Goal: Task Accomplishment & Management: Manage account settings

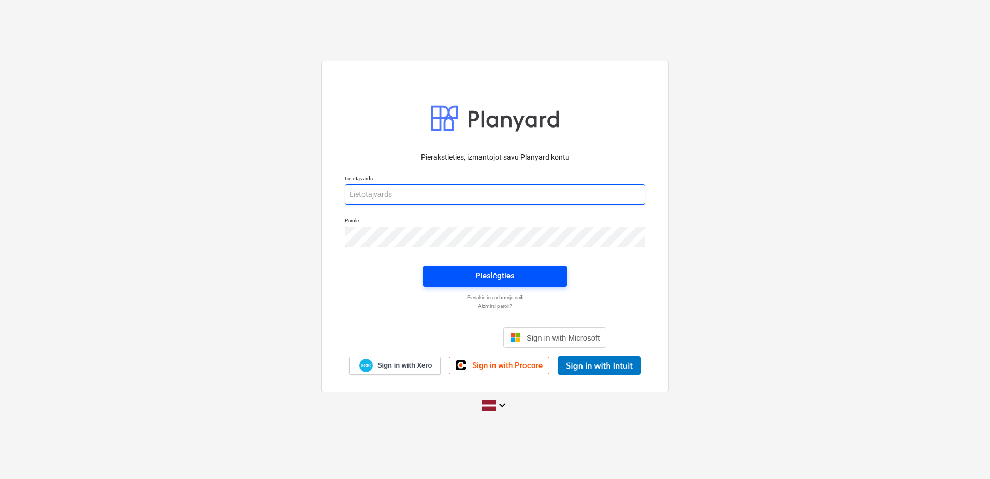
type input "[PERSON_NAME][EMAIL_ADDRESS][PERSON_NAME][DOMAIN_NAME]"
click at [510, 274] on div "Pieslēgties" at bounding box center [494, 275] width 39 height 13
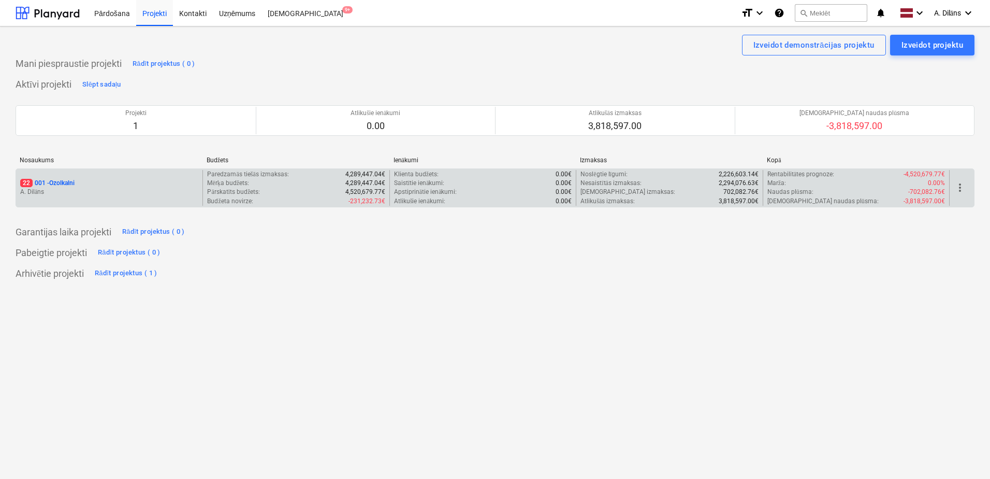
click at [75, 186] on p "22 001 - Ozolkalni" at bounding box center [47, 183] width 54 height 9
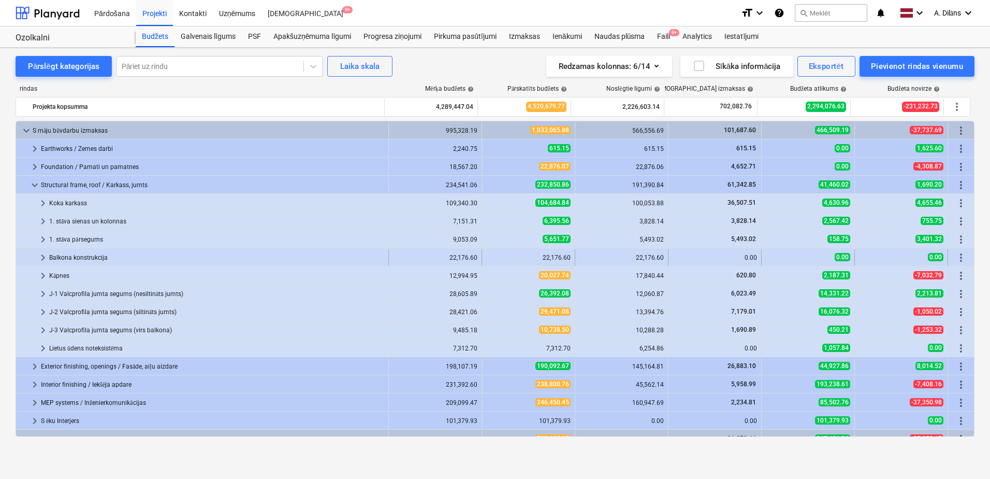
scroll to position [52, 0]
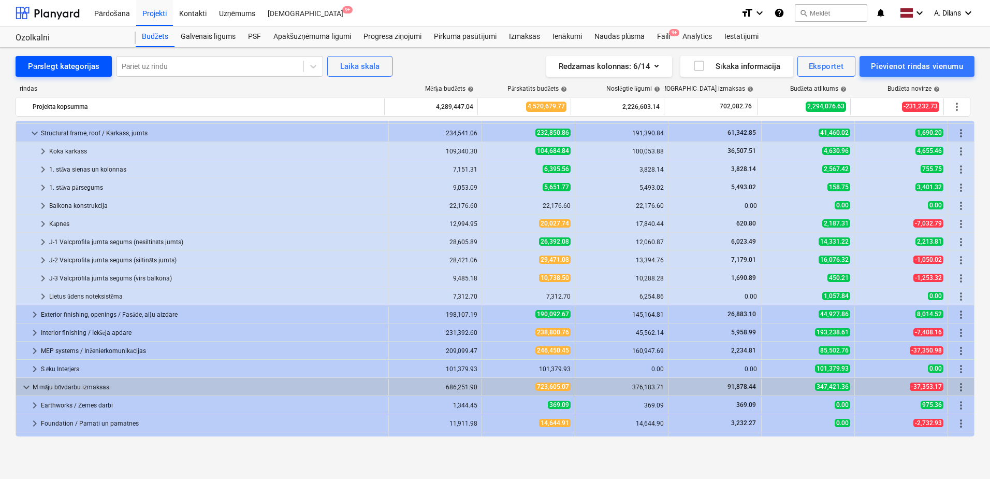
click at [61, 69] on div "Pārslēgt kategorijas" at bounding box center [63, 66] width 71 height 13
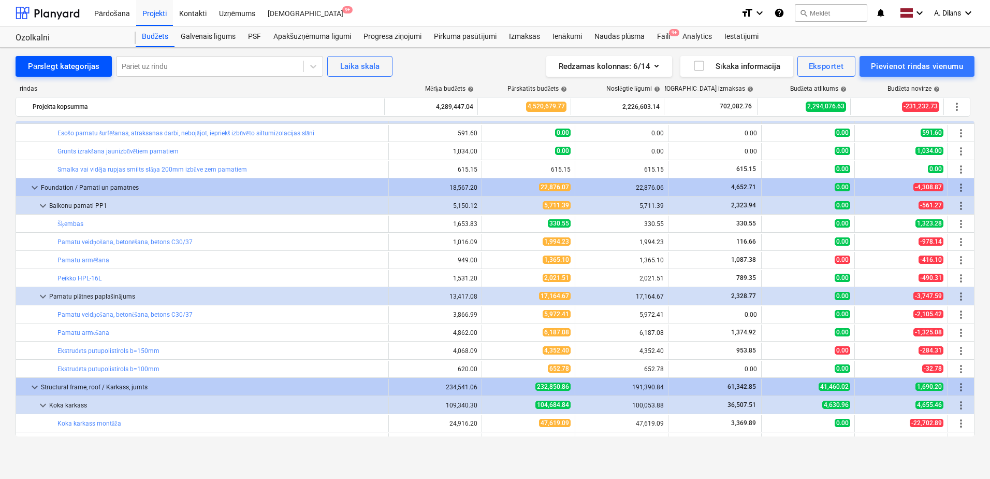
click at [61, 68] on div "Pārslēgt kategorijas" at bounding box center [63, 66] width 71 height 13
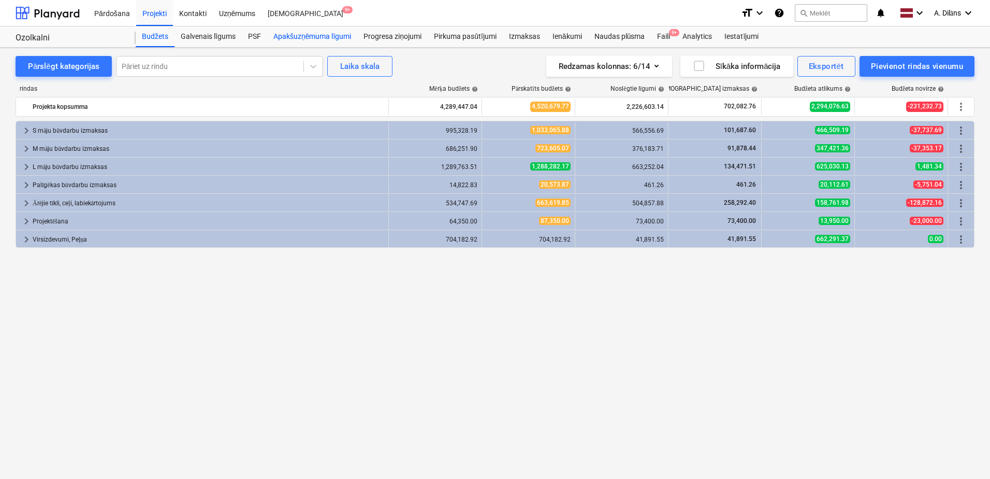
click at [311, 37] on div "Apakšuzņēmuma līgumi" at bounding box center [312, 36] width 90 height 21
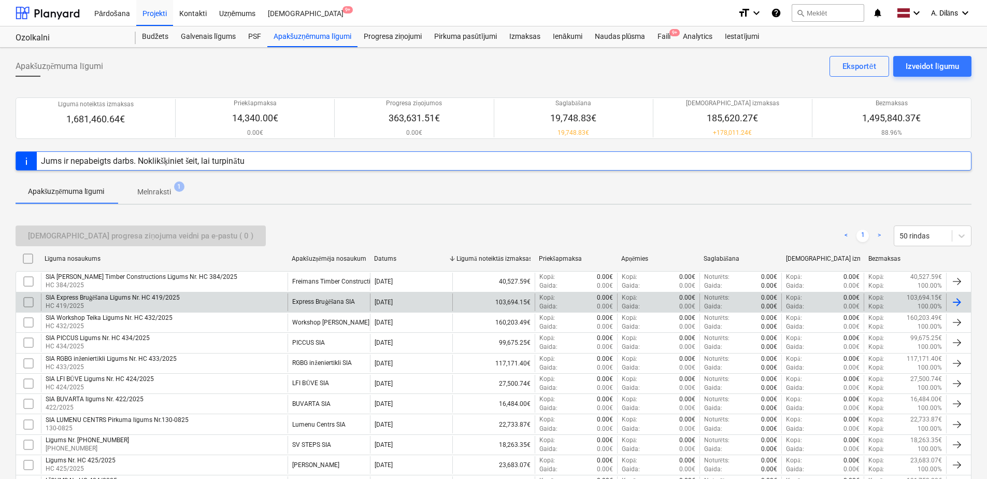
click at [138, 297] on div "SIA Express Bruģēšana Līgums Nr. HC 419/2025" at bounding box center [113, 298] width 134 height 8
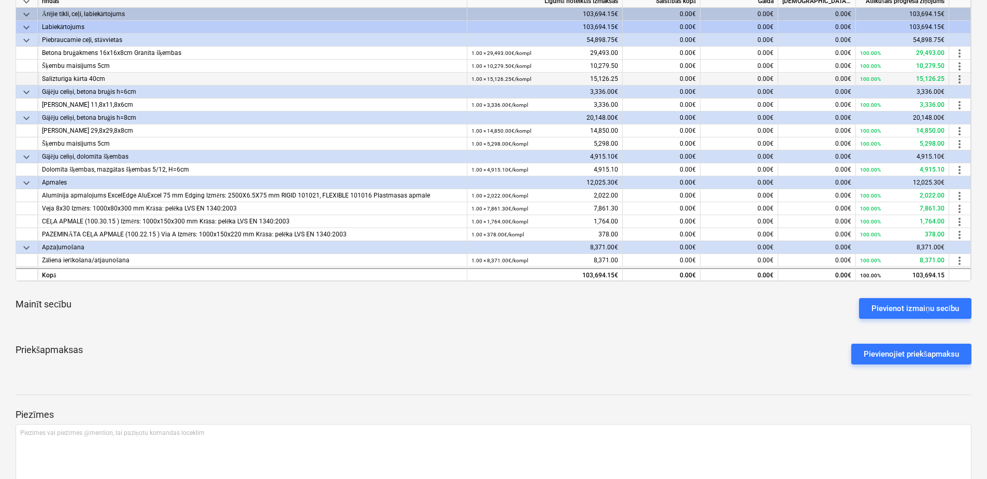
scroll to position [249, 0]
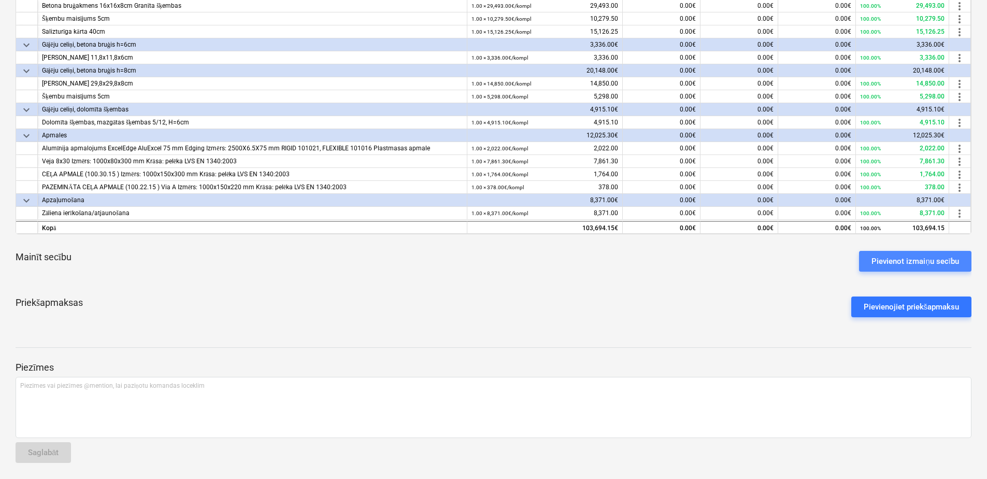
click at [910, 257] on div "Pievienot izmaiņu secību" at bounding box center [915, 260] width 88 height 13
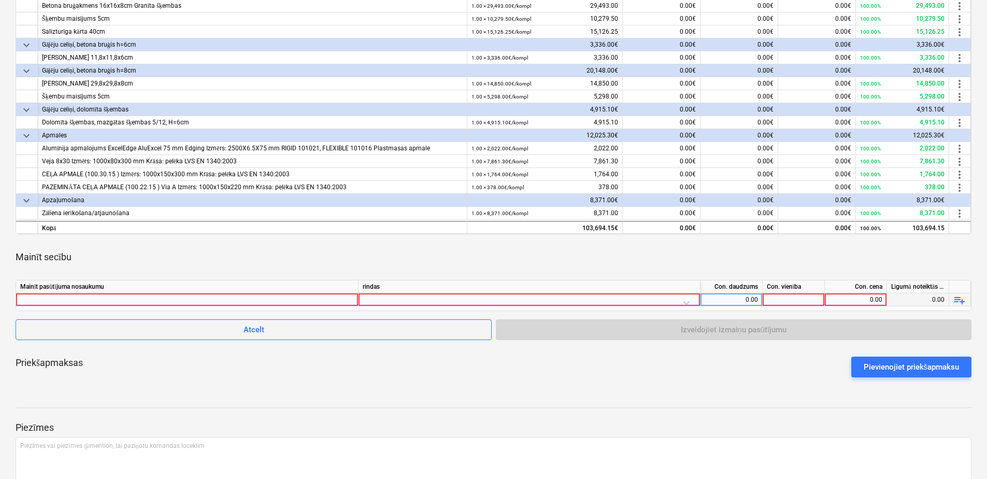
click at [125, 297] on div at bounding box center [187, 299] width 334 height 12
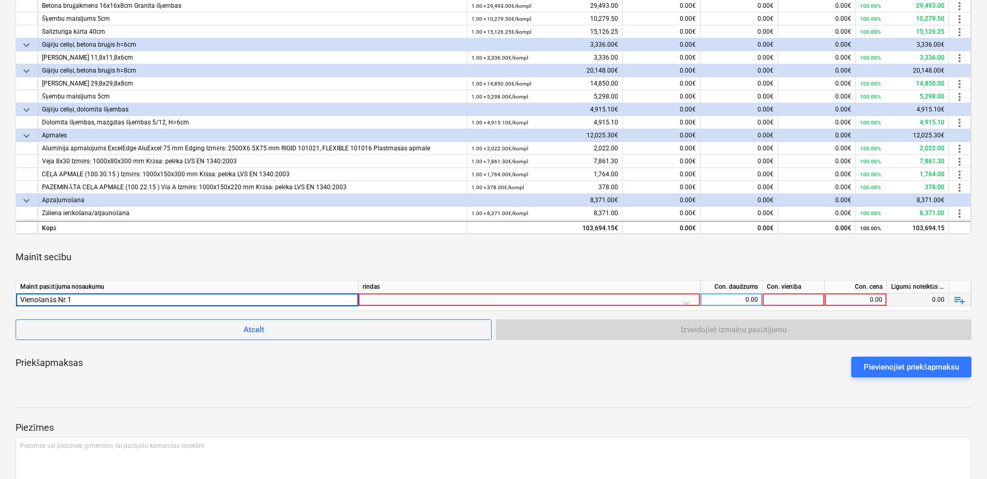
type input "Vienošanās Nr.1."
click at [415, 299] on div at bounding box center [529, 302] width 333 height 18
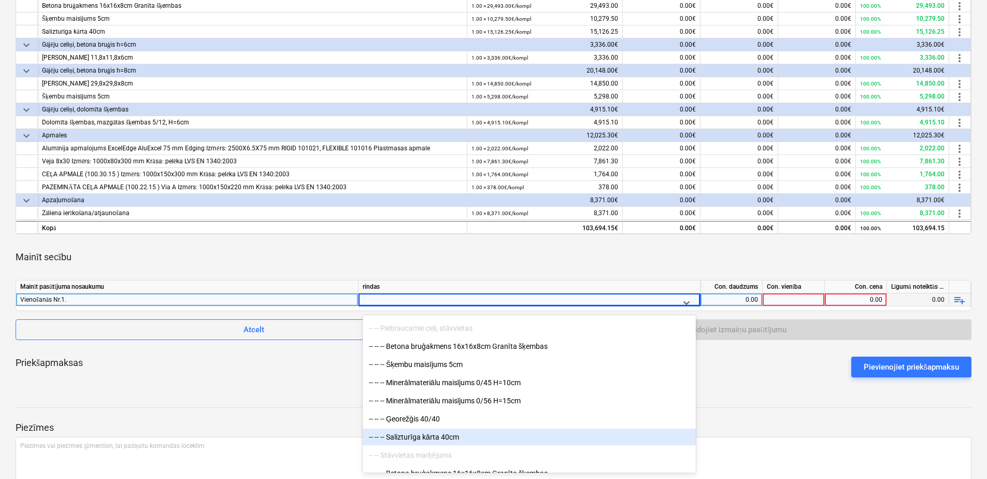
scroll to position [10098, 0]
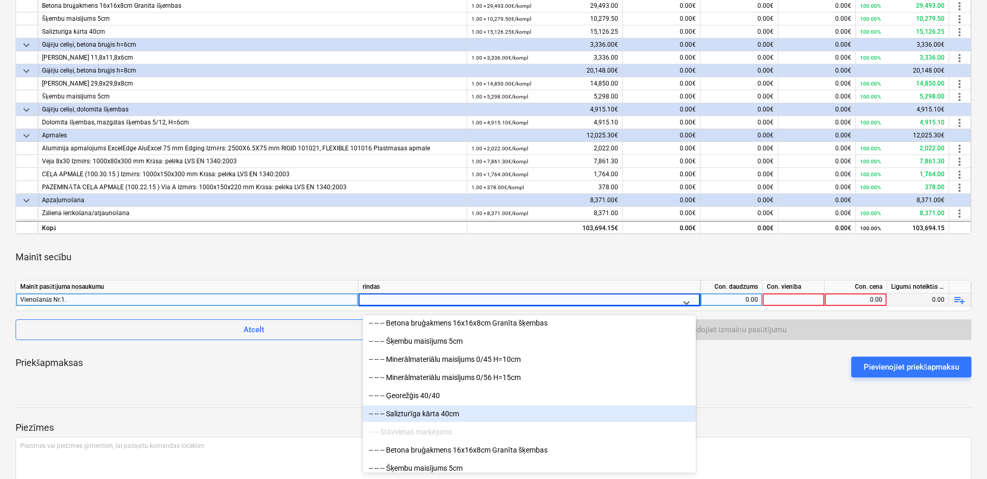
click at [444, 413] on div "-- -- -- Salizturīga kārta 40cm" at bounding box center [529, 413] width 333 height 17
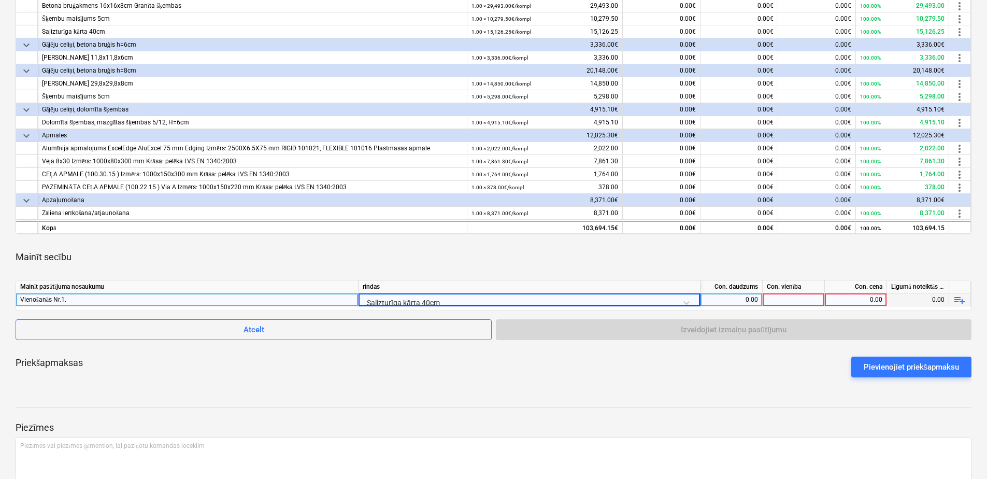
click at [738, 302] on div "0.00" at bounding box center [730, 299] width 53 height 13
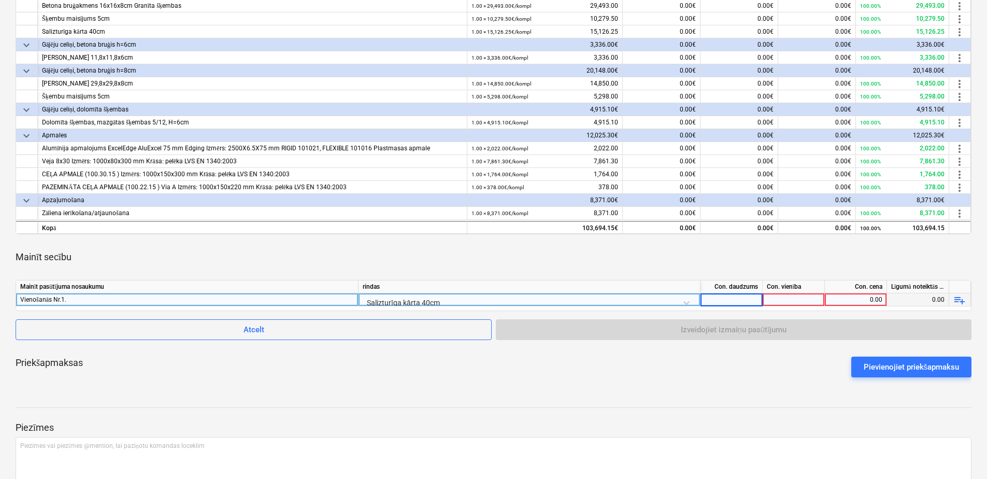
type input "1"
click at [786, 298] on div at bounding box center [793, 299] width 62 height 13
type input "kpl."
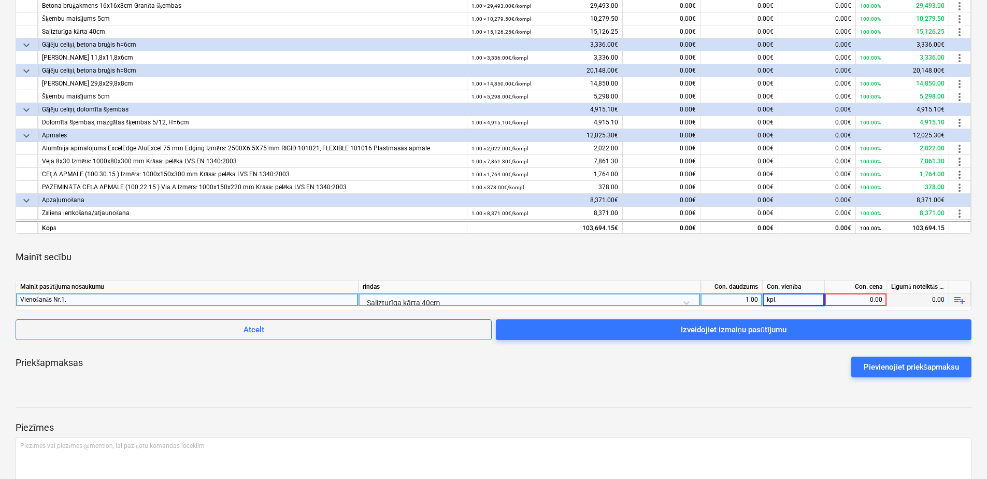
click at [861, 295] on div "0.00" at bounding box center [855, 299] width 53 height 13
type input "6,299.43"
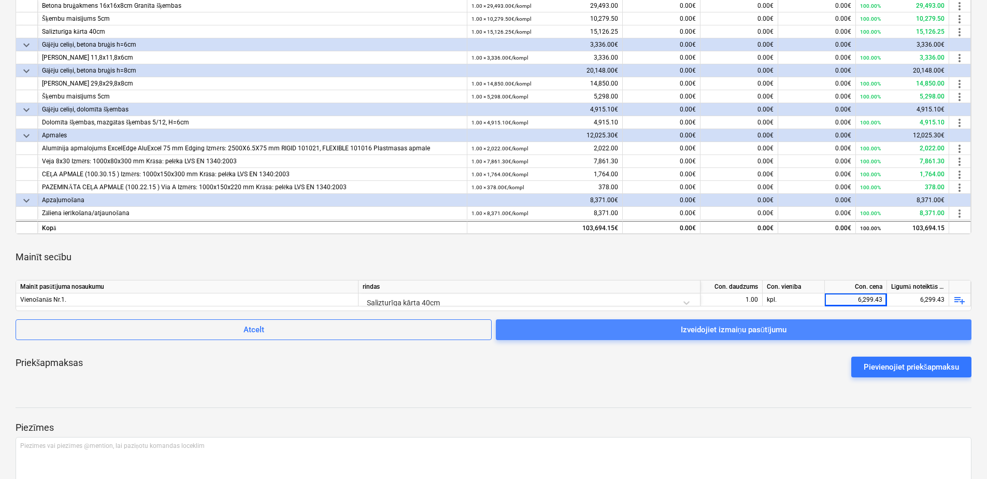
click at [755, 327] on div "Izveidojiet izmaiņu pasūtījumu" at bounding box center [733, 329] width 106 height 13
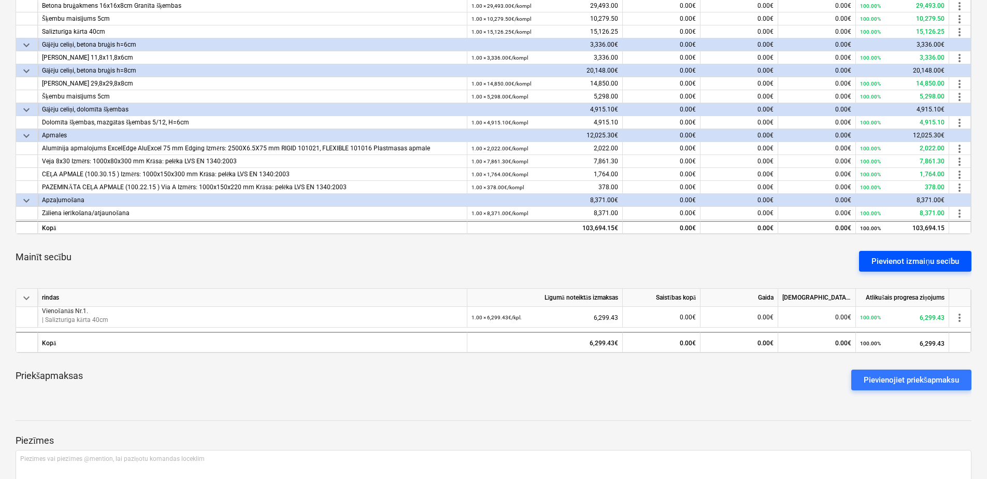
click at [893, 260] on div "Pievienot izmaiņu secību" at bounding box center [915, 260] width 88 height 13
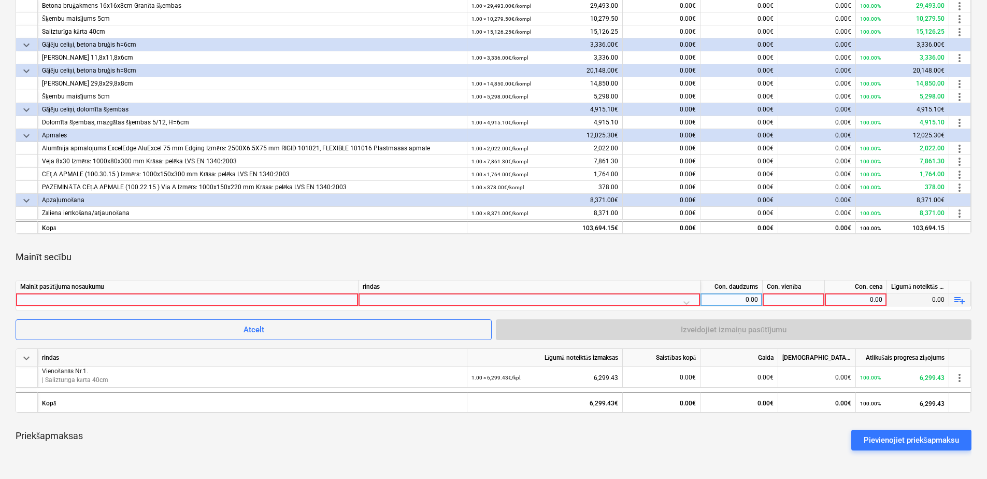
click at [122, 297] on div at bounding box center [187, 299] width 334 height 12
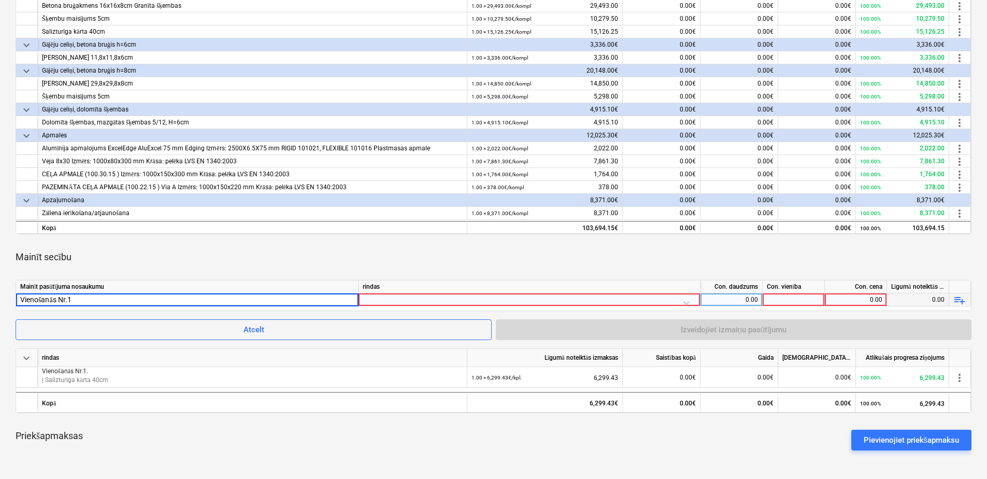
type input "Vienošanās Nr.1."
click at [440, 298] on div at bounding box center [529, 302] width 333 height 18
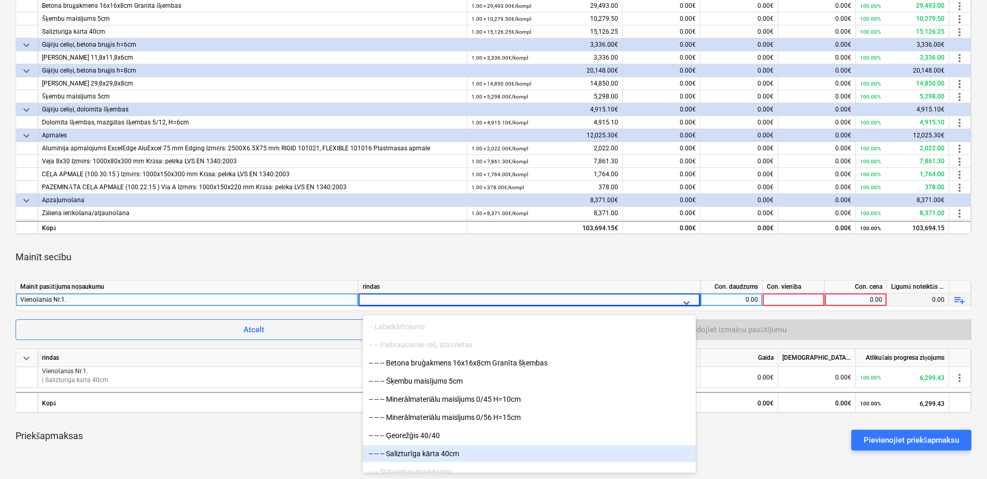
scroll to position [10057, 0]
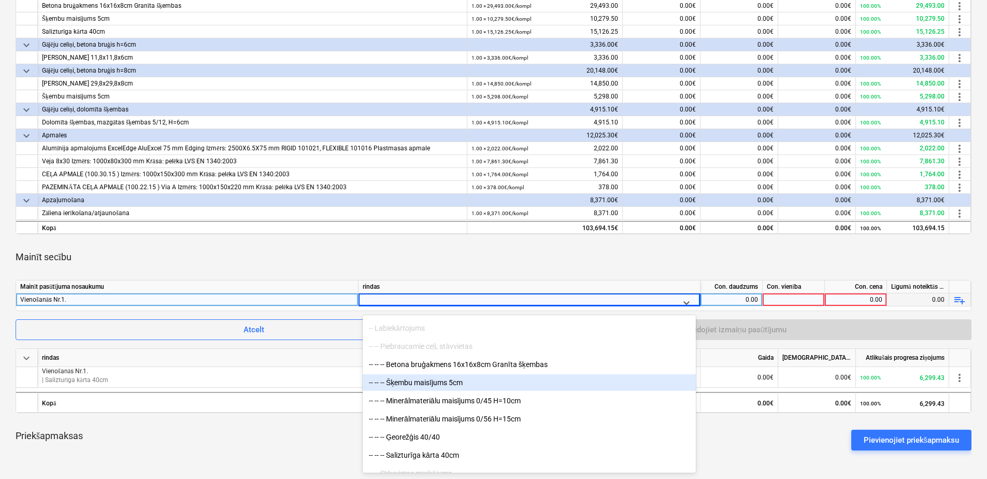
click at [539, 387] on div "-- -- -- Šķembu maisījums 5cm" at bounding box center [529, 382] width 333 height 17
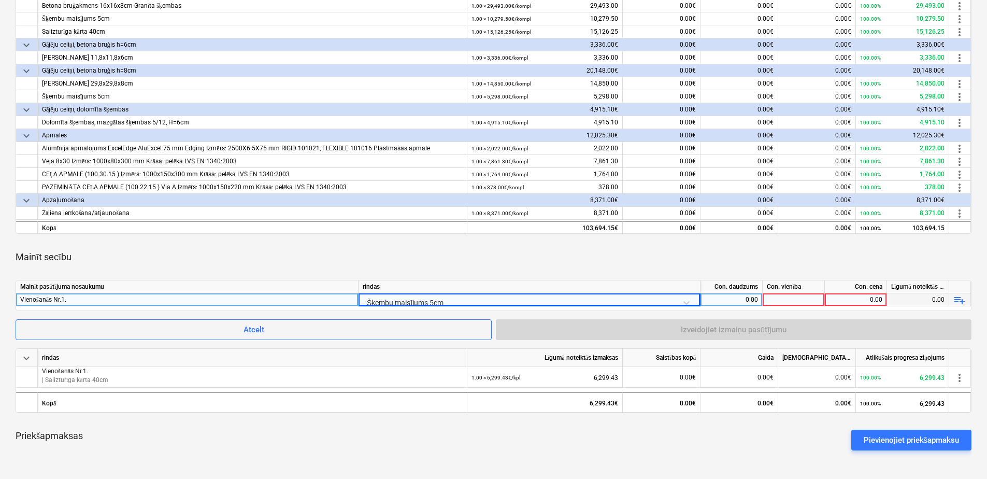
click at [731, 298] on div "0.00" at bounding box center [730, 299] width 53 height 13
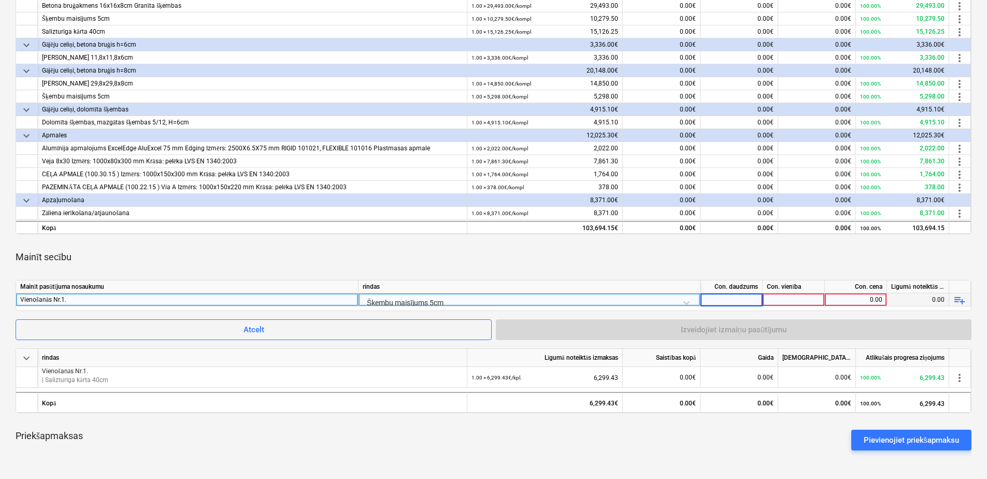
type input "1"
click at [806, 299] on div at bounding box center [793, 299] width 62 height 13
type input "kpl."
click at [846, 299] on div "0.00" at bounding box center [855, 299] width 53 height 13
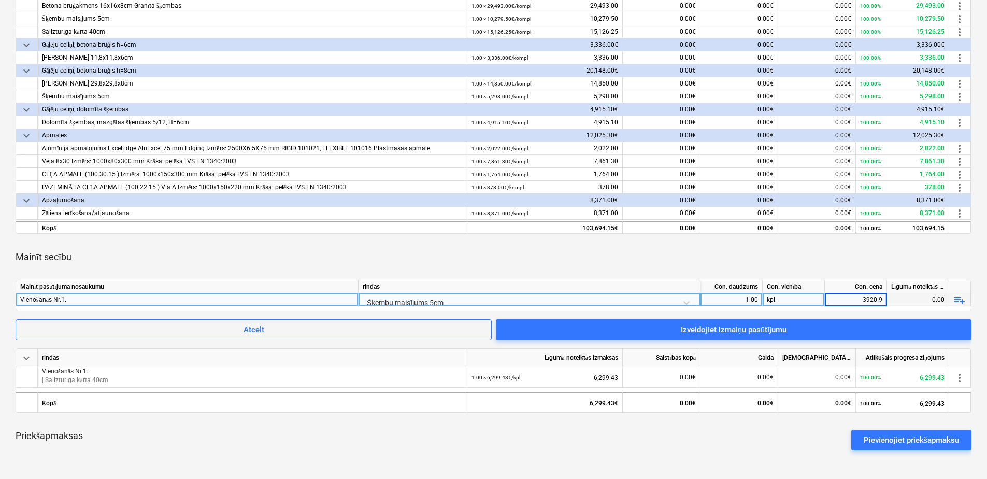
type input "3920.97"
click at [856, 251] on div "Mainīt secību" at bounding box center [493, 256] width 955 height 29
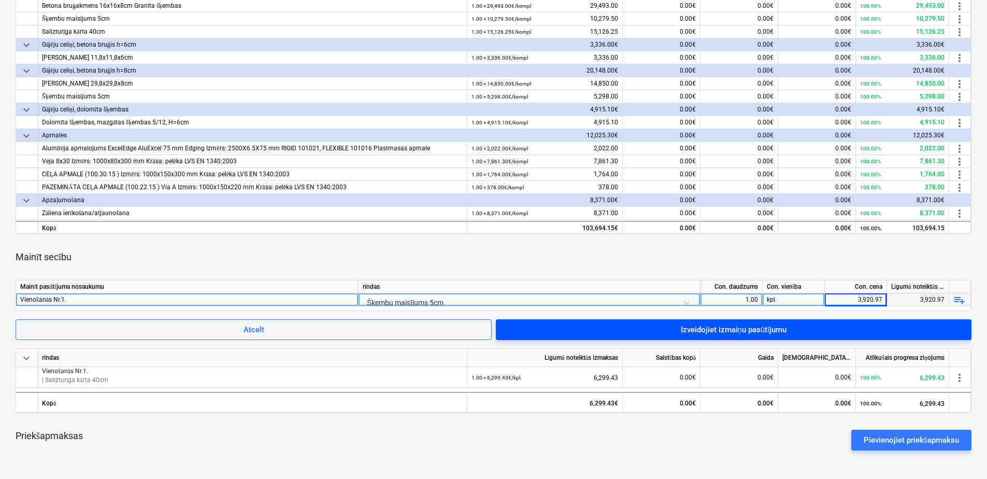
click at [745, 329] on div "Izveidojiet izmaiņu pasūtījumu" at bounding box center [733, 329] width 106 height 13
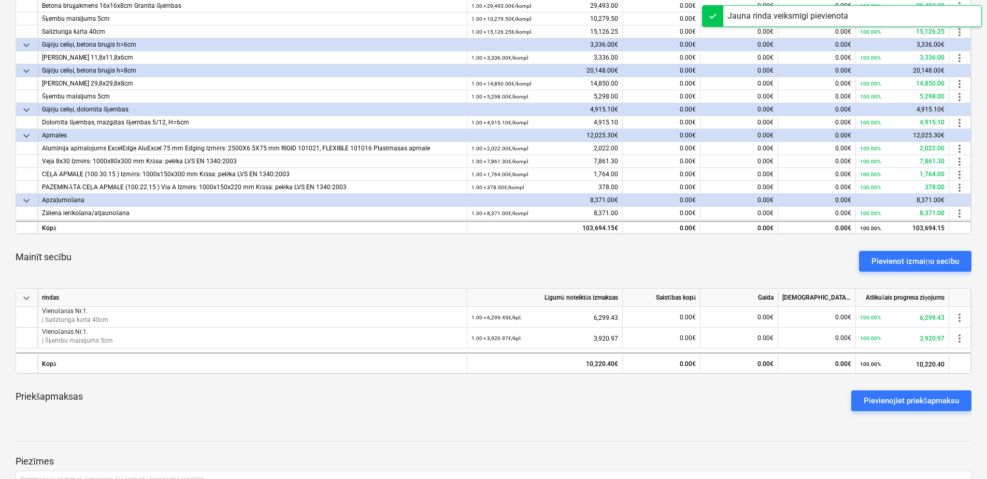
click at [690, 396] on div "Priekšapmaksas Pievienojiet priekšapmaksu" at bounding box center [493, 400] width 955 height 37
drag, startPoint x: 688, startPoint y: 394, endPoint x: 606, endPoint y: 395, distance: 81.8
drag, startPoint x: 606, startPoint y: 395, endPoint x: 547, endPoint y: 402, distance: 59.4
click at [547, 402] on div "Priekšapmaksas Pievienojiet priekšapmaksu" at bounding box center [493, 400] width 955 height 37
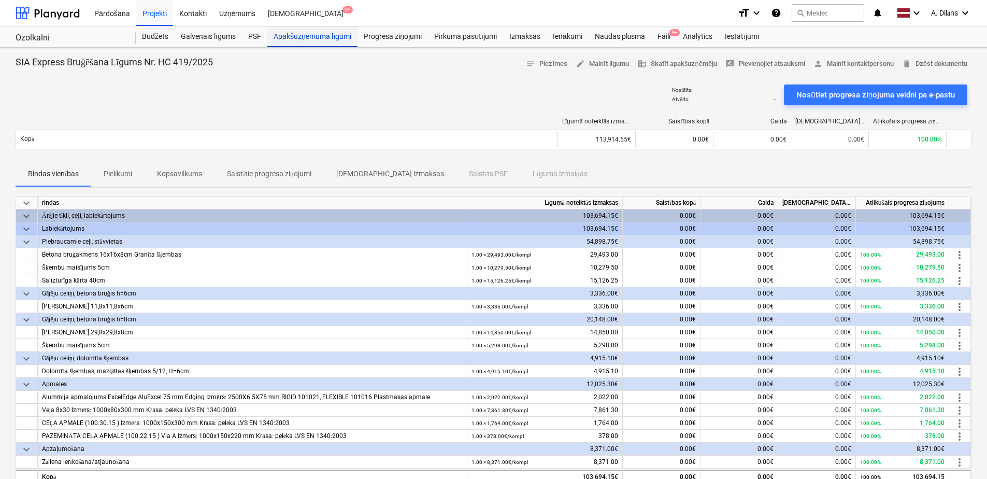
click at [305, 37] on div "Apakšuzņēmuma līgumi" at bounding box center [312, 36] width 90 height 21
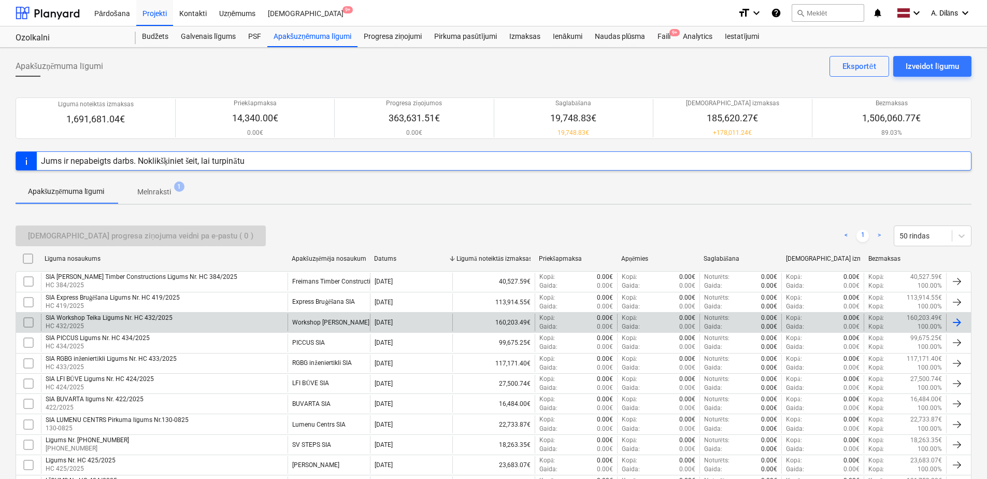
click at [147, 320] on div "SIA Workshop Teika Līgums Nr. HC 432/2025" at bounding box center [109, 318] width 127 height 8
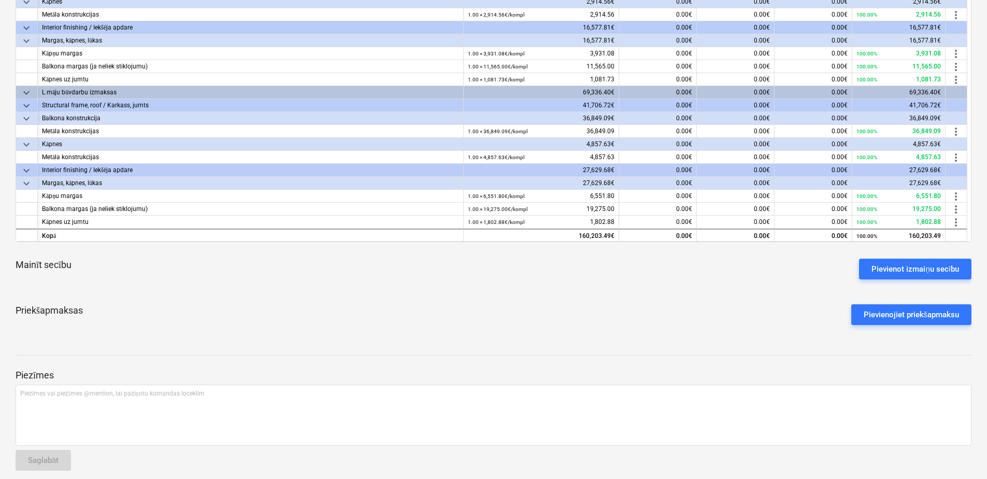
scroll to position [249, 0]
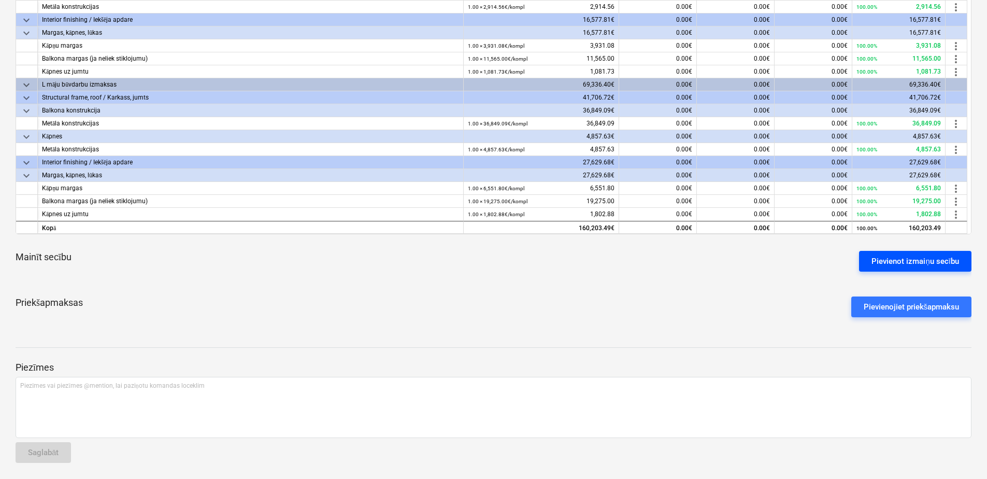
click at [913, 260] on div "Pievienot izmaiņu secību" at bounding box center [915, 260] width 88 height 13
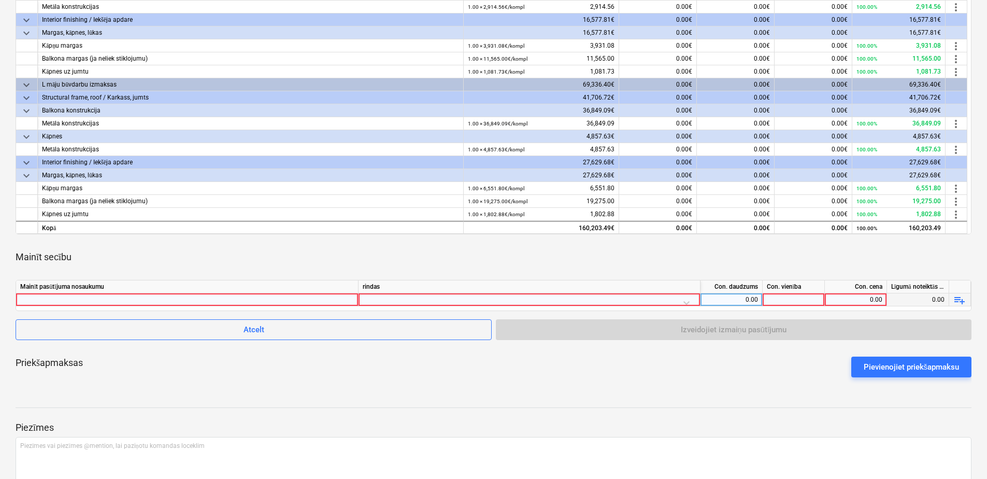
click at [265, 299] on div at bounding box center [187, 299] width 334 height 12
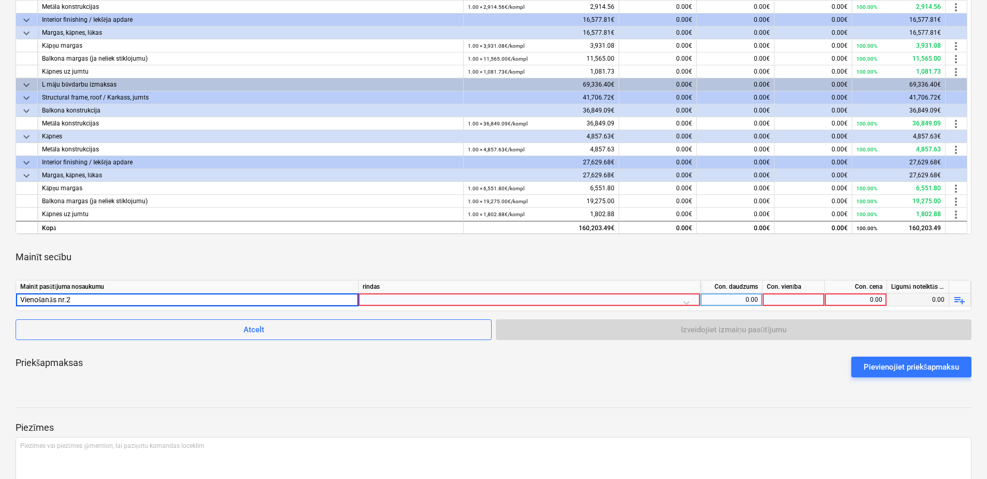
type input "Vienošanās nr.2."
click at [454, 300] on div at bounding box center [529, 302] width 333 height 18
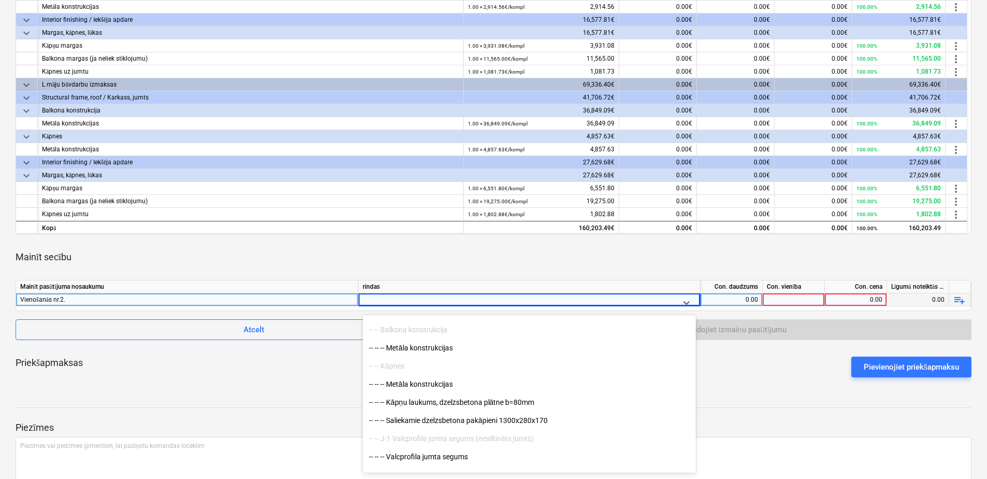
scroll to position [621, 0]
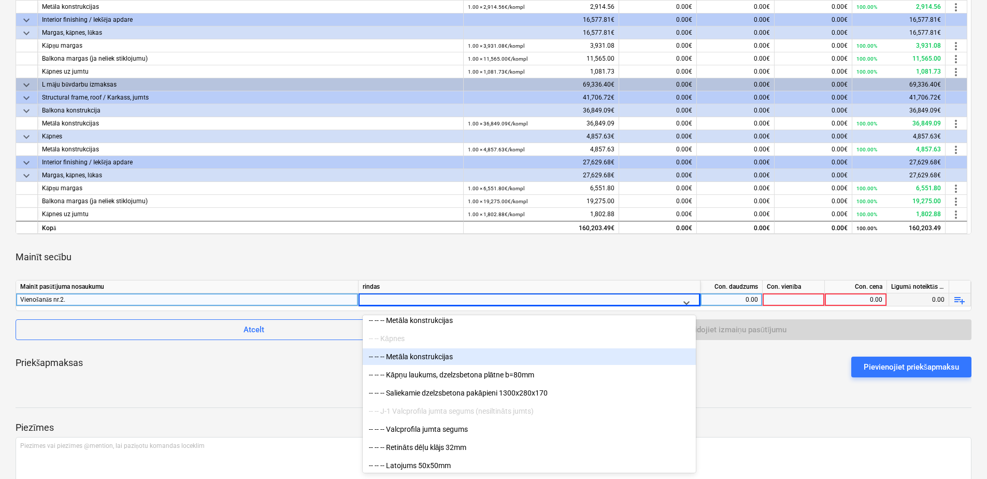
click at [455, 358] on div "-- -- -- Metāla konstrukcijas" at bounding box center [529, 356] width 333 height 17
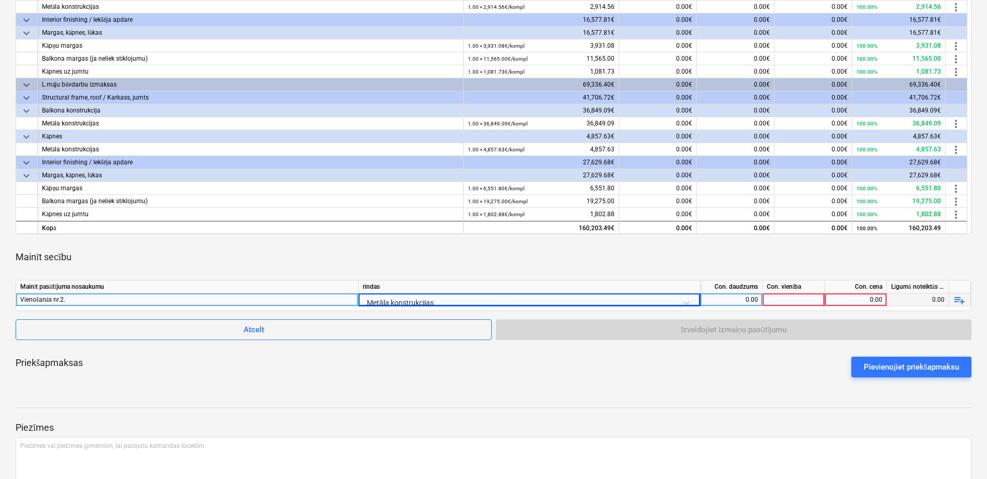
click at [735, 288] on div "Con. daudzums" at bounding box center [731, 286] width 62 height 13
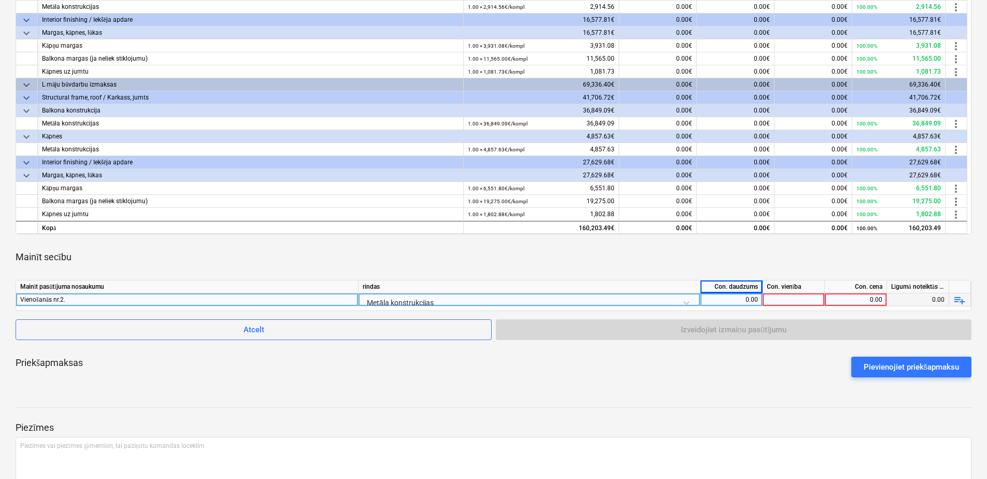
click at [736, 297] on div "0.00" at bounding box center [730, 299] width 53 height 13
type input "1"
click at [774, 295] on div at bounding box center [793, 299] width 62 height 13
type input "kpl."
click at [836, 302] on div "0.00" at bounding box center [855, 299] width 53 height 13
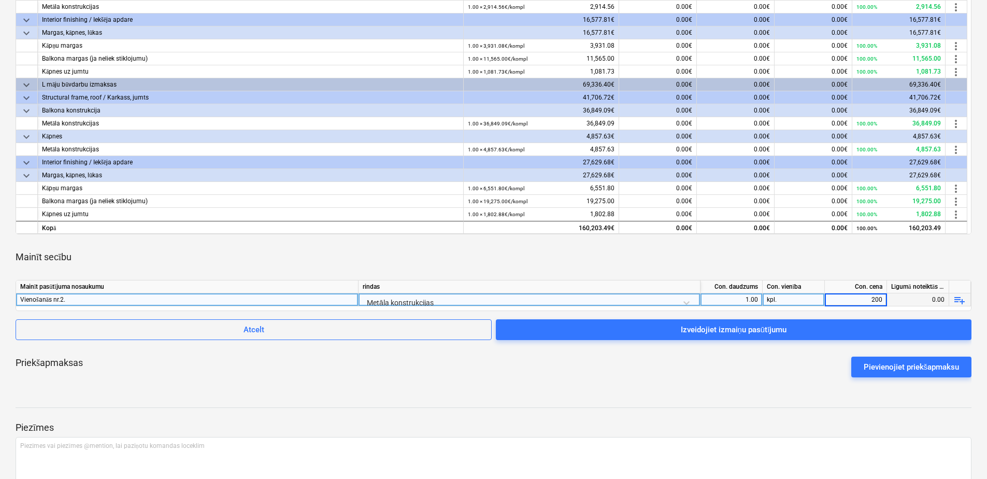
type input "2000"
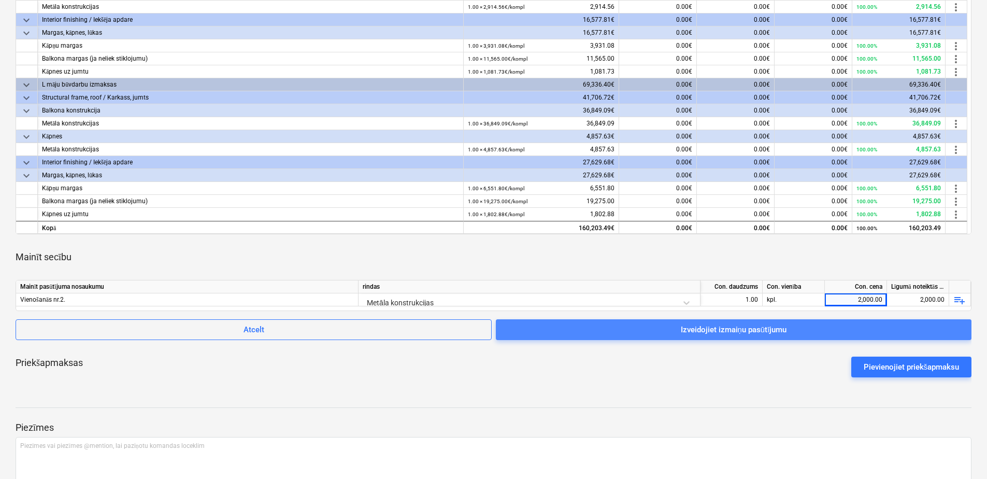
click at [780, 328] on div "Izveidojiet izmaiņu pasūtījumu" at bounding box center [733, 329] width 106 height 13
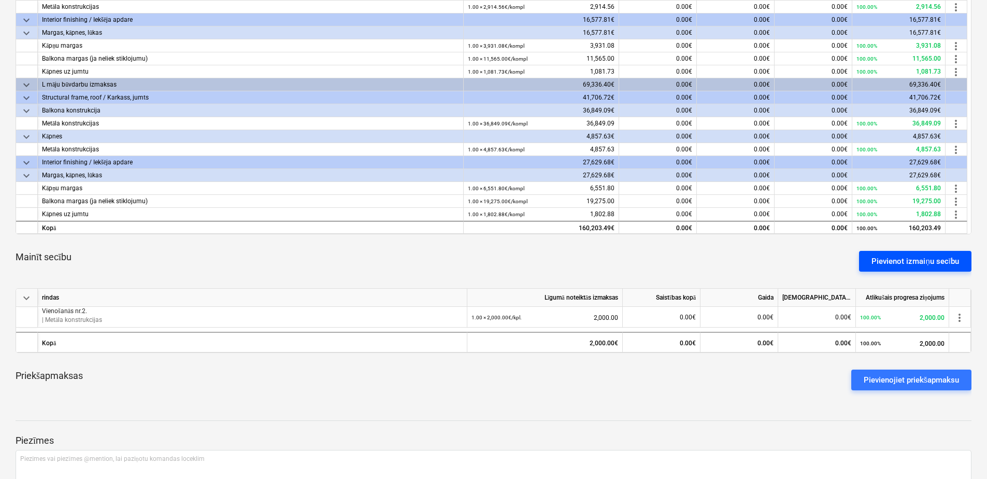
click at [894, 268] on button "Pievienot izmaiņu secību" at bounding box center [915, 261] width 112 height 21
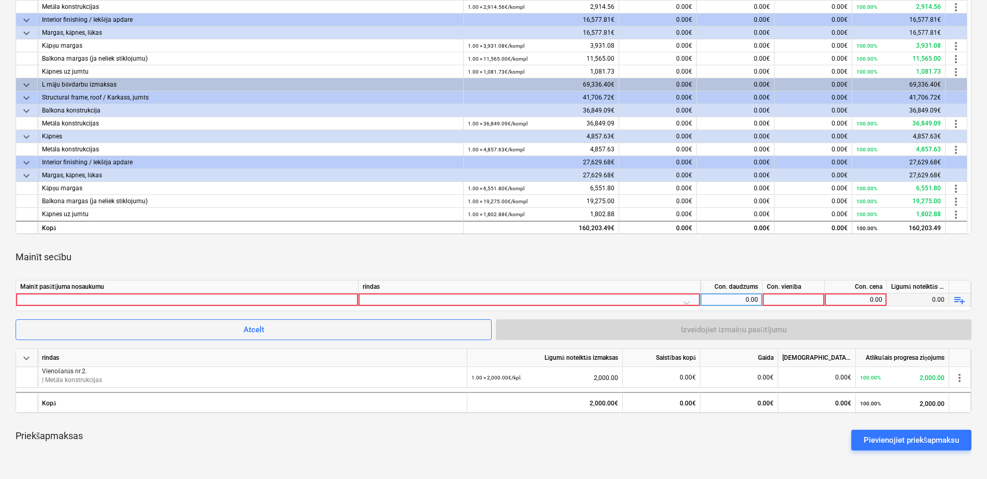
click at [289, 298] on div at bounding box center [187, 299] width 334 height 12
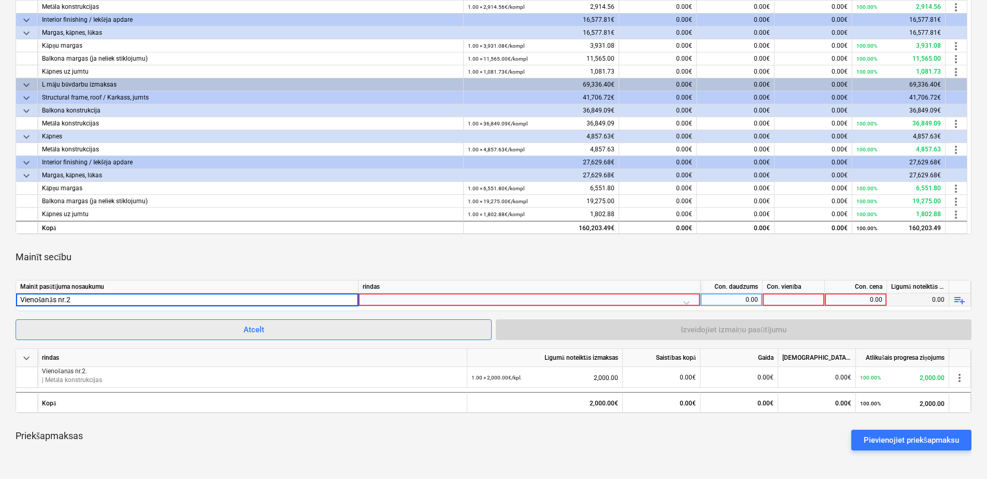
type input "Vienošanās nr.2."
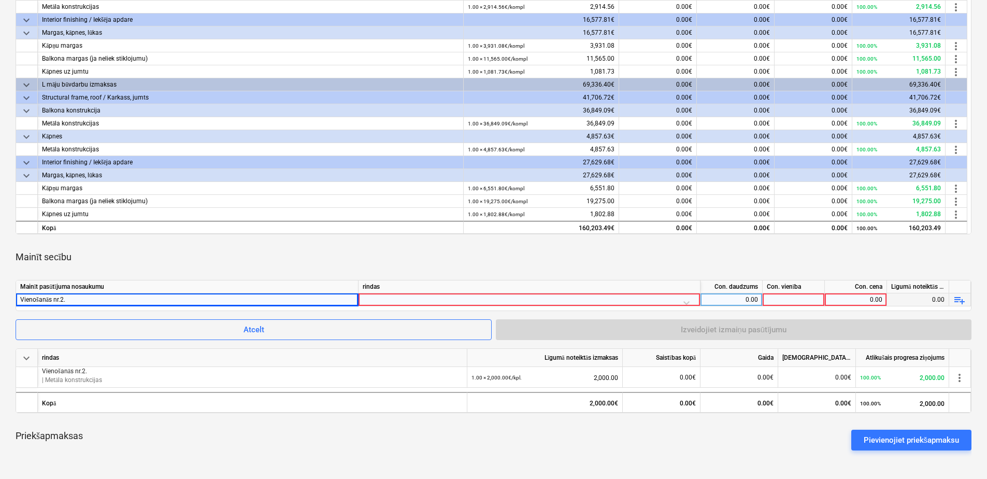
click at [382, 294] on div at bounding box center [529, 302] width 333 height 18
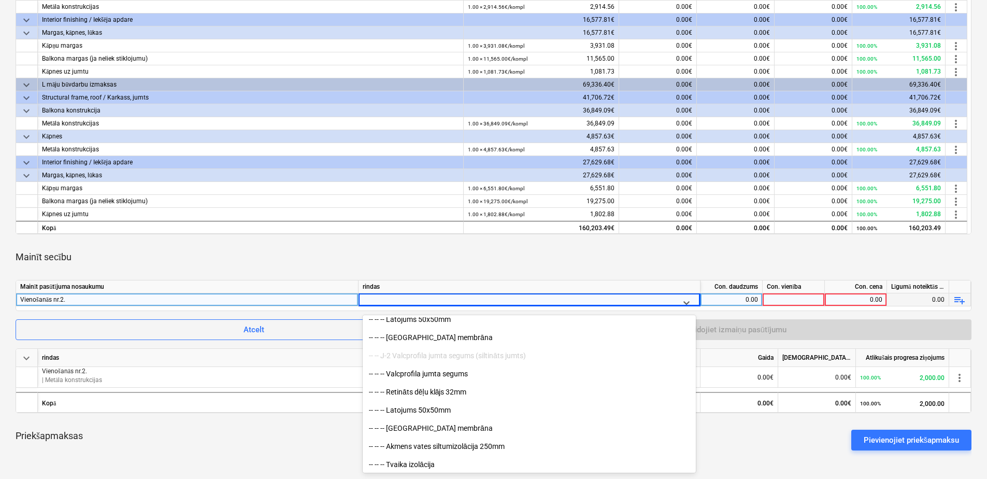
scroll to position [777, 0]
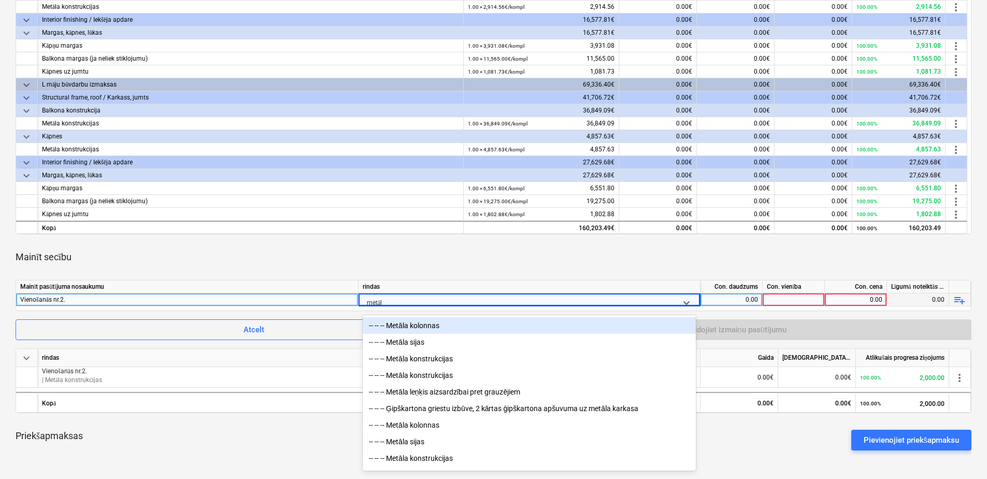
type input "metāla"
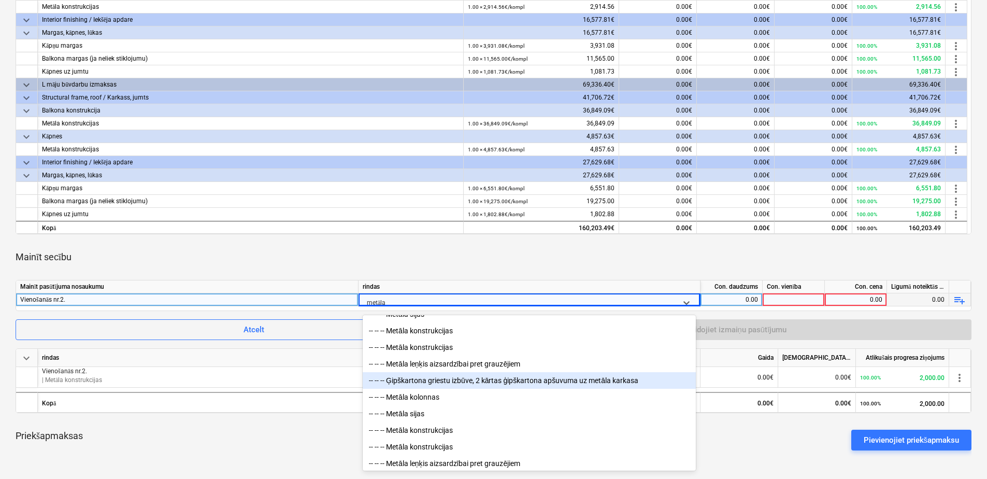
scroll to position [52, 0]
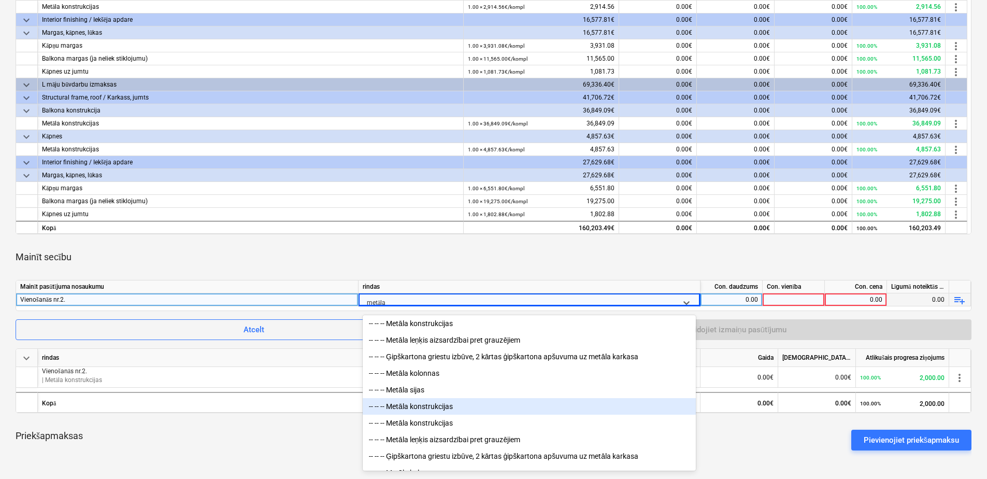
click at [455, 410] on div "-- -- -- Metāla konstrukcijas" at bounding box center [529, 406] width 333 height 17
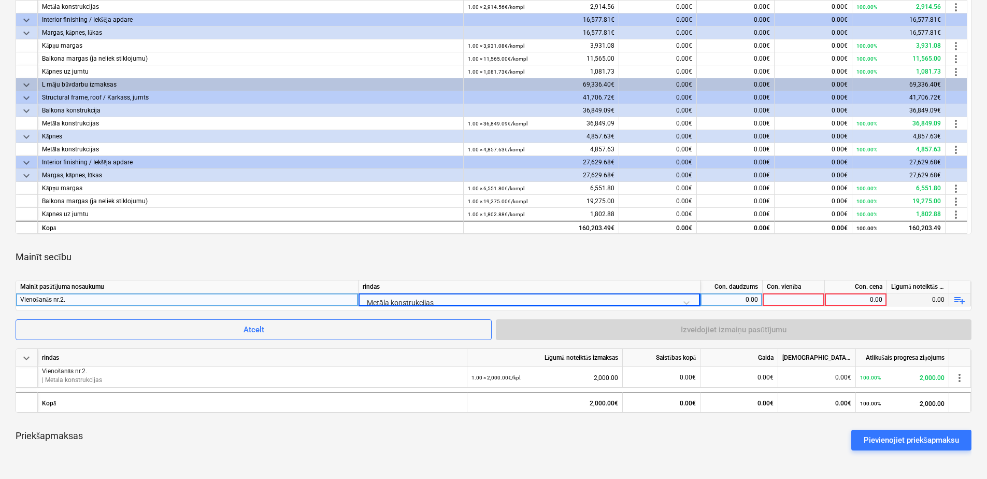
click at [444, 299] on div "Metāla konstrukcijas" at bounding box center [529, 302] width 333 height 18
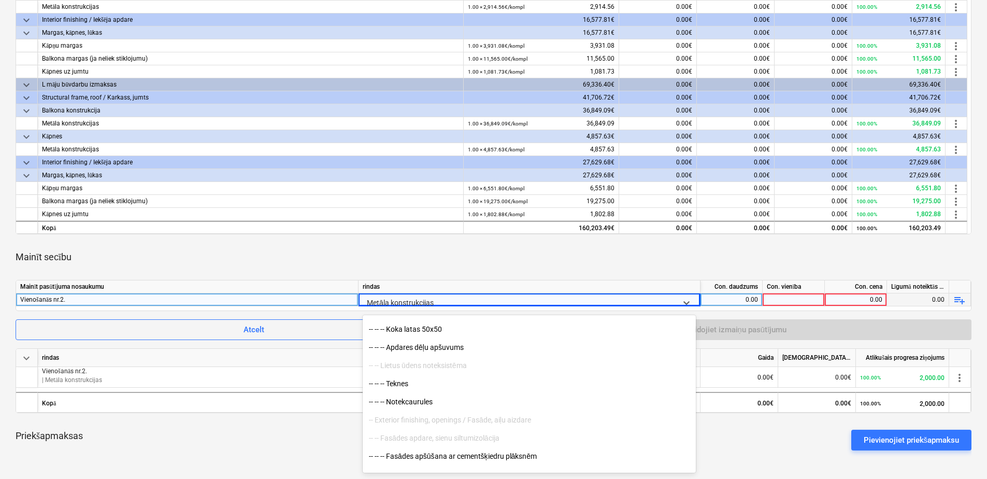
scroll to position [4254, 0]
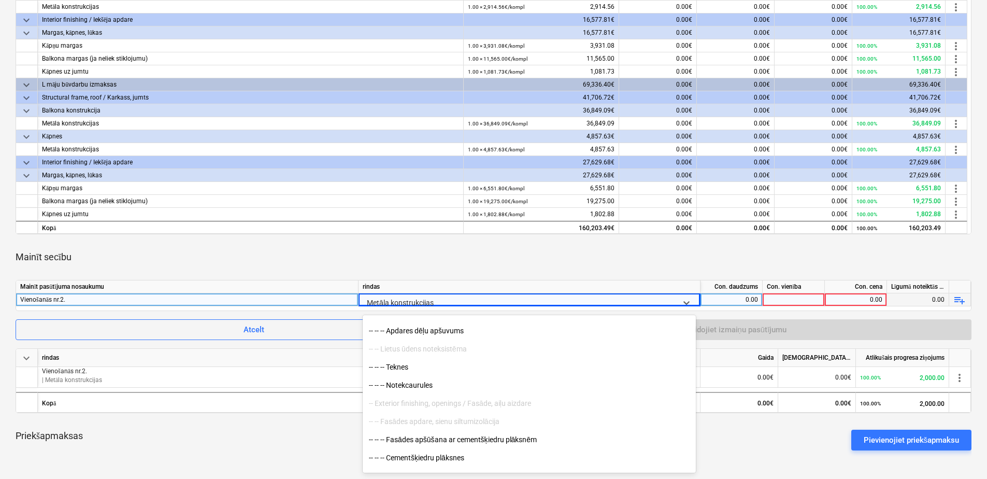
click at [459, 298] on div at bounding box center [520, 302] width 306 height 13
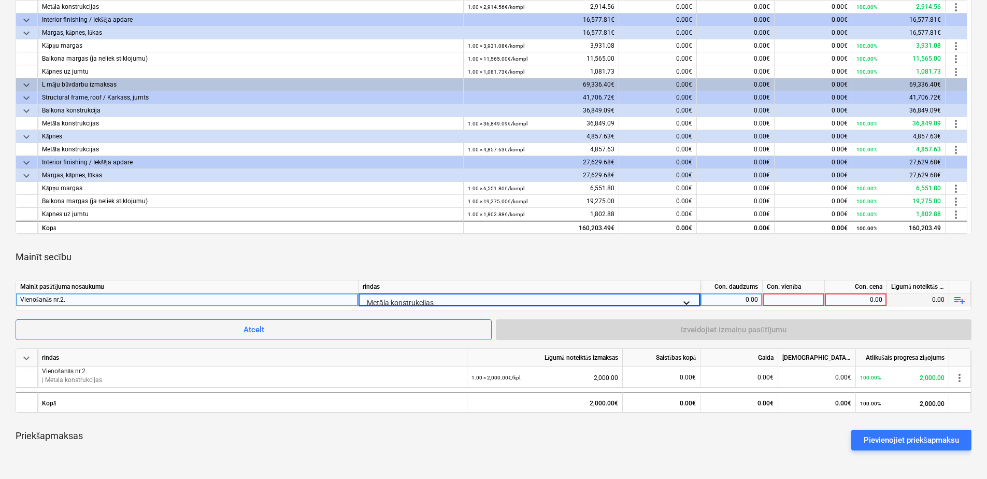
click at [686, 300] on icon at bounding box center [686, 302] width 10 height 10
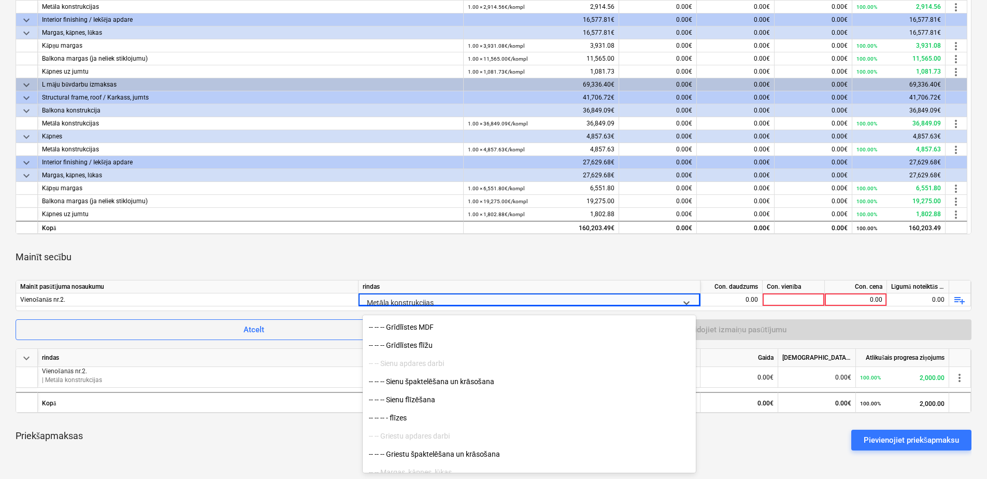
scroll to position [9070, 0]
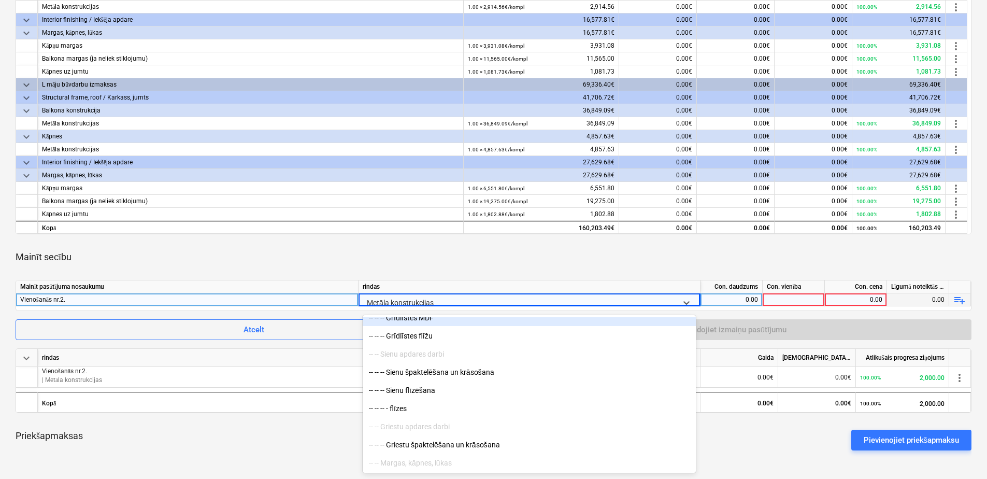
click at [454, 302] on div at bounding box center [520, 302] width 306 height 13
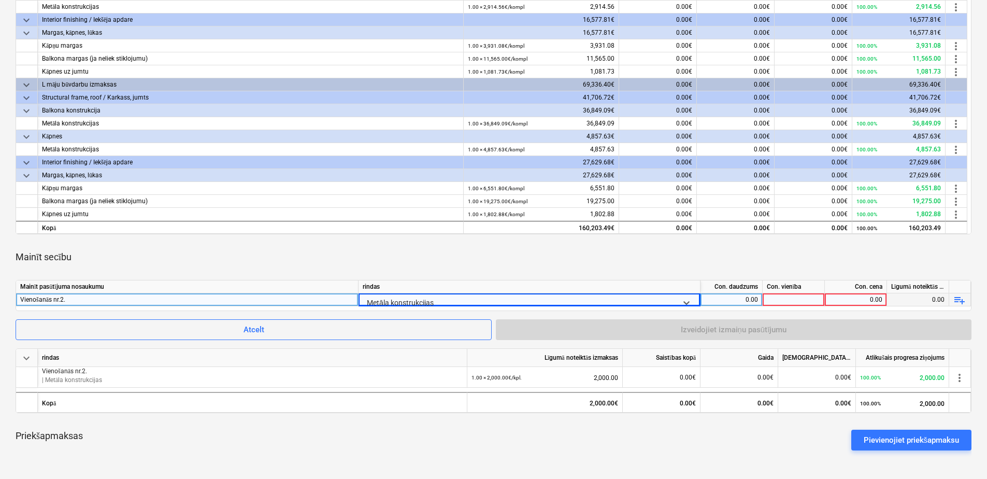
click at [455, 300] on div at bounding box center [520, 302] width 306 height 13
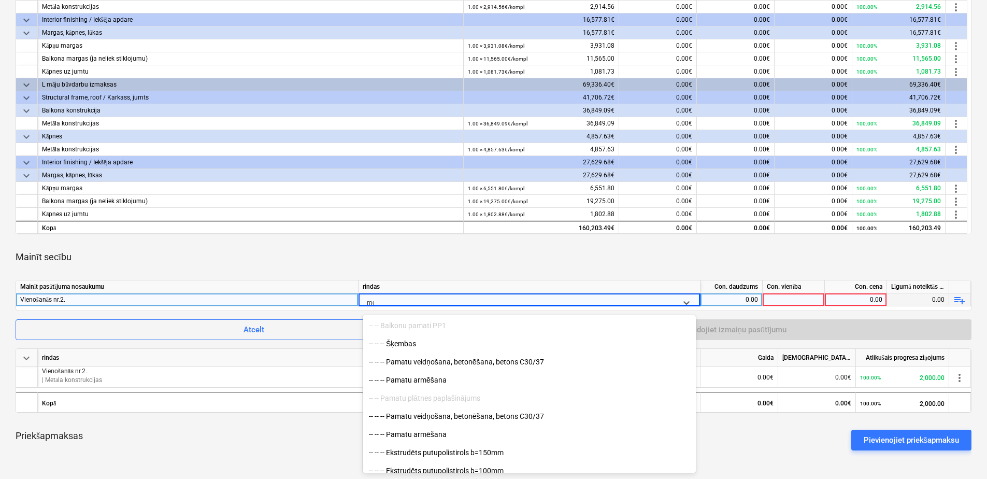
scroll to position [1059, 0]
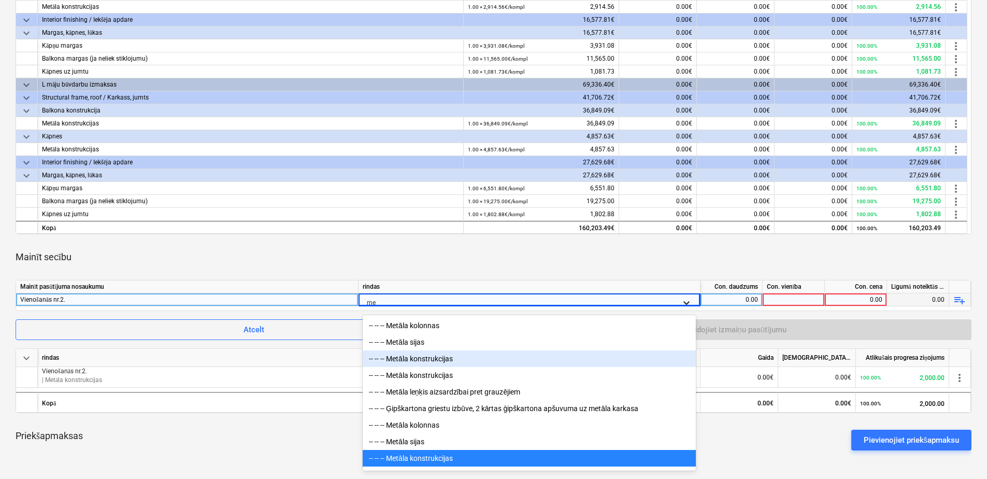
type input "m"
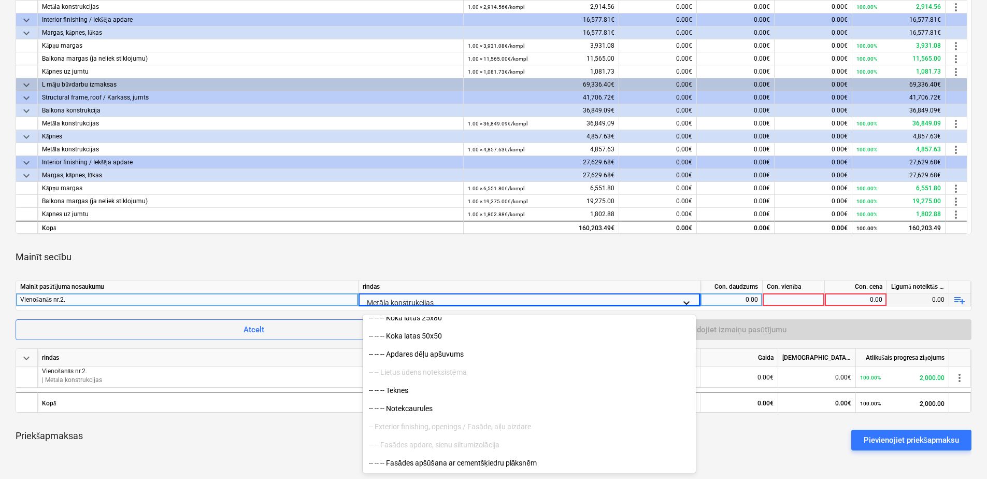
click at [686, 299] on icon at bounding box center [686, 302] width 10 height 10
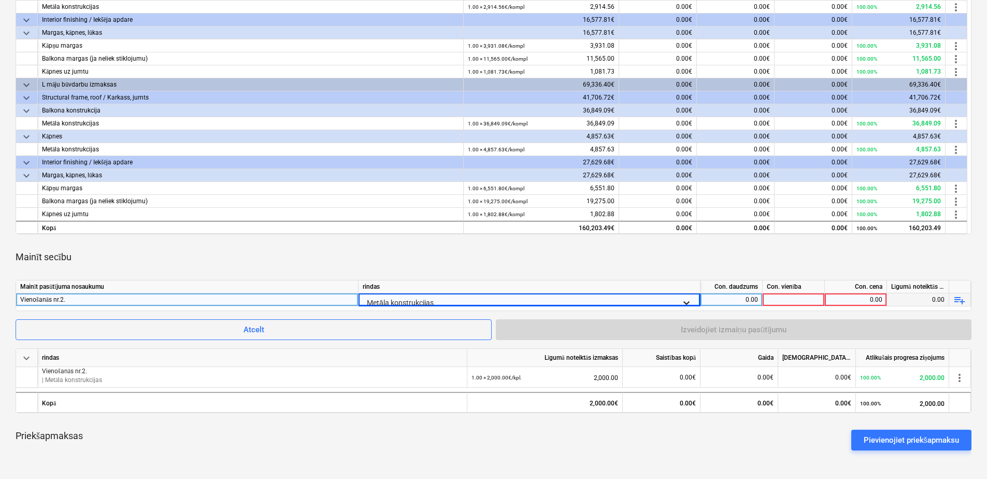
click at [686, 299] on icon at bounding box center [686, 302] width 10 height 10
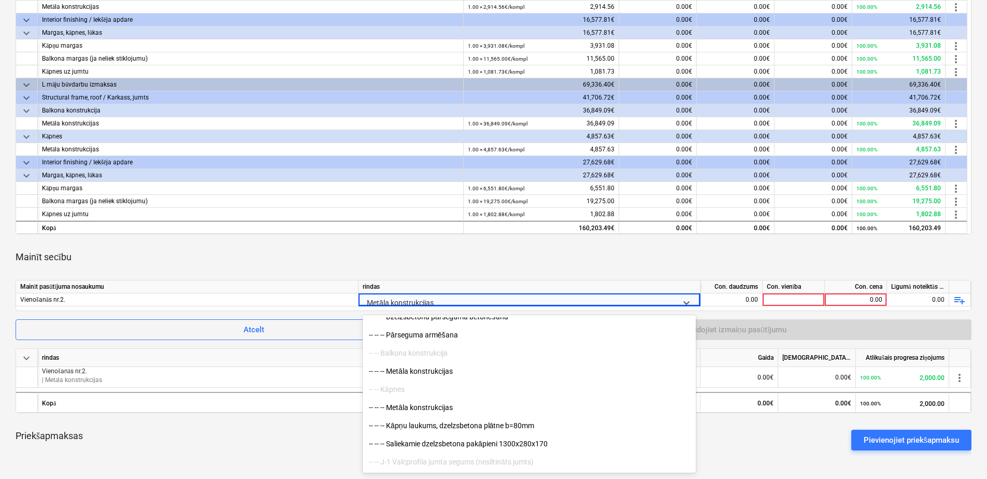
scroll to position [6947, 0]
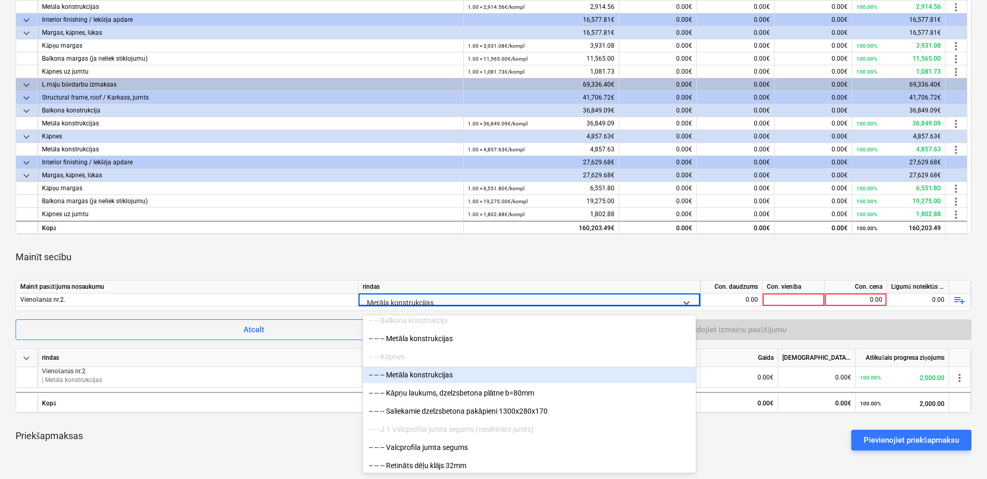
click at [469, 370] on div "-- -- -- Metāla konstrukcijas" at bounding box center [529, 374] width 333 height 17
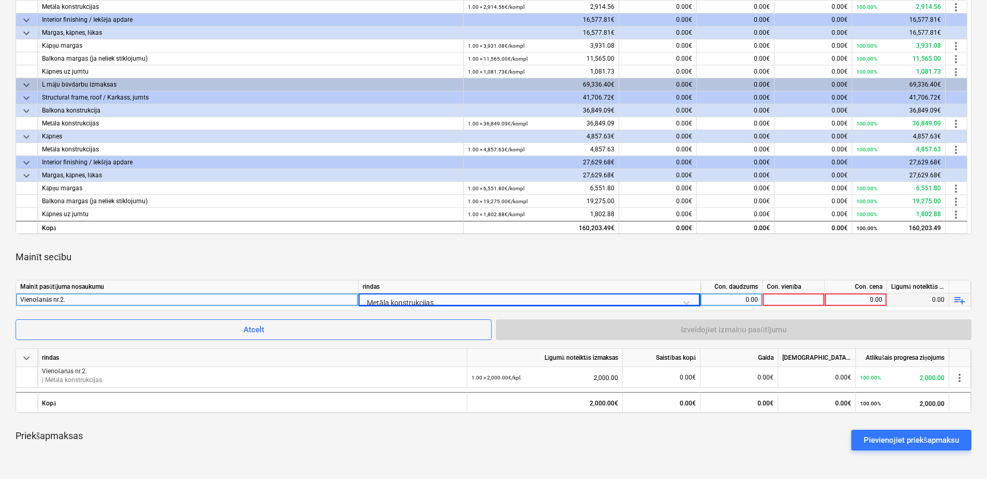
click at [738, 299] on div "0.00" at bounding box center [730, 299] width 53 height 13
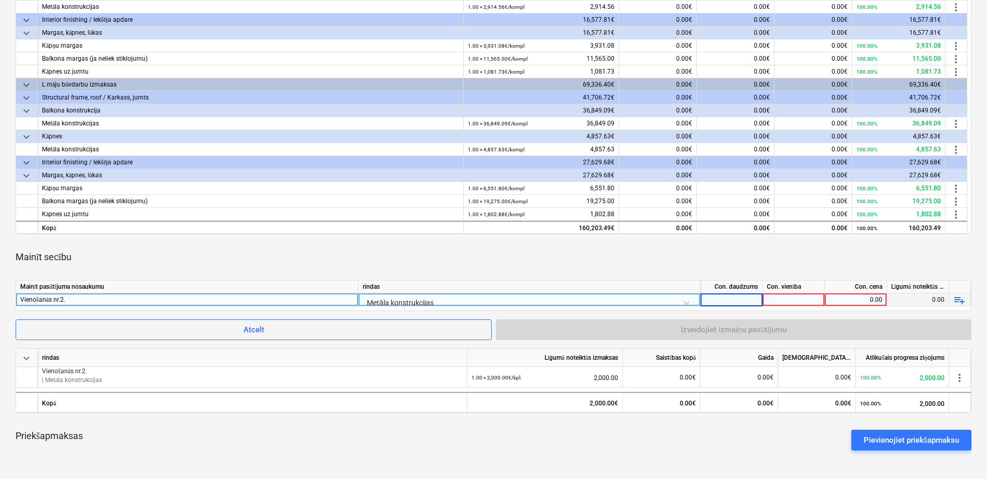
type input "1"
click at [786, 296] on div at bounding box center [793, 299] width 62 height 13
type input "kpl."
click at [855, 296] on div "0.00" at bounding box center [855, 299] width 53 height 13
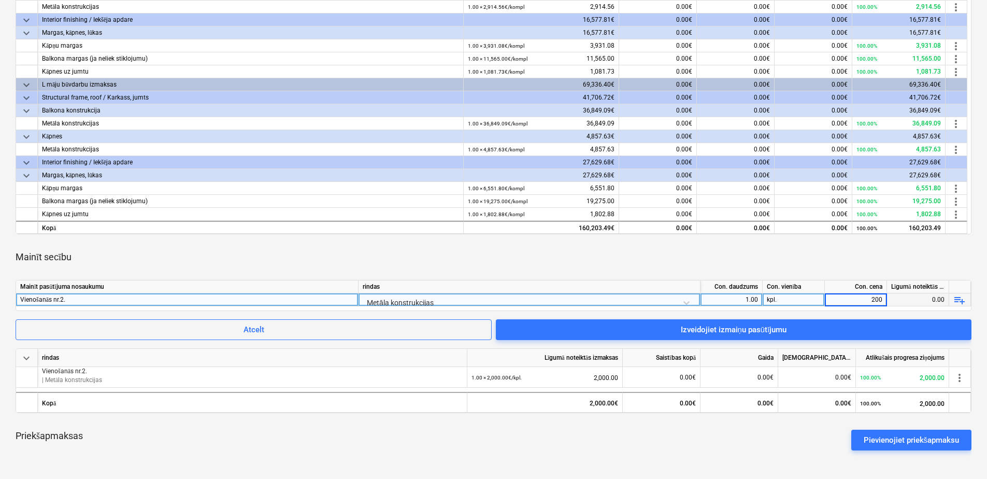
type input "2000"
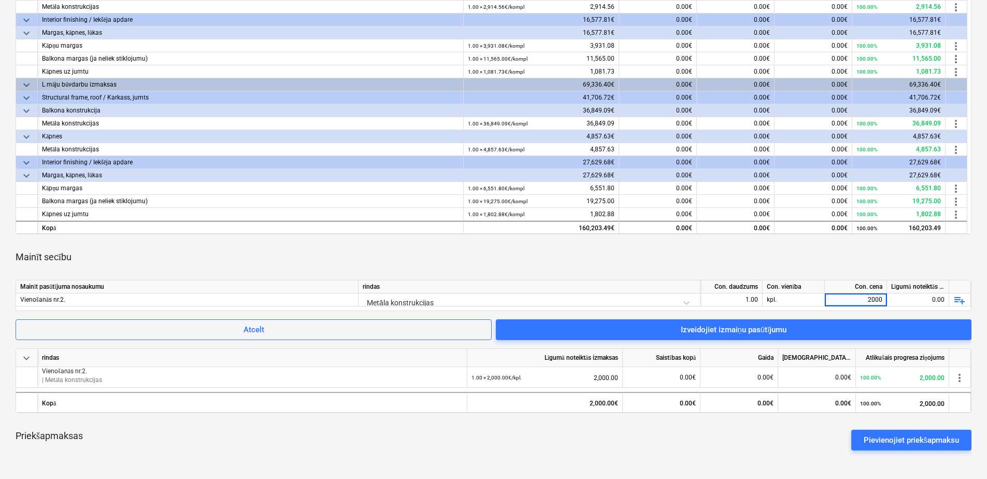
click at [791, 250] on div "Mainīt secību" at bounding box center [493, 256] width 955 height 29
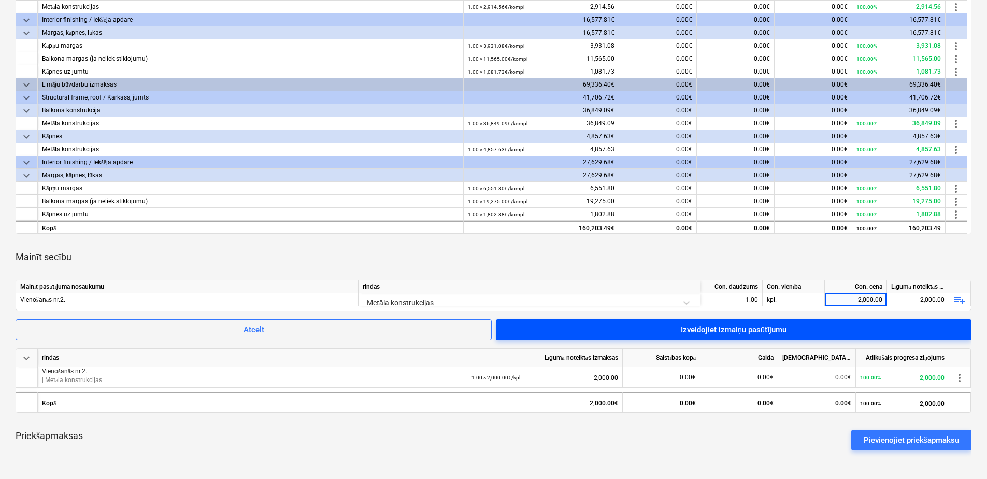
click at [779, 331] on div "Izveidojiet izmaiņu pasūtījumu" at bounding box center [733, 329] width 106 height 13
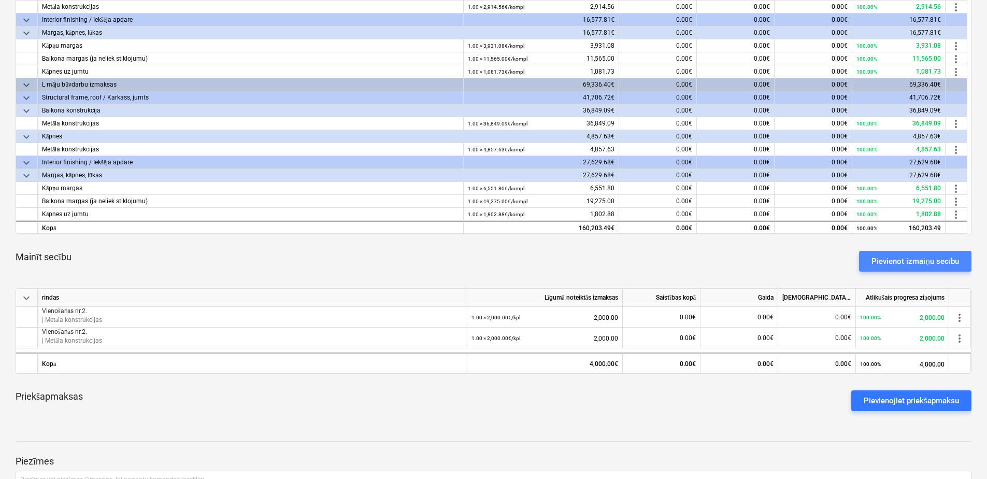
click at [889, 255] on div "Pievienot izmaiņu secību" at bounding box center [915, 260] width 88 height 13
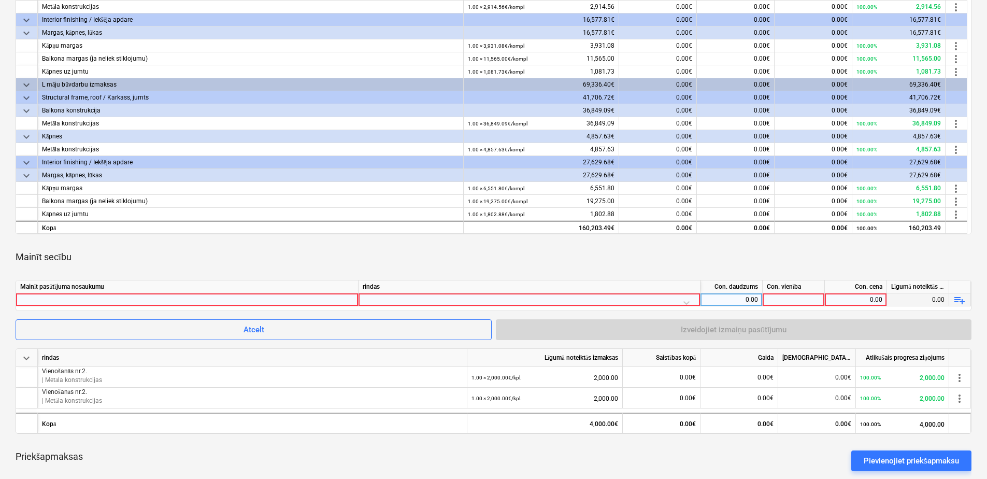
click at [186, 296] on div at bounding box center [187, 299] width 334 height 12
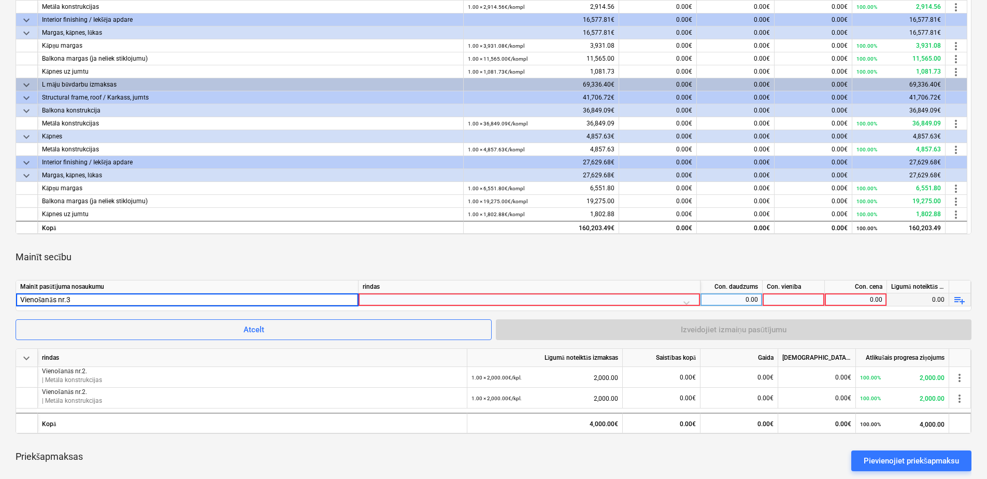
type input "Vienošanās nr.3."
click at [521, 299] on div at bounding box center [529, 302] width 333 height 18
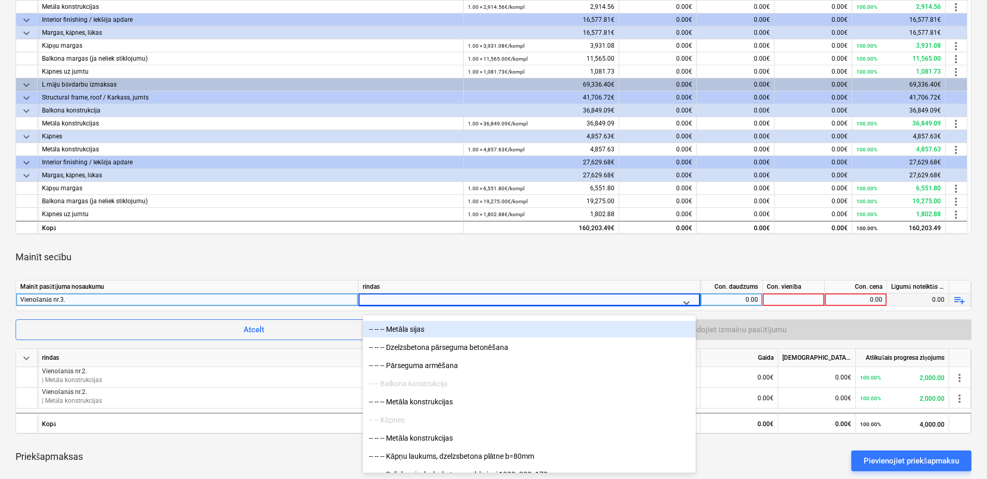
scroll to position [3729, 0]
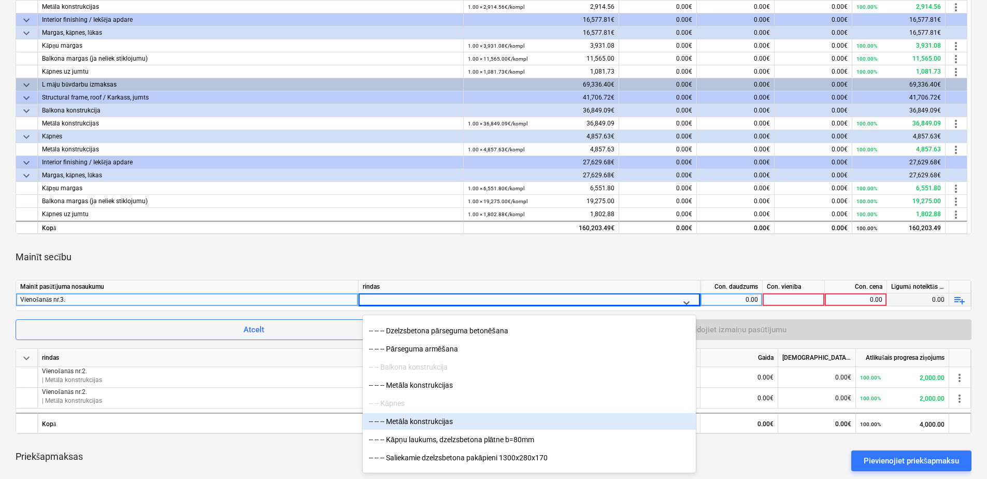
click at [428, 419] on div "-- -- -- Metāla konstrukcijas" at bounding box center [529, 421] width 333 height 17
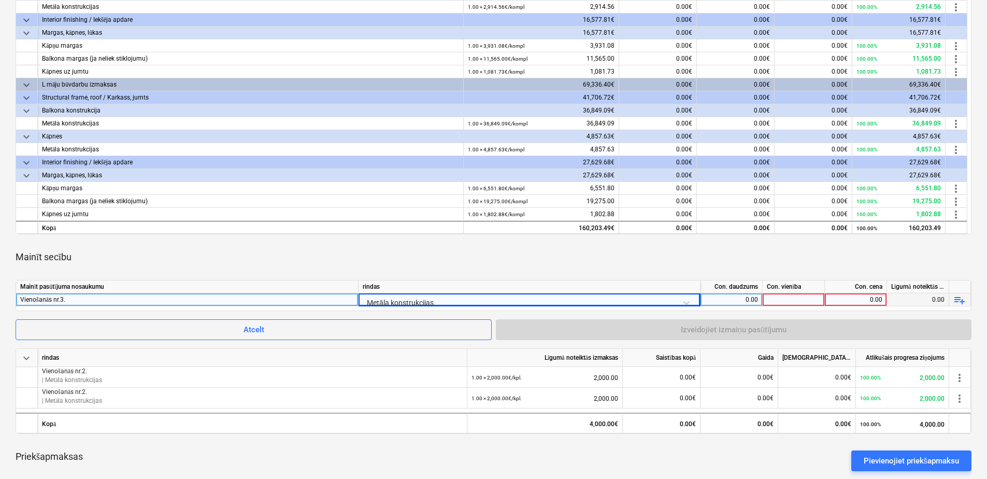
click at [739, 298] on div "0.00" at bounding box center [730, 299] width 53 height 13
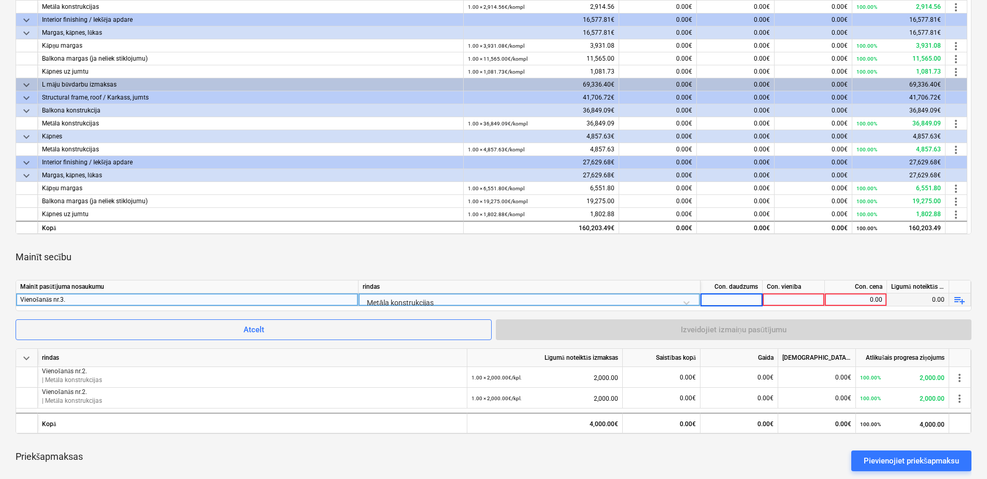
type input "1"
click at [790, 297] on div at bounding box center [793, 299] width 62 height 13
type input "kpl."
click at [846, 297] on div "0.00" at bounding box center [855, 299] width 53 height 13
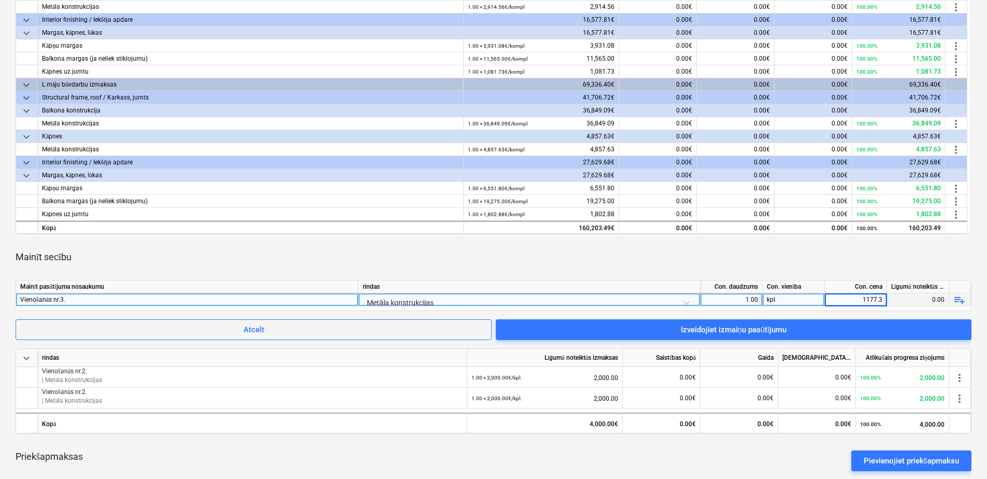
type input "1177.35"
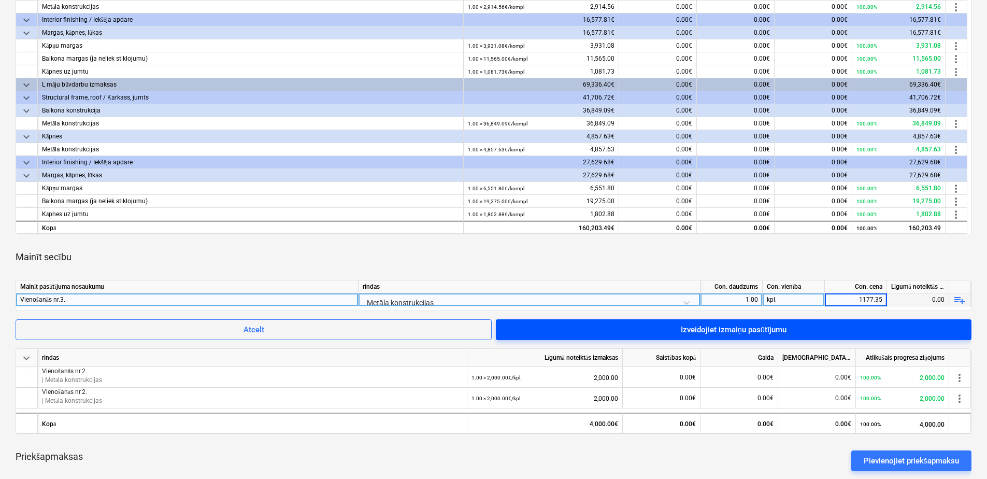
click at [818, 324] on span "Izveidojiet izmaiņu pasūtījumu" at bounding box center [733, 329] width 451 height 13
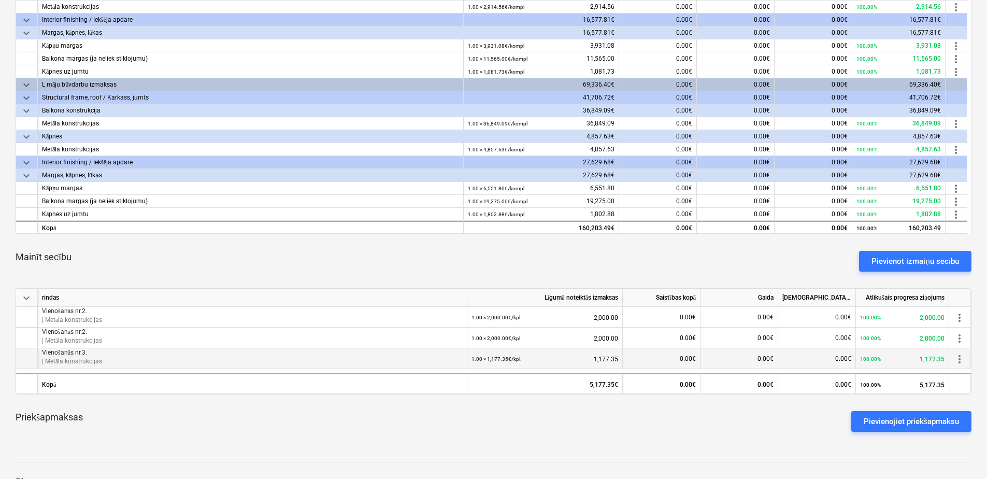
click at [956, 356] on span "more_vert" at bounding box center [959, 359] width 12 height 12
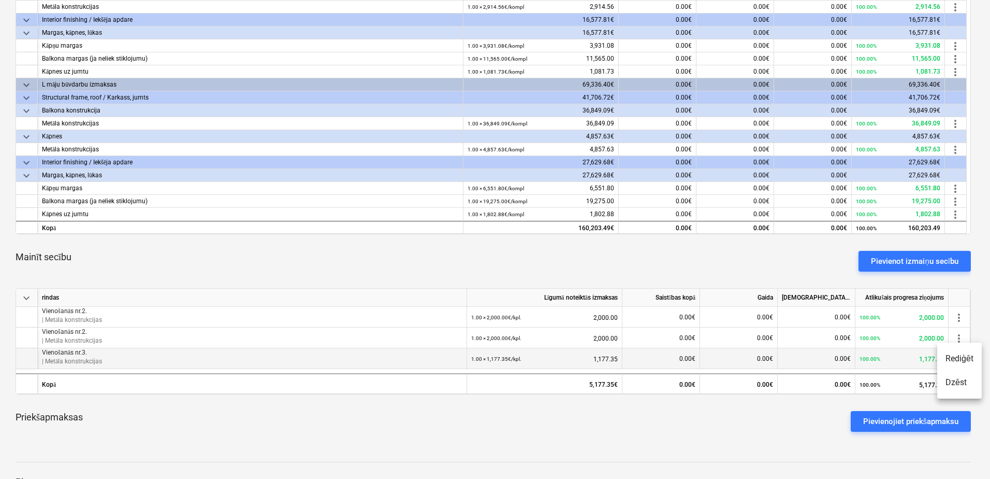
click at [956, 356] on li "Rediģēt" at bounding box center [959, 358] width 45 height 24
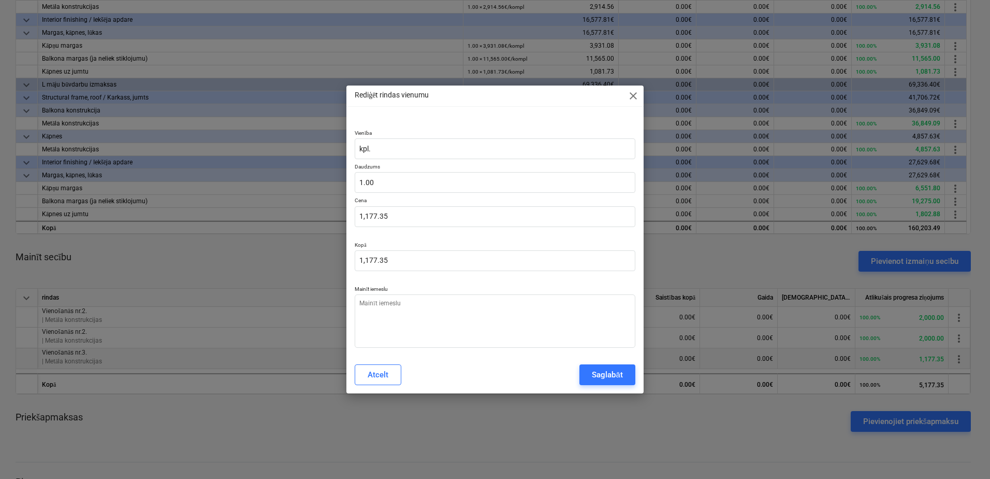
type textarea "x"
click at [385, 369] on div "Atcelt" at bounding box center [378, 374] width 21 height 13
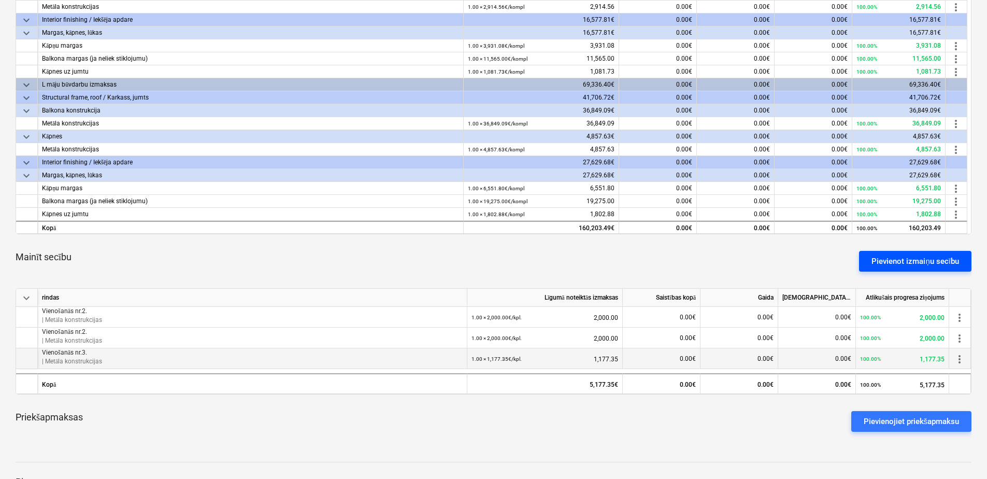
click at [900, 260] on div "Pievienot izmaiņu secību" at bounding box center [915, 260] width 88 height 13
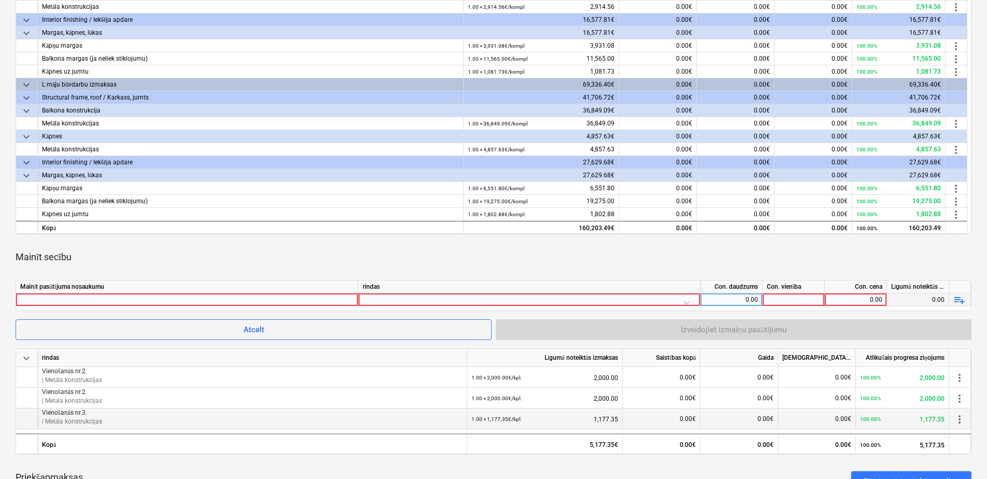
click at [276, 303] on div at bounding box center [187, 299] width 334 height 12
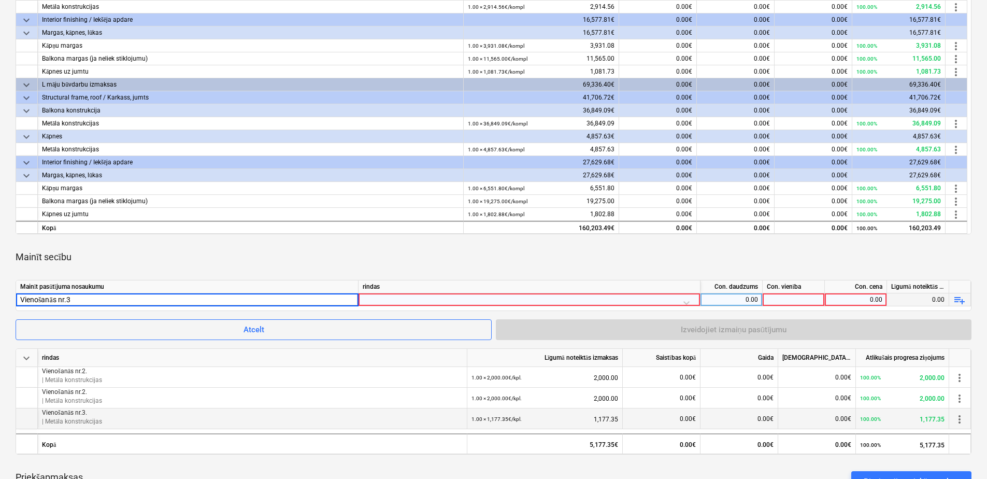
type input "Vienošanās nr.3."
click at [385, 297] on div at bounding box center [529, 302] width 333 height 18
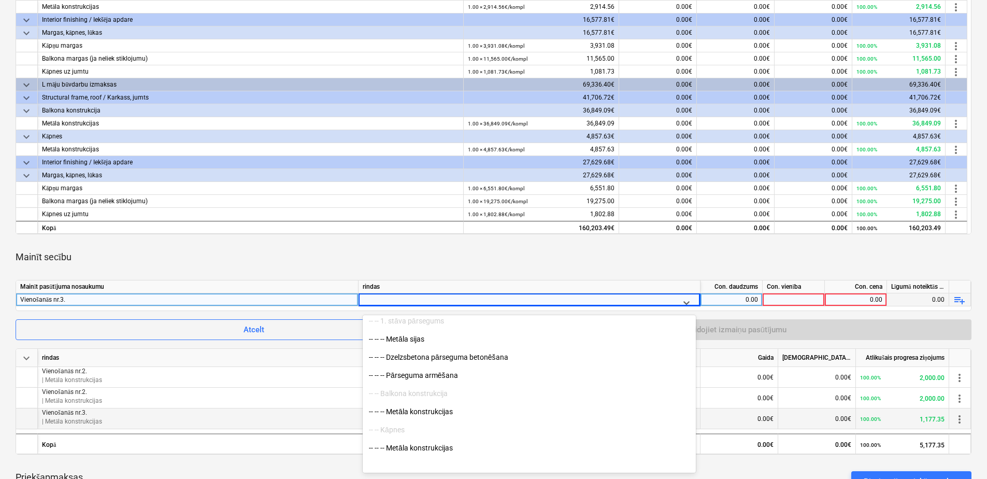
scroll to position [3729, 0]
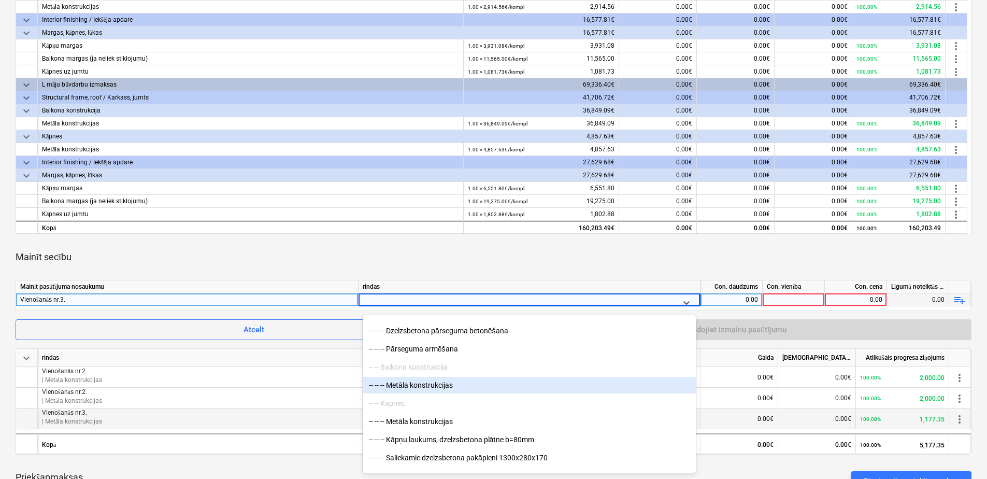
click at [446, 381] on div "-- -- -- Metāla konstrukcijas" at bounding box center [529, 384] width 333 height 17
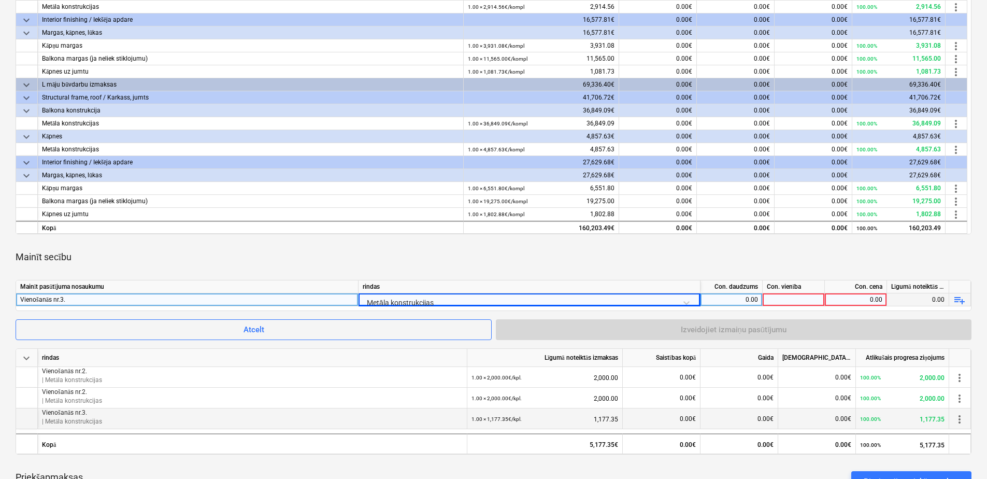
click at [743, 297] on div "0.00" at bounding box center [730, 299] width 53 height 13
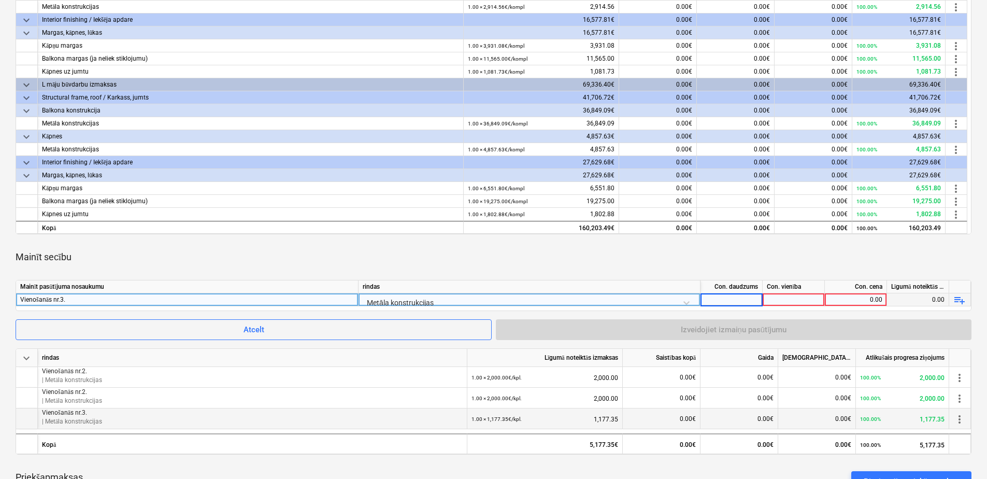
type input "1"
click at [791, 302] on div at bounding box center [793, 299] width 62 height 13
drag, startPoint x: 788, startPoint y: 301, endPoint x: 759, endPoint y: 301, distance: 28.5
click at [0, 0] on div "Vienošanās nr.3. Metāla konstrukcijas 1.00 KPL. 0.00 0.00 playlist_add" at bounding box center [0, 0] width 0 height 0
type input "kpl."
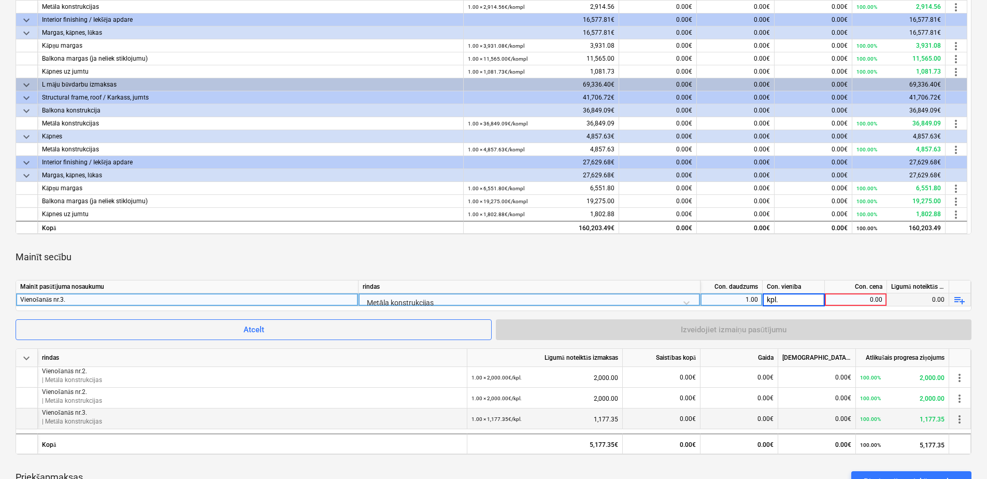
click at [153, 295] on div "Vienošanās nr.3." at bounding box center [187, 299] width 334 height 12
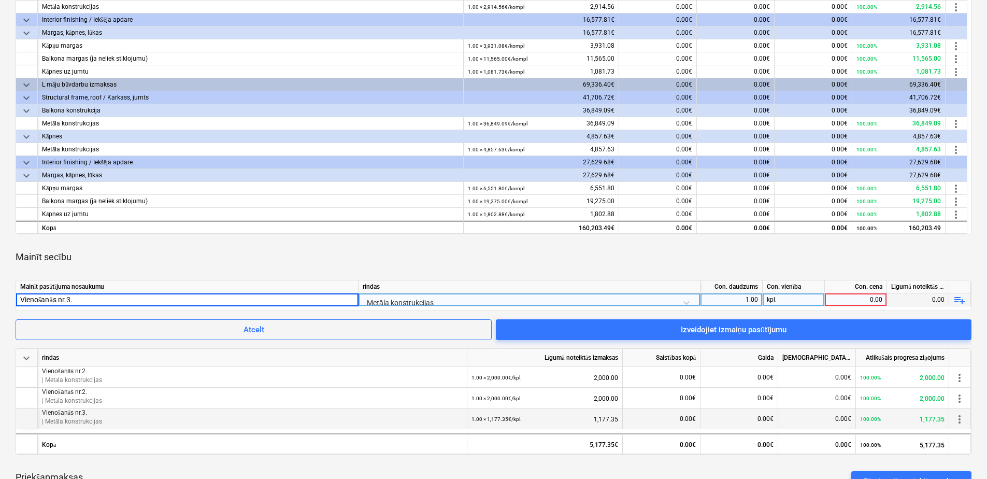
click at [154, 297] on input "Vienošanās nr.3." at bounding box center [187, 299] width 342 height 12
type input "Vienošanās nr.3. L-veida leņķi"
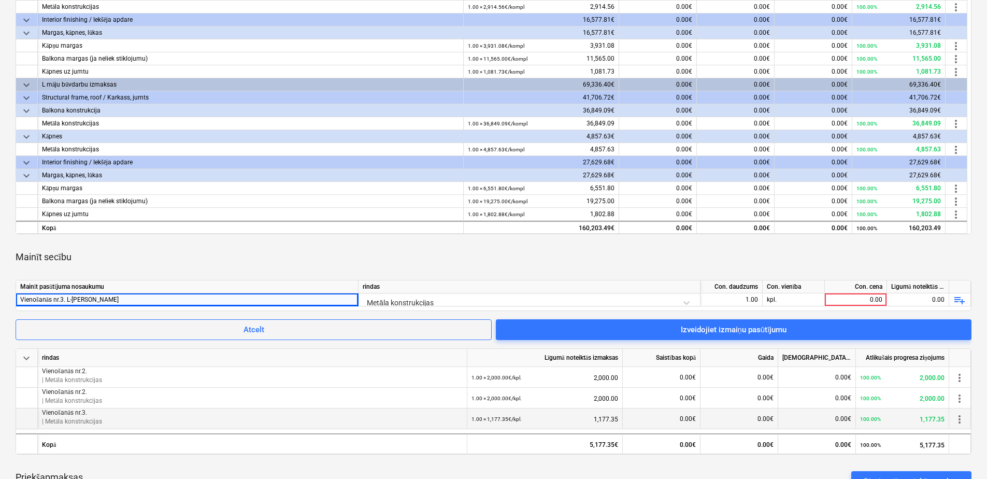
click at [329, 250] on div "Mainīt secību" at bounding box center [493, 256] width 955 height 29
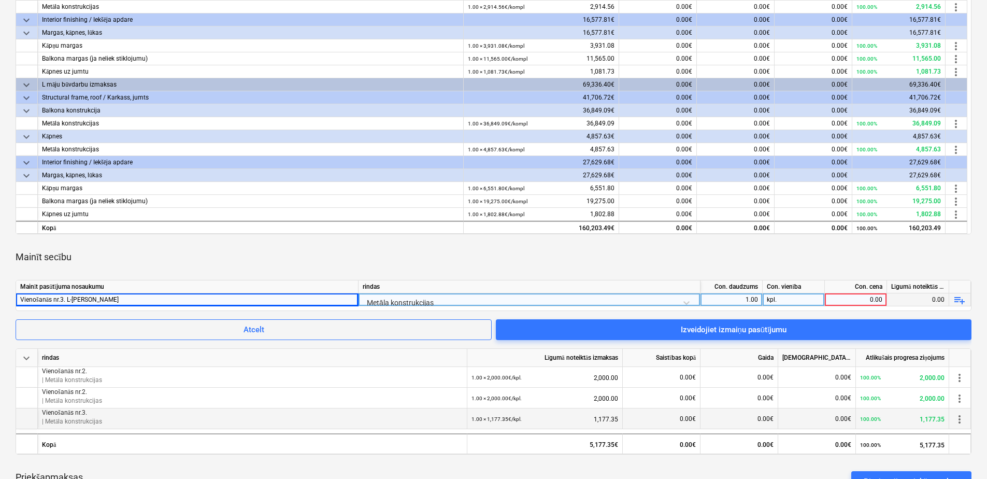
click at [847, 299] on div "0.00" at bounding box center [855, 299] width 53 height 13
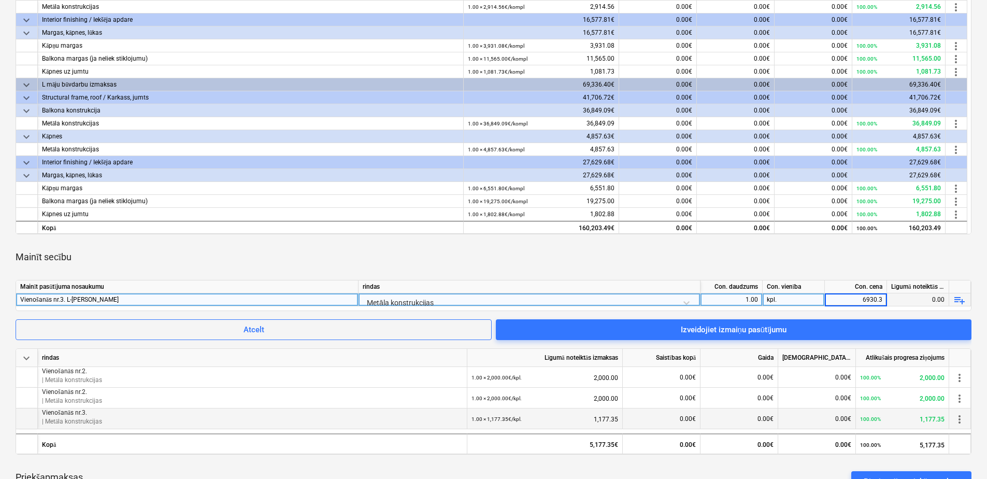
type input "6930.30"
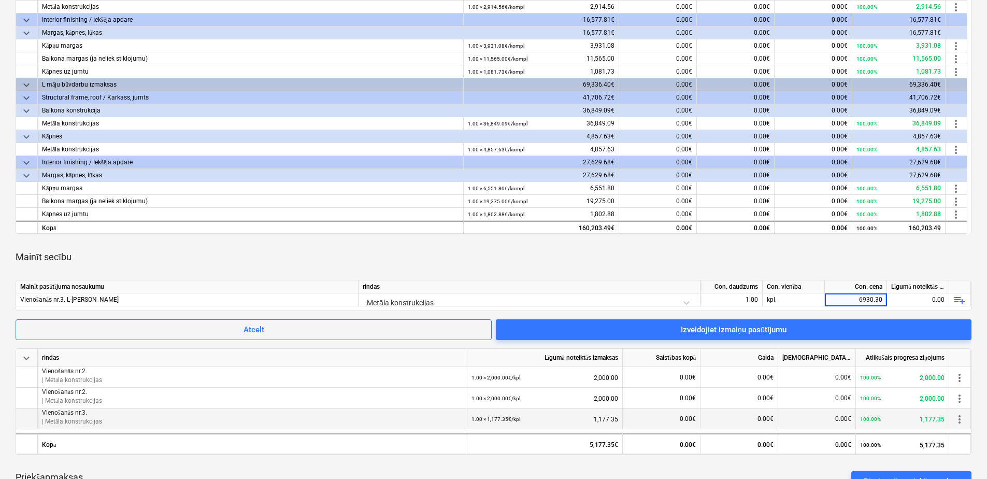
click at [820, 253] on div "Mainīt secību" at bounding box center [493, 256] width 955 height 29
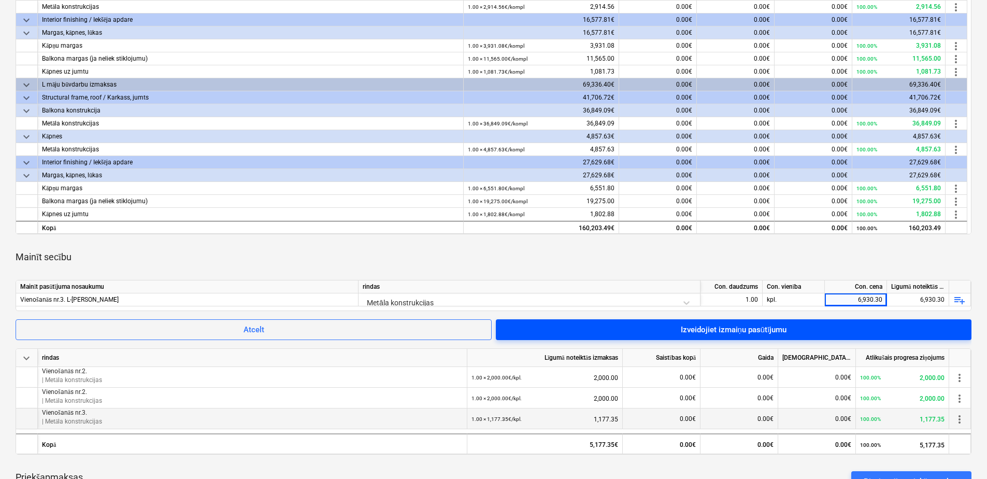
click at [692, 329] on div "Izveidojiet izmaiņu pasūtījumu" at bounding box center [733, 329] width 106 height 13
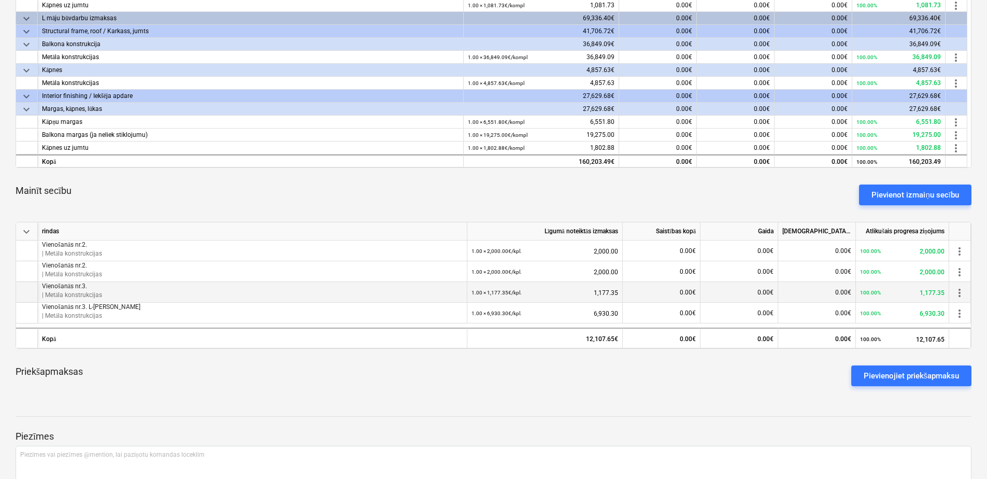
scroll to position [363, 0]
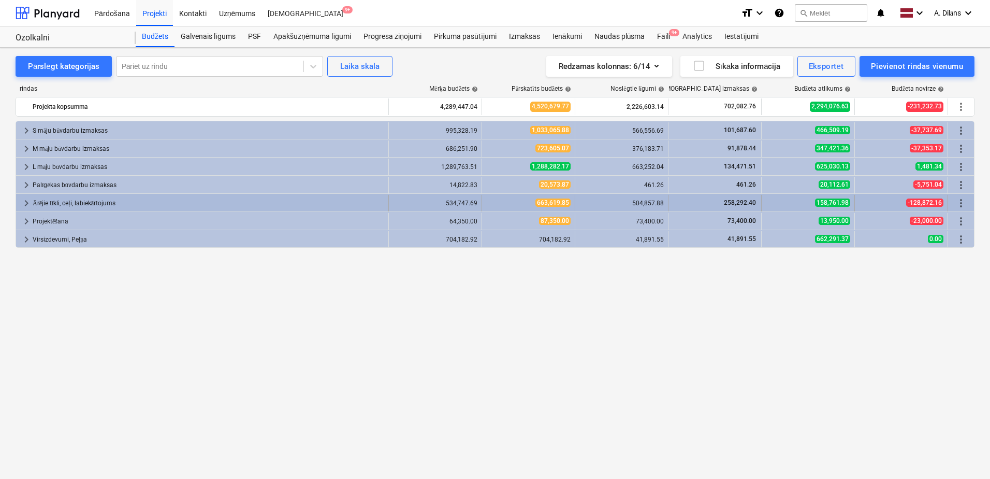
click at [26, 201] on span "keyboard_arrow_right" at bounding box center [26, 203] width 12 height 12
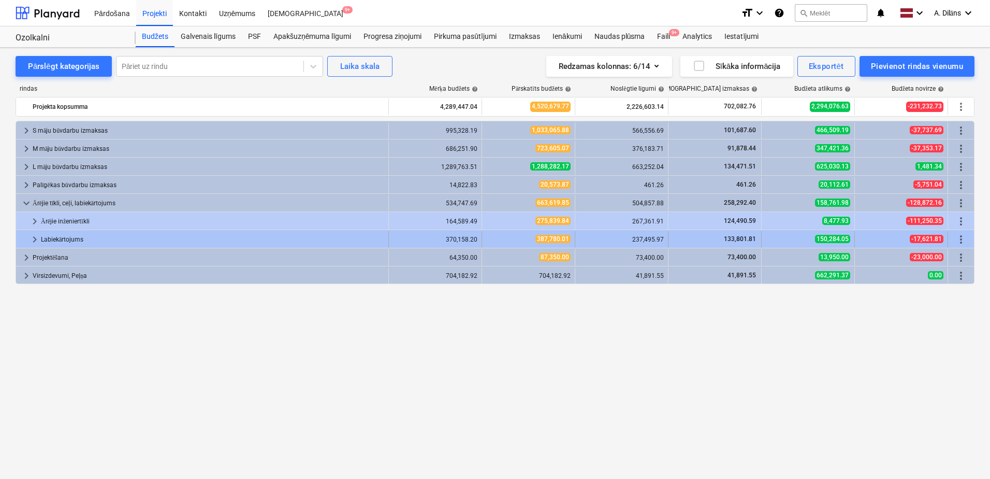
click at [31, 237] on span "keyboard_arrow_right" at bounding box center [34, 239] width 12 height 12
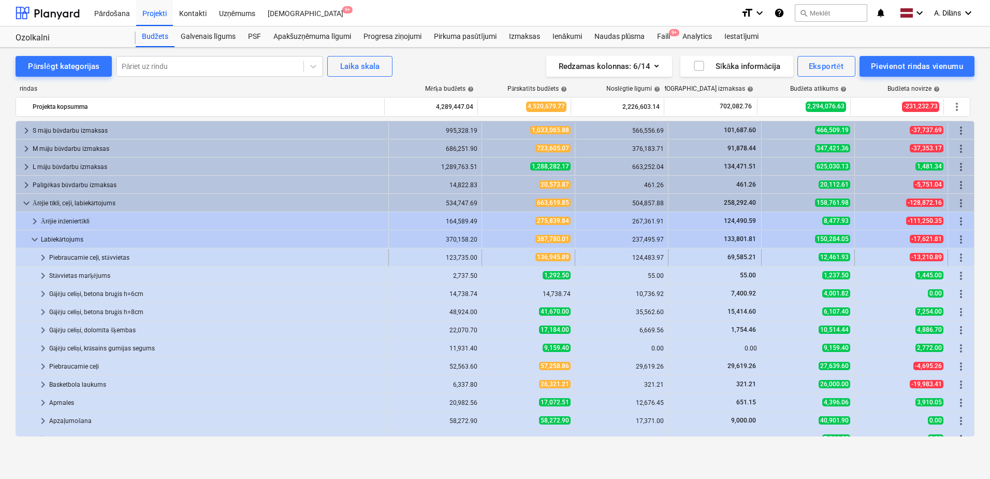
click at [40, 258] on span "keyboard_arrow_right" at bounding box center [43, 257] width 12 height 12
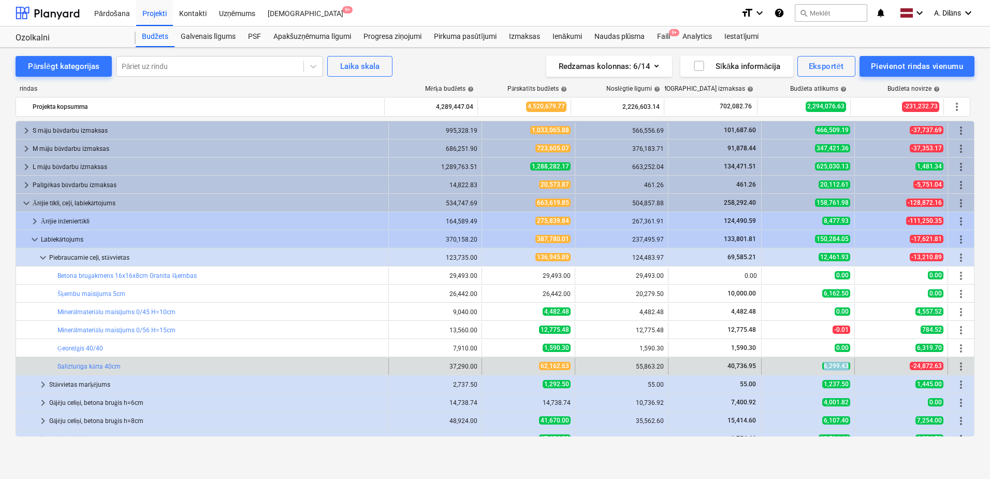
drag, startPoint x: 821, startPoint y: 365, endPoint x: 848, endPoint y: 363, distance: 27.0
click at [848, 363] on div "6,299.43" at bounding box center [808, 366] width 93 height 17
copy span "6,299.43"
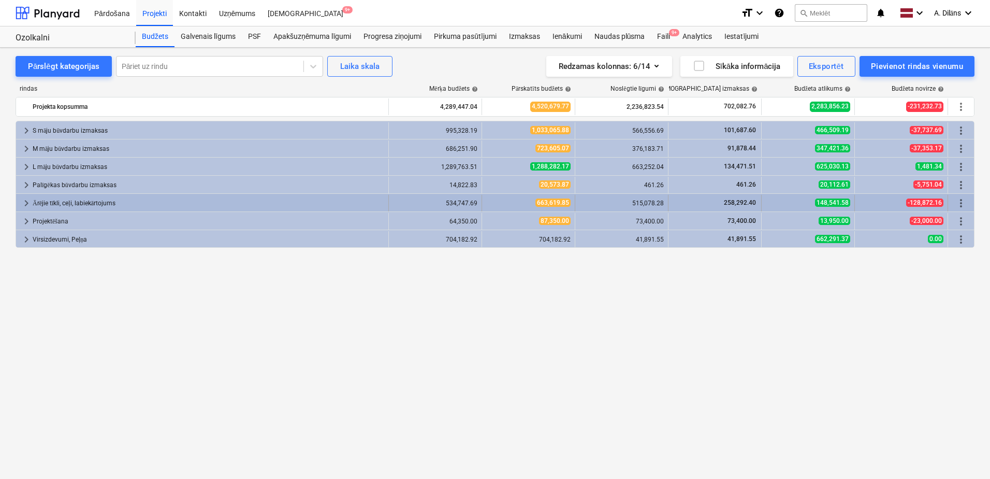
click at [25, 200] on span "keyboard_arrow_right" at bounding box center [26, 203] width 12 height 12
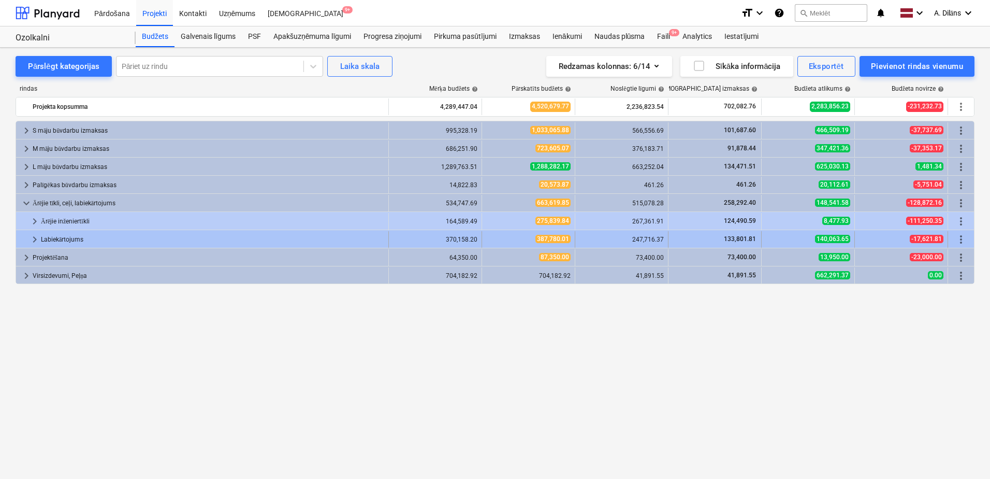
click at [30, 238] on span "keyboard_arrow_right" at bounding box center [34, 239] width 12 height 12
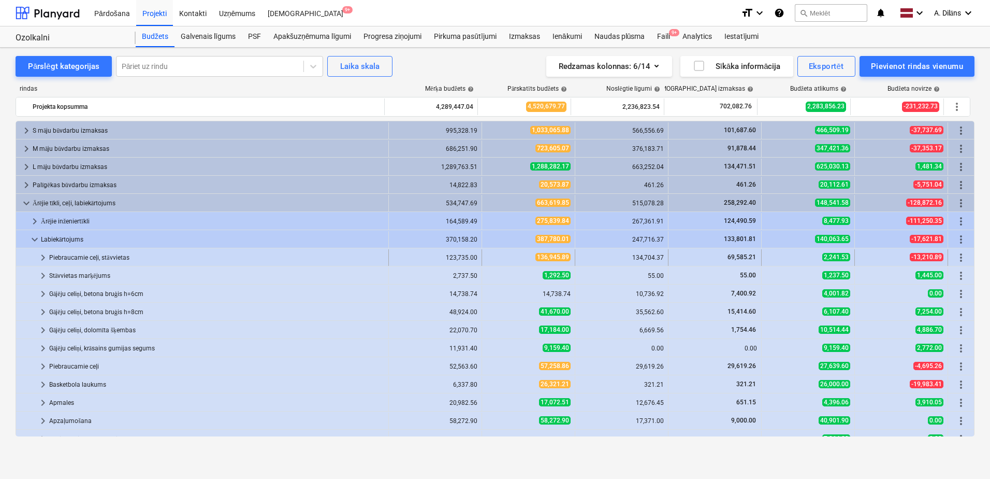
click at [41, 255] on span "keyboard_arrow_right" at bounding box center [43, 257] width 12 height 12
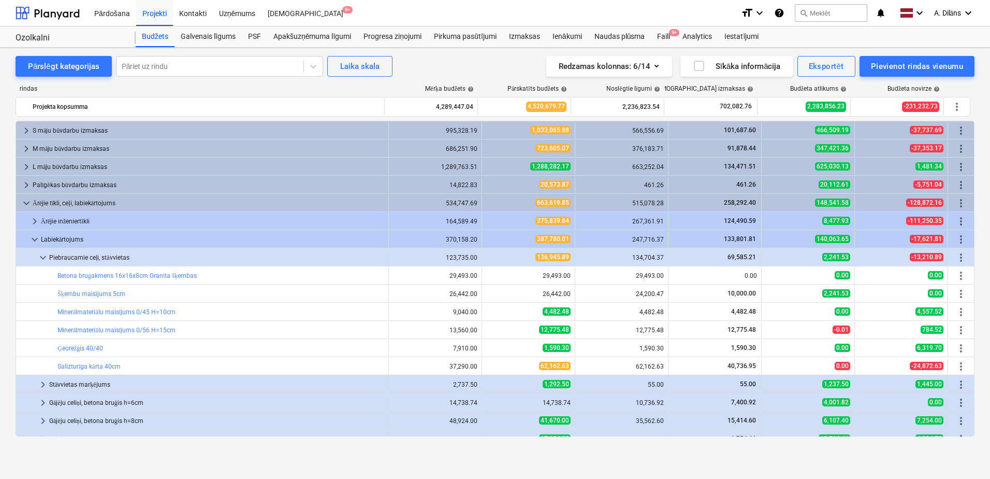
drag, startPoint x: 737, startPoint y: 467, endPoint x: 670, endPoint y: 468, distance: 67.8
click at [670, 468] on div "Pārslēgt kategorijas Pāriet uz rindu Laika skala Redzamas kolonnas : 6/14 Sīkāk…" at bounding box center [495, 263] width 990 height 431
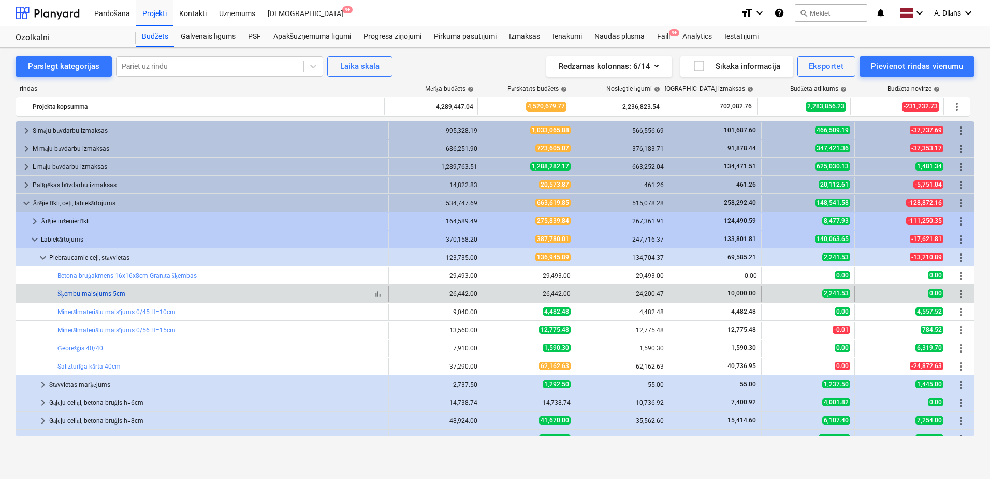
click at [95, 292] on link "Šķembu maisījums 5cm" at bounding box center [91, 293] width 68 height 7
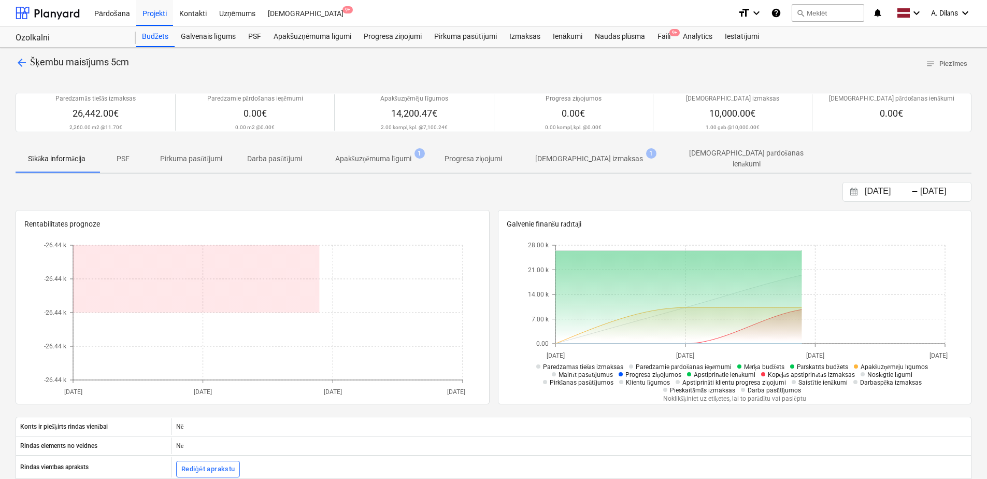
click at [371, 160] on p "Apakšuzņēmuma līgumi" at bounding box center [373, 158] width 76 height 11
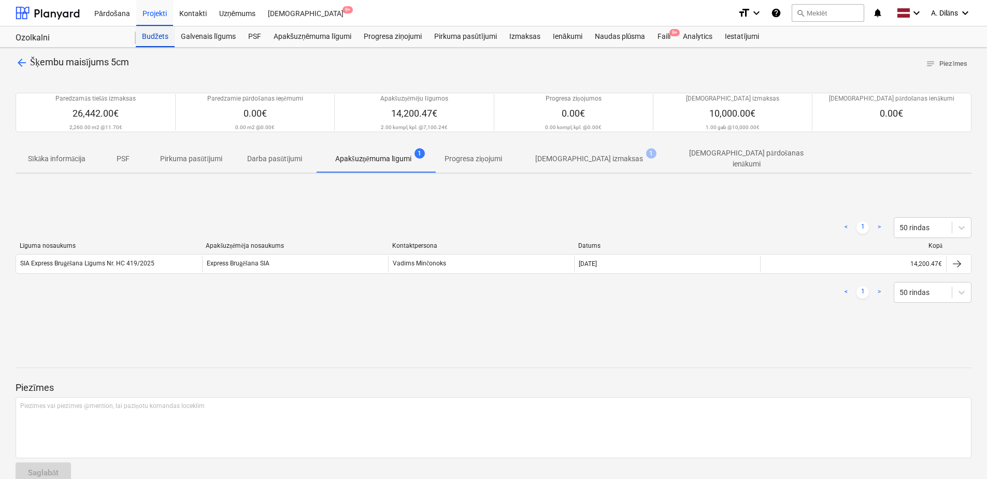
click at [156, 32] on div "Budžets" at bounding box center [155, 36] width 39 height 21
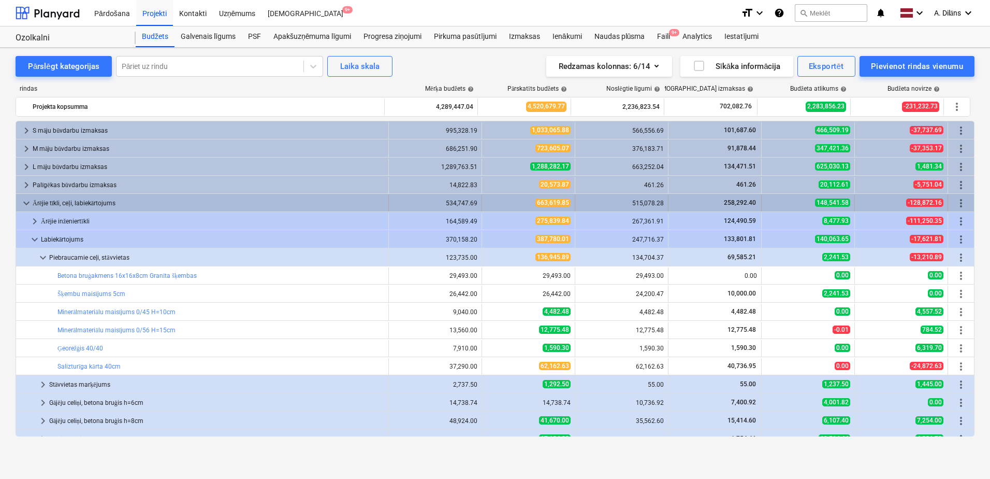
click at [26, 202] on span "keyboard_arrow_down" at bounding box center [26, 203] width 12 height 12
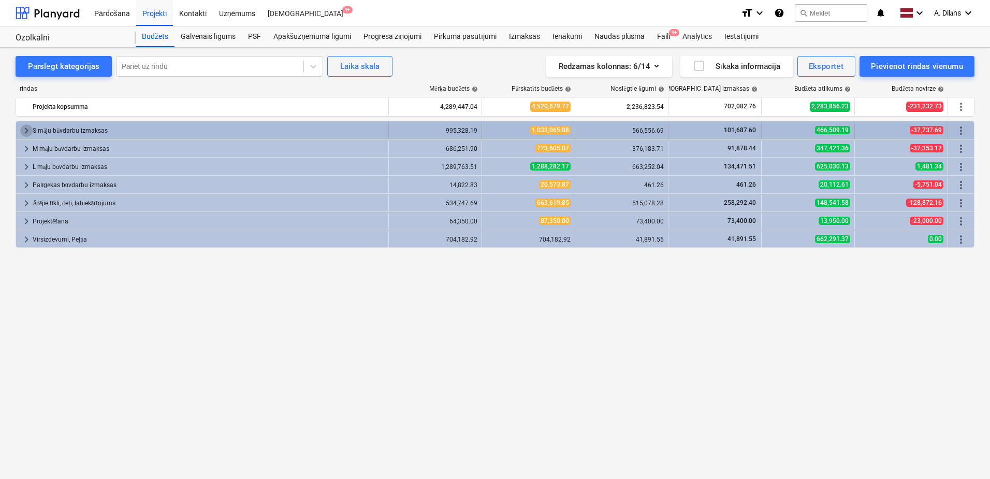
click at [27, 128] on span "keyboard_arrow_right" at bounding box center [26, 130] width 12 height 12
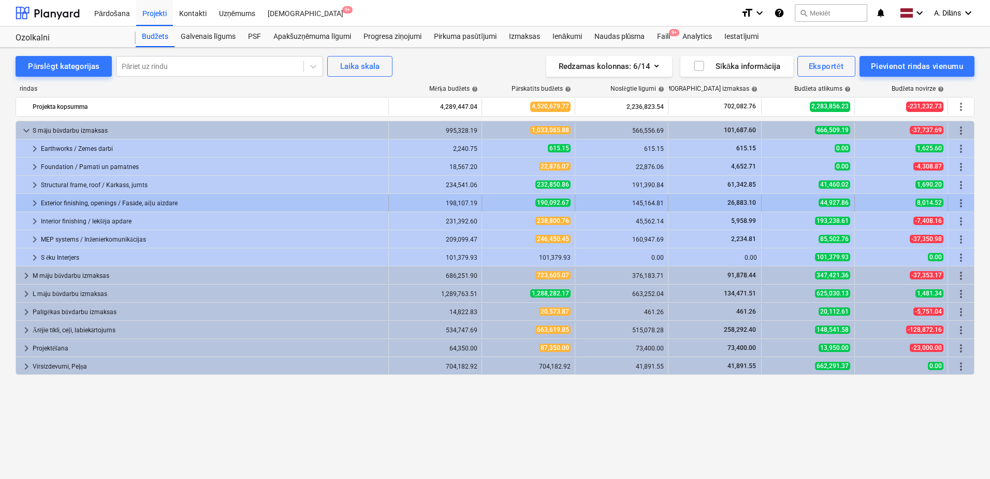
click at [34, 201] on span "keyboard_arrow_right" at bounding box center [34, 203] width 12 height 12
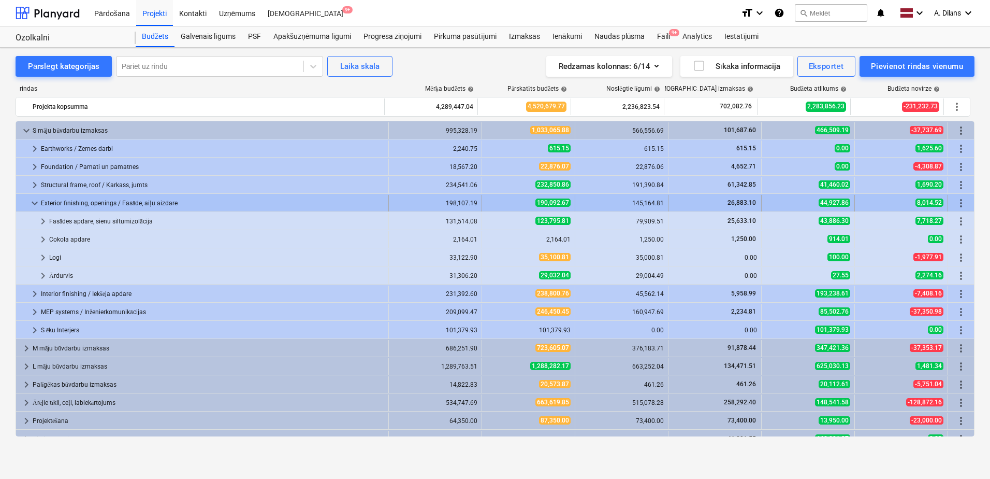
click at [33, 194] on div "keyboard_arrow_down Exterior finishing, openings / Fasāde, aiļu aizdare 198,107…" at bounding box center [495, 203] width 958 height 18
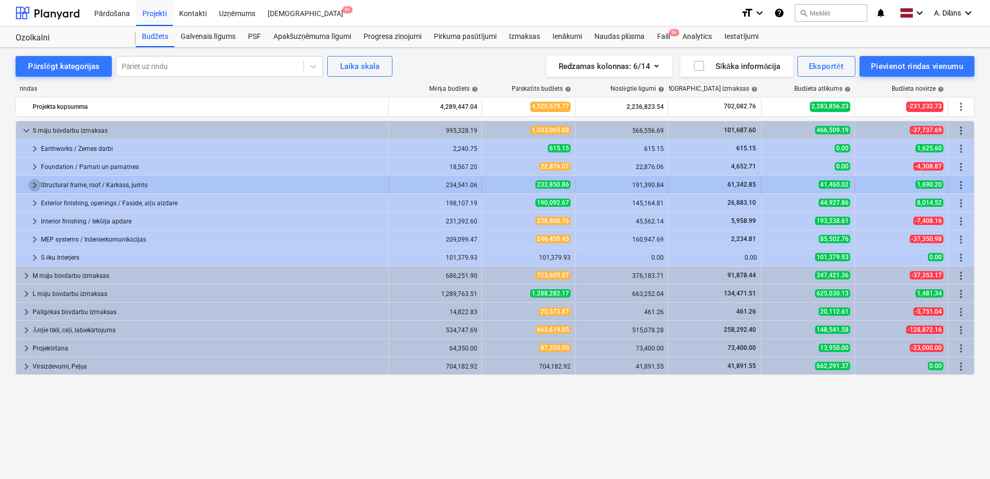
click at [33, 180] on span "keyboard_arrow_right" at bounding box center [34, 185] width 12 height 12
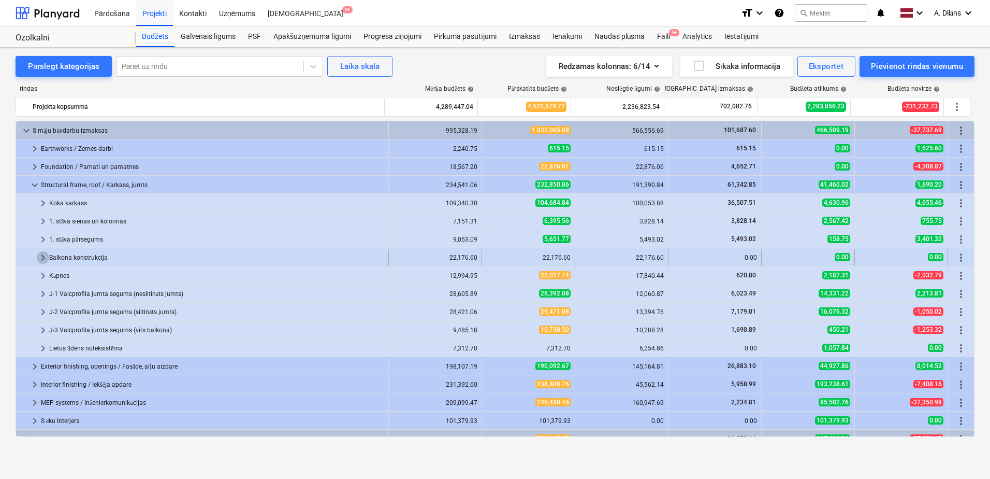
click at [42, 261] on span "keyboard_arrow_right" at bounding box center [43, 257] width 12 height 12
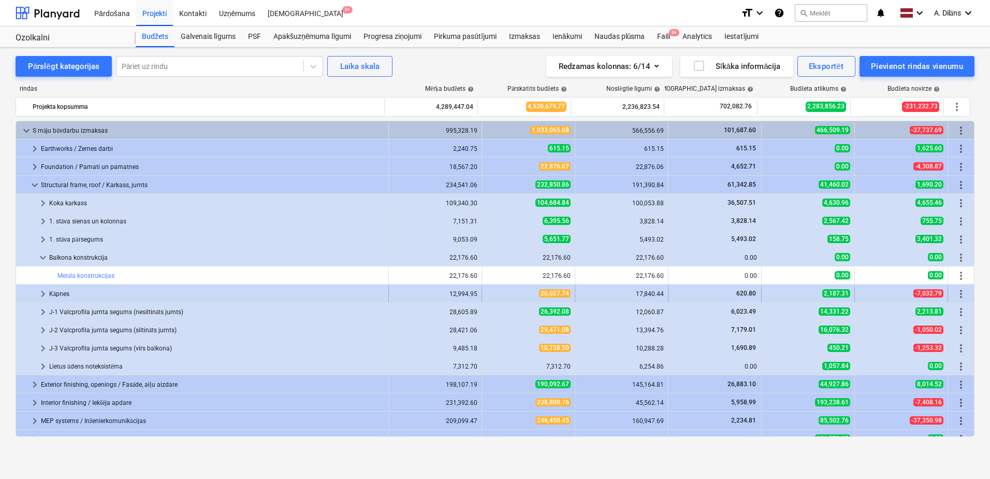
click at [41, 294] on span "keyboard_arrow_right" at bounding box center [43, 293] width 12 height 12
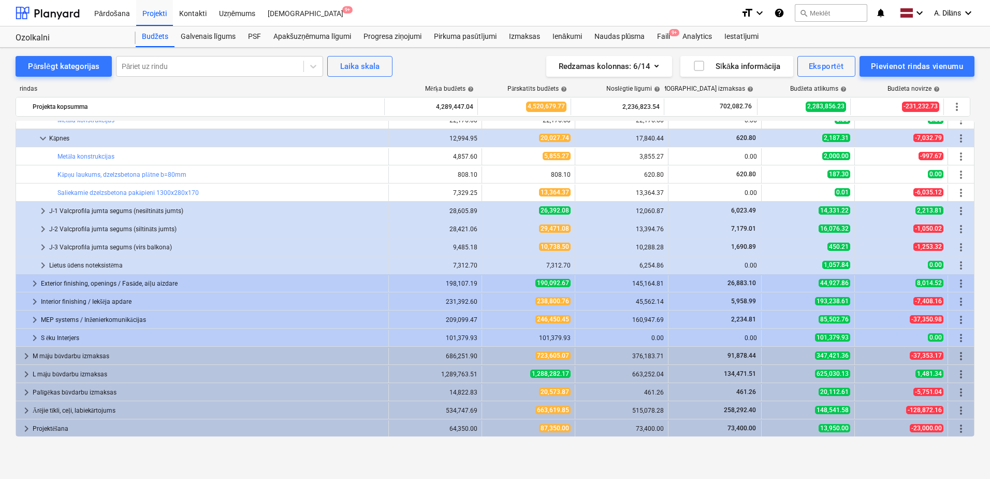
scroll to position [174, 0]
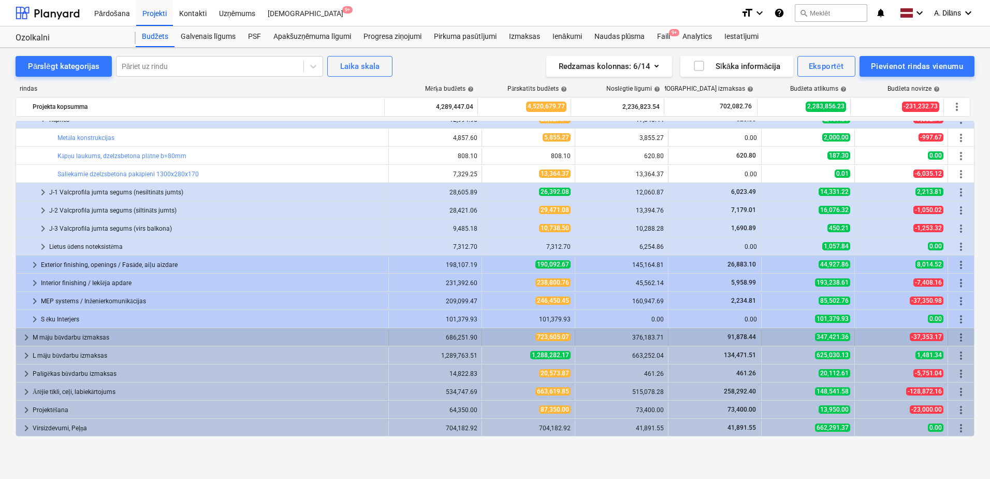
click at [23, 335] on span "keyboard_arrow_right" at bounding box center [26, 337] width 12 height 12
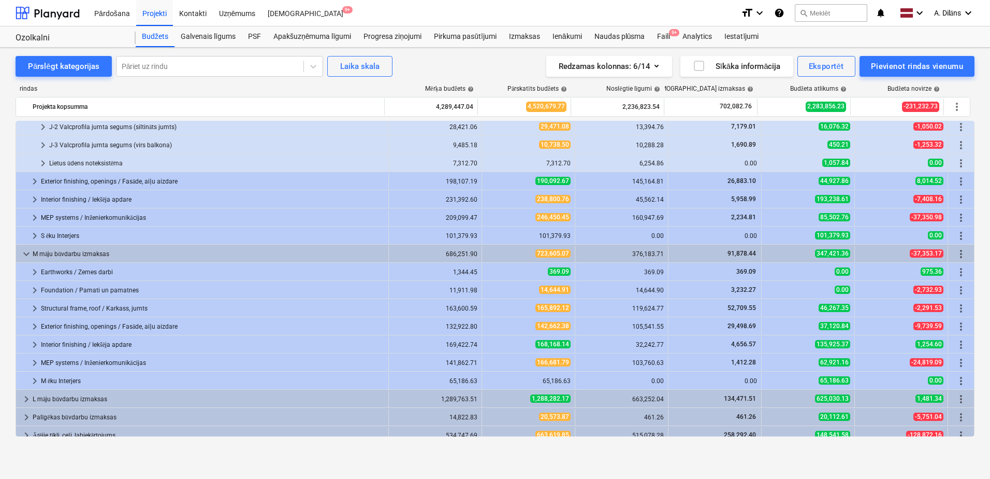
scroll to position [278, 0]
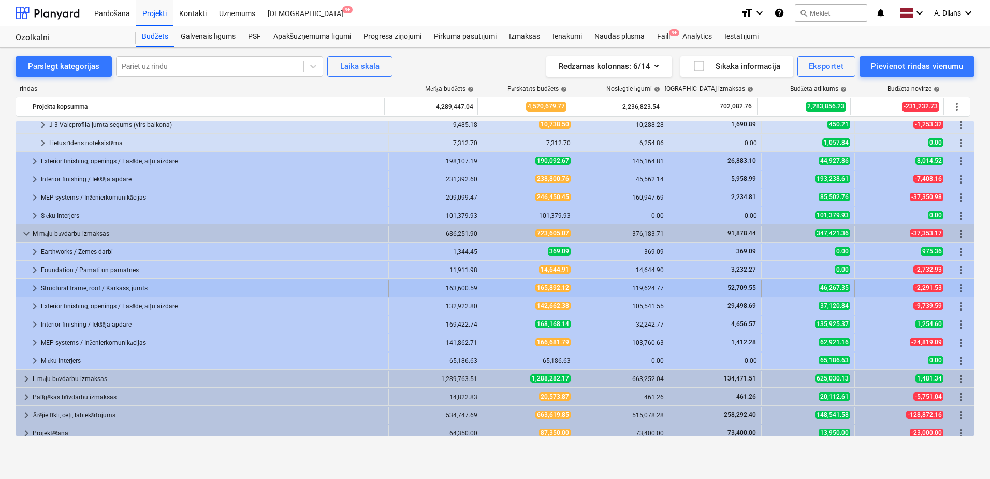
click at [30, 288] on span "keyboard_arrow_right" at bounding box center [34, 288] width 12 height 12
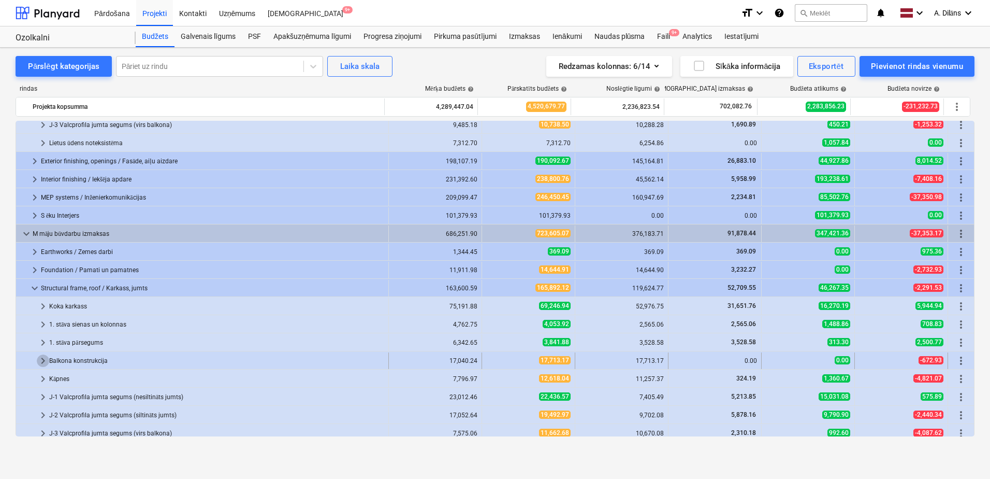
click at [40, 358] on span "keyboard_arrow_right" at bounding box center [43, 360] width 12 height 12
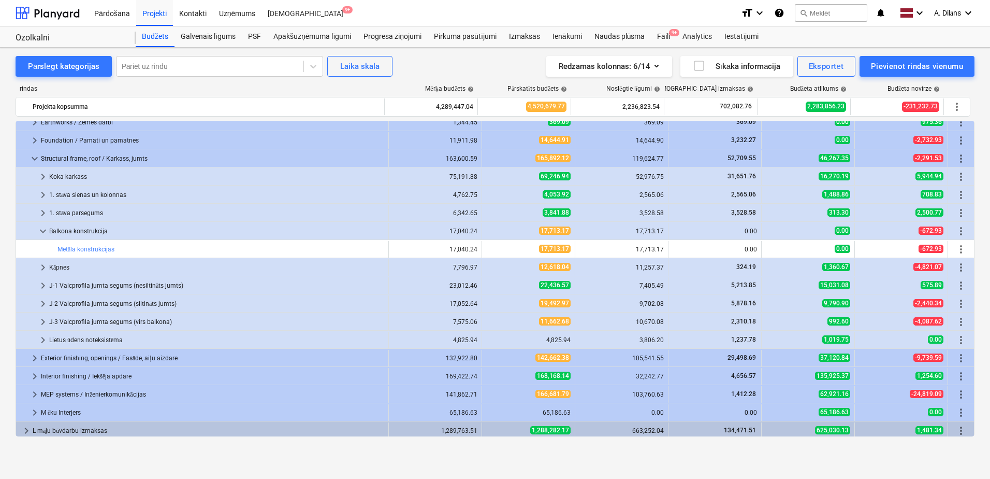
scroll to position [433, 0]
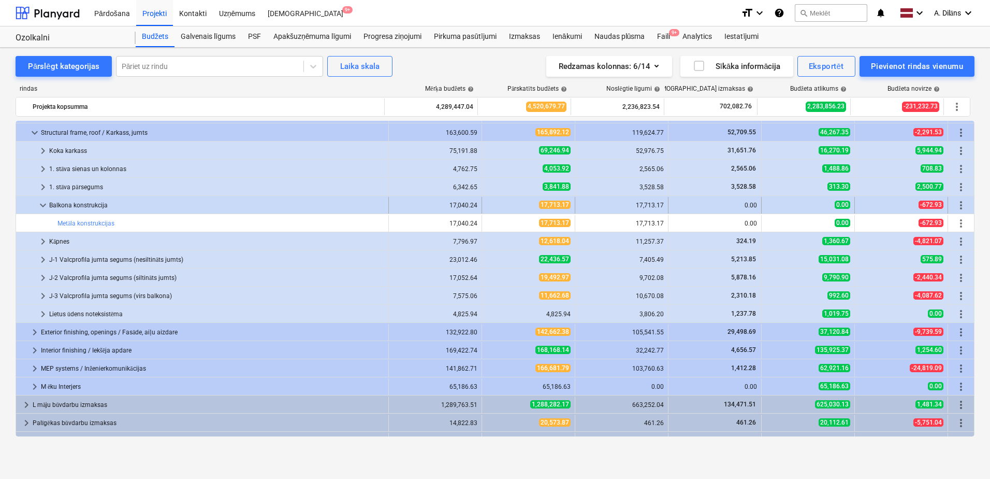
click at [42, 205] on span "keyboard_arrow_down" at bounding box center [43, 205] width 12 height 12
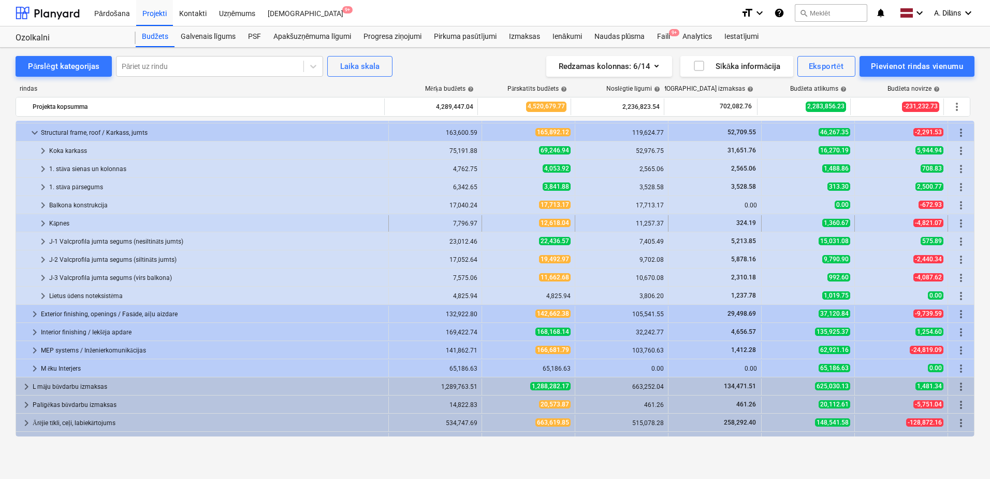
click at [42, 218] on span "keyboard_arrow_right" at bounding box center [43, 223] width 12 height 12
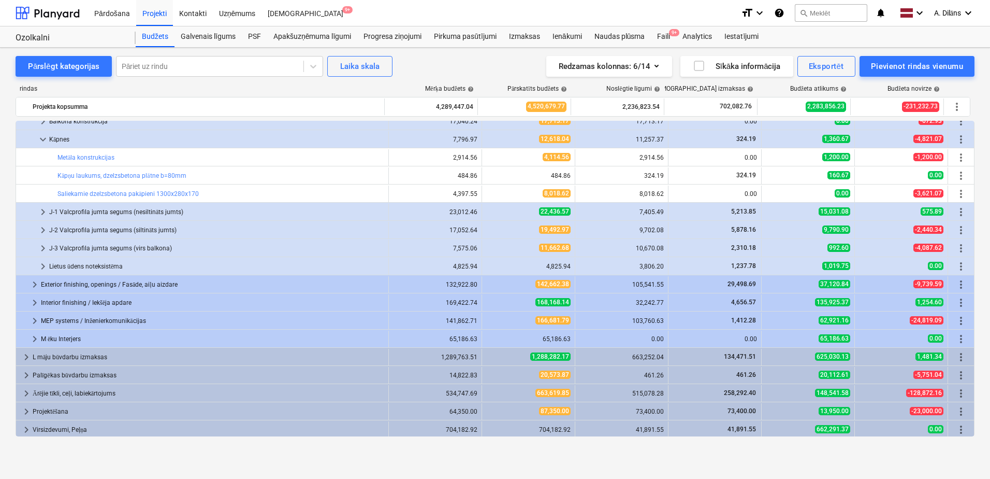
scroll to position [518, 0]
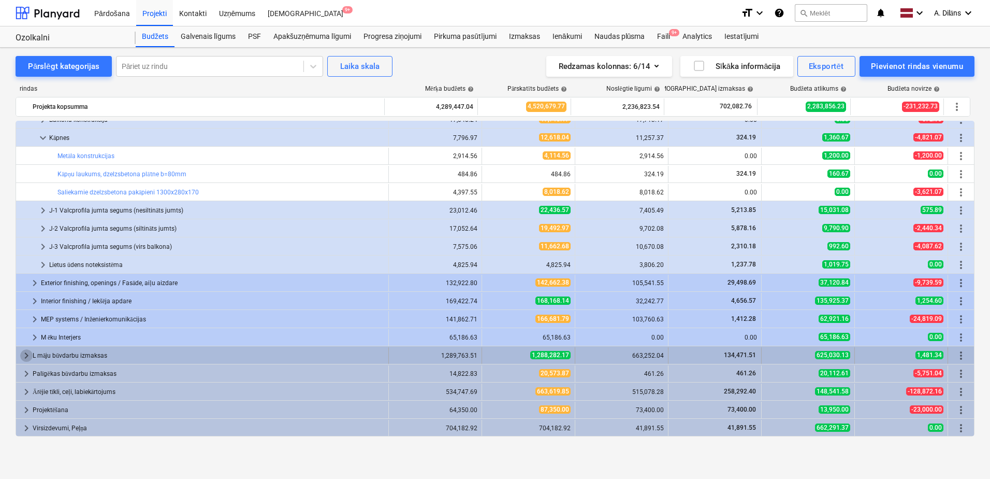
click at [27, 355] on span "keyboard_arrow_right" at bounding box center [26, 355] width 12 height 12
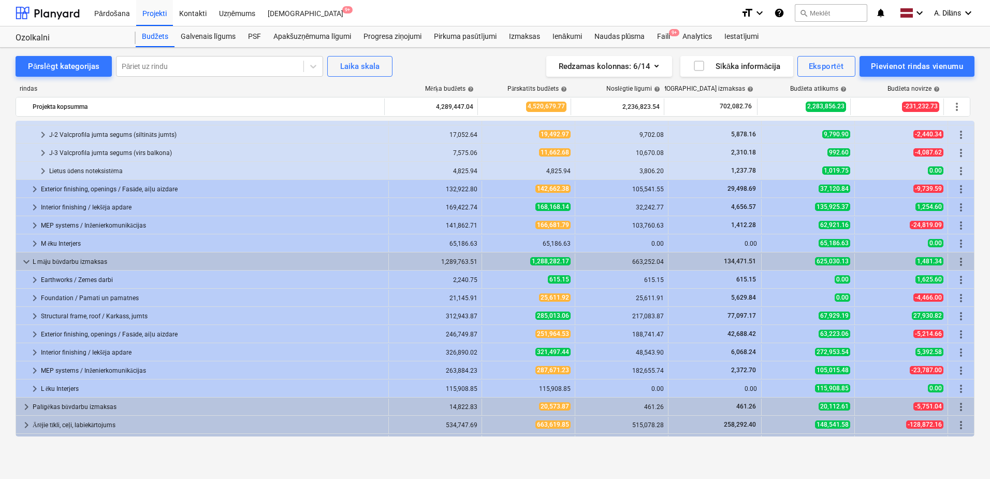
scroll to position [645, 0]
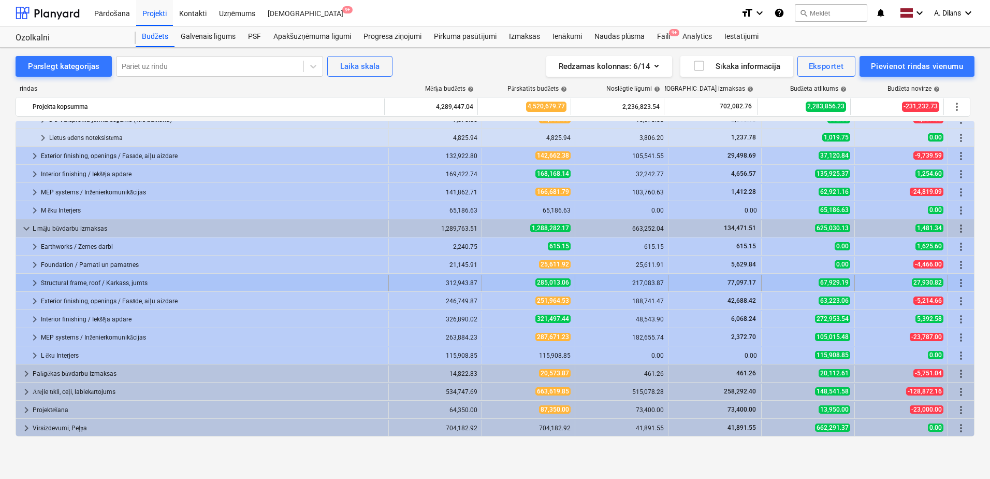
click at [32, 285] on span "keyboard_arrow_right" at bounding box center [34, 283] width 12 height 12
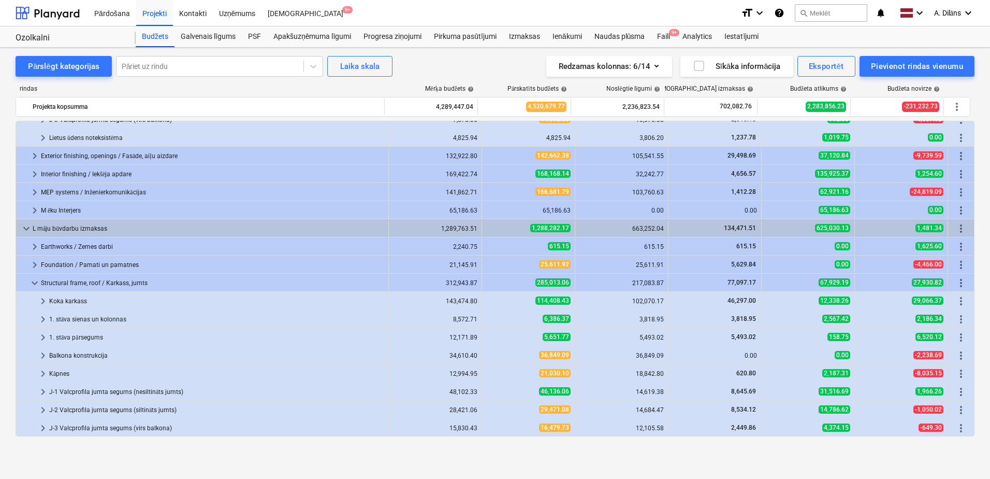
scroll to position [697, 0]
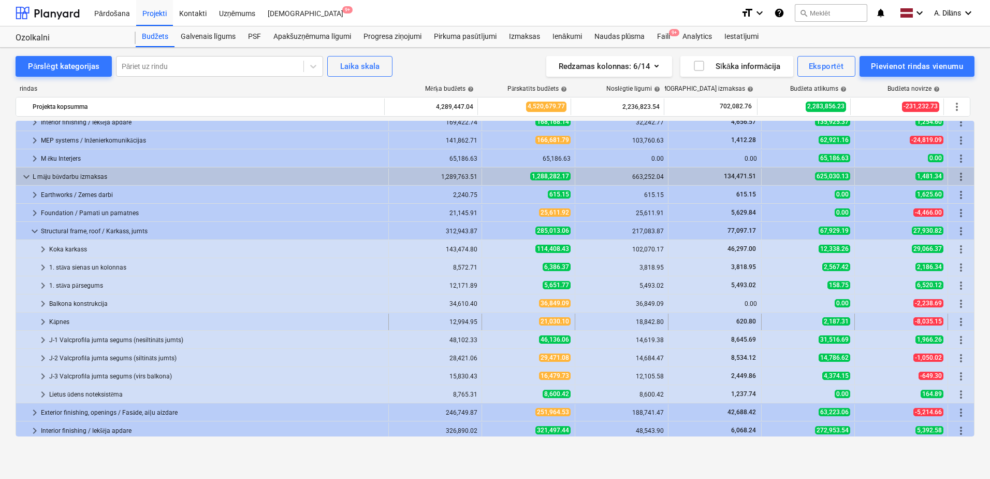
click at [42, 325] on span "keyboard_arrow_right" at bounding box center [43, 321] width 12 height 12
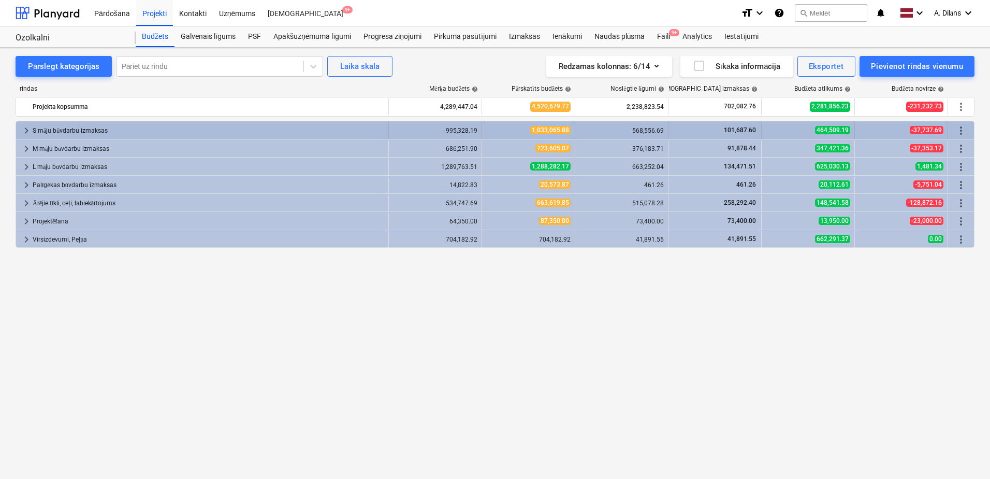
click at [27, 128] on span "keyboard_arrow_right" at bounding box center [26, 130] width 12 height 12
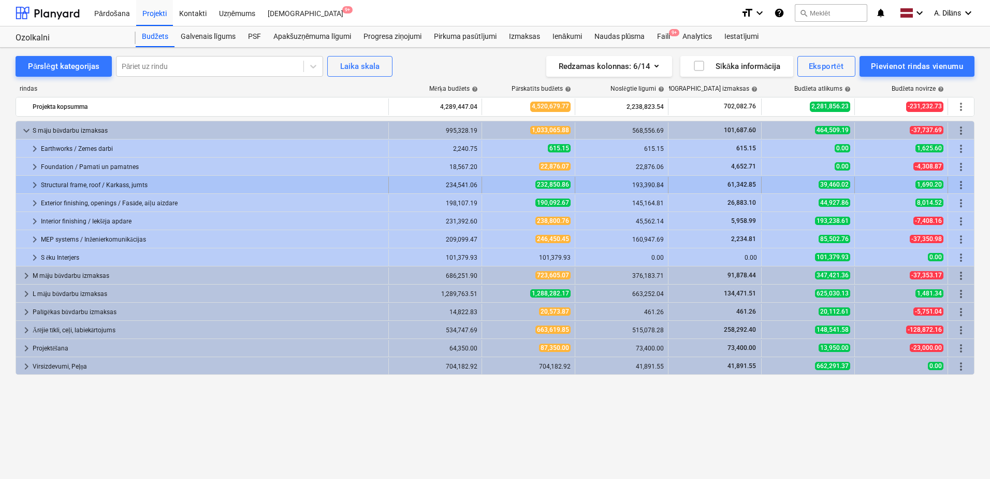
click at [34, 185] on span "keyboard_arrow_right" at bounding box center [34, 185] width 12 height 12
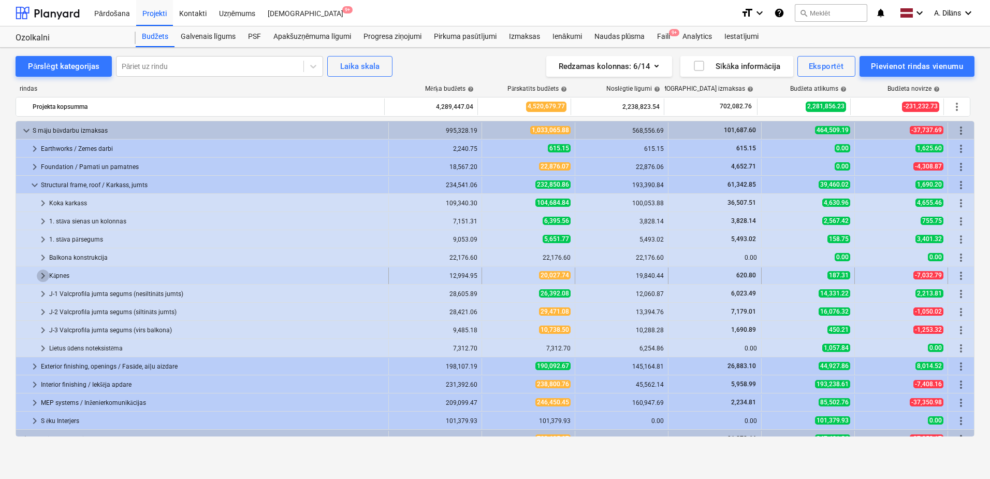
click at [43, 274] on span "keyboard_arrow_right" at bounding box center [43, 275] width 12 height 12
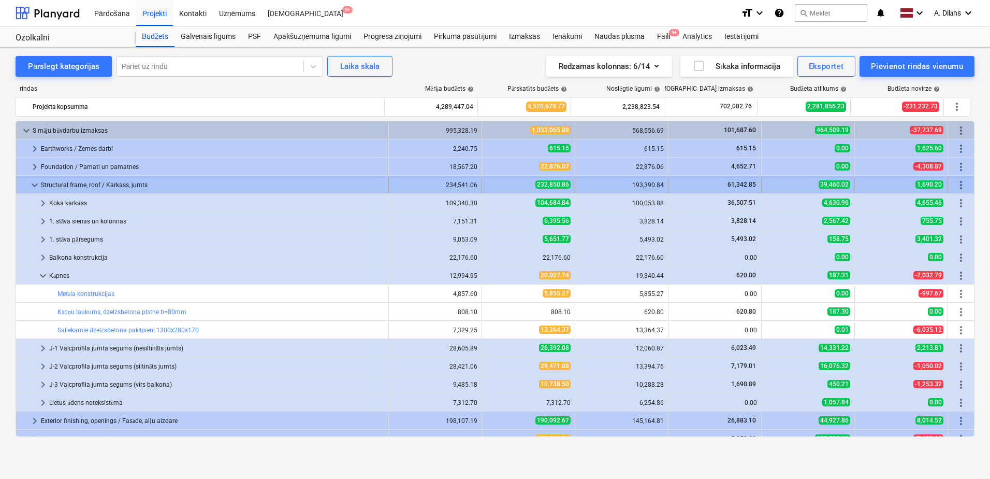
click at [34, 184] on span "keyboard_arrow_down" at bounding box center [34, 185] width 12 height 12
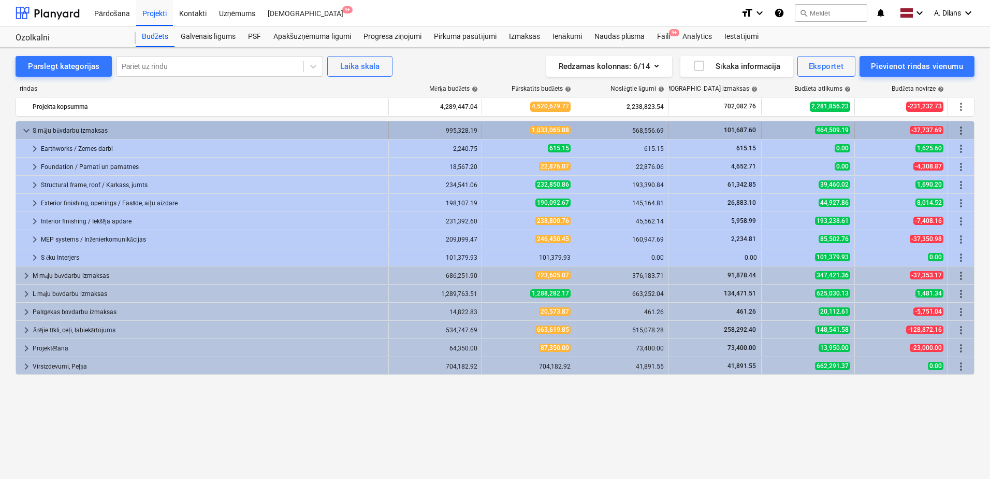
click at [25, 131] on span "keyboard_arrow_down" at bounding box center [26, 130] width 12 height 12
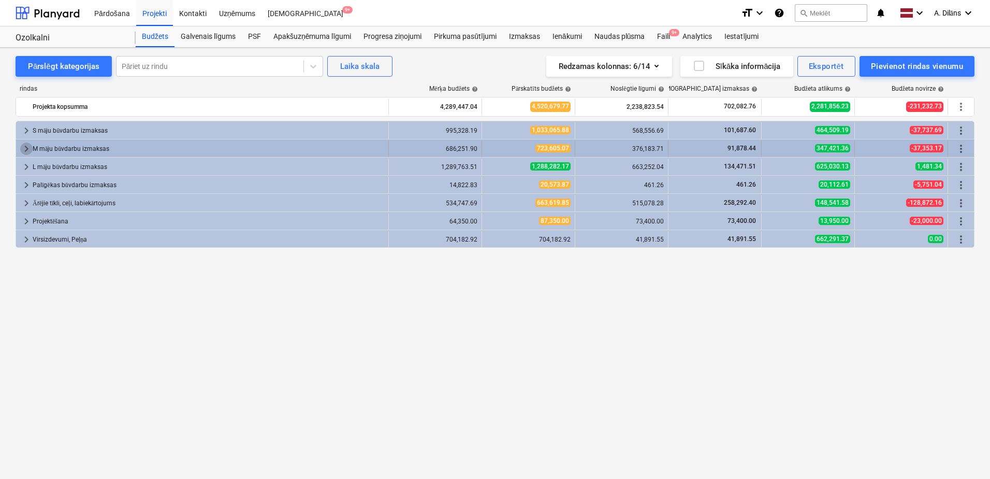
click at [26, 149] on span "keyboard_arrow_right" at bounding box center [26, 148] width 12 height 12
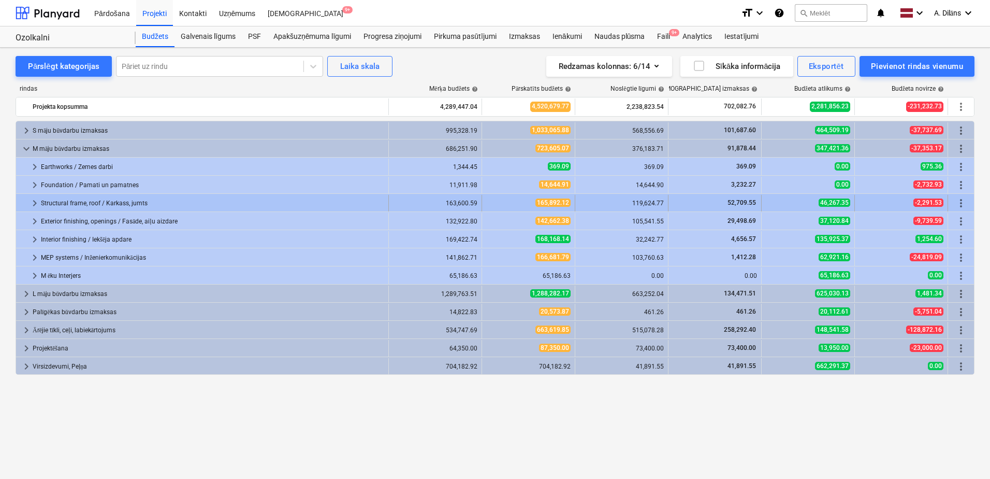
click at [33, 199] on span "keyboard_arrow_right" at bounding box center [34, 203] width 12 height 12
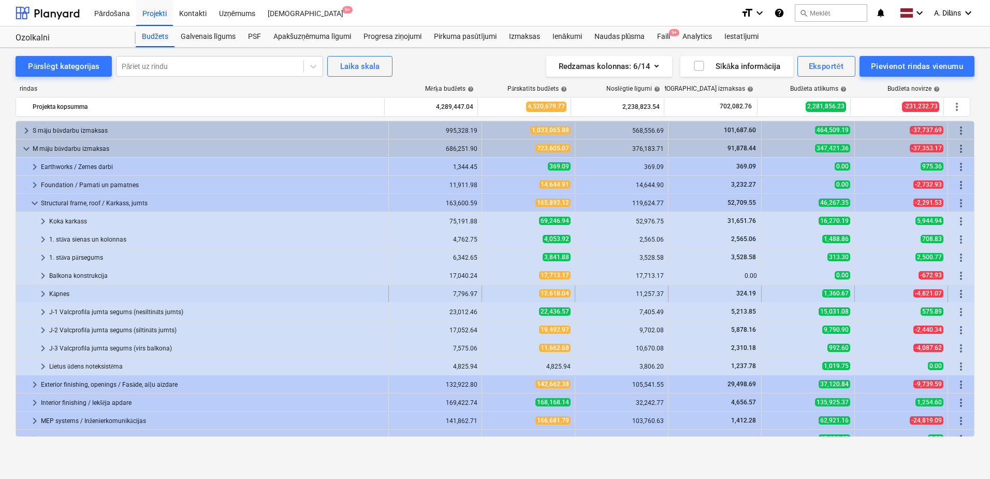
click at [47, 295] on span "keyboard_arrow_right" at bounding box center [43, 293] width 12 height 12
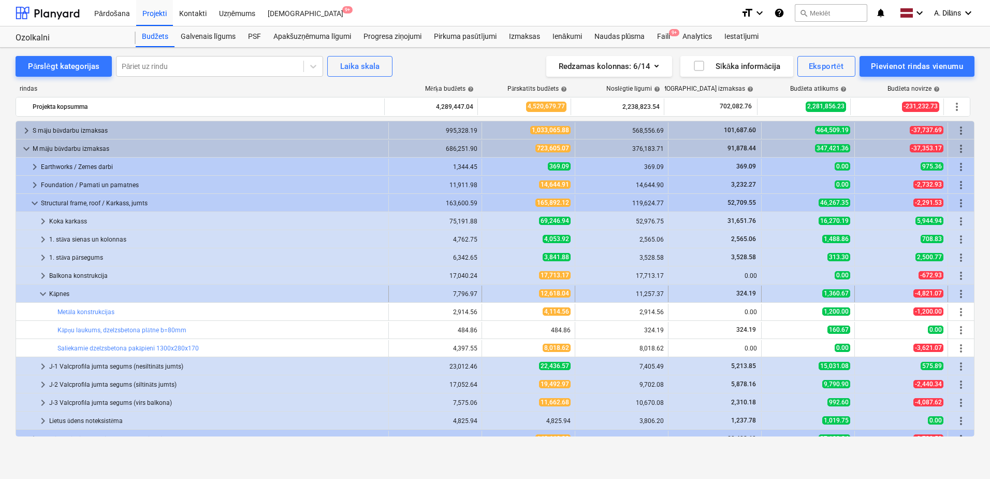
click at [39, 291] on span "keyboard_arrow_down" at bounding box center [43, 293] width 12 height 12
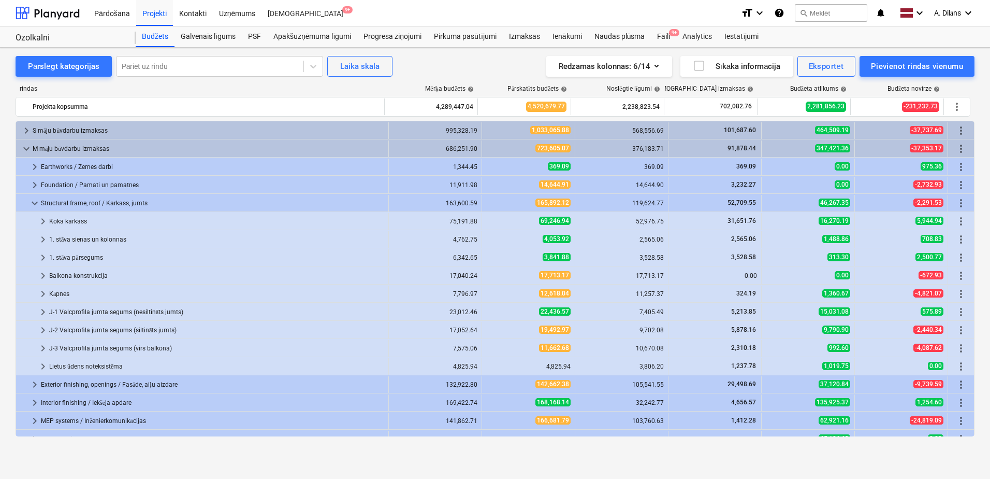
scroll to position [52, 0]
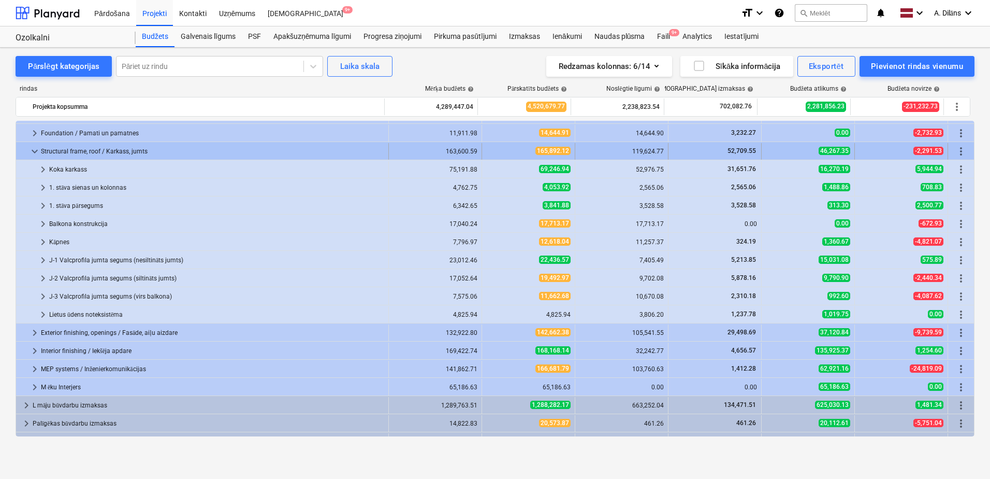
click at [34, 152] on span "keyboard_arrow_down" at bounding box center [34, 151] width 12 height 12
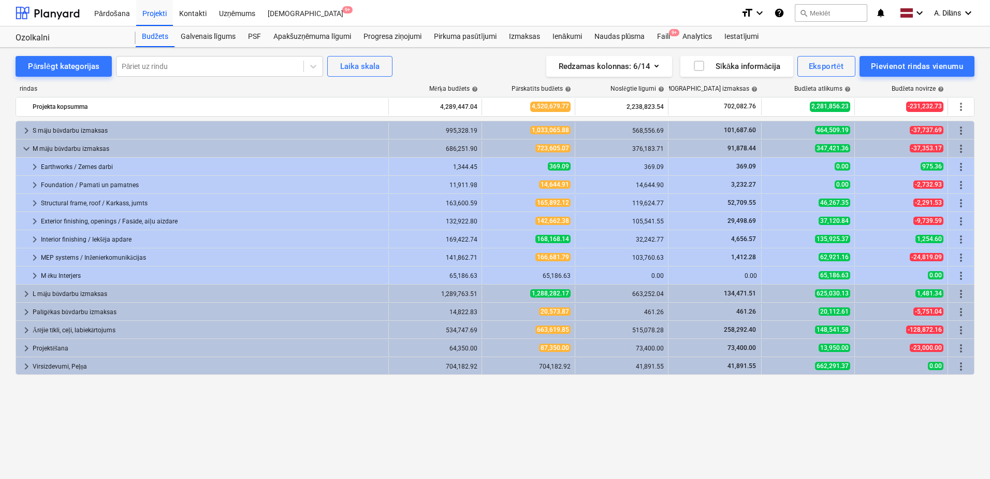
scroll to position [0, 0]
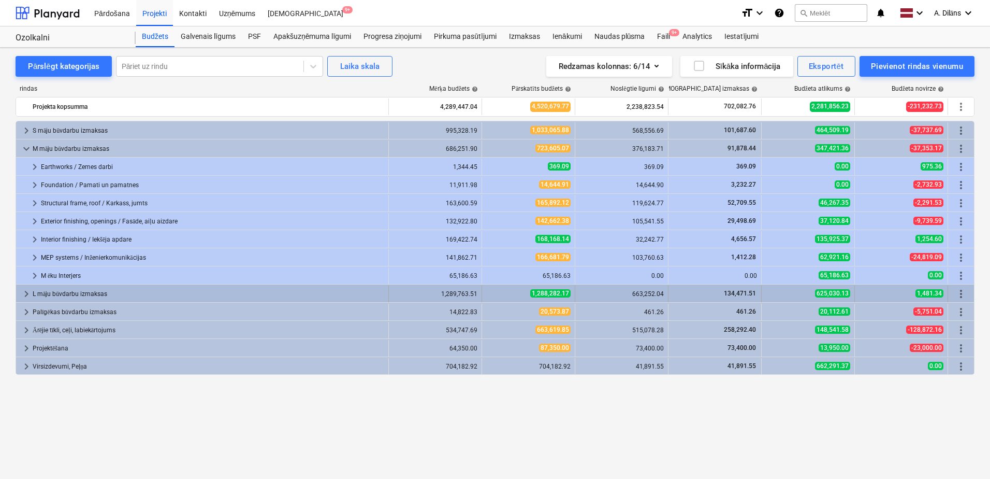
click at [27, 294] on span "keyboard_arrow_right" at bounding box center [26, 293] width 12 height 12
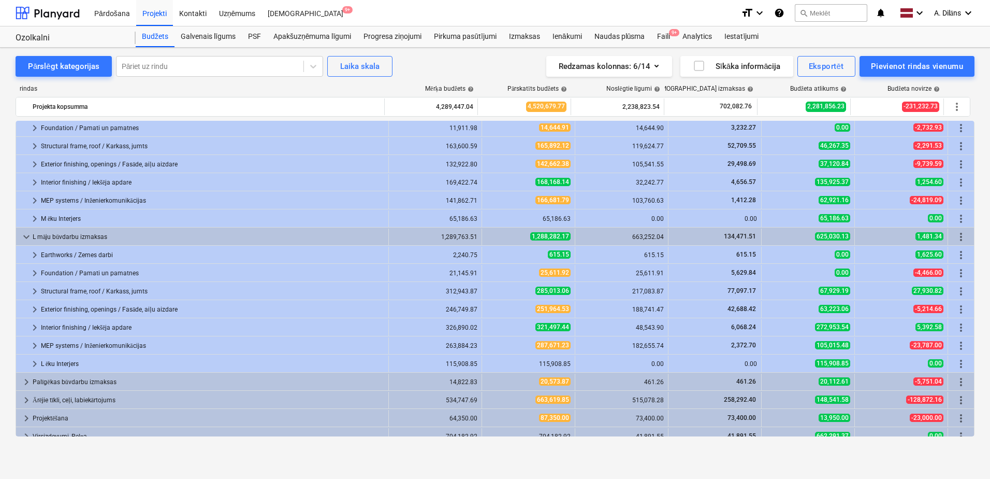
scroll to position [65, 0]
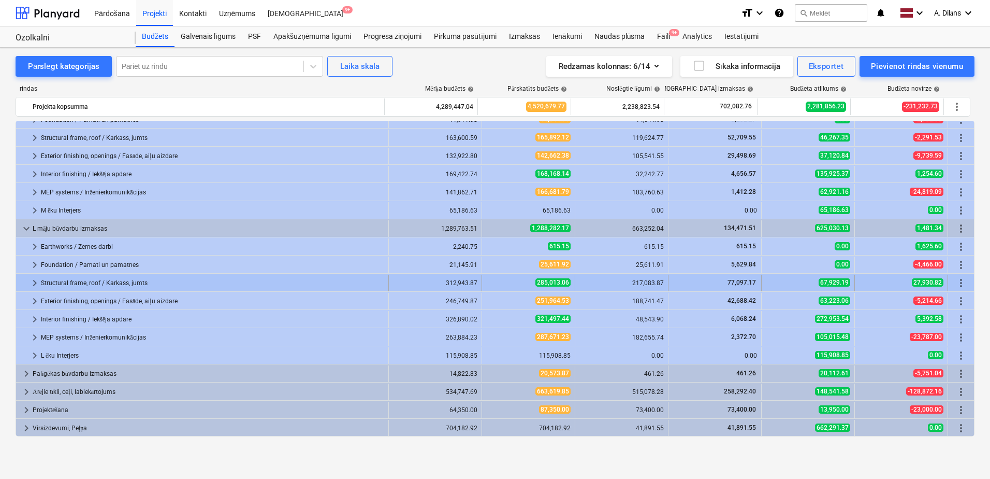
click at [34, 283] on span "keyboard_arrow_right" at bounding box center [34, 283] width 12 height 12
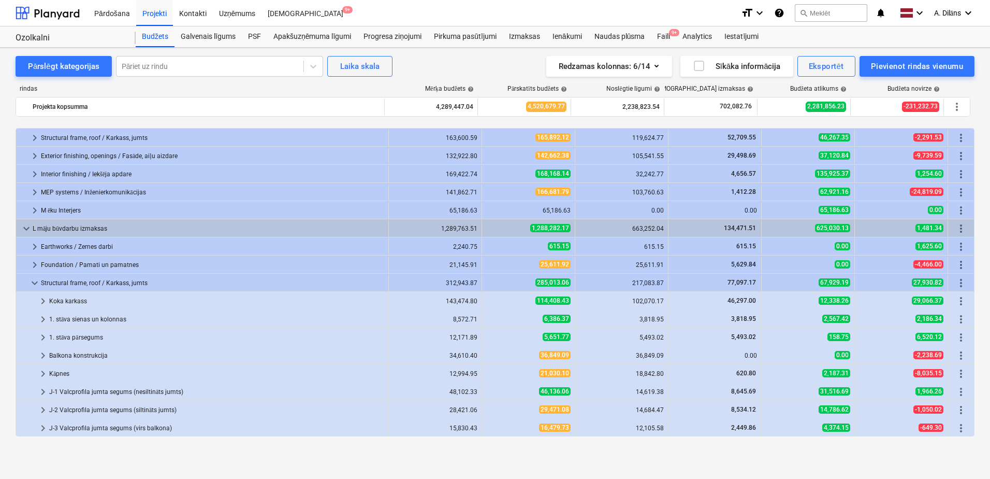
scroll to position [117, 0]
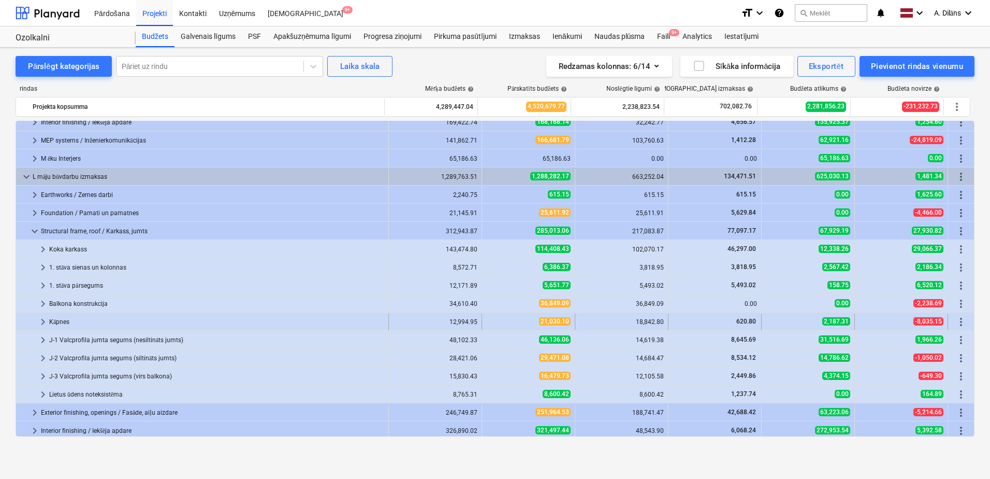
click at [42, 323] on span "keyboard_arrow_right" at bounding box center [43, 321] width 12 height 12
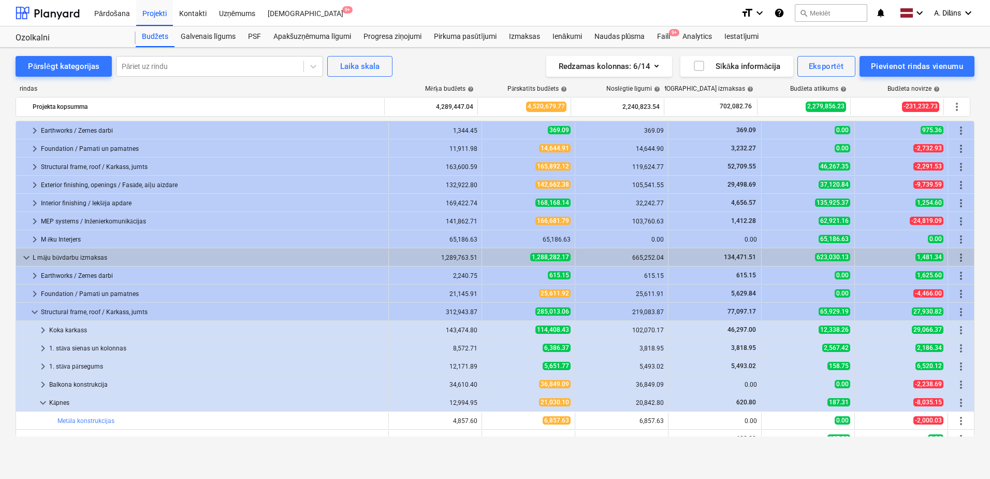
scroll to position [13, 0]
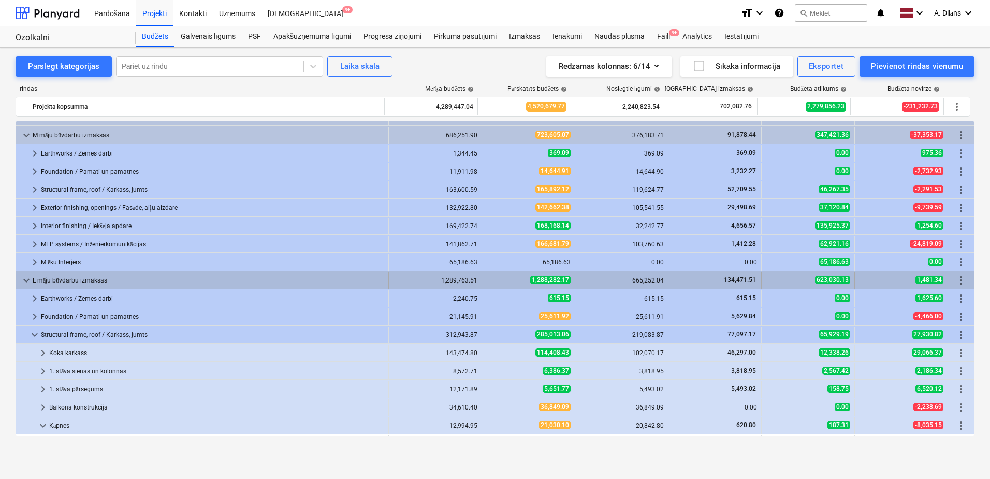
click at [27, 275] on span "keyboard_arrow_down" at bounding box center [26, 280] width 12 height 12
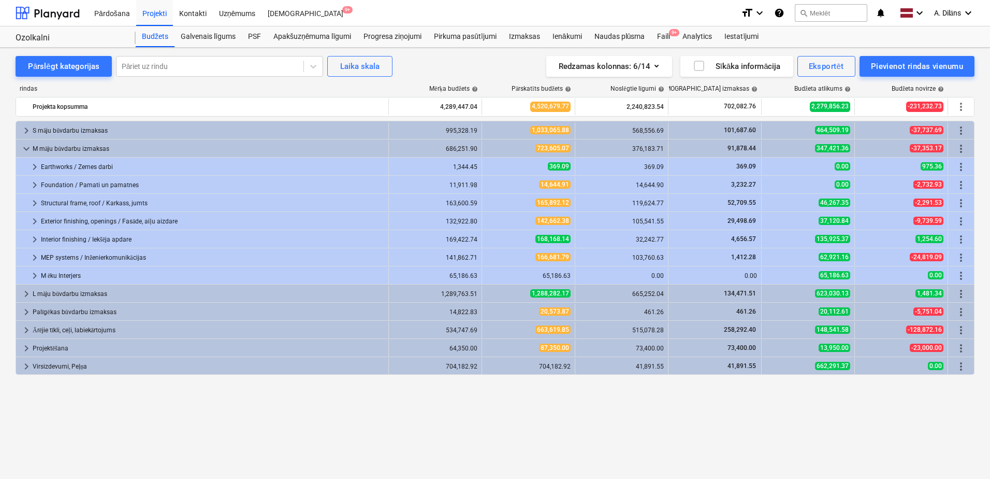
scroll to position [0, 0]
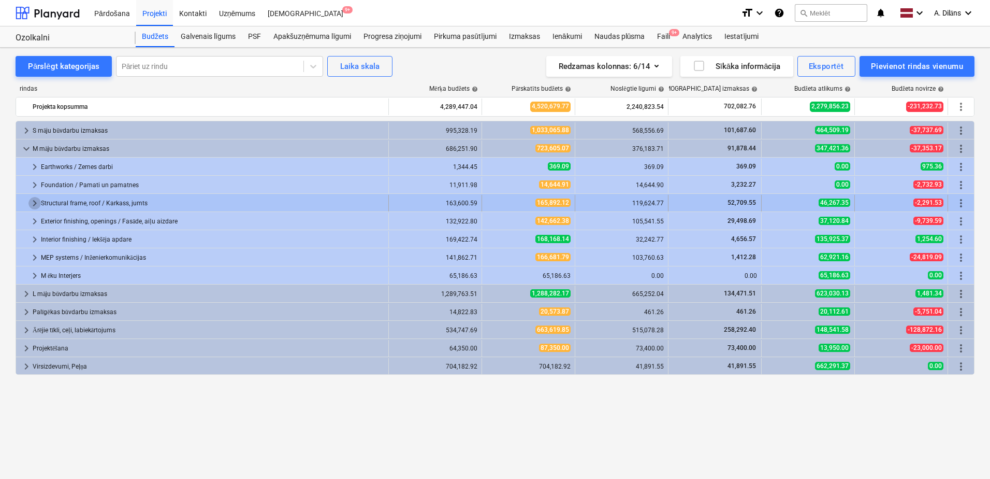
click at [34, 202] on span "keyboard_arrow_right" at bounding box center [34, 203] width 12 height 12
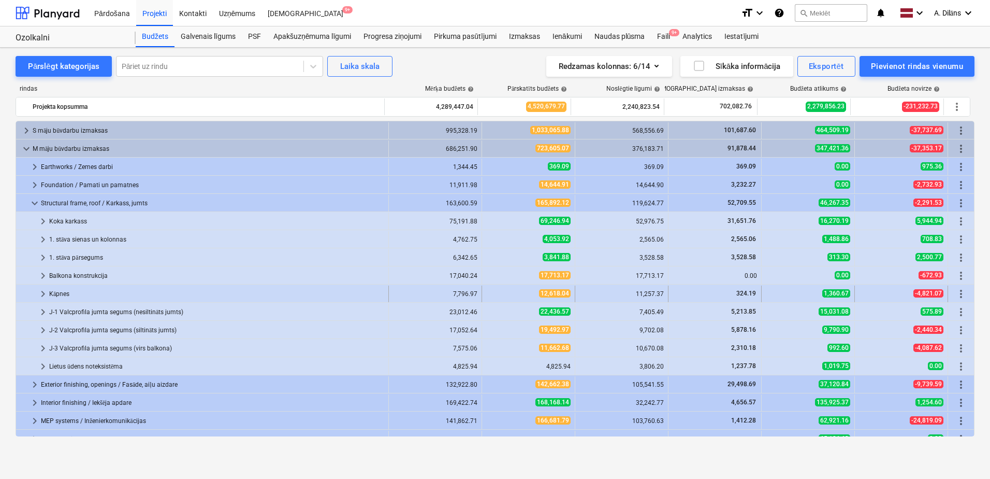
click at [44, 292] on span "keyboard_arrow_right" at bounding box center [43, 293] width 12 height 12
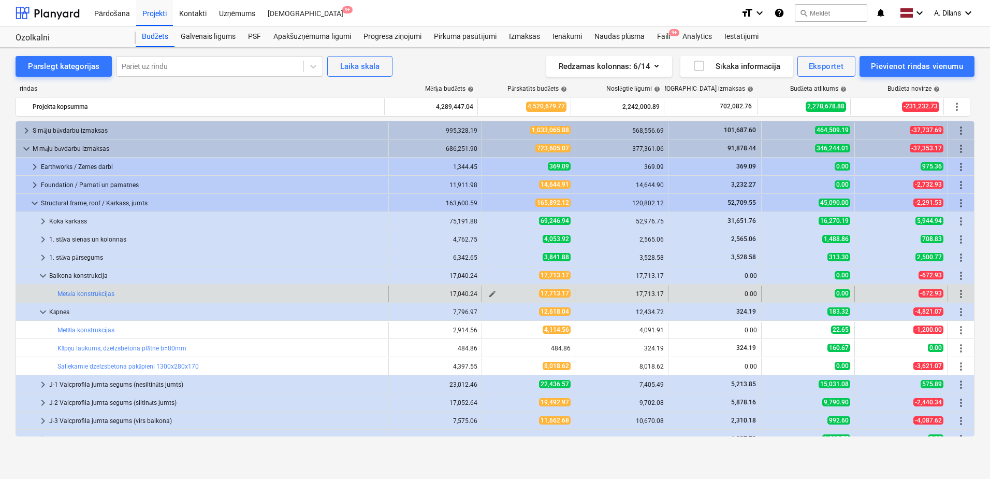
click at [490, 294] on span "edit" at bounding box center [492, 293] width 8 height 8
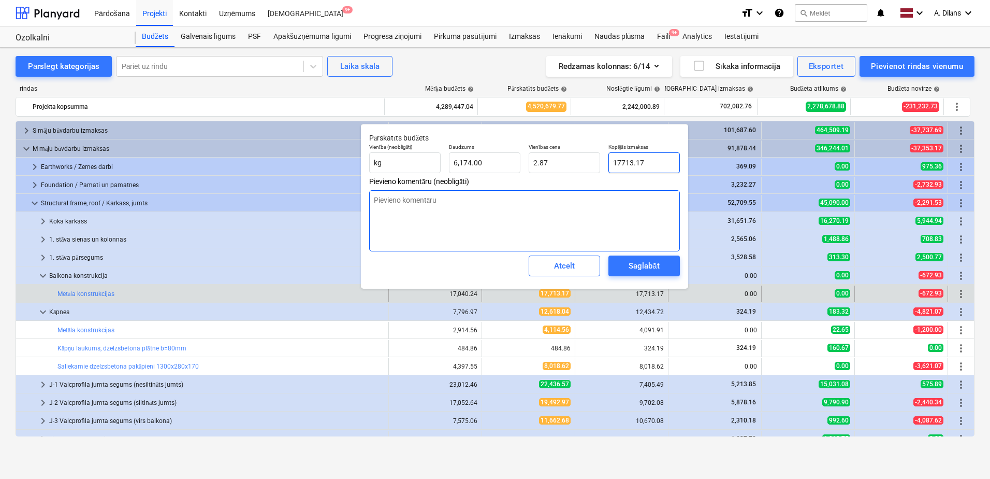
drag, startPoint x: 655, startPoint y: 163, endPoint x: 600, endPoint y: 191, distance: 62.3
click at [602, 164] on div "Vienība (neobligāti) kg Daudzums 6,174.00 Vienības cena 2.87 Kopējās izmaksas 1…" at bounding box center [524, 158] width 319 height 38
type input "2"
type textarea "x"
type input "0.00"
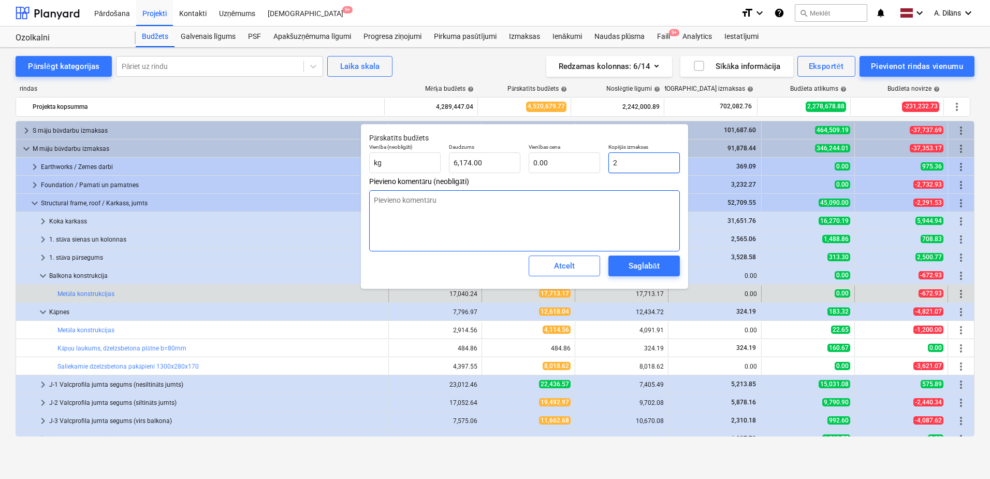
type input "24"
type textarea "x"
type input "247"
type textarea "x"
type input "0.04"
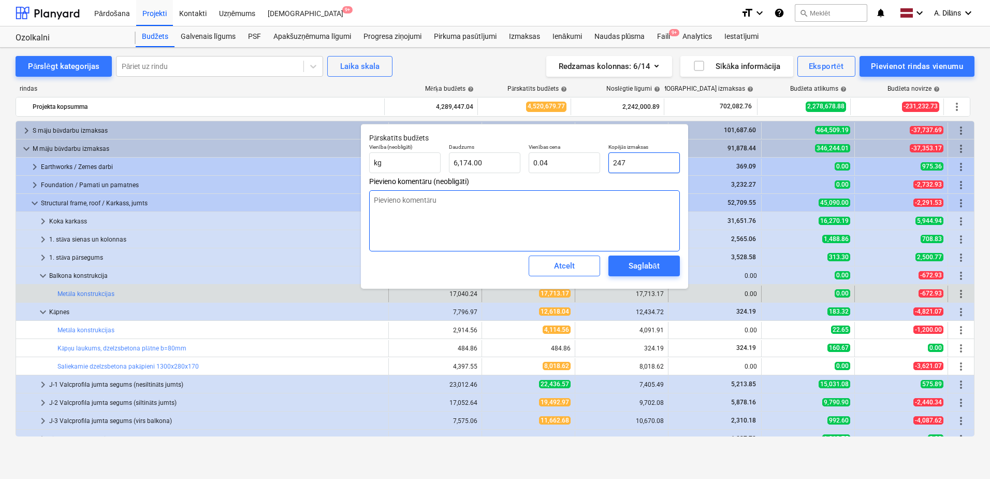
type input "2471"
type textarea "x"
type input "0.40"
type input "24713"
type textarea "x"
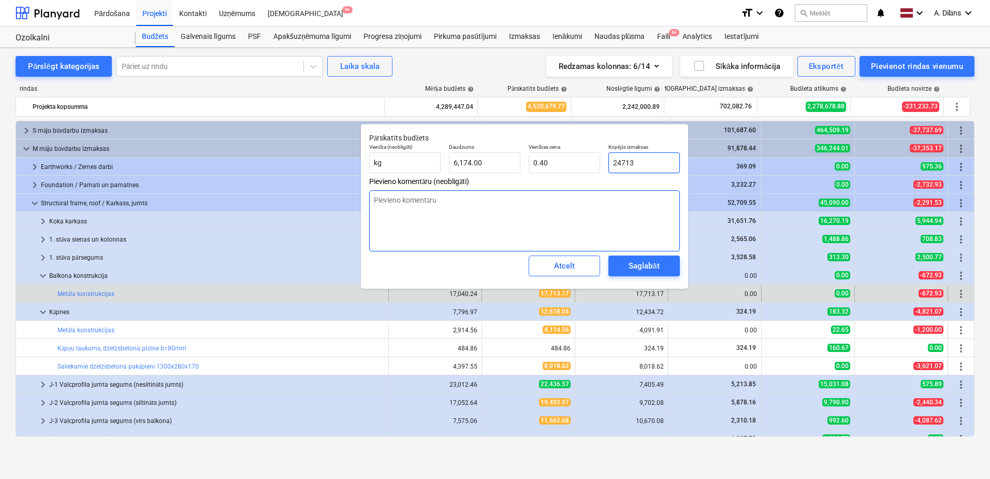
type input "4.00"
type input "24713."
type textarea "x"
type input "24713.1"
type textarea "x"
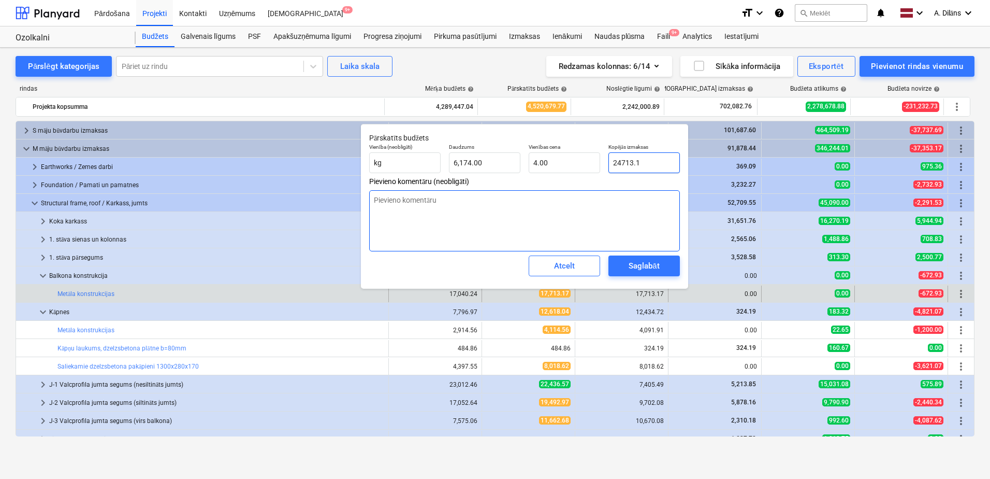
type input "24713.17"
type textarea "x"
type input "24,713.17"
type textarea "x"
click at [611, 219] on textarea at bounding box center [524, 220] width 311 height 61
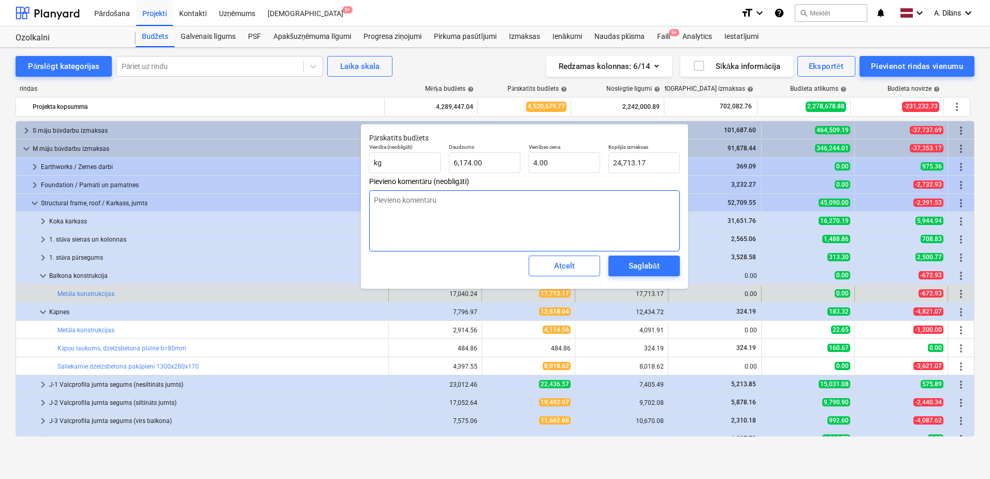
type textarea "P"
type textarea "x"
type textarea "Pr"
type textarea "x"
type textarea "Pro"
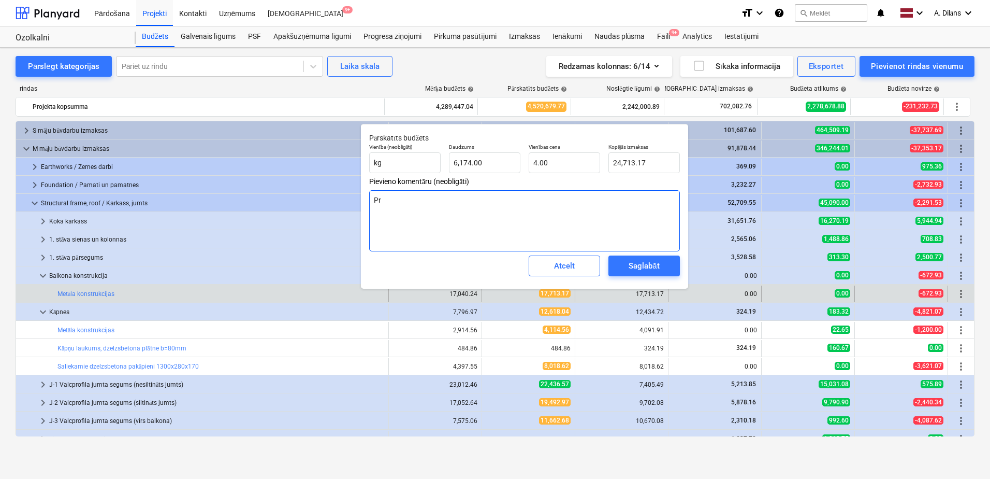
type textarea "x"
type textarea "Prog"
type textarea "x"
type textarea "Progn"
type textarea "x"
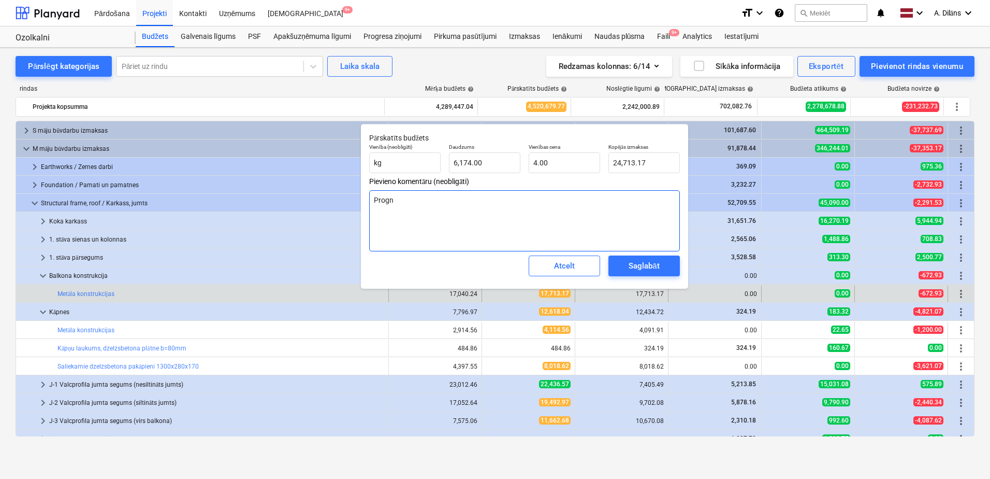
type textarea "Progno"
type textarea "x"
type textarea "Prognoz"
type textarea "x"
type textarea "Prognozē"
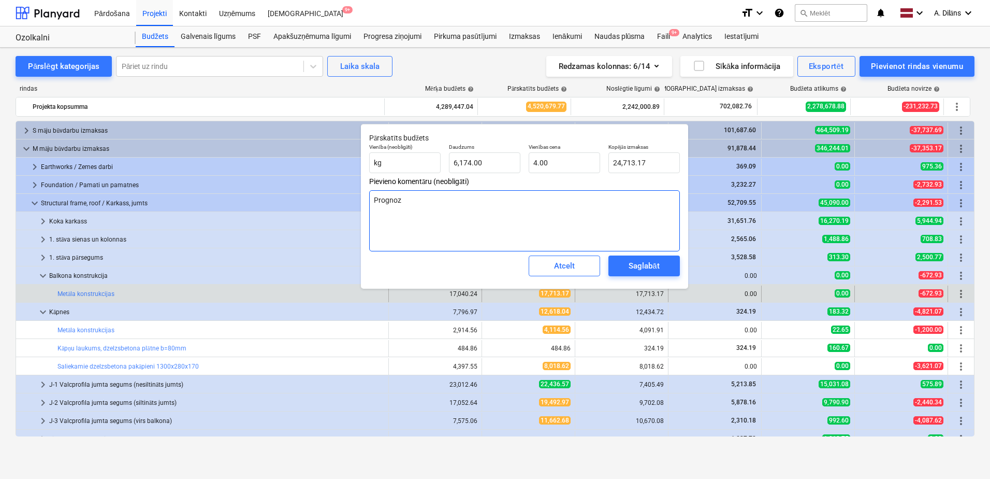
type textarea "x"
type textarea "Prognozē"
type textarea "x"
type textarea "Prognozē L"
type textarea "x"
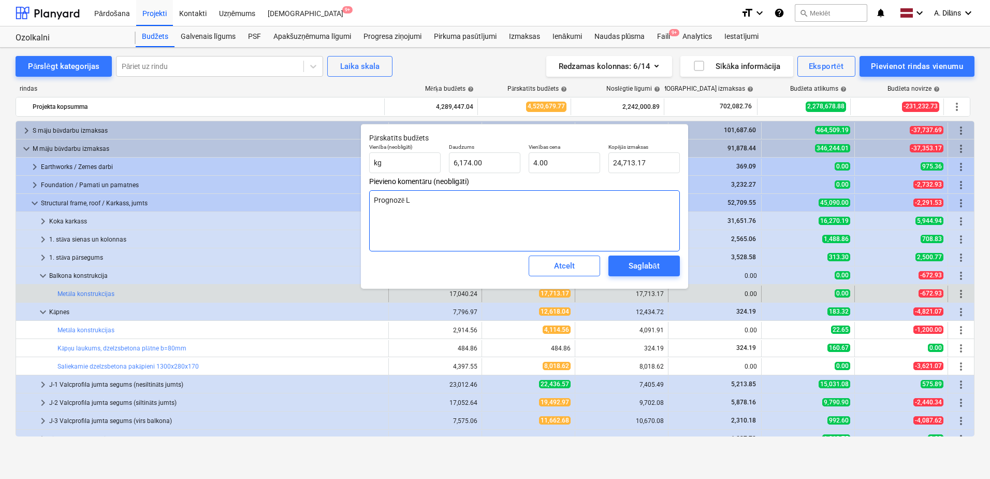
type textarea "Prognozē L-"
type textarea "x"
type textarea "Prognozē L-v"
type textarea "x"
type textarea "Prognozē L-ve"
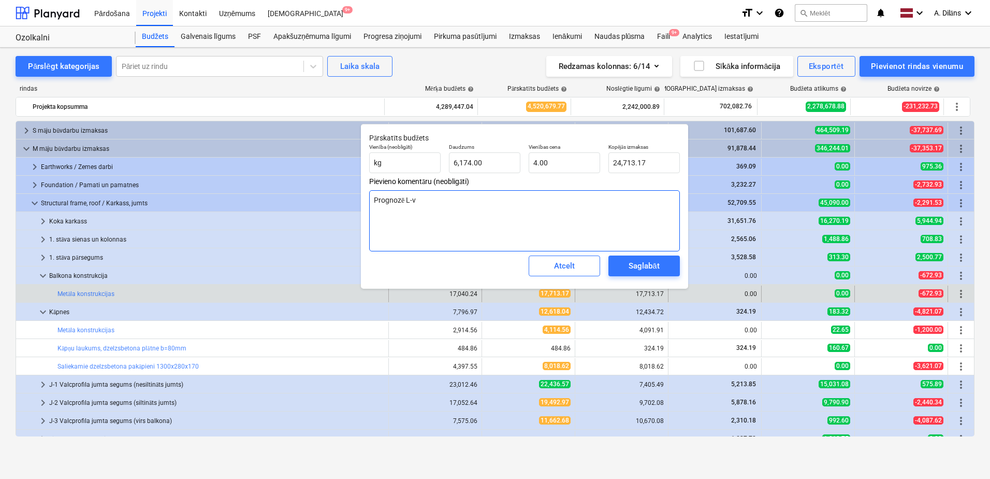
type textarea "x"
type textarea "Prognozē L-vei"
type textarea "x"
type textarea "Prognozē L-veid"
type textarea "x"
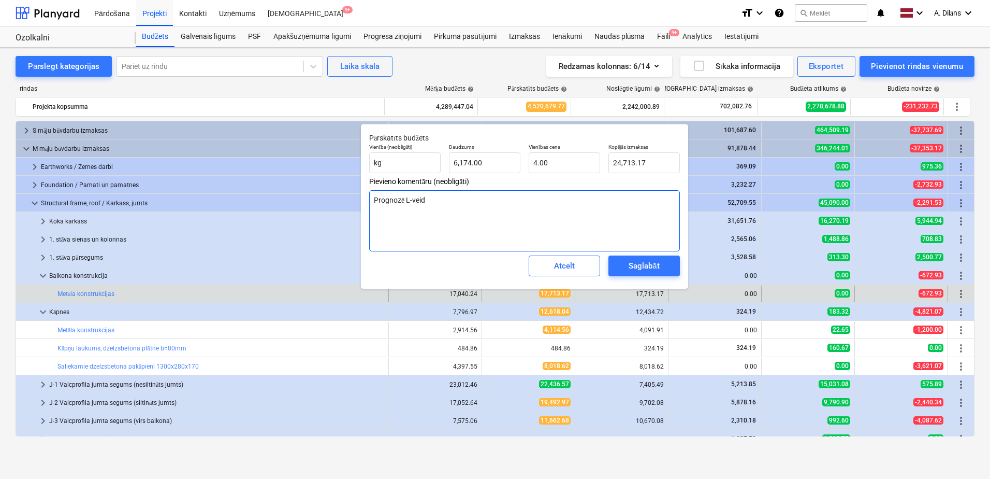
type textarea "Prognozē L-veida"
type textarea "x"
type textarea "Prognozē L-veida"
type textarea "x"
type textarea "Prognozē L-veida l"
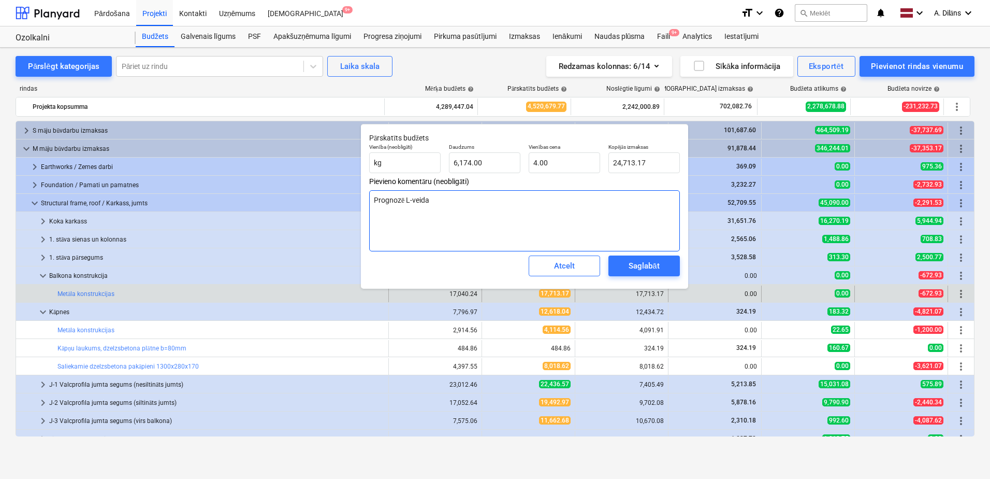
type textarea "x"
type textarea "Prognozē L-veida le"
type textarea "x"
type textarea "Prognozē L-veida leņ"
type textarea "x"
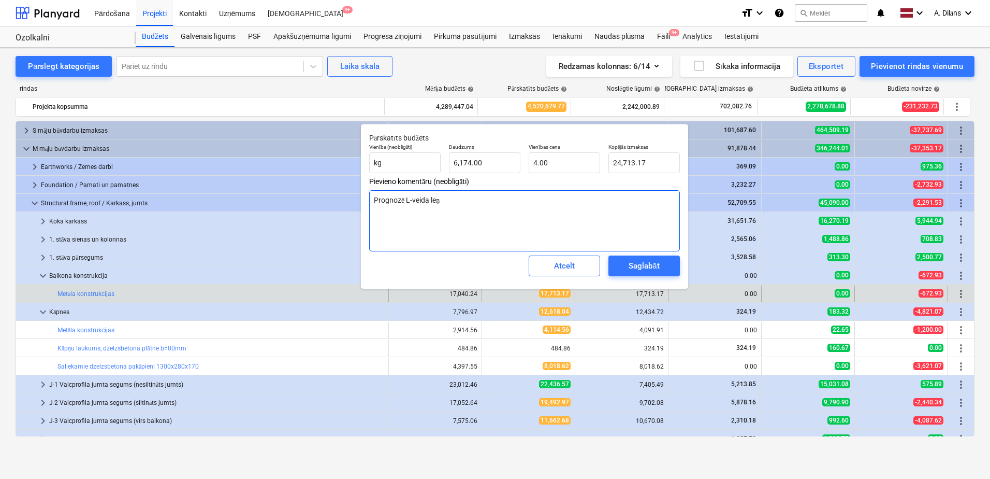
type textarea "Prognozē L-veida leņķ"
type textarea "x"
type textarea "Prognozē L-veida leņķi"
type textarea "x"
type textarea "Prognozē L-veida leņķie"
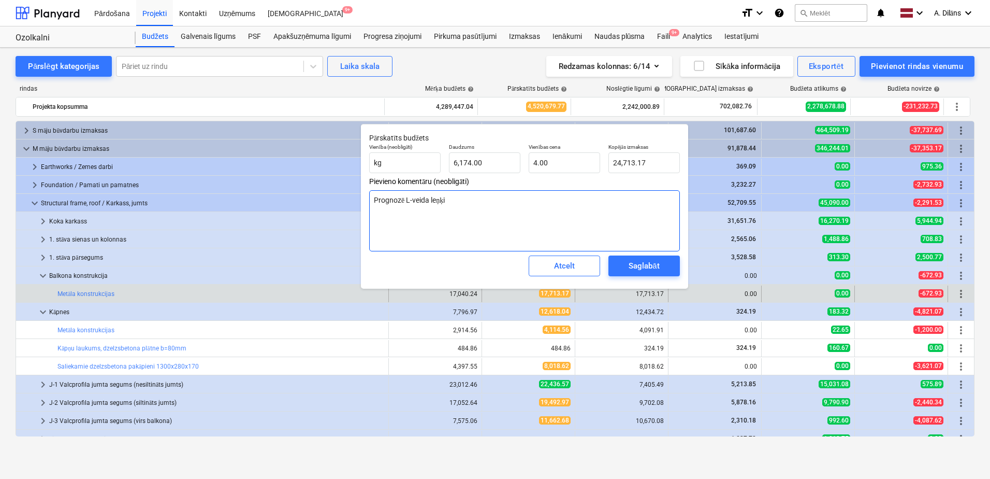
type textarea "x"
type textarea "Prognozē L-veida leņķiem"
type textarea "x"
type textarea "Prognozē L-veida leņķiem"
click at [631, 265] on div "Saglabāt" at bounding box center [644, 265] width 31 height 13
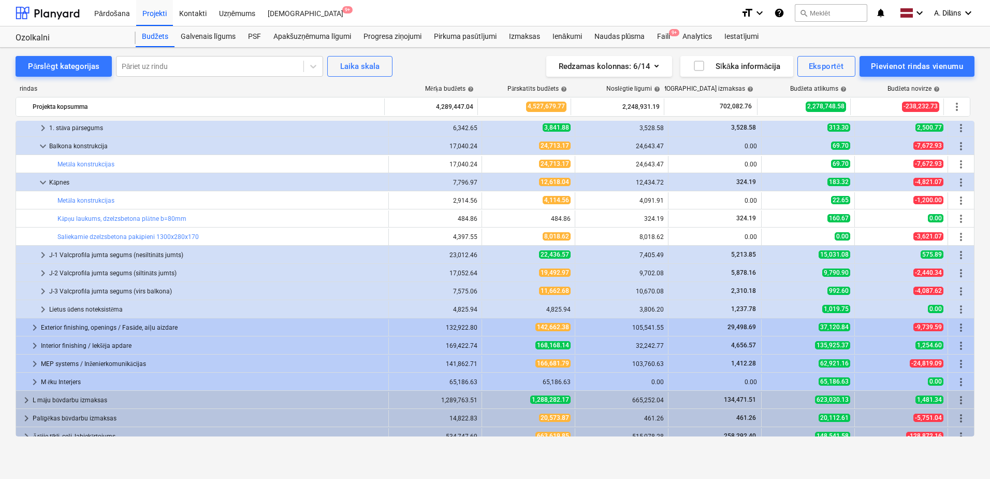
scroll to position [155, 0]
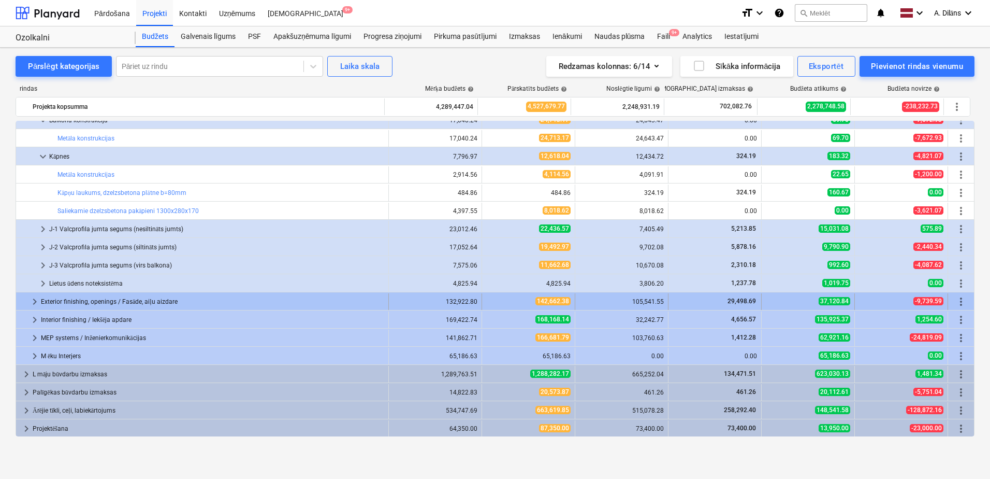
click at [92, 302] on div "Exterior finishing, openings / Fasāde, aiļu aizdare" at bounding box center [212, 301] width 343 height 17
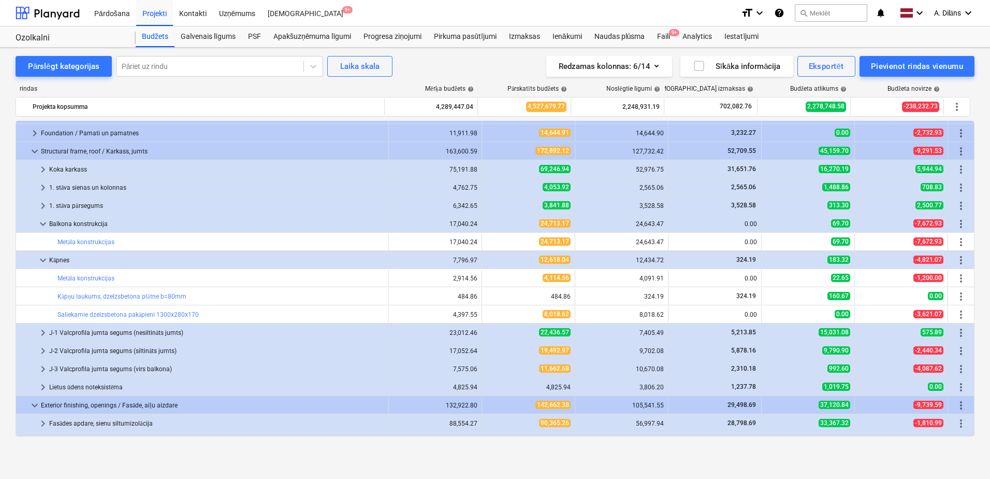
scroll to position [0, 0]
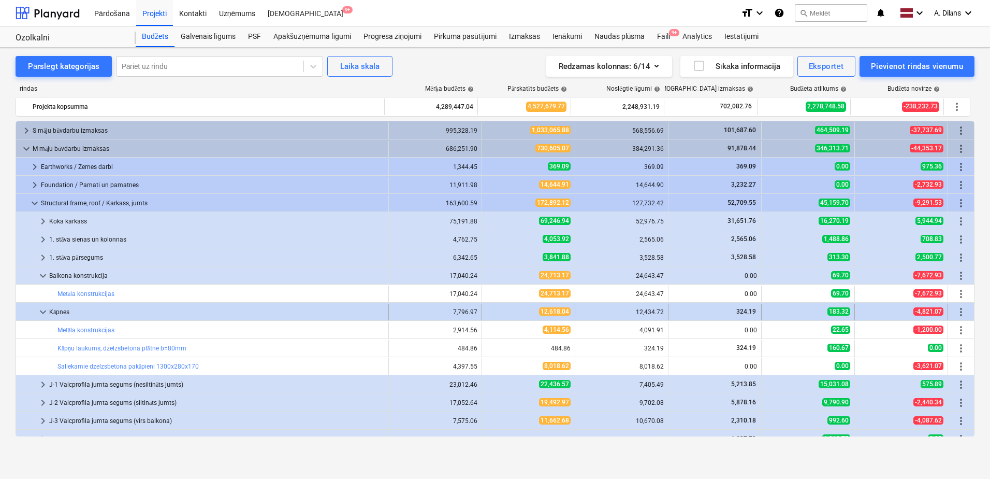
click at [44, 312] on span "keyboard_arrow_down" at bounding box center [43, 312] width 12 height 12
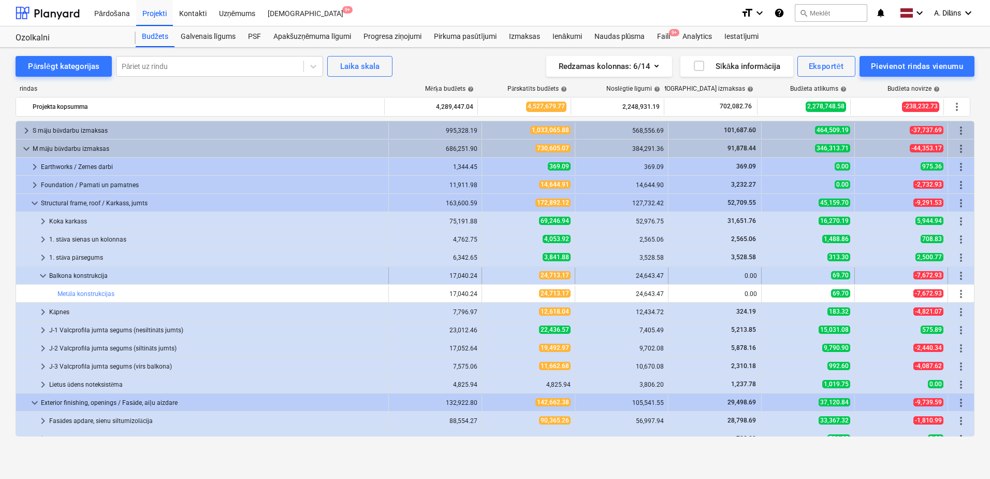
click at [40, 274] on span "keyboard_arrow_down" at bounding box center [43, 275] width 12 height 12
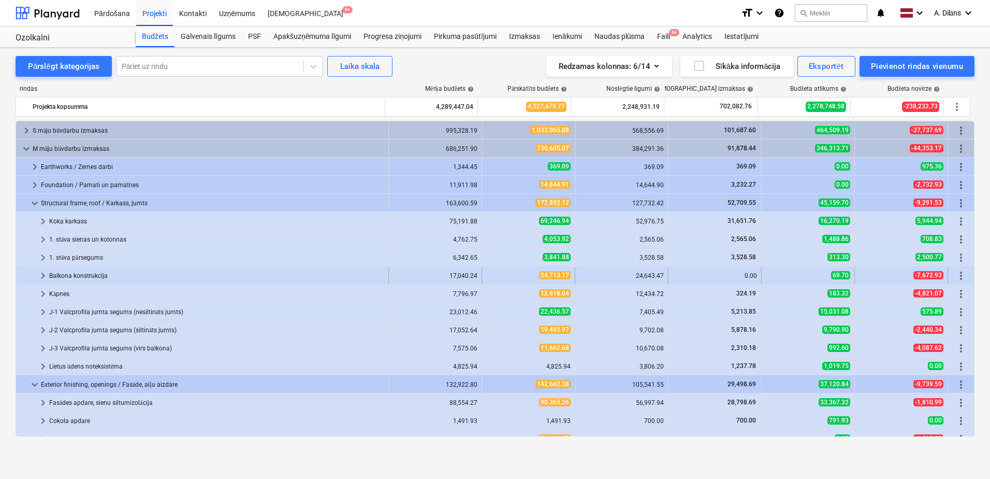
click at [44, 276] on span "keyboard_arrow_right" at bounding box center [43, 275] width 12 height 12
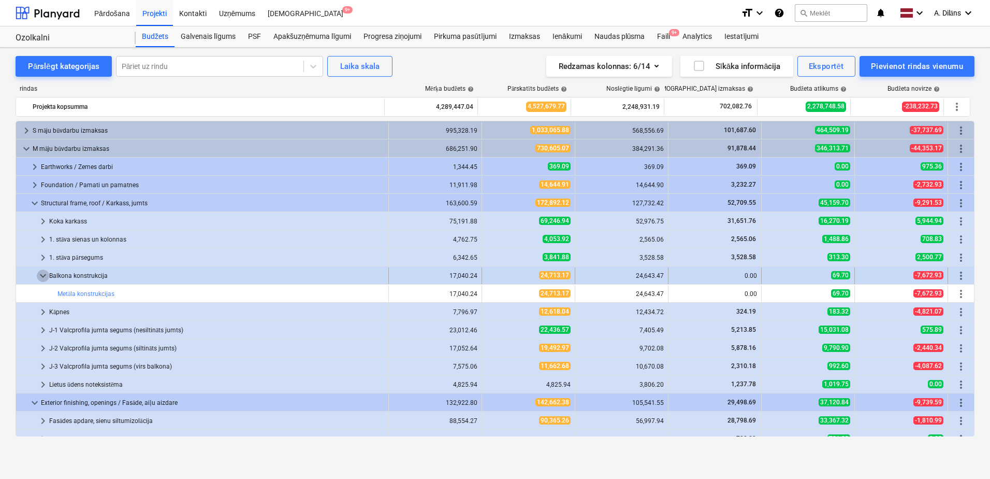
click at [45, 278] on span "keyboard_arrow_down" at bounding box center [43, 275] width 12 height 12
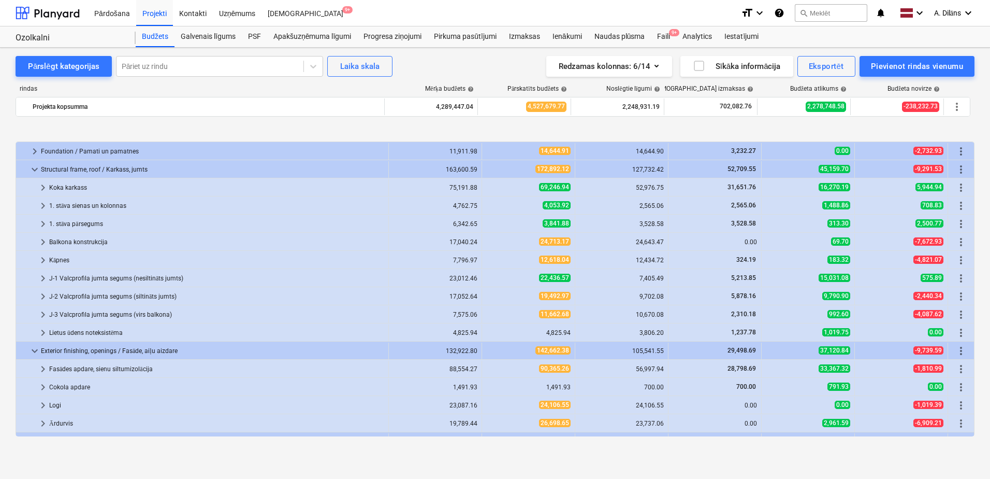
scroll to position [104, 0]
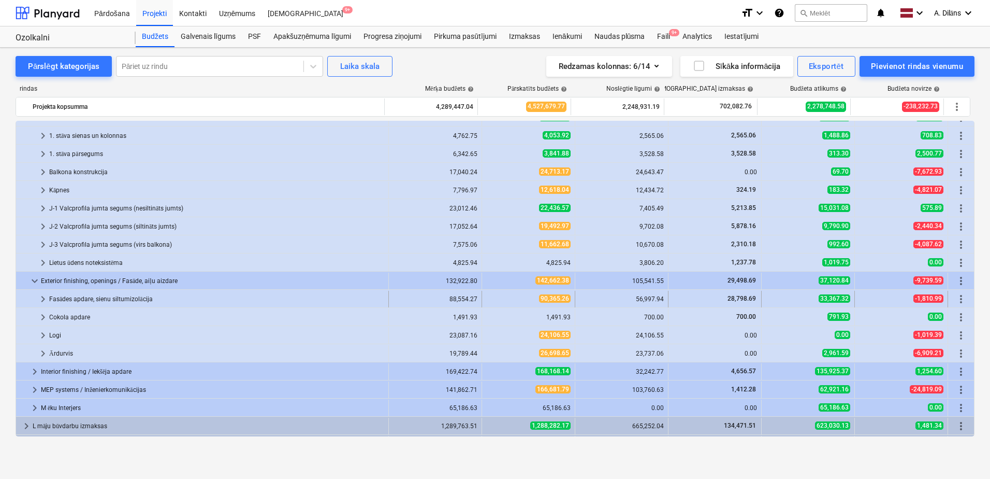
click at [45, 298] on span "keyboard_arrow_right" at bounding box center [43, 299] width 12 height 12
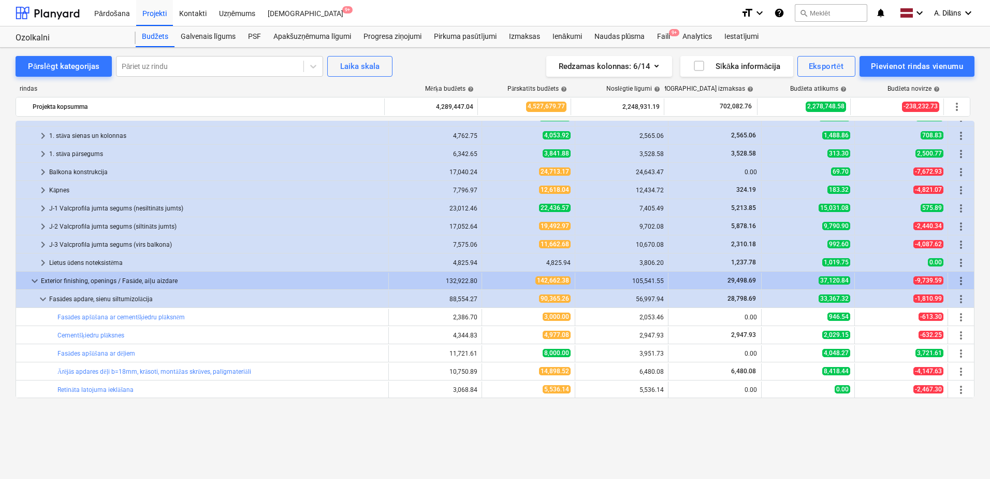
scroll to position [0, 0]
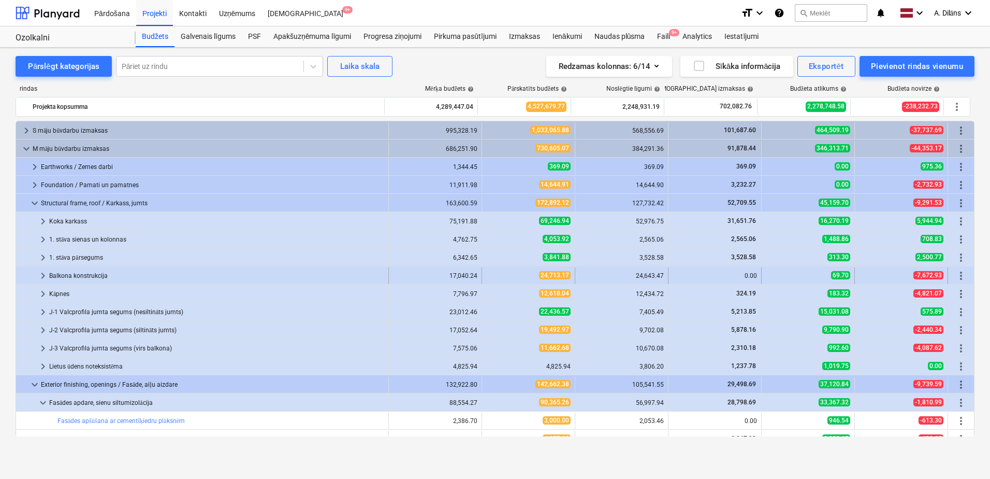
click at [41, 277] on span "keyboard_arrow_right" at bounding box center [43, 275] width 12 height 12
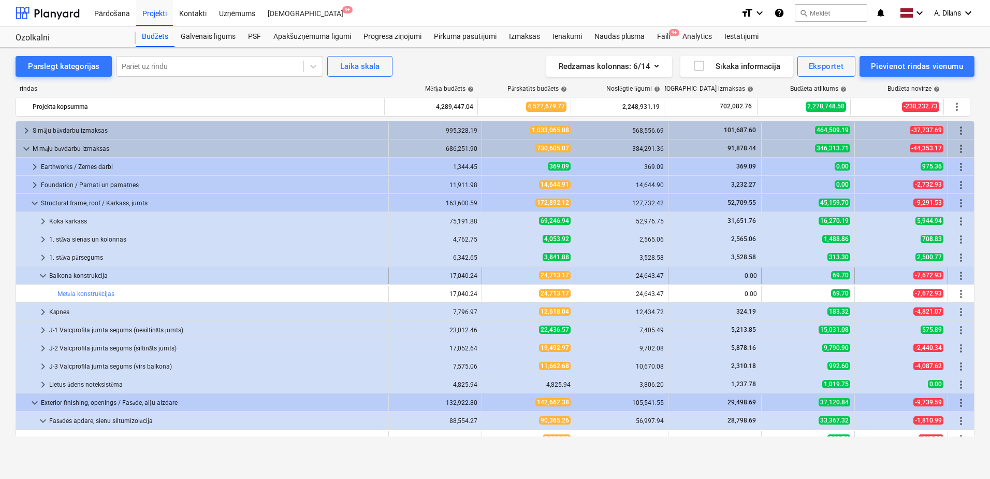
click at [42, 277] on span "keyboard_arrow_down" at bounding box center [43, 275] width 12 height 12
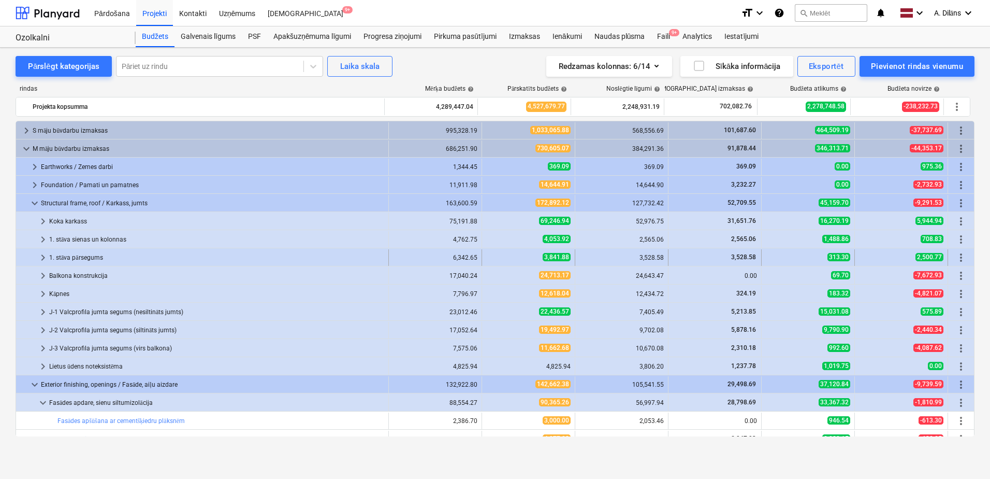
click at [40, 255] on span "keyboard_arrow_right" at bounding box center [43, 257] width 12 height 12
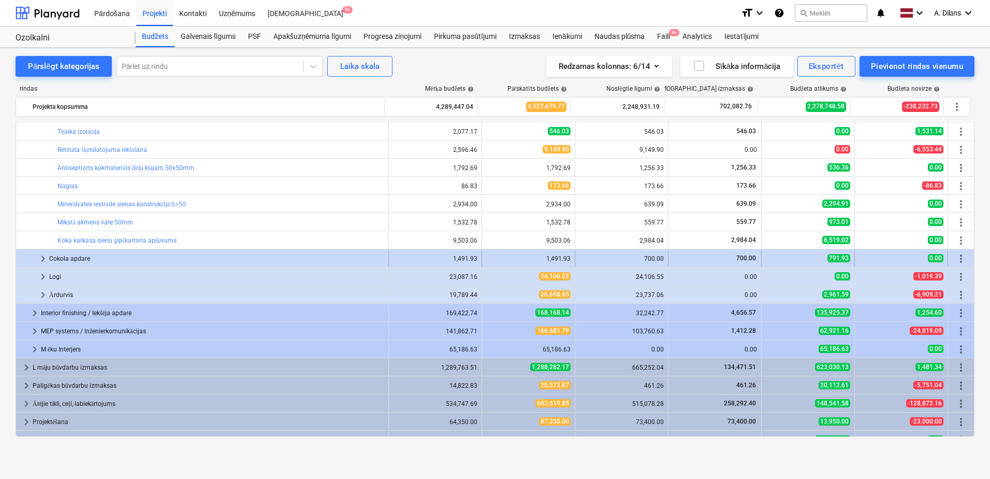
scroll to position [621, 0]
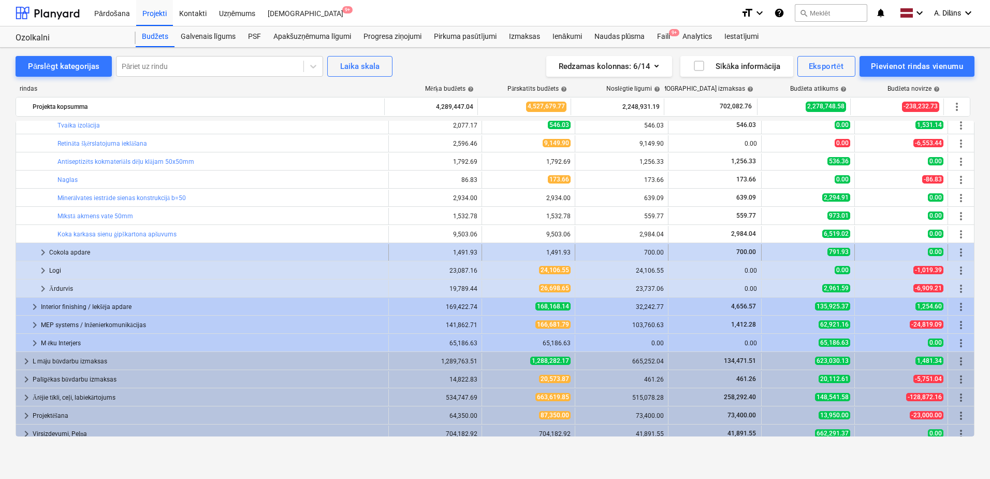
click at [39, 252] on span "keyboard_arrow_right" at bounding box center [43, 252] width 12 height 12
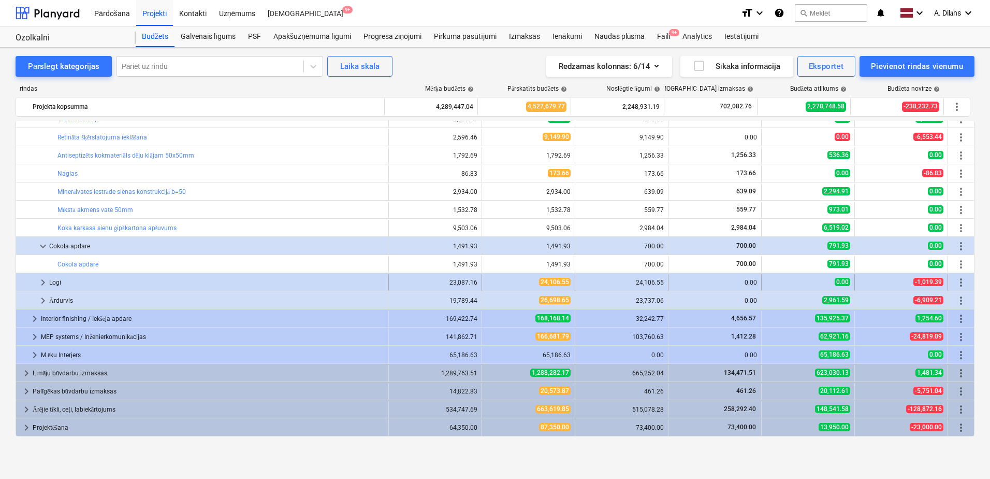
scroll to position [645, 0]
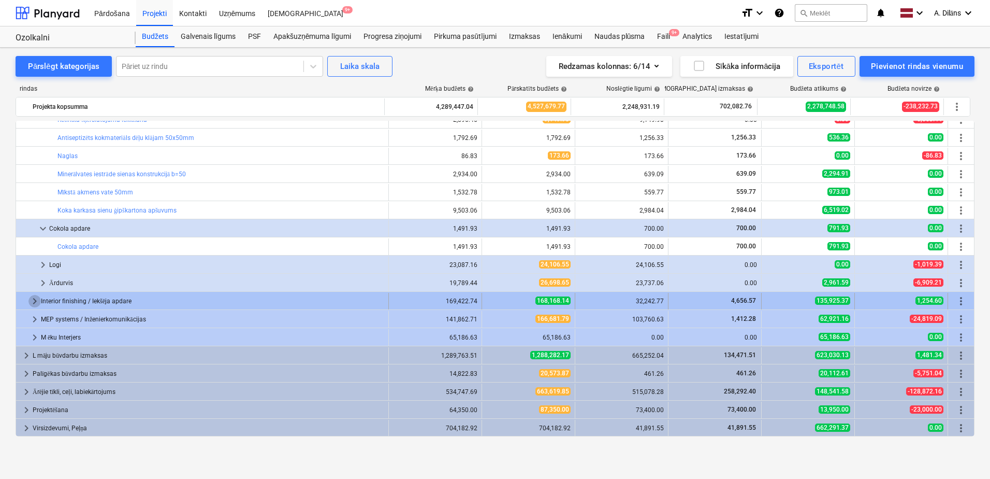
click at [31, 299] on span "keyboard_arrow_right" at bounding box center [34, 301] width 12 height 12
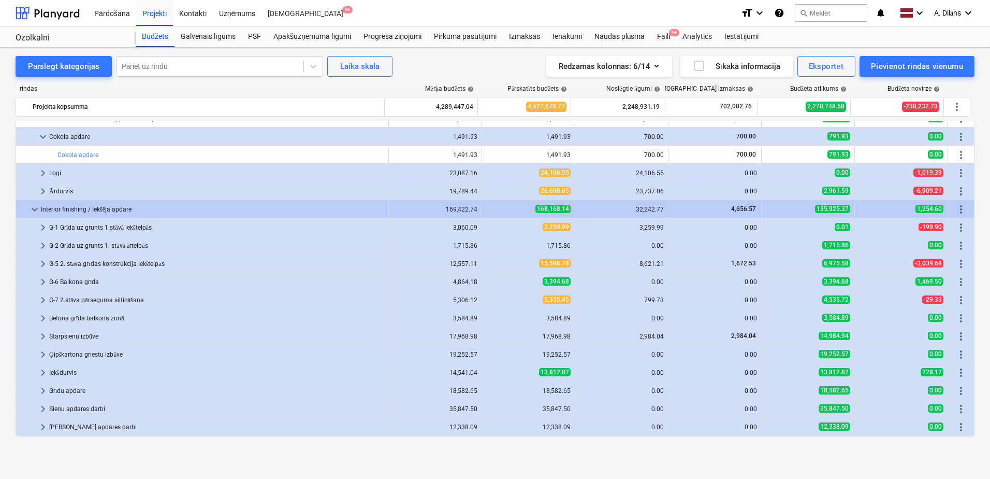
scroll to position [749, 0]
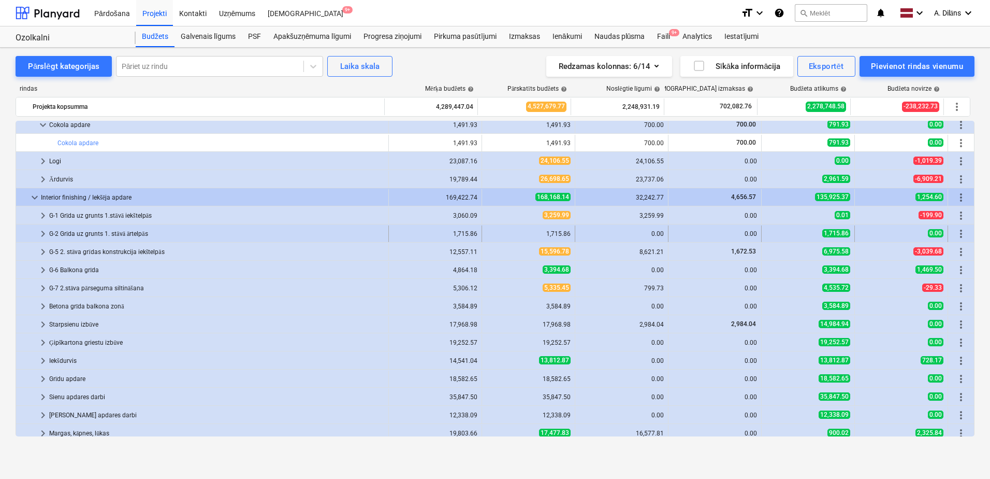
click at [44, 234] on span "keyboard_arrow_right" at bounding box center [43, 233] width 12 height 12
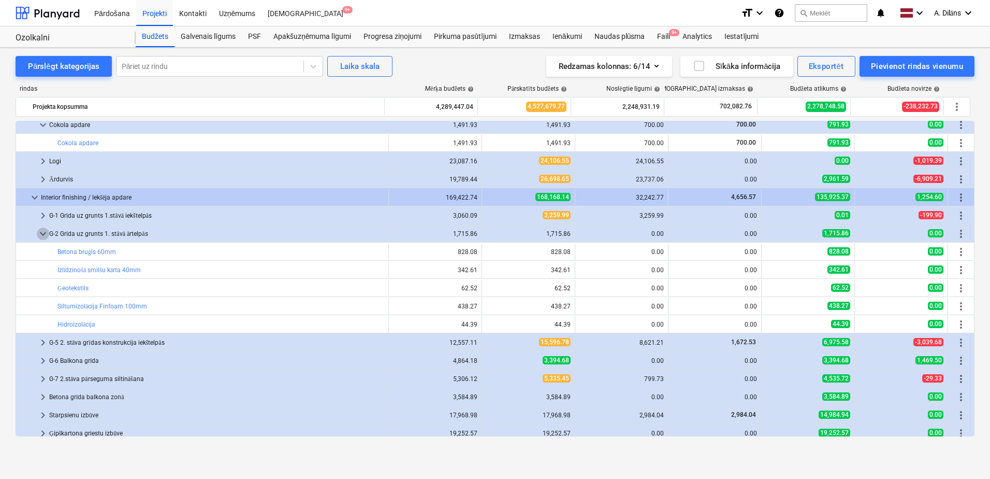
click at [44, 234] on span "keyboard_arrow_down" at bounding box center [43, 233] width 12 height 12
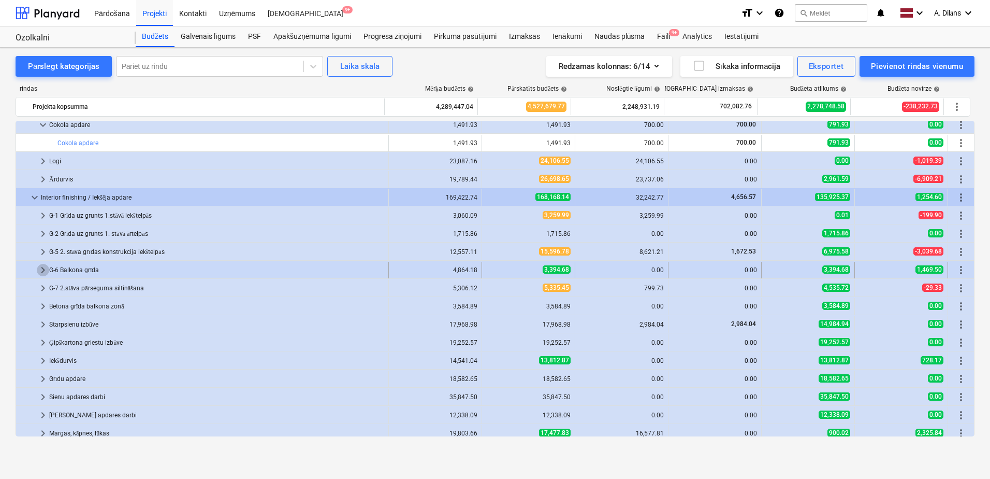
click at [39, 268] on span "keyboard_arrow_right" at bounding box center [43, 270] width 12 height 12
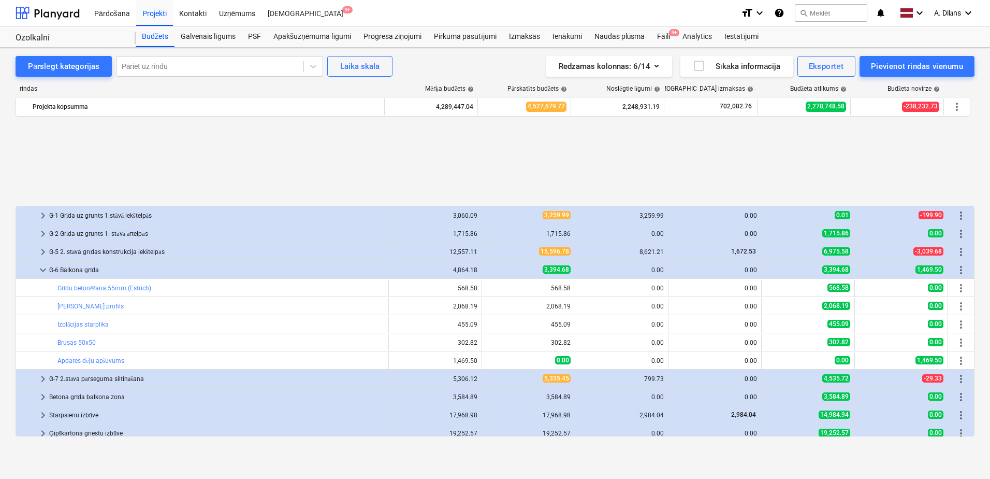
scroll to position [852, 0]
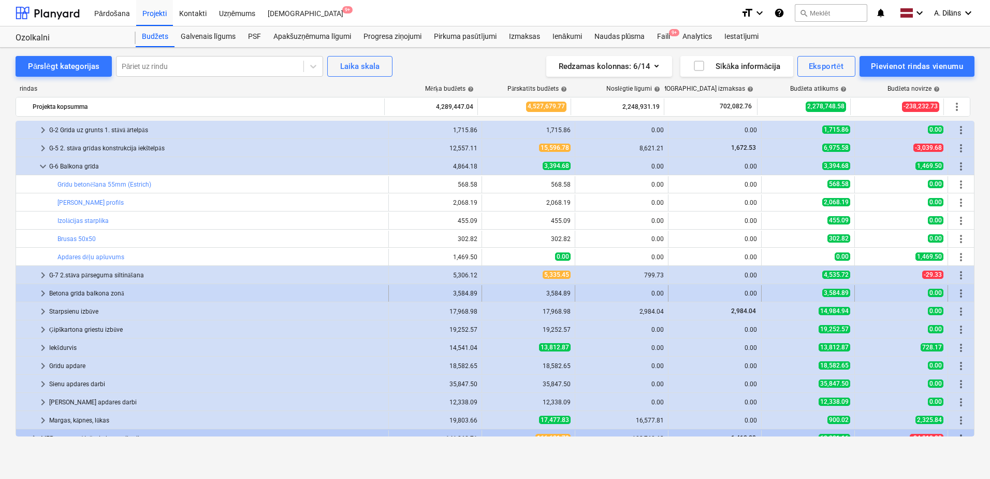
click at [39, 293] on span "keyboard_arrow_right" at bounding box center [43, 293] width 12 height 12
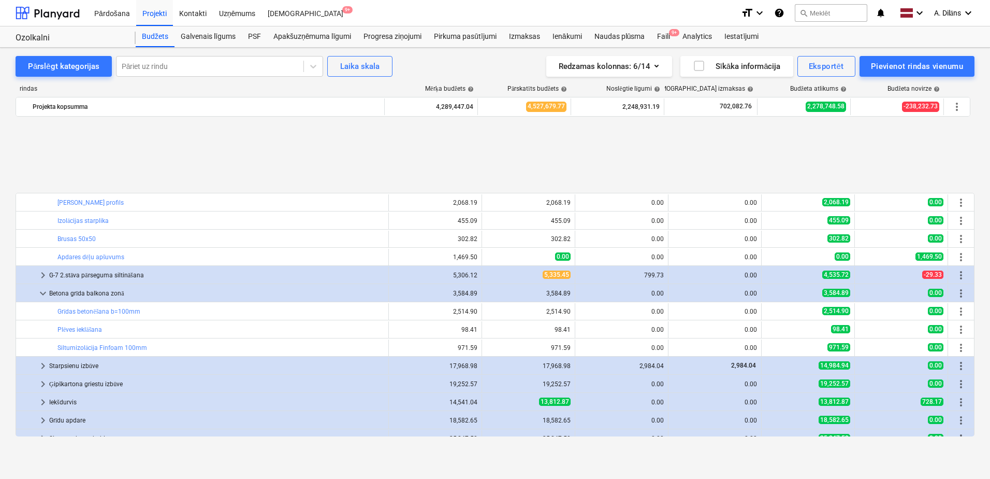
scroll to position [956, 0]
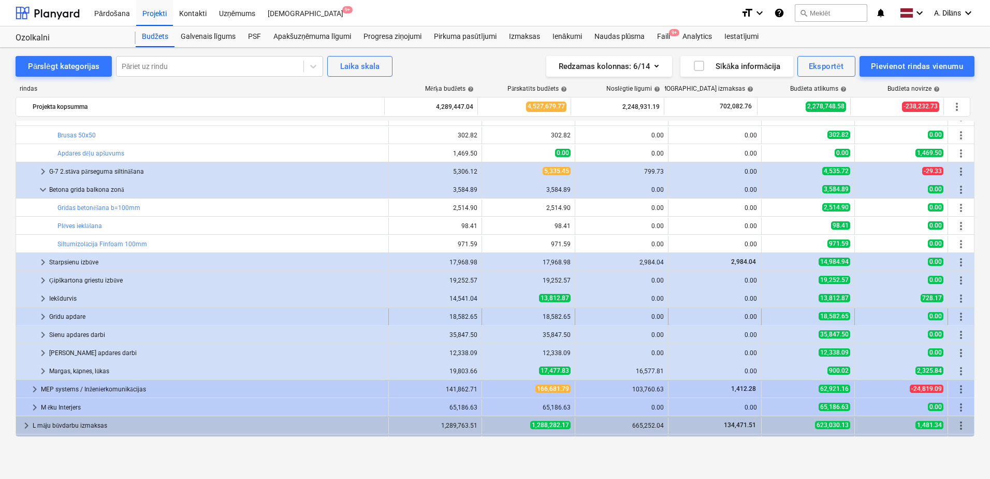
click at [42, 317] on span "keyboard_arrow_right" at bounding box center [43, 316] width 12 height 12
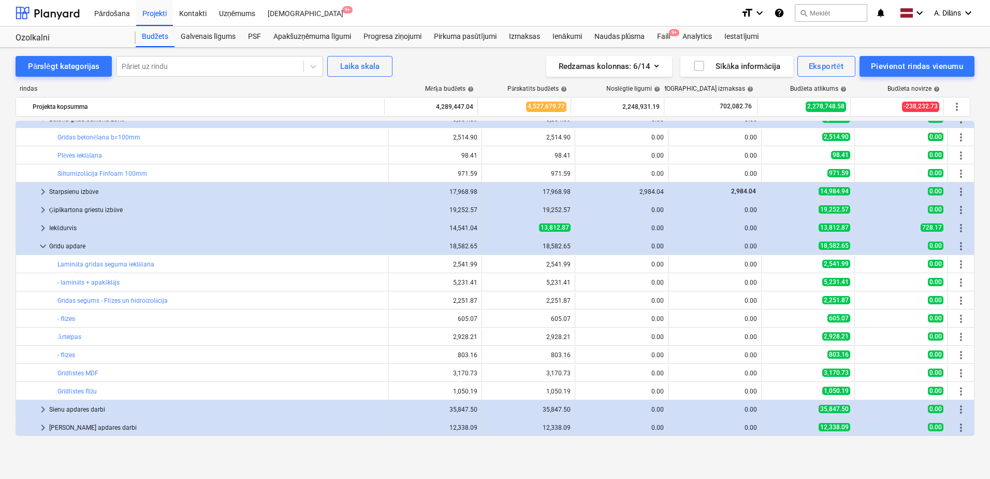
scroll to position [1008, 0]
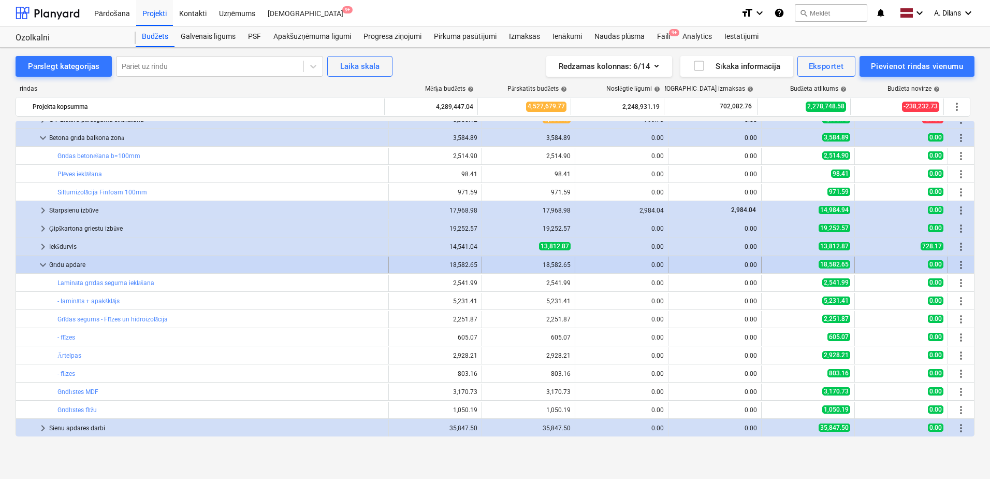
click at [41, 265] on span "keyboard_arrow_down" at bounding box center [43, 264] width 12 height 12
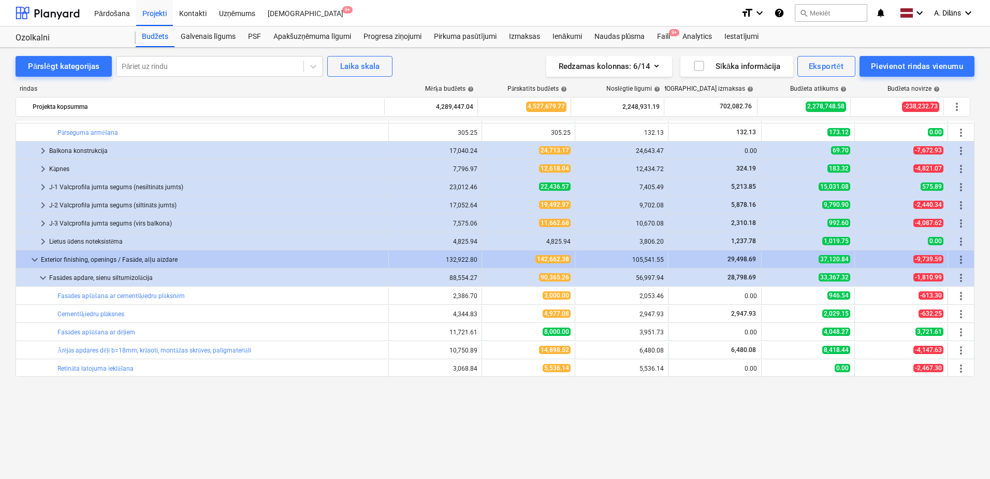
scroll to position [0, 0]
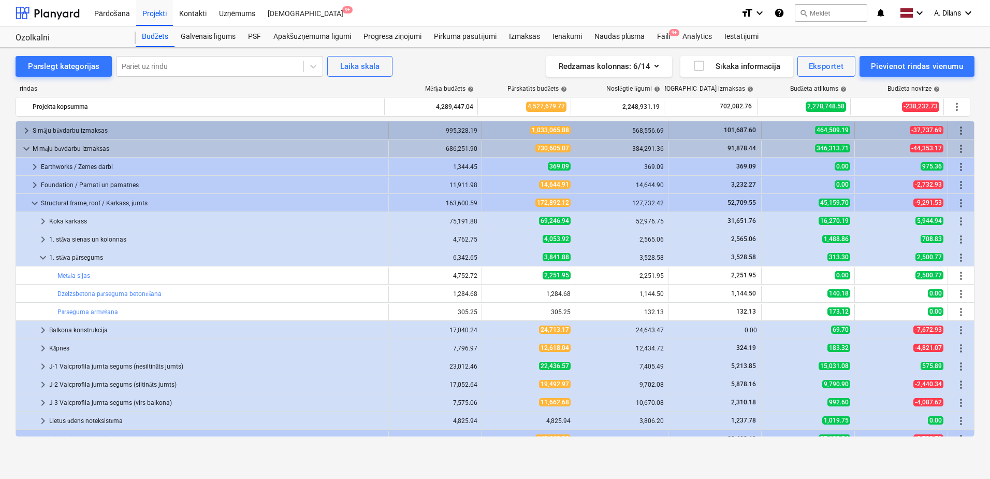
click at [27, 131] on span "keyboard_arrow_right" at bounding box center [26, 130] width 12 height 12
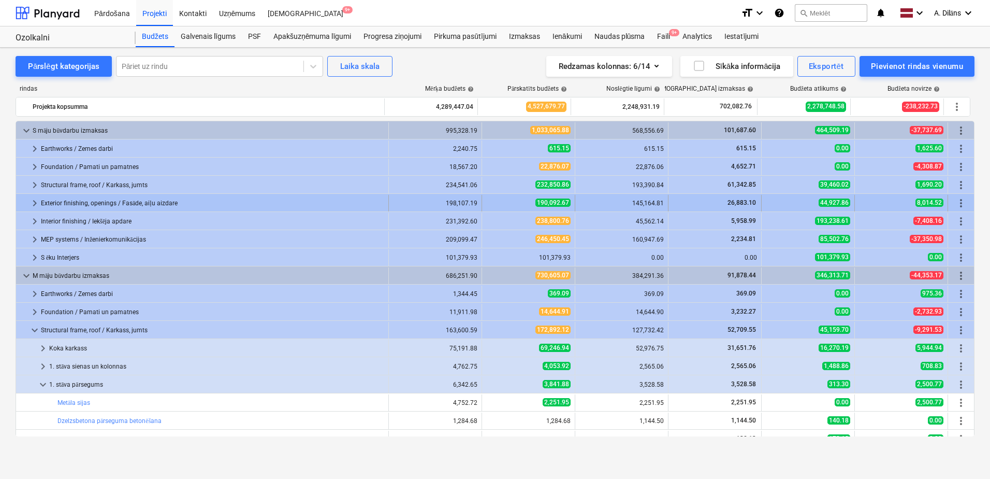
click at [35, 201] on span "keyboard_arrow_right" at bounding box center [34, 203] width 12 height 12
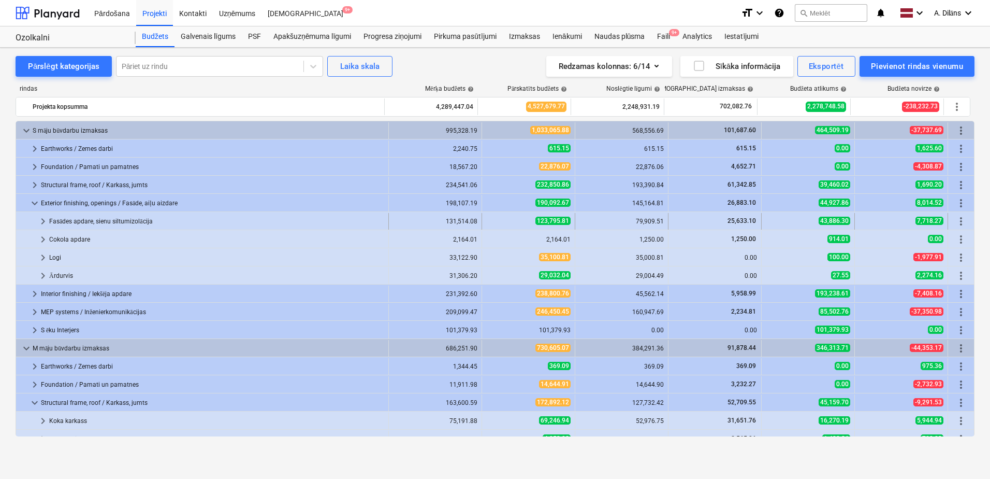
click at [39, 218] on span "keyboard_arrow_right" at bounding box center [43, 221] width 12 height 12
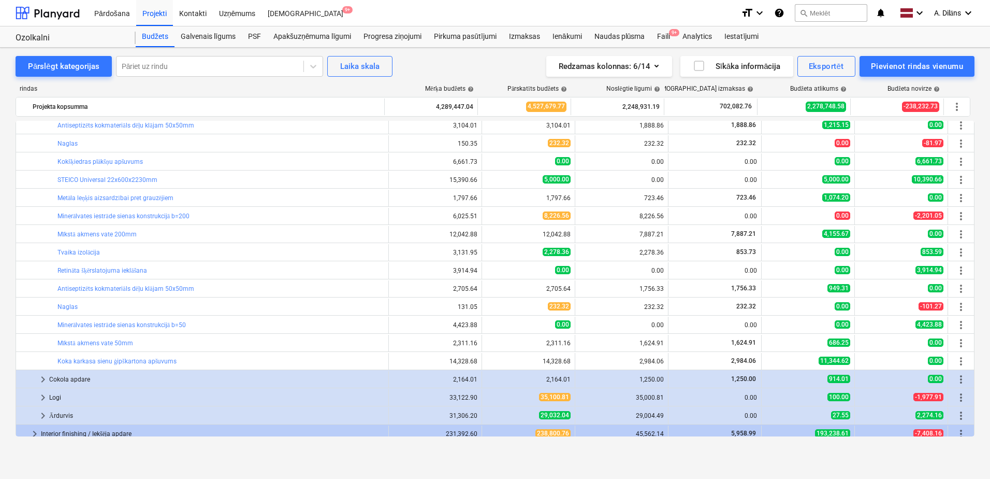
scroll to position [363, 0]
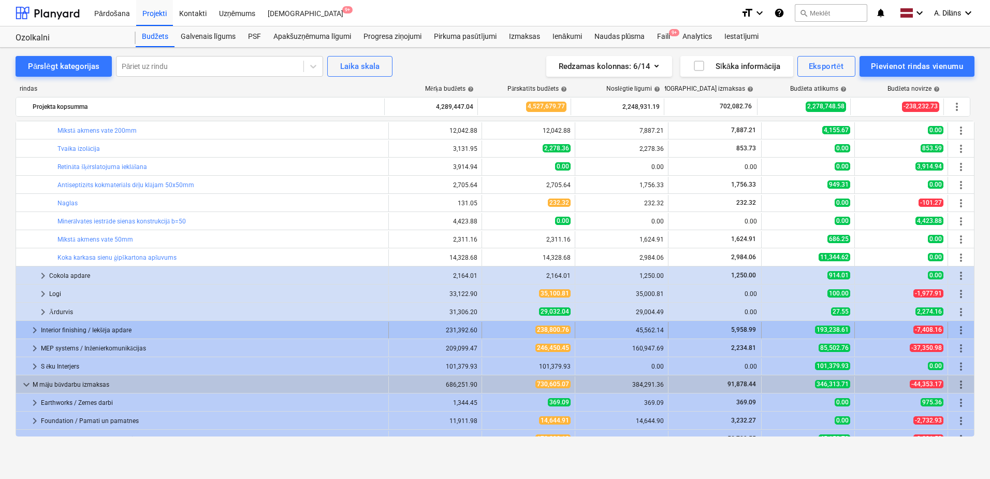
click at [31, 329] on span "keyboard_arrow_right" at bounding box center [34, 330] width 12 height 12
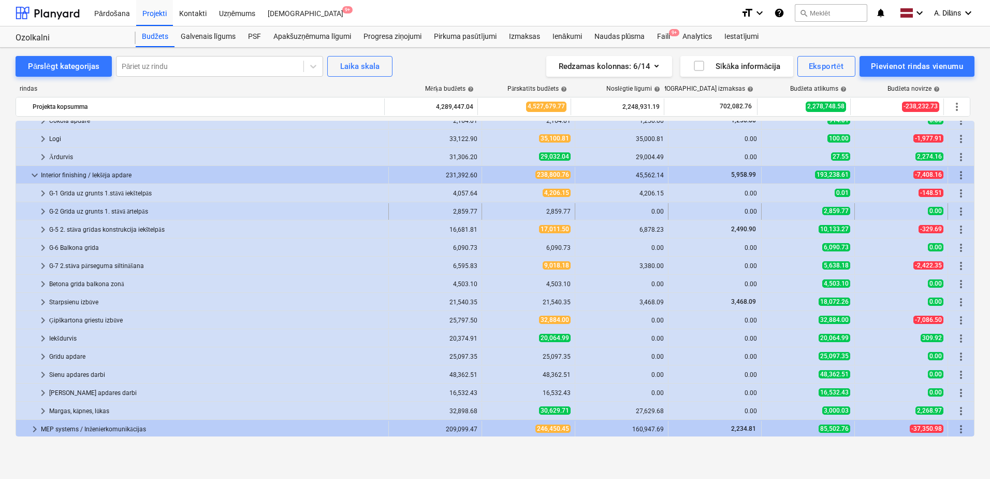
scroll to position [518, 0]
click at [42, 211] on span "keyboard_arrow_right" at bounding box center [43, 211] width 12 height 12
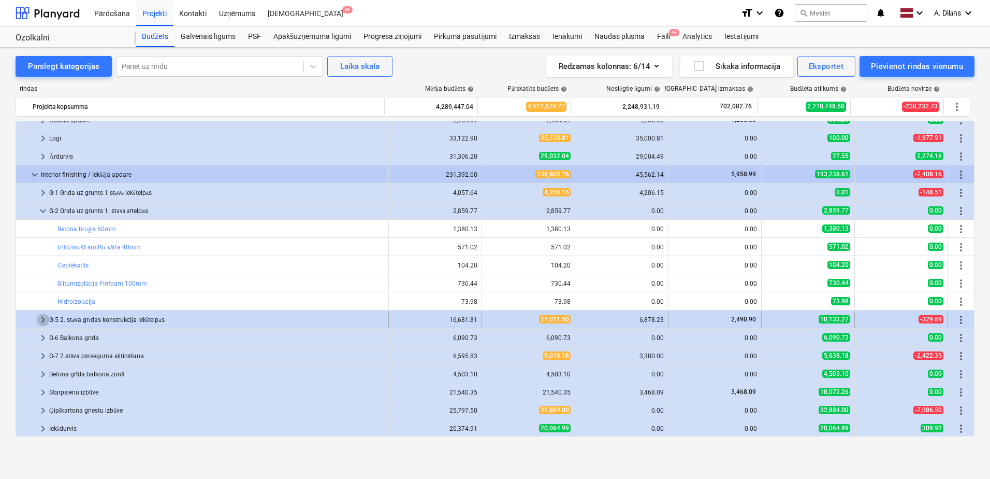
click at [41, 321] on span "keyboard_arrow_right" at bounding box center [43, 319] width 12 height 12
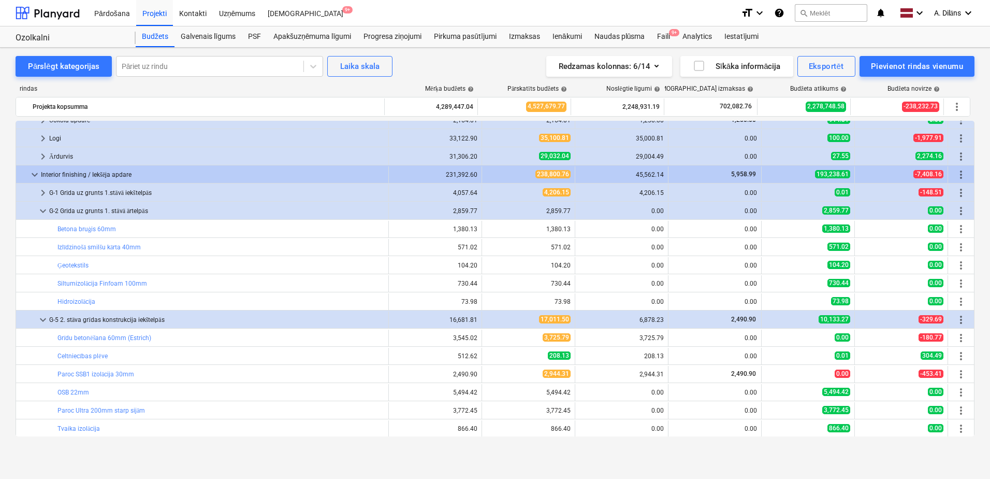
click at [41, 321] on span "keyboard_arrow_down" at bounding box center [43, 319] width 12 height 12
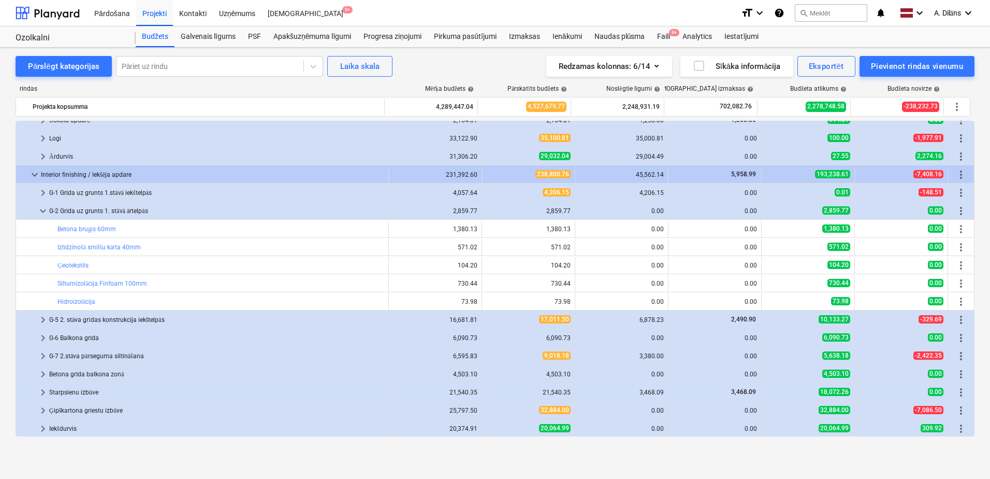
scroll to position [570, 0]
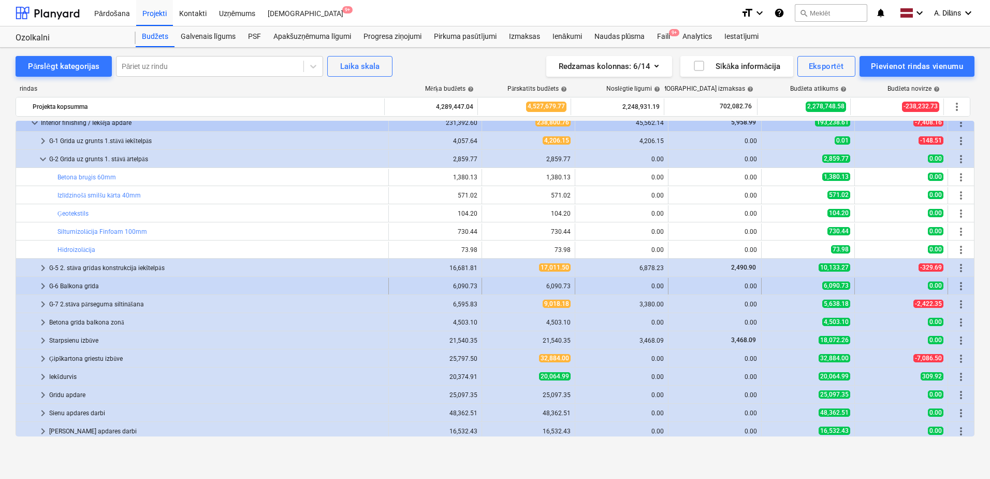
click at [40, 287] on span "keyboard_arrow_right" at bounding box center [43, 286] width 12 height 12
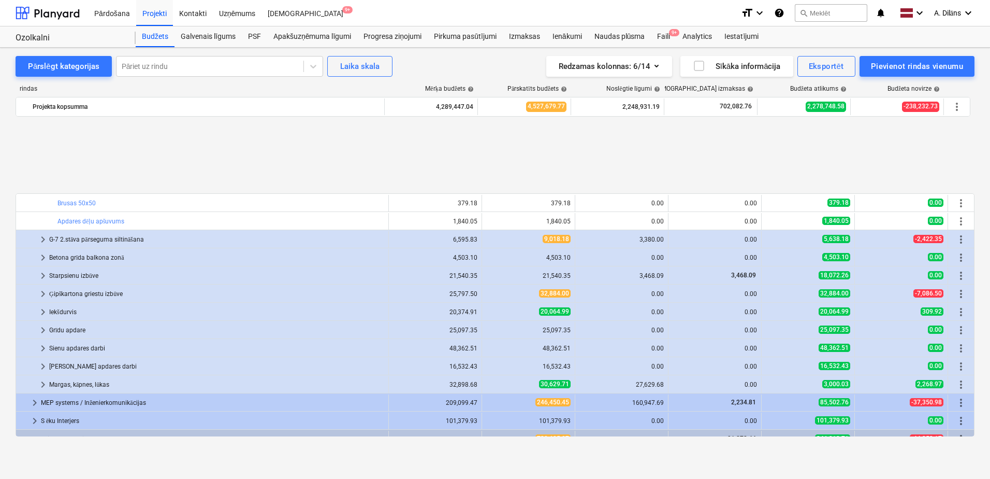
scroll to position [829, 0]
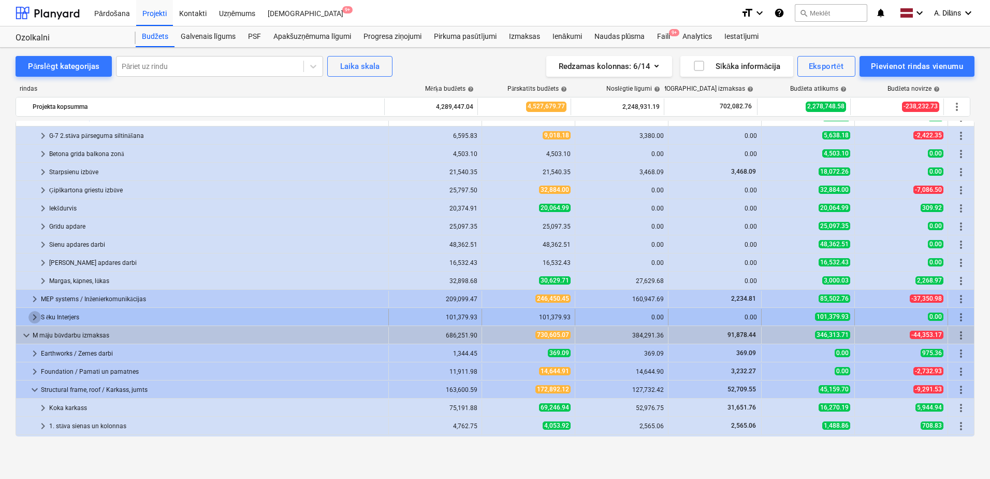
click at [31, 316] on span "keyboard_arrow_right" at bounding box center [34, 317] width 12 height 12
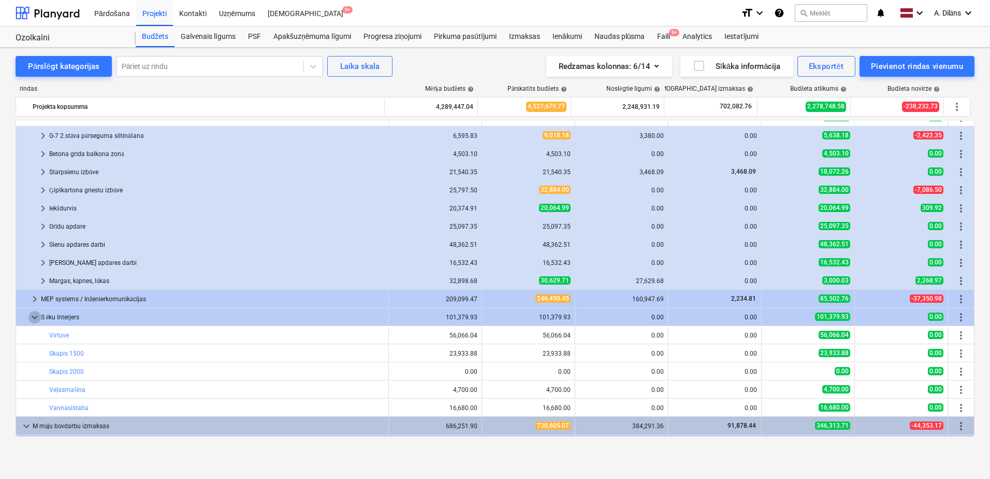
click at [31, 316] on span "keyboard_arrow_down" at bounding box center [34, 317] width 12 height 12
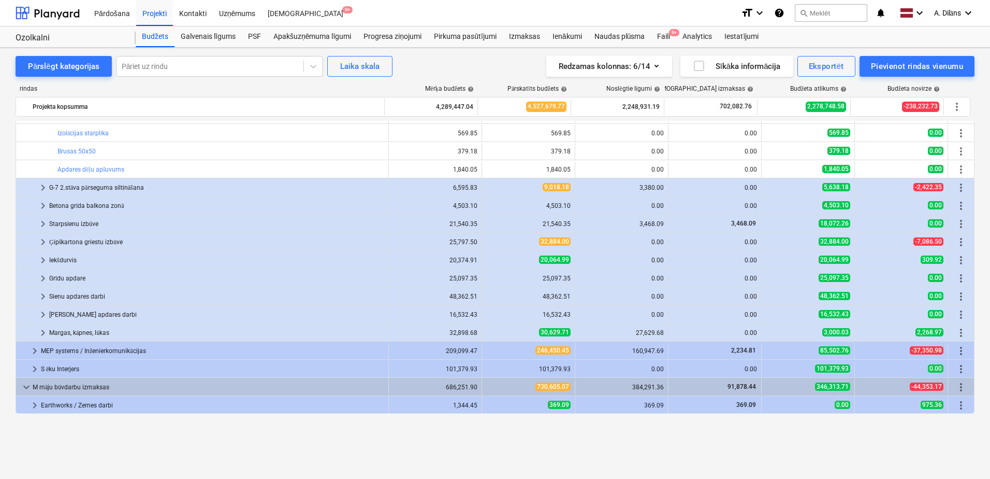
scroll to position [725, 0]
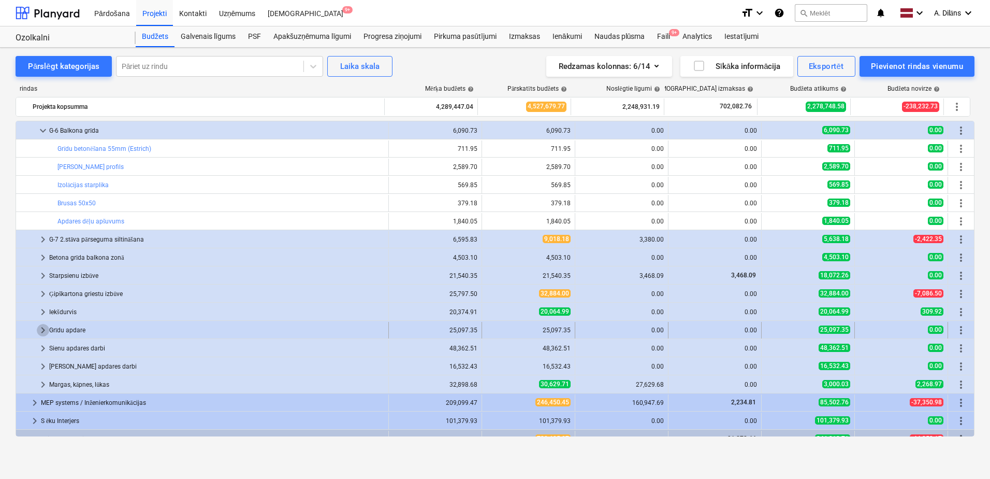
click at [39, 329] on span "keyboard_arrow_right" at bounding box center [43, 330] width 12 height 12
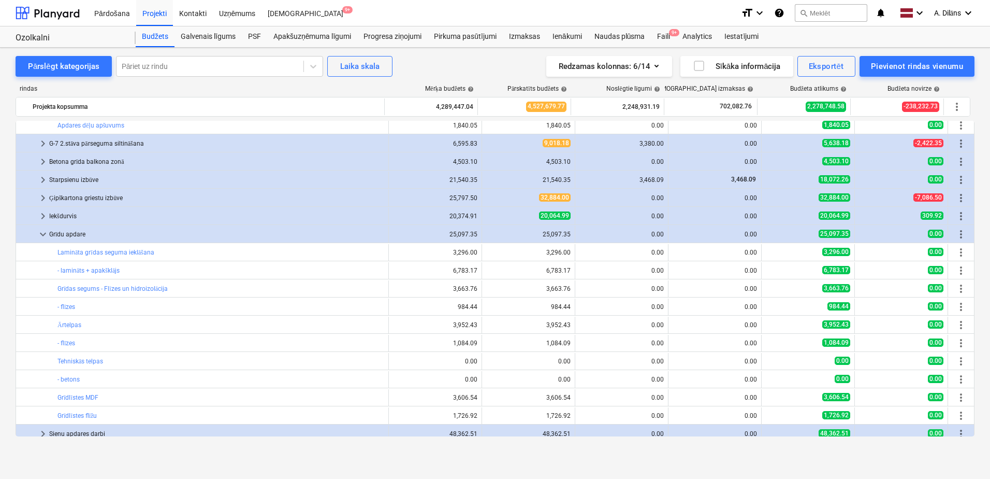
scroll to position [829, 0]
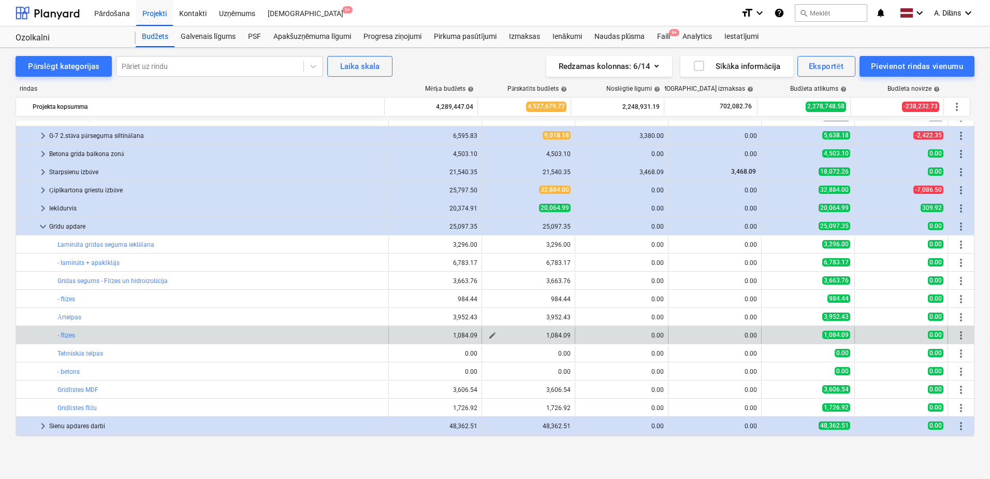
click at [491, 333] on span "edit" at bounding box center [492, 335] width 8 height 8
type textarea "x"
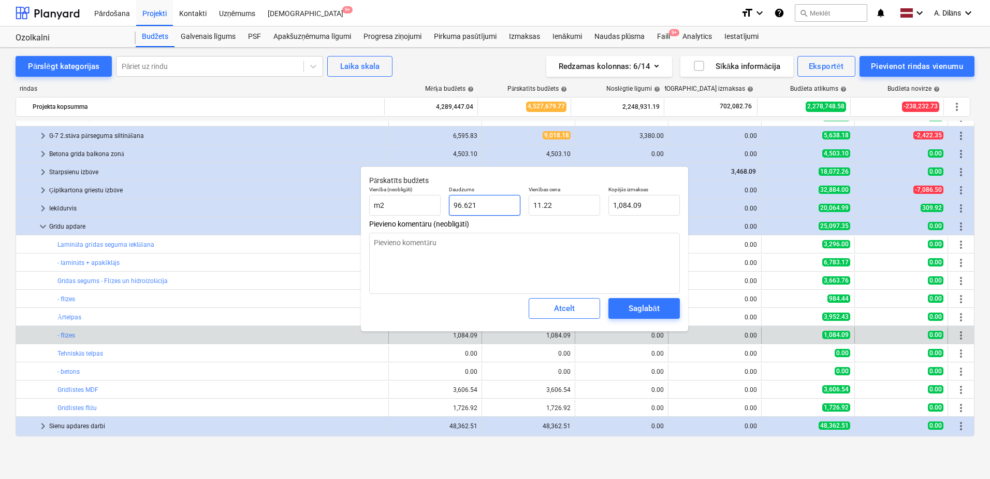
drag, startPoint x: 502, startPoint y: 202, endPoint x: 442, endPoint y: 210, distance: 60.5
click at [442, 210] on div "Vienība (neobligāti) m2 Daudzums 96.621 Vienības cena 11.22 Kopējās izmaksas 1,…" at bounding box center [524, 201] width 319 height 38
type input "0"
type textarea "x"
type input "0.00"
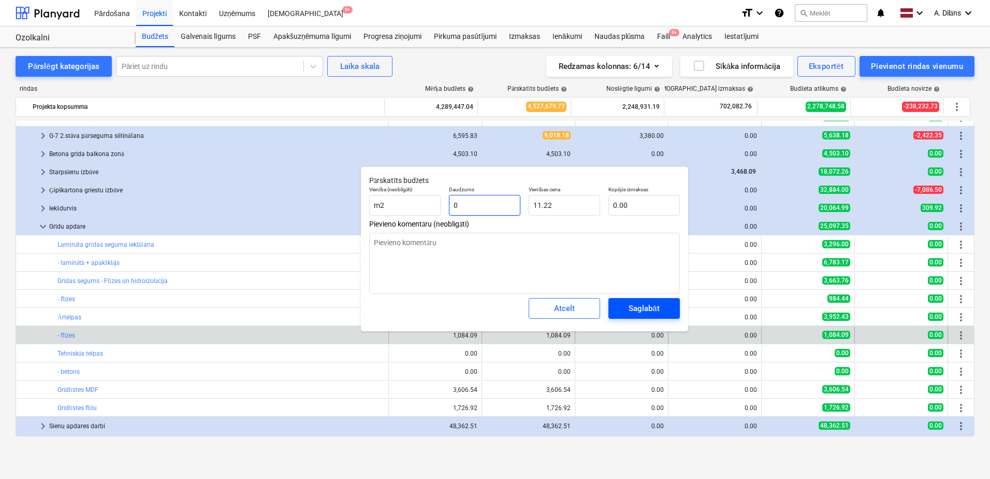
type input "0"
type textarea "x"
type input "0.00"
click at [645, 307] on div "Saglabāt" at bounding box center [644, 307] width 31 height 13
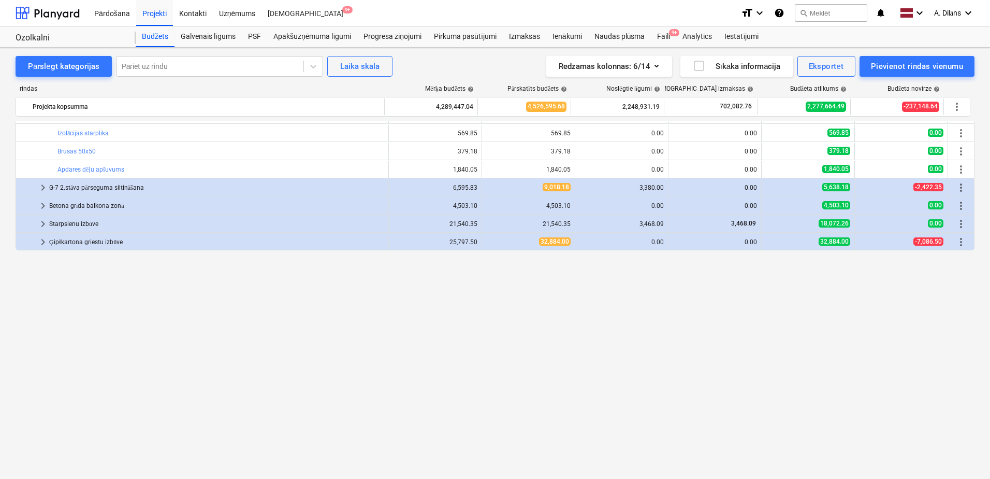
scroll to position [570, 0]
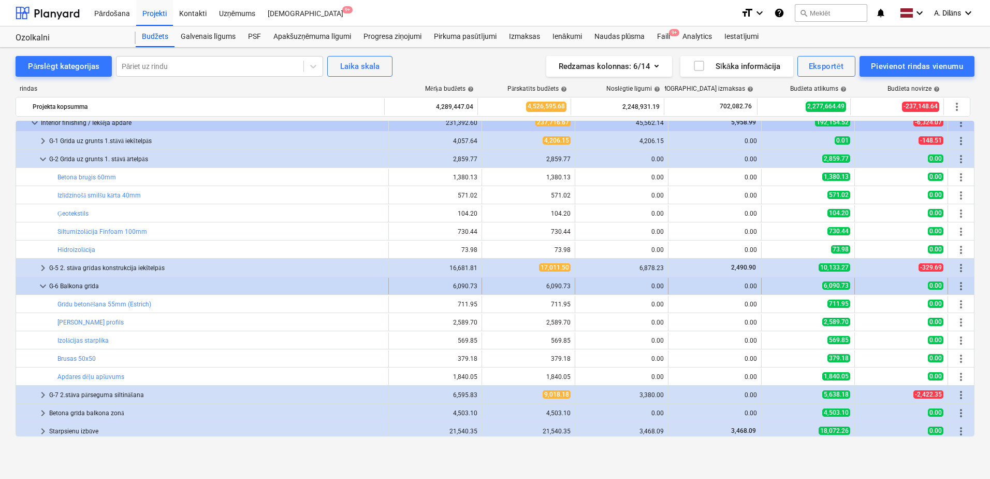
click at [44, 286] on span "keyboard_arrow_down" at bounding box center [43, 286] width 12 height 12
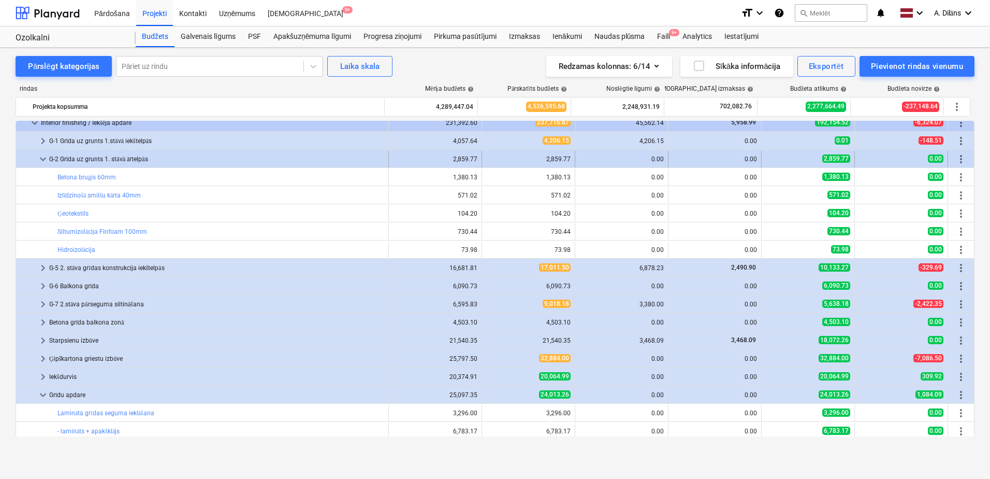
click at [41, 158] on span "keyboard_arrow_down" at bounding box center [43, 159] width 12 height 12
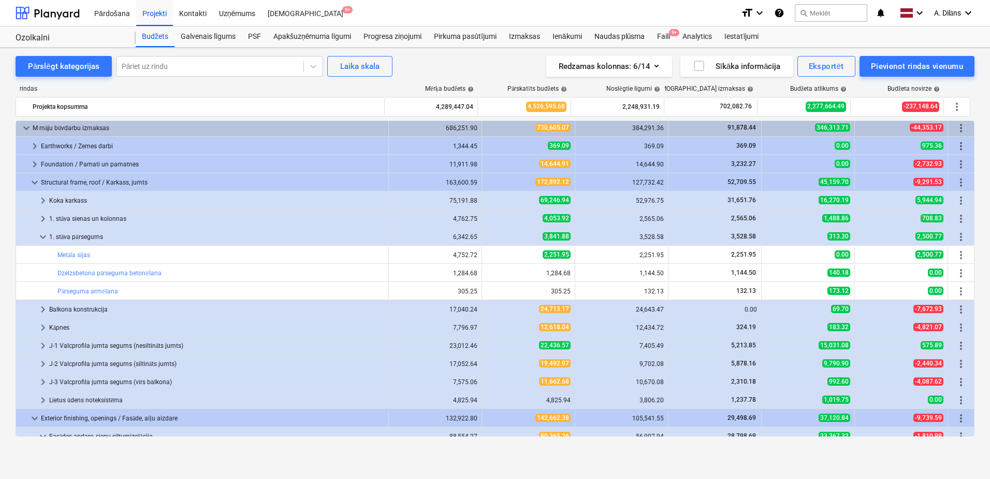
scroll to position [1088, 0]
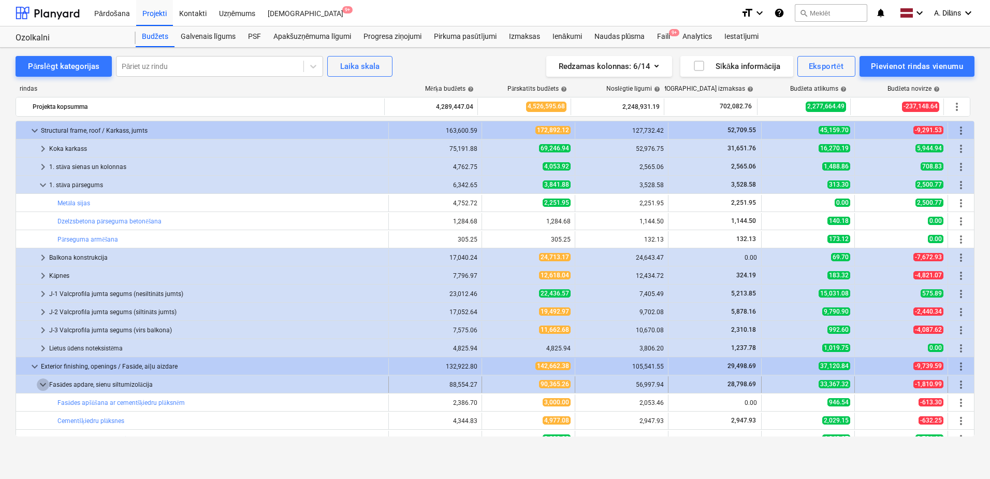
click at [42, 385] on span "keyboard_arrow_down" at bounding box center [43, 384] width 12 height 12
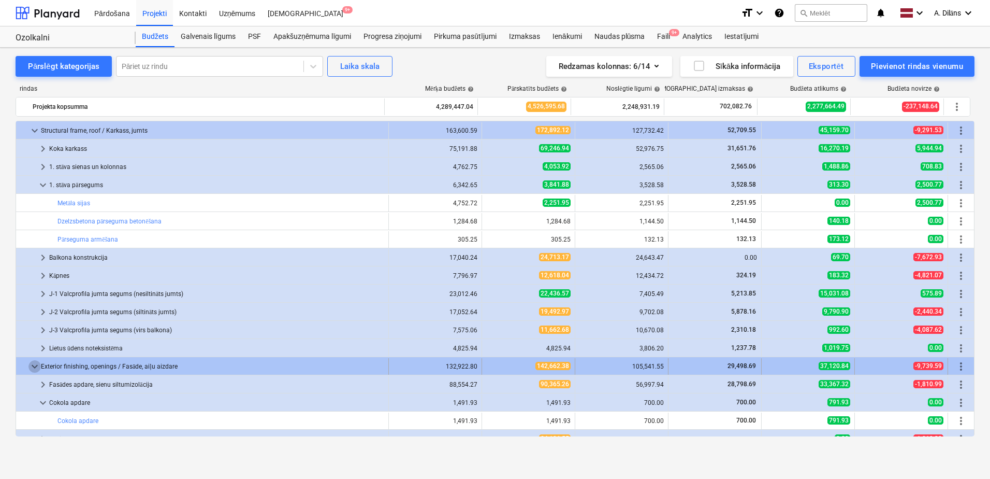
click at [32, 366] on span "keyboard_arrow_down" at bounding box center [34, 366] width 12 height 12
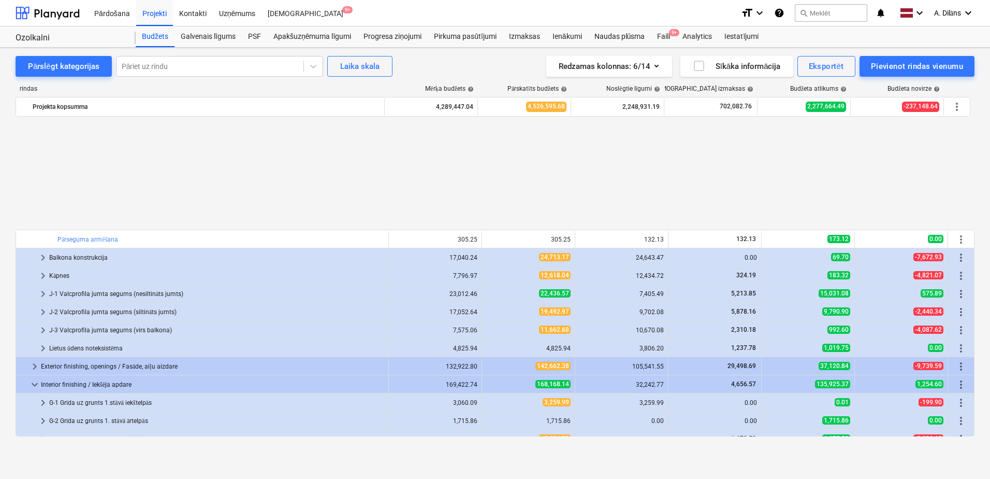
scroll to position [1243, 0]
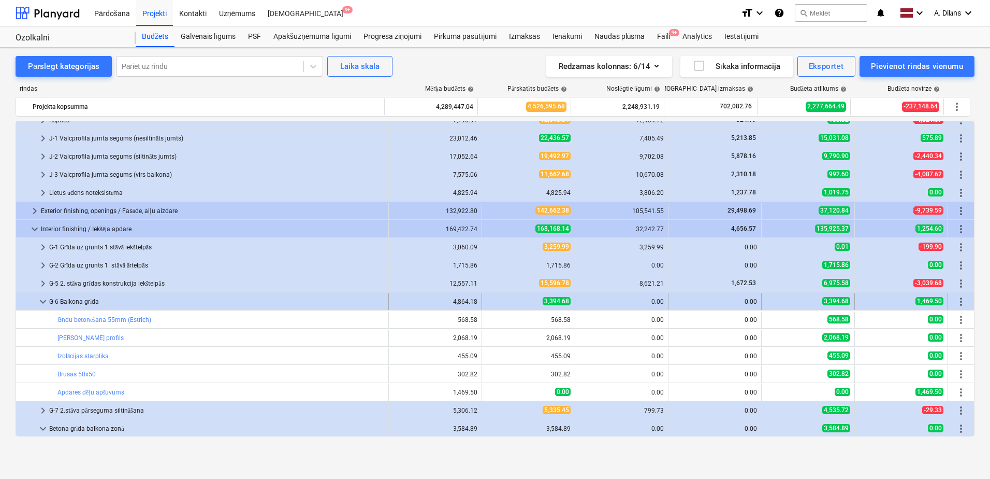
click at [45, 299] on span "keyboard_arrow_down" at bounding box center [43, 301] width 12 height 12
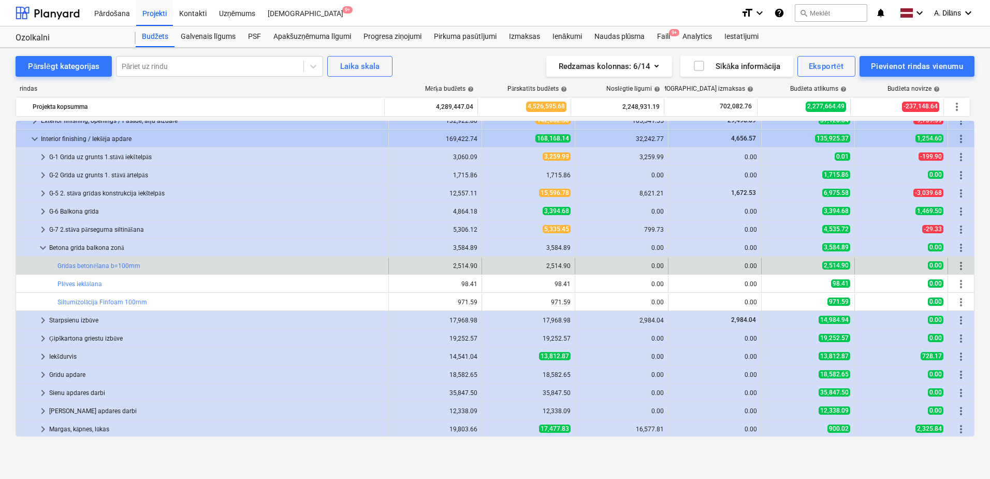
scroll to position [1346, 0]
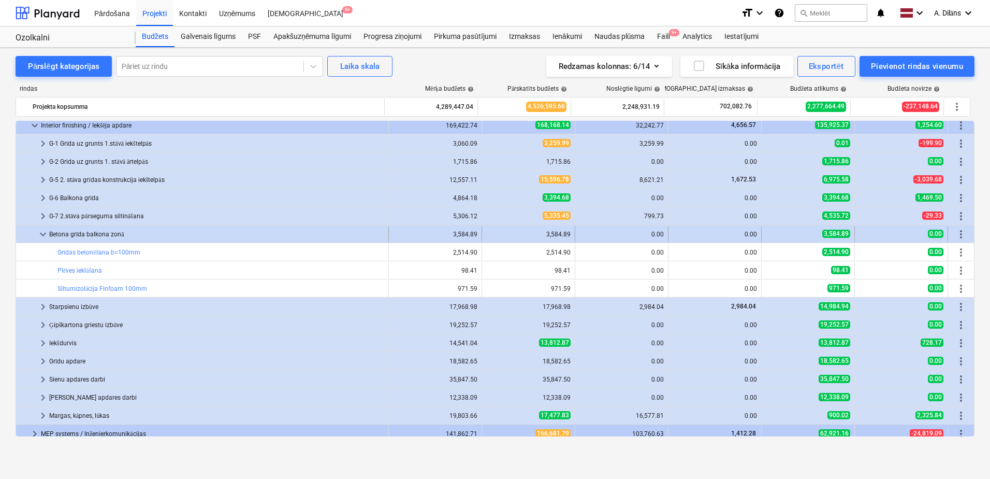
click at [48, 229] on span "keyboard_arrow_down" at bounding box center [43, 234] width 12 height 12
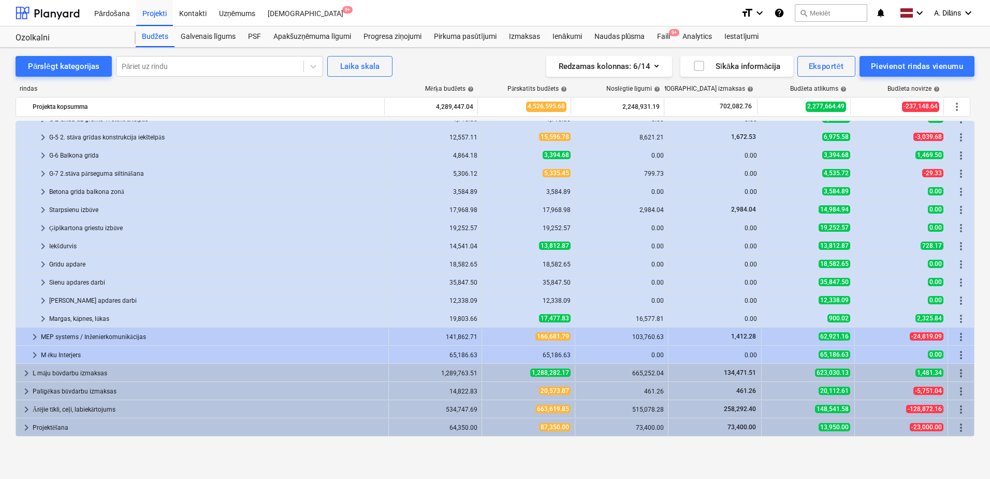
scroll to position [1398, 0]
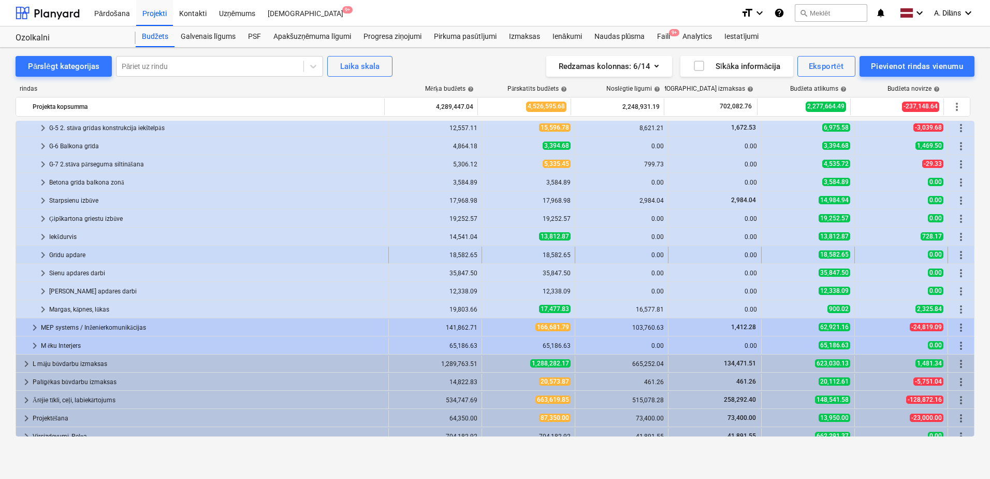
click at [43, 253] on span "keyboard_arrow_right" at bounding box center [43, 255] width 12 height 12
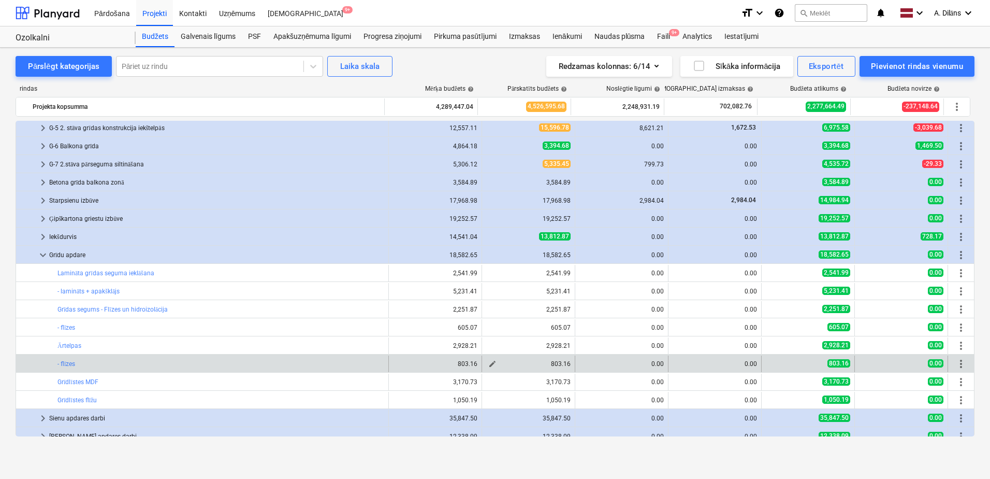
click at [490, 361] on span "edit" at bounding box center [492, 363] width 8 height 8
type textarea "x"
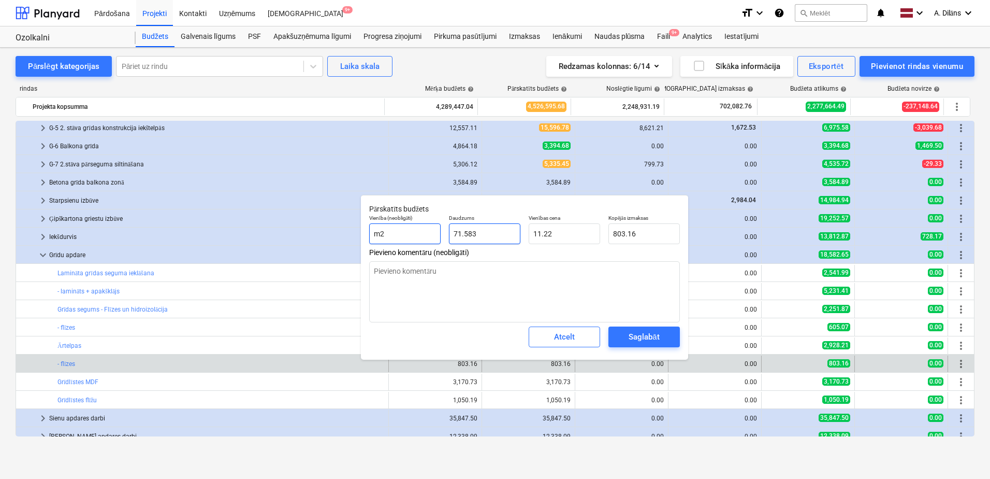
drag, startPoint x: 465, startPoint y: 235, endPoint x: 432, endPoint y: 234, distance: 32.6
click at [432, 234] on div "Vienība (neobligāti) m2 Daudzums 71.583 Vienības cena 11.22 Kopējās izmaksas 80…" at bounding box center [524, 229] width 319 height 38
type input "0"
type textarea "x"
type input "0.00"
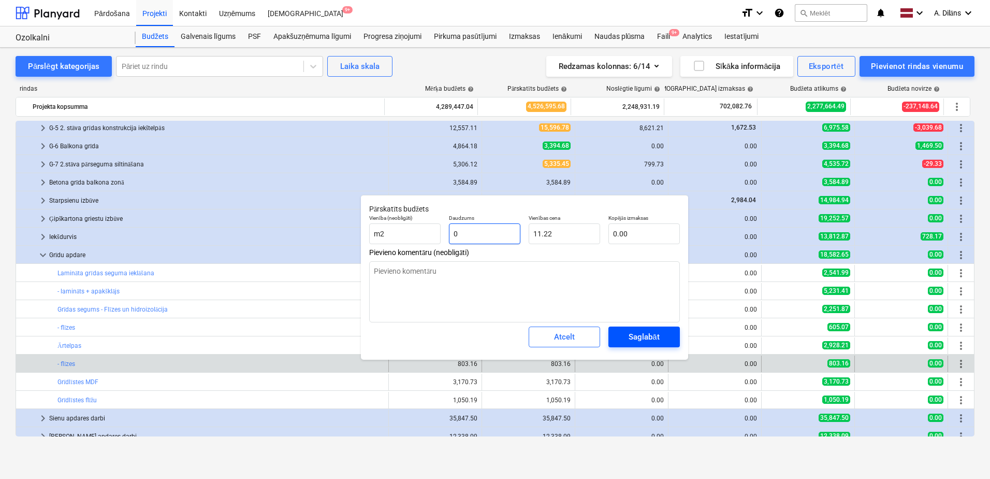
type input "0"
type textarea "x"
type input "0.00"
click at [652, 336] on div "Saglabāt" at bounding box center [644, 336] width 31 height 13
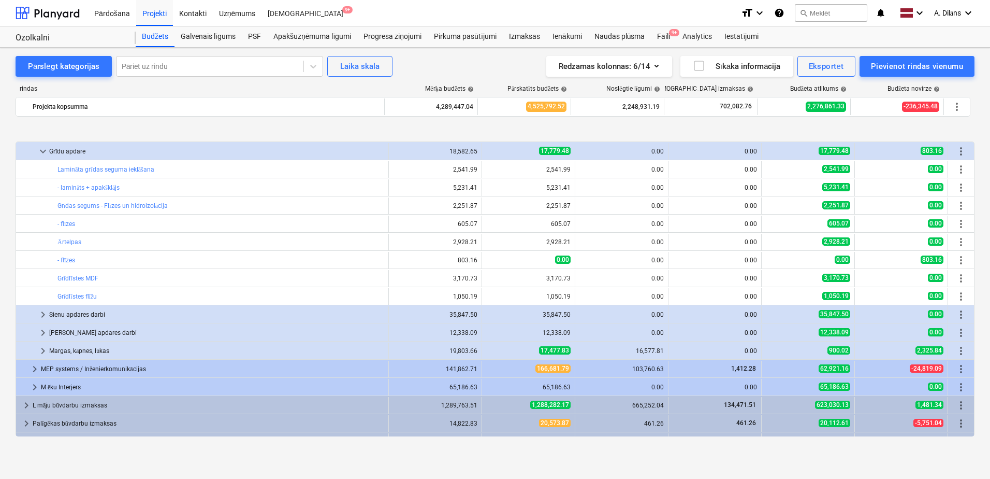
scroll to position [1552, 0]
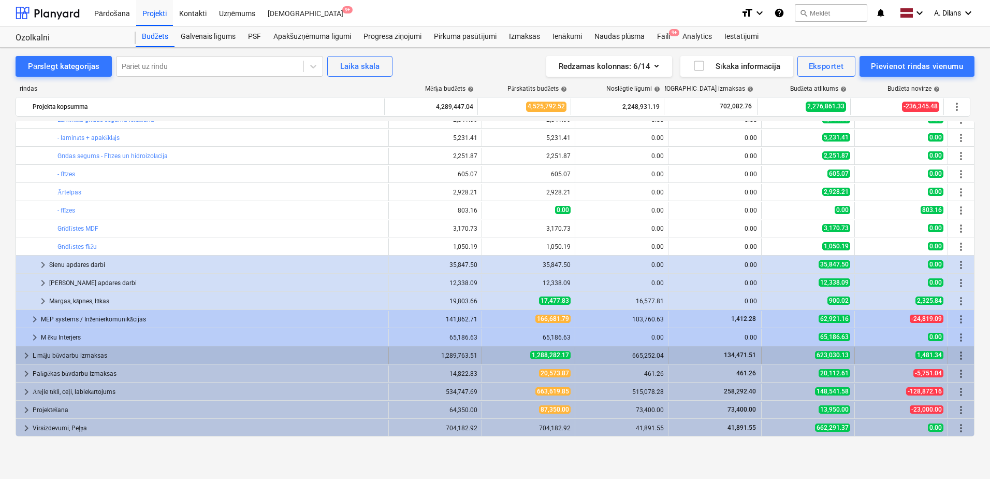
click at [26, 355] on span "keyboard_arrow_right" at bounding box center [26, 355] width 12 height 12
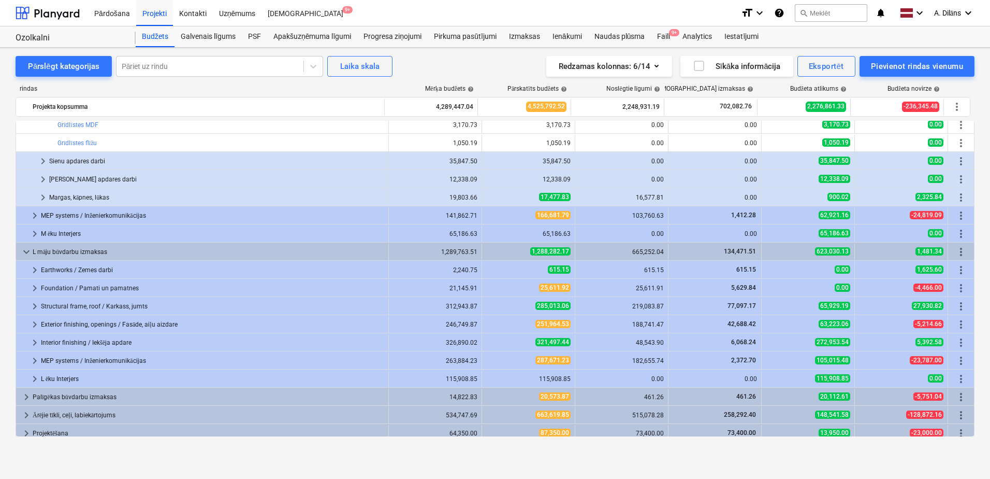
scroll to position [1678, 0]
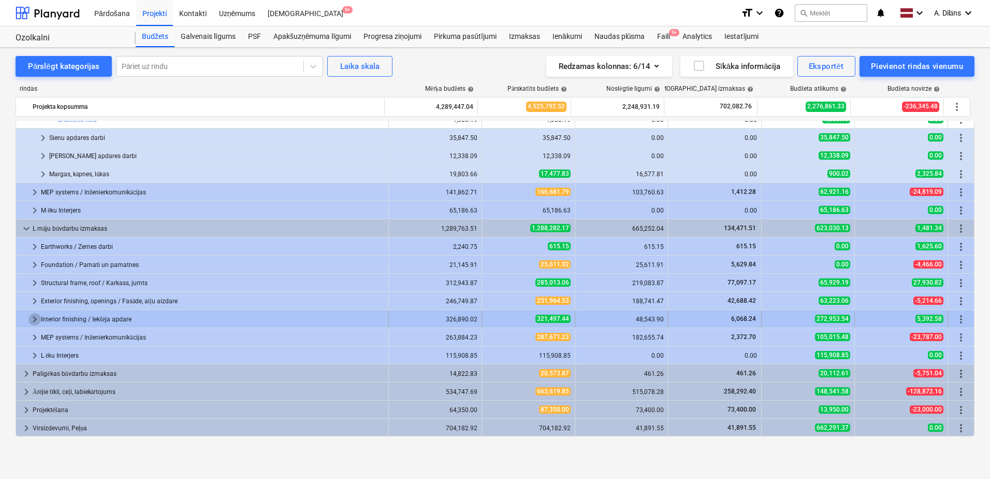
click at [32, 316] on span "keyboard_arrow_right" at bounding box center [34, 319] width 12 height 12
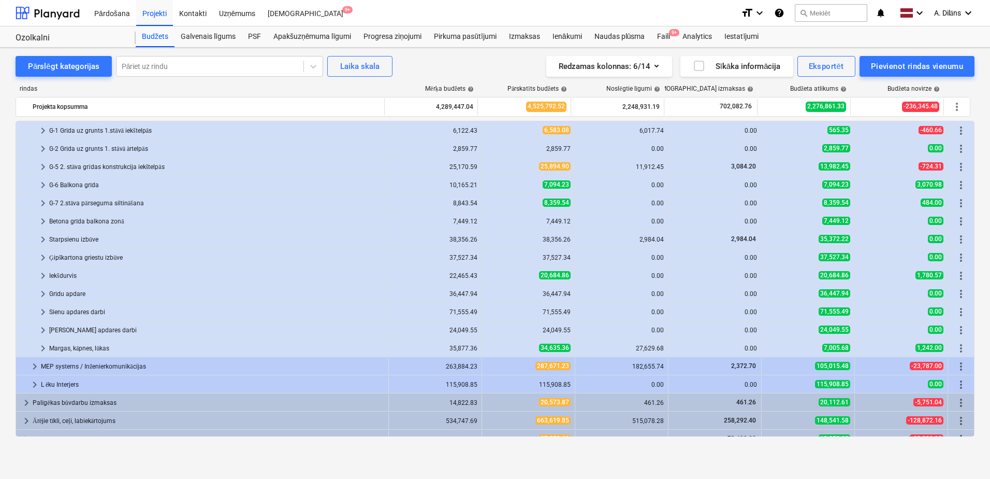
scroll to position [1886, 0]
click at [40, 293] on span "keyboard_arrow_right" at bounding box center [43, 293] width 12 height 12
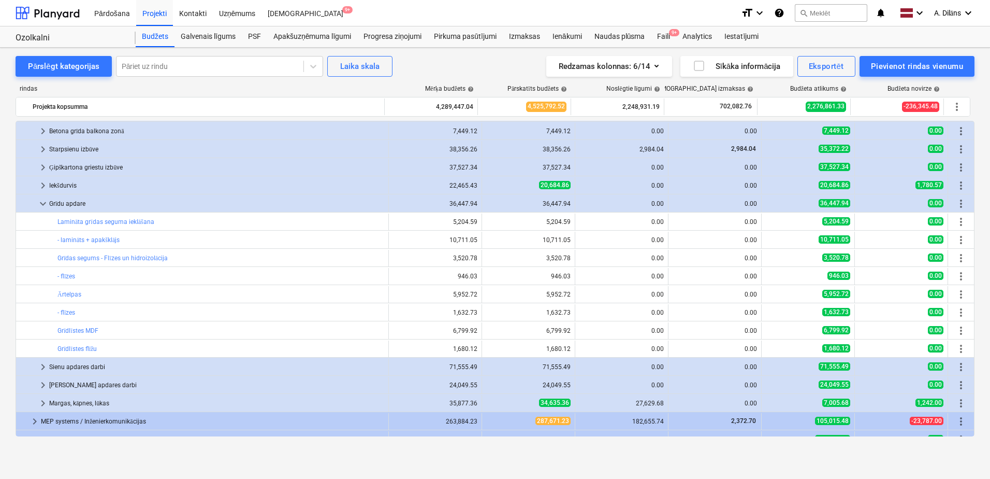
scroll to position [1989, 0]
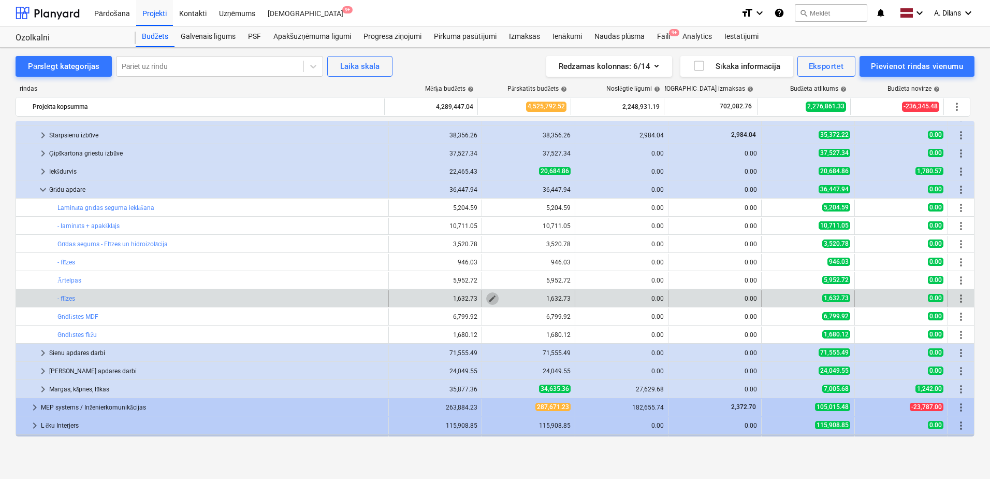
click at [488, 296] on span "edit" at bounding box center [492, 298] width 8 height 8
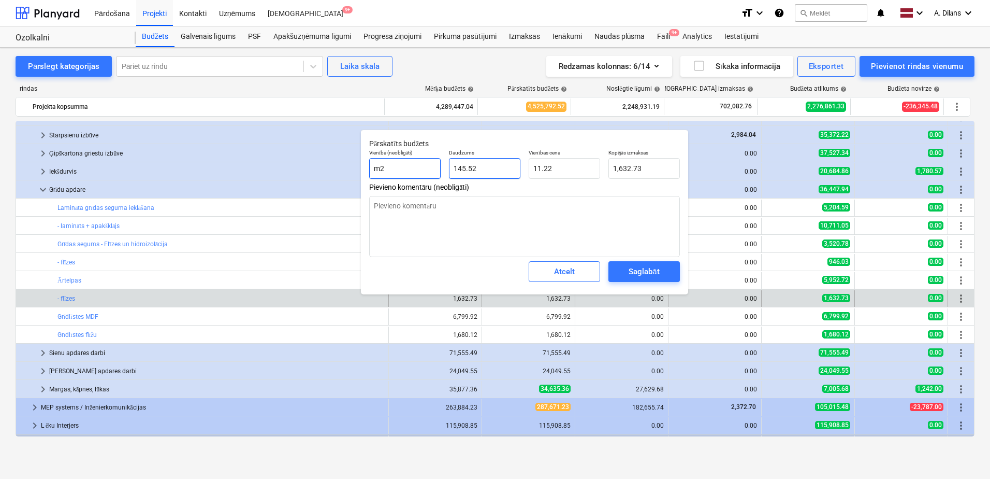
drag, startPoint x: 500, startPoint y: 171, endPoint x: 429, endPoint y: 171, distance: 70.9
click at [429, 171] on div "Vienība (neobligāti) m2 Daudzums 145.52 Vienības cena 11.22 Kopējās izmaksas 1,…" at bounding box center [524, 164] width 319 height 38
type textarea "x"
type input "0"
type input "0.00"
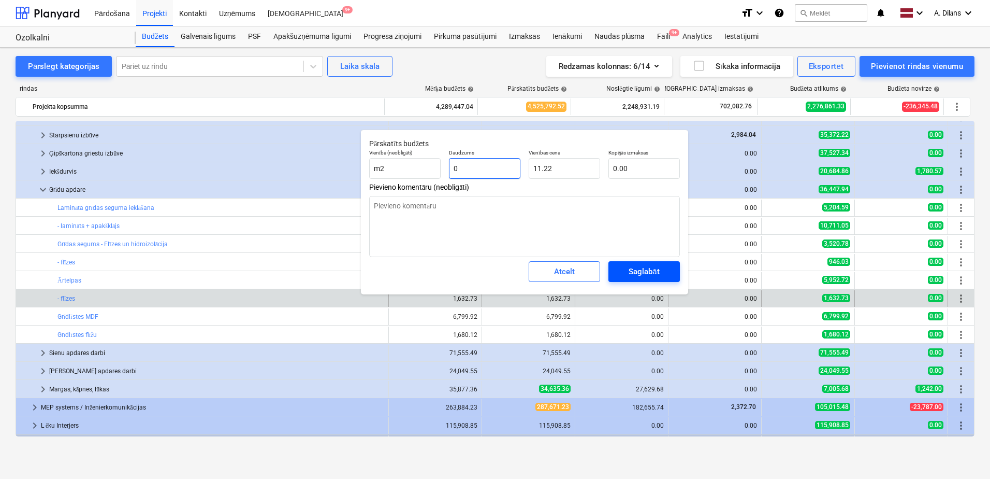
type input "0"
type textarea "x"
type input "0.00"
click at [651, 272] on div "Saglabāt" at bounding box center [644, 271] width 31 height 13
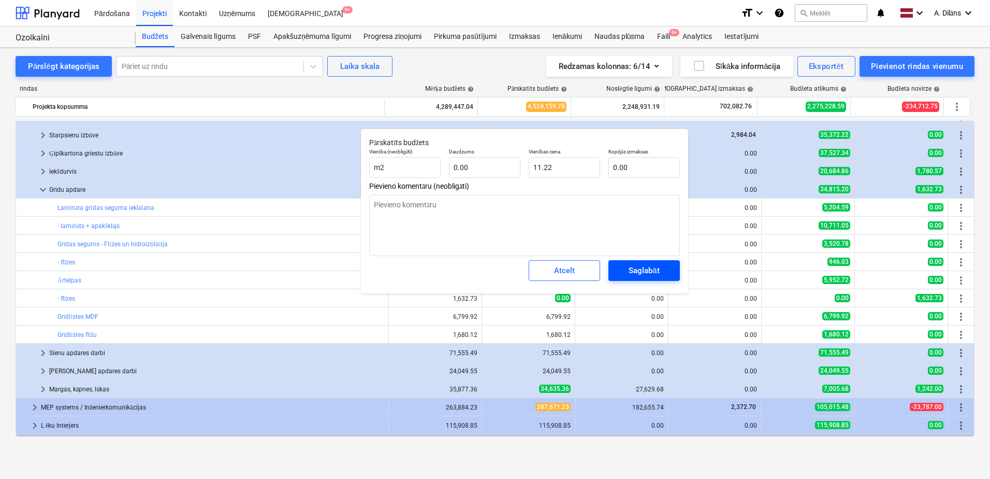
type textarea "x"
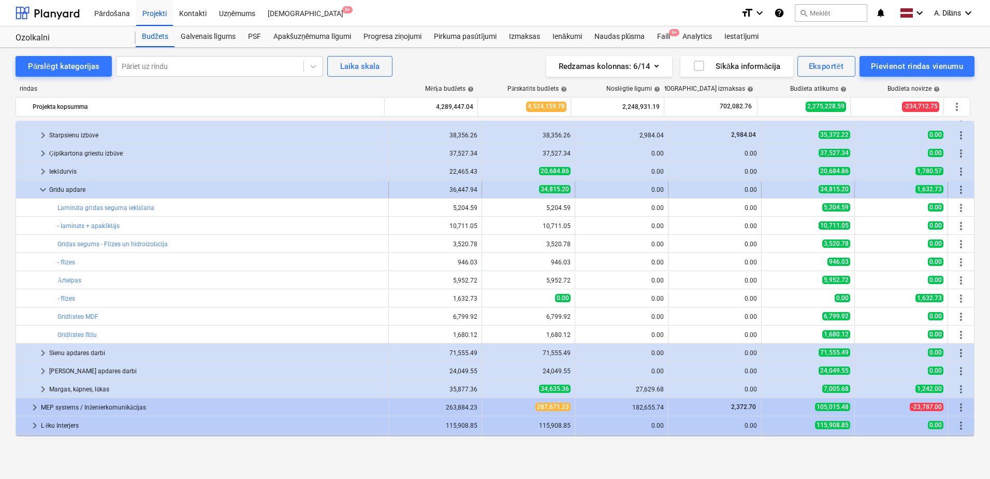
click at [45, 190] on span "keyboard_arrow_down" at bounding box center [43, 189] width 12 height 12
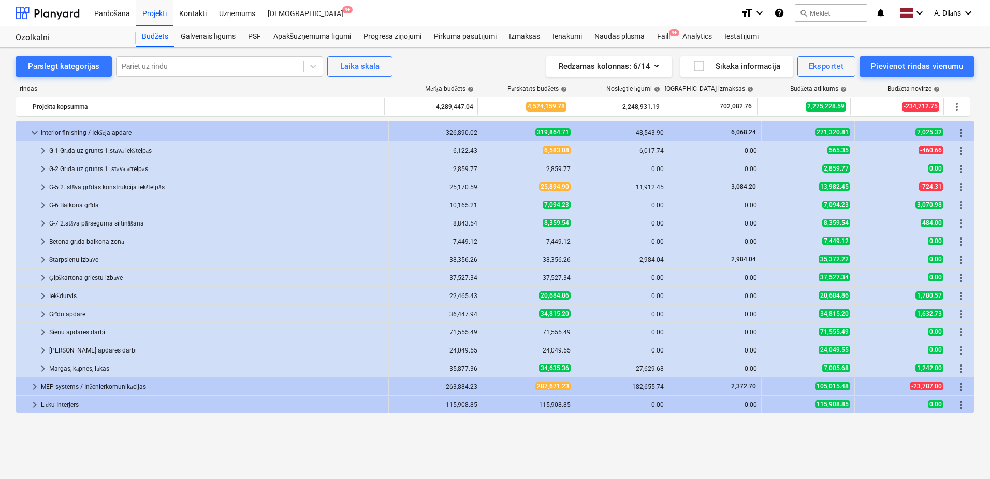
scroll to position [1810, 0]
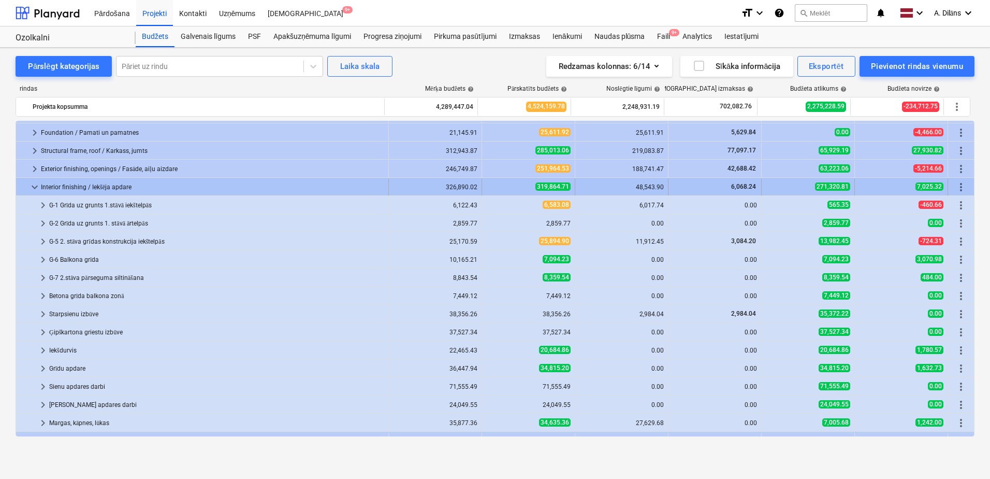
click at [33, 186] on span "keyboard_arrow_down" at bounding box center [34, 187] width 12 height 12
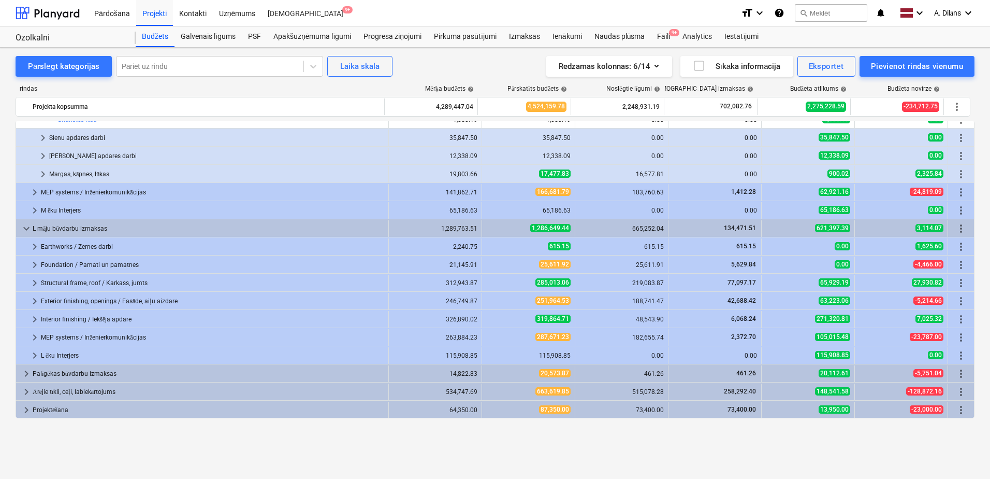
scroll to position [1368, 0]
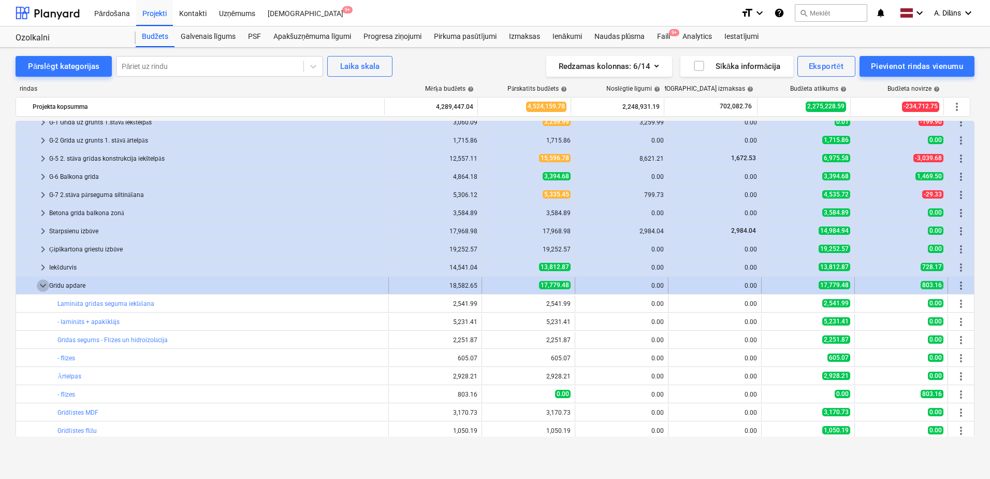
click at [45, 283] on span "keyboard_arrow_down" at bounding box center [43, 285] width 12 height 12
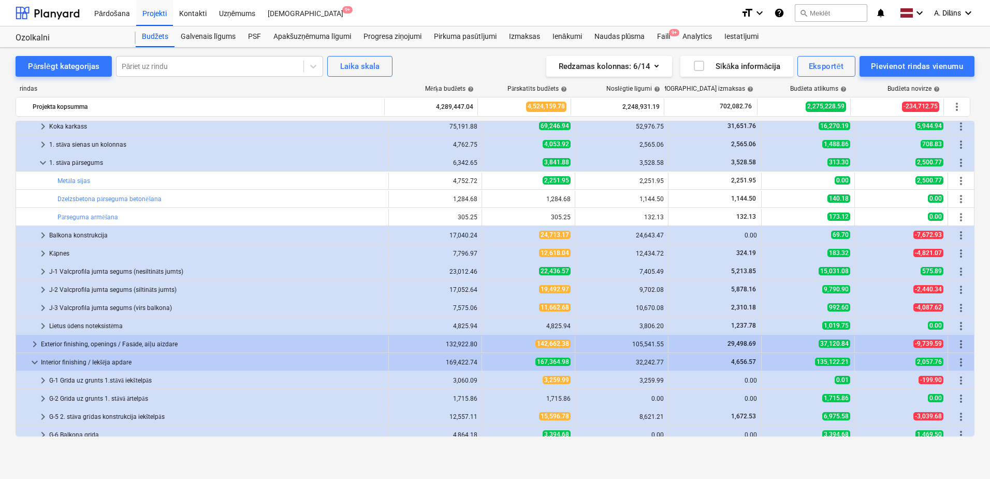
scroll to position [1109, 0]
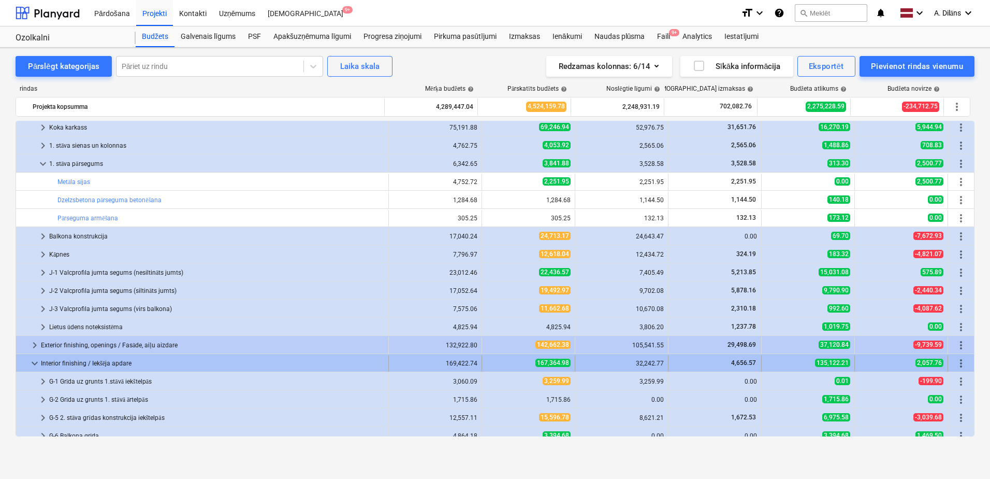
click at [30, 364] on span "keyboard_arrow_down" at bounding box center [34, 363] width 12 height 12
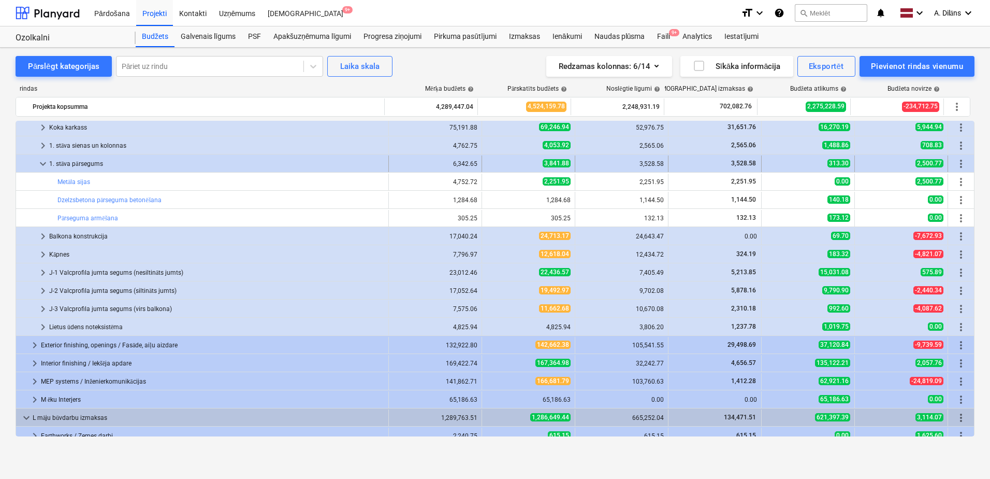
click at [42, 158] on span "keyboard_arrow_down" at bounding box center [43, 163] width 12 height 12
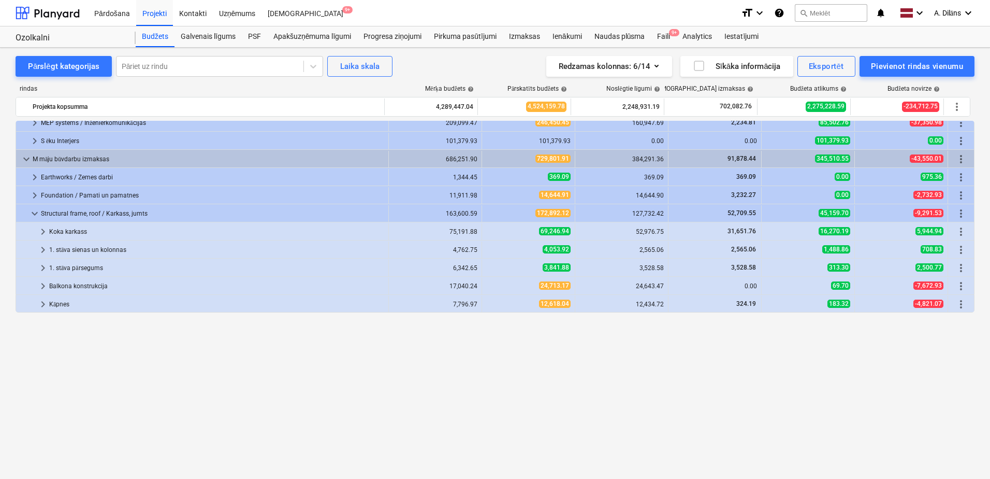
scroll to position [850, 0]
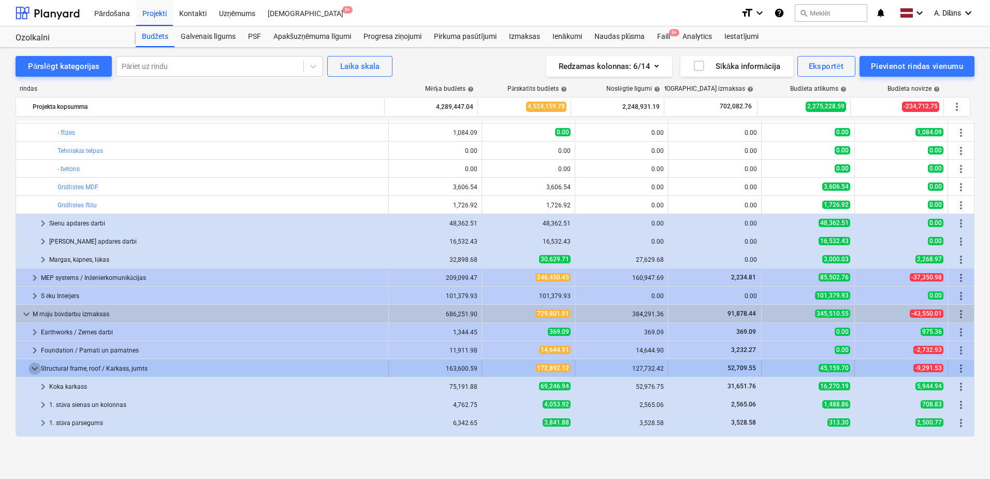
click at [32, 367] on span "keyboard_arrow_down" at bounding box center [34, 368] width 12 height 12
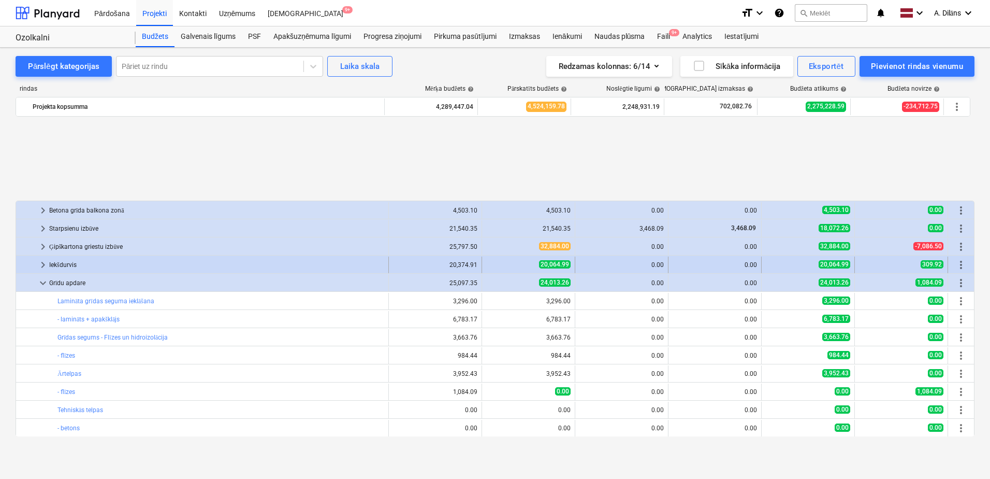
scroll to position [694, 0]
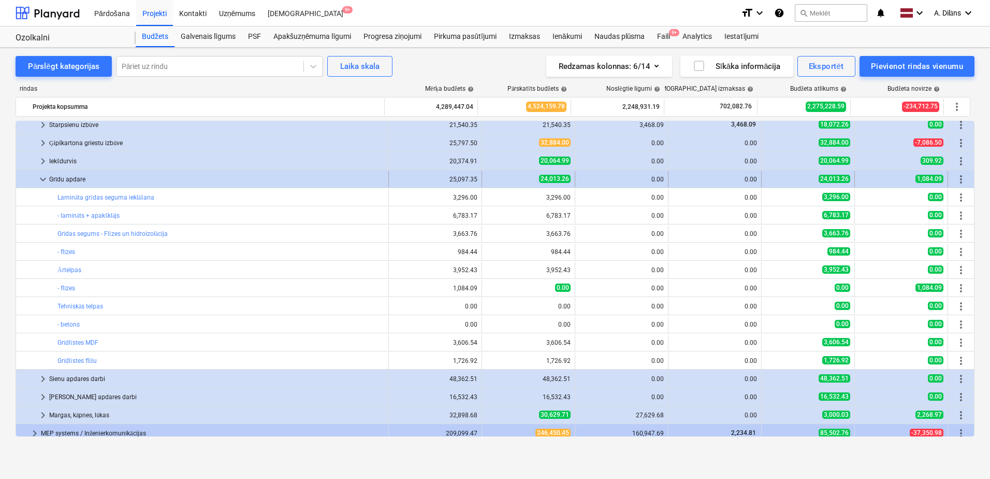
click at [45, 178] on span "keyboard_arrow_down" at bounding box center [43, 179] width 12 height 12
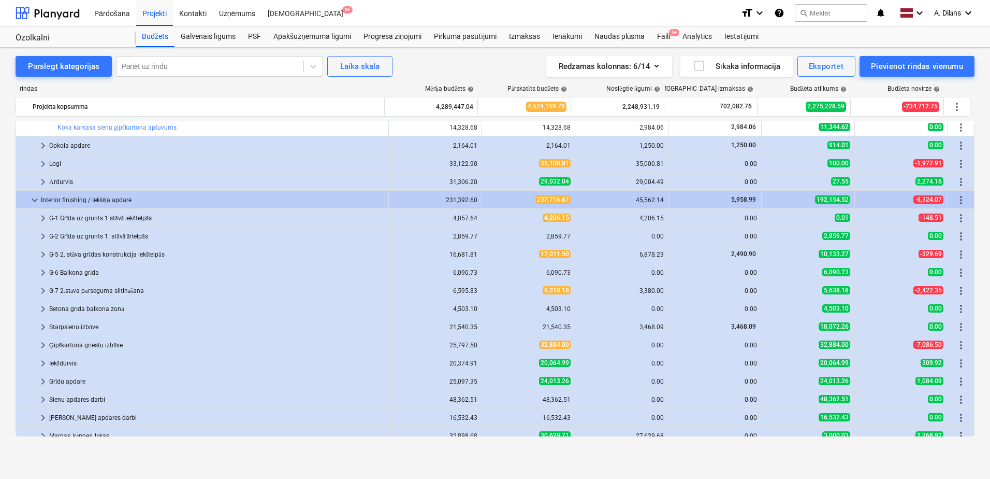
scroll to position [487, 0]
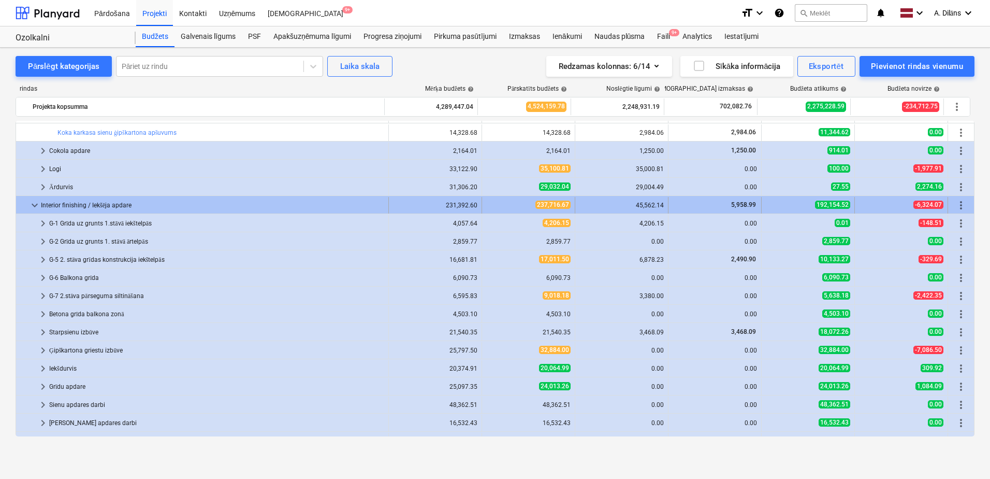
click at [37, 203] on span "keyboard_arrow_down" at bounding box center [34, 205] width 12 height 12
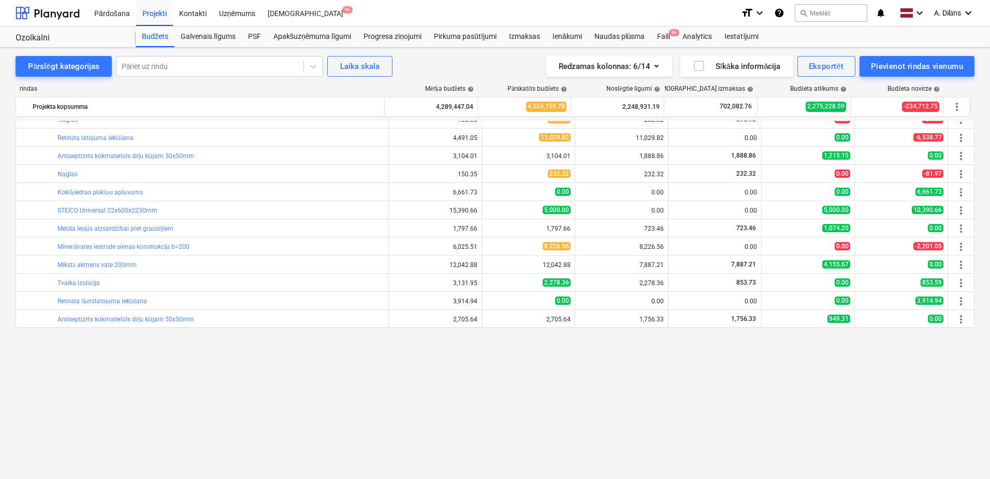
scroll to position [73, 0]
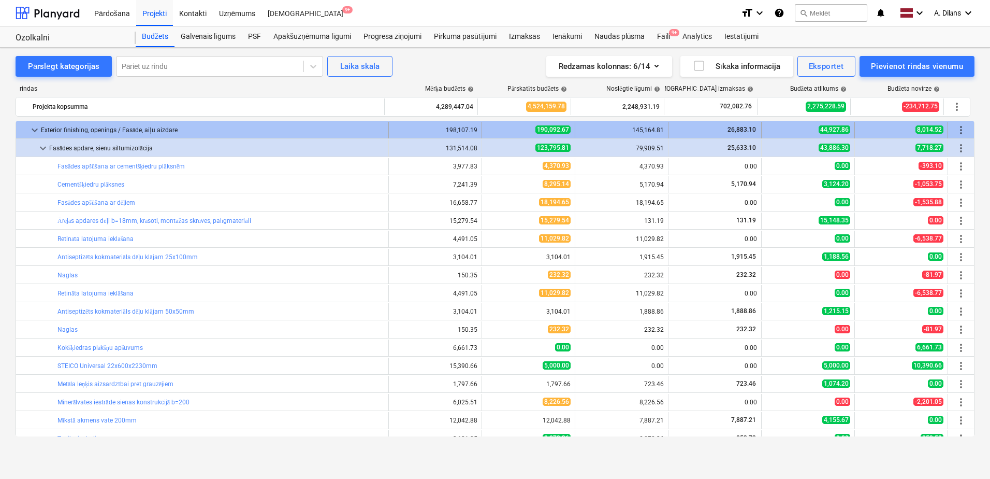
click at [34, 128] on span "keyboard_arrow_down" at bounding box center [34, 130] width 12 height 12
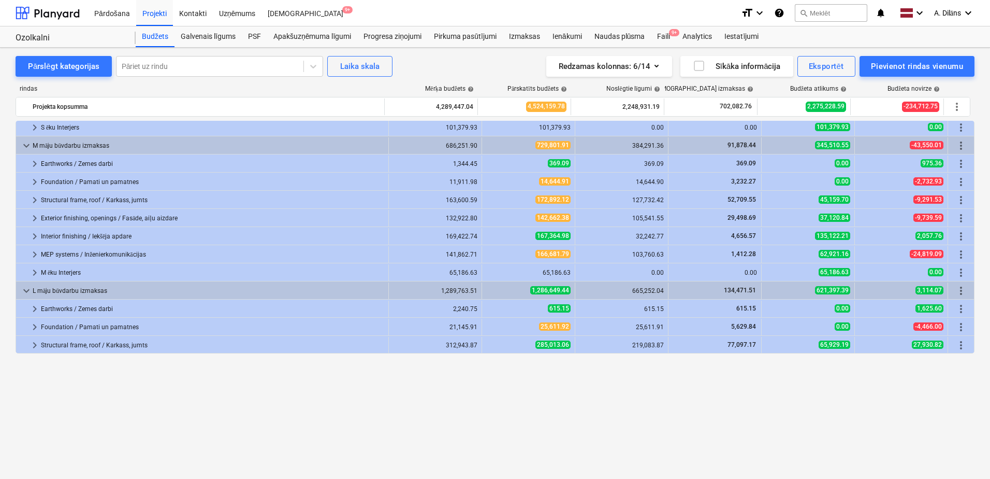
scroll to position [0, 0]
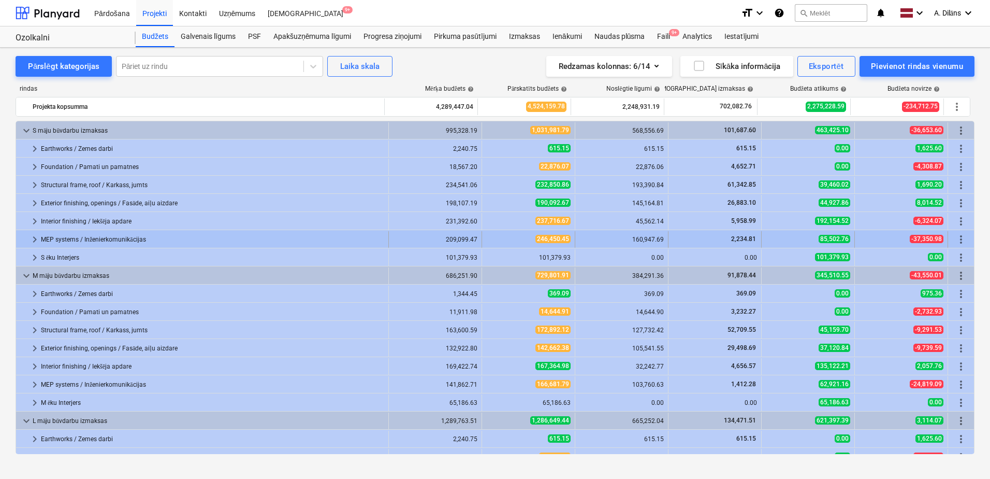
click at [33, 236] on span "keyboard_arrow_right" at bounding box center [34, 239] width 12 height 12
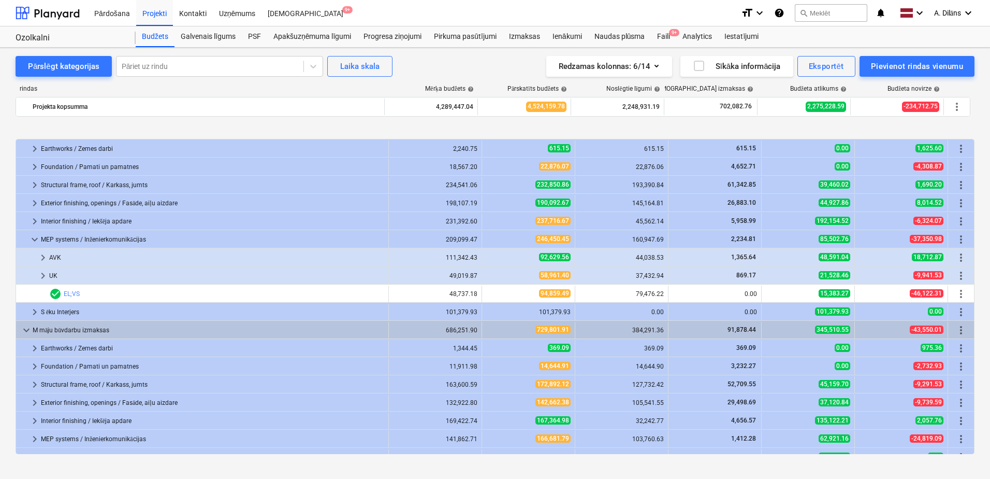
scroll to position [52, 0]
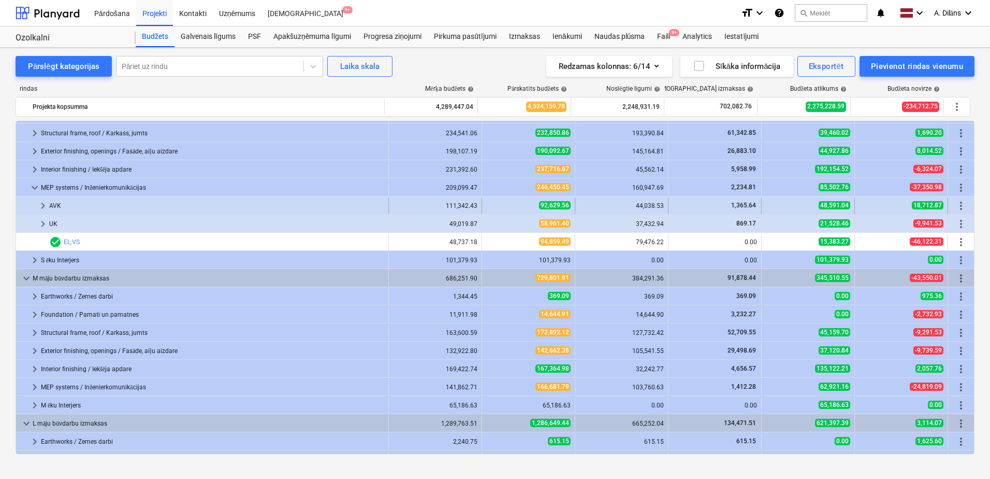
click at [39, 203] on span "keyboard_arrow_right" at bounding box center [43, 205] width 12 height 12
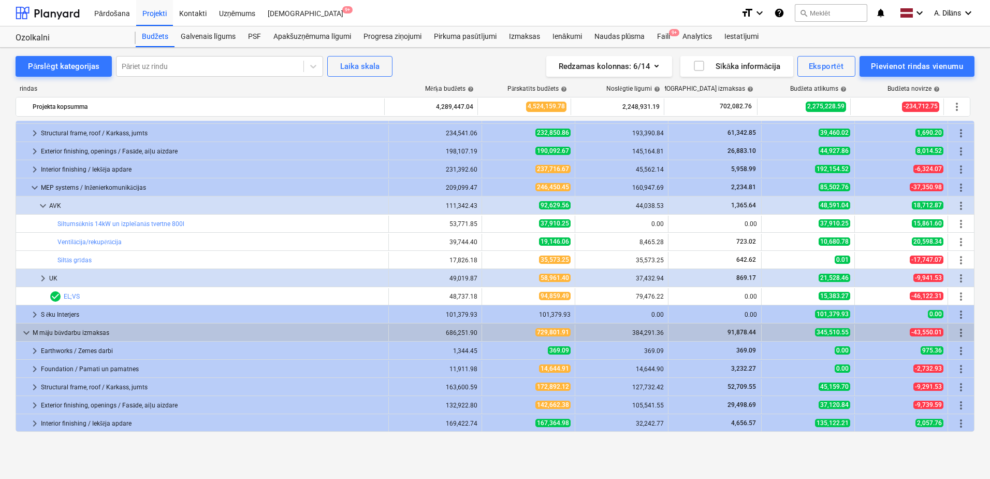
scroll to position [0, 0]
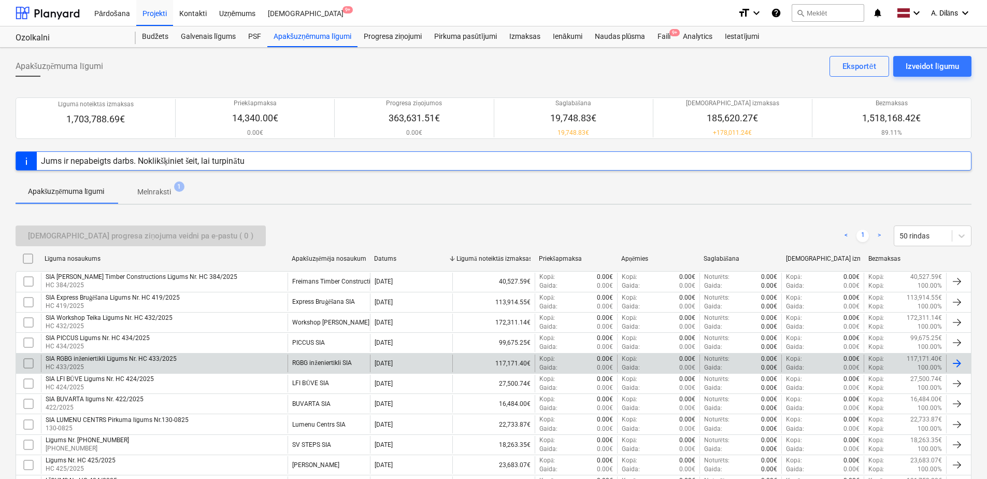
click at [157, 358] on div "SIA RGBG inženiertīkli Līgums Nr. HC 433/2025" at bounding box center [111, 359] width 131 height 8
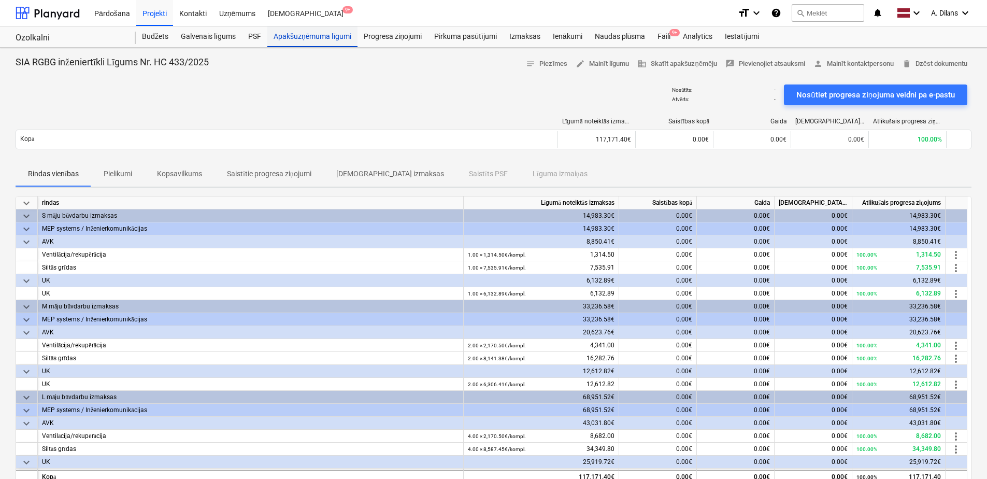
click at [304, 39] on div "Apakšuzņēmuma līgumi" at bounding box center [312, 36] width 90 height 21
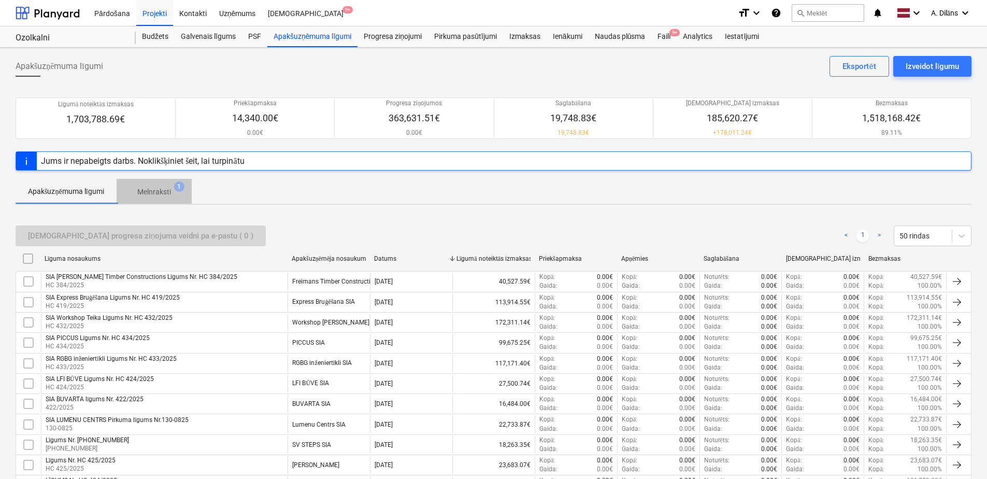
click at [163, 191] on p "Melnraksti" at bounding box center [154, 191] width 34 height 11
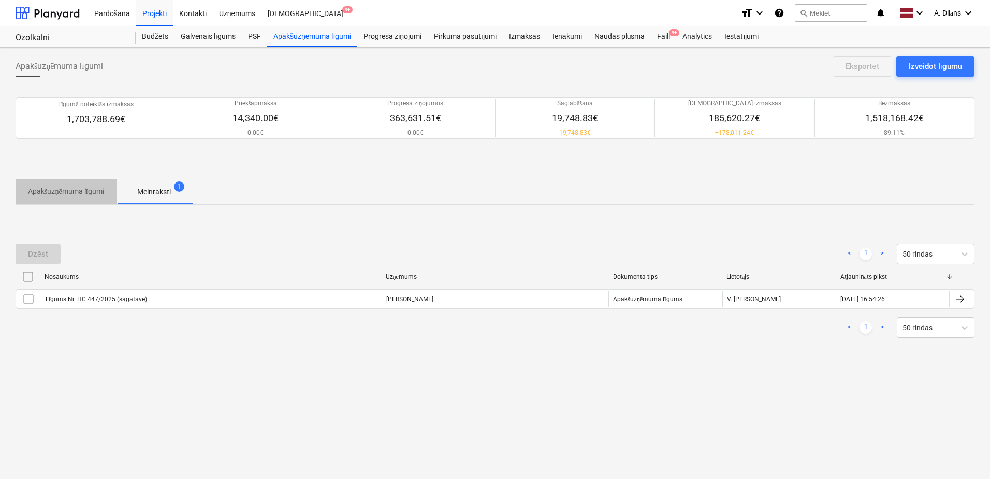
click at [88, 194] on p "Apakšuzņēmuma līgumi" at bounding box center [66, 191] width 76 height 11
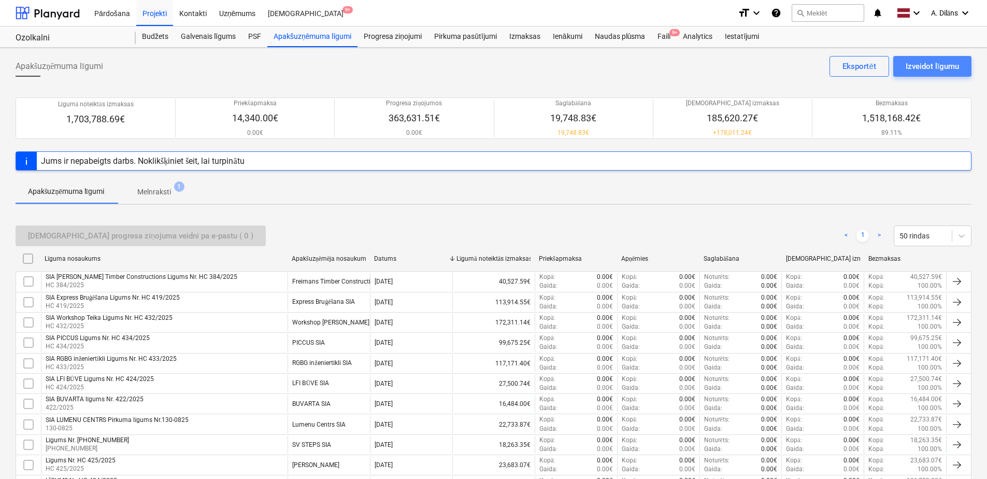
click at [934, 69] on div "Izveidot līgumu" at bounding box center [931, 66] width 53 height 13
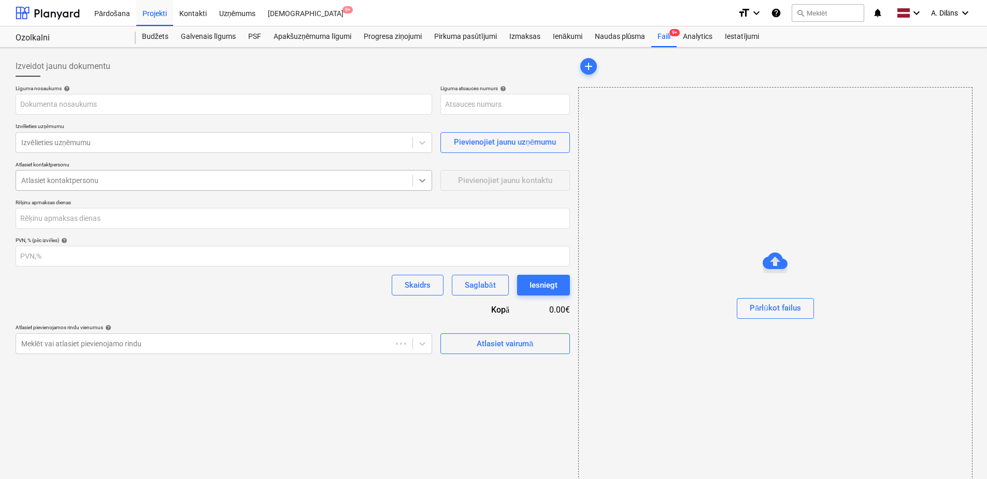
type input "001-SO-040"
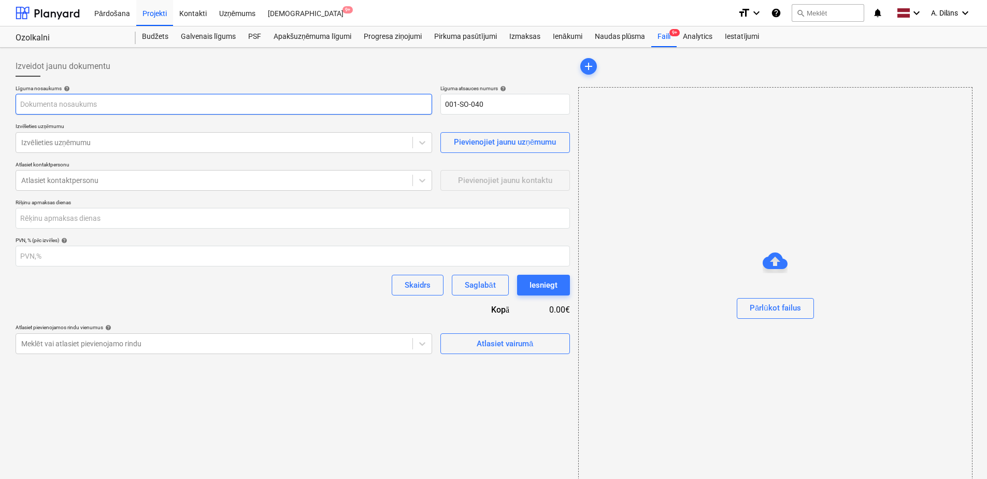
click at [165, 102] on input "text" at bounding box center [224, 104] width 416 height 21
click at [110, 104] on input "text" at bounding box center [224, 104] width 416 height 21
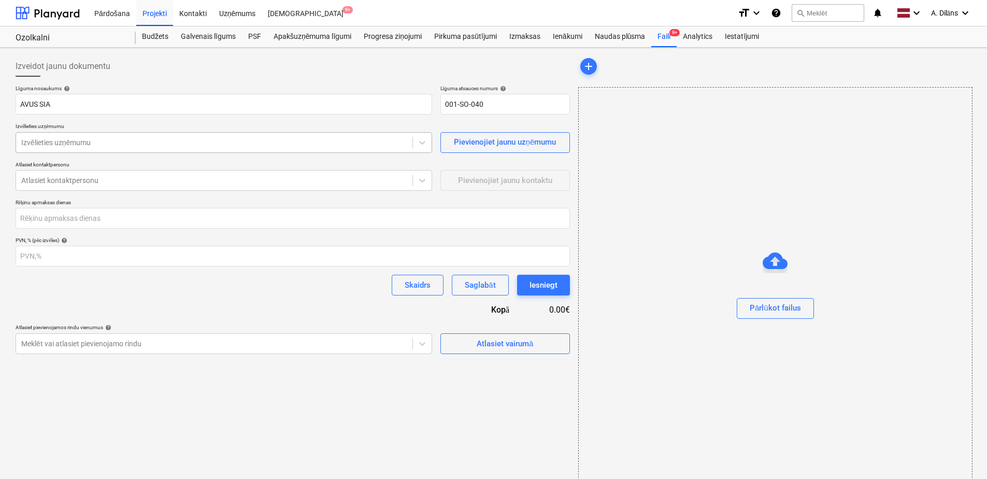
click at [105, 143] on div at bounding box center [214, 142] width 386 height 10
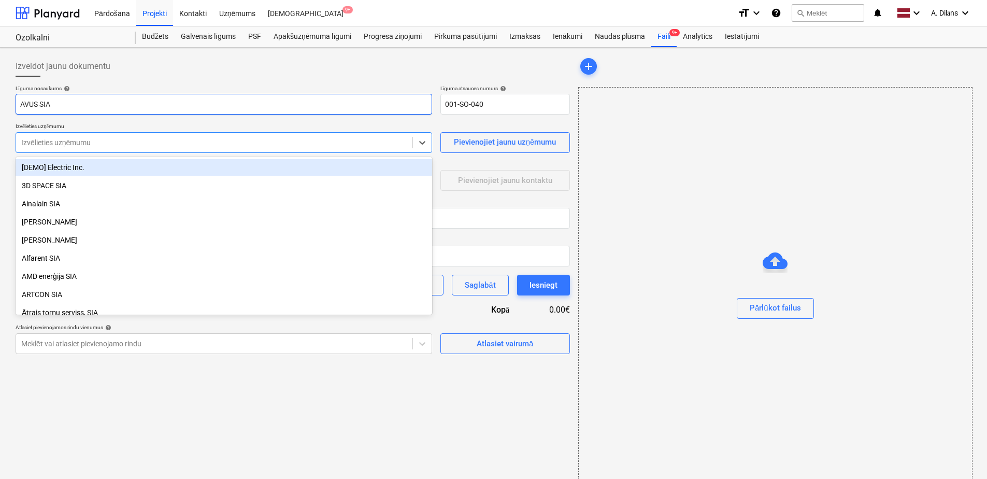
click at [80, 103] on input "AVUS SIA" at bounding box center [224, 104] width 416 height 21
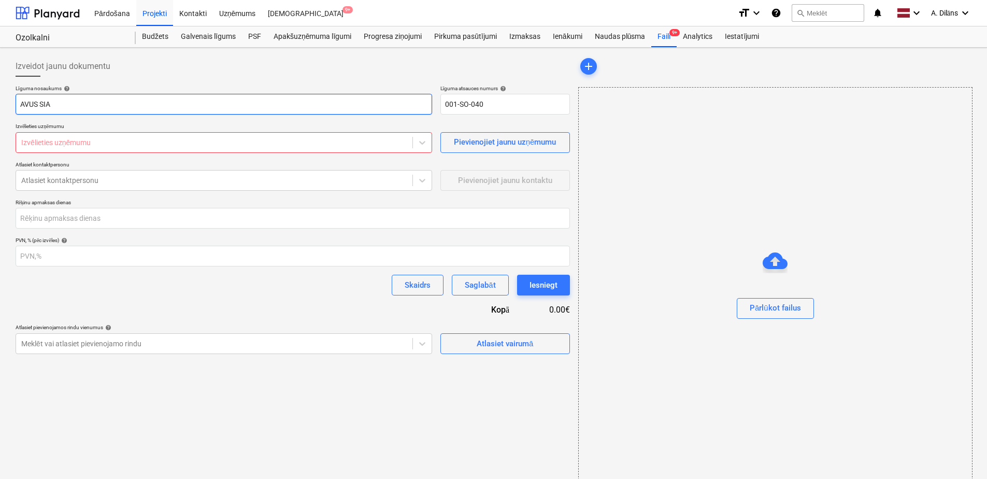
drag, startPoint x: 80, startPoint y: 103, endPoint x: -3, endPoint y: 104, distance: 82.9
click at [0, 104] on html "Pārdošana Projekti Kontakti Uzņēmums Iesūtne 9+ format_size keyboard_arrow_down…" at bounding box center [493, 239] width 987 height 479
type input "Siltumsūkņu piegāde"
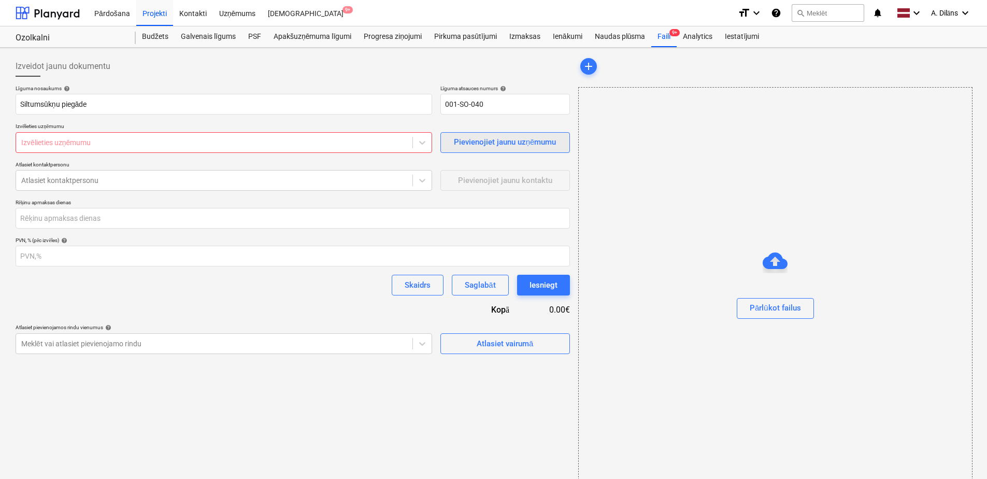
click at [486, 142] on div "Pievienojiet jaunu uzņēmumu" at bounding box center [505, 141] width 103 height 13
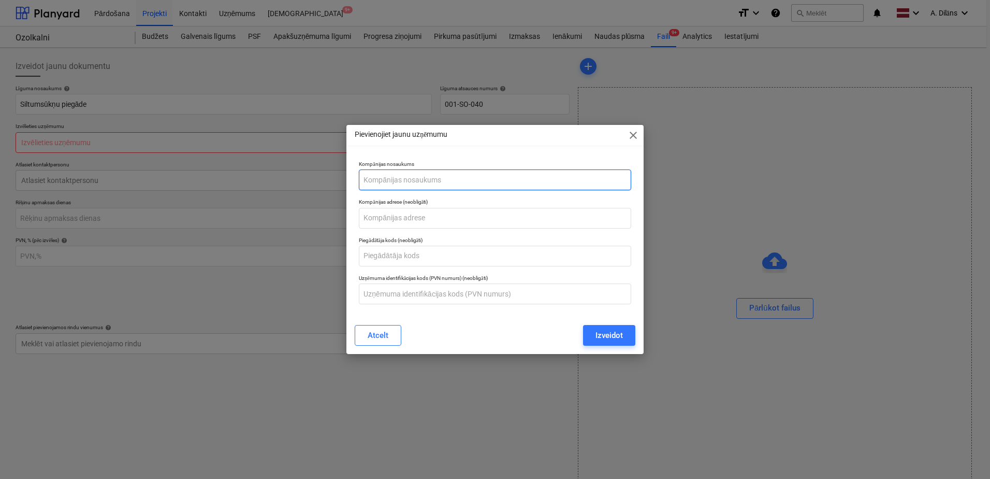
click at [436, 178] on input "text" at bounding box center [495, 179] width 272 height 21
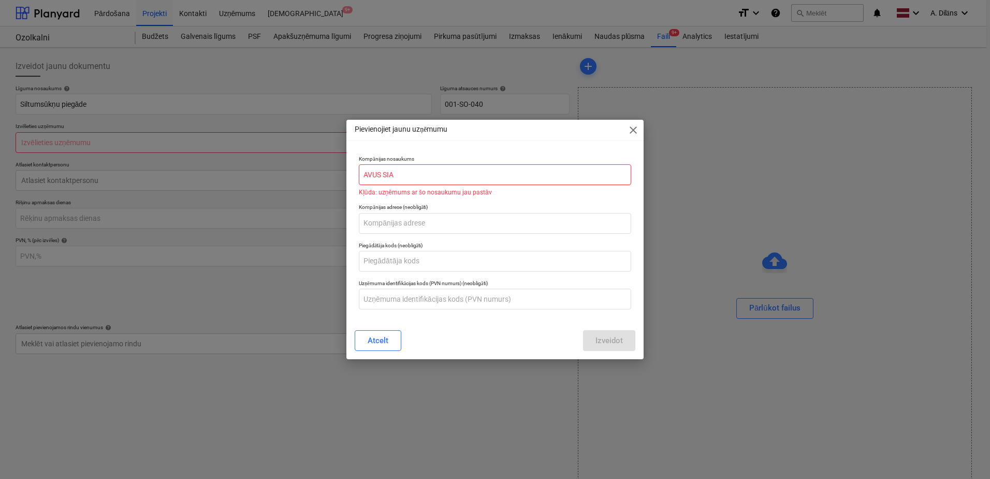
type input "AVUS SIA"
click at [634, 130] on span "close" at bounding box center [633, 130] width 12 height 12
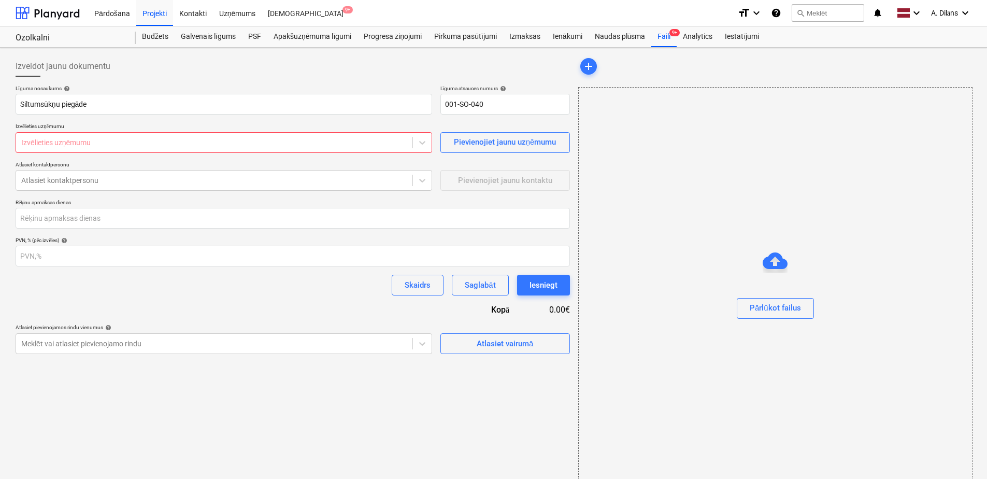
click at [297, 147] on div at bounding box center [214, 142] width 386 height 10
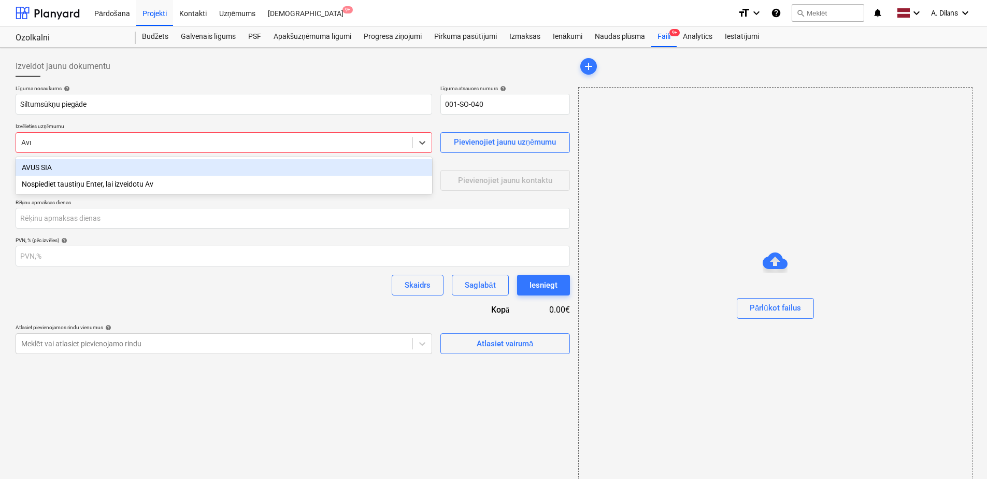
type input "Avus"
click at [28, 167] on div "AVUS SIA" at bounding box center [224, 167] width 416 height 17
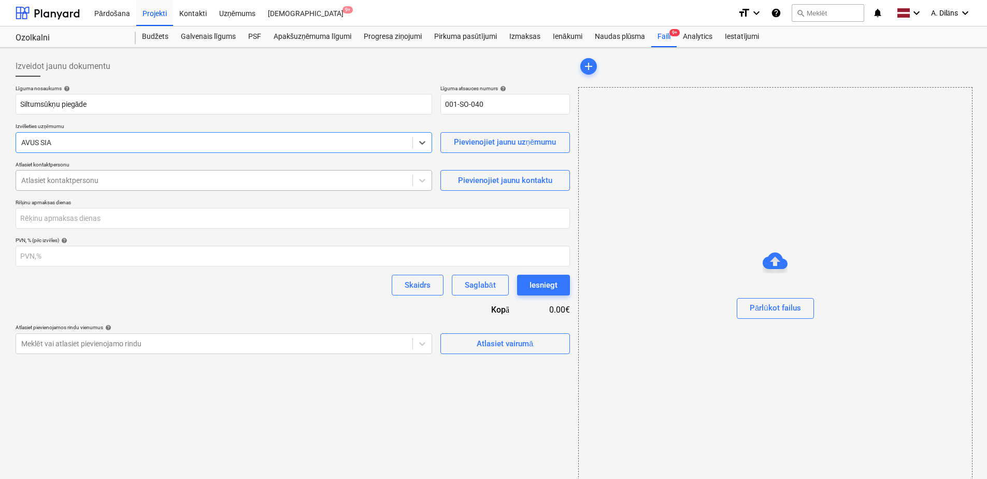
click at [82, 178] on div at bounding box center [214, 180] width 386 height 10
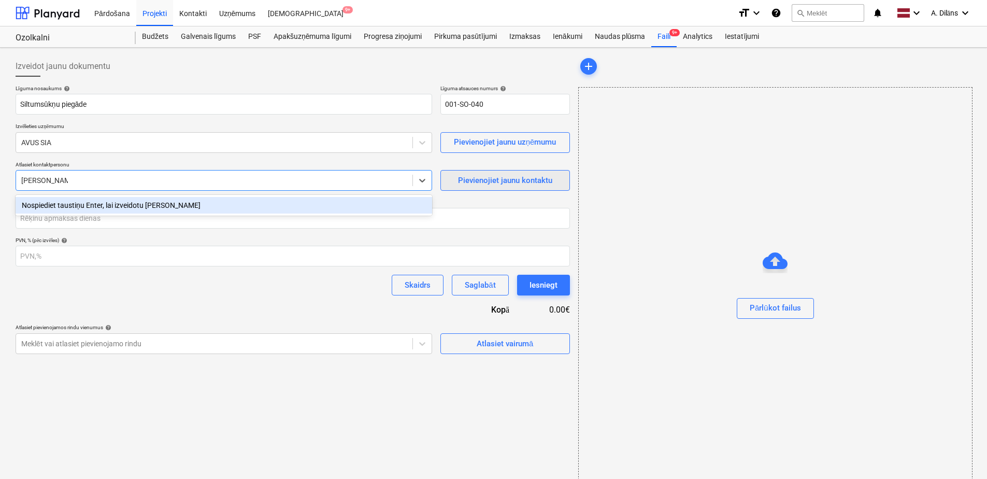
type input "[PERSON_NAME]"
click at [466, 177] on div "Pievienojiet jaunu kontaktu" at bounding box center [505, 179] width 94 height 13
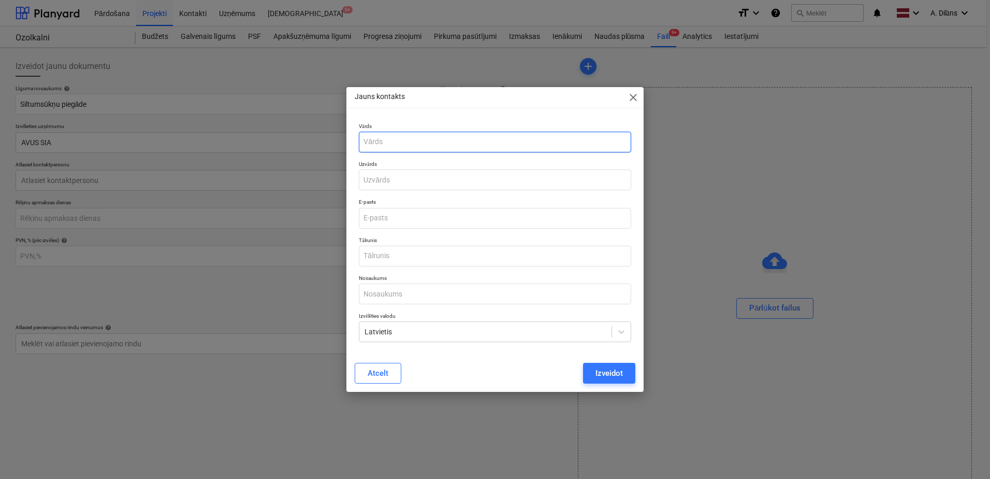
click at [411, 146] on input "text" at bounding box center [495, 142] width 272 height 21
type input "[PERSON_NAME]"
click at [431, 183] on input "text" at bounding box center [495, 179] width 272 height 21
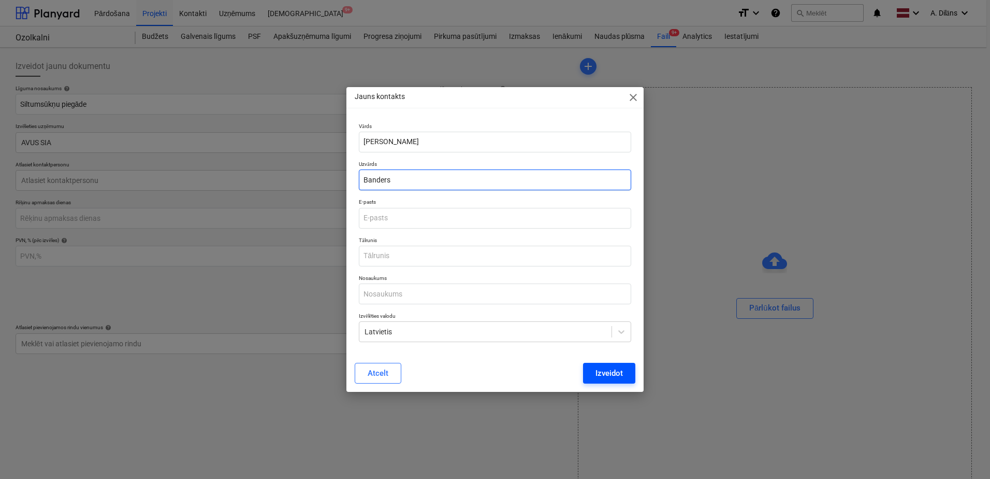
type input "Banders"
click at [609, 371] on div "Izveidot" at bounding box center [609, 372] width 27 height 13
drag, startPoint x: 413, startPoint y: 211, endPoint x: 413, endPoint y: 217, distance: 6.2
click at [413, 211] on input "email" at bounding box center [495, 218] width 272 height 21
paste input "[PERSON_NAME] <[PERSON_NAME][EMAIL_ADDRESS][DOMAIN_NAME]>"
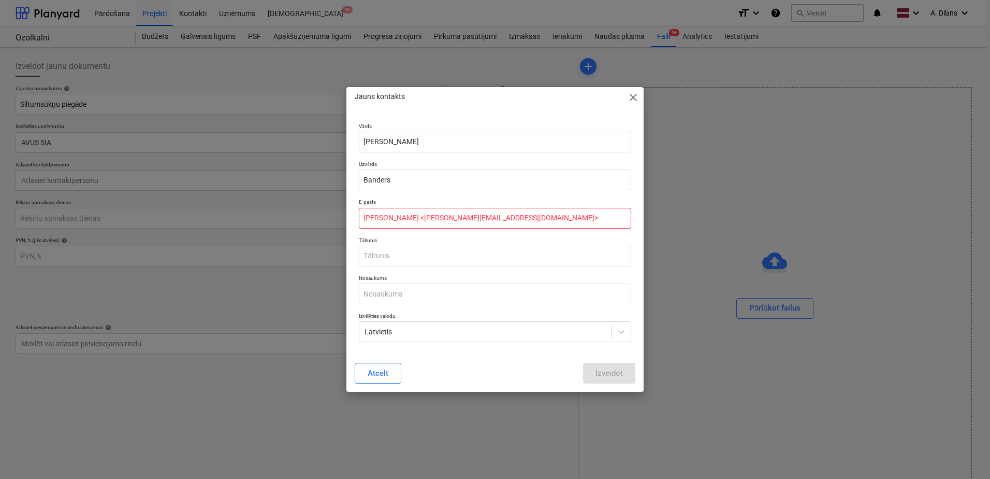
drag, startPoint x: 411, startPoint y: 217, endPoint x: 427, endPoint y: 235, distance: 24.6
click at [411, 217] on input "[PERSON_NAME] <[PERSON_NAME][EMAIL_ADDRESS][DOMAIN_NAME]>" at bounding box center [495, 218] width 272 height 21
click at [488, 220] on input "[PERSON_NAME][EMAIL_ADDRESS][DOMAIN_NAME]>" at bounding box center [495, 218] width 272 height 21
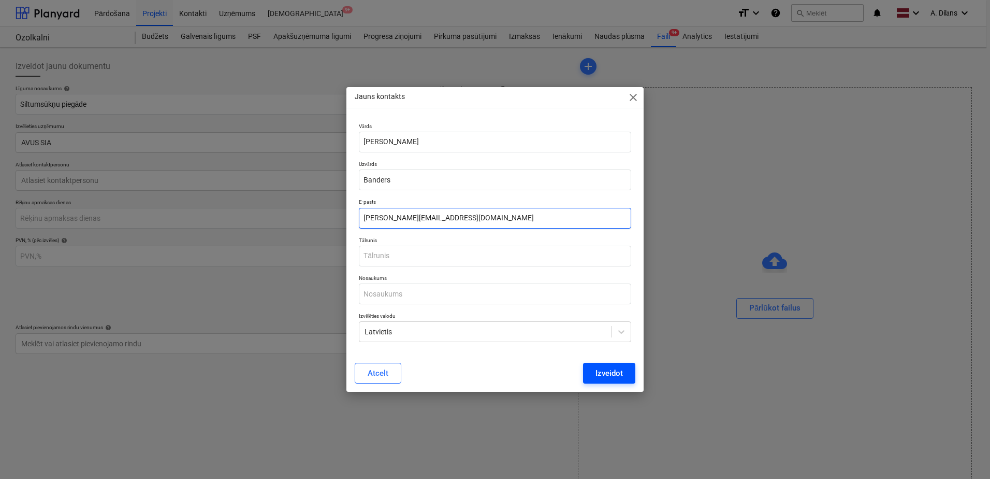
type input "[PERSON_NAME][EMAIL_ADDRESS][DOMAIN_NAME]"
click at [610, 370] on div "Izveidot" at bounding box center [609, 372] width 27 height 13
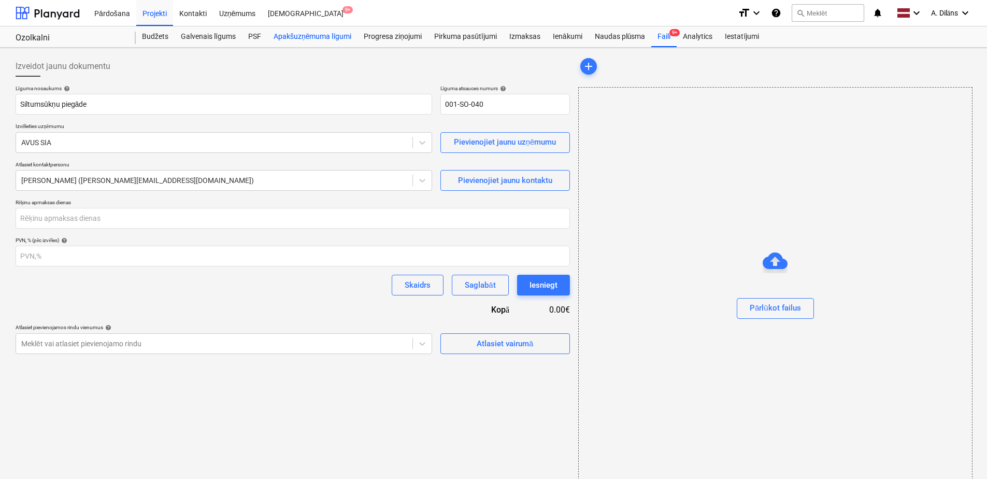
click at [301, 32] on div "Apakšuzņēmuma līgumi" at bounding box center [312, 36] width 90 height 21
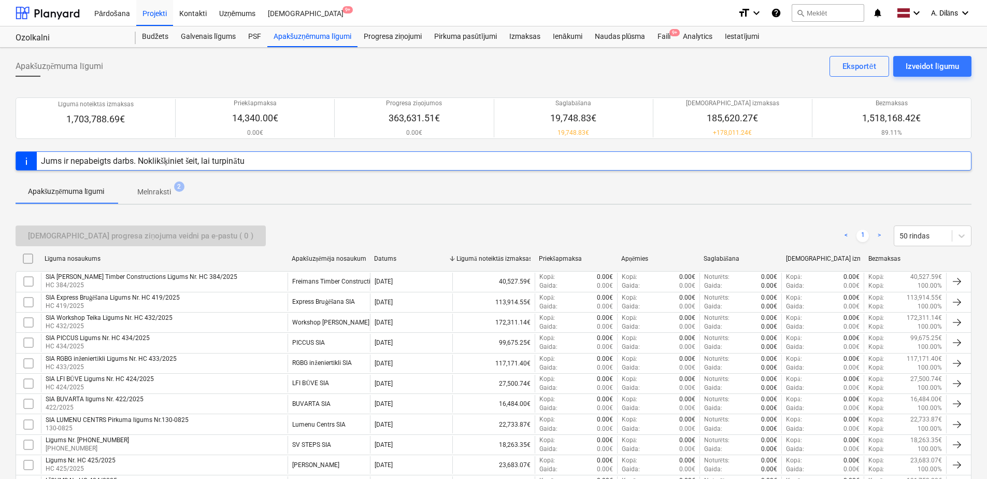
click at [158, 192] on p "Melnraksti" at bounding box center [154, 191] width 34 height 11
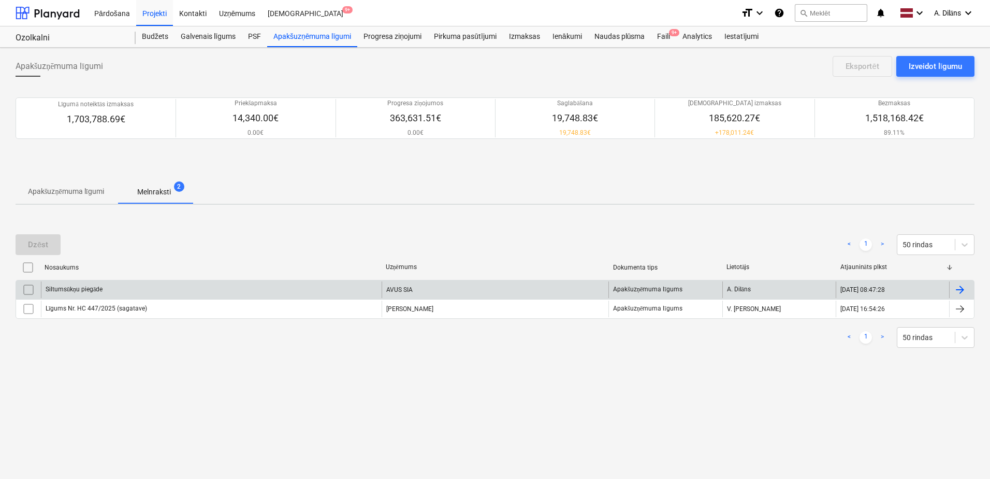
click at [118, 289] on div "Siltumsūkņu piegāde" at bounding box center [211, 289] width 341 height 17
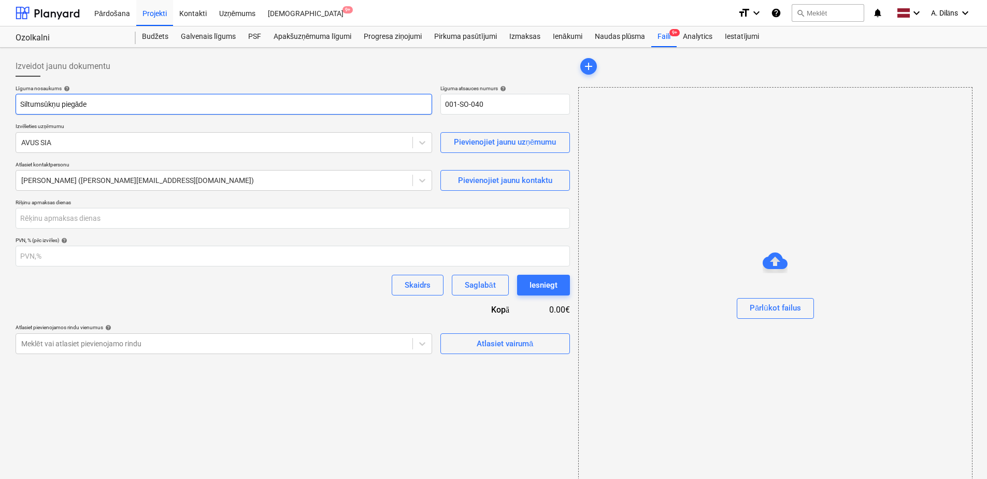
drag, startPoint x: 20, startPoint y: 103, endPoint x: 28, endPoint y: 113, distance: 14.0
click at [20, 103] on input "Siltumsūkņu piegāde" at bounding box center [224, 104] width 416 height 21
paste input "HC 441/2025"
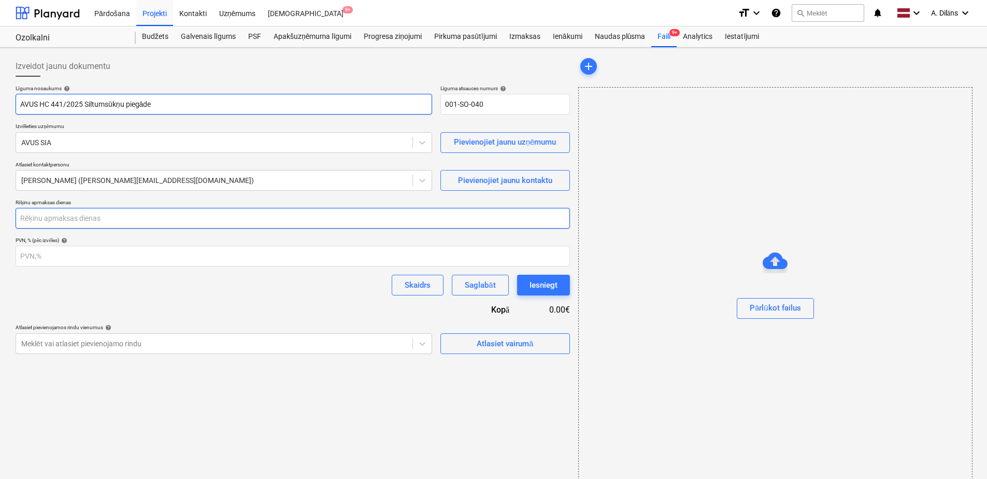
type input "AVUS HC 441/2025 Siltumsūkņu piegāde"
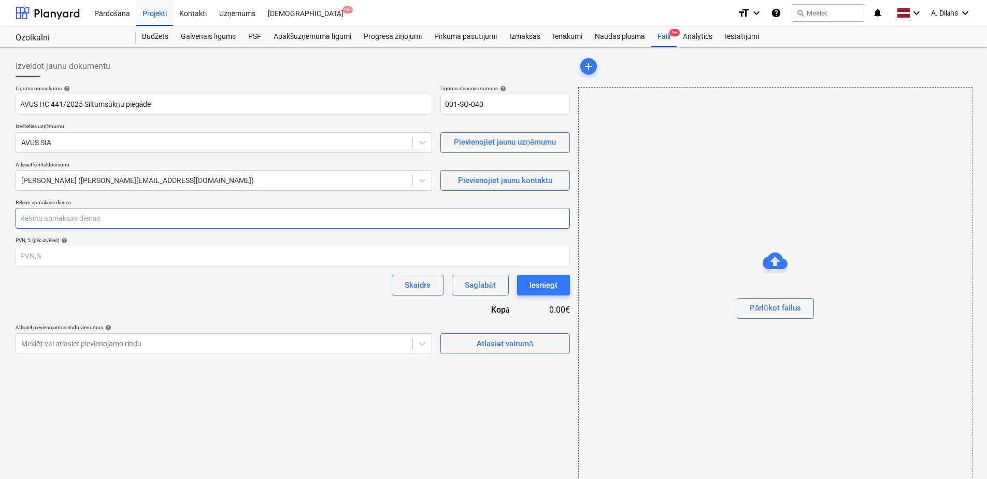
click at [155, 218] on input "number" at bounding box center [293, 218] width 554 height 21
type input "5"
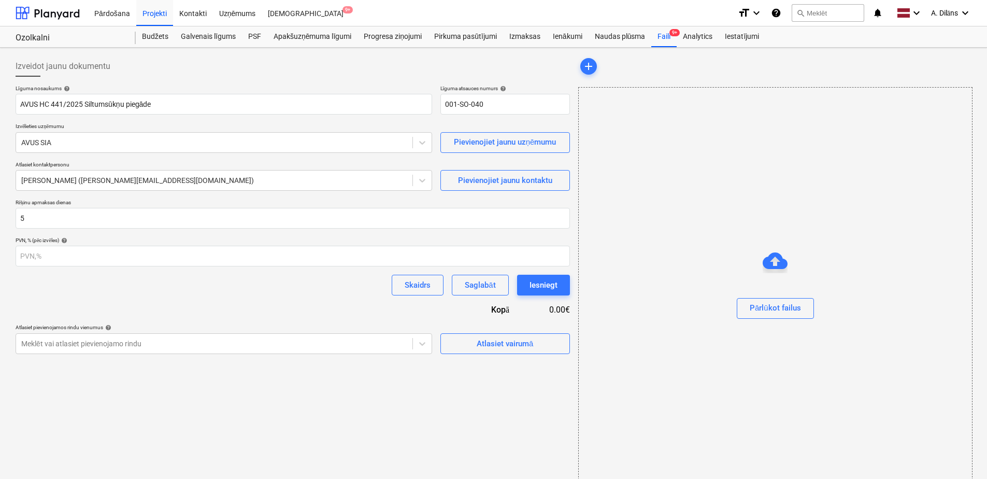
click at [137, 296] on div "Līguma nosaukums help AVUS HC 441/2025 Siltumsūkņu piegāde Līguma atsauces numu…" at bounding box center [293, 219] width 554 height 269
click at [92, 257] on input "number" at bounding box center [293, 255] width 554 height 21
type input "21"
click at [102, 285] on div "Skaidrs Saglabāt Iesniegt" at bounding box center [293, 284] width 554 height 21
click at [153, 342] on body "Pārdošana Projekti Kontakti Uzņēmums Iesūtne 9+ format_size keyboard_arrow_down…" at bounding box center [493, 239] width 987 height 479
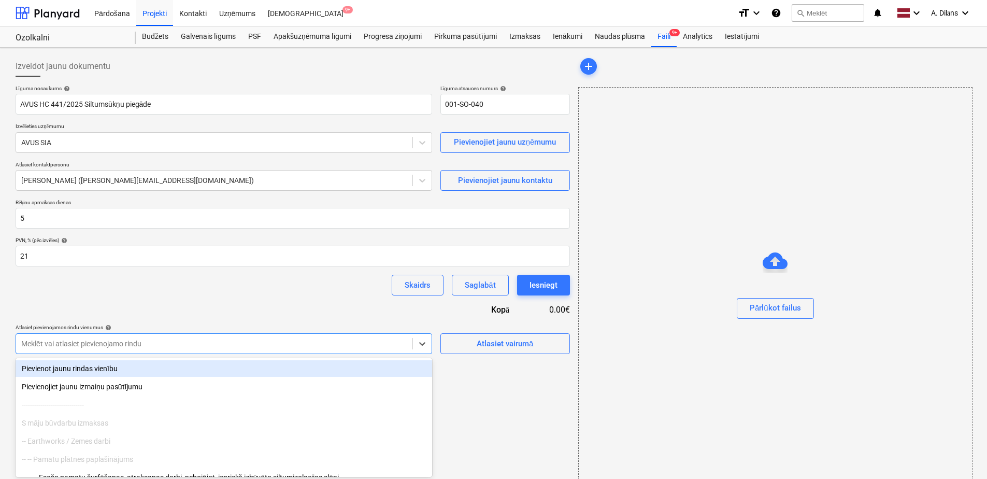
scroll to position [17, 0]
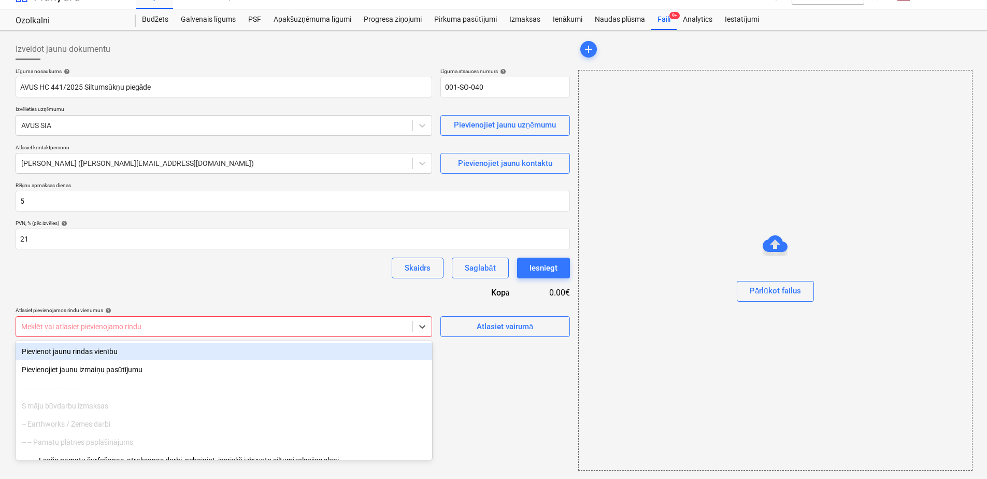
click at [66, 326] on div at bounding box center [214, 326] width 386 height 10
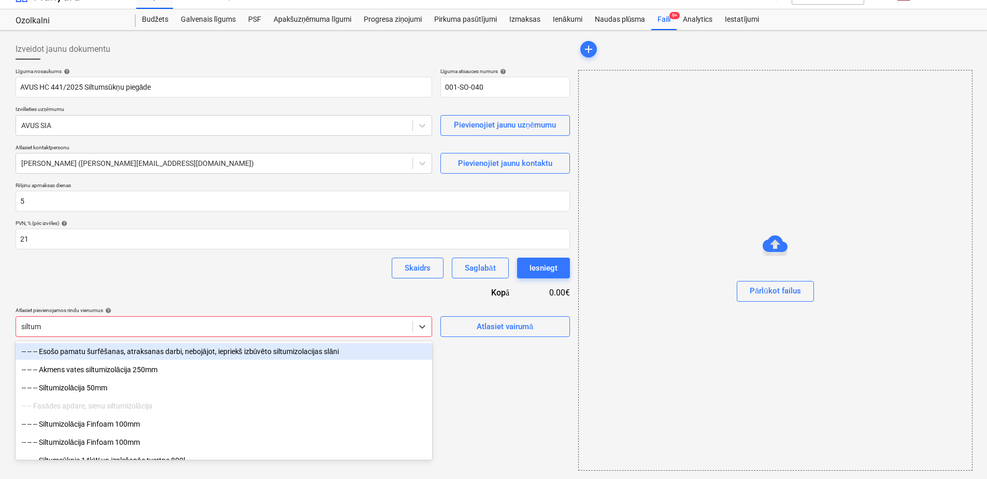
type input "siltums"
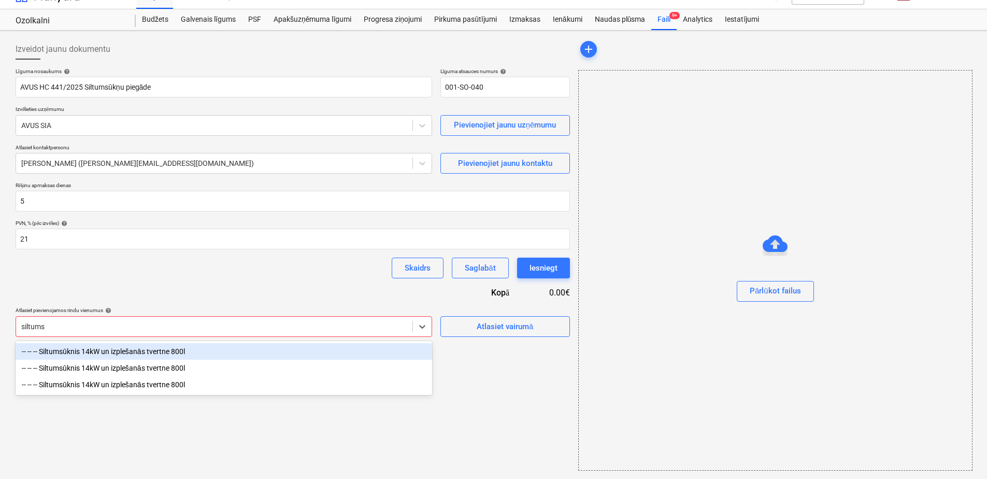
click at [148, 351] on div "-- -- -- Siltumsūknis 14kW un izplešanās tvertne 800l" at bounding box center [224, 351] width 416 height 17
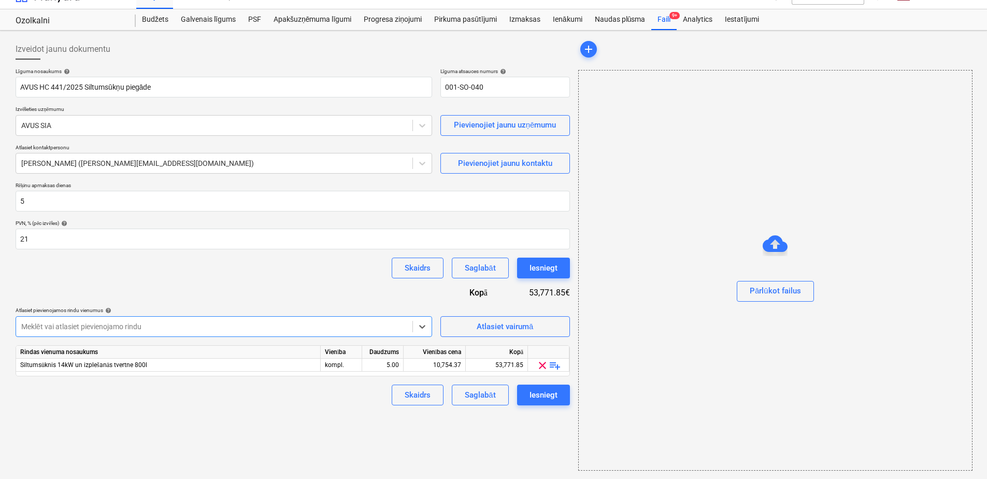
click at [155, 325] on div at bounding box center [214, 326] width 386 height 10
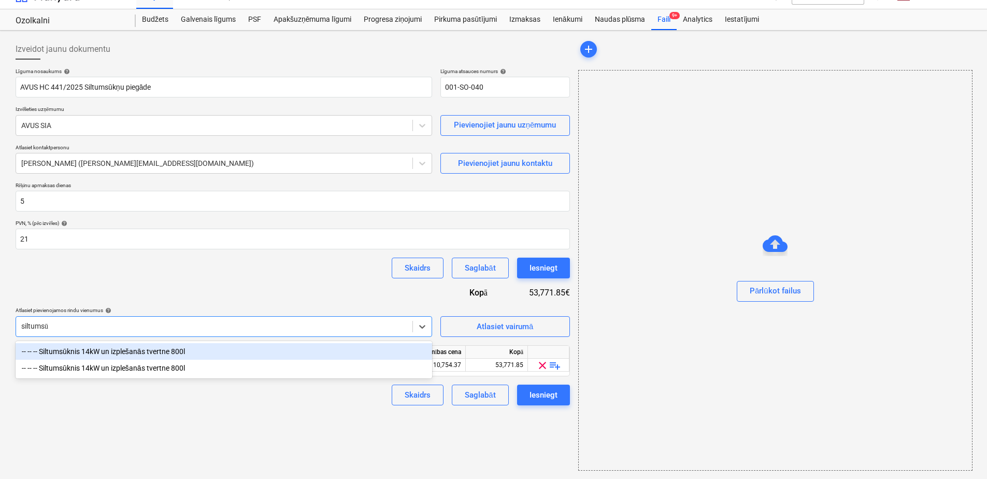
type input "siltumsūk"
click at [157, 352] on div "-- -- -- Siltumsūknis 14kW un izplešanās tvertne 800l" at bounding box center [224, 351] width 416 height 17
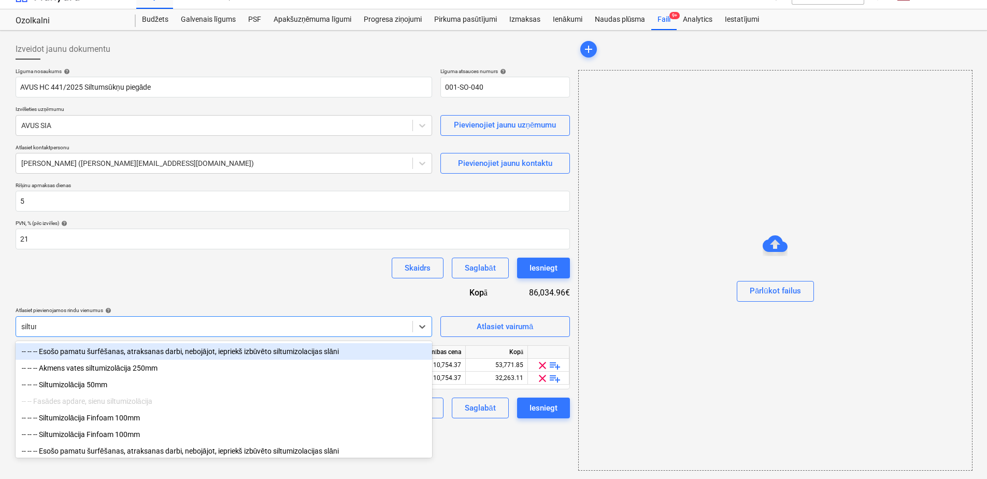
type input "siltums"
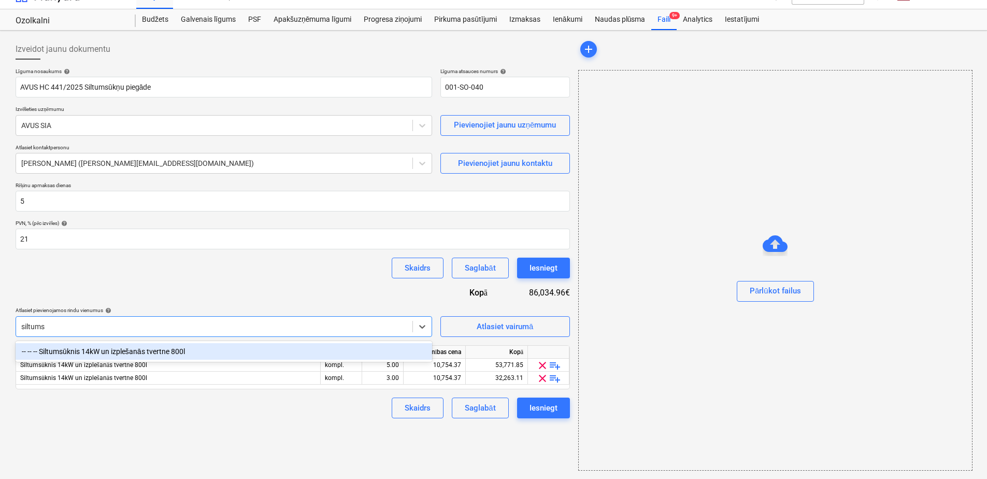
click at [156, 353] on div "-- -- -- Siltumsūknis 14kW un izplešanās tvertne 800l" at bounding box center [224, 351] width 416 height 17
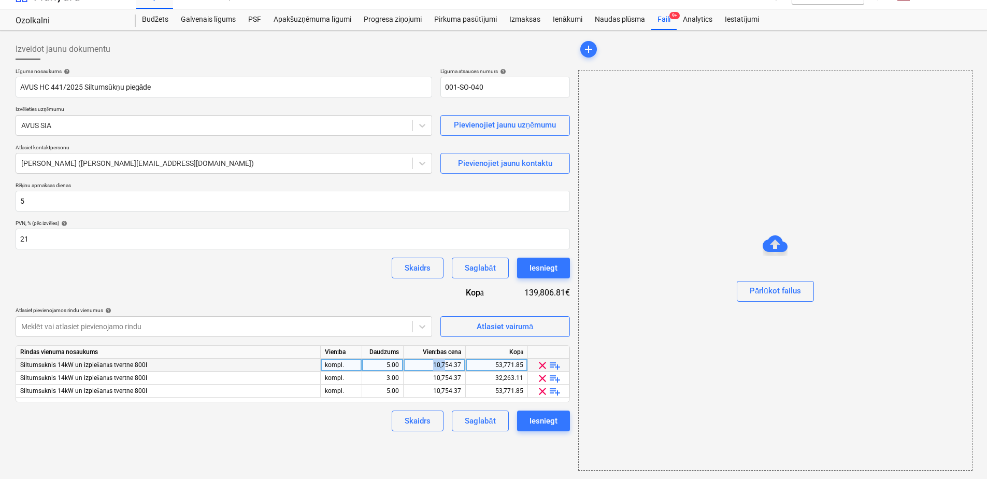
drag, startPoint x: 429, startPoint y: 365, endPoint x: 446, endPoint y: 363, distance: 17.8
click at [446, 363] on div "10,754.37" at bounding box center [434, 364] width 53 height 13
click at [447, 363] on input "10754.37" at bounding box center [434, 364] width 62 height 12
type input "6319.388076"
drag, startPoint x: 418, startPoint y: 364, endPoint x: 465, endPoint y: 364, distance: 46.6
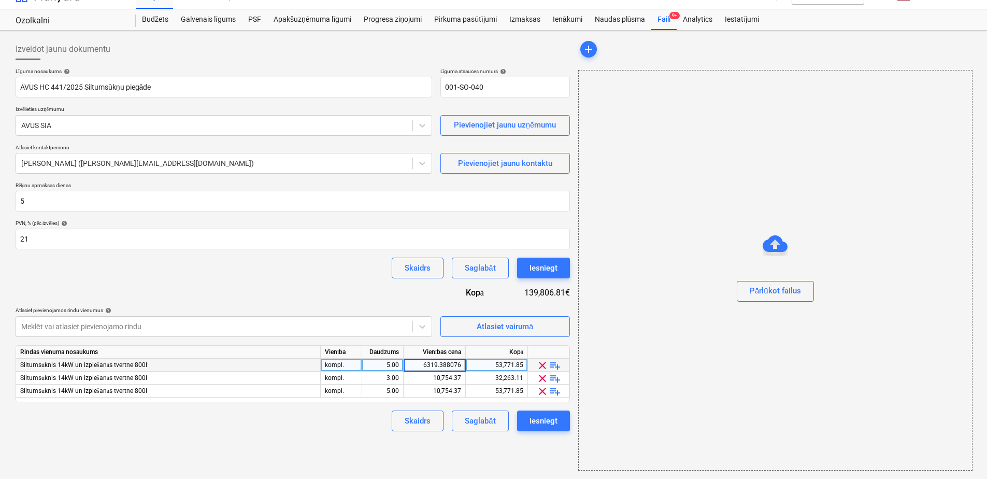
click at [465, 364] on input "6319.388076" at bounding box center [434, 364] width 62 height 12
click at [430, 380] on div "10,754.37" at bounding box center [434, 377] width 53 height 13
type input "6319.388076"
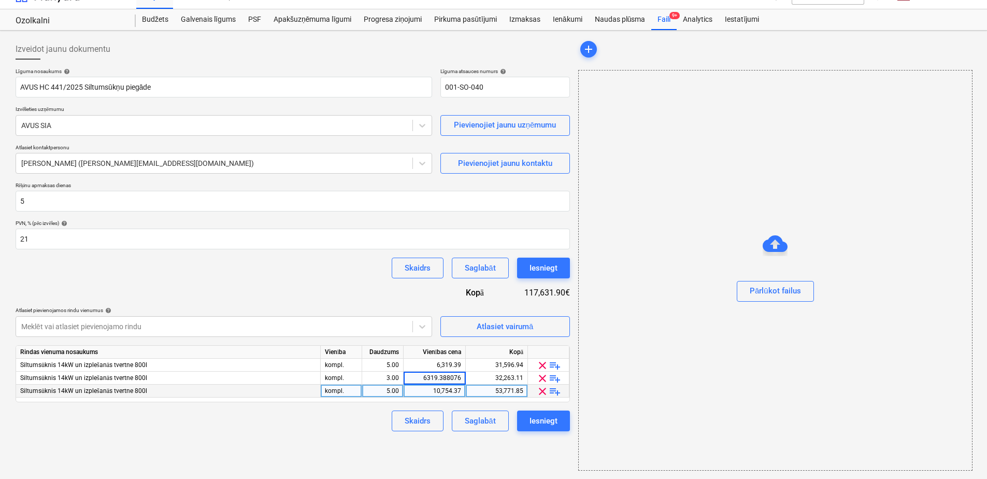
click at [426, 389] on div "10,754.37" at bounding box center [434, 390] width 53 height 13
type input "6319.388076"
click at [325, 434] on div "Izveidot jaunu dokumentu Līguma nosaukums help AVUS HC 441/2025 Siltumsūkņu pie…" at bounding box center [292, 255] width 562 height 440
click at [445, 367] on div "6,319.39" at bounding box center [434, 364] width 53 height 13
click at [462, 365] on input "6319.3881" at bounding box center [434, 364] width 62 height 12
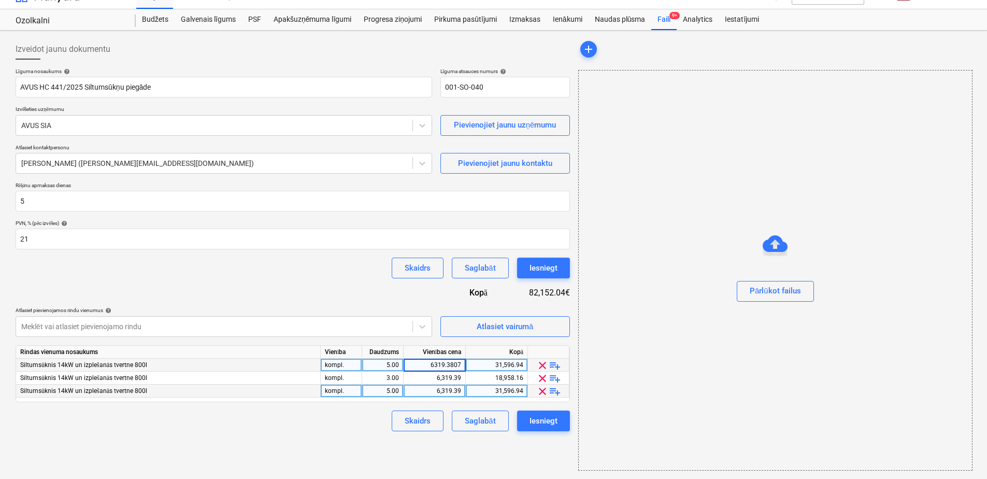
type input "6319.38076"
click at [442, 450] on div "Izveidot jaunu dokumentu Līguma nosaukums help AVUS HC 441/2025 Siltumsūkņu pie…" at bounding box center [292, 255] width 562 height 440
click at [424, 364] on div "6,319.38" at bounding box center [434, 364] width 53 height 13
click at [425, 379] on div "6,319.39" at bounding box center [434, 377] width 53 height 13
type input "6319.3808"
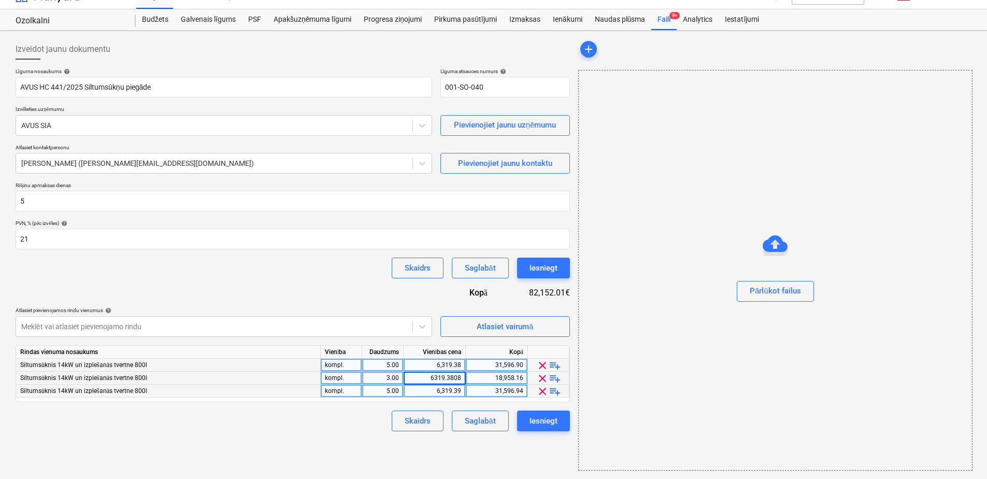
click at [426, 387] on div "6,319.39" at bounding box center [434, 390] width 53 height 13
type input "6319.3808"
click at [335, 429] on div "Skaidrs Saglabāt Iesniegt" at bounding box center [293, 420] width 554 height 21
click at [529, 452] on div "Izveidot jaunu dokumentu Līguma nosaukums help AVUS HC 441/2025 Siltumsūkņu pie…" at bounding box center [292, 255] width 562 height 440
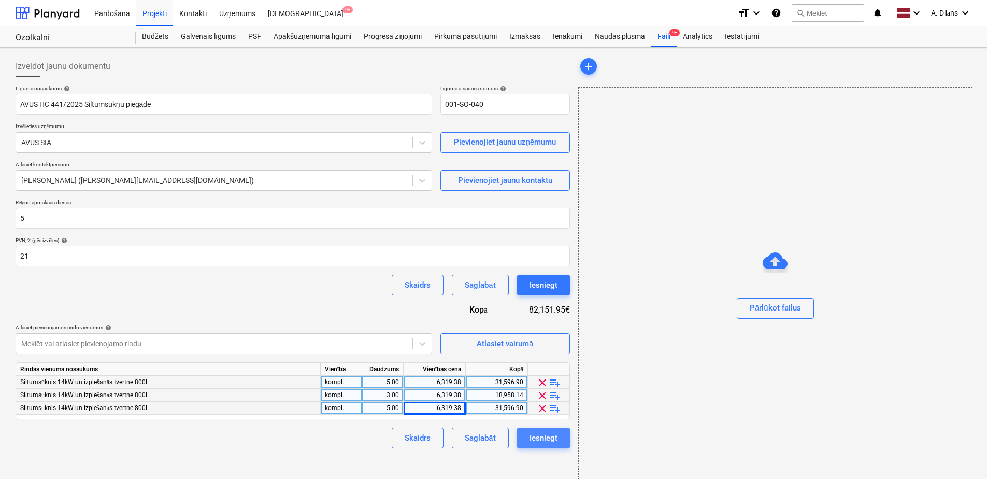
click at [546, 442] on div "Iesniegt" at bounding box center [543, 437] width 28 height 13
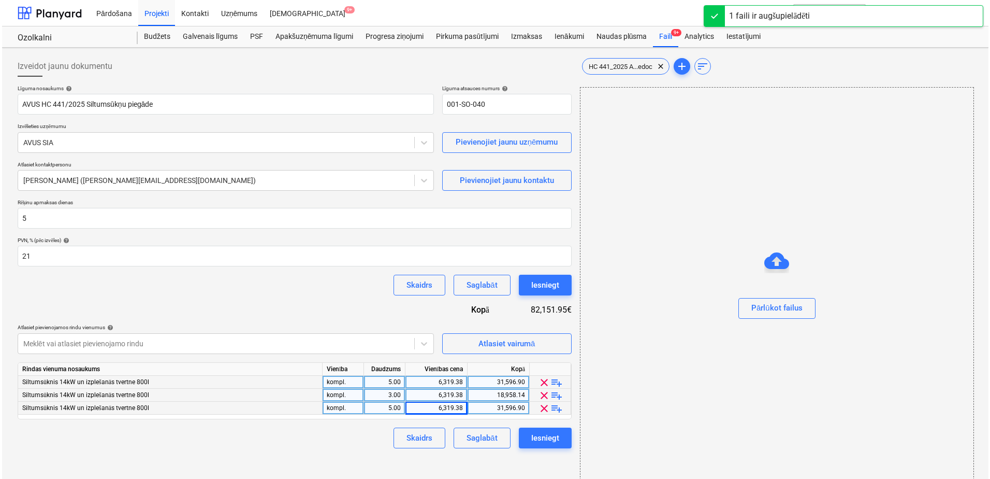
scroll to position [17, 0]
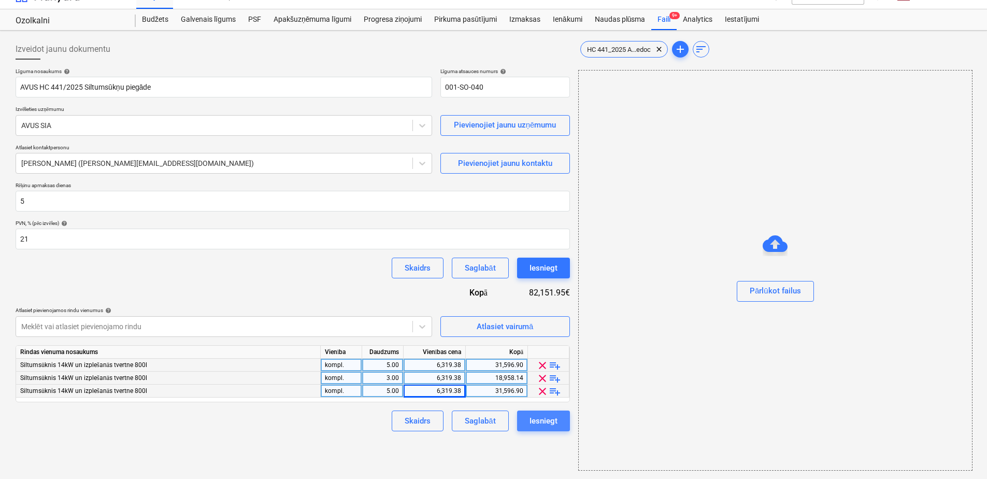
click at [546, 419] on div "Iesniegt" at bounding box center [543, 420] width 28 height 13
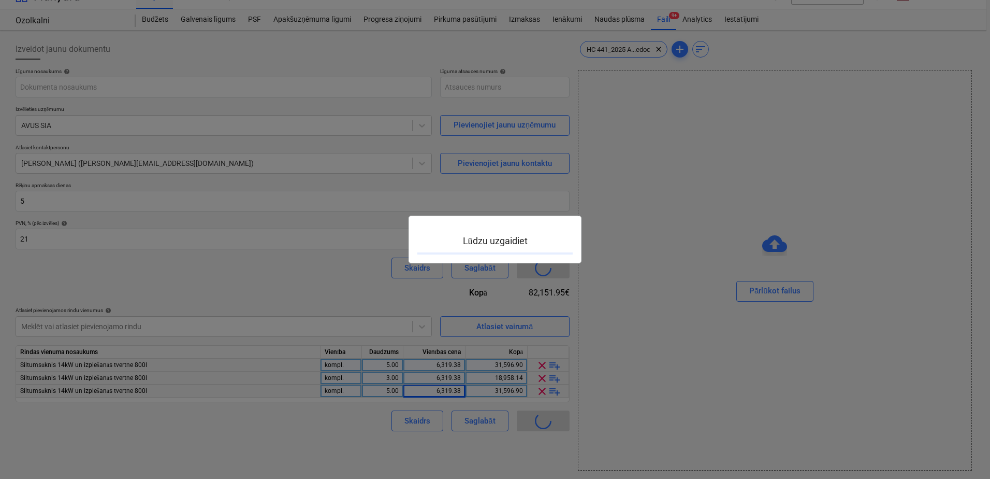
type input "001-SO-040"
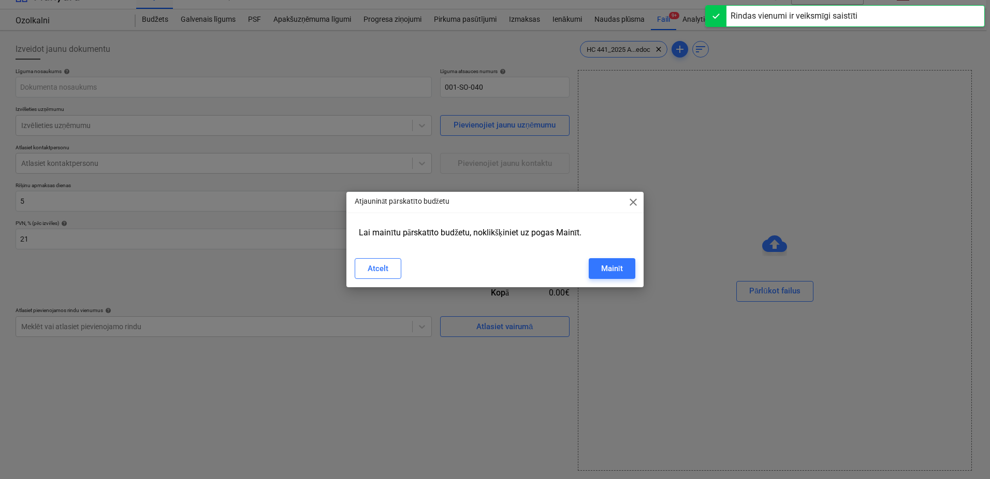
click at [631, 201] on span "close" at bounding box center [633, 202] width 12 height 12
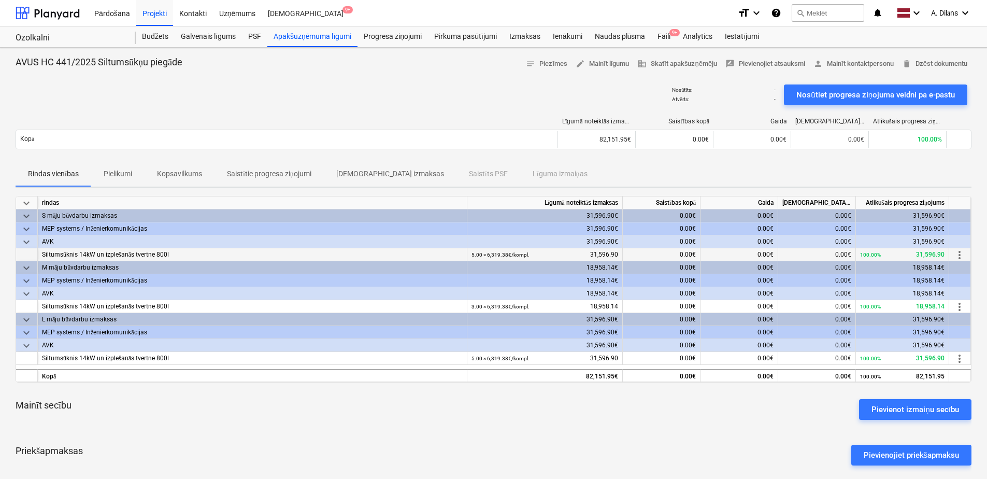
click at [960, 254] on span "more_vert" at bounding box center [959, 255] width 12 height 12
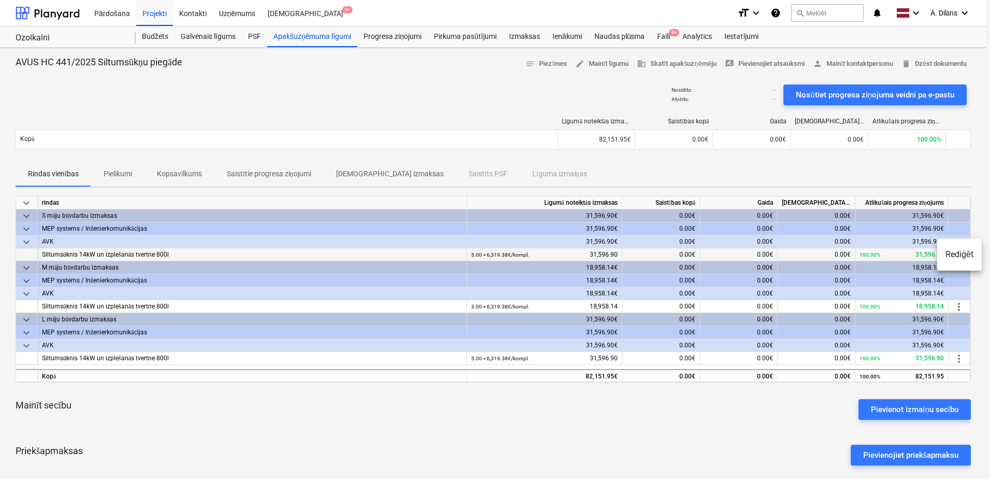
click at [960, 254] on li "Rediģēt" at bounding box center [959, 254] width 45 height 24
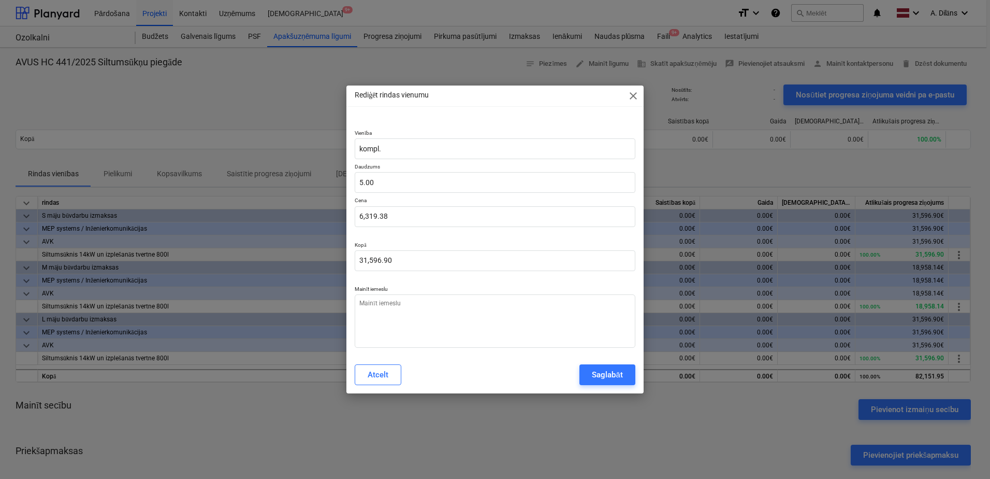
click at [631, 95] on span "close" at bounding box center [633, 96] width 12 height 12
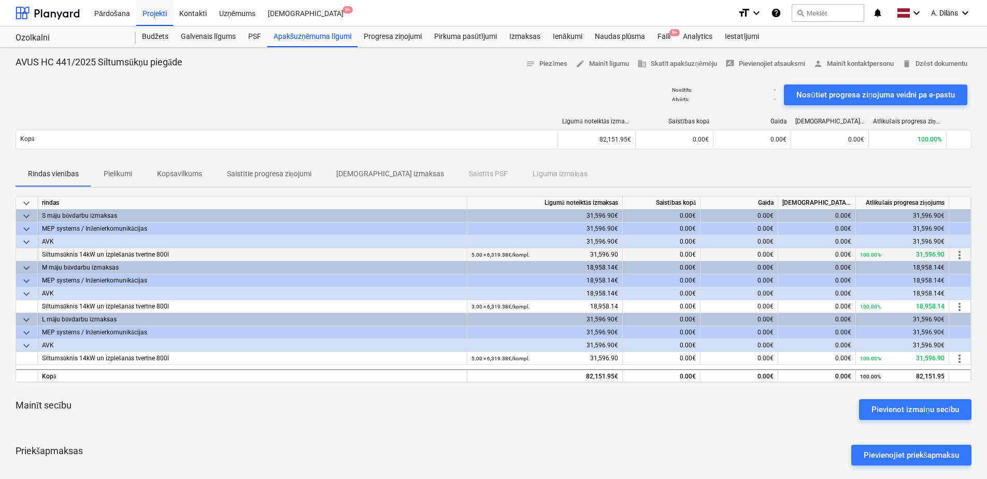
click at [962, 252] on span "more_vert" at bounding box center [959, 255] width 12 height 12
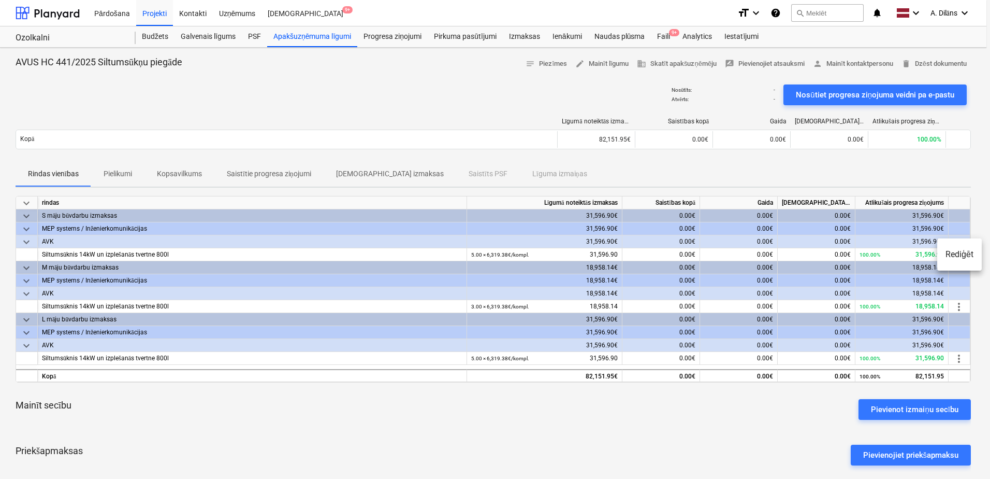
click at [960, 260] on li "Rediģēt" at bounding box center [959, 254] width 45 height 24
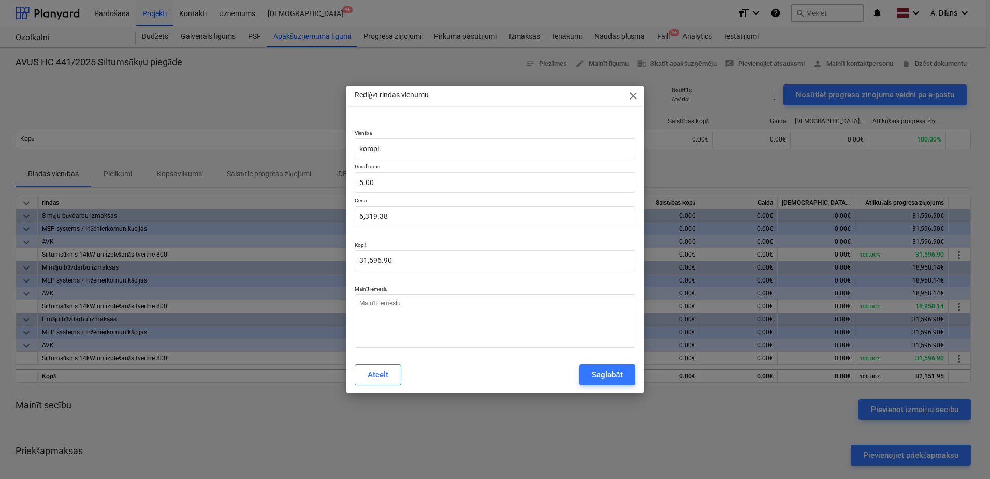
type textarea "x"
drag, startPoint x: 405, startPoint y: 220, endPoint x: 330, endPoint y: 220, distance: 74.6
click at [330, 220] on div "Rediģēt rindas vienumu close Vienība kompl. Daudzums 5.00 Cena 6319.3808 Kopā 3…" at bounding box center [495, 239] width 990 height 479
type input "3"
type textarea "x"
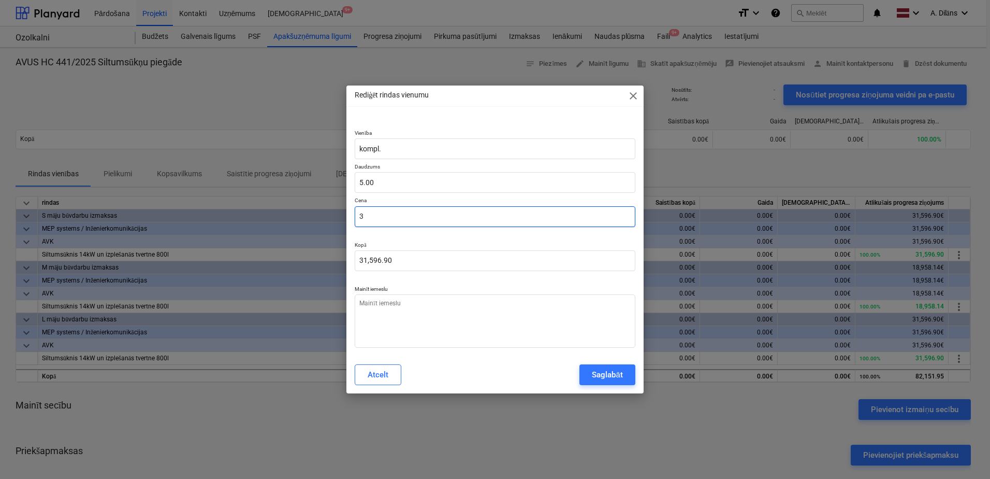
type input "15.00"
type textarea "x"
type input "39"
type input "195.00"
type input "396"
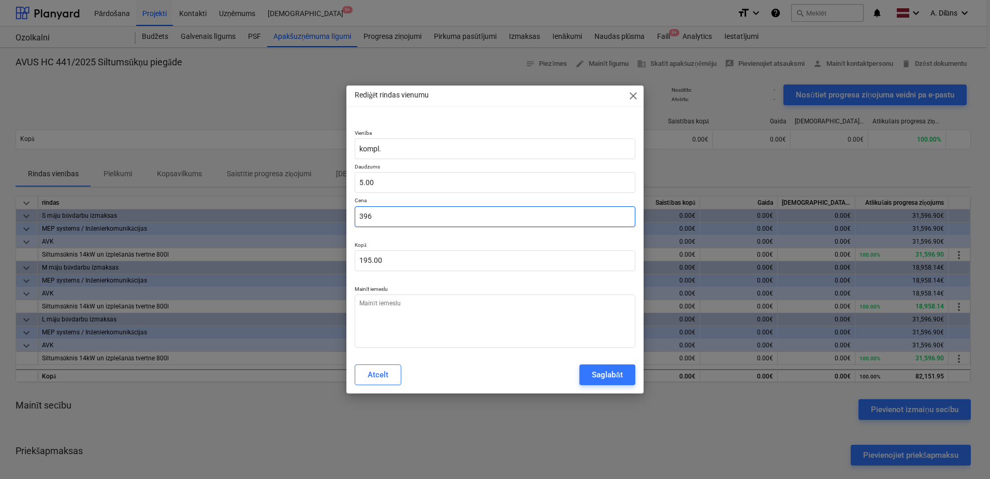
type textarea "x"
type input "1,980.00"
type textarea "x"
type input "3963"
type input "19,815.00"
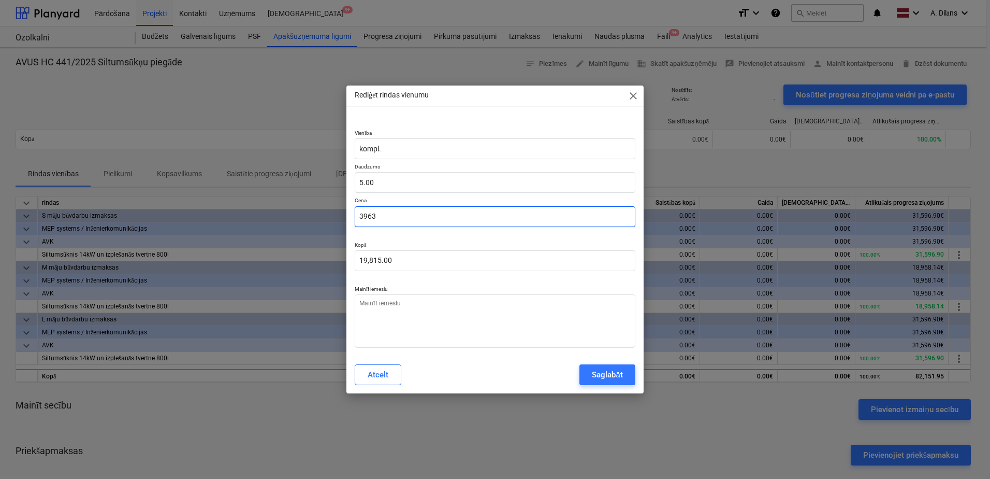
type textarea "x"
type input "3963."
type textarea "x"
type input "3963.2"
type input "19,816.00"
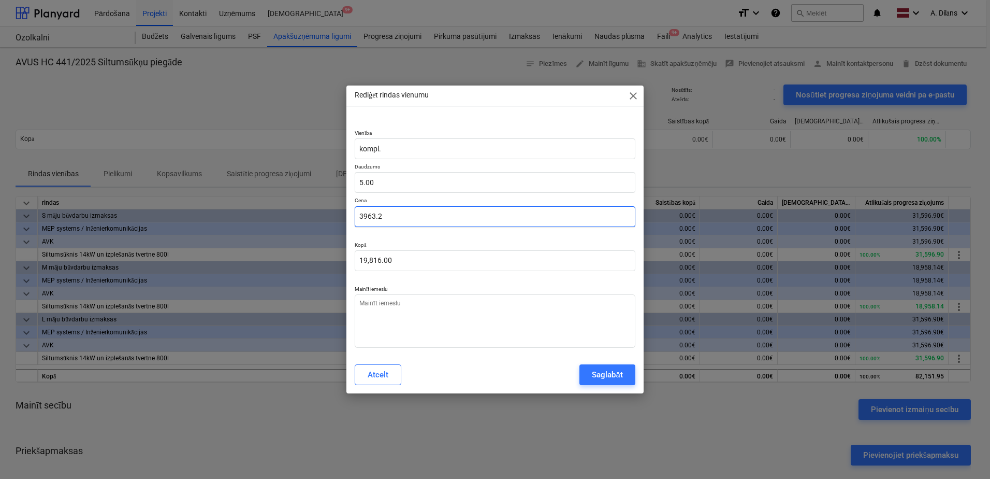
type textarea "x"
type input "3963.25"
type input "19,816.25"
drag, startPoint x: 405, startPoint y: 214, endPoint x: 326, endPoint y: 213, distance: 78.7
click at [326, 213] on div "Rediģēt rindas vienumu close Vienība kompl. Daudzums 5.00 Cena 3963.25 Kopā 19,…" at bounding box center [495, 239] width 990 height 479
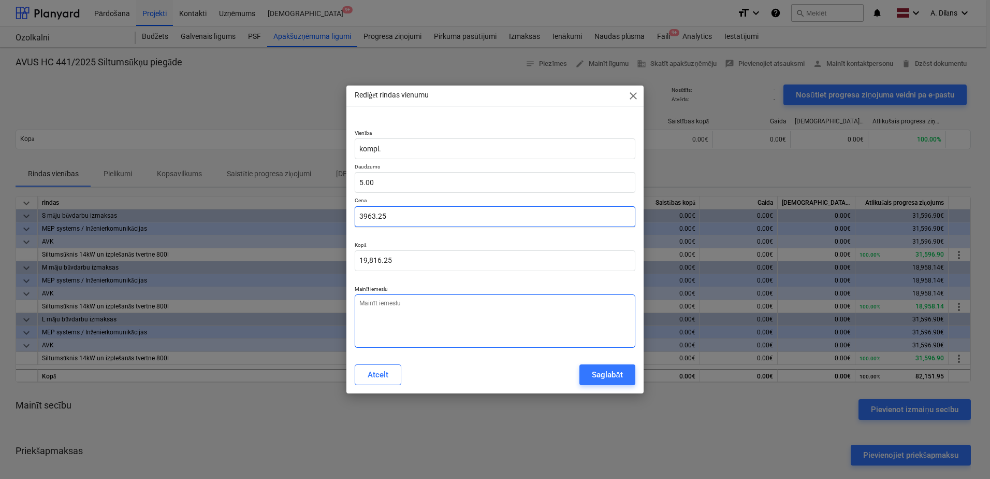
type input "3963.25"
type textarea "x"
type input "3,963.25"
click at [428, 314] on textarea at bounding box center [495, 320] width 281 height 53
type textarea "x"
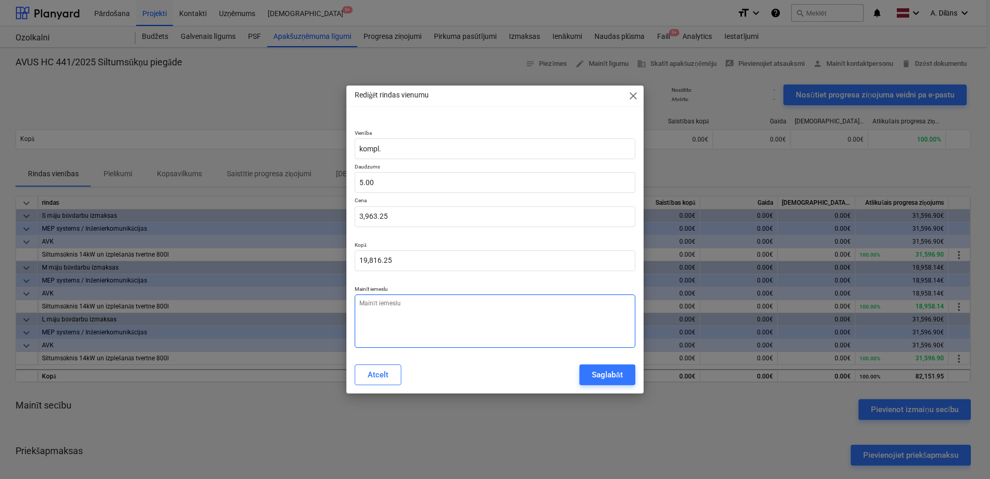
type textarea "K"
type textarea "x"
type textarea "Ko"
type textarea "x"
type textarea "Kor"
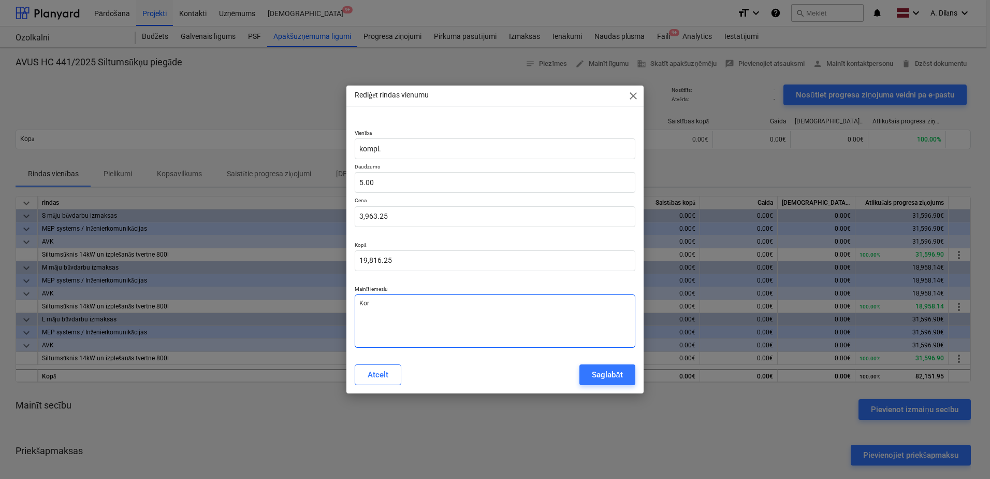
type textarea "x"
type textarea "Kore"
type textarea "x"
type textarea "Korek"
type textarea "x"
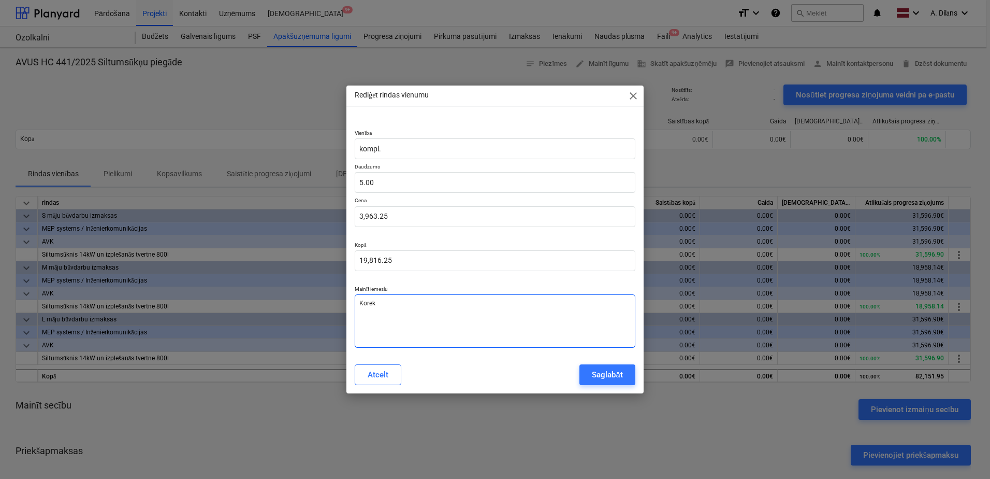
type textarea "Kore"
type textarea "x"
type textarea "Kor"
type textarea "x"
type textarea "Ko"
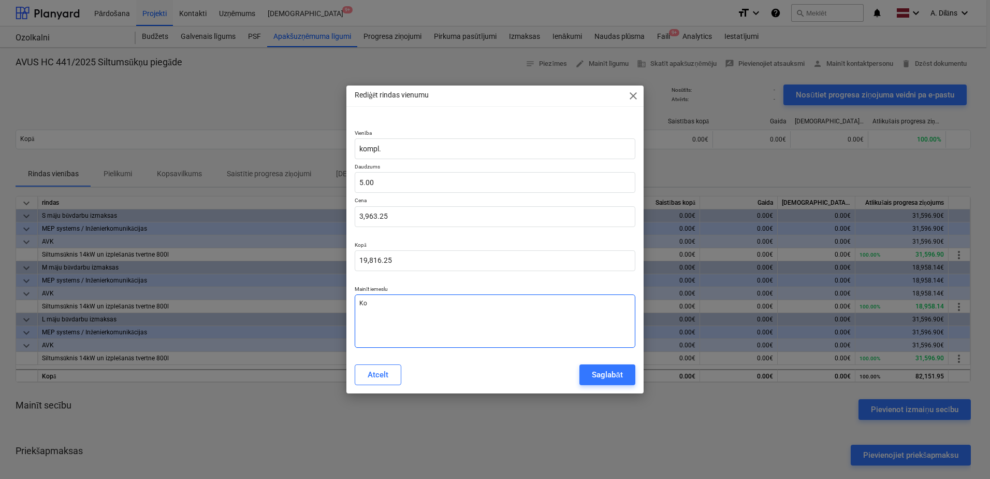
type textarea "x"
type textarea "K"
type textarea "x"
type textarea "S"
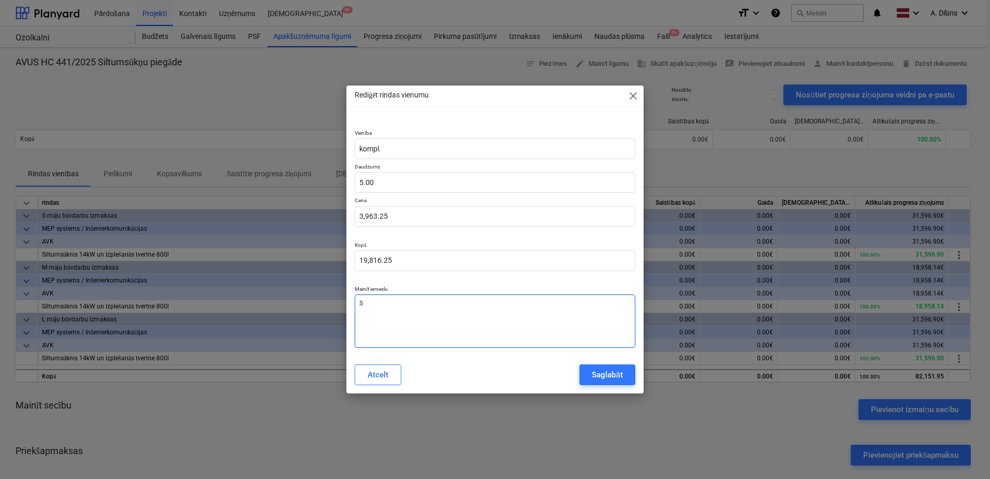
type textarea "x"
type textarea "Su"
type textarea "x"
type textarea "Sum"
type textarea "x"
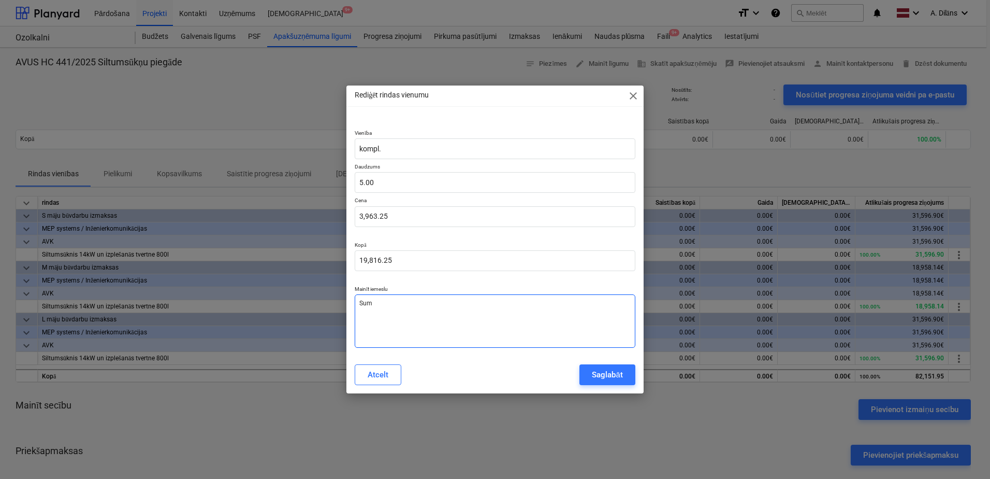
type textarea "Summ"
type textarea "x"
type textarea "Summa"
type textarea "x"
type textarea "Summas"
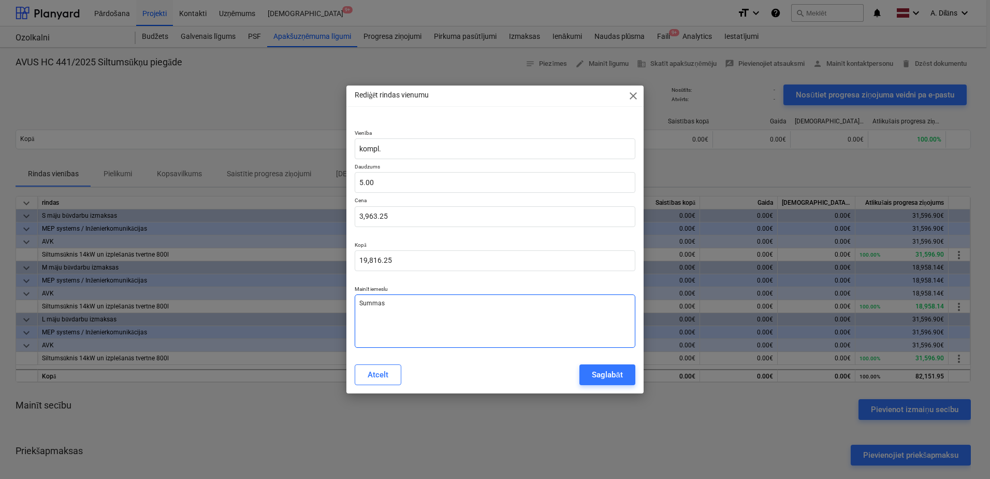
type textarea "x"
type textarea "Summas"
type textarea "x"
type textarea "Summas k"
type textarea "x"
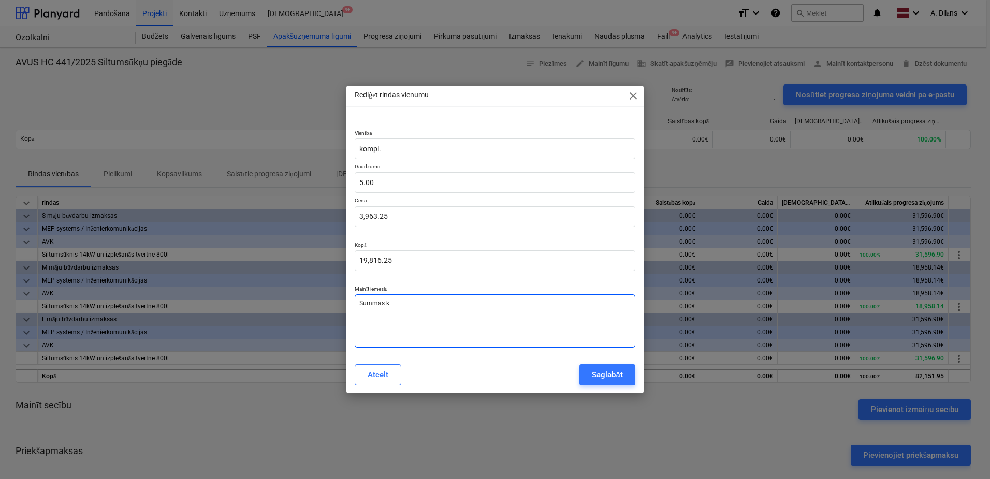
type textarea "Summas ko"
type textarea "x"
type textarea "Summas kor"
type textarea "x"
type textarea "Summas kore"
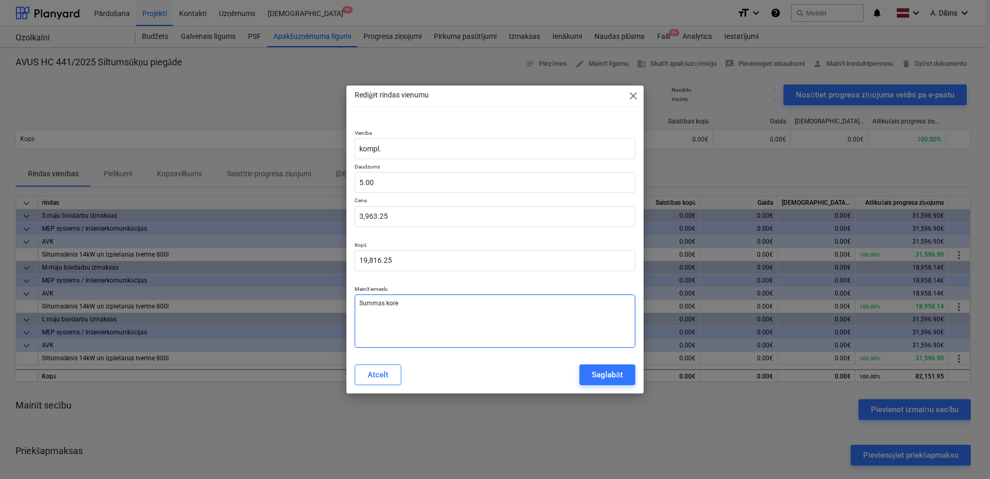
type textarea "x"
type textarea "Summas korek"
type textarea "x"
type textarea "Summas korekc"
type textarea "x"
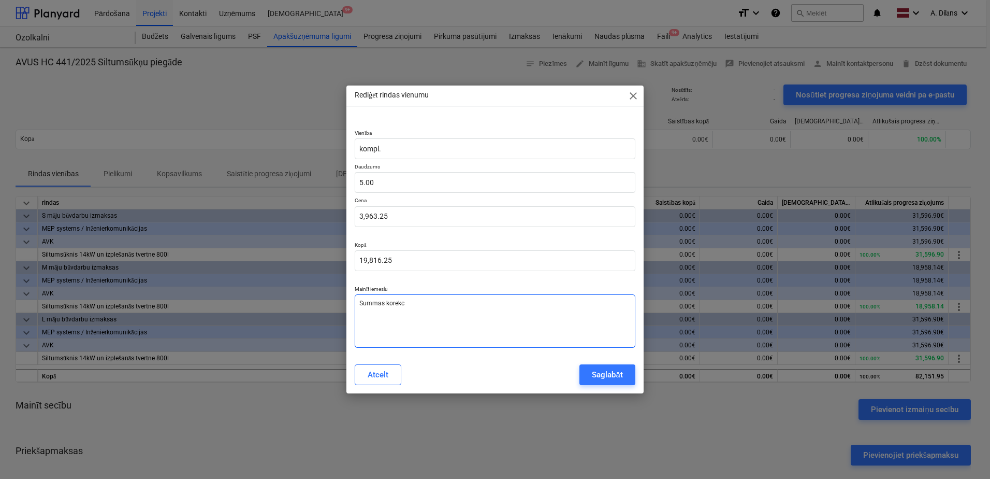
type textarea "Summas korekci"
type textarea "x"
type textarea "Summas korekcij"
type textarea "x"
type textarea "Summas korekcija"
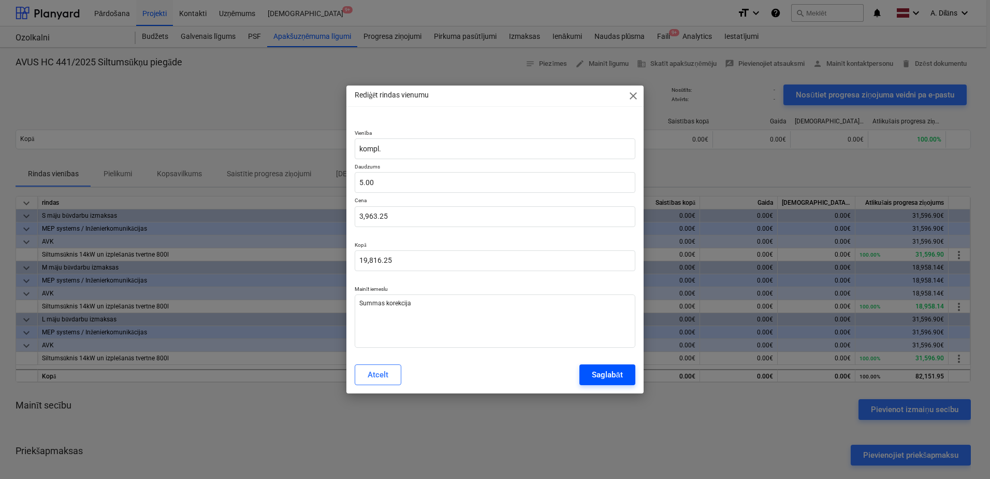
click at [606, 368] on div "Saglabāt" at bounding box center [607, 374] width 31 height 13
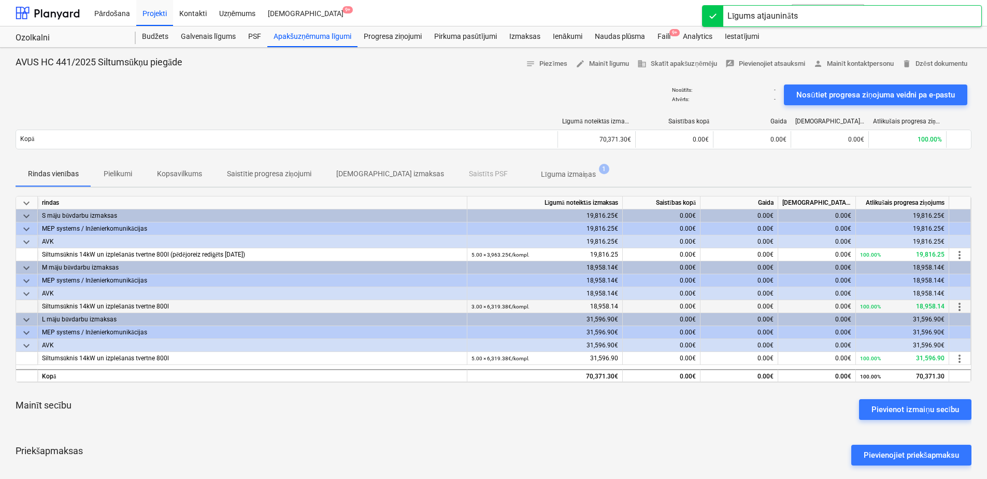
click at [959, 306] on span "more_vert" at bounding box center [959, 306] width 12 height 12
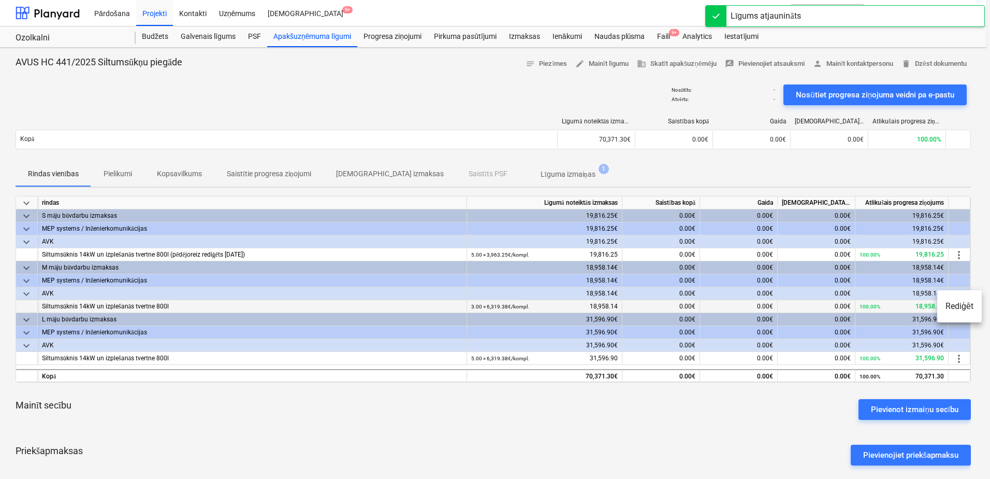
click at [959, 306] on li "Rediģēt" at bounding box center [959, 306] width 45 height 24
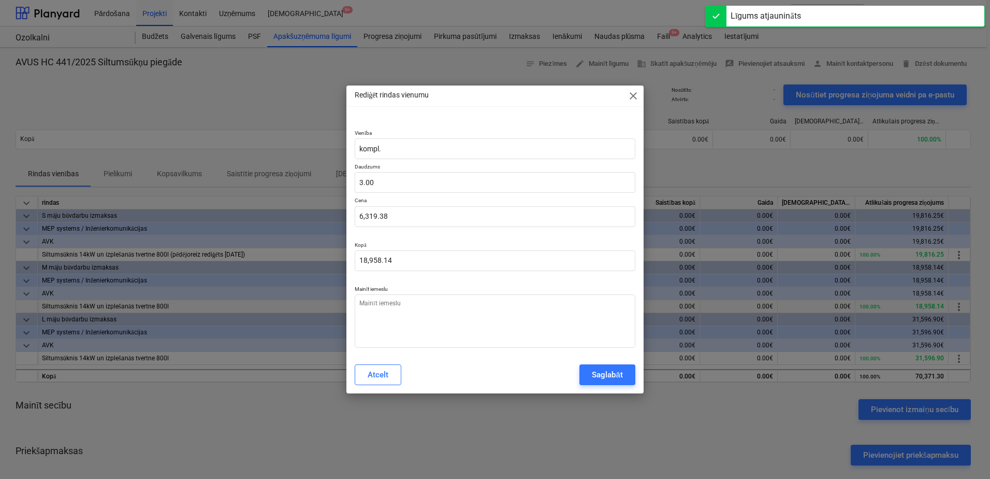
type textarea "x"
type input "6319.3808"
drag, startPoint x: 406, startPoint y: 214, endPoint x: 343, endPoint y: 214, distance: 62.7
click at [343, 214] on div "Rediģēt rindas vienumu close Vienība kompl. Daudzums 3.00 Cena 6319.3808 Kopā 1…" at bounding box center [495, 239] width 990 height 479
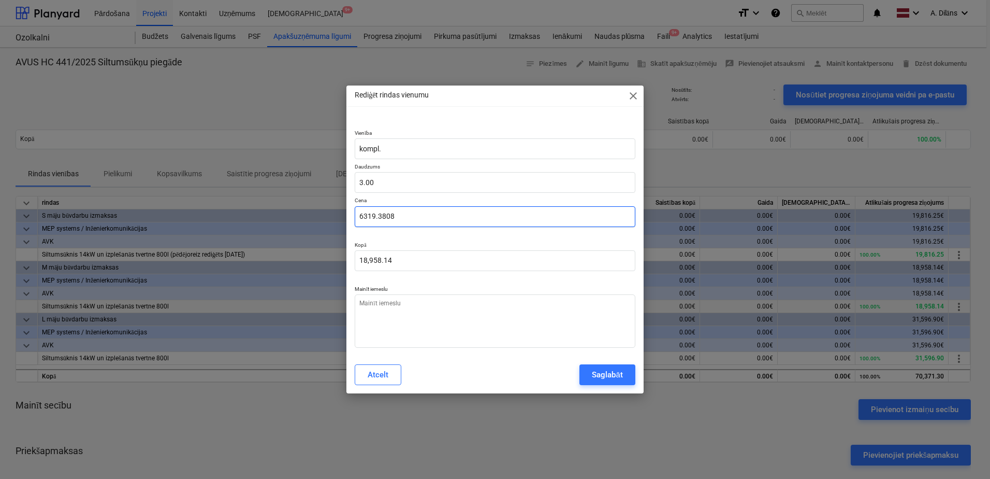
paste input "3963.25"
type textarea "x"
type input "3963.25"
type input "11,889.75"
type input "3963.25"
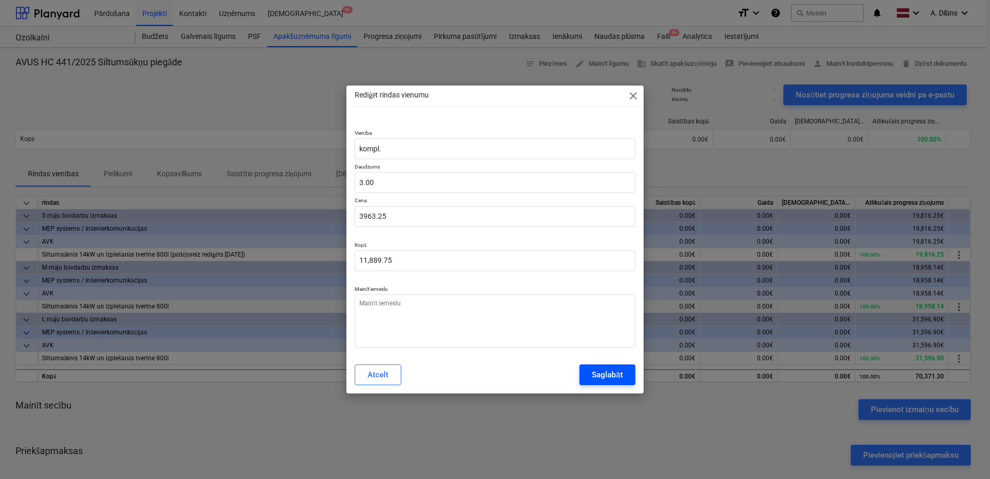
type textarea "x"
type input "3,963.25"
click at [609, 371] on div "Saglabāt" at bounding box center [607, 374] width 31 height 13
type textarea "x"
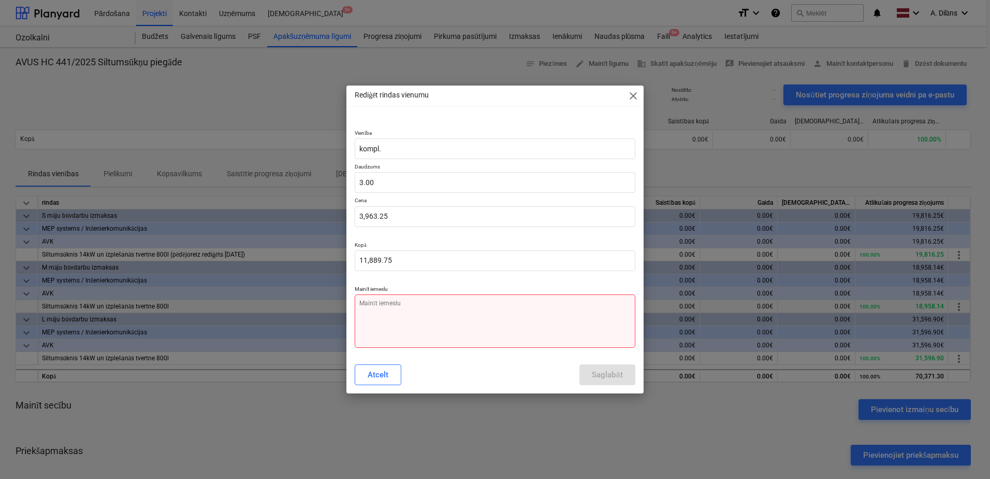
click at [465, 328] on textarea at bounding box center [495, 320] width 281 height 53
type textarea "S"
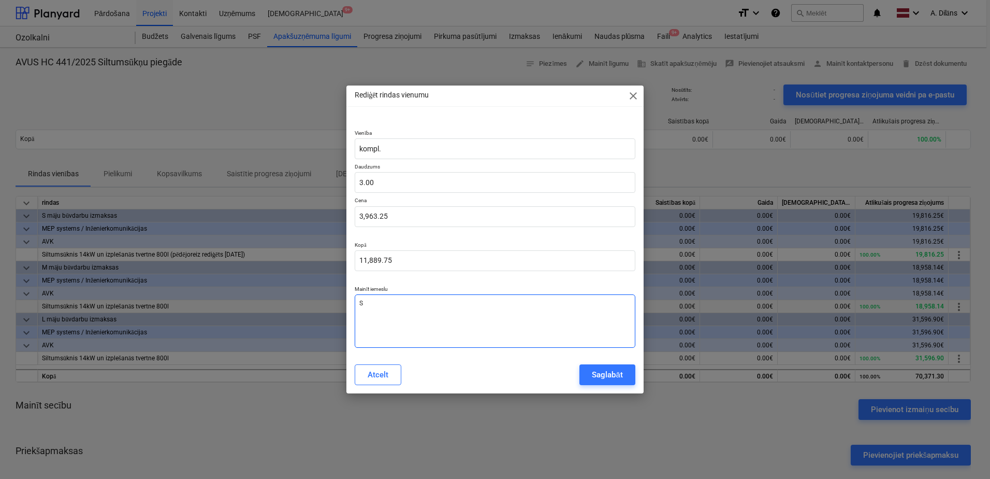
type textarea "x"
type textarea "Su"
type textarea "x"
type textarea "Sum"
type textarea "x"
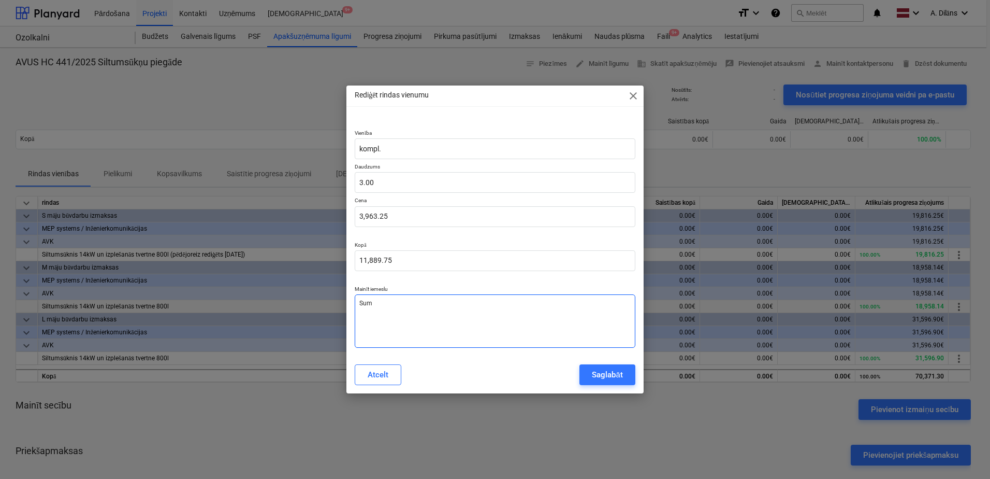
type textarea "Summ"
type textarea "x"
type textarea "Summa"
type textarea "x"
type textarea "Summas"
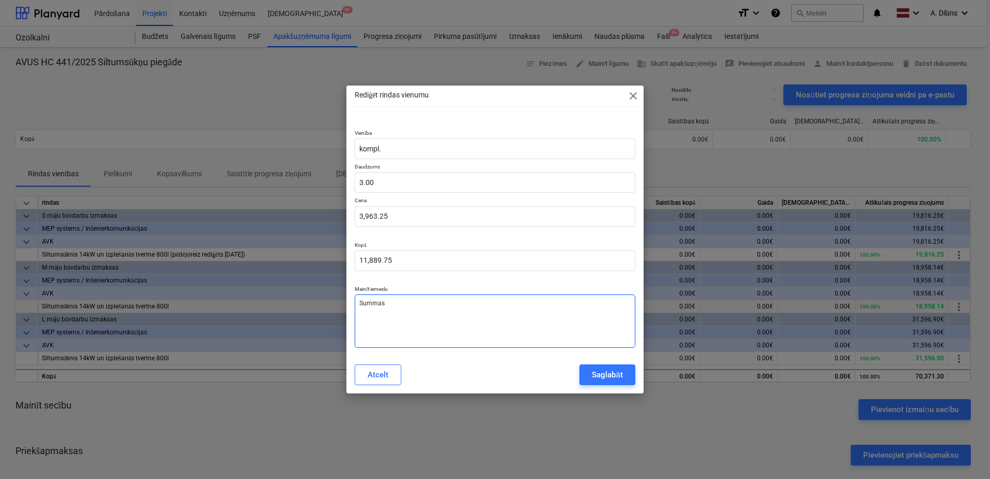
type textarea "x"
type textarea "Summas"
type textarea "x"
type textarea "Summas k"
type textarea "x"
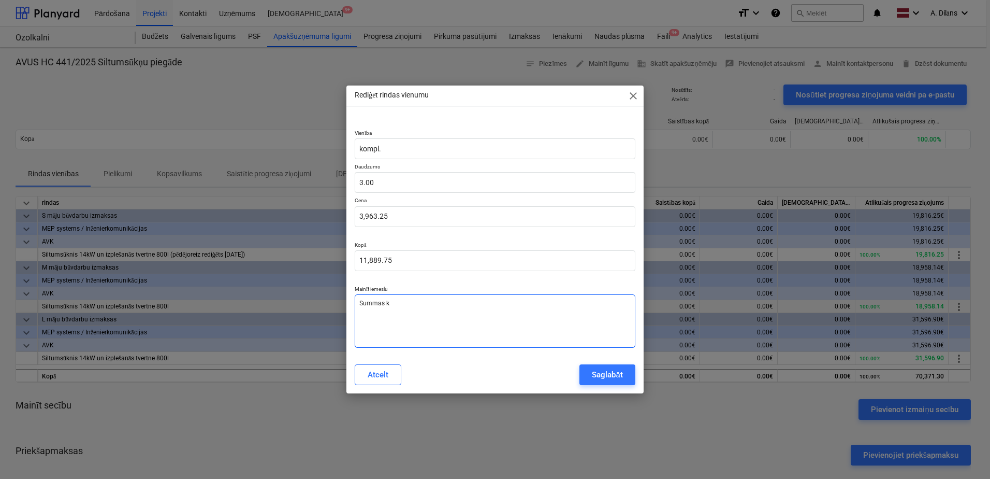
type textarea "Summas ko"
type textarea "x"
type textarea "Summas kor"
type textarea "x"
type textarea "Summas kore"
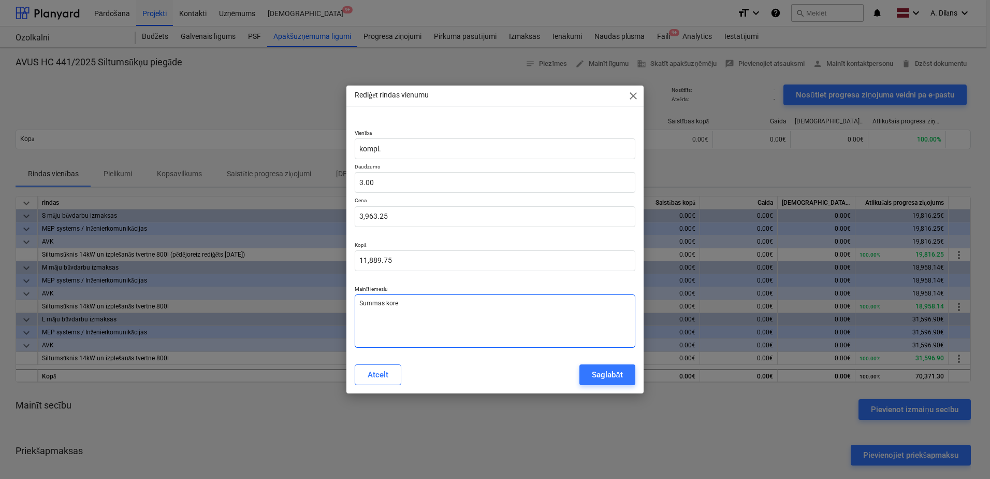
type textarea "x"
type textarea "Summas korek"
type textarea "x"
type textarea "Summas korekc"
type textarea "x"
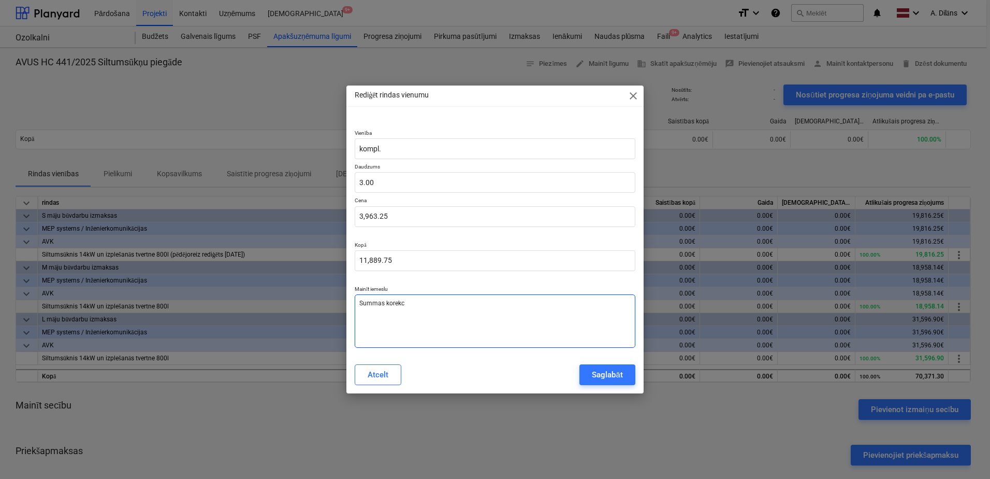
type textarea "Summas korekci"
type textarea "x"
type textarea "Summas korekcij"
type textarea "x"
type textarea "Summas korekcija"
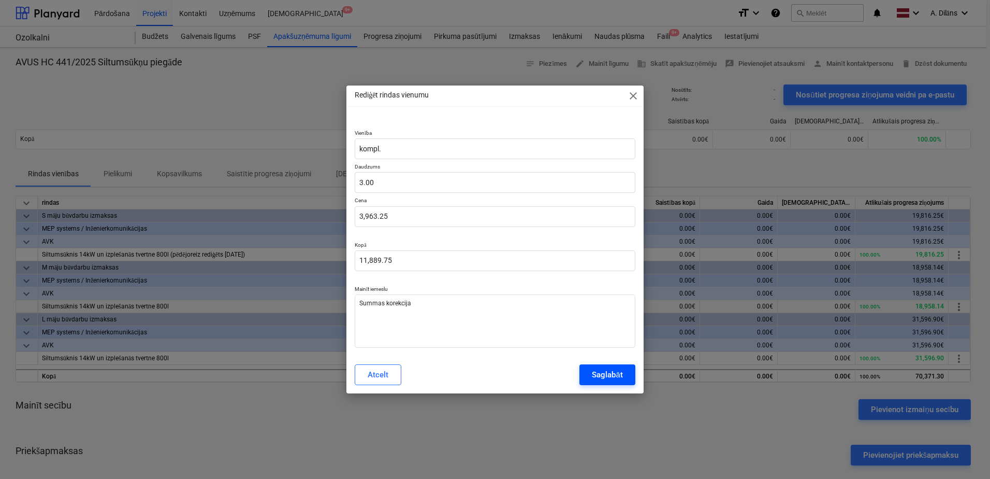
click at [606, 373] on div "Saglabāt" at bounding box center [607, 374] width 31 height 13
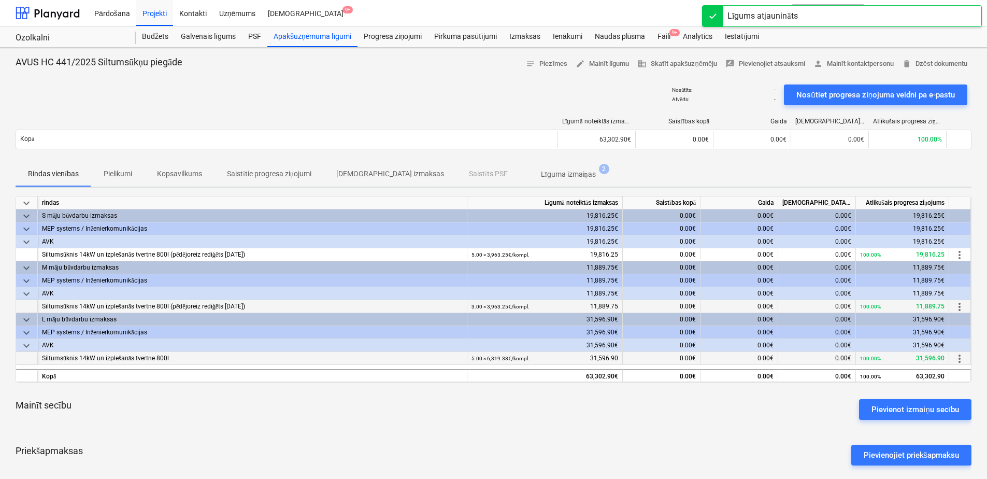
click at [959, 361] on span "more_vert" at bounding box center [959, 358] width 12 height 12
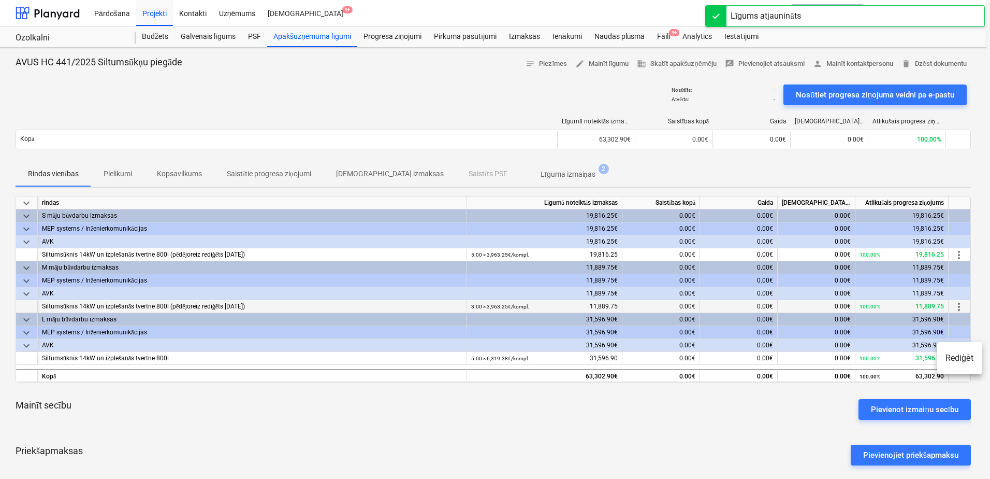
click at [962, 359] on li "Rediģēt" at bounding box center [959, 358] width 45 height 24
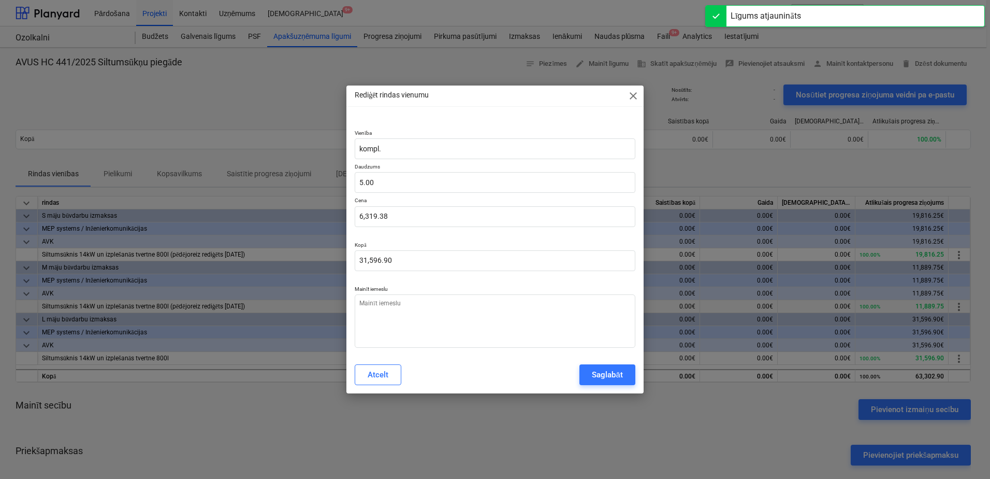
type textarea "x"
type input "6319.3808"
drag, startPoint x: 401, startPoint y: 220, endPoint x: 334, endPoint y: 223, distance: 67.4
click at [334, 223] on div "Rediģēt rindas vienumu close Vienība kompl. Daudzums 5.00 Cena 6319.3808 Kopā 3…" at bounding box center [495, 239] width 990 height 479
paste input "3963.25"
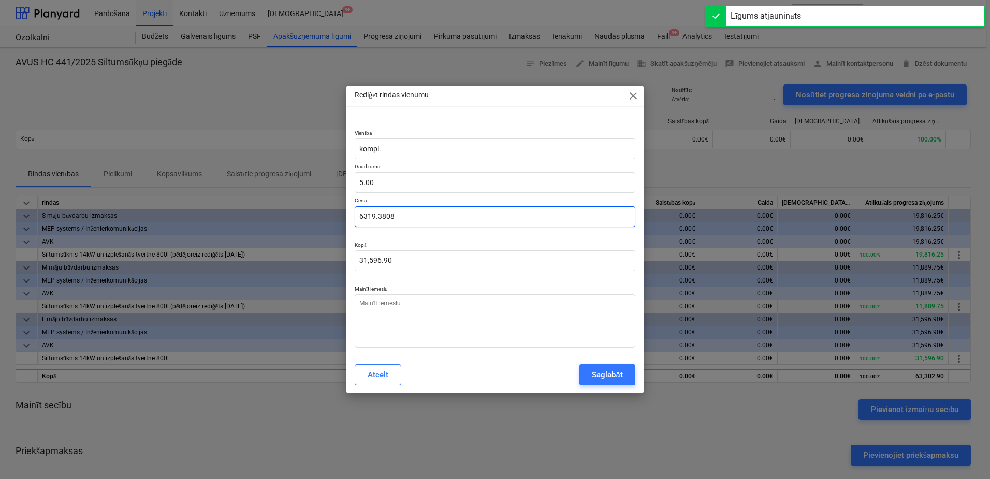
type textarea "x"
type input "3963.25"
type input "19,816.25"
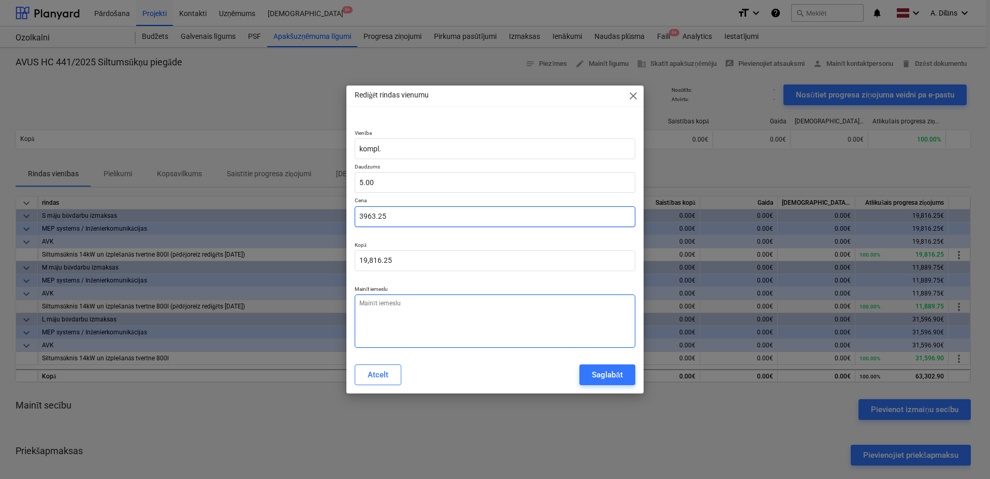
type input "3963.25"
type textarea "x"
type input "3,963.25"
click at [405, 305] on textarea at bounding box center [495, 320] width 281 height 53
type textarea "S"
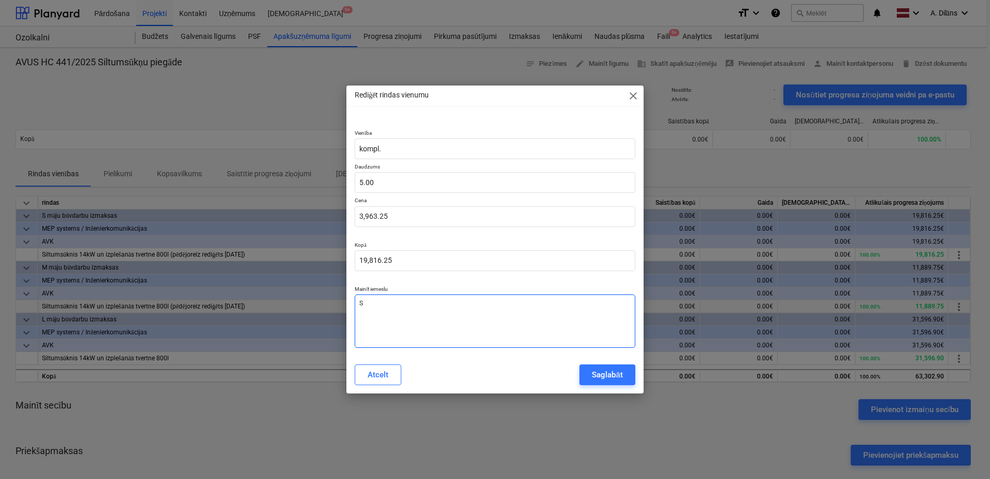
type textarea "x"
type textarea "Su"
type textarea "x"
type textarea "Sum"
type textarea "x"
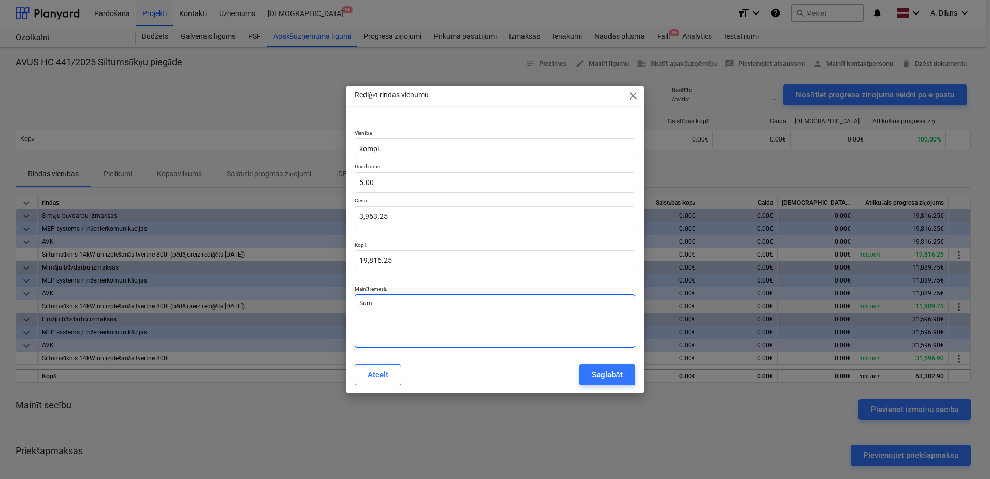
type textarea "Summ"
type textarea "x"
type textarea "Summa"
type textarea "x"
type textarea "Summas"
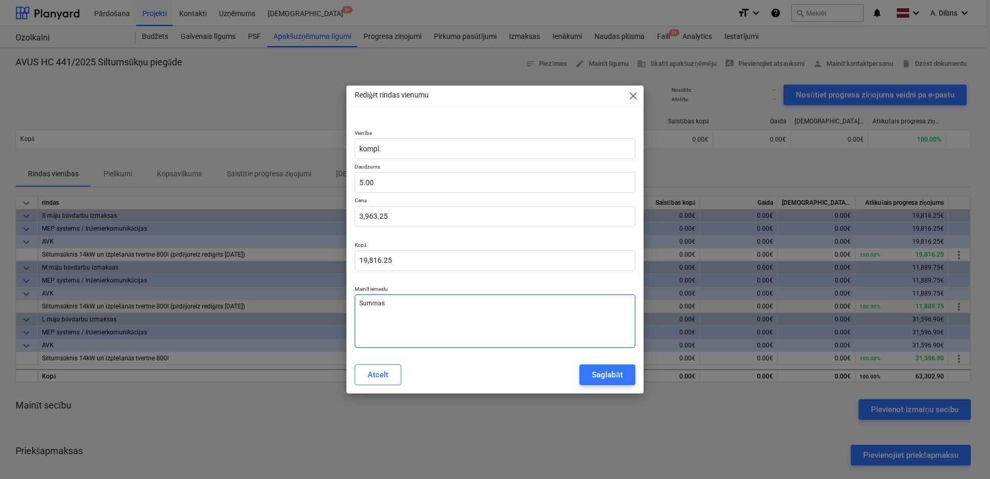
type textarea "x"
type textarea "Summas k"
type textarea "x"
type textarea "Summas ko"
type textarea "x"
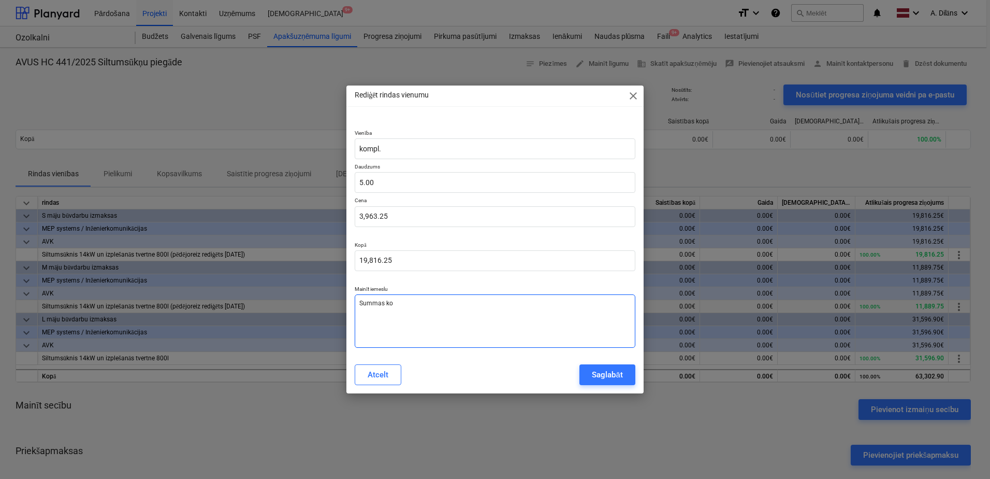
type textarea "Summas kor"
type textarea "x"
type textarea "Summas kore"
type textarea "x"
type textarea "Summas korek"
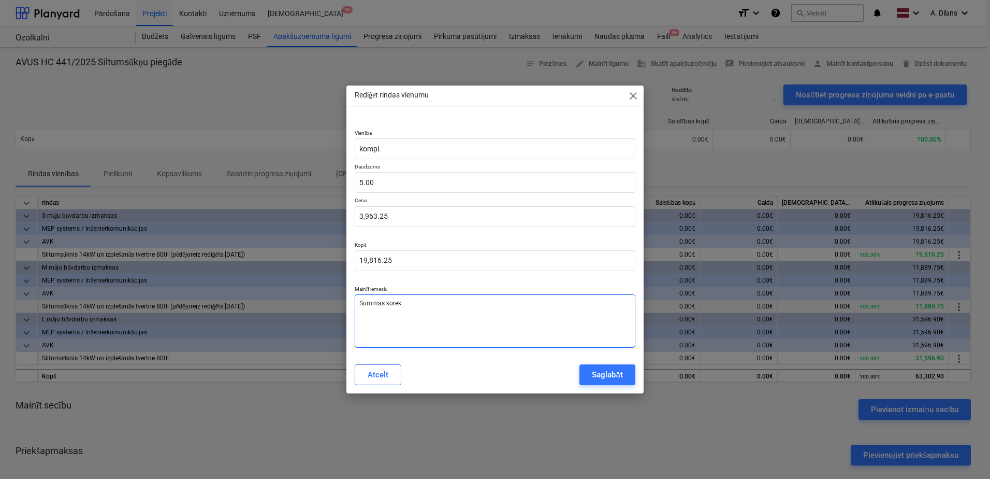
type textarea "x"
type textarea "Summas korekc"
type textarea "x"
type textarea "Summas korekci"
type textarea "x"
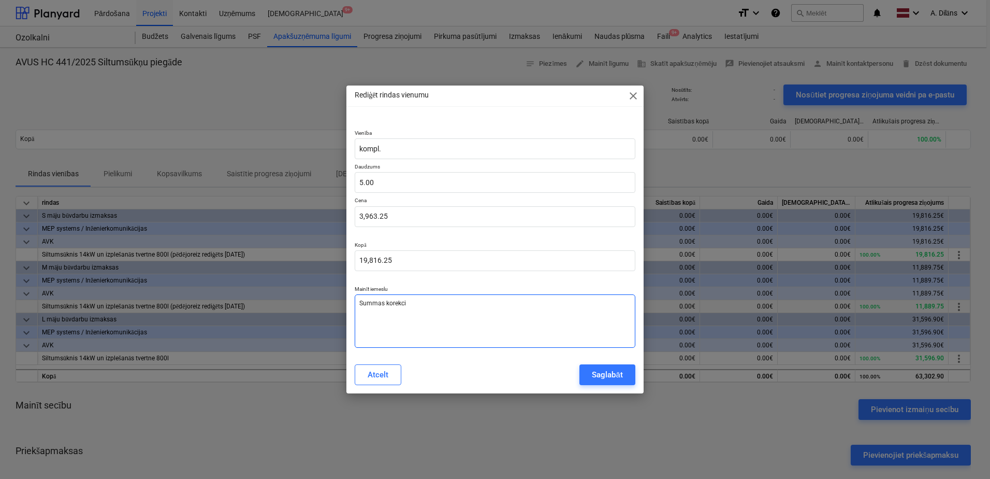
type textarea "Summas korekcij"
type textarea "x"
type textarea "Summas korekcija"
click at [612, 369] on div "Saglabāt" at bounding box center [607, 374] width 31 height 13
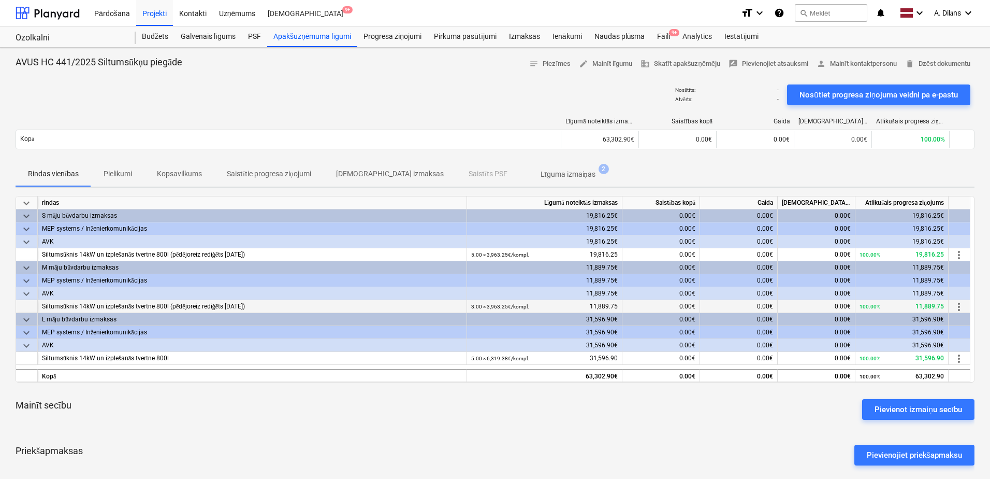
type textarea "x"
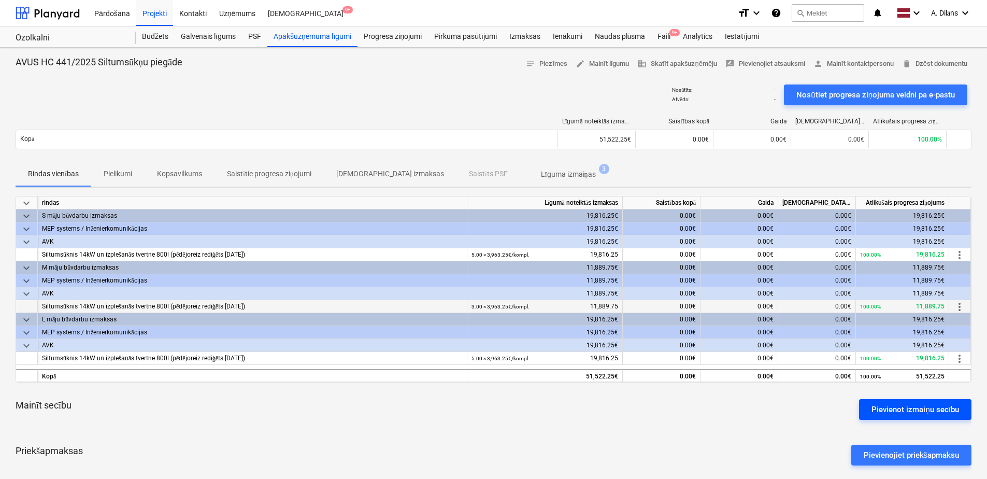
click at [924, 406] on div "Pievienot izmaiņu secību" at bounding box center [915, 408] width 88 height 13
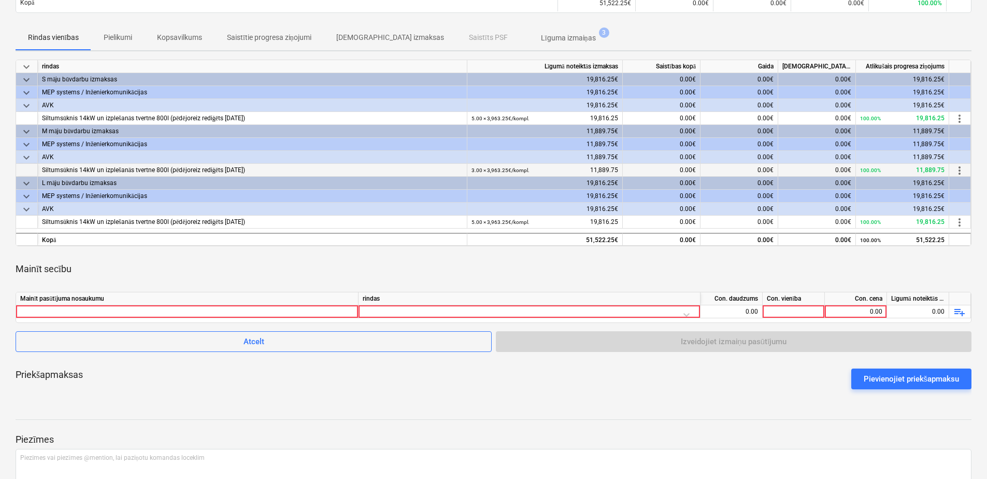
scroll to position [155, 0]
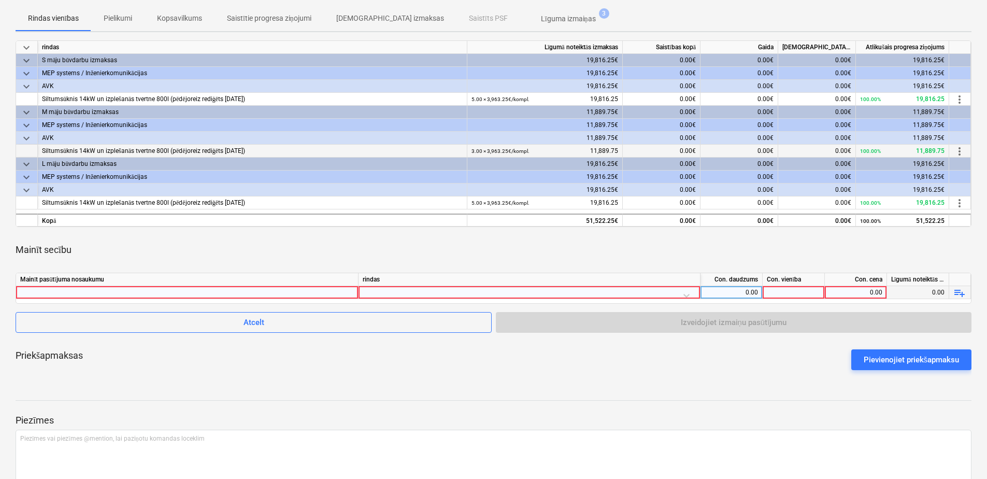
click at [137, 292] on div at bounding box center [187, 292] width 334 height 12
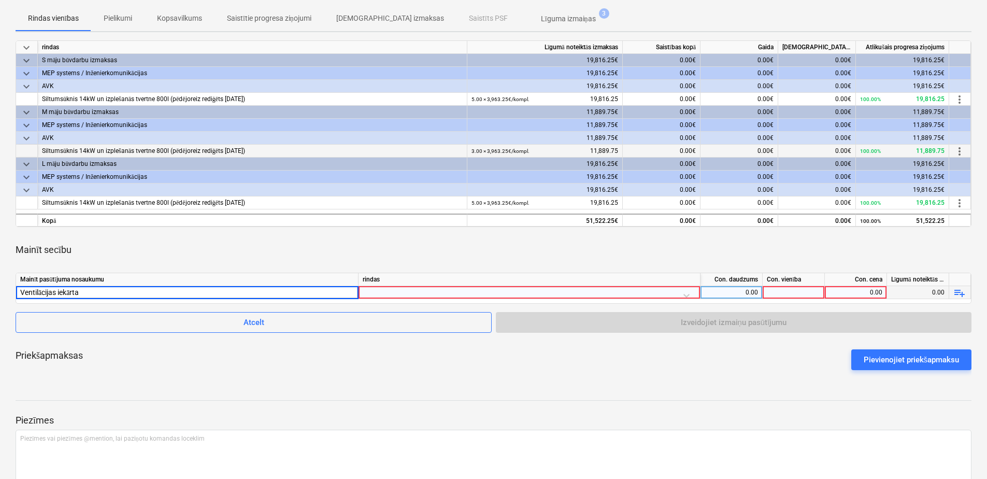
type input "Ventilācijas iekārtas"
click at [403, 291] on div at bounding box center [529, 295] width 333 height 18
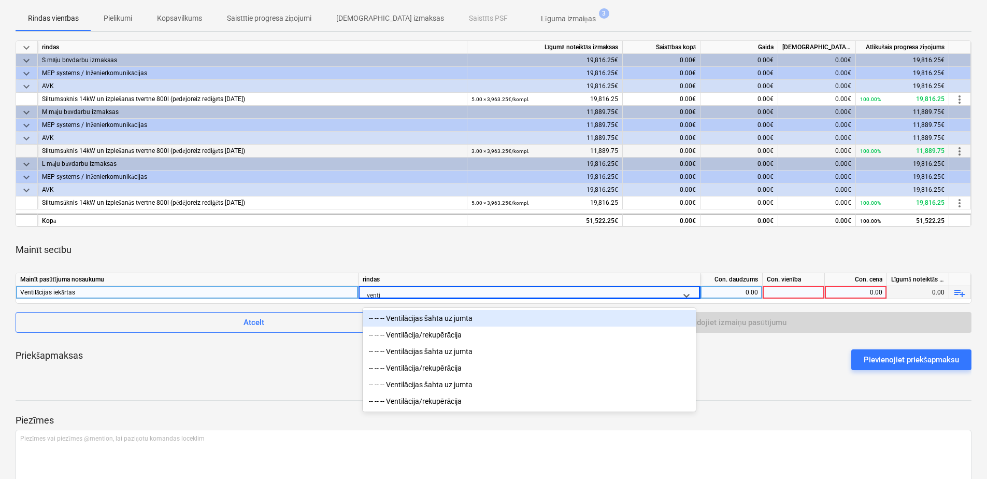
type input "ventil"
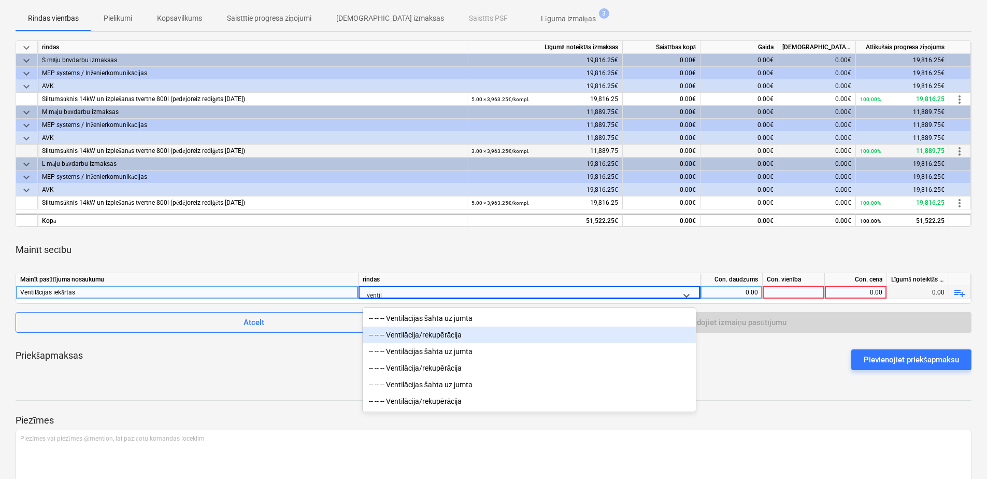
click at [440, 334] on div "-- -- -- Ventilācija/rekupērācija" at bounding box center [529, 334] width 333 height 17
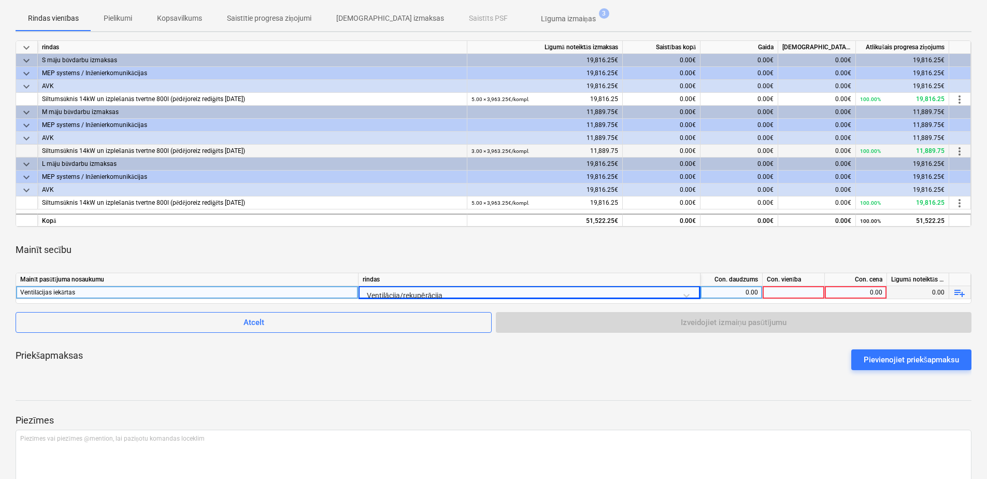
click at [743, 293] on div "0.00" at bounding box center [730, 292] width 53 height 13
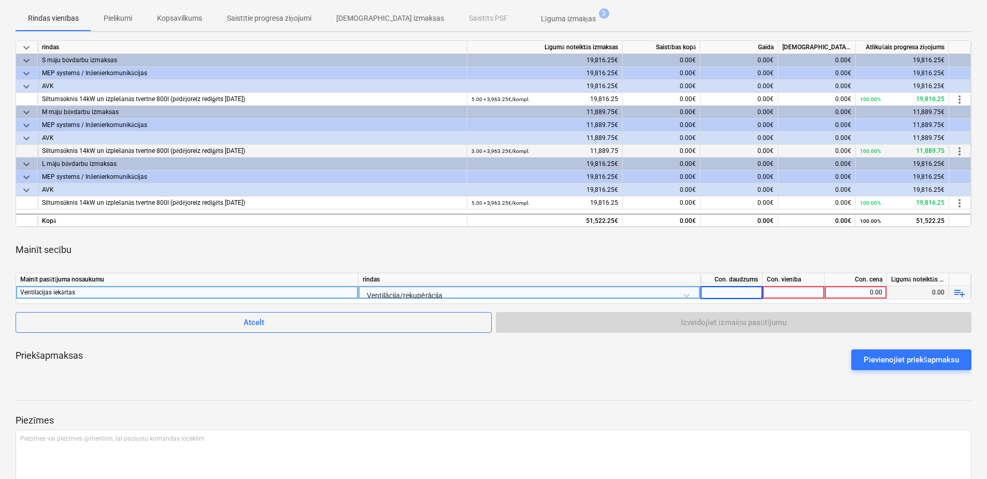
type input "5"
click at [799, 292] on div at bounding box center [793, 292] width 62 height 13
type input "g"
type input "kpl."
click at [835, 288] on div "0.00" at bounding box center [855, 292] width 53 height 13
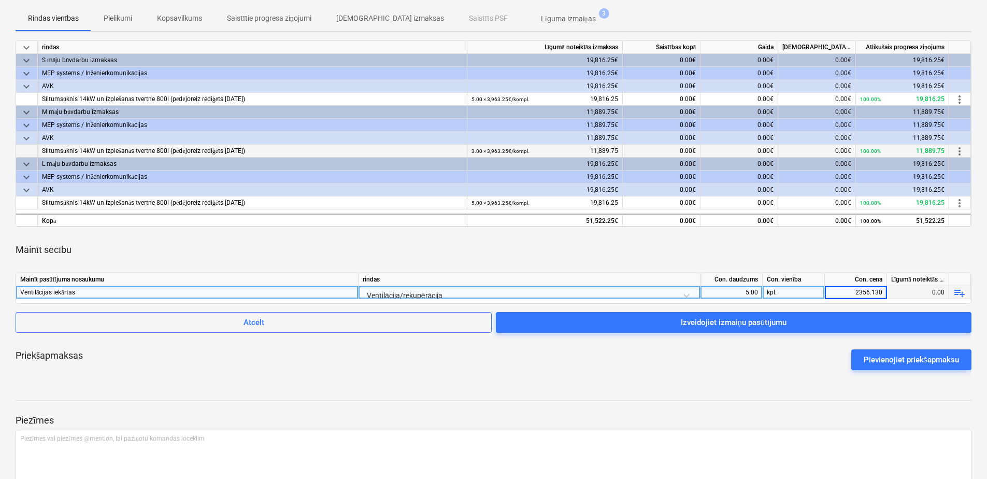
type input "2356.1307"
drag, startPoint x: 846, startPoint y: 291, endPoint x: 887, endPoint y: 289, distance: 40.9
click at [0, 0] on div "Ventilācijas iekārtas Ventilācija/rekupērācija 5.00 kpl. 2356.1307 0.00 playlis…" at bounding box center [0, 0] width 0 height 0
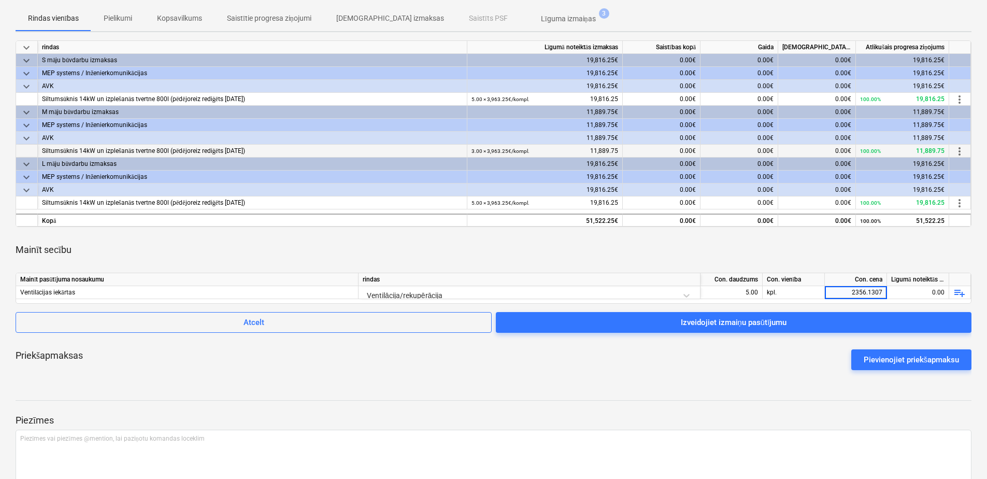
click at [730, 368] on div "Priekšapmaksas Pievienojiet priekšapmaksu" at bounding box center [493, 359] width 955 height 37
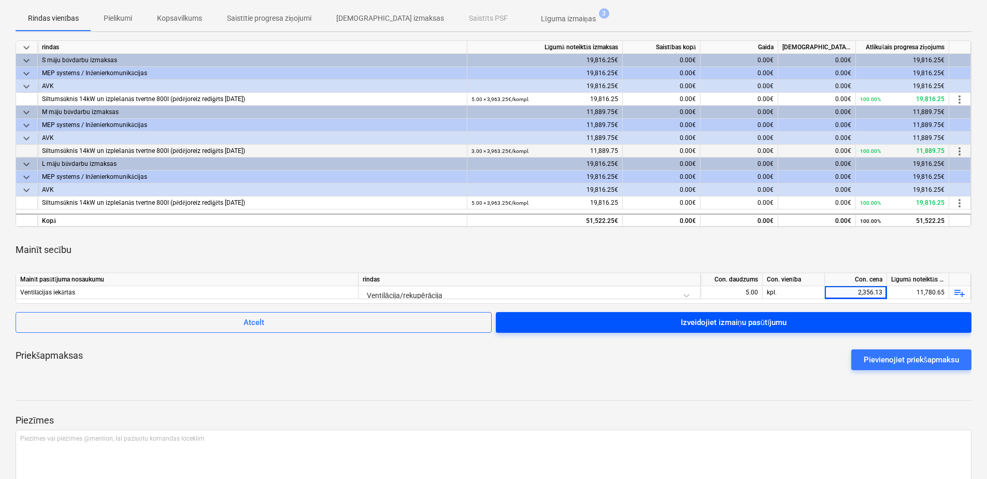
click at [737, 325] on div "Izveidojiet izmaiņu pasūtījumu" at bounding box center [733, 321] width 106 height 13
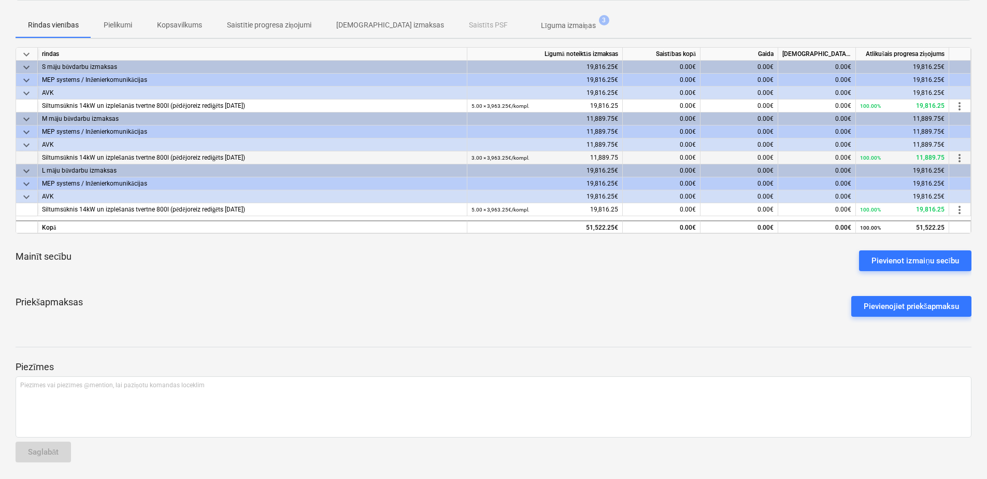
scroll to position [148, 0]
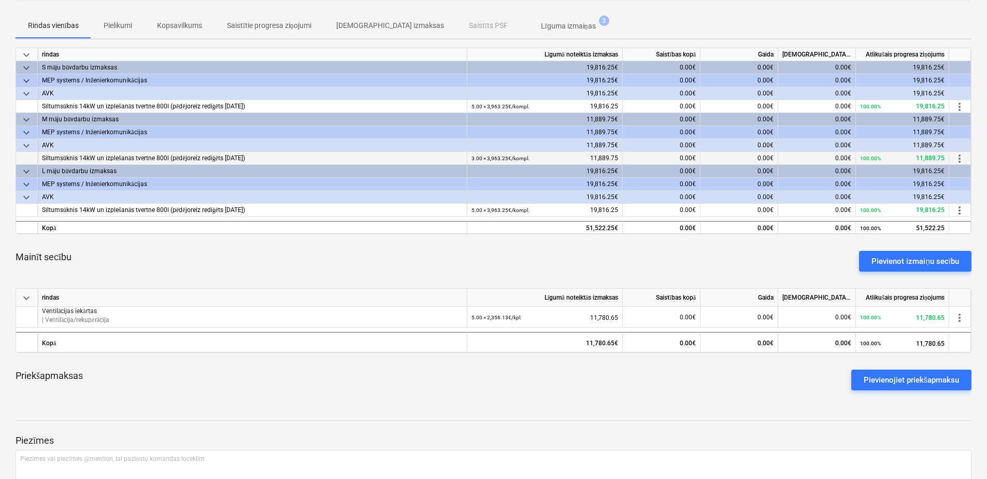
click at [895, 255] on div "Pievienot izmaiņu secību" at bounding box center [915, 260] width 88 height 13
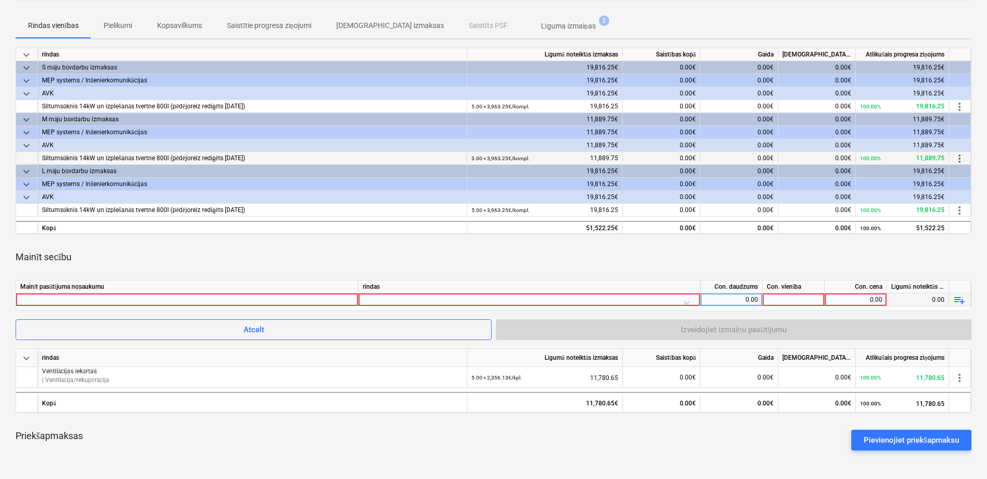
click at [246, 297] on div at bounding box center [187, 299] width 334 height 12
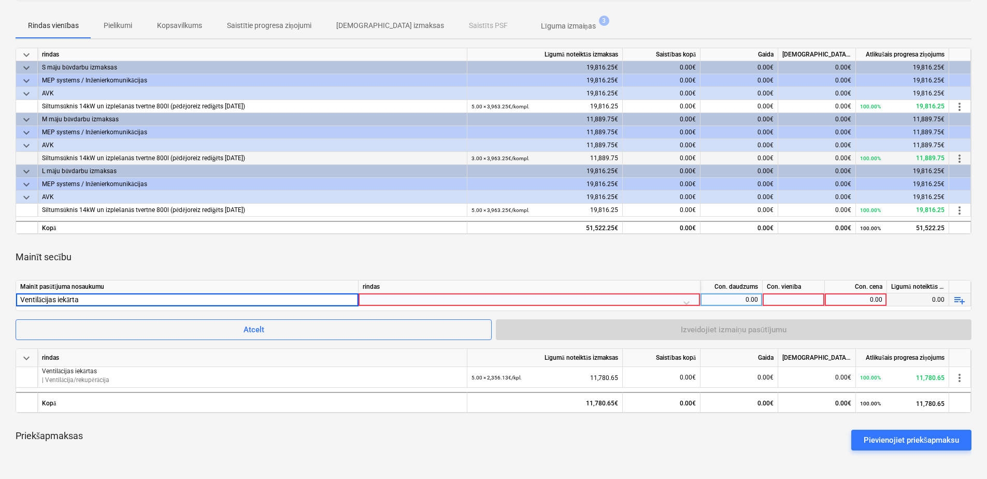
type input "Ventilācijas iekārtas"
click at [397, 298] on div at bounding box center [529, 302] width 333 height 18
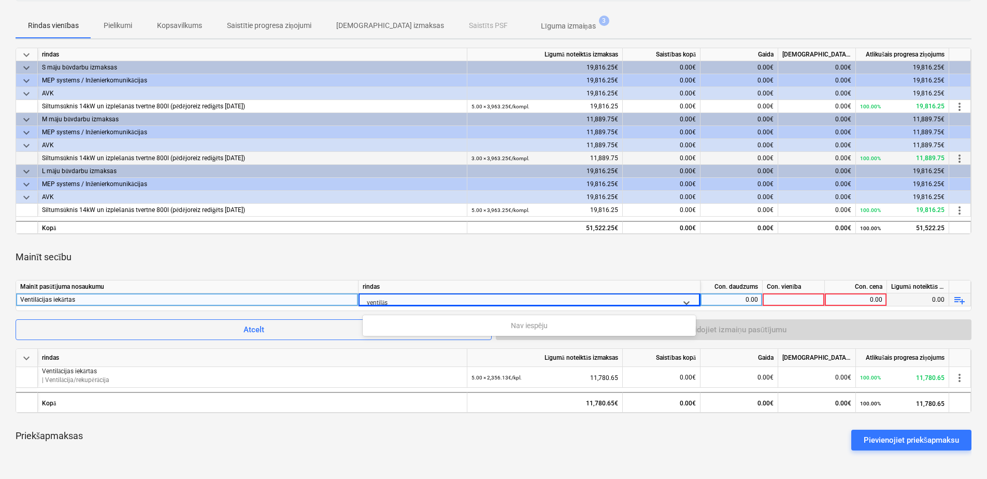
type input "ventilā"
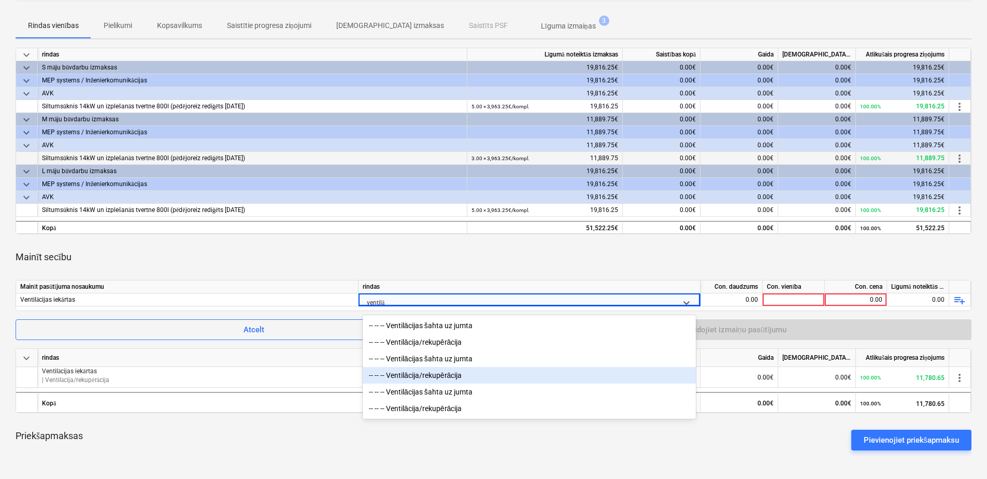
click at [458, 375] on div "-- -- -- Ventilācija/rekupērācija" at bounding box center [529, 375] width 333 height 17
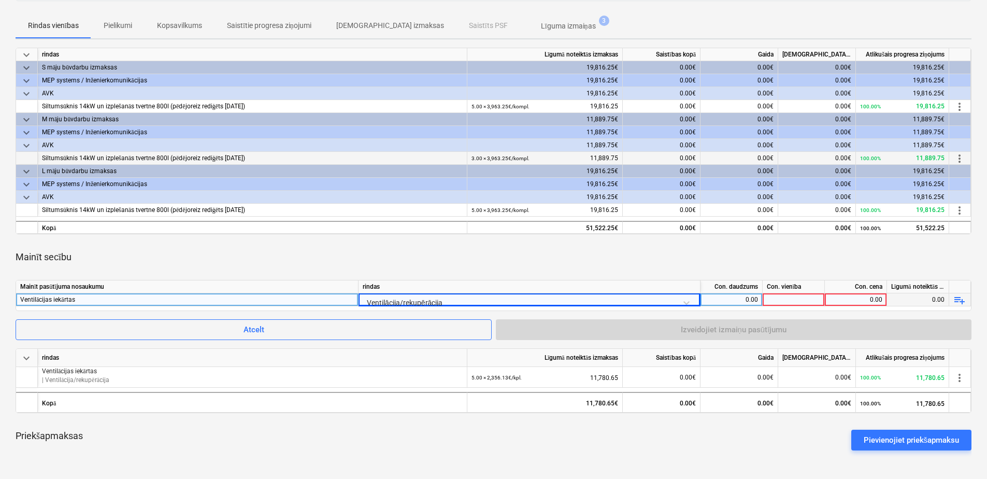
click at [738, 299] on div "0.00" at bounding box center [730, 299] width 53 height 13
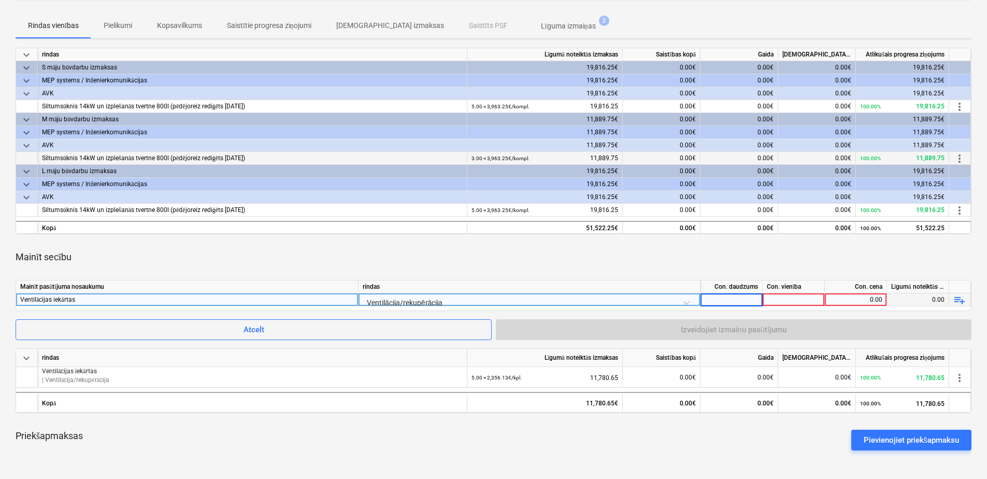
type input "3"
click at [777, 295] on div at bounding box center [793, 299] width 62 height 13
type input "kpl."
click at [851, 301] on div "0.00" at bounding box center [855, 299] width 53 height 13
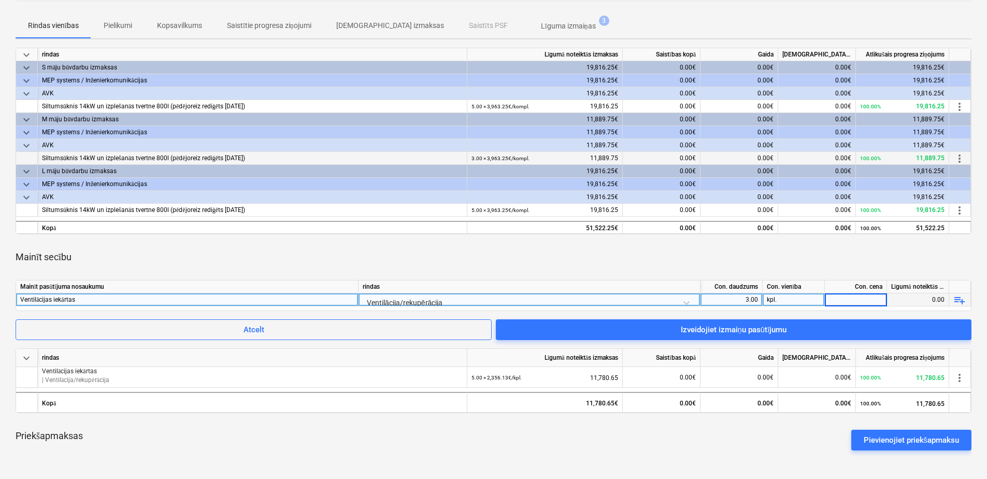
type input "2356.1307"
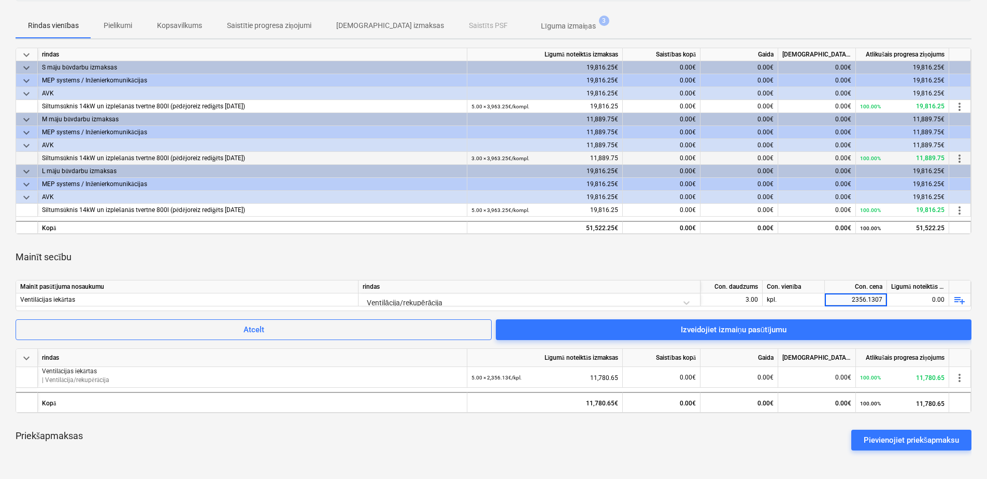
click at [857, 266] on div "Mainīt secību" at bounding box center [493, 256] width 955 height 29
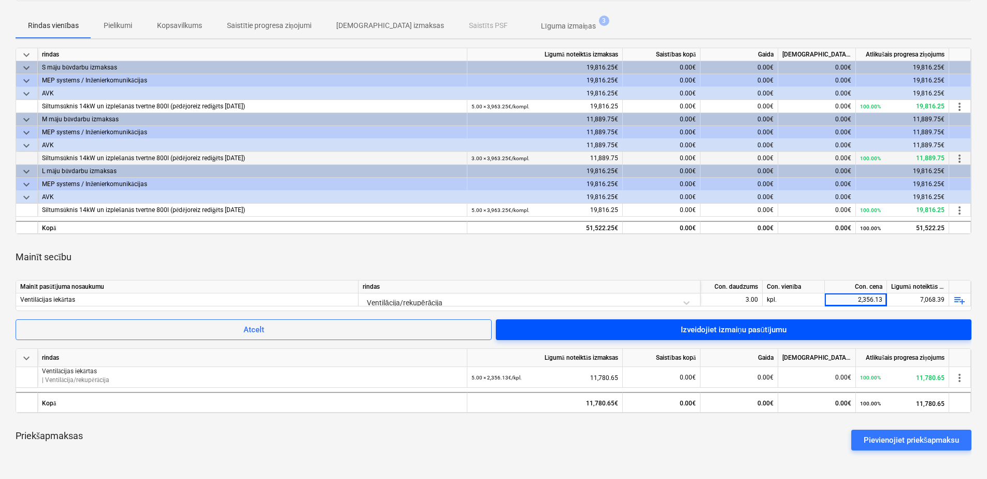
click at [799, 328] on span "Izveidojiet izmaiņu pasūtījumu" at bounding box center [733, 329] width 451 height 13
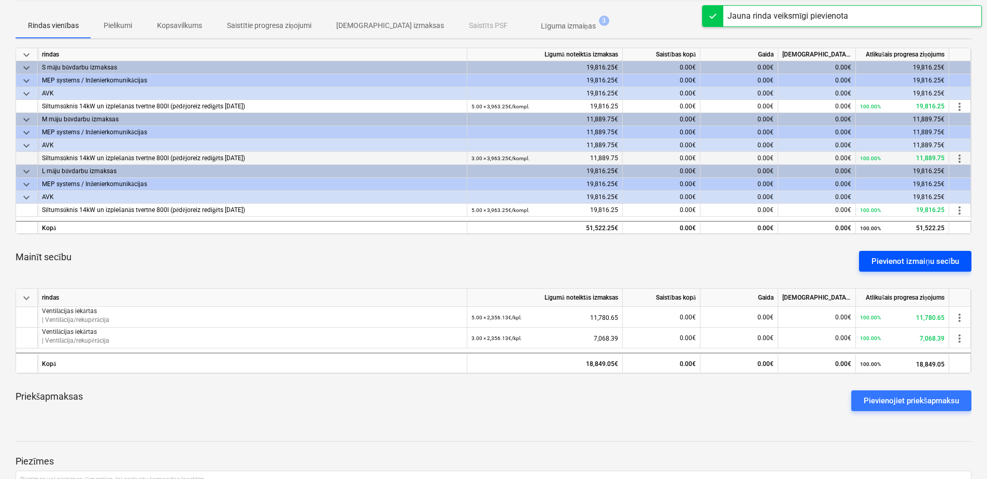
click at [900, 260] on div "Pievienot izmaiņu secību" at bounding box center [915, 260] width 88 height 13
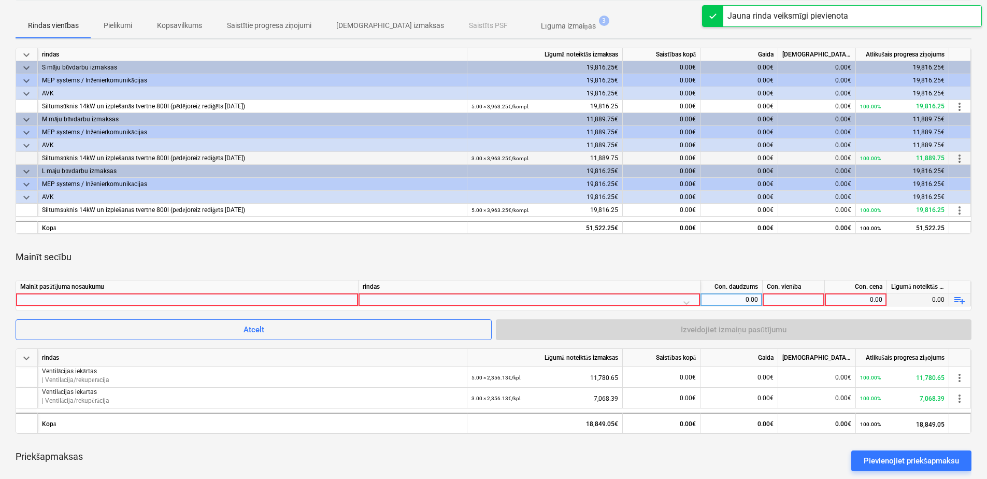
click at [143, 296] on div at bounding box center [187, 299] width 334 height 12
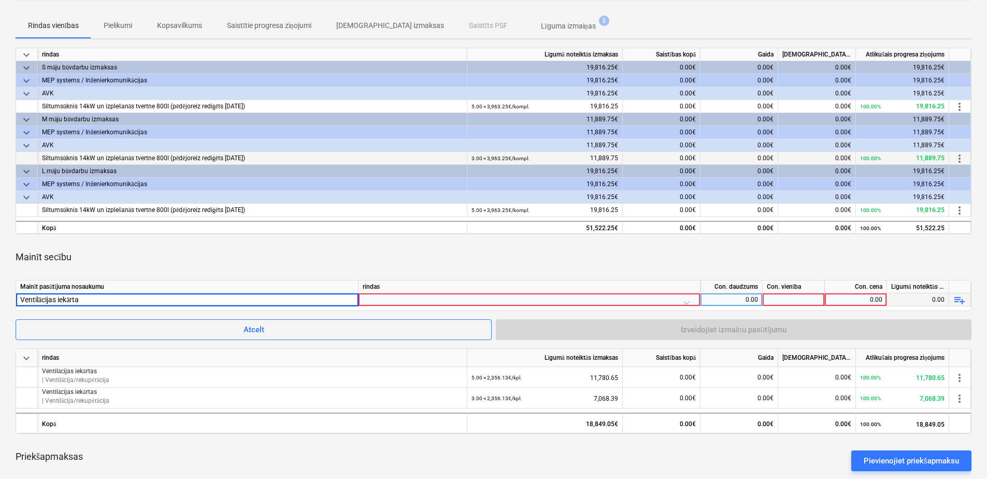
type input "Ventilācijas iekārtas"
click at [414, 292] on div "rindas" at bounding box center [529, 286] width 342 height 13
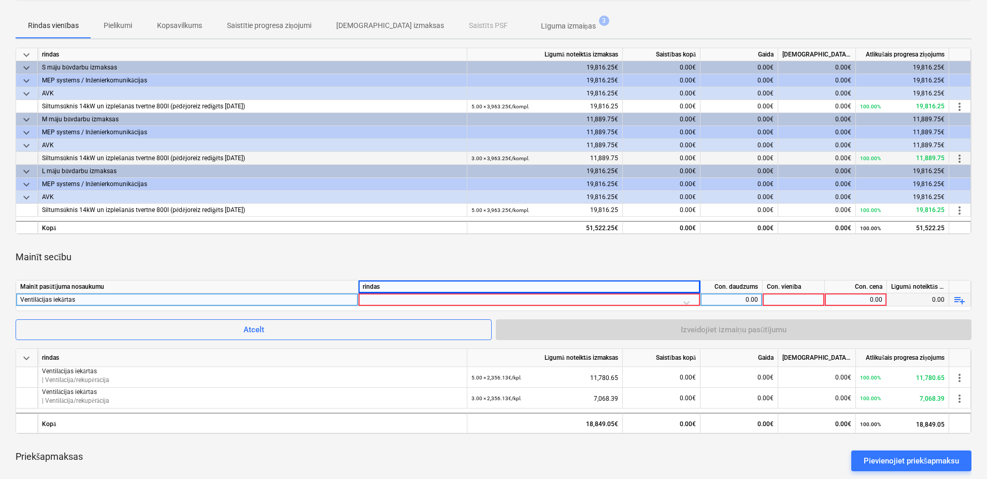
click at [411, 300] on div at bounding box center [529, 302] width 333 height 18
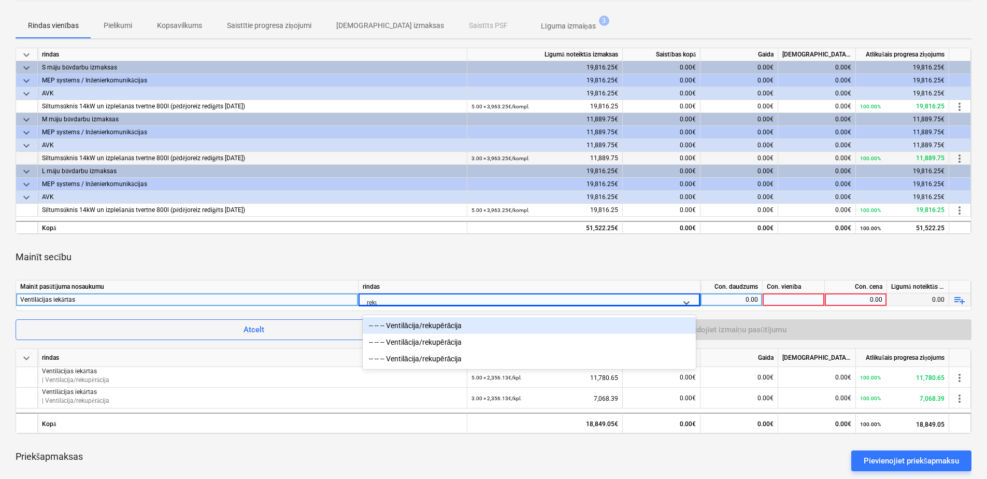
type input "rekup"
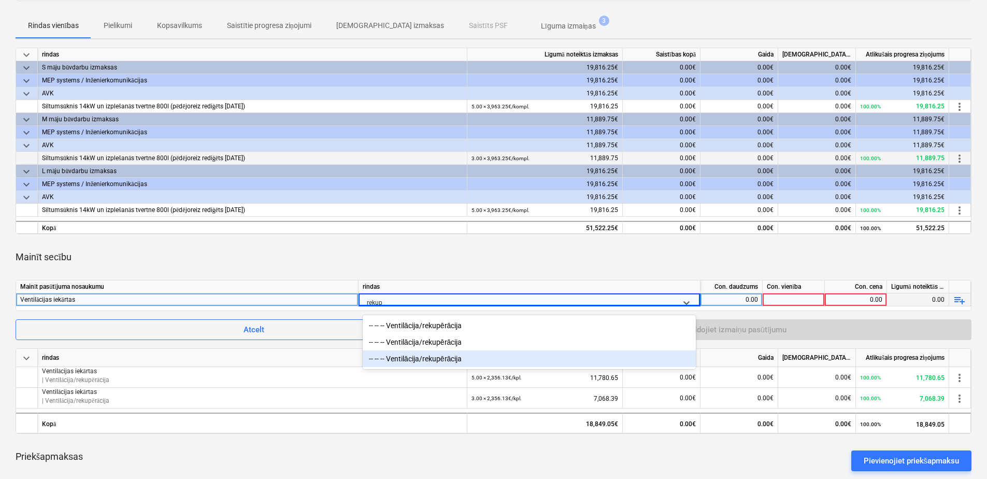
click at [439, 359] on div "-- -- -- Ventilācija/rekupērācija" at bounding box center [529, 358] width 333 height 17
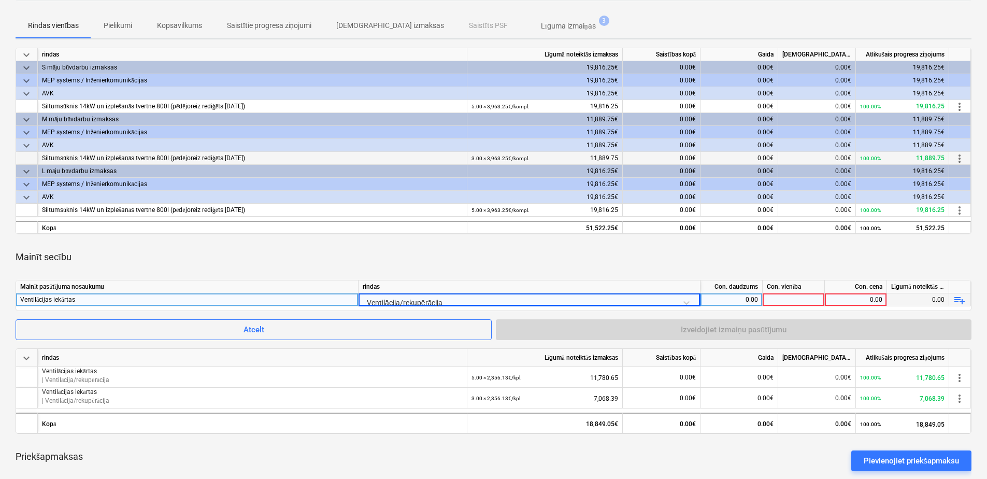
click at [737, 296] on div "0.00" at bounding box center [730, 299] width 53 height 13
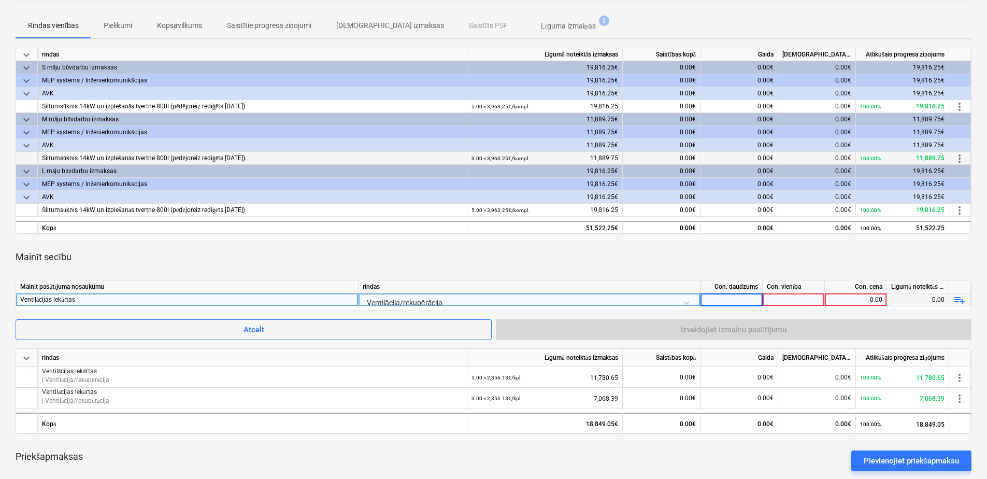
type input "5"
click at [801, 296] on div at bounding box center [793, 299] width 62 height 13
type input "kpl."
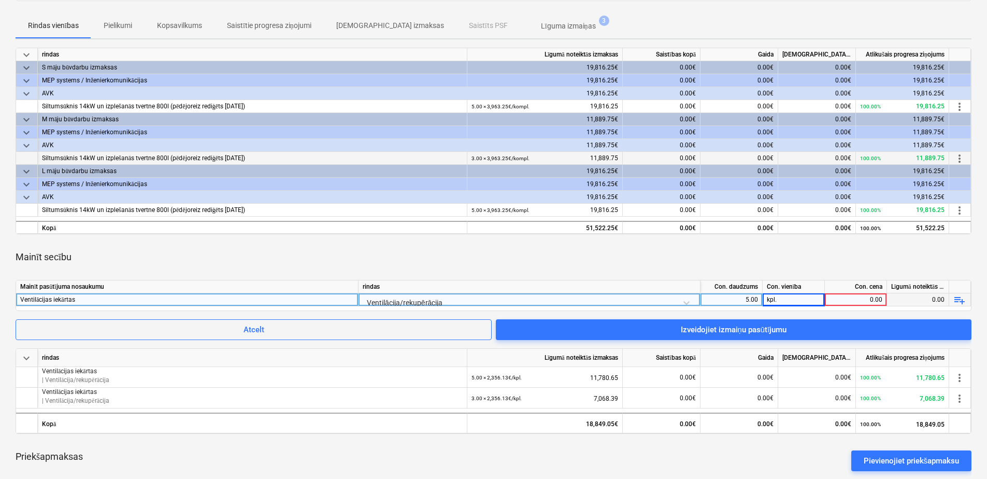
click at [852, 295] on div "0.00" at bounding box center [855, 299] width 53 height 13
type input "2356.1307"
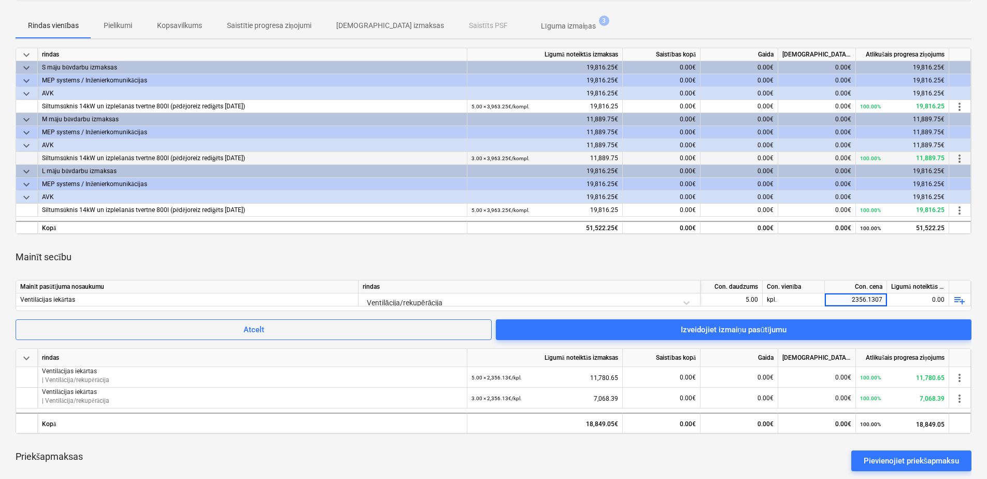
click at [847, 266] on div "Mainīt secību" at bounding box center [493, 256] width 955 height 29
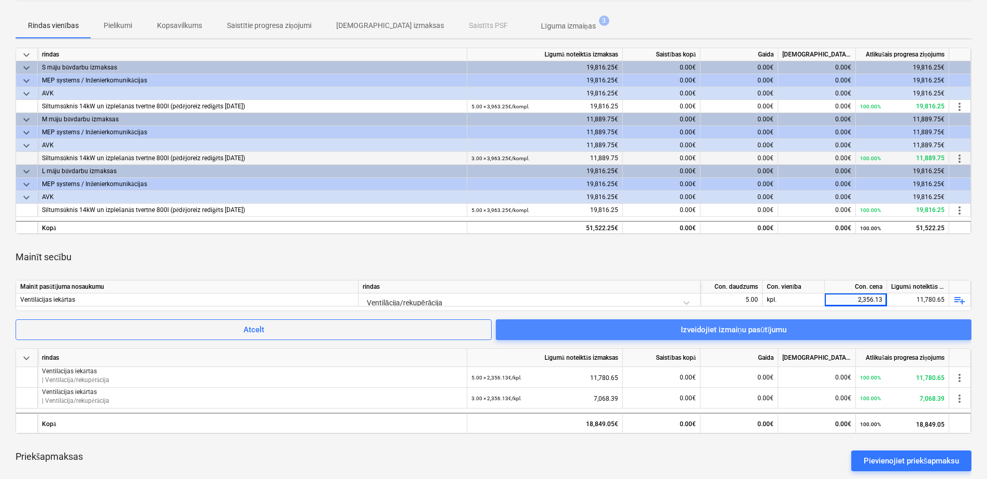
click at [817, 334] on span "Izveidojiet izmaiņu pasūtījumu" at bounding box center [733, 329] width 451 height 13
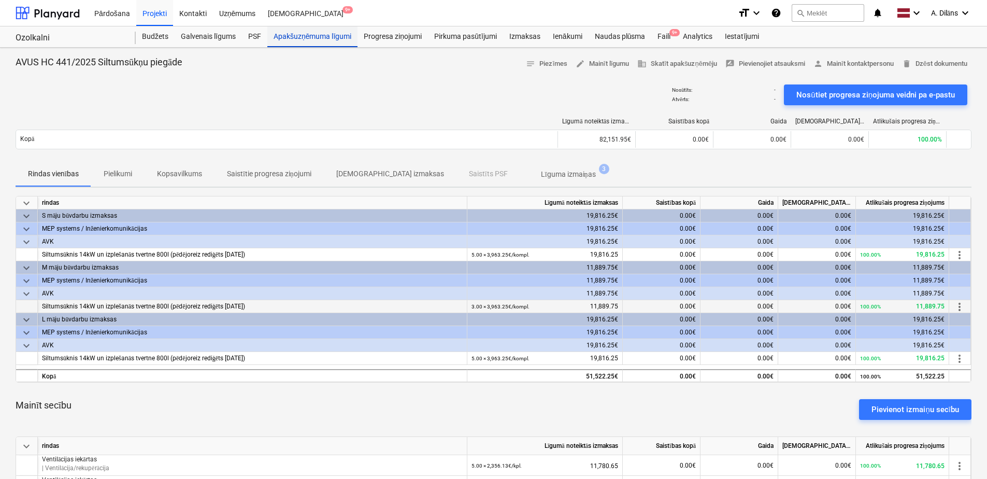
click at [301, 33] on div "Apakšuzņēmuma līgumi" at bounding box center [312, 36] width 90 height 21
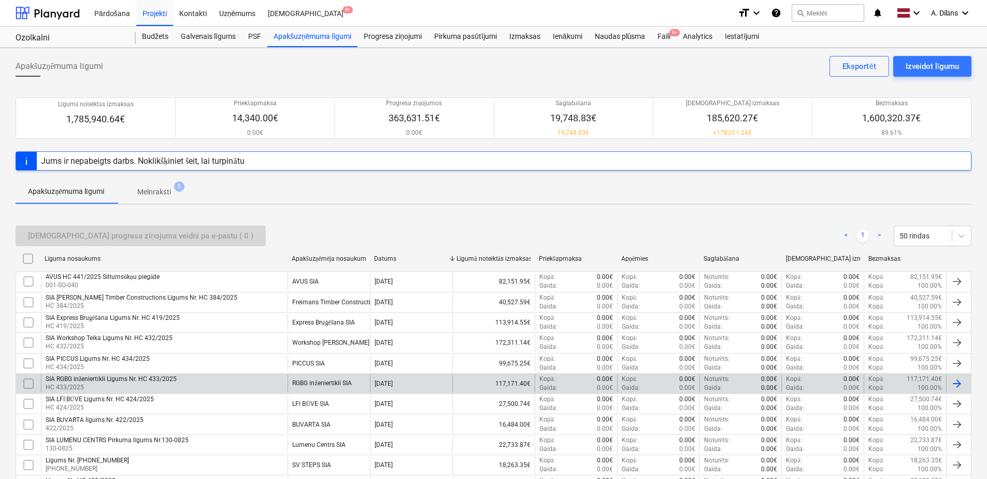
click at [149, 378] on div "SIA RGBG inženiertīkli Līgums Nr. HC 433/2025" at bounding box center [111, 379] width 131 height 8
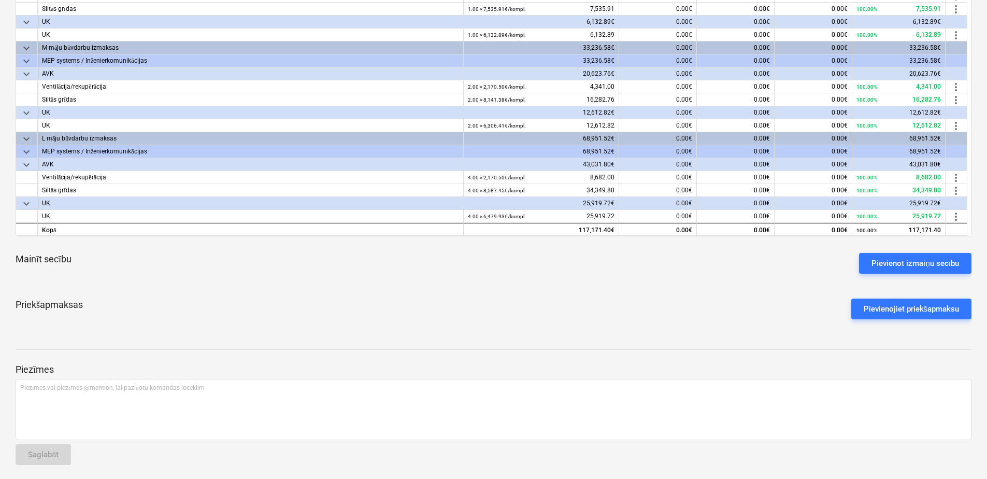
scroll to position [249, 0]
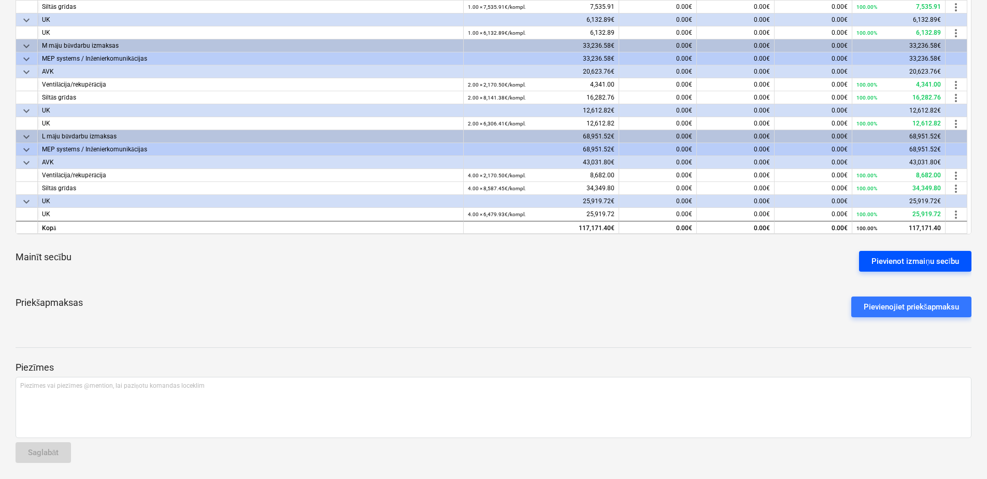
click at [898, 262] on div "Pievienot izmaiņu secību" at bounding box center [915, 260] width 88 height 13
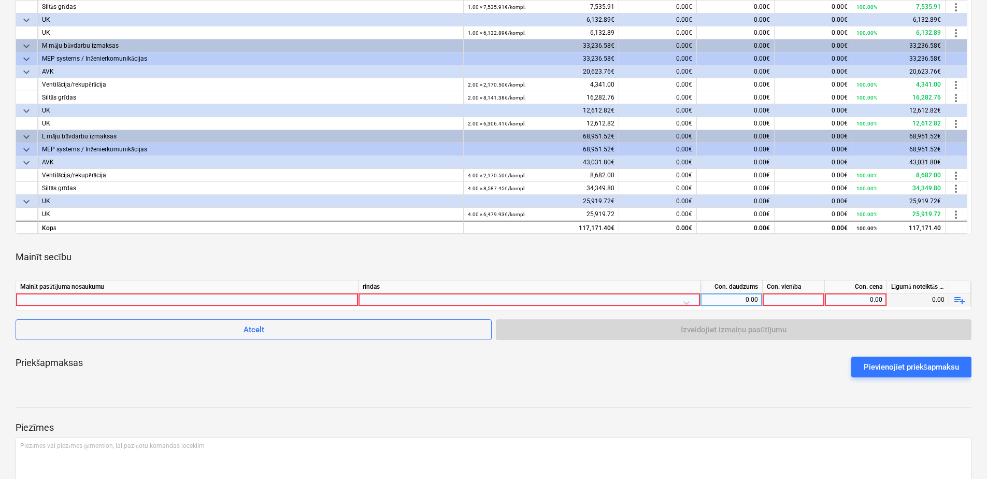
click at [171, 295] on div at bounding box center [187, 299] width 334 height 12
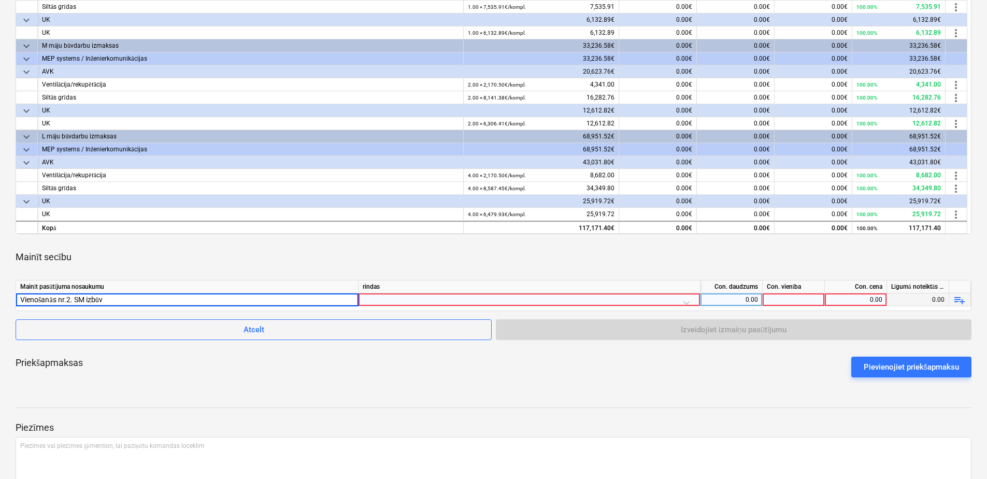
type input "Vienošanās nr.2. SM izbūve"
click at [412, 301] on div at bounding box center [529, 302] width 333 height 18
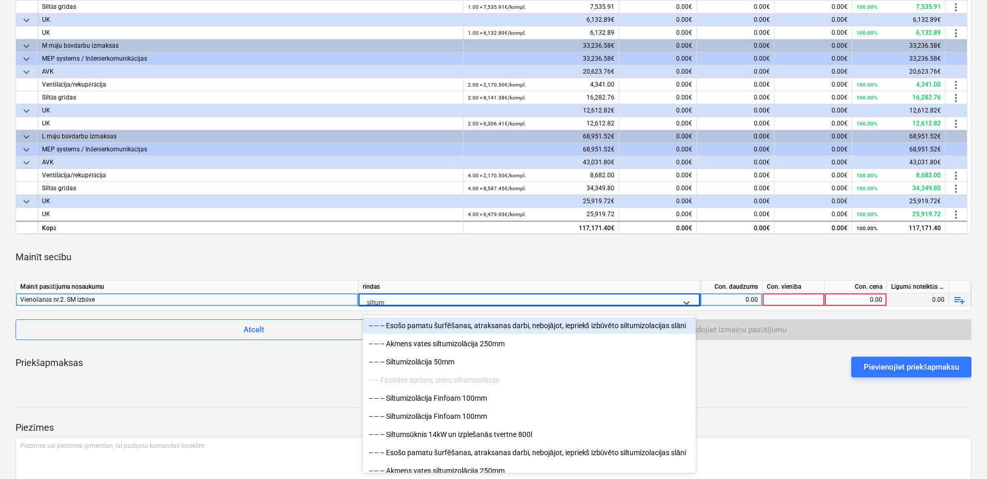
type input "siltums"
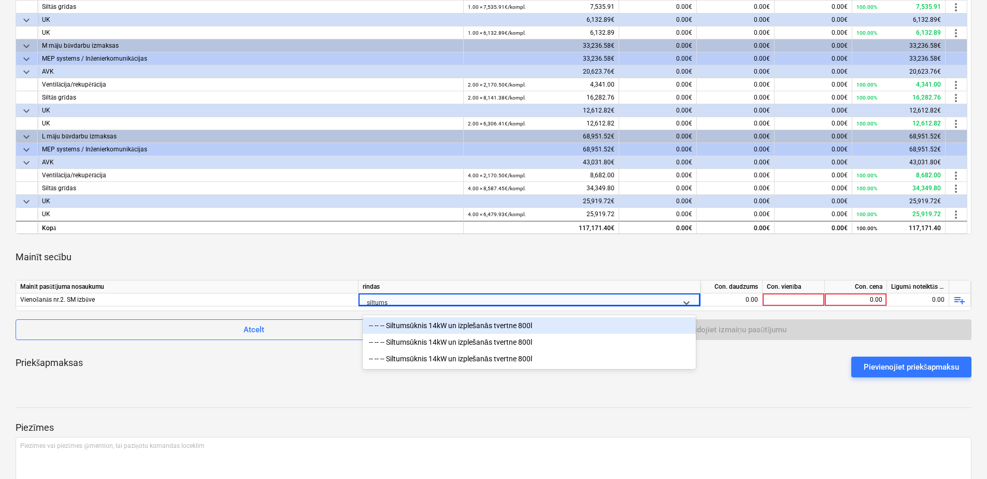
click at [449, 324] on div "-- -- -- Siltumsūknis 14kW un izplešanās tvertne 800l" at bounding box center [529, 325] width 333 height 17
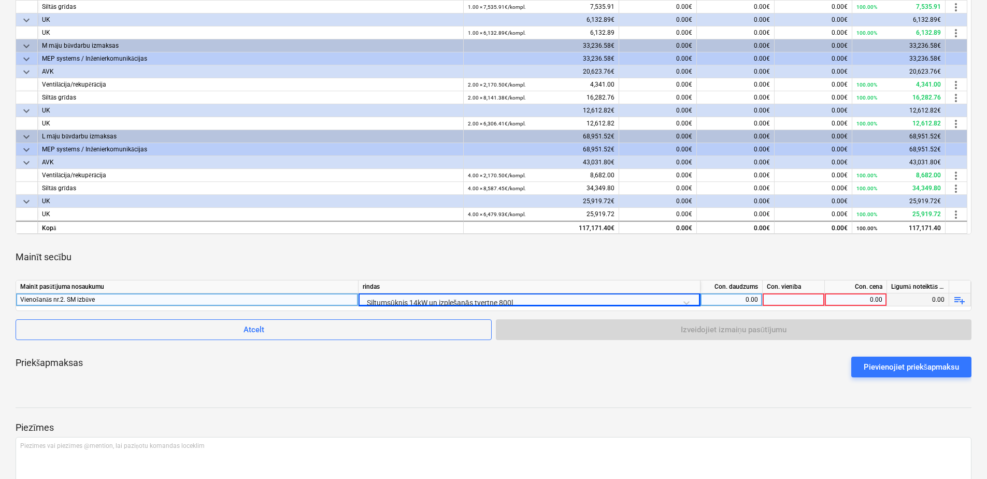
click at [722, 298] on div "0.00" at bounding box center [730, 299] width 53 height 13
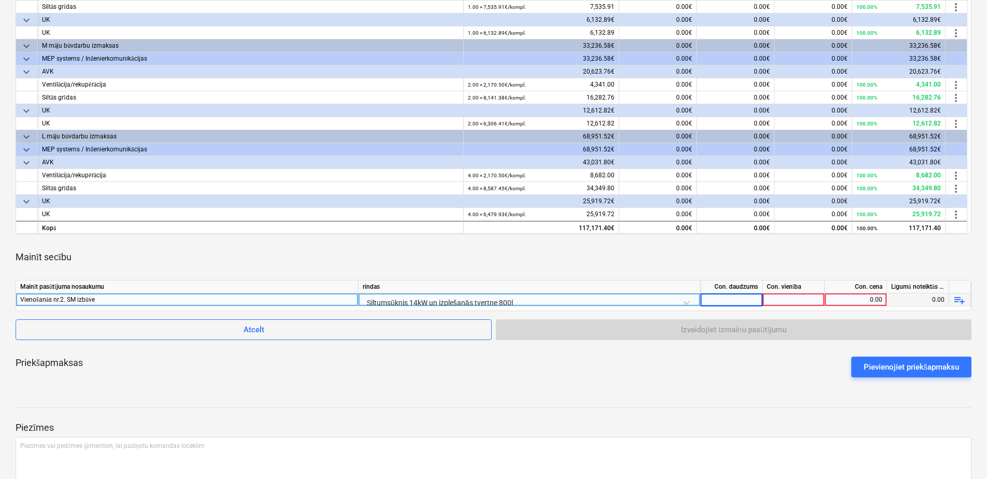
type input "1"
click at [796, 300] on div at bounding box center [793, 299] width 62 height 13
type input "kpl."
click at [846, 300] on div "0.00" at bounding box center [855, 299] width 53 height 13
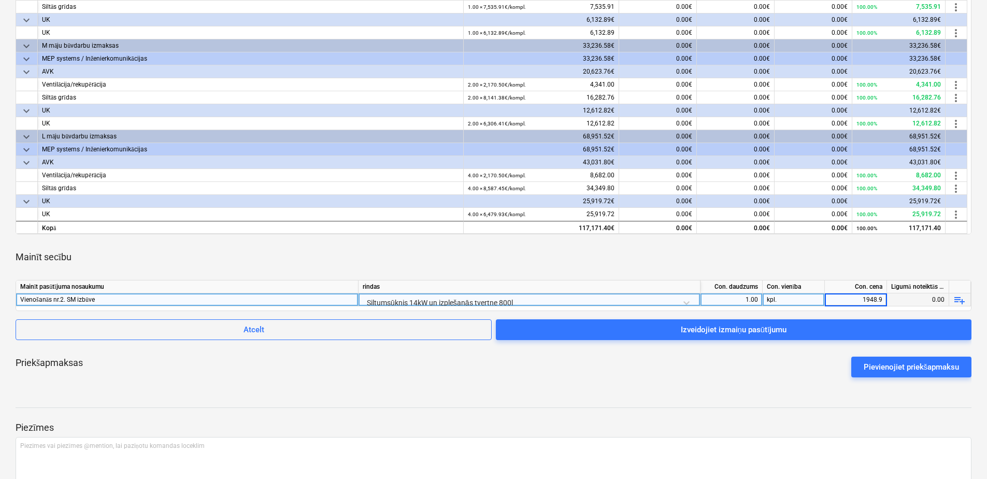
type input "1948.91"
click at [827, 265] on div "Mainīt secību" at bounding box center [493, 256] width 955 height 29
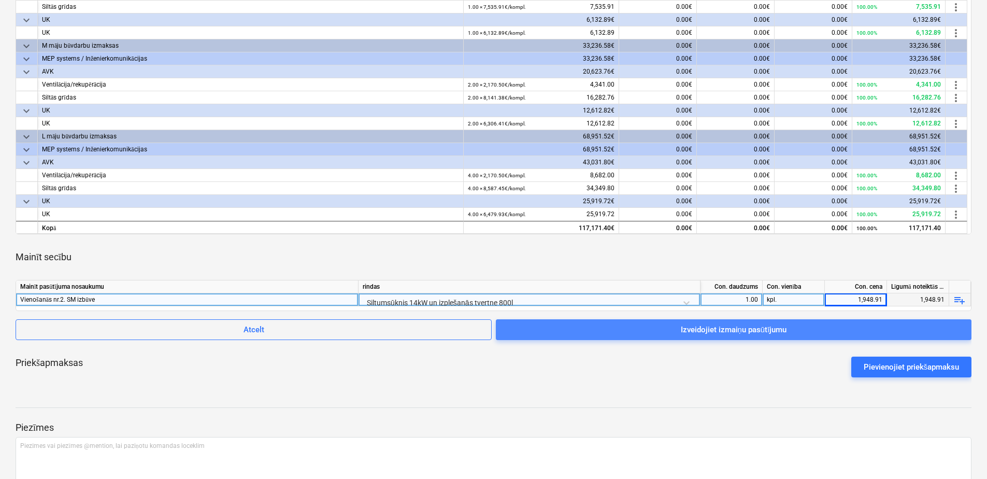
click at [737, 330] on div "Izveidojiet izmaiņu pasūtījumu" at bounding box center [733, 329] width 106 height 13
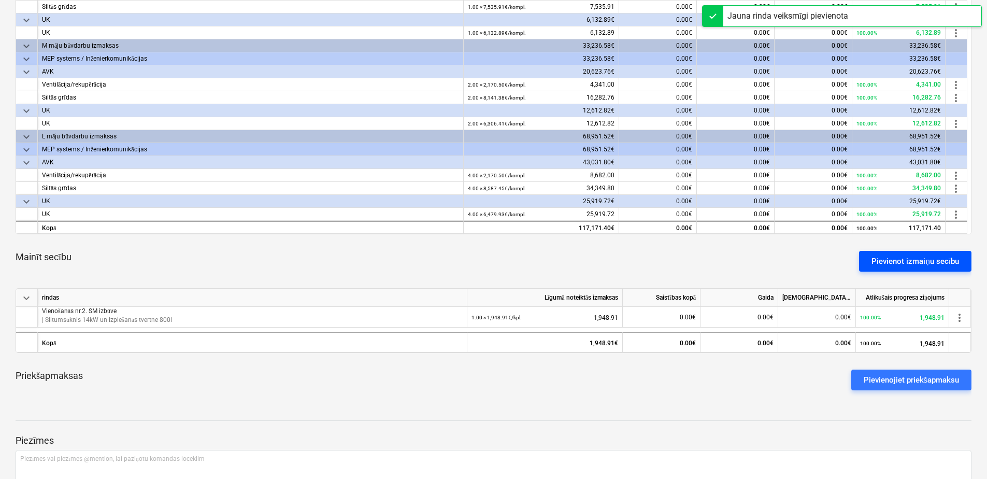
click at [934, 262] on div "Pievienot izmaiņu secību" at bounding box center [915, 260] width 88 height 13
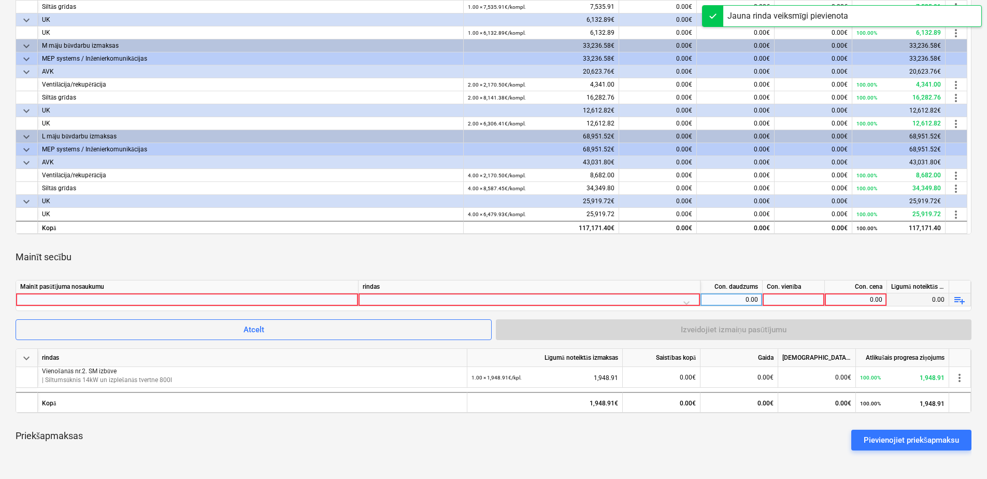
click at [233, 299] on div at bounding box center [187, 299] width 334 height 12
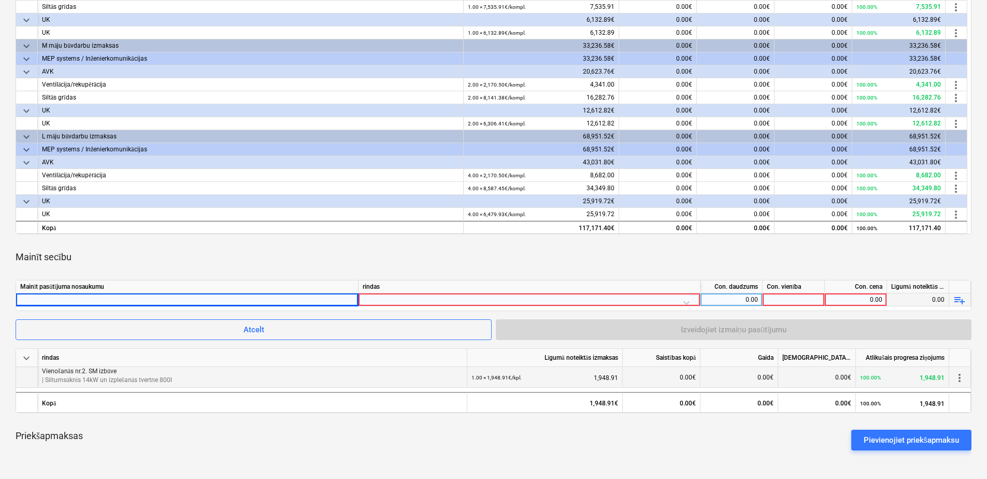
drag, startPoint x: 120, startPoint y: 368, endPoint x: 45, endPoint y: 368, distance: 74.6
click at [45, 368] on p "Vienošanās nr.2. SM izbūve" at bounding box center [252, 371] width 421 height 9
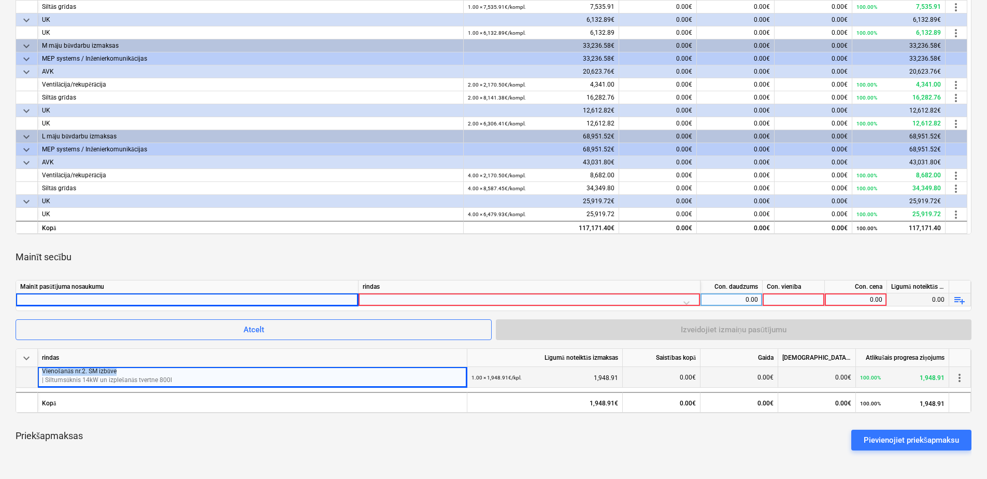
drag, startPoint x: 42, startPoint y: 368, endPoint x: 120, endPoint y: 373, distance: 77.9
click at [120, 373] on p "Vienošanās nr.2. SM izbūve" at bounding box center [252, 371] width 421 height 9
copy p "Vienošanās nr.2. SM izbūve"
click at [120, 300] on div at bounding box center [187, 299] width 334 height 12
click at [425, 297] on div at bounding box center [529, 302] width 333 height 18
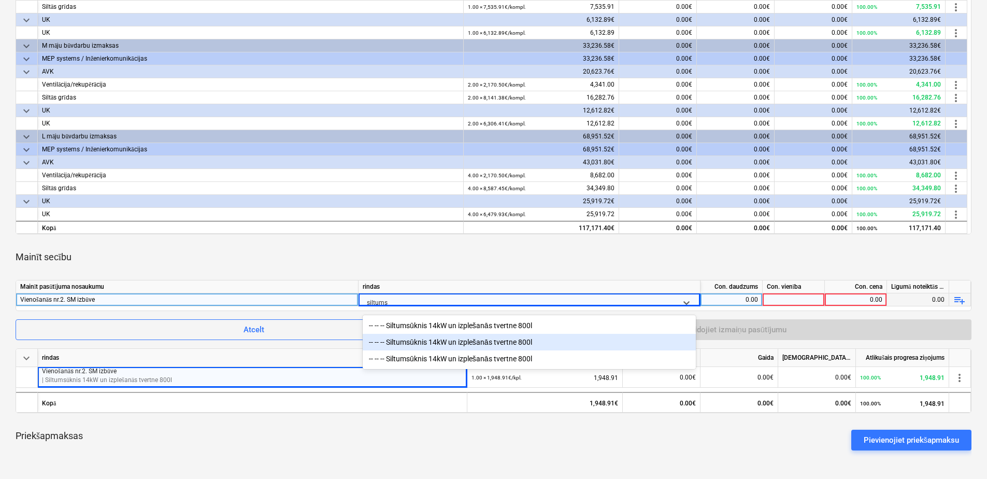
click at [495, 343] on div "-- -- -- Siltumsūknis 14kW un izplešanās tvertne 800l" at bounding box center [529, 342] width 333 height 17
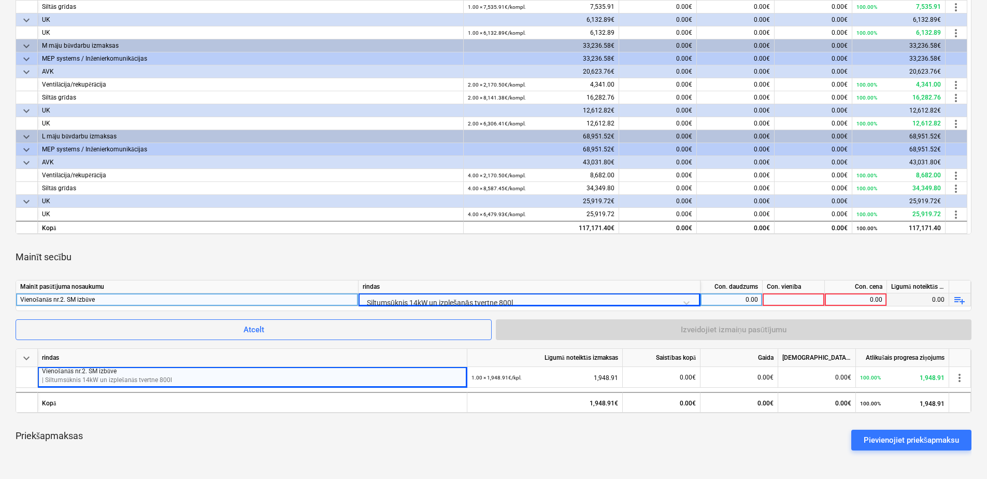
click at [719, 299] on div "0.00" at bounding box center [730, 299] width 53 height 13
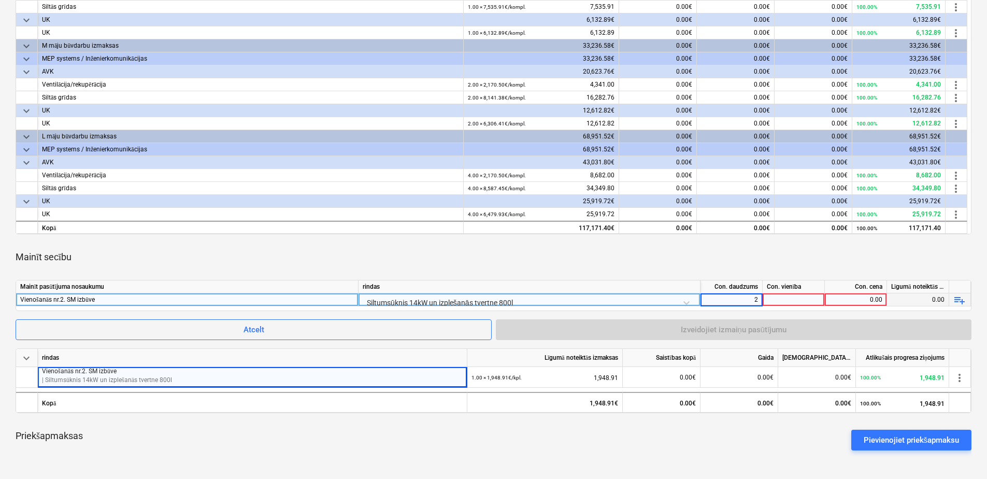
click at [800, 302] on div at bounding box center [793, 299] width 62 height 13
click at [861, 298] on div "0.00" at bounding box center [855, 299] width 53 height 13
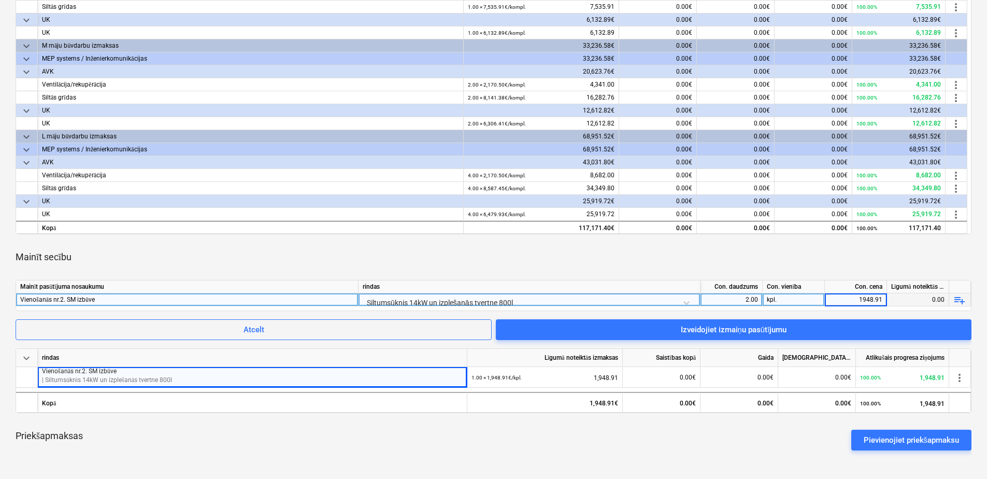
click at [853, 258] on div "Mainīt secību" at bounding box center [493, 256] width 955 height 29
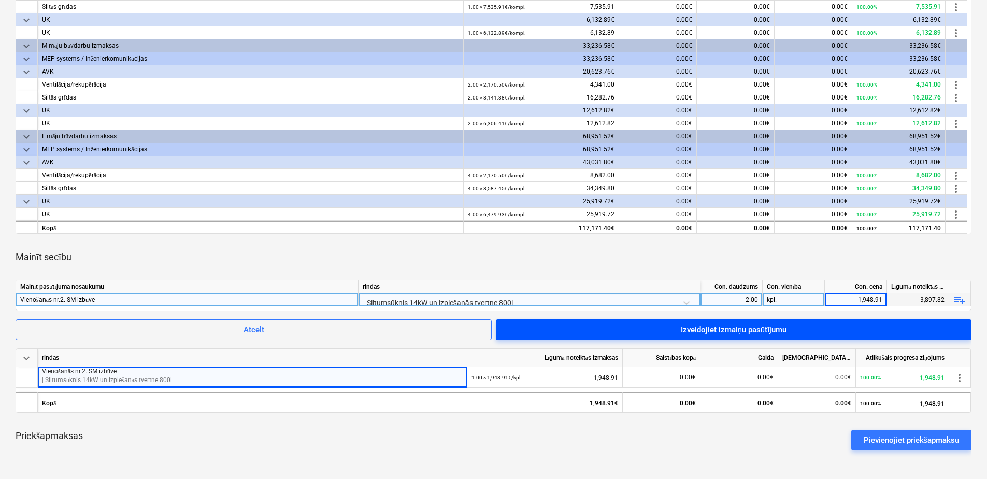
click at [765, 326] on div "Izveidojiet izmaiņu pasūtījumu" at bounding box center [733, 329] width 106 height 13
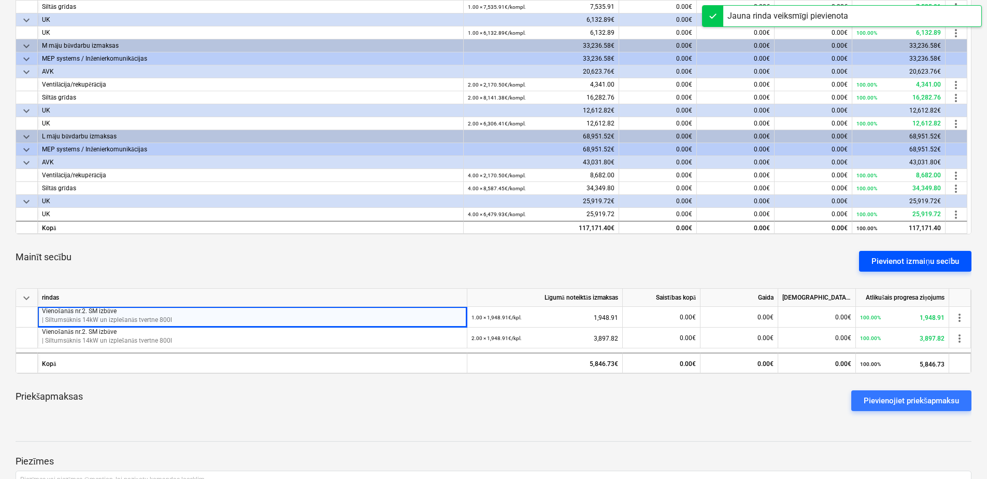
click at [907, 257] on div "Pievienot izmaiņu secību" at bounding box center [915, 260] width 88 height 13
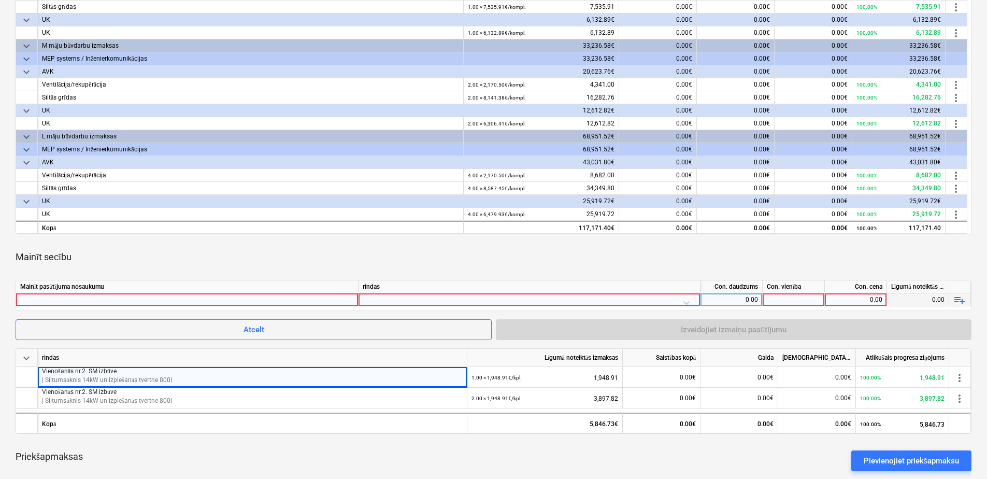
click at [138, 297] on div at bounding box center [187, 299] width 334 height 12
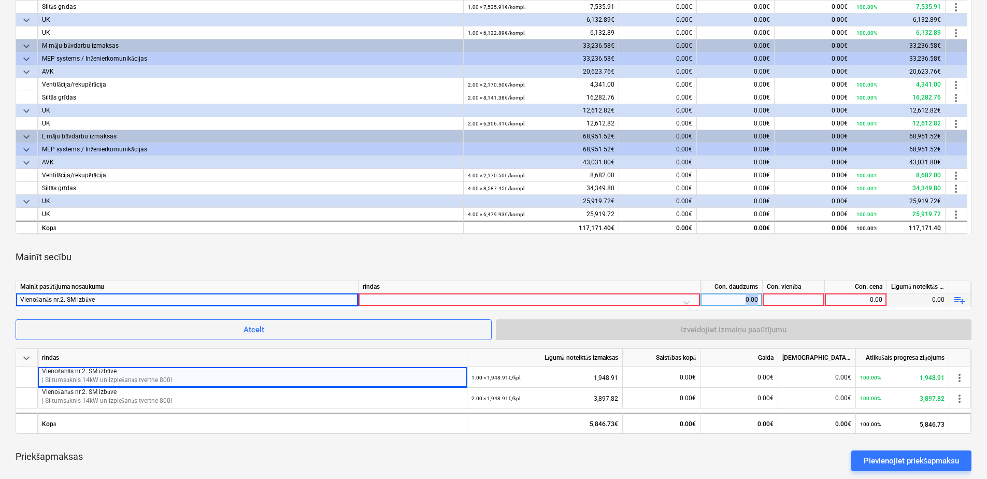
click at [373, 298] on div at bounding box center [529, 302] width 333 height 18
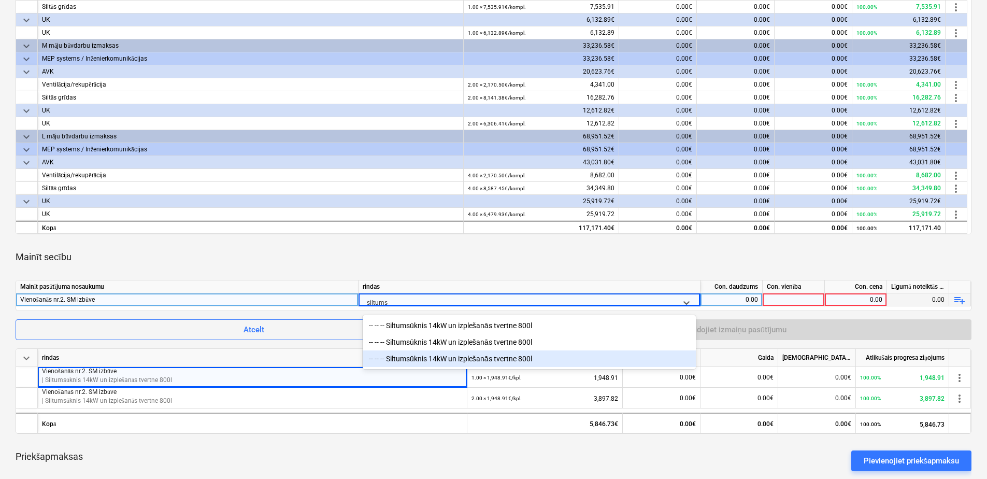
click at [507, 364] on div "-- -- -- Siltumsūknis 14kW un izplešanās tvertne 800l" at bounding box center [529, 358] width 333 height 17
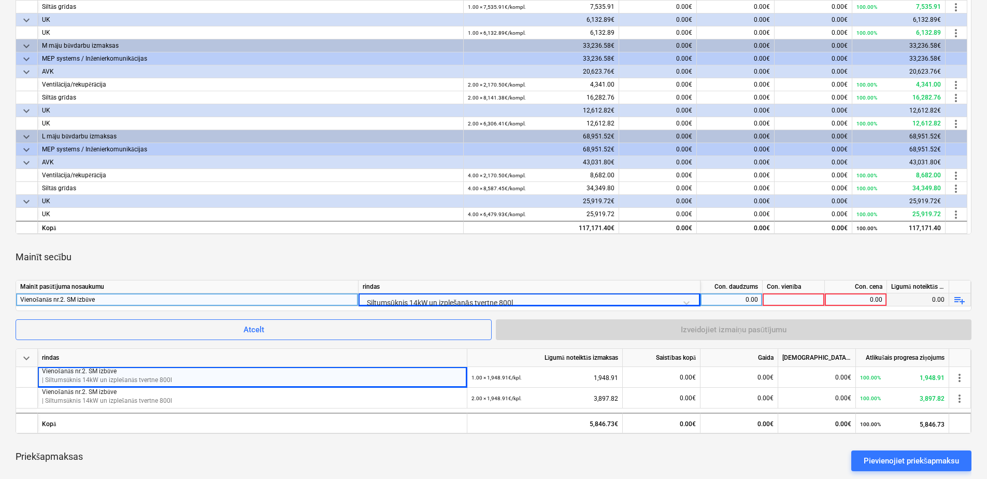
click at [730, 297] on div "0.00" at bounding box center [730, 299] width 53 height 13
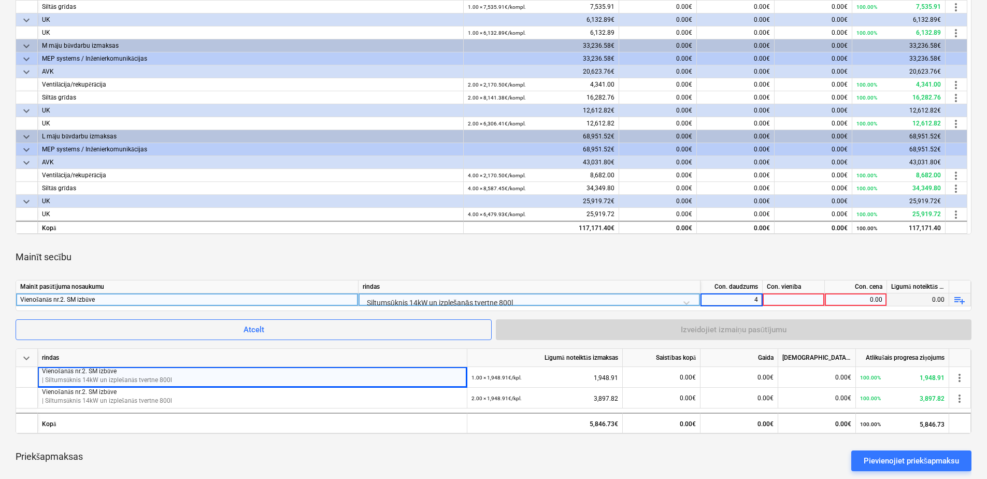
click at [811, 297] on div at bounding box center [793, 299] width 62 height 13
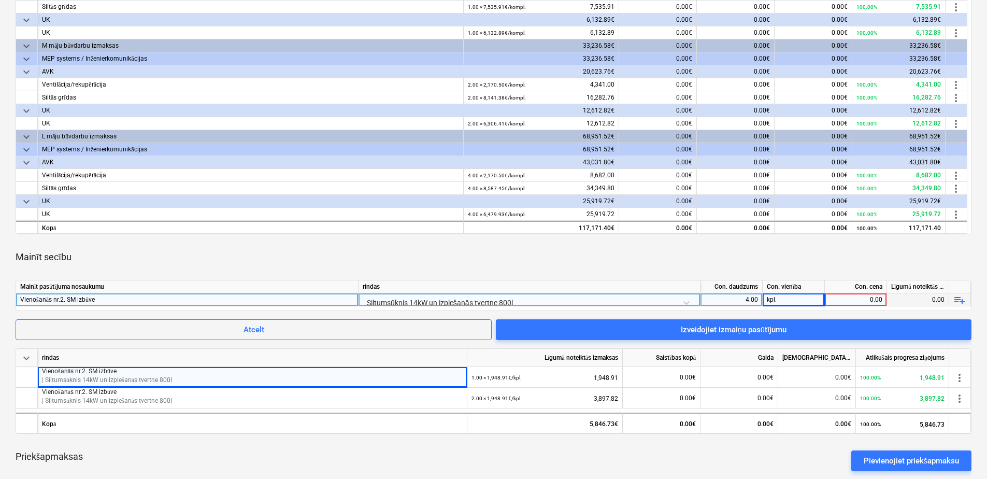
click at [858, 294] on div "0.00" at bounding box center [855, 299] width 53 height 13
click at [795, 252] on div "Mainīt secību" at bounding box center [493, 256] width 955 height 29
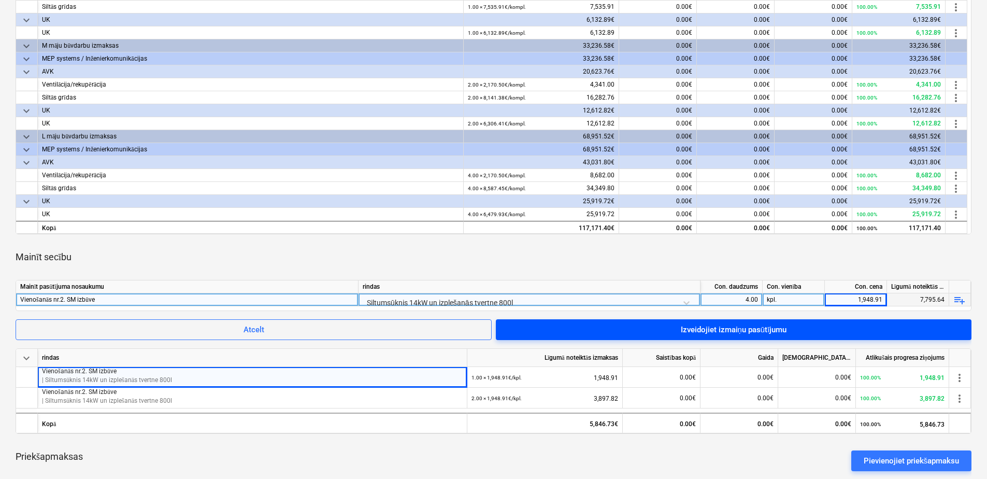
click at [733, 329] on div "Izveidojiet izmaiņu pasūtījumu" at bounding box center [733, 329] width 106 height 13
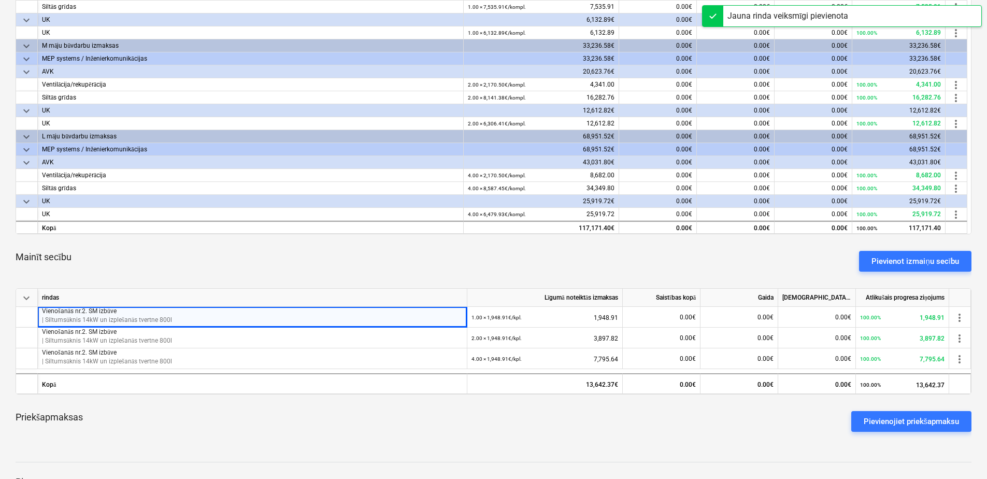
drag, startPoint x: 598, startPoint y: 250, endPoint x: 566, endPoint y: 250, distance: 32.1
drag, startPoint x: 566, startPoint y: 250, endPoint x: 544, endPoint y: 250, distance: 21.8
drag, startPoint x: 544, startPoint y: 250, endPoint x: 491, endPoint y: 248, distance: 52.9
click at [491, 248] on div "Mainīt secību Pievienot izmaiņu secību" at bounding box center [493, 260] width 955 height 37
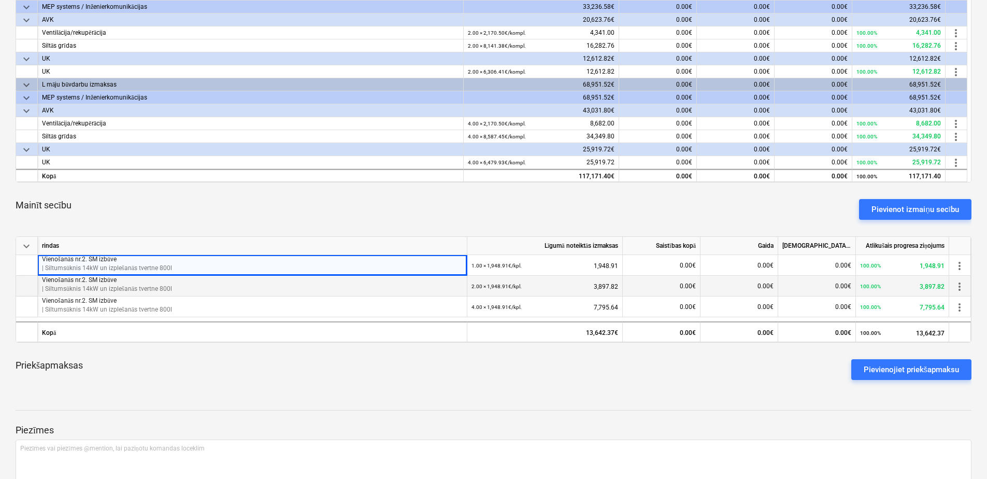
scroll to position [363, 0]
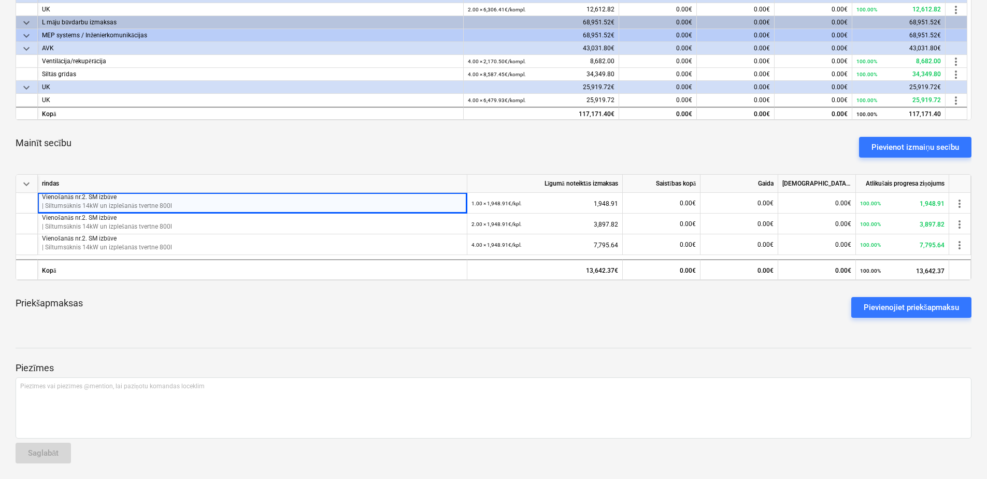
click at [530, 317] on div "Priekšapmaksas Pievienojiet priekšapmaksu" at bounding box center [493, 306] width 955 height 37
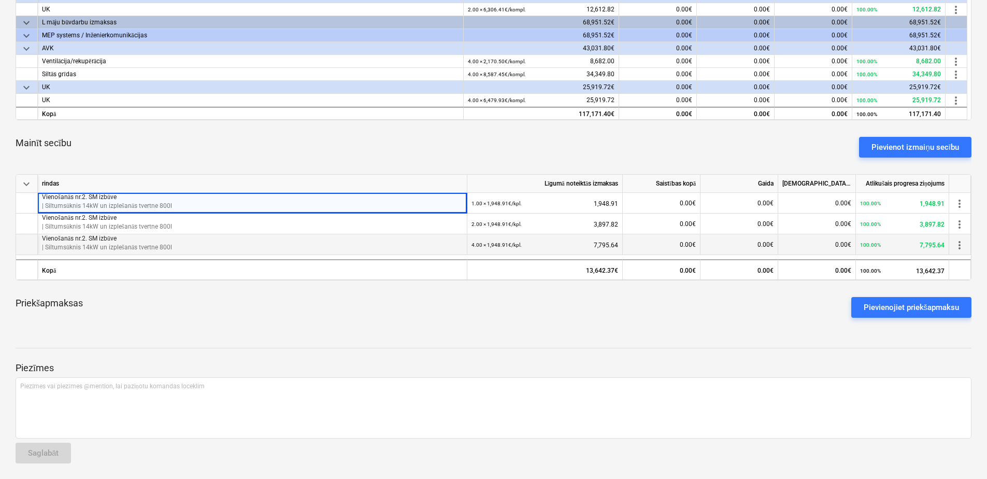
click at [235, 241] on p "Vienošanās nr.2. SM izbūve" at bounding box center [252, 238] width 421 height 9
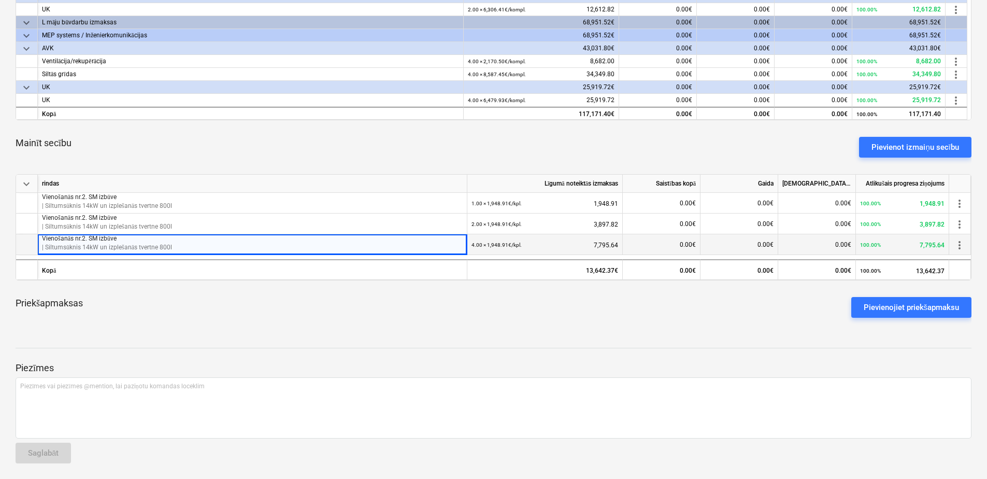
click at [207, 243] on p "| Siltumsūknis 14kW un izplešanās tvertne 800l" at bounding box center [252, 247] width 421 height 9
click at [164, 238] on p "Vienošanās nr.2. SM izbūve" at bounding box center [252, 238] width 421 height 9
click at [162, 238] on p "Vienošanās nr.2. SM izbūve" at bounding box center [252, 238] width 421 height 9
click at [352, 358] on div at bounding box center [493, 357] width 955 height 8
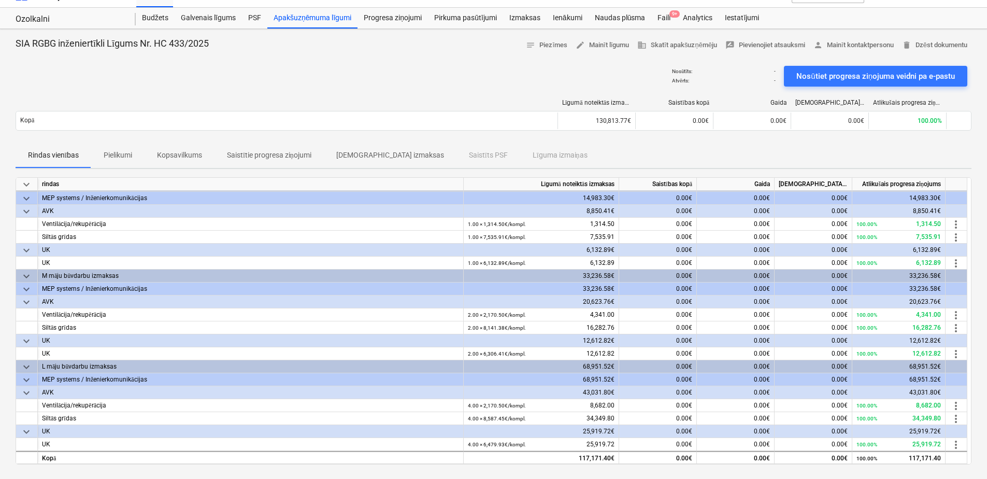
scroll to position [0, 0]
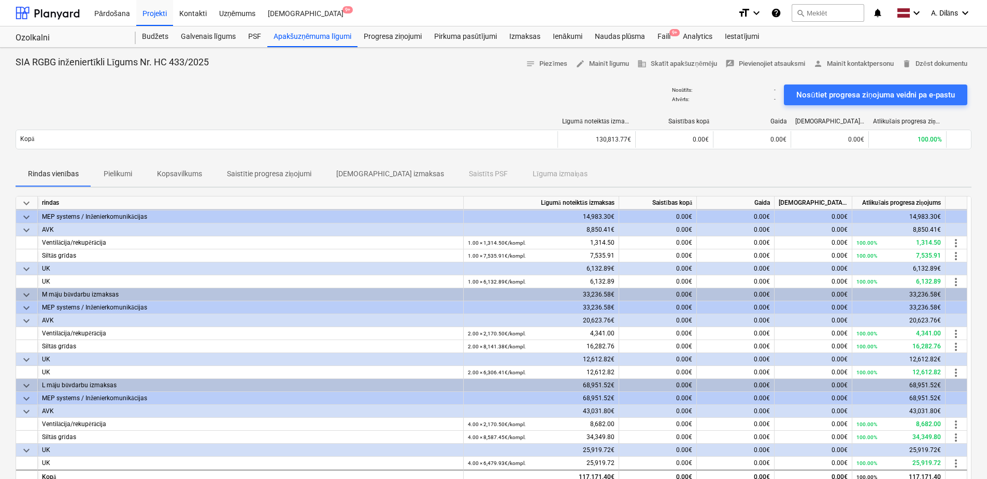
drag, startPoint x: 460, startPoint y: 86, endPoint x: 436, endPoint y: 86, distance: 24.9
drag, startPoint x: 436, startPoint y: 86, endPoint x: 417, endPoint y: 84, distance: 18.8
click at [417, 84] on div "Nosūtīts : - Atvērts : - Nosūtiet progresa ziņojuma veidni pa e-pastu" at bounding box center [493, 94] width 955 height 29
click at [313, 38] on div "Apakšuzņēmuma līgumi" at bounding box center [312, 36] width 90 height 21
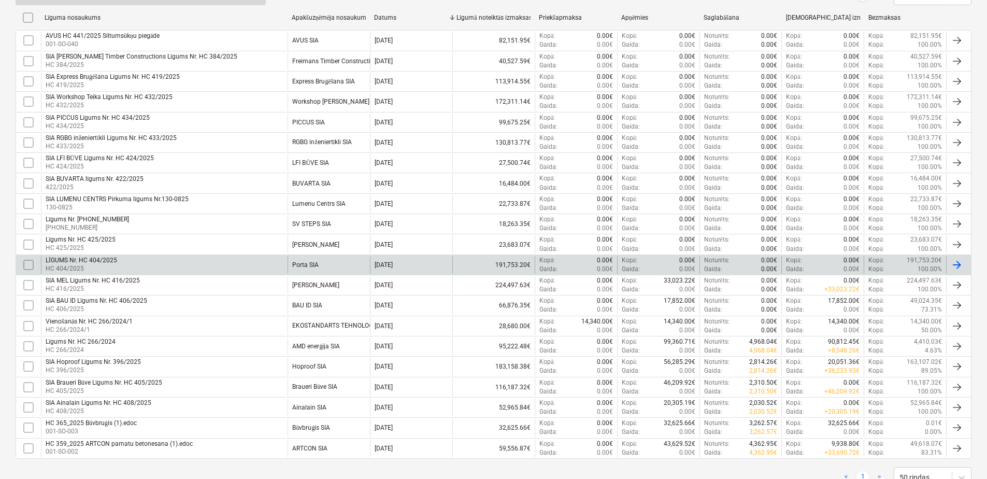
scroll to position [259, 0]
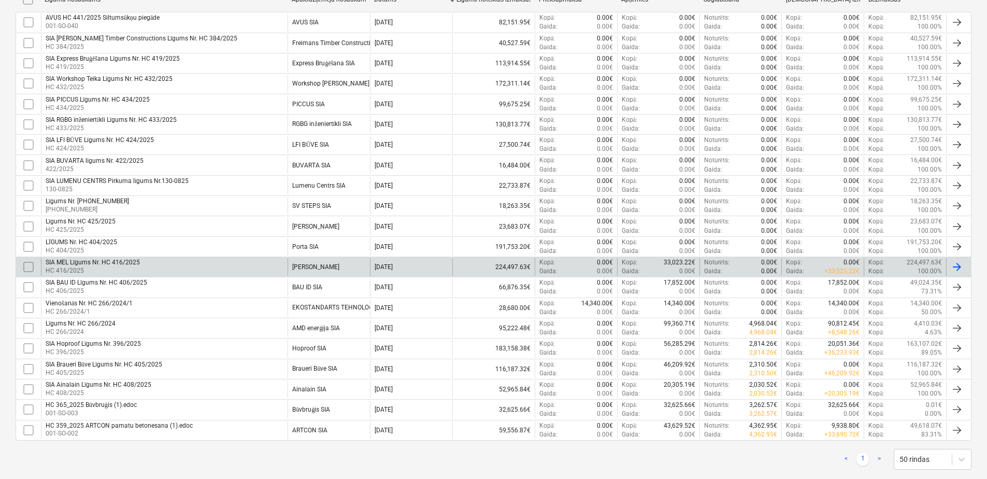
click at [212, 263] on div "SIA MEL Līgums Nr. HC 416/2025 HC 416/2025" at bounding box center [164, 267] width 247 height 18
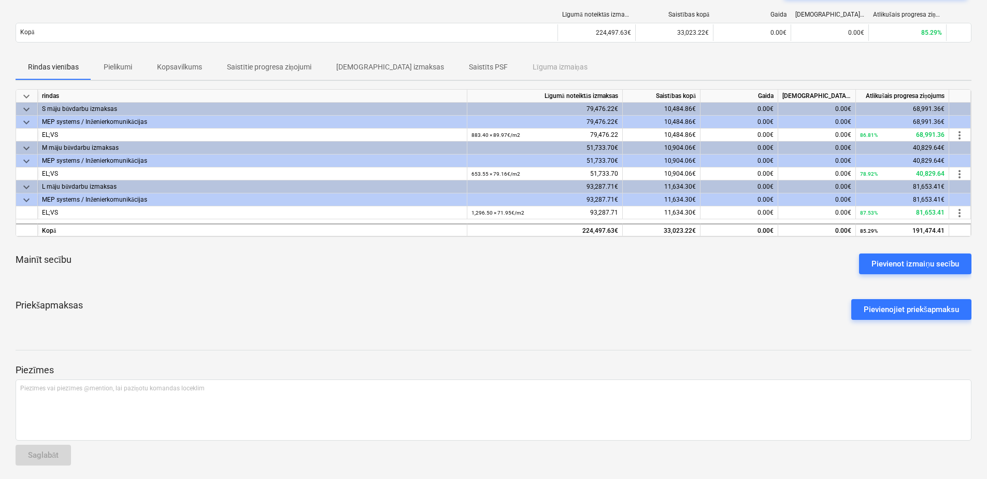
scroll to position [109, 0]
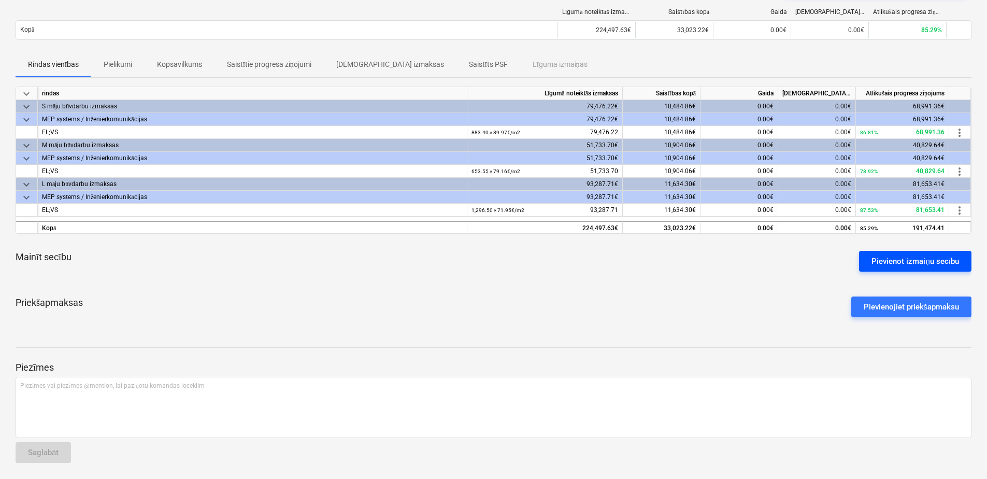
click at [867, 268] on button "Pievienot izmaiņu secību" at bounding box center [915, 261] width 112 height 21
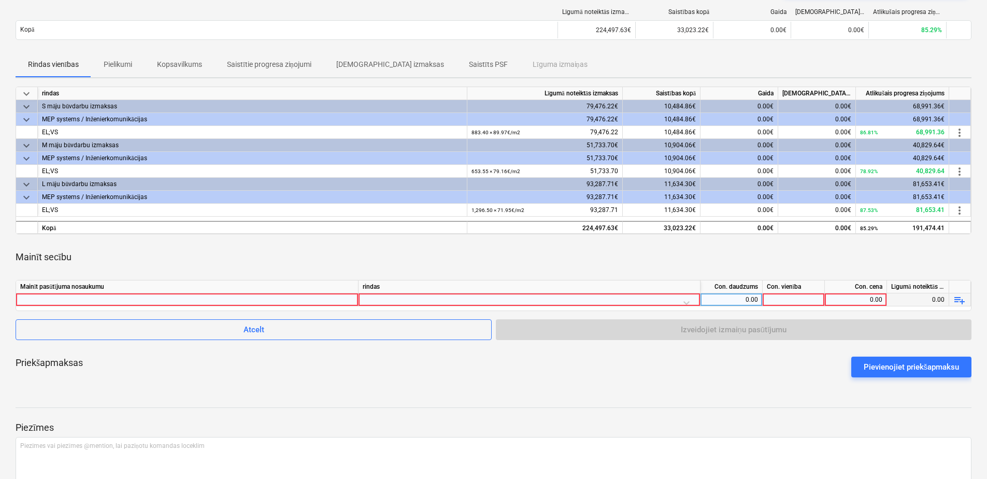
click at [291, 296] on div at bounding box center [187, 299] width 334 height 12
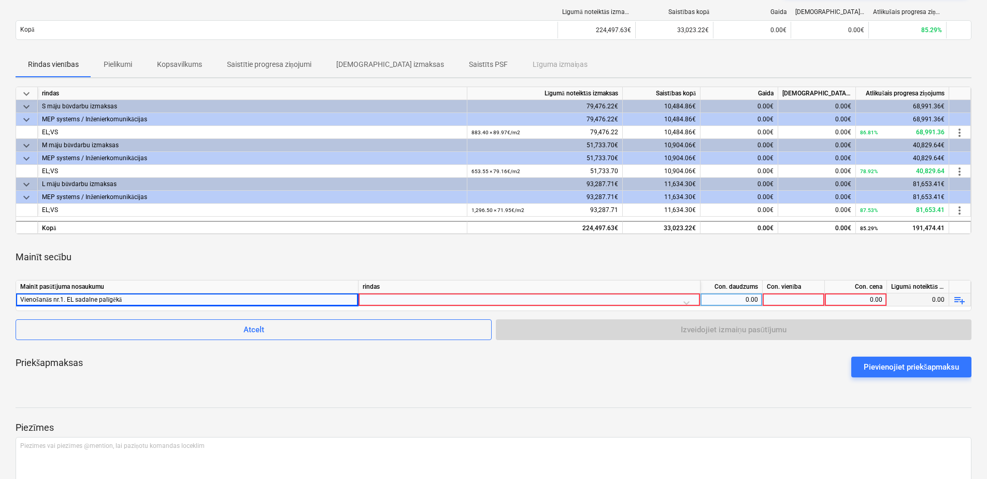
click at [425, 293] on div at bounding box center [529, 302] width 333 height 18
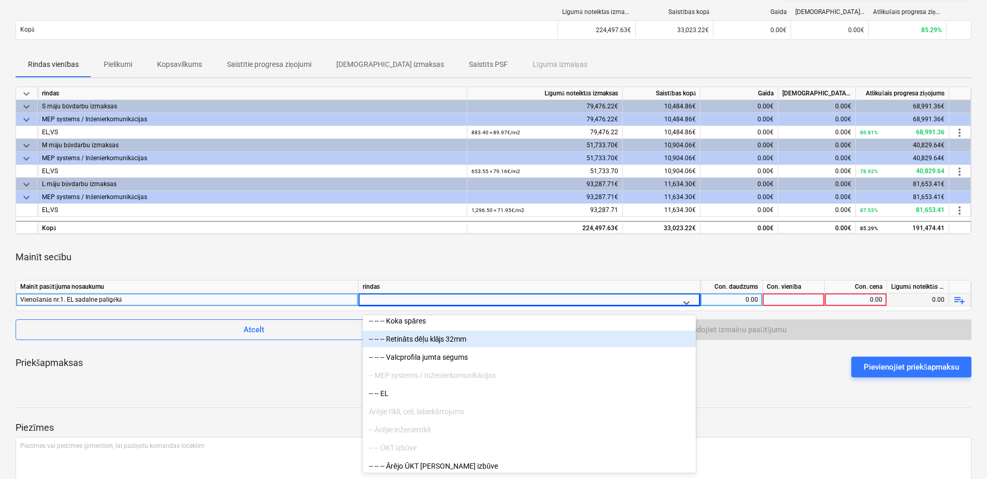
scroll to position [9870, 0]
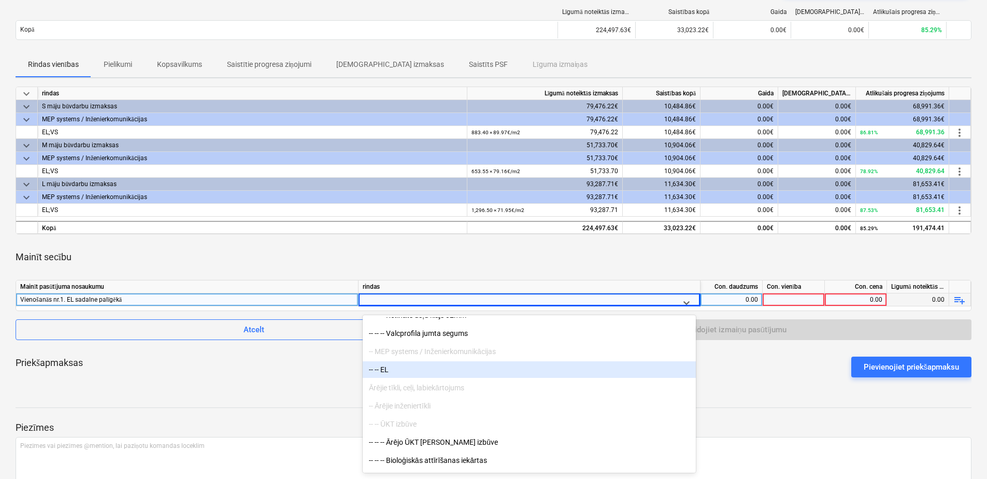
click at [387, 369] on div "-- -- EL" at bounding box center [529, 369] width 333 height 17
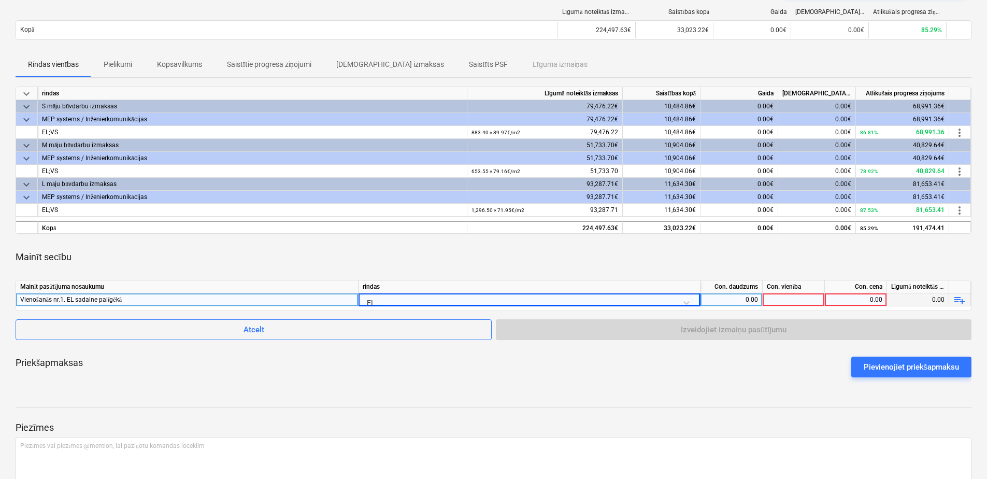
click at [735, 300] on div "0.00" at bounding box center [730, 299] width 53 height 13
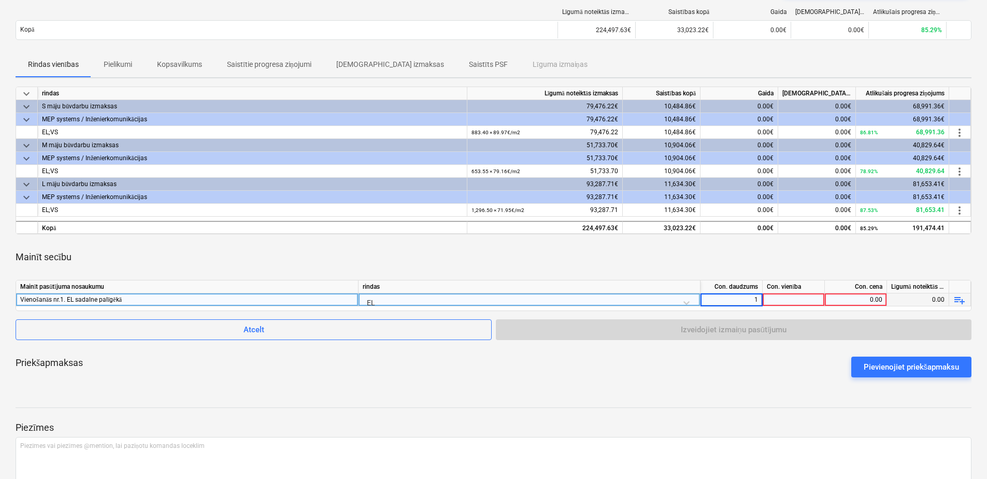
click at [784, 301] on div at bounding box center [793, 299] width 62 height 13
click at [863, 292] on div "Con. cena" at bounding box center [855, 286] width 62 height 13
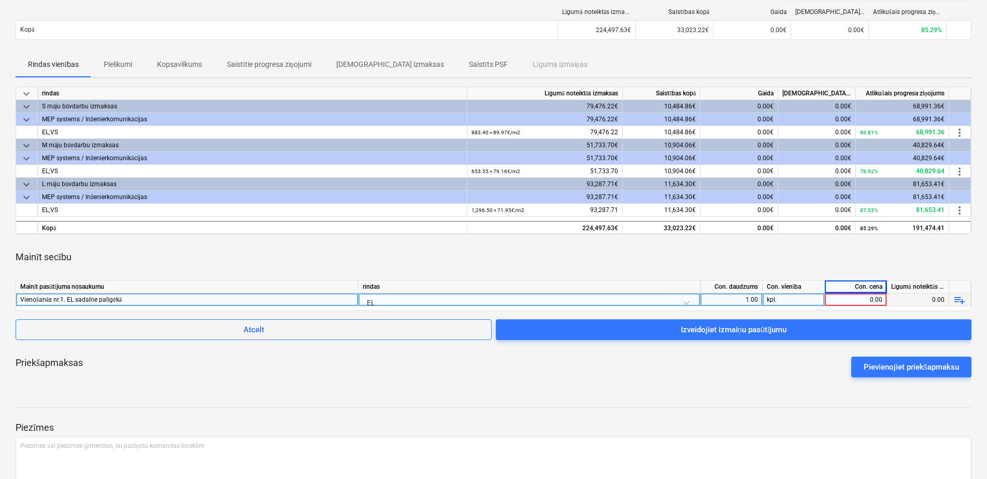
click at [862, 296] on div "0.00" at bounding box center [855, 299] width 53 height 13
click at [852, 254] on div "Mainīt secību" at bounding box center [493, 256] width 955 height 29
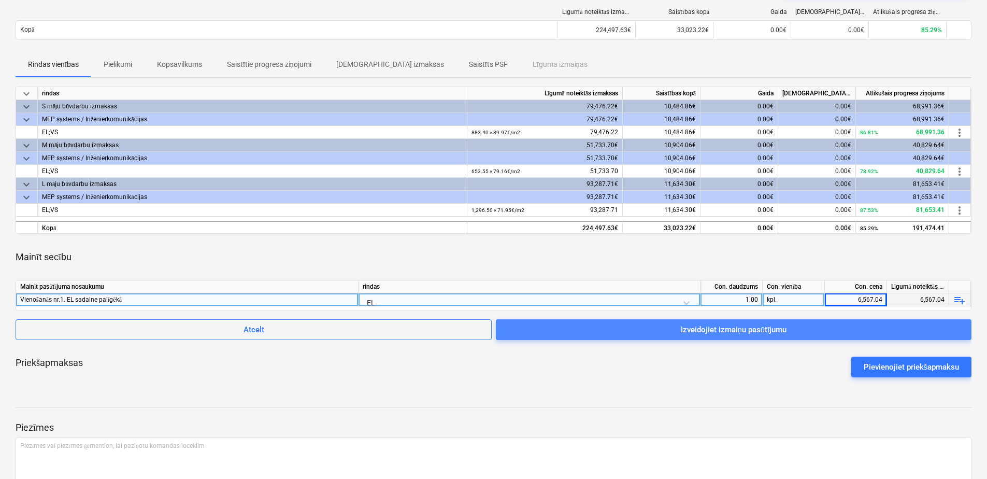
click at [726, 330] on div "Izveidojiet izmaiņu pasūtījumu" at bounding box center [733, 329] width 106 height 13
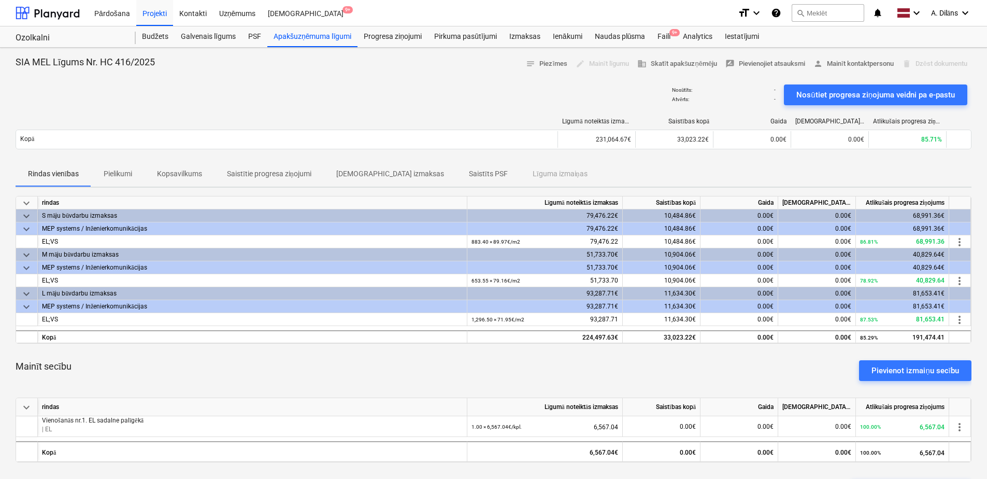
drag, startPoint x: 617, startPoint y: 163, endPoint x: 593, endPoint y: 161, distance: 23.9
click at [593, 162] on div "Rindas vienības Pielikumi Kopsavilkums Saistītie progresa ziņojumi Saistītās iz…" at bounding box center [493, 174] width 955 height 25
click at [329, 37] on div "Apakšuzņēmuma līgumi" at bounding box center [312, 36] width 90 height 21
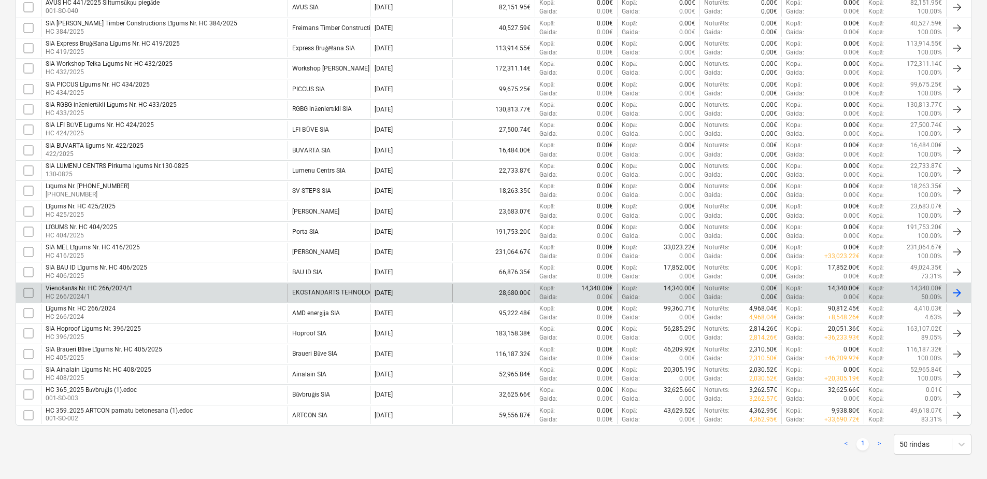
scroll to position [279, 0]
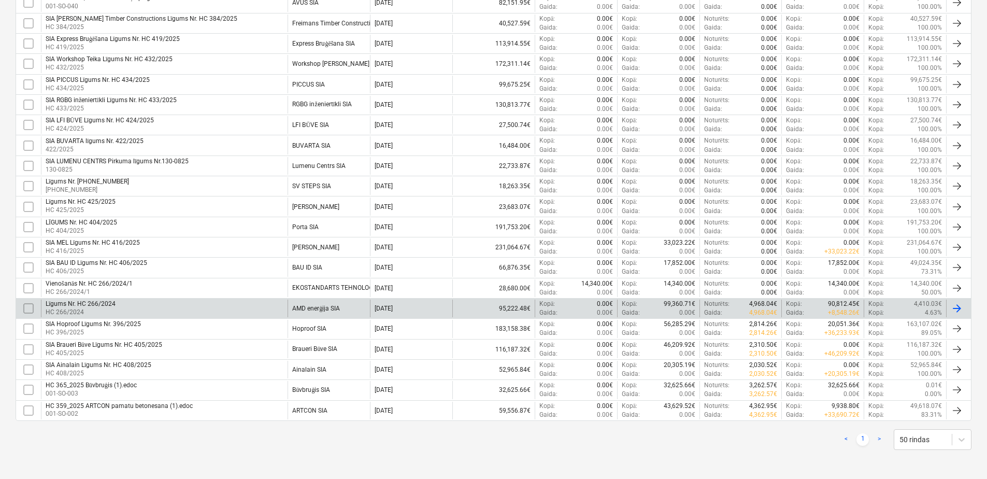
click at [307, 309] on div "AMD enerģija SIA" at bounding box center [316, 309] width 48 height 8
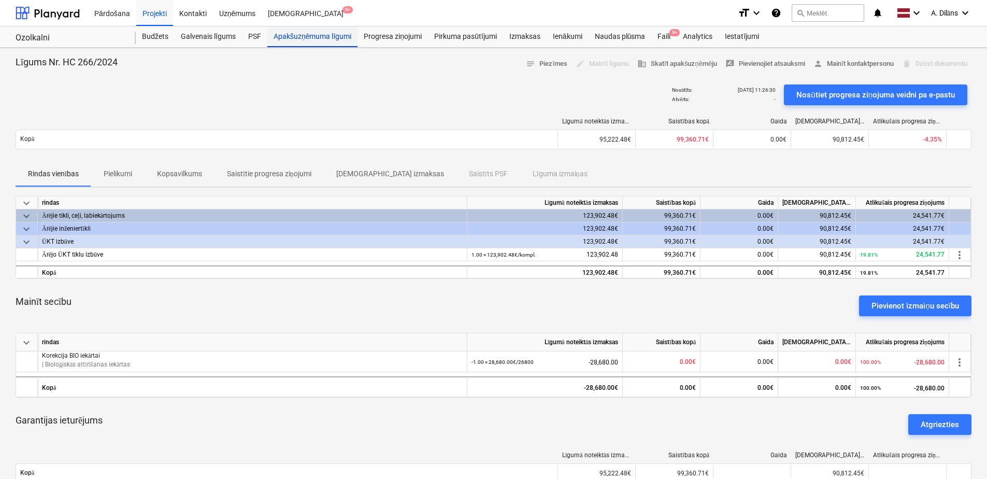
click at [310, 42] on div "Apakšuzņēmuma līgumi" at bounding box center [312, 36] width 90 height 21
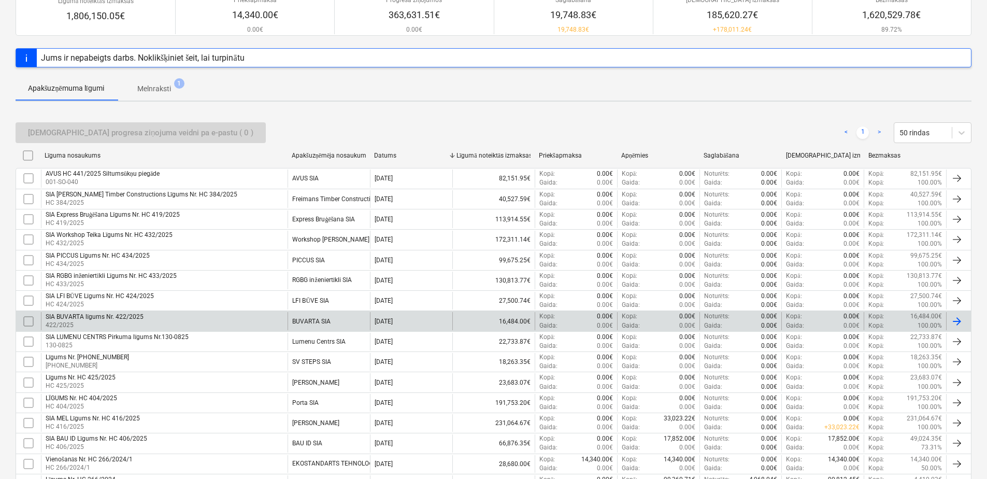
scroll to position [104, 0]
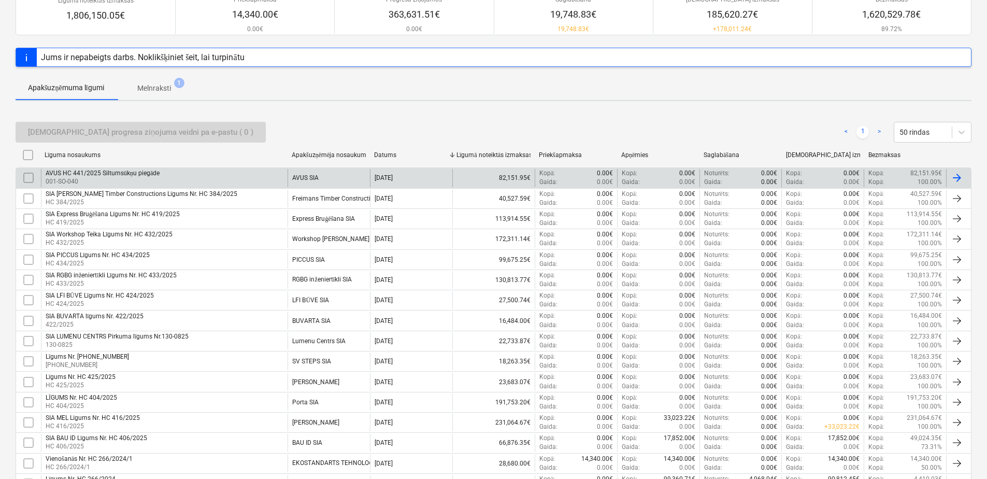
click at [205, 176] on div "AVUS HC 441/2025 Siltumsūkņu piegāde 001-SO-040" at bounding box center [164, 178] width 247 height 18
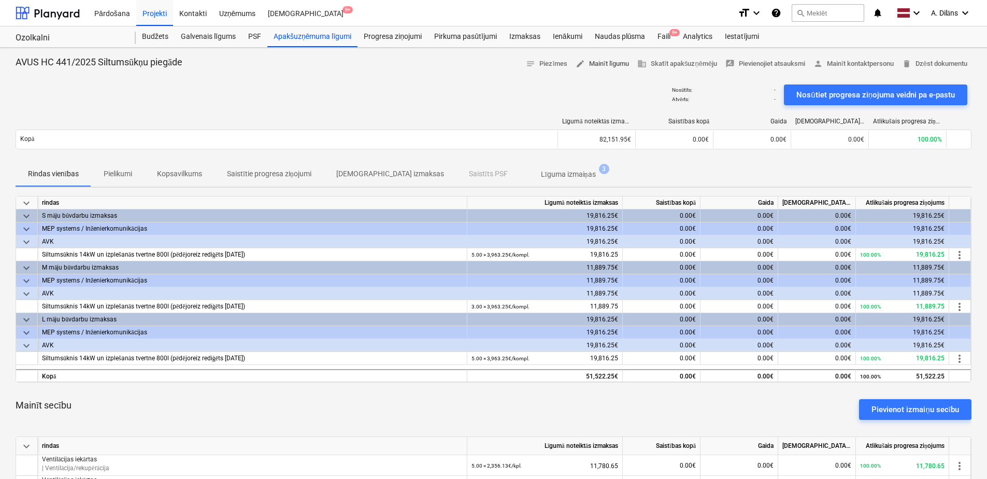
click at [593, 62] on span "edit Mainīt līgumu" at bounding box center [601, 64] width 53 height 12
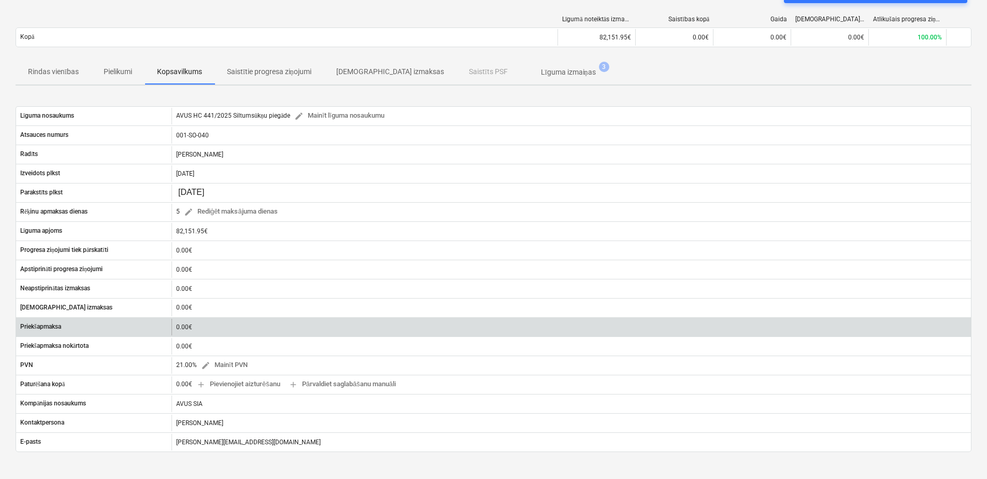
scroll to position [155, 0]
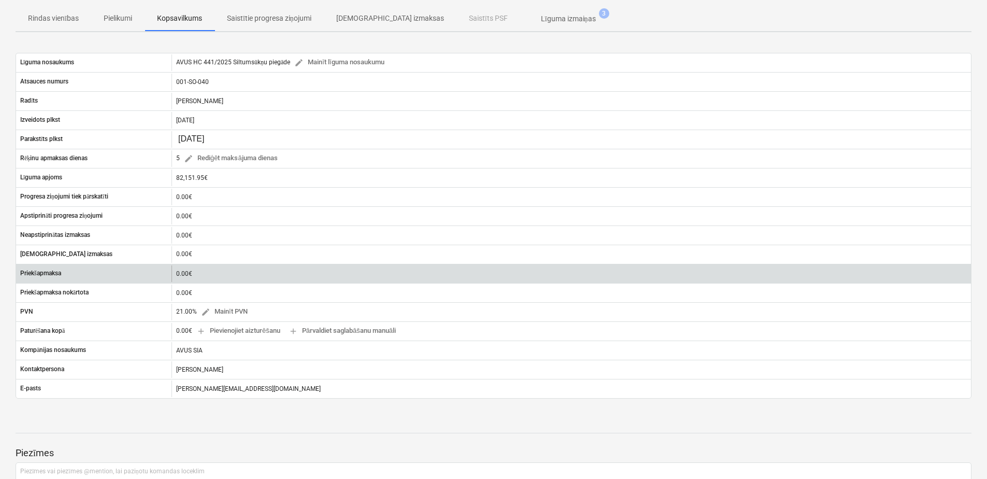
click at [243, 277] on div "0.00€" at bounding box center [570, 273] width 799 height 17
click at [224, 272] on div "0.00€" at bounding box center [570, 273] width 799 height 17
click at [187, 272] on div "0.00€" at bounding box center [570, 273] width 799 height 17
click at [181, 276] on div "0.00€" at bounding box center [570, 273] width 799 height 17
click at [181, 275] on div "0.00€" at bounding box center [570, 273] width 799 height 17
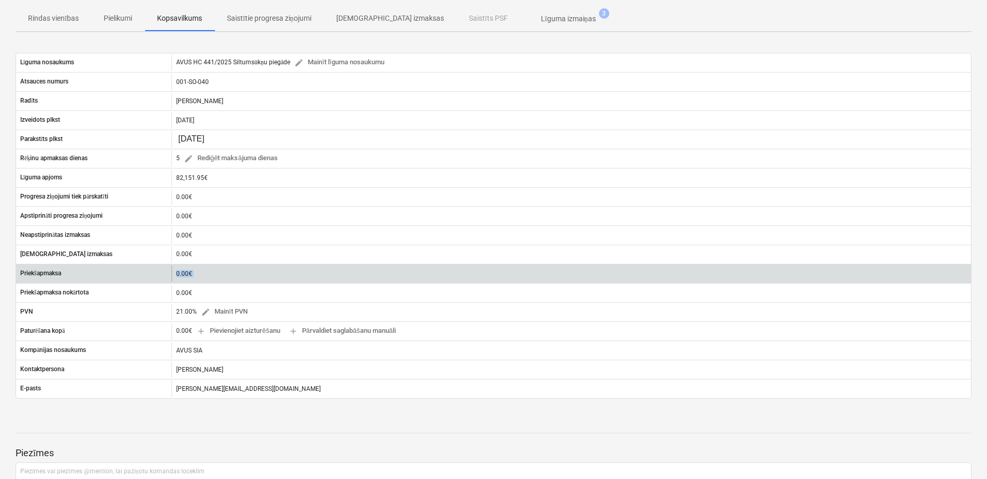
click at [181, 275] on div "0.00€" at bounding box center [570, 273] width 799 height 17
click at [178, 273] on div "0.00€" at bounding box center [570, 273] width 799 height 17
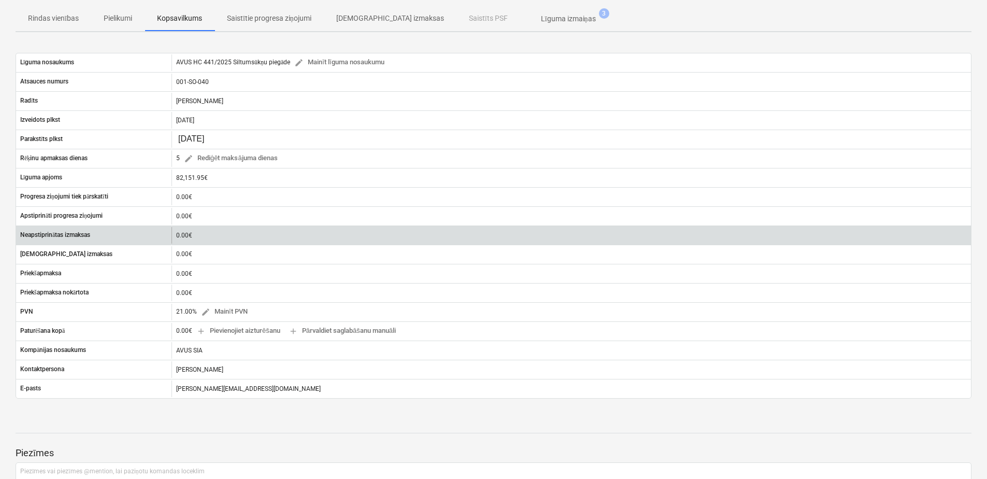
click at [183, 234] on div "0.00€" at bounding box center [570, 235] width 799 height 17
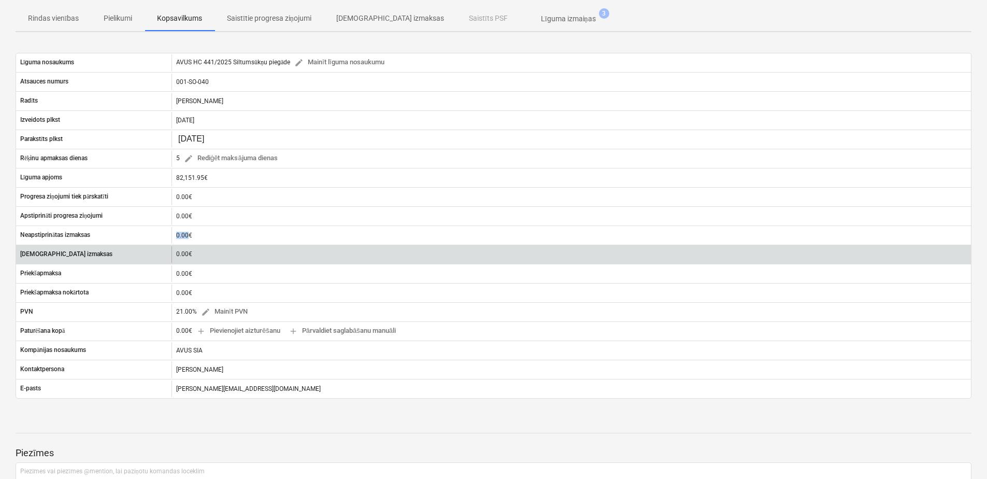
drag, startPoint x: 183, startPoint y: 234, endPoint x: 183, endPoint y: 251, distance: 17.1
click at [183, 251] on p "0.00€" at bounding box center [184, 254] width 16 height 9
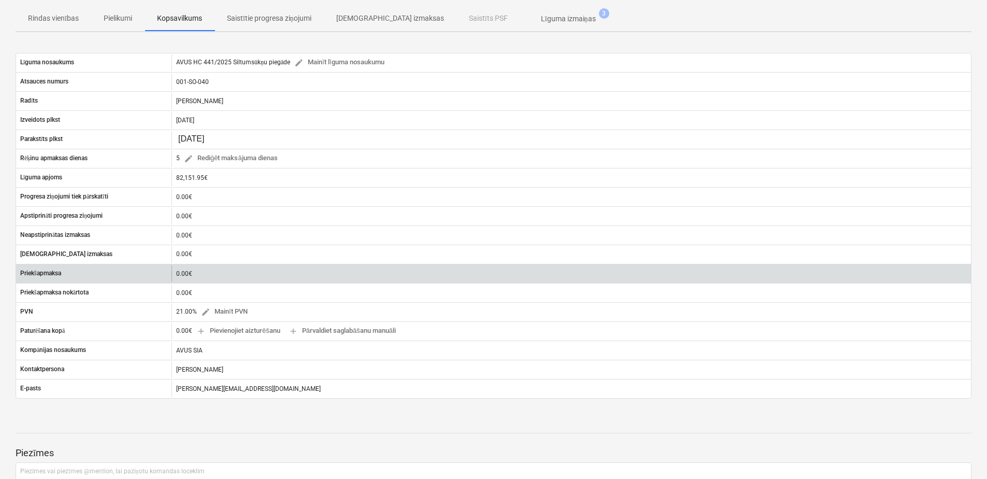
drag, startPoint x: 183, startPoint y: 251, endPoint x: 183, endPoint y: 267, distance: 16.1
click at [183, 267] on div "0.00€" at bounding box center [570, 273] width 799 height 17
click at [182, 274] on div "0.00€" at bounding box center [570, 273] width 799 height 17
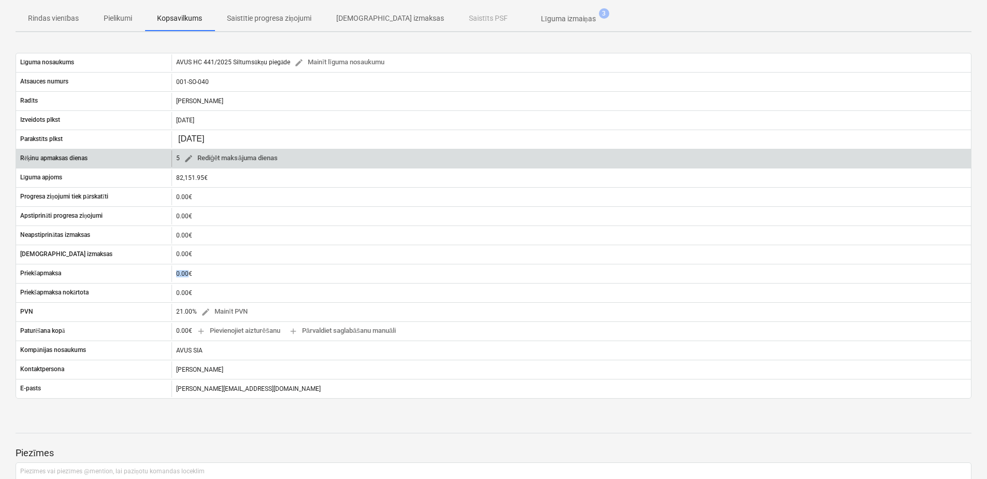
drag, startPoint x: 182, startPoint y: 274, endPoint x: 189, endPoint y: 160, distance: 114.6
click at [189, 160] on span "edit" at bounding box center [188, 158] width 9 height 9
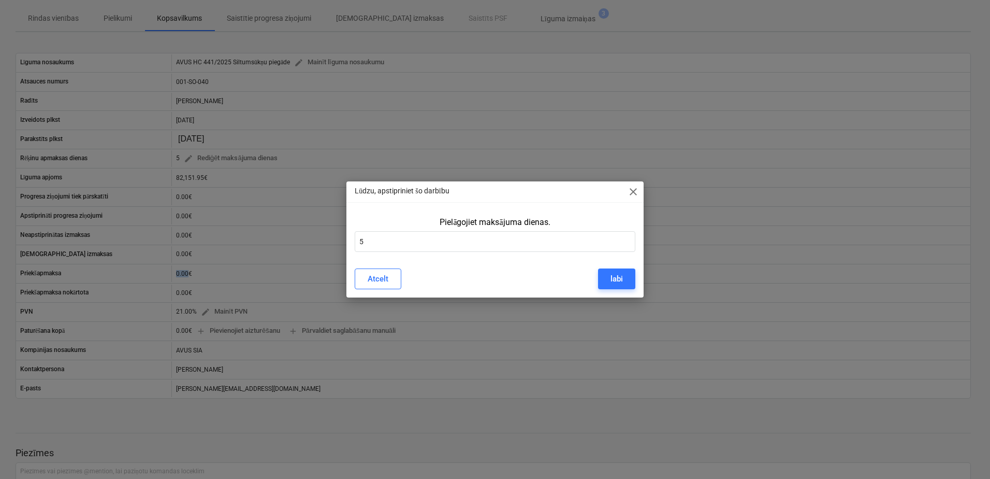
click at [629, 193] on span "close" at bounding box center [633, 191] width 12 height 12
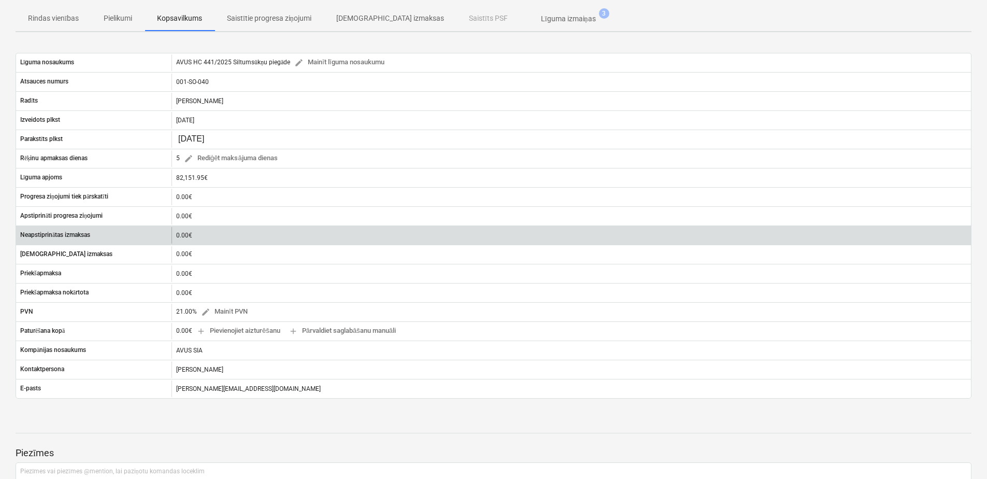
click at [300, 243] on div "Neapstiprinātas izmaksas 0.00€" at bounding box center [493, 234] width 955 height 19
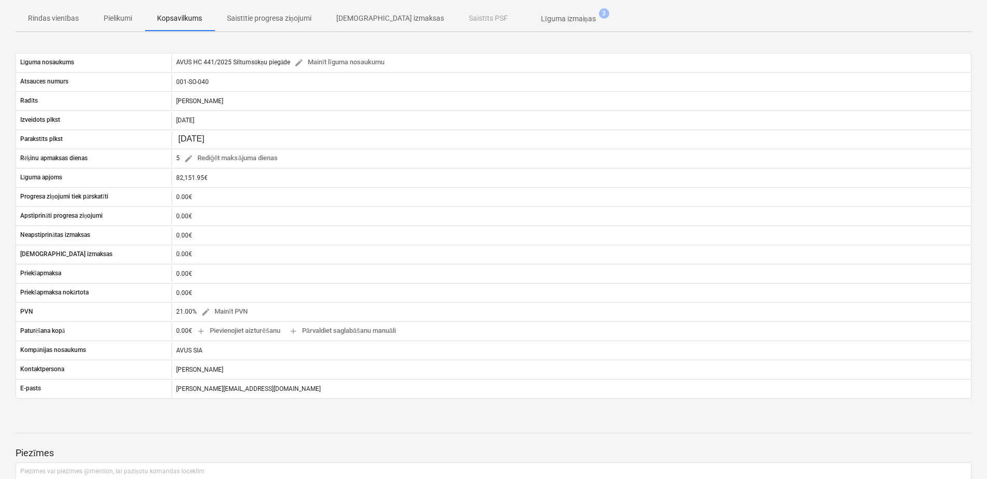
click at [123, 422] on div at bounding box center [493, 423] width 955 height 8
drag, startPoint x: 131, startPoint y: 417, endPoint x: 113, endPoint y: 414, distance: 17.5
click at [113, 414] on div "AVUS HC 441/2025 Siltumsūkņu piegāde notes Piezīmes edit Mainīt līgumu business…" at bounding box center [493, 228] width 987 height 672
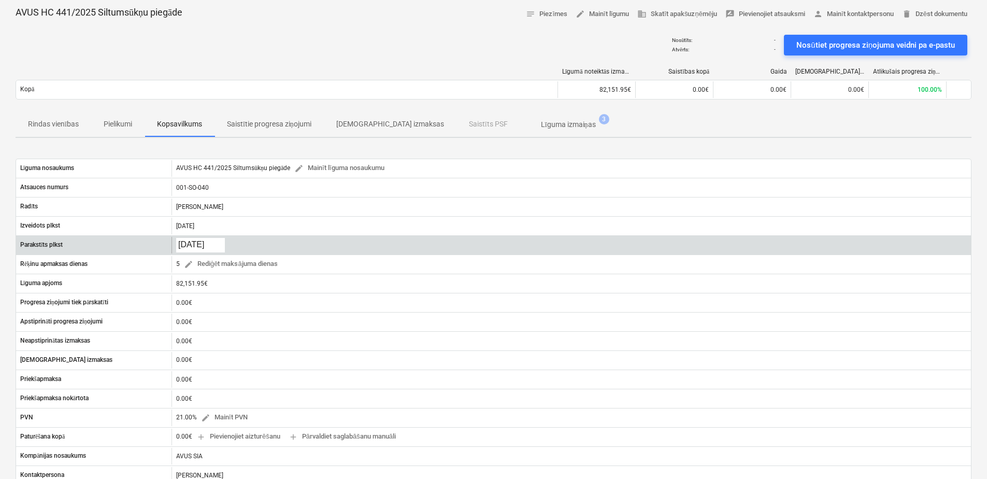
scroll to position [0, 0]
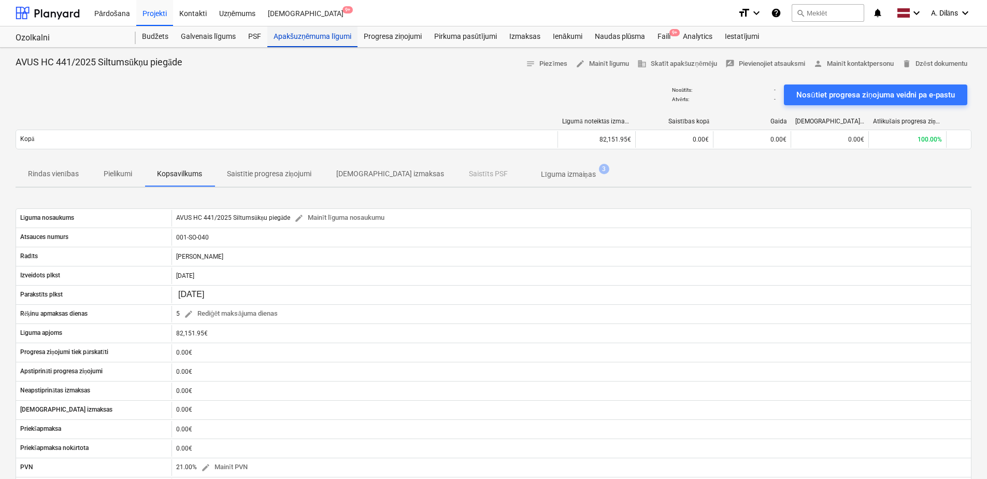
click at [306, 37] on div "Apakšuzņēmuma līgumi" at bounding box center [312, 36] width 90 height 21
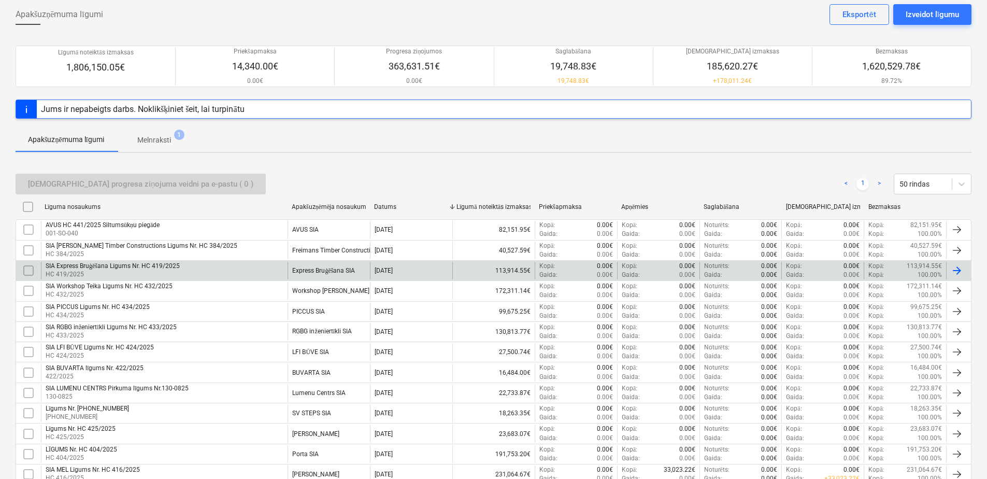
scroll to position [104, 0]
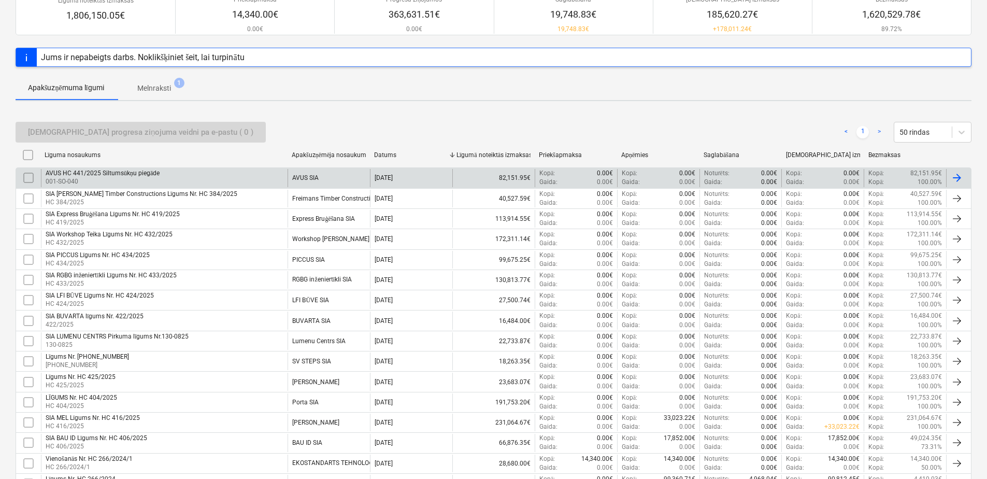
click at [958, 176] on div at bounding box center [956, 177] width 12 height 12
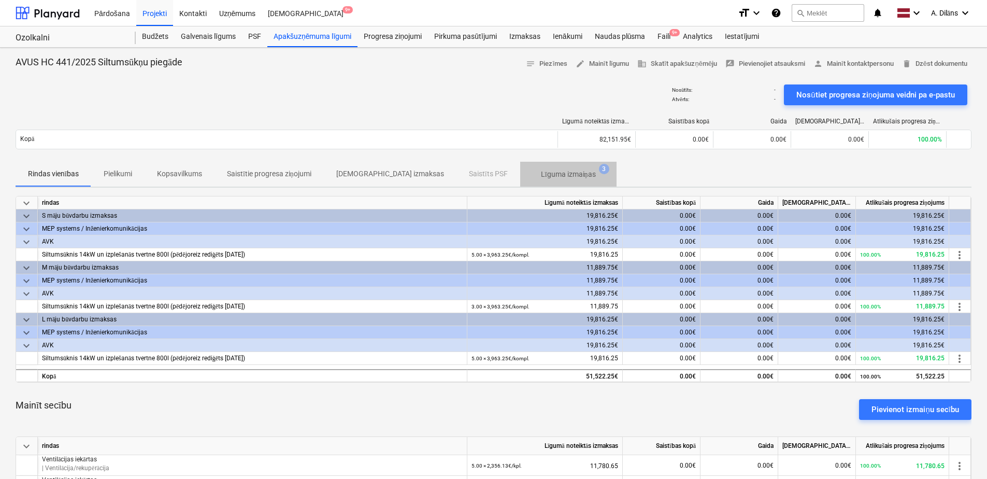
click at [541, 175] on p "Līguma izmaiņas" at bounding box center [568, 174] width 55 height 11
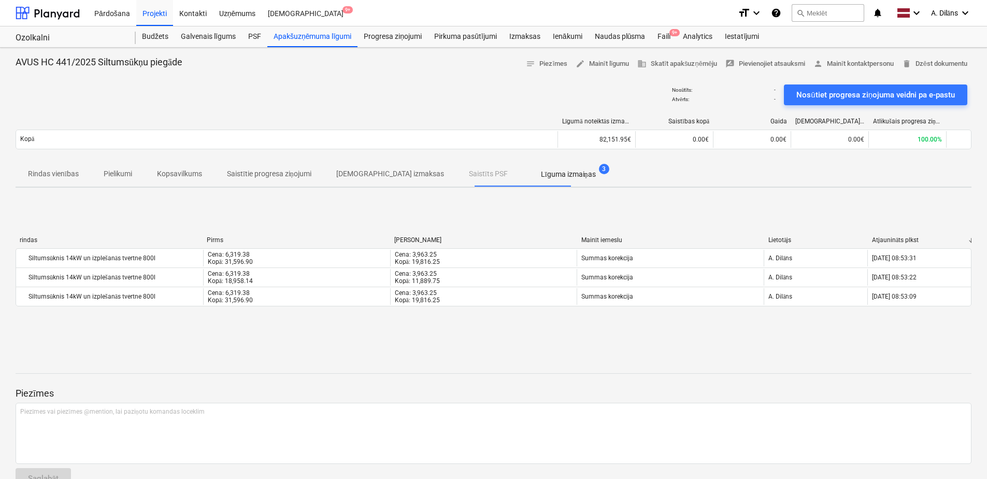
click at [131, 173] on p "Pielikumi" at bounding box center [118, 173] width 28 height 11
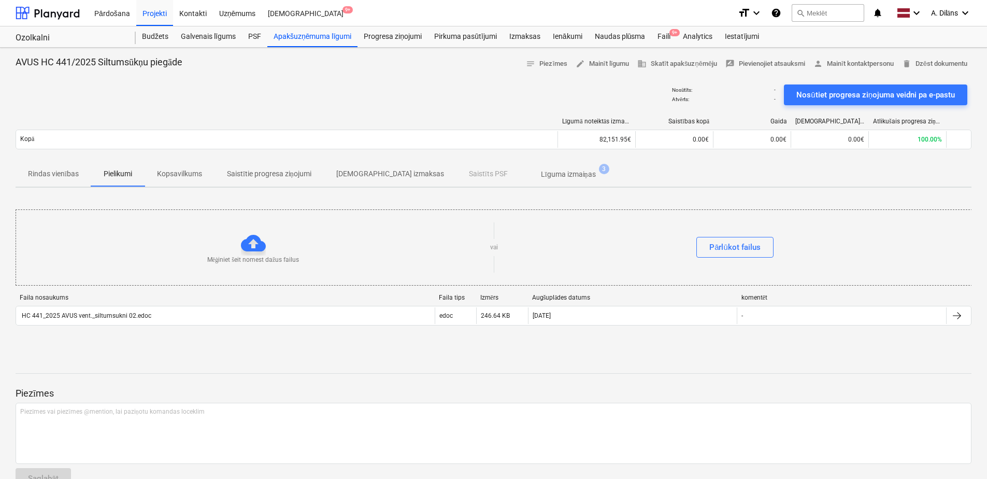
click at [62, 175] on p "Rindas vienības" at bounding box center [53, 173] width 51 height 11
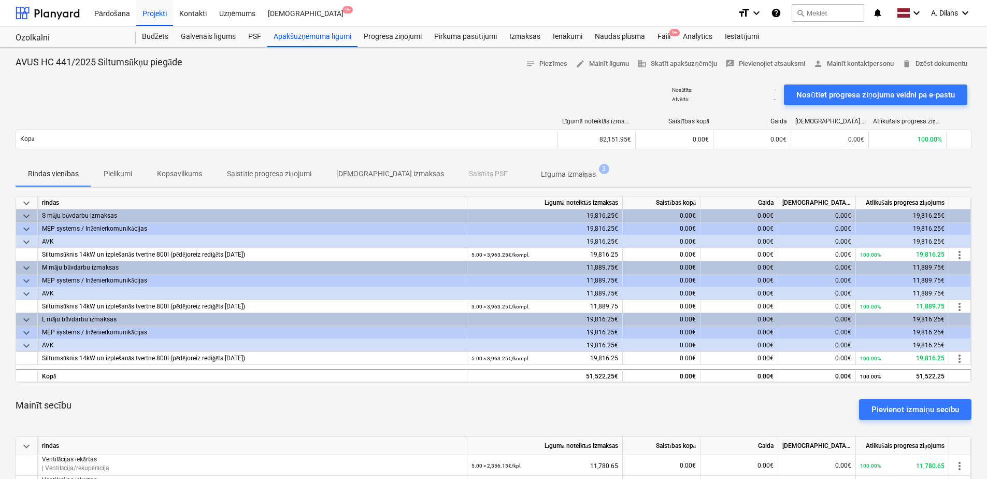
click at [129, 174] on p "Pielikumi" at bounding box center [118, 173] width 28 height 11
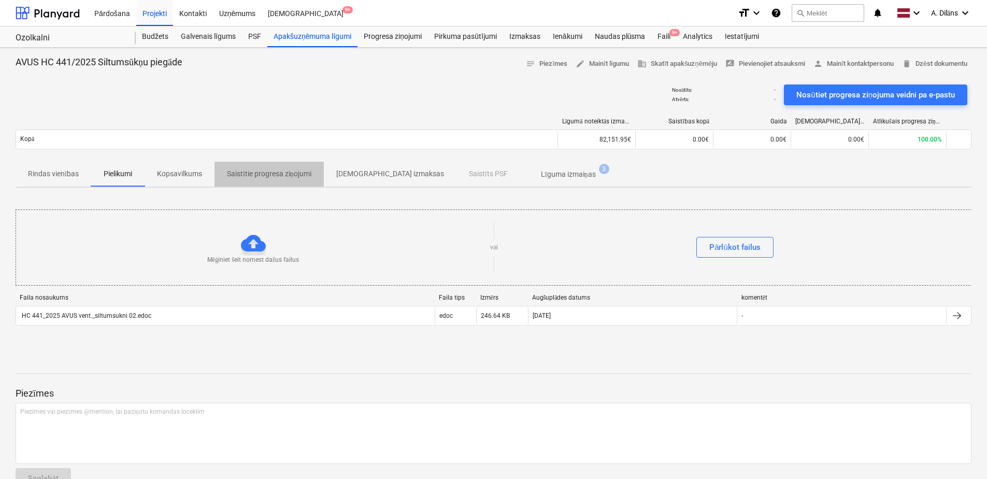
click at [233, 169] on p "Saistītie progresa ziņojumi" at bounding box center [269, 173] width 84 height 11
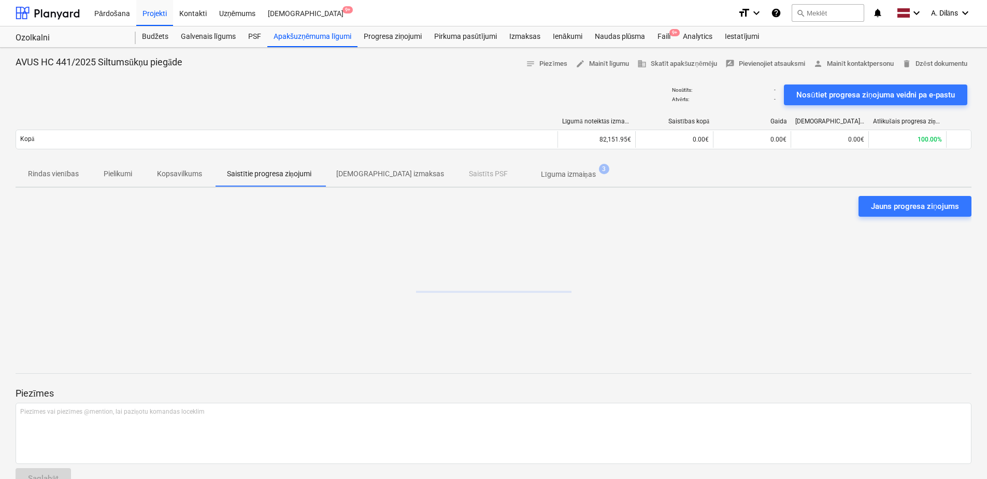
click at [357, 171] on p "[DEMOGRAPHIC_DATA] izmaksas" at bounding box center [390, 173] width 108 height 11
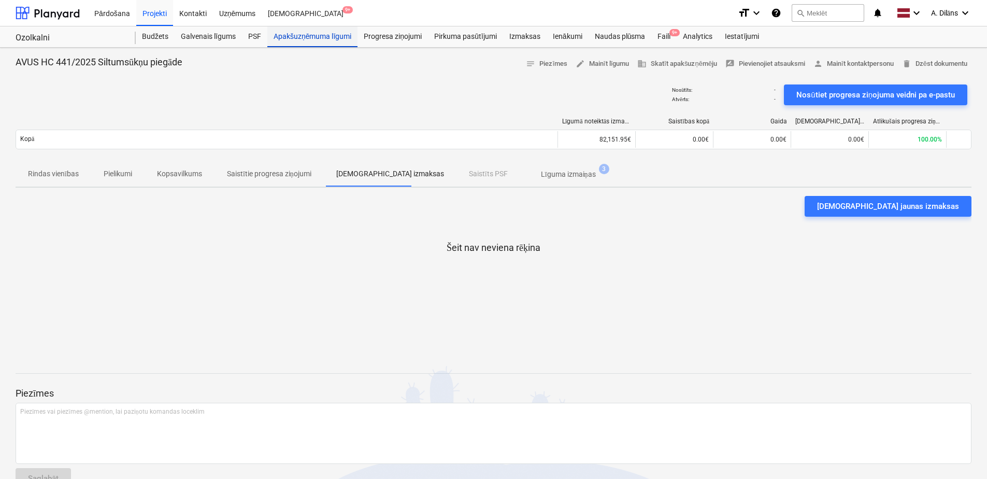
click at [295, 39] on div "Apakšuzņēmuma līgumi" at bounding box center [312, 36] width 90 height 21
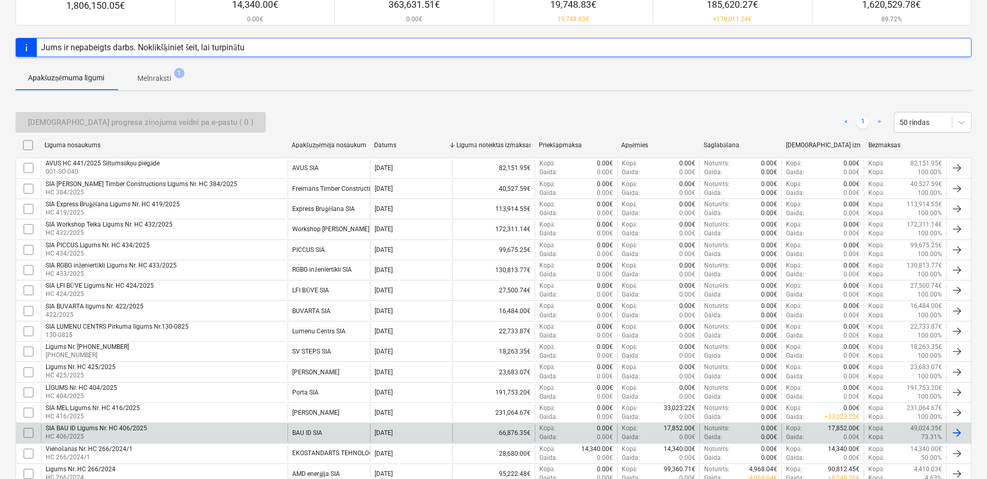
scroll to position [279, 0]
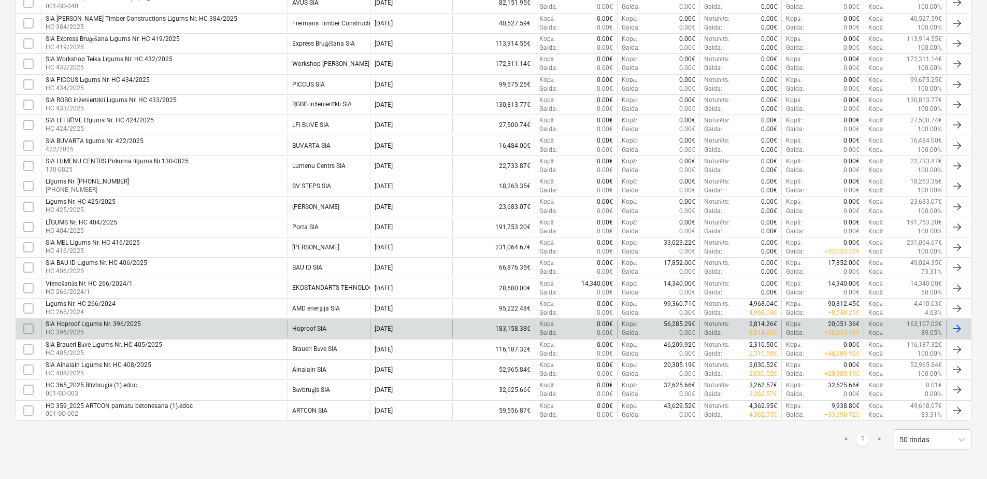
click at [195, 323] on div "SIA Hoproof Līgums Nr. 396/2025 HC 396/2025" at bounding box center [164, 329] width 247 height 18
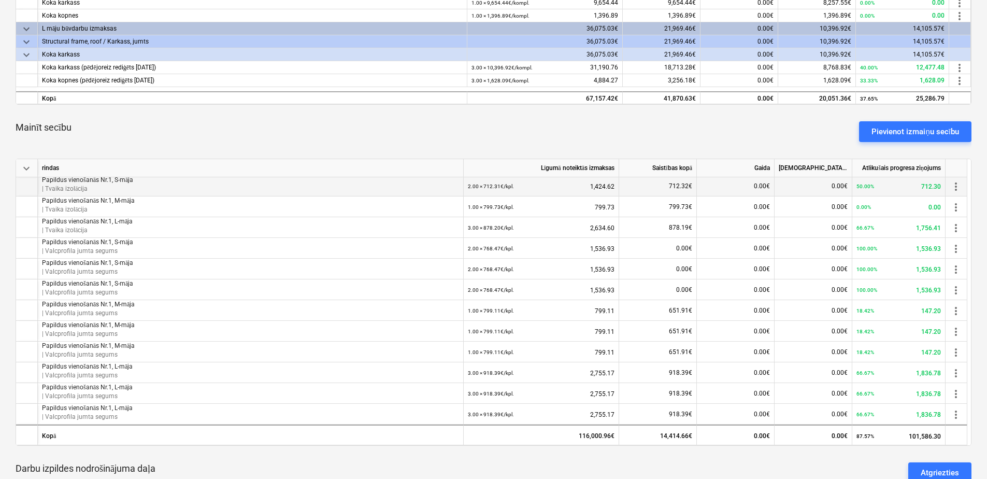
scroll to position [155, 0]
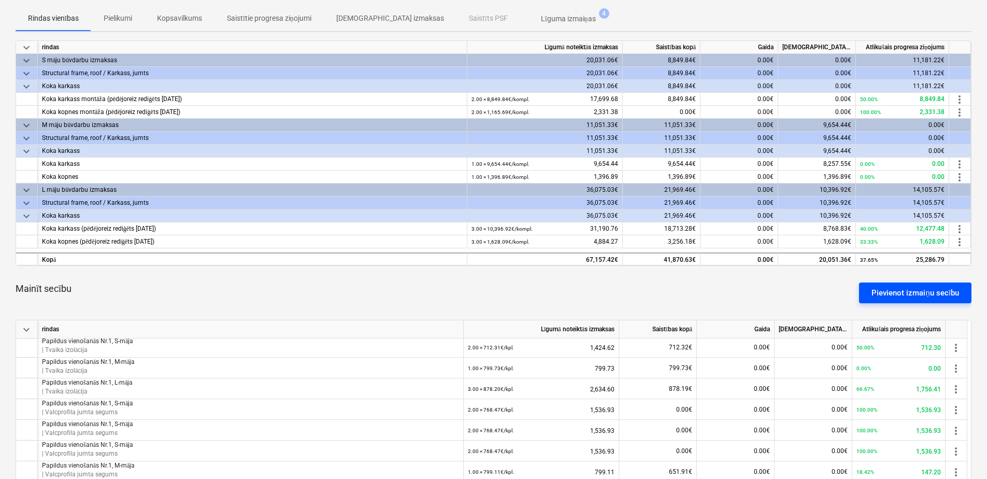
click at [900, 294] on div "Pievienot izmaiņu secību" at bounding box center [915, 292] width 88 height 13
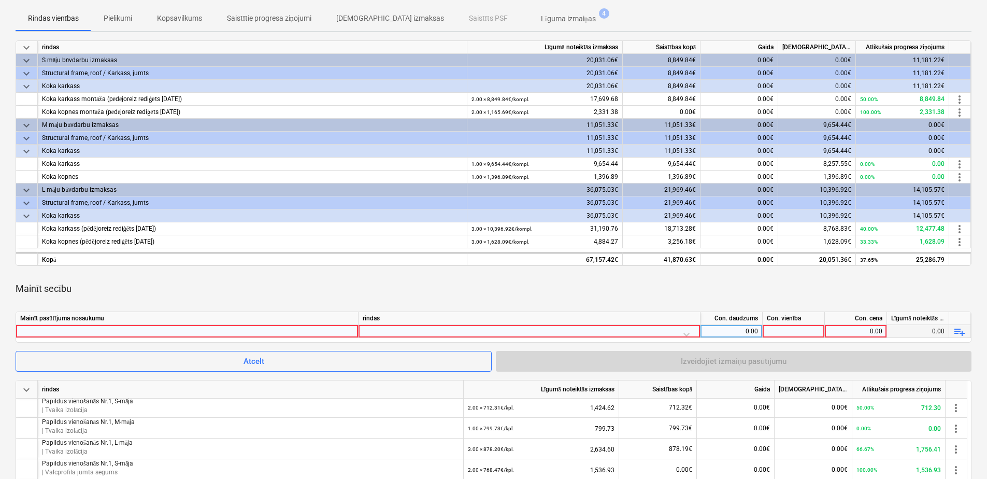
click at [258, 328] on div at bounding box center [187, 331] width 334 height 12
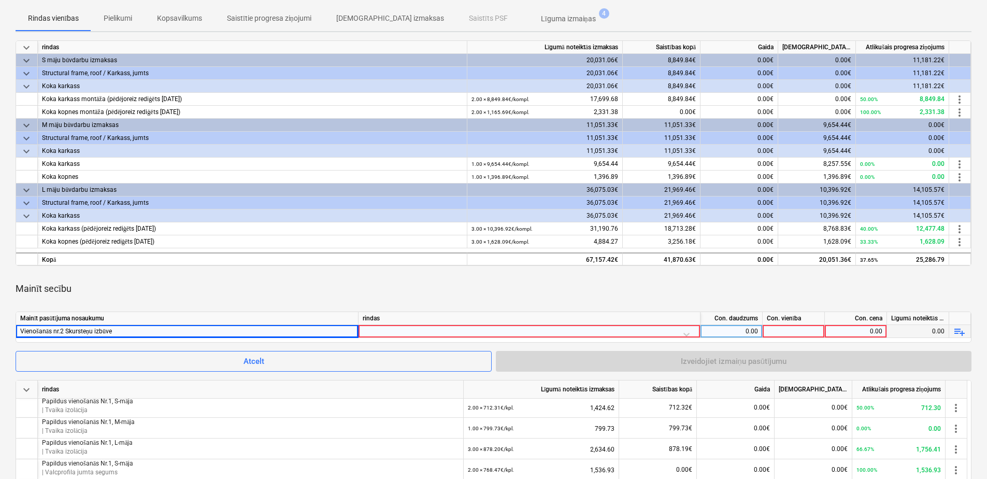
click at [379, 329] on div at bounding box center [529, 334] width 333 height 18
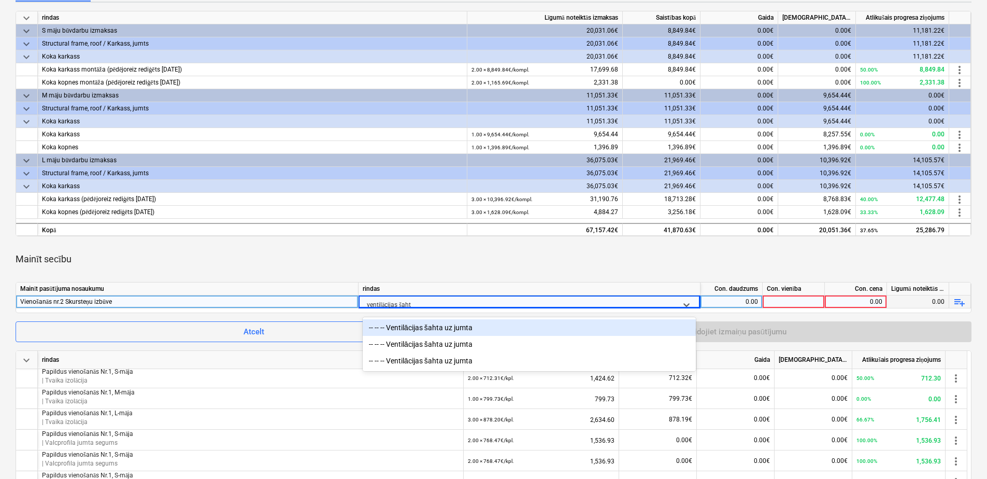
click at [407, 325] on div "-- -- -- Ventilācijas šahta uz jumta" at bounding box center [529, 327] width 333 height 17
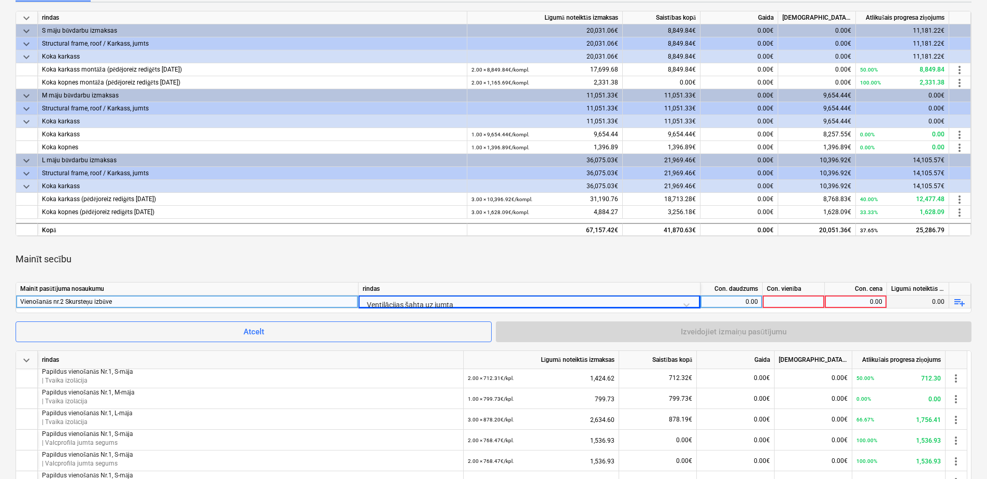
click at [722, 300] on div "0.00" at bounding box center [730, 301] width 53 height 13
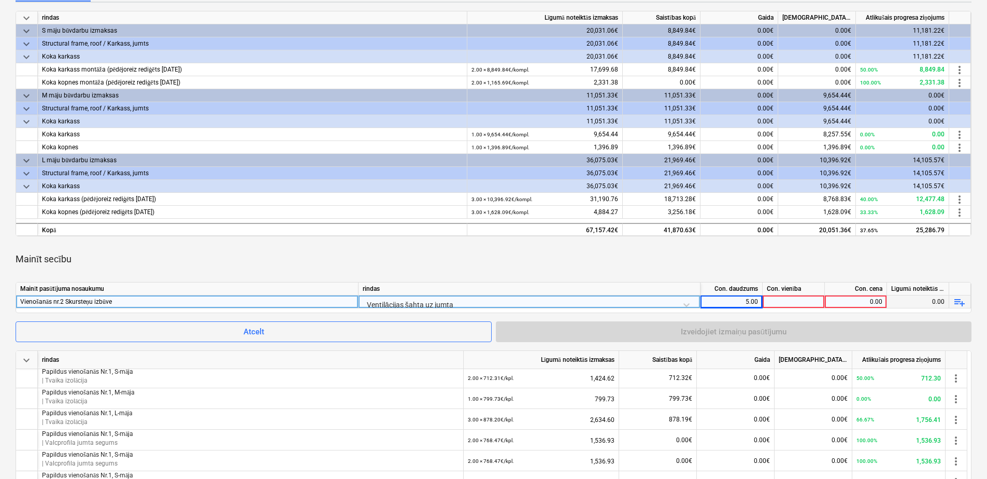
click at [793, 300] on div at bounding box center [793, 301] width 62 height 13
click at [862, 298] on div "0.00" at bounding box center [855, 301] width 53 height 13
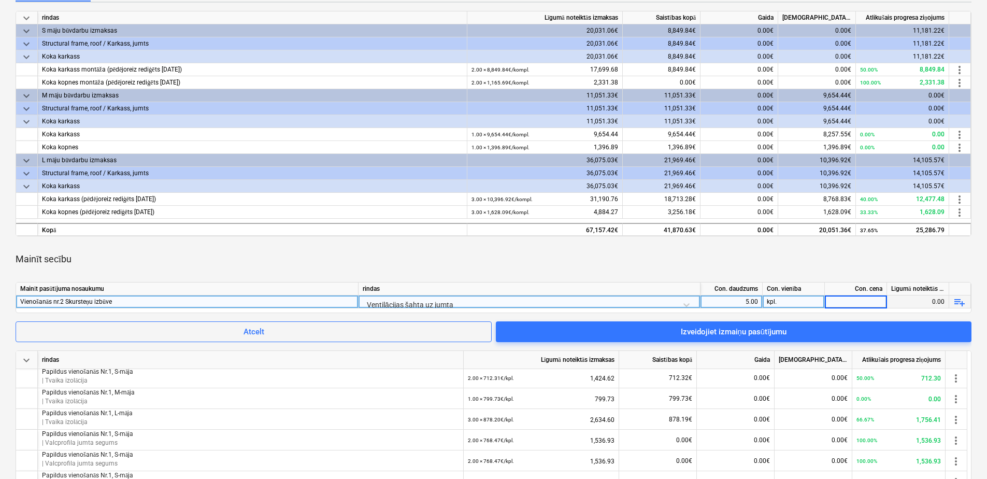
click at [859, 302] on input at bounding box center [855, 301] width 62 height 12
click at [869, 299] on input at bounding box center [855, 301] width 62 height 12
click at [866, 301] on input at bounding box center [855, 301] width 62 height 12
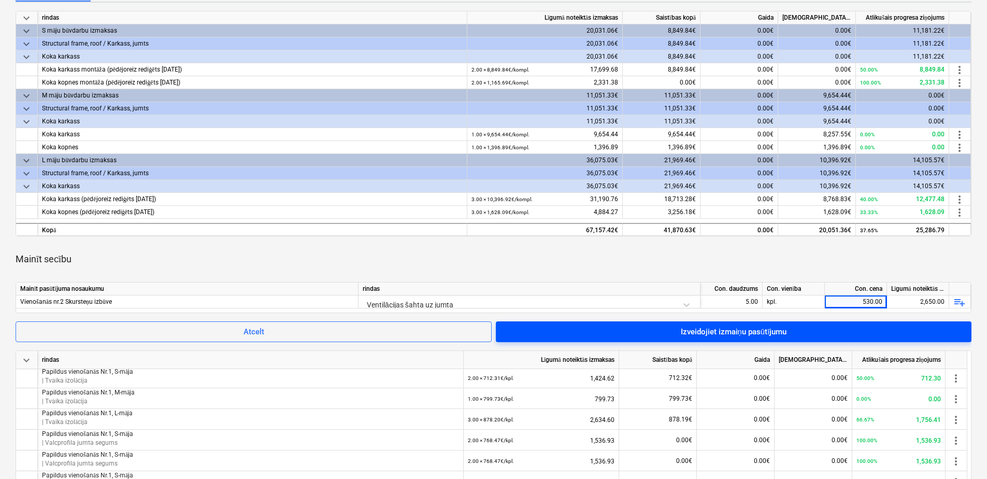
click at [717, 330] on div "Izveidojiet izmaiņu pasūtījumu" at bounding box center [733, 331] width 106 height 13
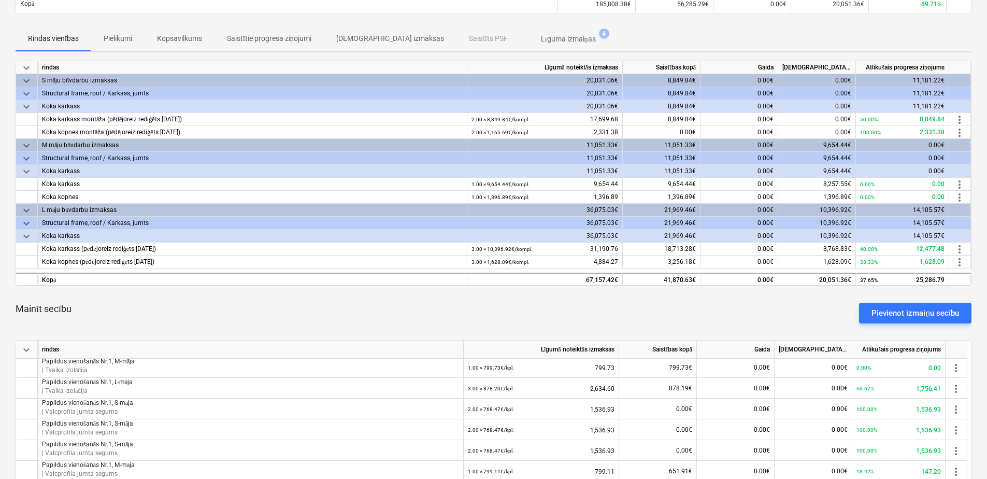
scroll to position [133, 0]
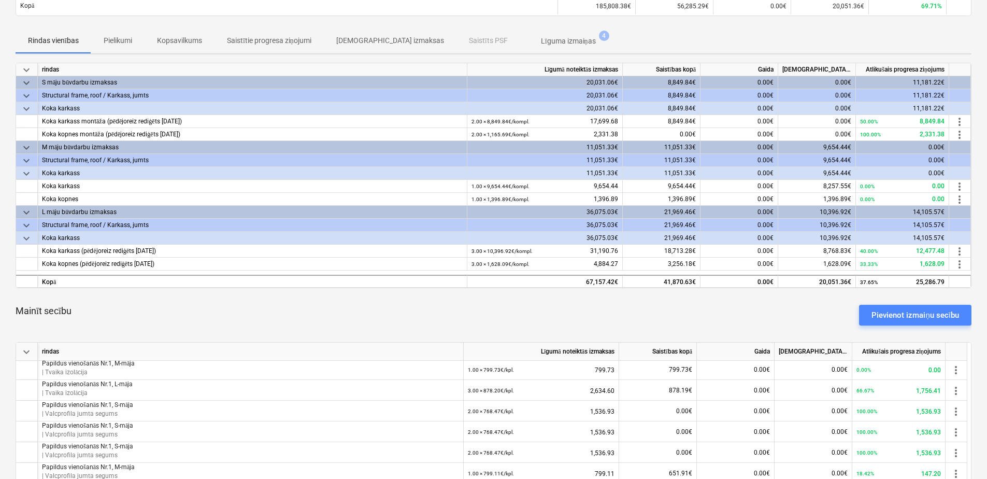
click at [910, 318] on div "Pievienot izmaiņu secību" at bounding box center [915, 314] width 88 height 13
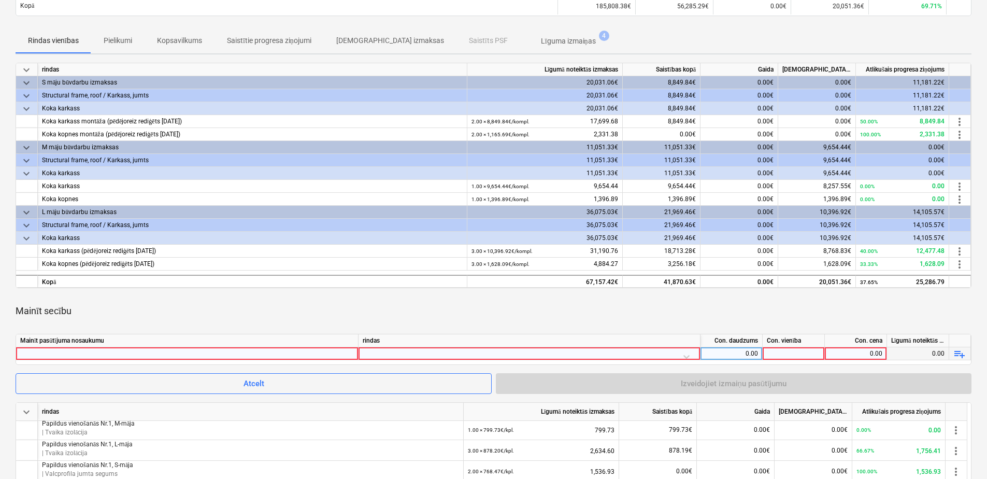
click at [250, 347] on div at bounding box center [187, 353] width 334 height 12
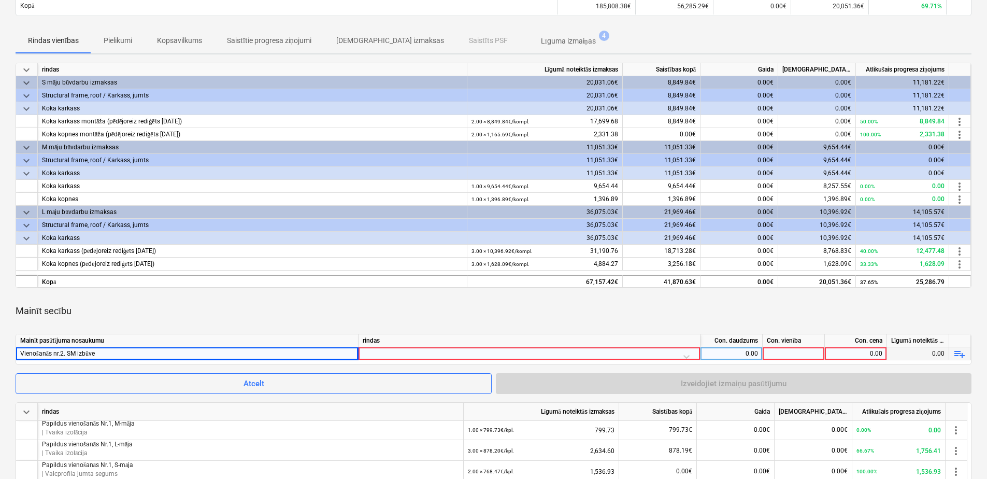
click at [431, 354] on div at bounding box center [529, 356] width 333 height 18
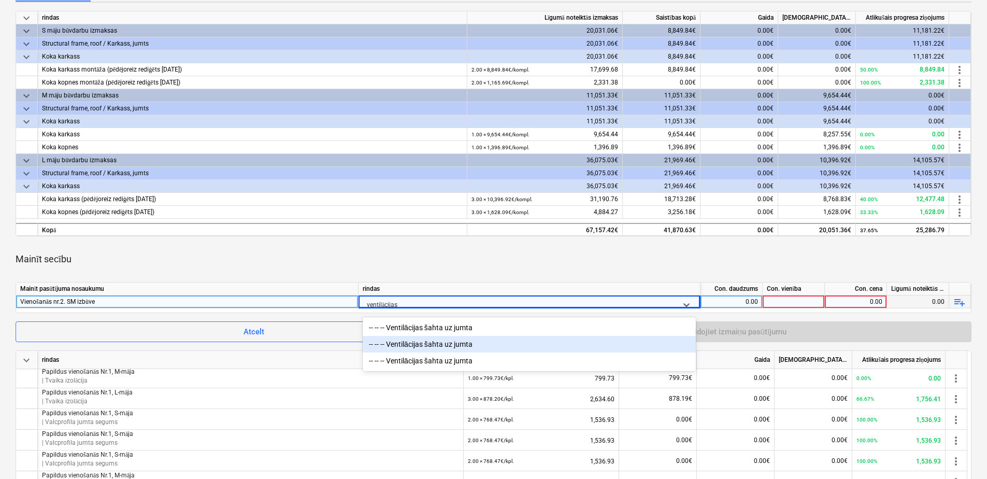
click at [443, 345] on div "-- -- -- Ventilācijas šahta uz jumta" at bounding box center [529, 344] width 333 height 17
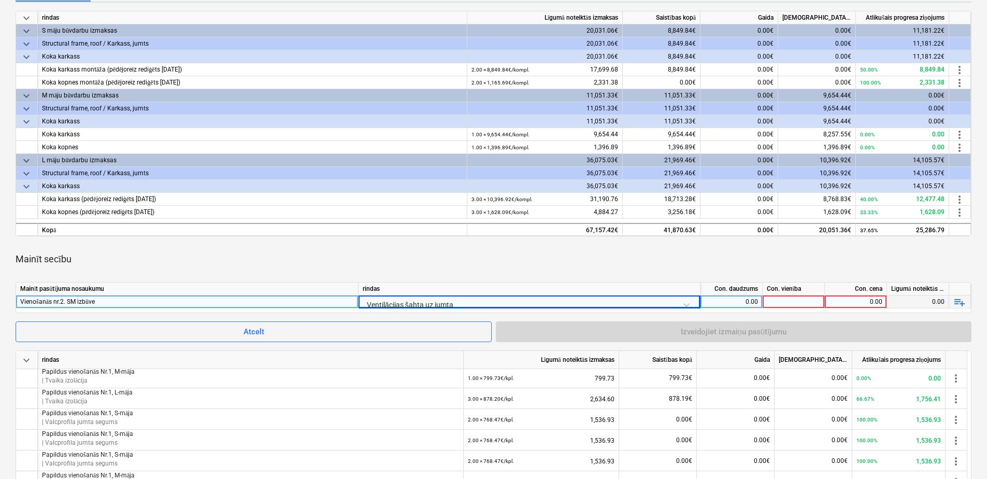
click at [734, 302] on div "0.00" at bounding box center [730, 301] width 53 height 13
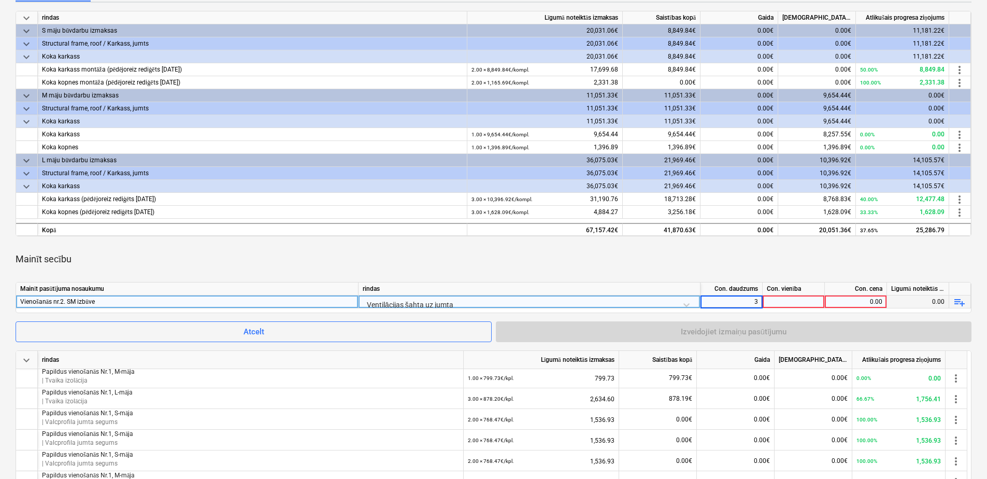
click at [805, 302] on div at bounding box center [793, 301] width 62 height 13
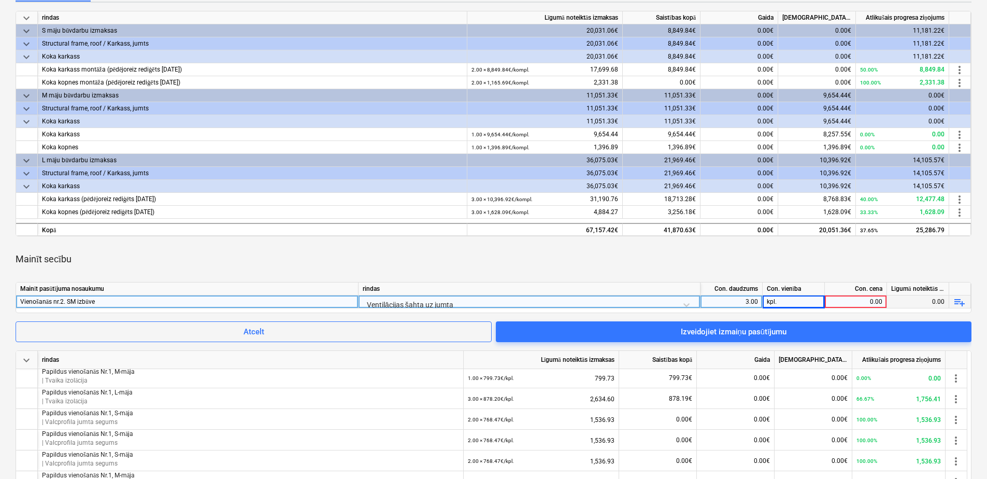
click at [859, 298] on div "0.00" at bounding box center [855, 301] width 53 height 13
click at [857, 262] on div "Mainīt secību" at bounding box center [493, 258] width 955 height 29
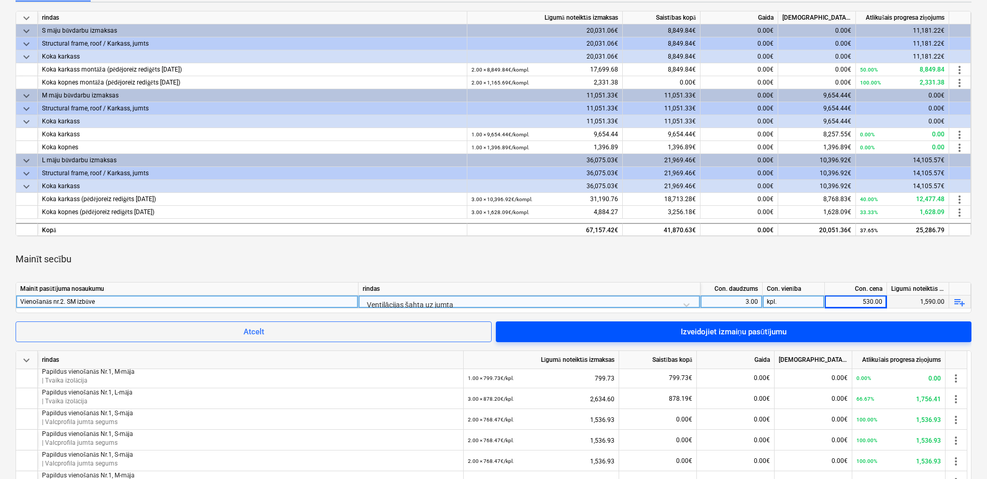
click at [772, 331] on div "Izveidojiet izmaiņu pasūtījumu" at bounding box center [733, 331] width 106 height 13
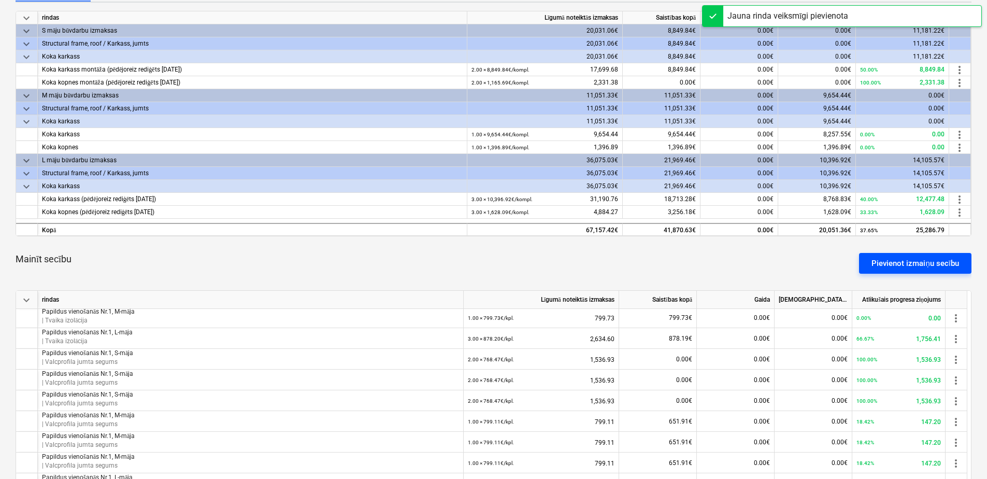
click at [900, 265] on div "Pievienot izmaiņu secību" at bounding box center [915, 262] width 88 height 13
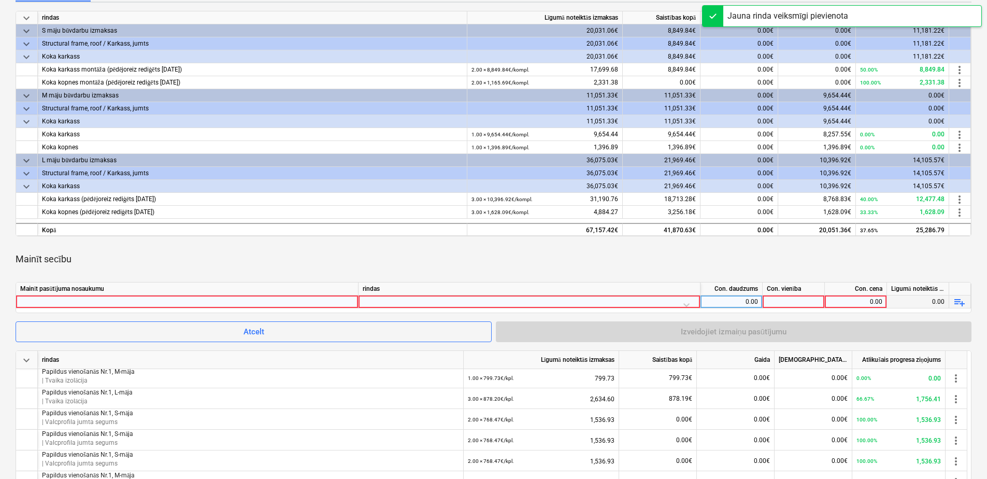
click at [249, 301] on div at bounding box center [187, 301] width 334 height 12
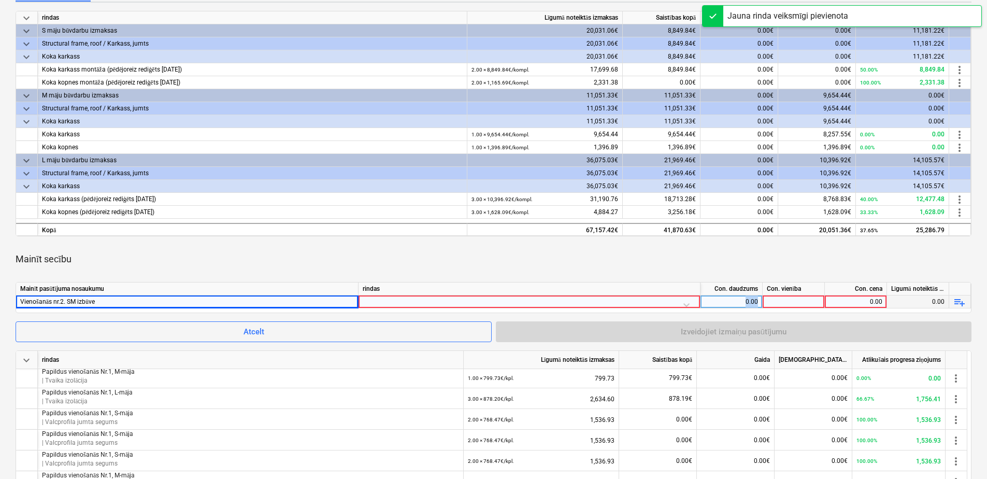
click at [422, 300] on div at bounding box center [529, 304] width 333 height 18
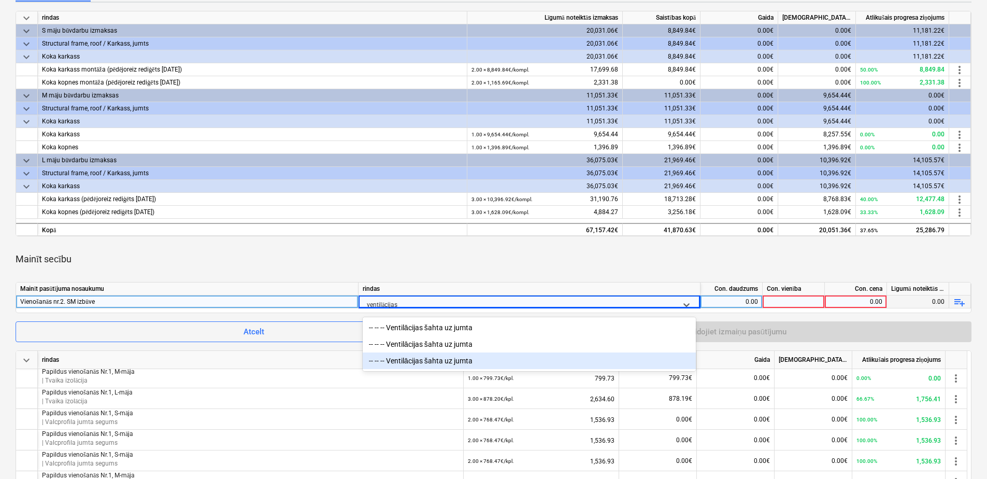
click at [441, 358] on div "-- -- -- Ventilācijas šahta uz jumta" at bounding box center [529, 360] width 333 height 17
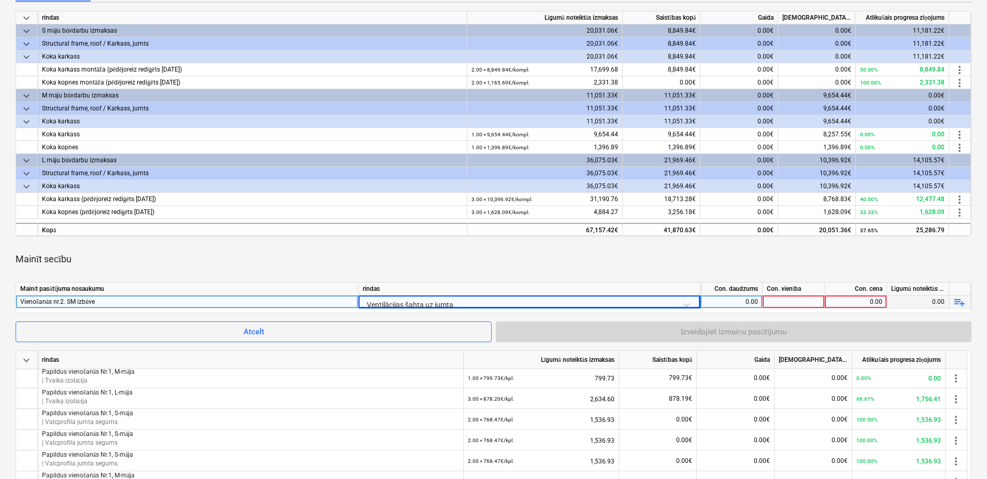
click at [735, 302] on div "0.00" at bounding box center [730, 301] width 53 height 13
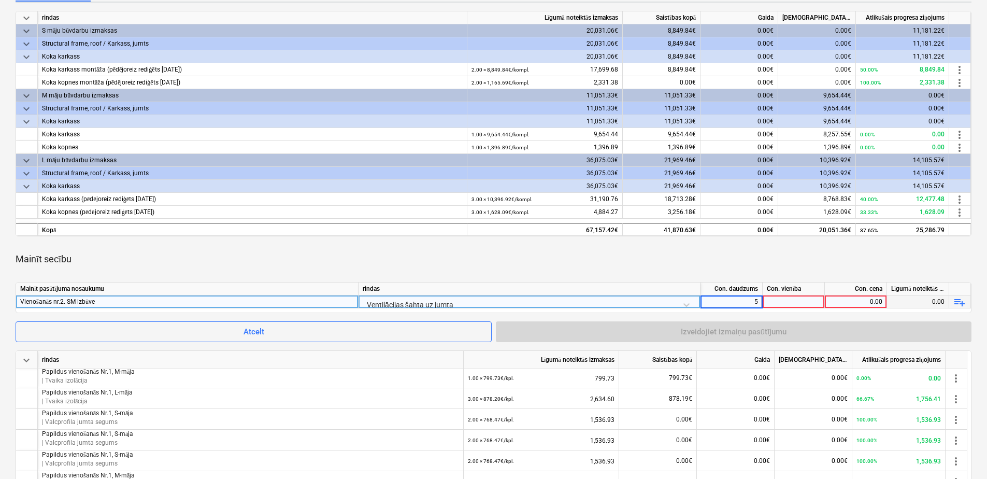
click at [803, 299] on div at bounding box center [793, 301] width 62 height 13
click at [857, 299] on div "0.00" at bounding box center [855, 301] width 53 height 13
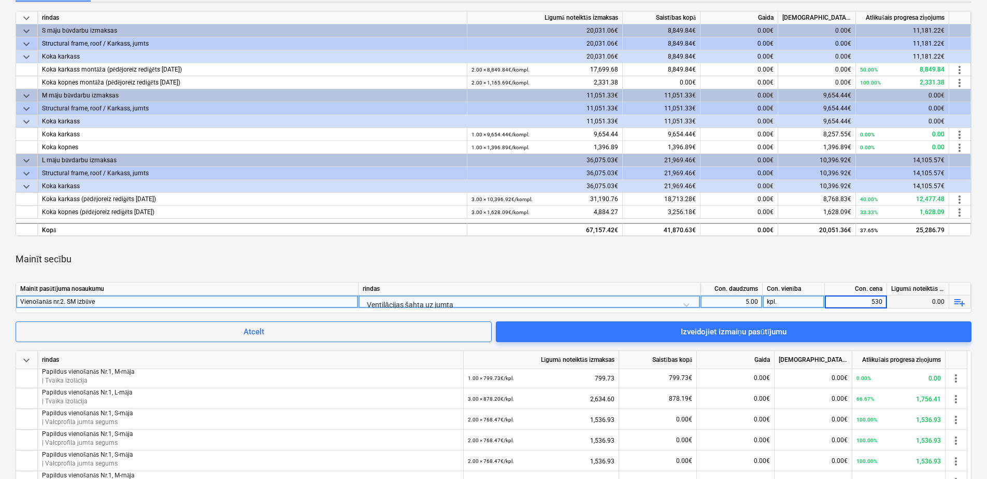
click at [864, 250] on div "Mainīt secību" at bounding box center [493, 258] width 955 height 29
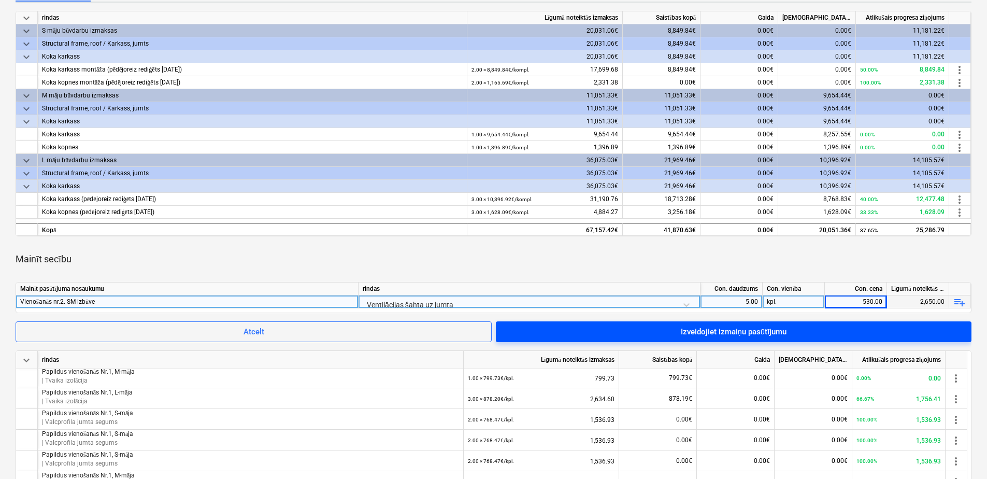
click at [815, 334] on span "Izveidojiet izmaiņu pasūtījumu" at bounding box center [733, 331] width 451 height 13
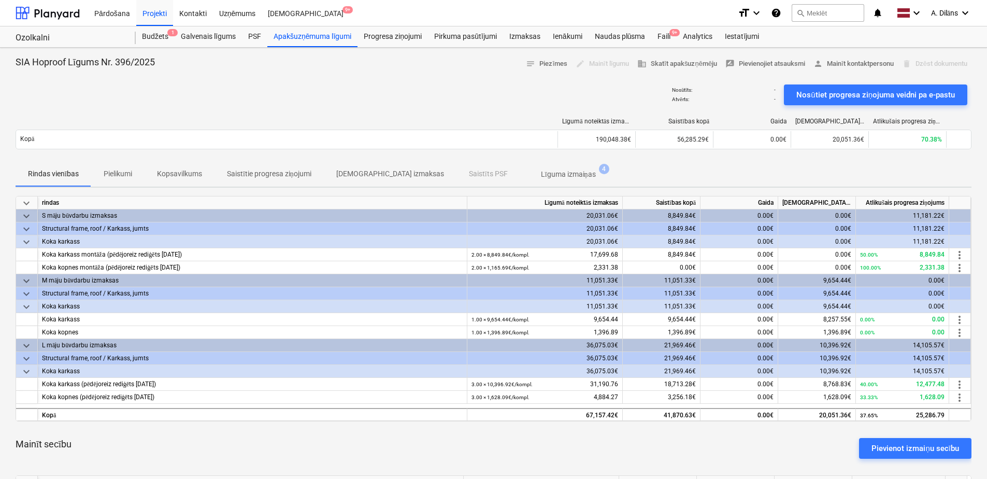
drag, startPoint x: 413, startPoint y: 78, endPoint x: 396, endPoint y: 76, distance: 17.8
drag, startPoint x: 396, startPoint y: 76, endPoint x: 341, endPoint y: 78, distance: 55.0
click at [341, 78] on div at bounding box center [493, 76] width 955 height 8
click at [153, 38] on div "Budžets 1" at bounding box center [155, 36] width 39 height 21
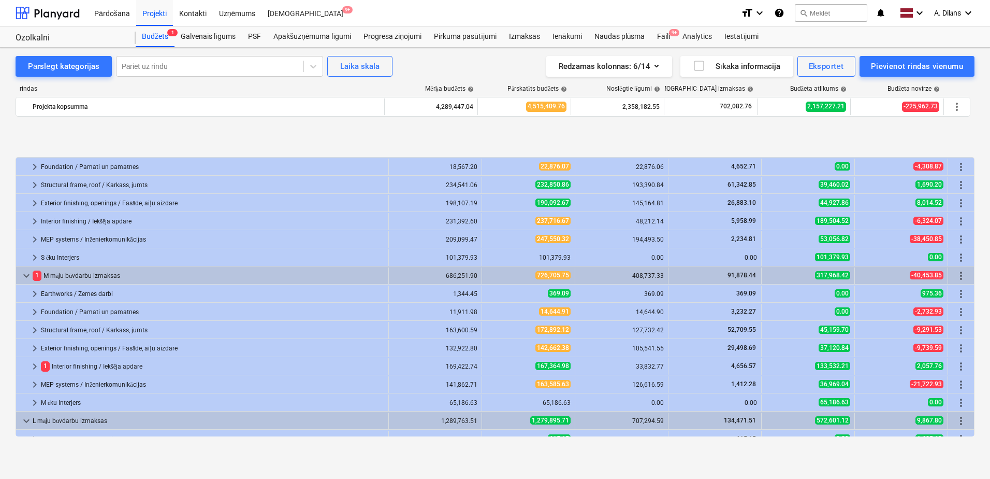
scroll to position [104, 0]
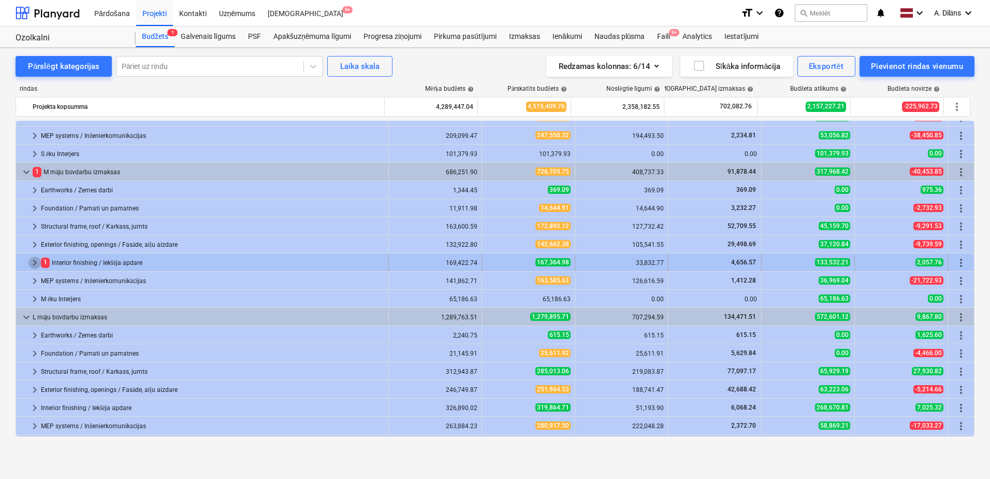
click at [38, 262] on span "keyboard_arrow_right" at bounding box center [34, 262] width 12 height 12
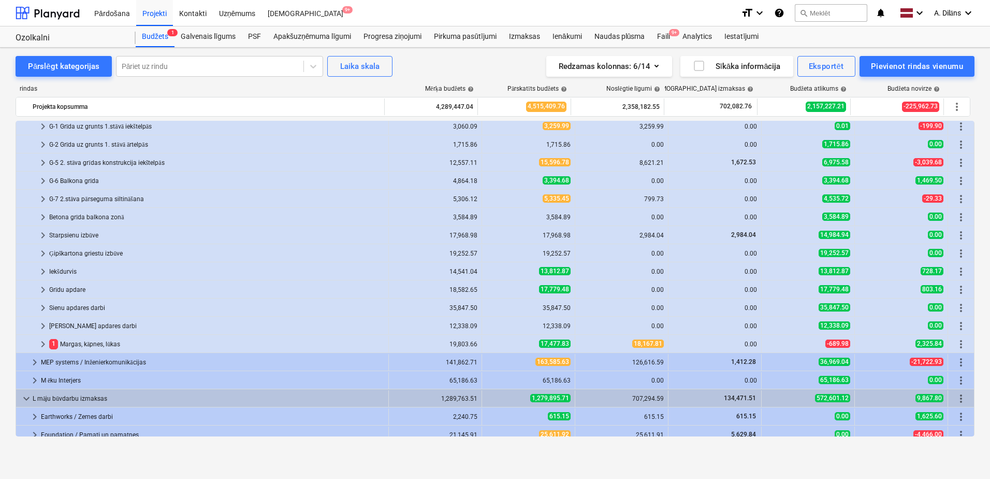
scroll to position [259, 0]
click at [44, 339] on span "keyboard_arrow_right" at bounding box center [43, 343] width 12 height 12
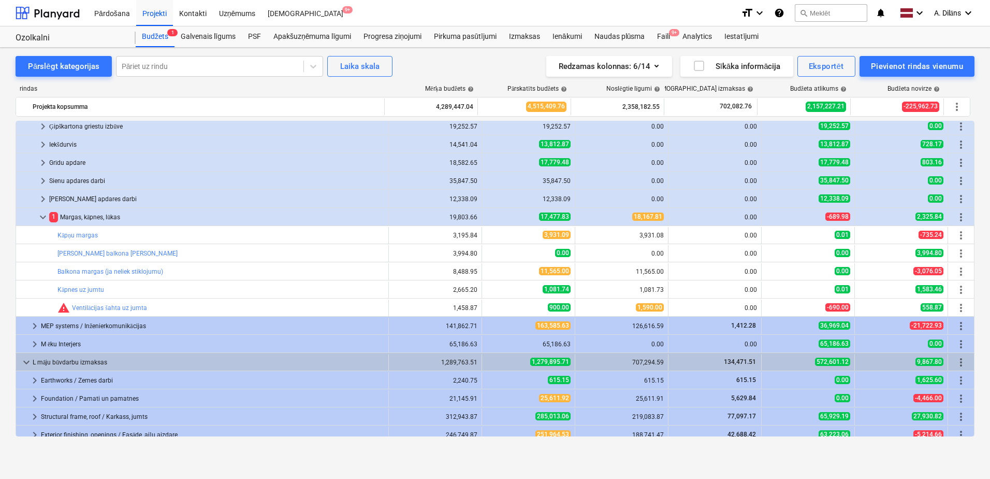
scroll to position [414, 0]
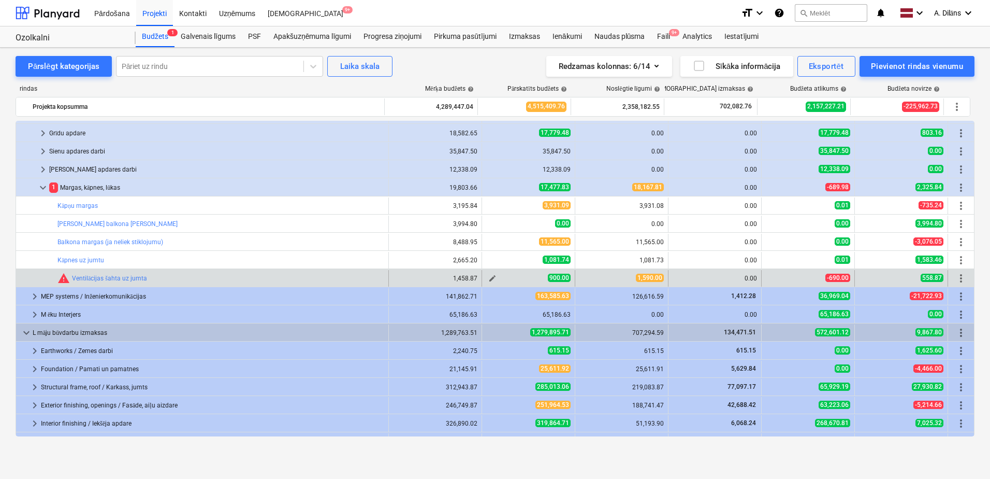
click at [494, 277] on button "edit" at bounding box center [492, 278] width 12 height 12
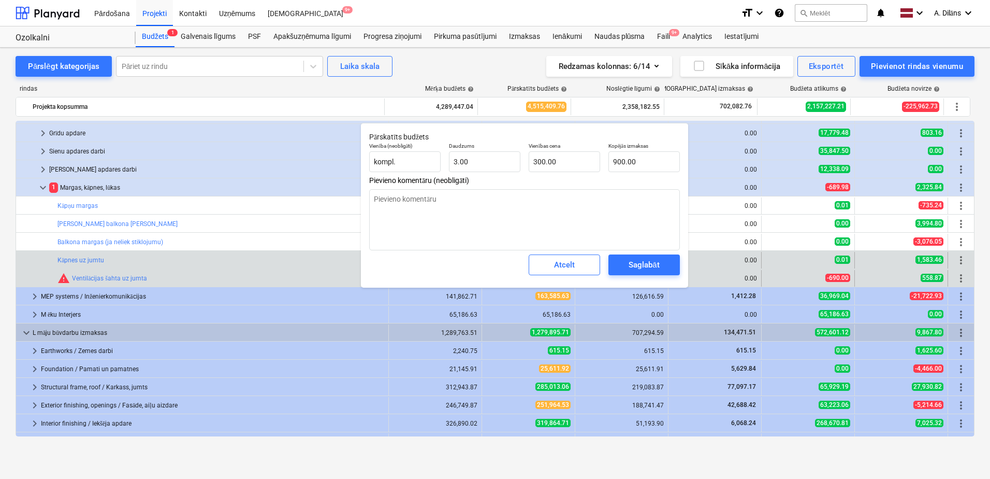
click at [297, 264] on div "bar_chart Kāpnes uz jumtu" at bounding box center [220, 260] width 327 height 17
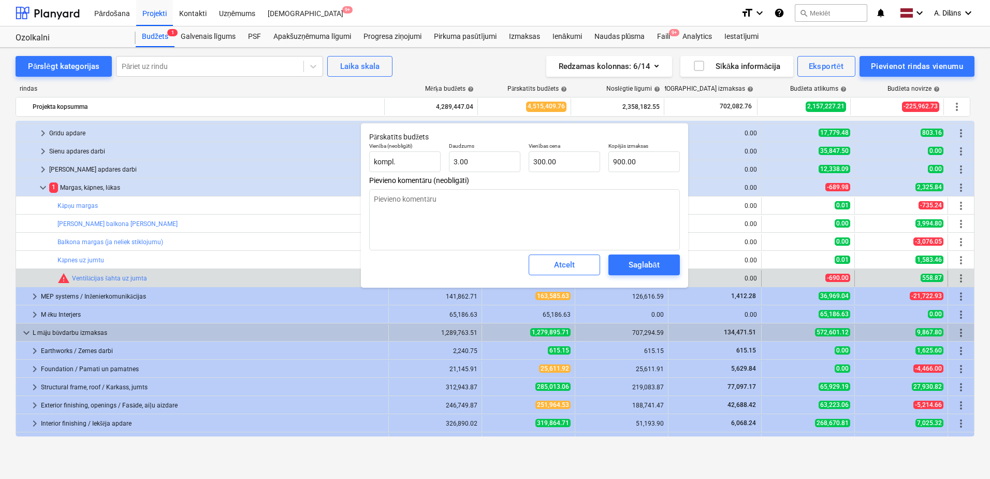
click at [307, 276] on div "bar_chart warning Ventilācijas šahta uz jumta" at bounding box center [220, 278] width 327 height 12
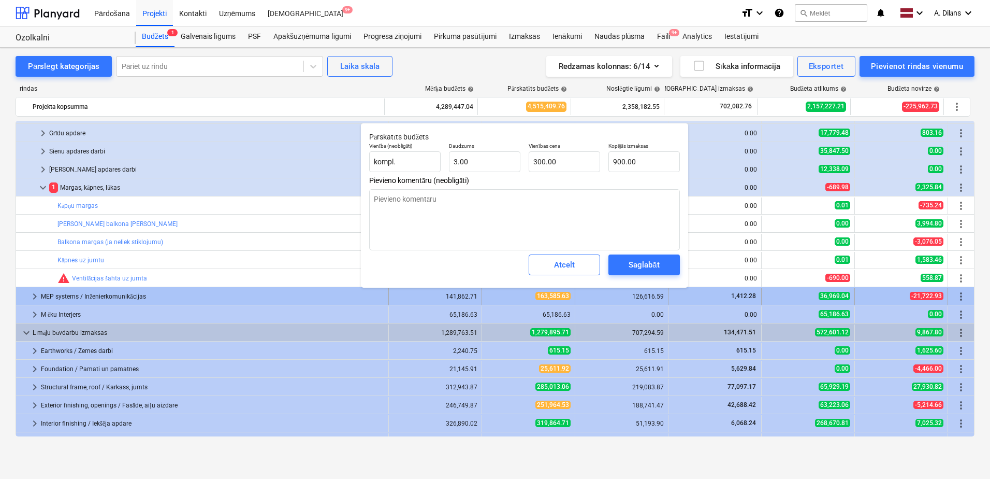
click at [316, 295] on div "MEP systems / Inženierkomunikācijas" at bounding box center [212, 296] width 343 height 17
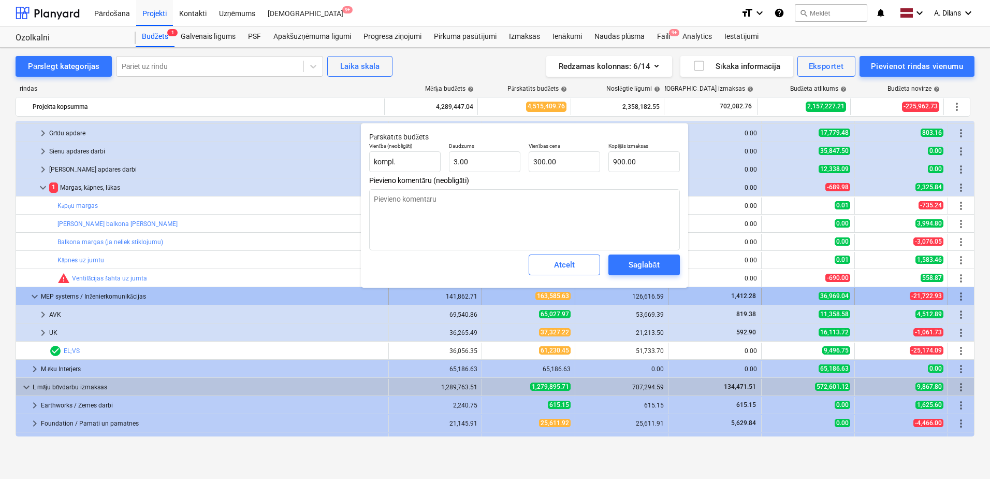
click at [300, 294] on div "MEP systems / Inženierkomunikācijas" at bounding box center [212, 296] width 343 height 17
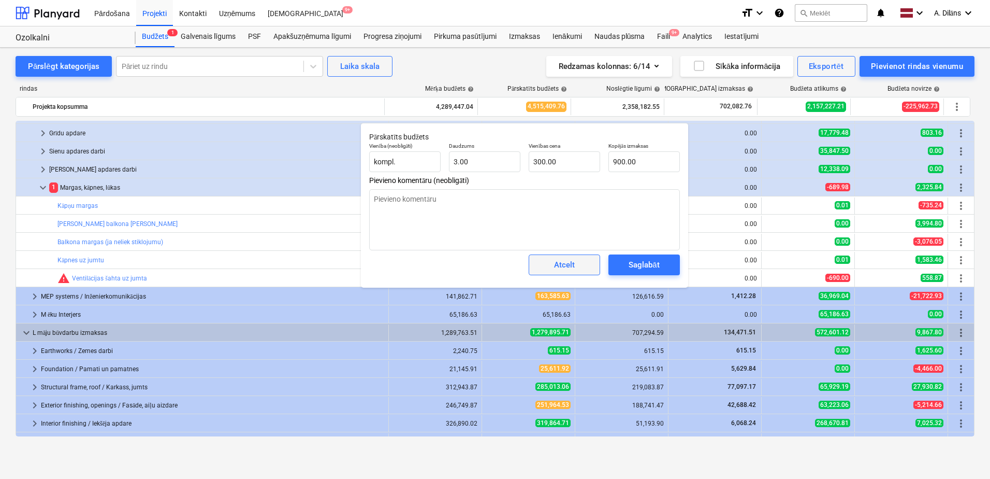
click at [574, 259] on div "Atcelt" at bounding box center [564, 264] width 21 height 13
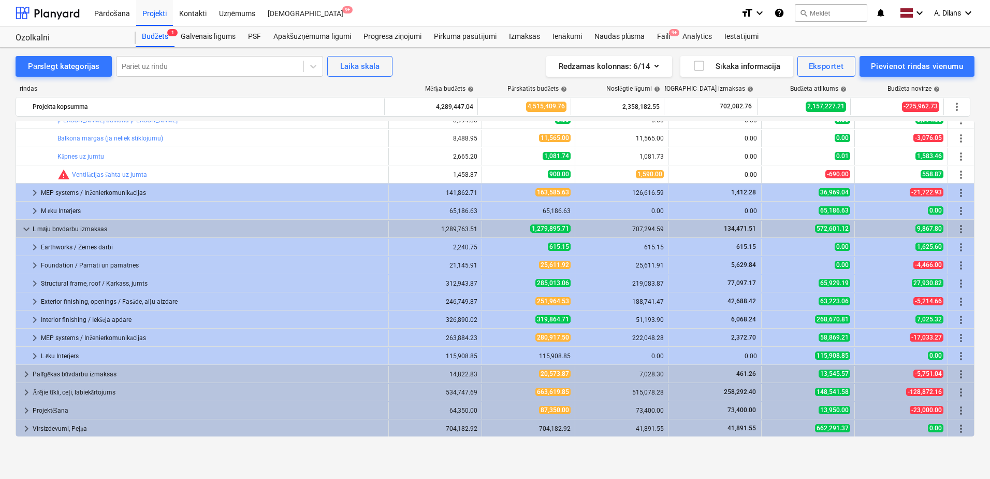
scroll to position [518, 0]
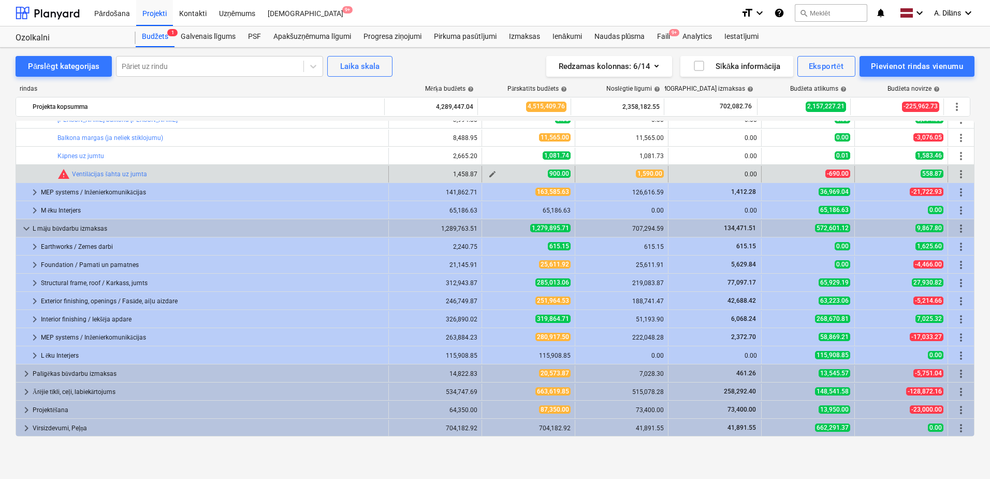
click at [488, 173] on span "edit" at bounding box center [492, 174] width 8 height 8
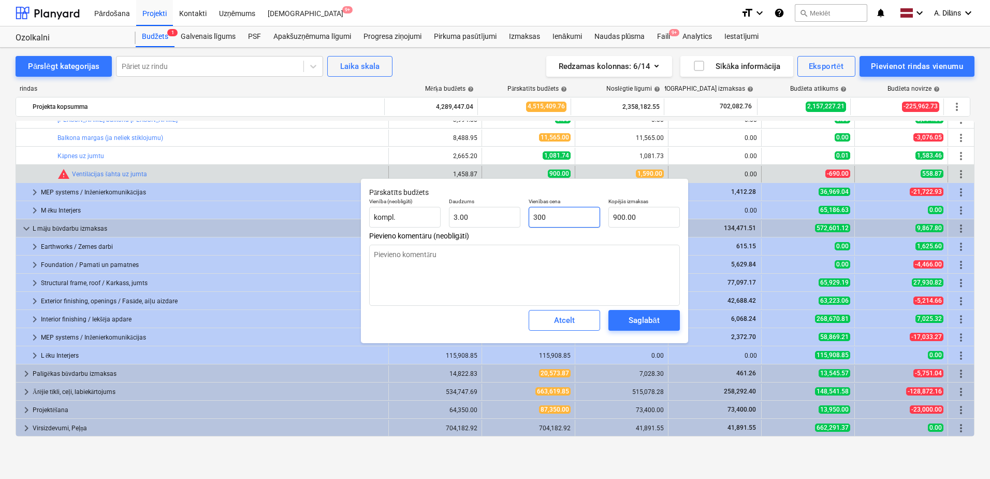
click at [562, 216] on input "300" at bounding box center [564, 217] width 71 height 21
drag, startPoint x: 646, startPoint y: 216, endPoint x: 606, endPoint y: 215, distance: 40.4
click at [606, 215] on div "Kopējās izmaksas 900" at bounding box center [644, 213] width 80 height 38
click at [569, 215] on input "300" at bounding box center [564, 217] width 71 height 21
drag, startPoint x: 571, startPoint y: 215, endPoint x: 509, endPoint y: 240, distance: 66.7
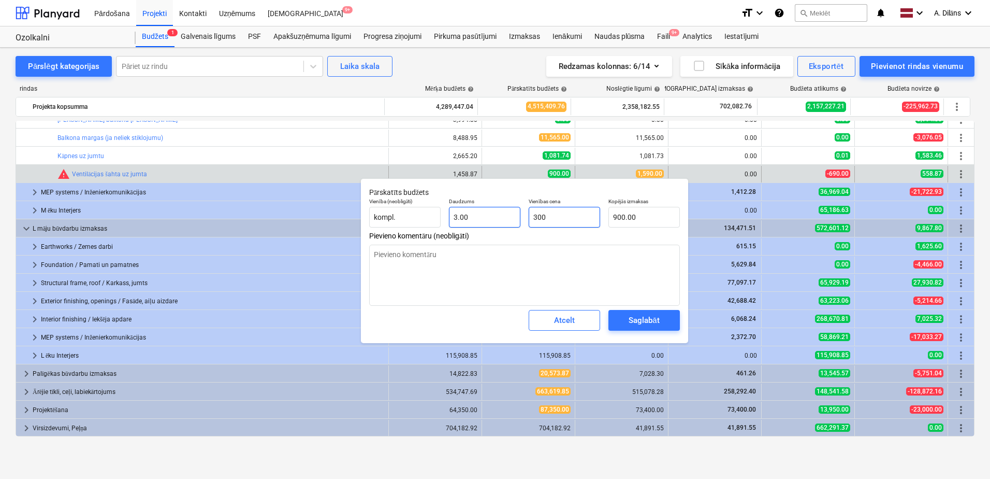
click at [517, 217] on div "Vienība (neobligāti) kompl. Daudzums 3.00 Vienības cena 300 Kopējās izmaksas 90…" at bounding box center [524, 213] width 319 height 38
click at [644, 313] on button "Saglabāt" at bounding box center [643, 320] width 71 height 21
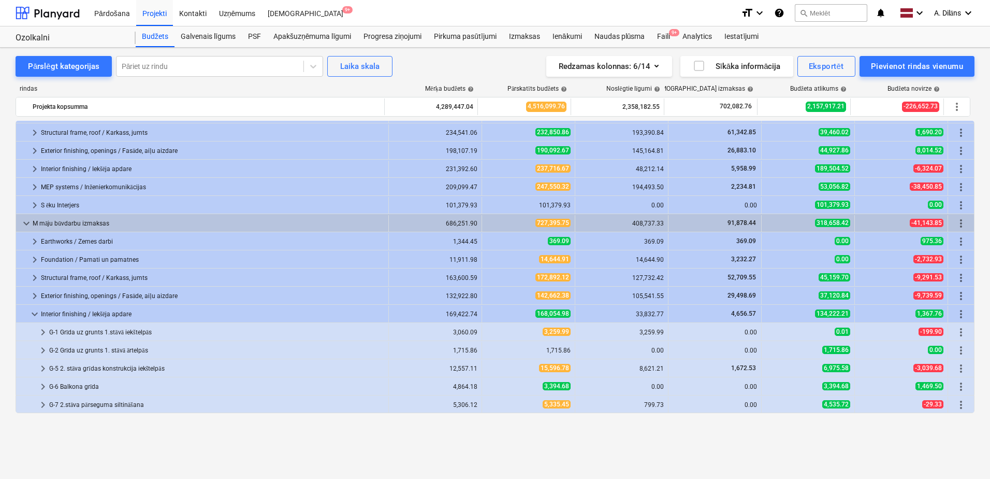
scroll to position [1, 0]
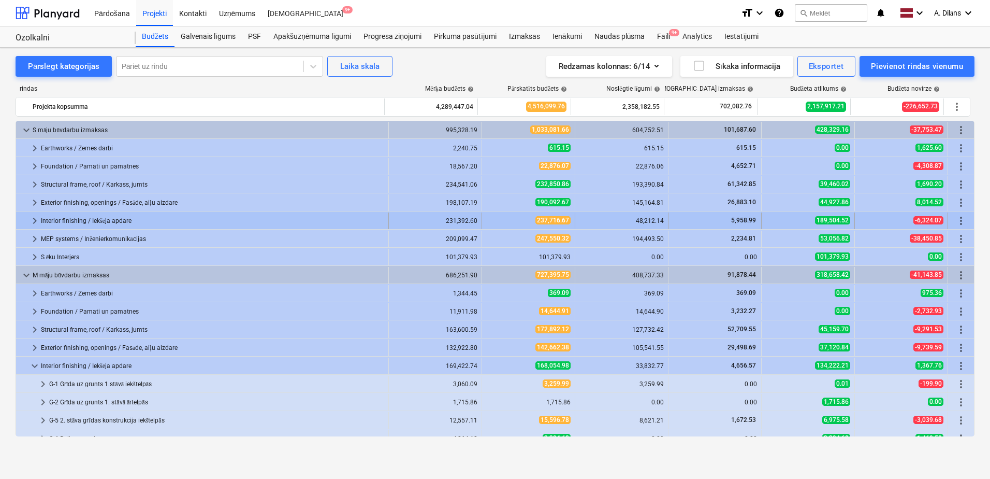
click at [35, 221] on span "keyboard_arrow_right" at bounding box center [34, 220] width 12 height 12
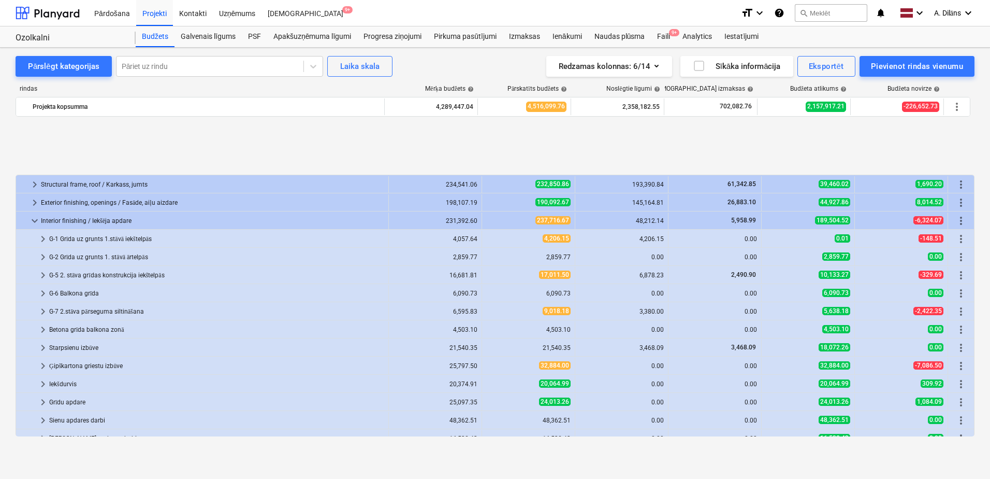
scroll to position [156, 0]
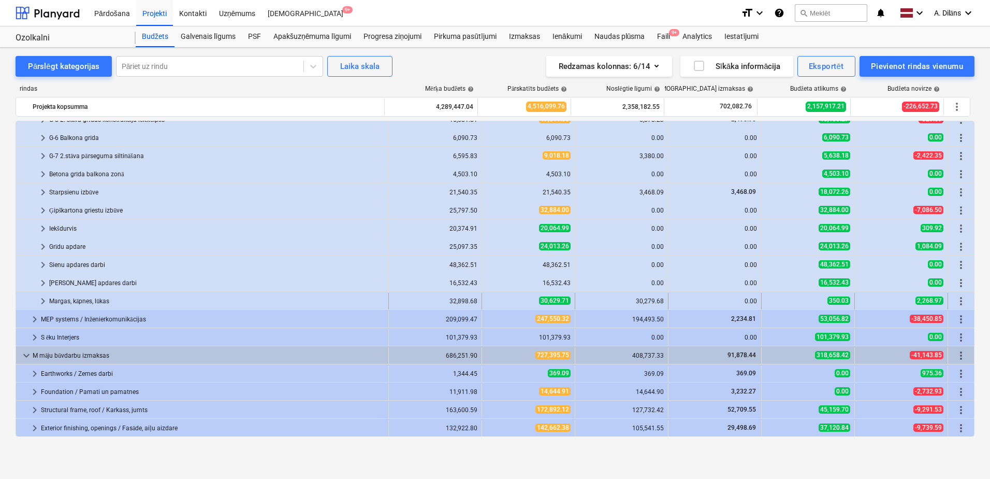
click at [37, 295] on span "keyboard_arrow_right" at bounding box center [43, 301] width 12 height 12
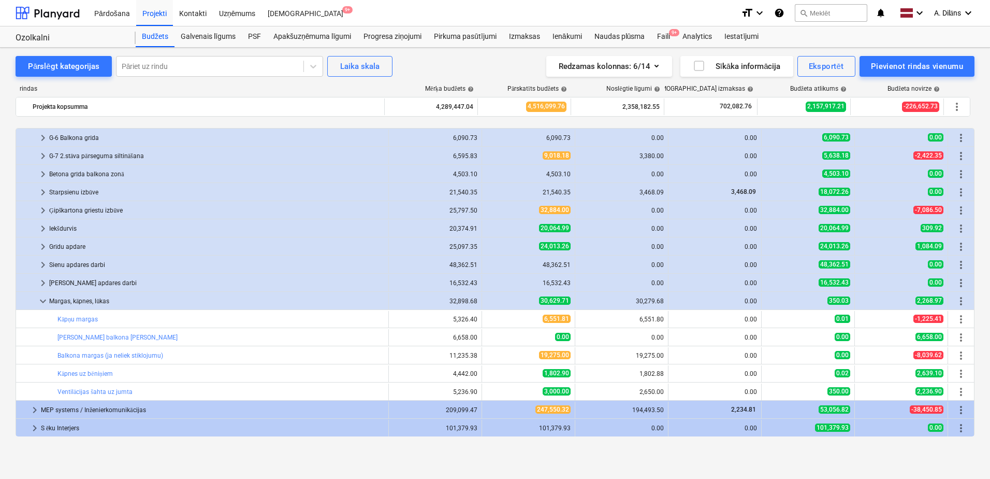
scroll to position [208, 0]
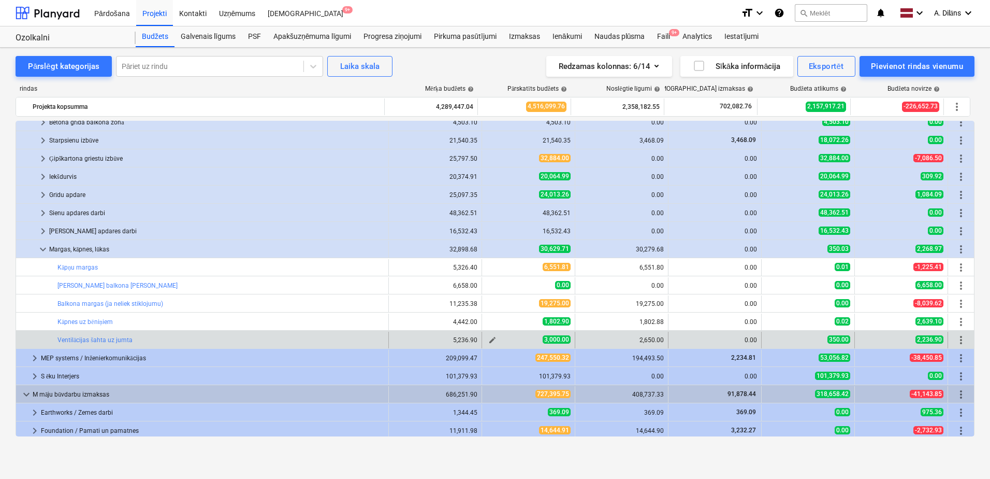
click at [489, 340] on span "edit" at bounding box center [492, 340] width 8 height 8
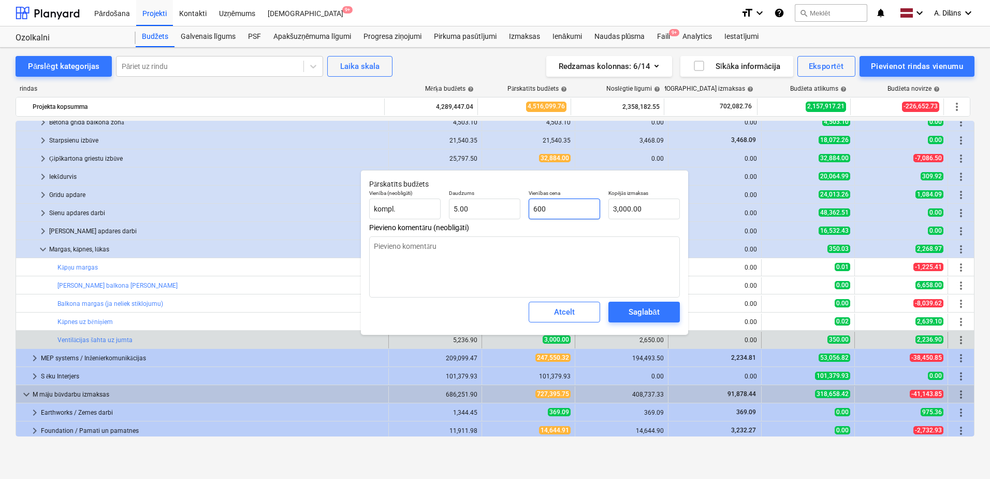
drag, startPoint x: 564, startPoint y: 209, endPoint x: 530, endPoint y: 208, distance: 34.7
click at [530, 208] on input "600" at bounding box center [564, 208] width 71 height 21
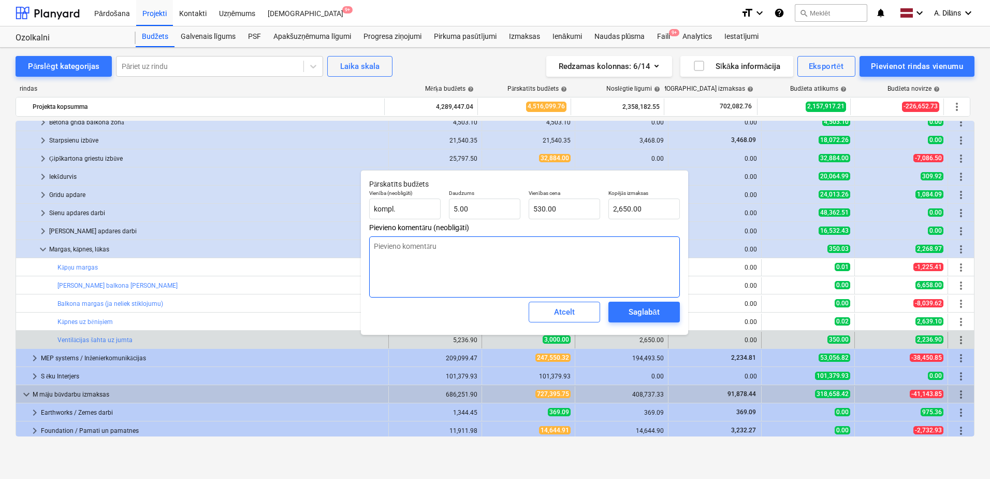
click at [528, 245] on textarea at bounding box center [524, 266] width 311 height 61
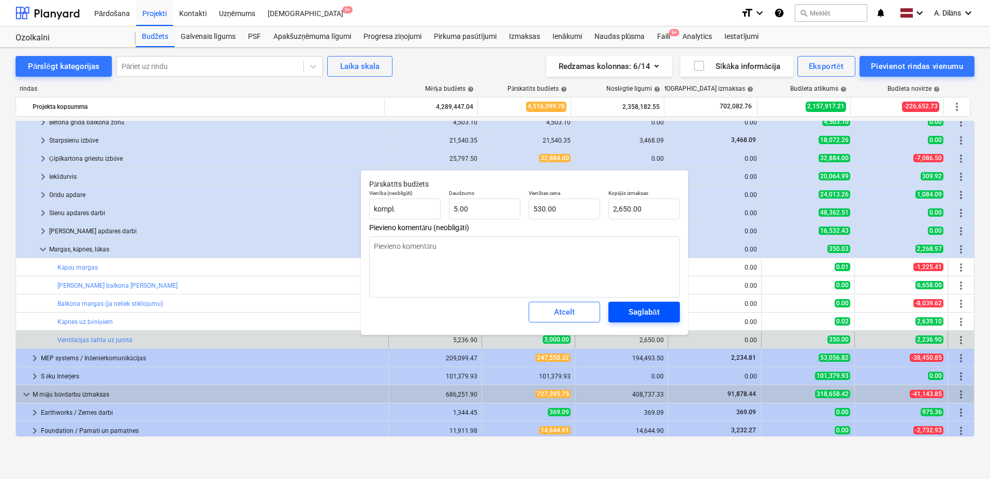
click at [643, 313] on div "Saglabāt" at bounding box center [644, 311] width 31 height 13
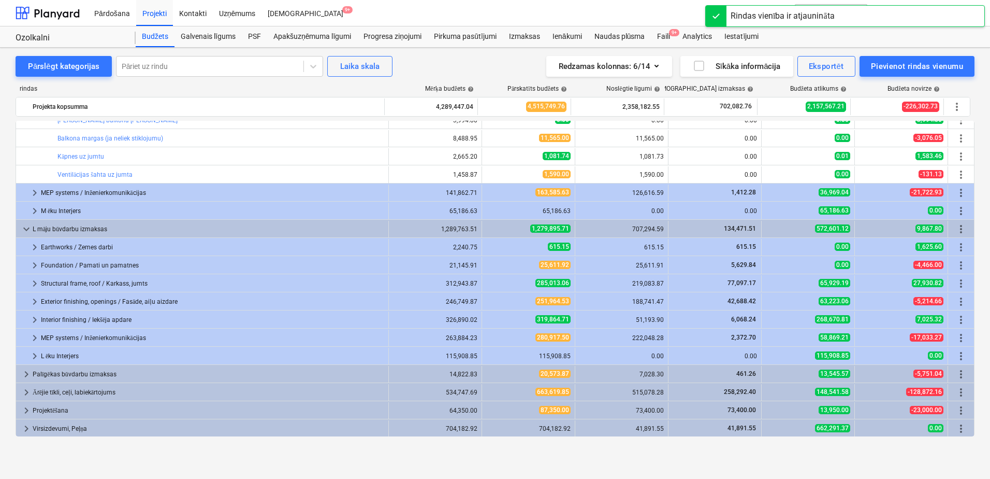
scroll to position [845, 0]
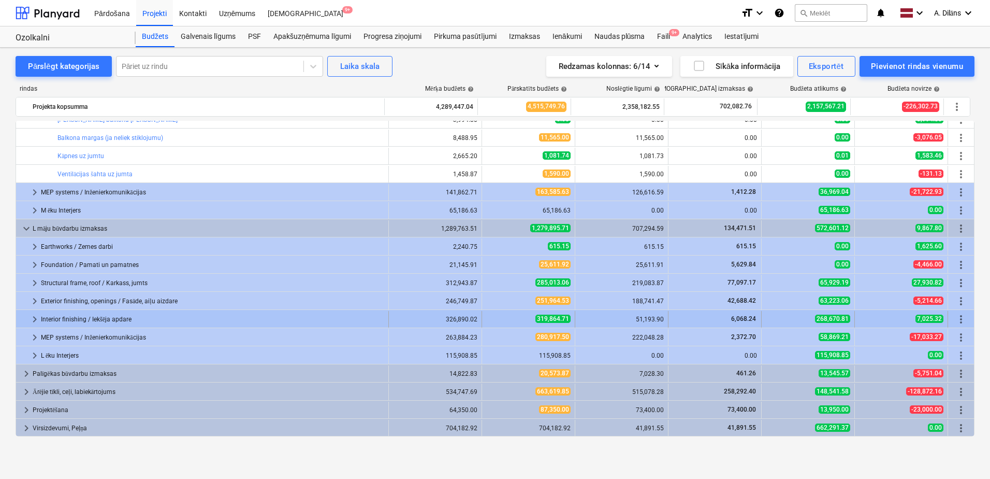
click at [32, 320] on span "keyboard_arrow_right" at bounding box center [34, 319] width 12 height 12
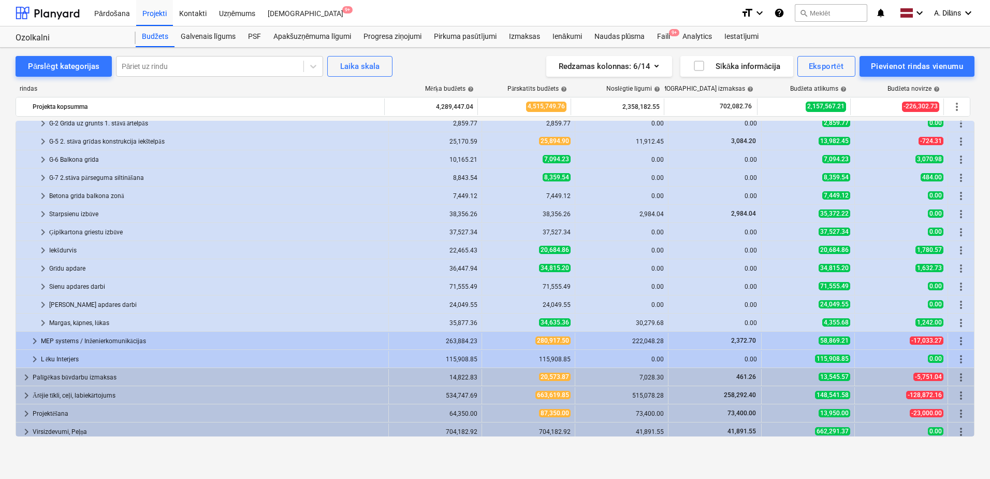
scroll to position [1080, 0]
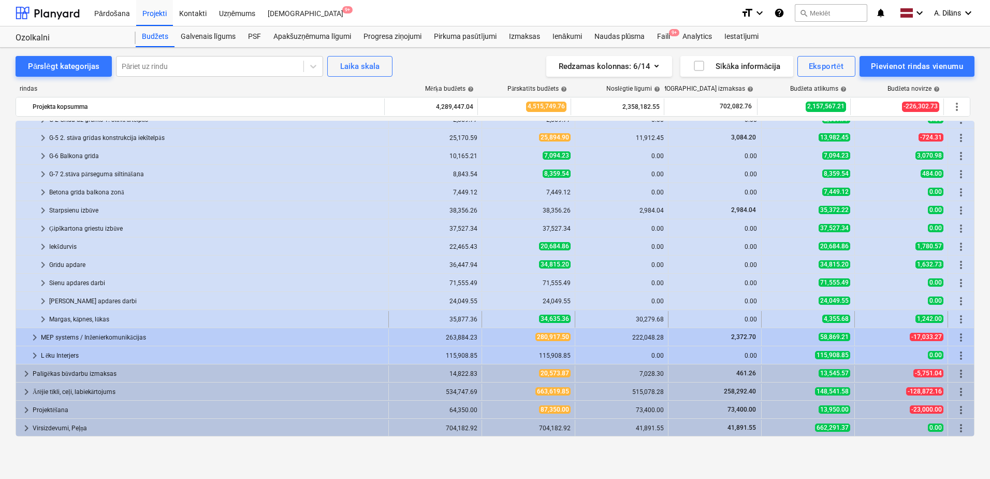
click at [45, 321] on span "keyboard_arrow_right" at bounding box center [43, 319] width 12 height 12
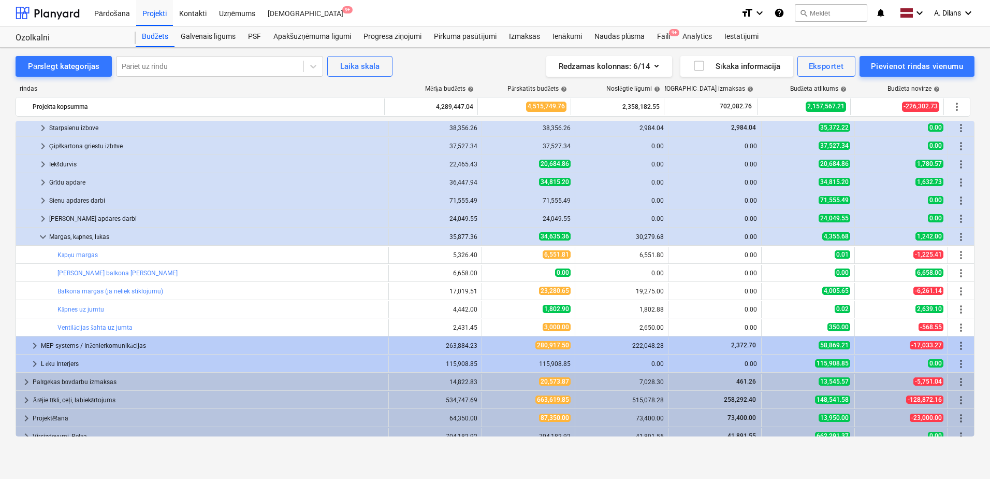
scroll to position [1171, 0]
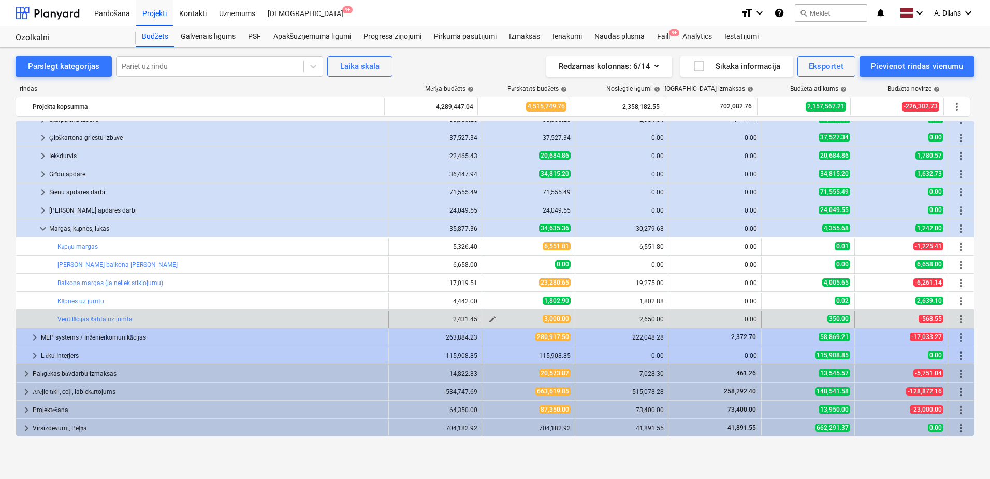
click at [490, 318] on span "edit" at bounding box center [492, 319] width 8 height 8
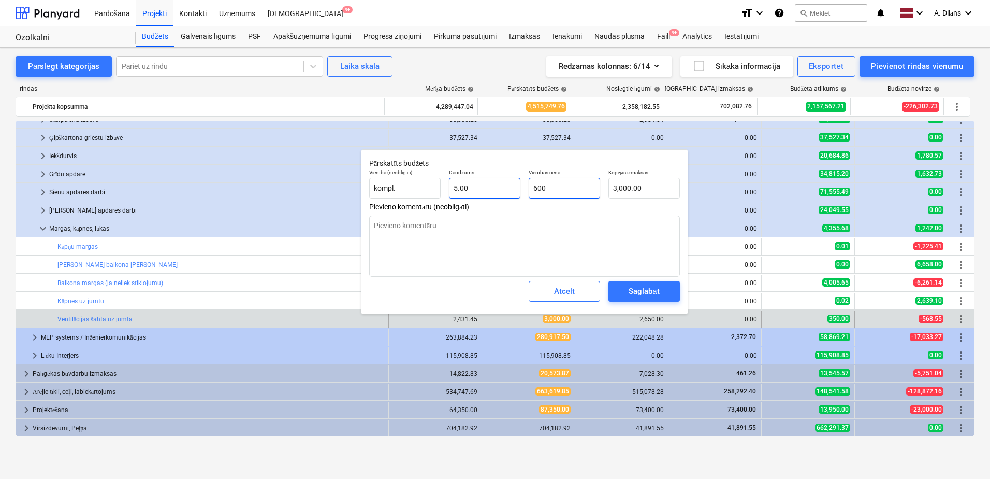
drag, startPoint x: 567, startPoint y: 187, endPoint x: 520, endPoint y: 185, distance: 47.2
click at [520, 185] on div "Vienība (neobligāti) kompl. Daudzums 5.00 Vienības cena 600 Kopējās izmaksas 3,…" at bounding box center [524, 184] width 319 height 38
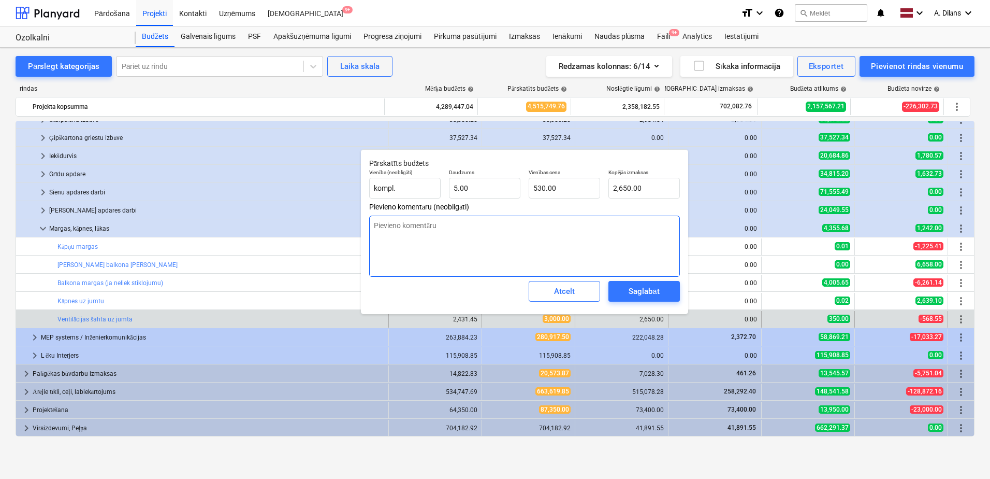
click at [499, 240] on textarea at bounding box center [524, 245] width 311 height 61
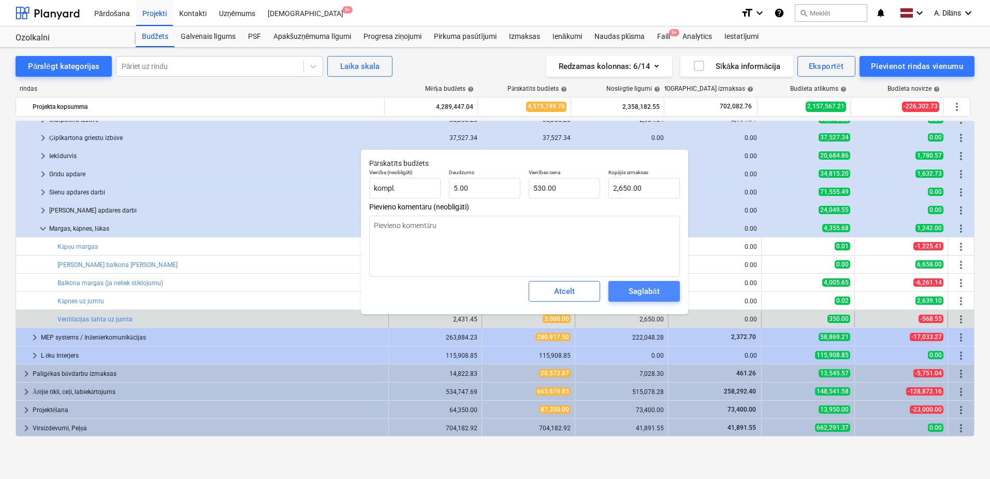
click at [663, 288] on span "Saglabāt" at bounding box center [644, 290] width 47 height 13
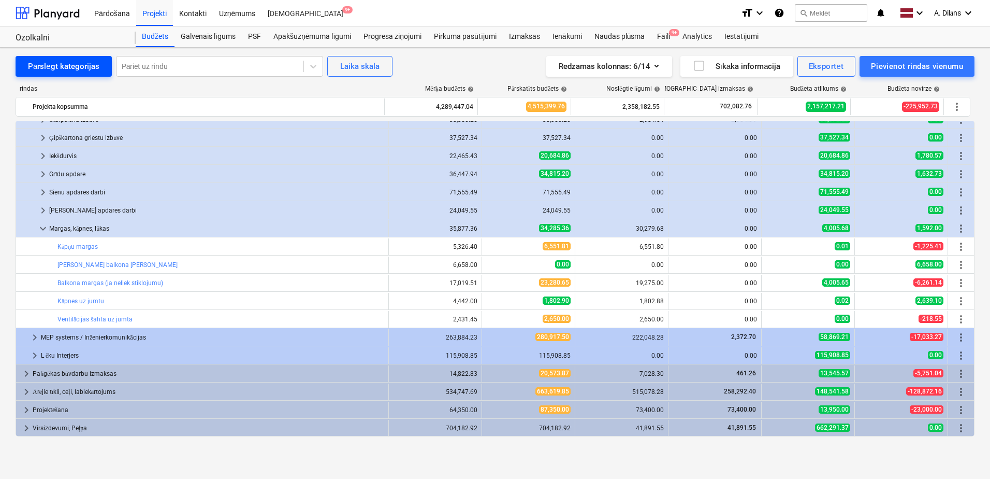
click at [60, 67] on div "Pārslēgt kategorijas" at bounding box center [63, 66] width 71 height 13
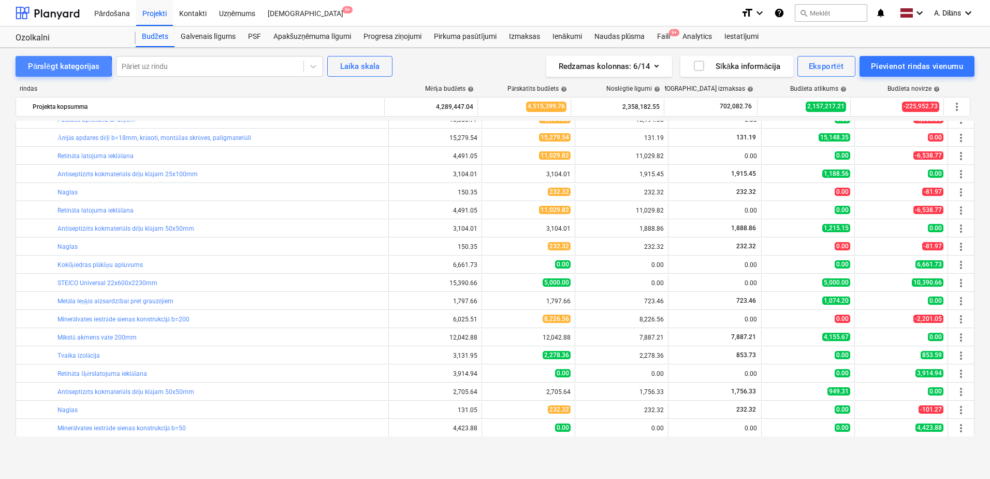
click at [60, 67] on div "Pārslēgt kategorijas" at bounding box center [63, 66] width 71 height 13
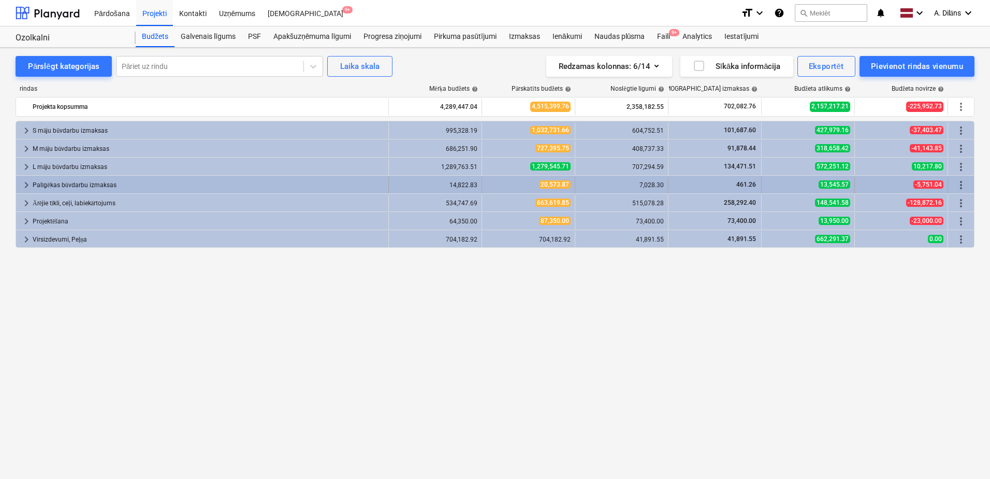
click at [55, 184] on div "Palīgēkas būvdarbu izmaksas" at bounding box center [209, 185] width 352 height 17
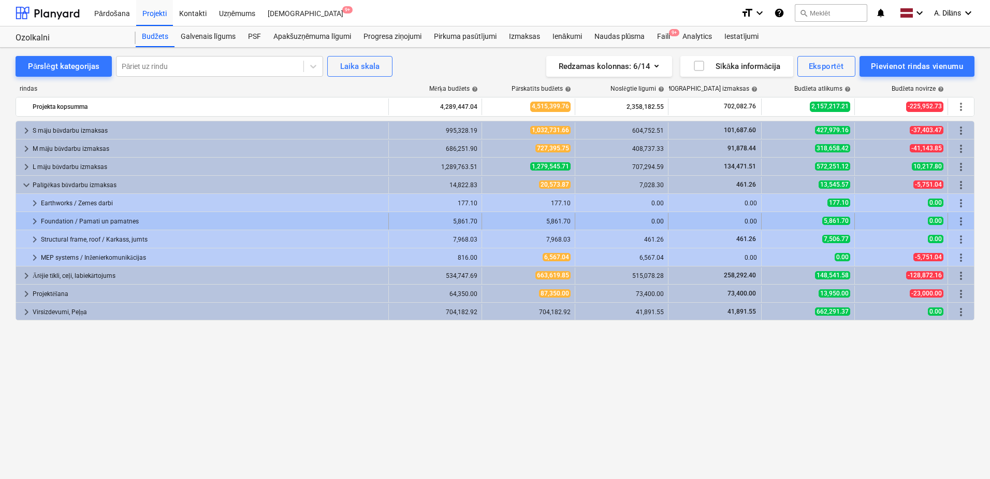
click at [61, 219] on div "Foundation / Pamati un pamatnes" at bounding box center [212, 221] width 343 height 17
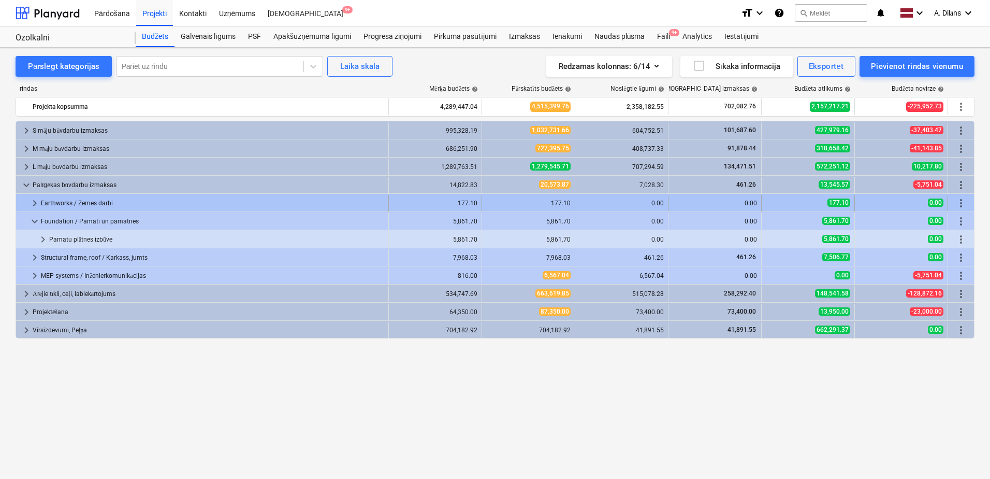
click at [60, 203] on div "Earthworks / Zemes darbi" at bounding box center [212, 203] width 343 height 17
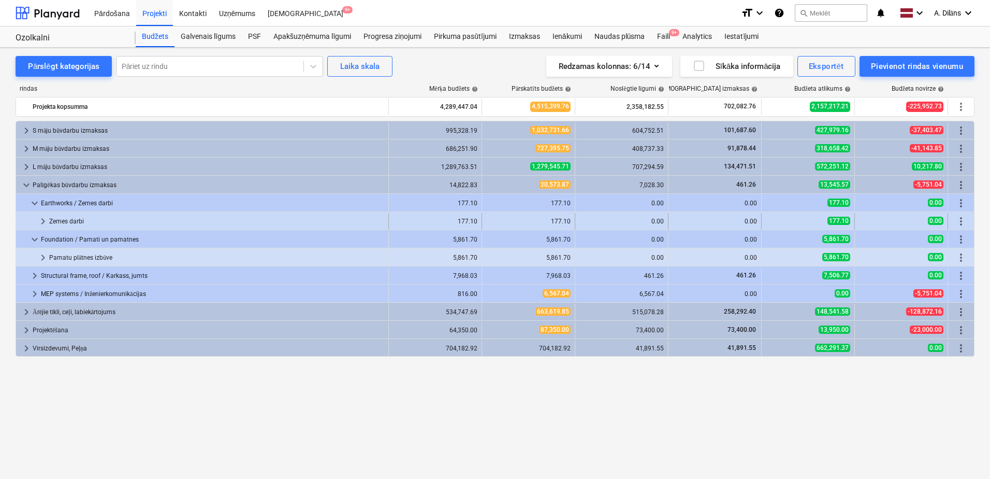
click at [57, 218] on div "Zemes darbi" at bounding box center [216, 221] width 335 height 17
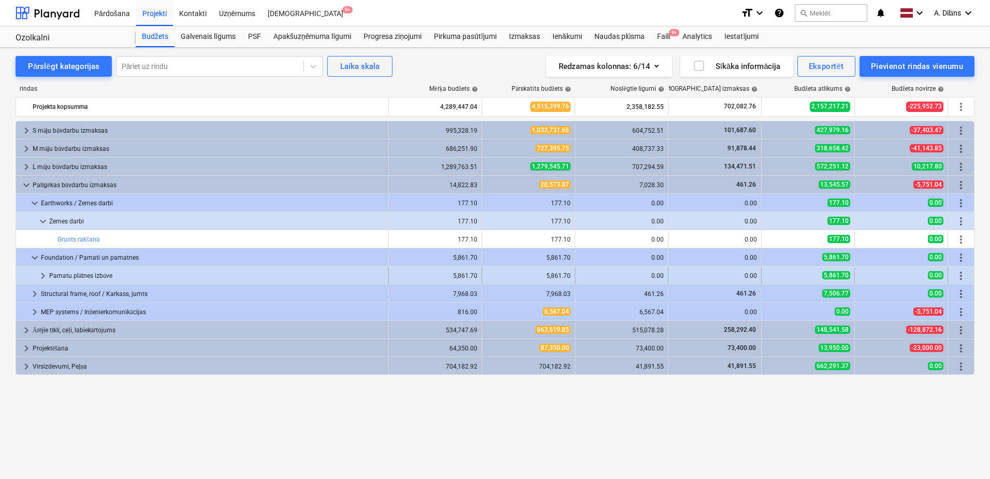
click at [68, 271] on div "Pamatu plātnes izbūve" at bounding box center [216, 275] width 335 height 17
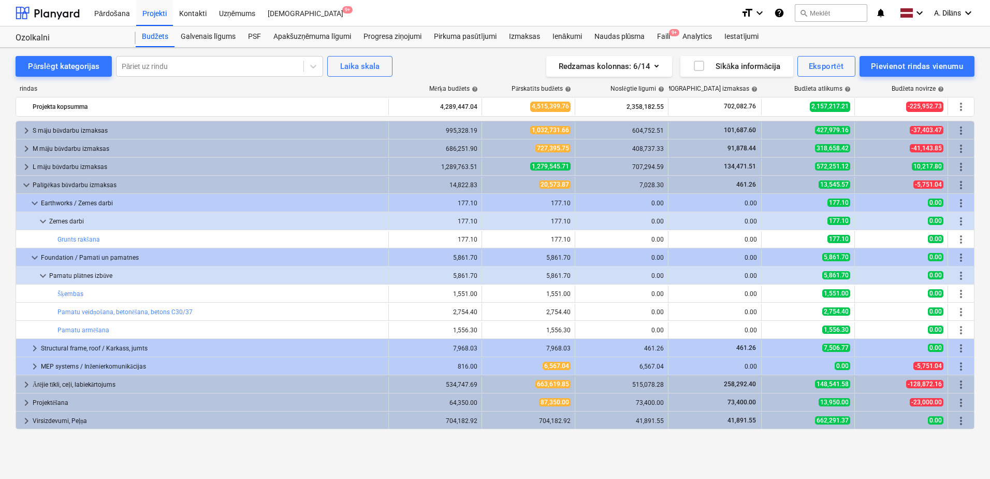
drag, startPoint x: 169, startPoint y: 437, endPoint x: 124, endPoint y: 437, distance: 45.1
drag, startPoint x: 124, startPoint y: 437, endPoint x: 85, endPoint y: 432, distance: 39.6
click at [85, 432] on div "keyboard_arrow_right S māju būvdarbu izmaksas 995,328.19 1,032,731.66 604,752.5…" at bounding box center [495, 278] width 959 height 315
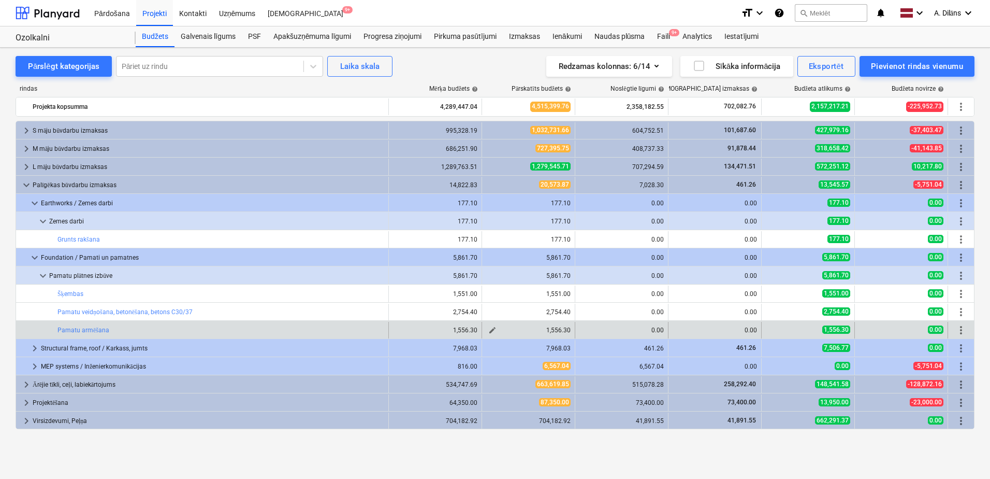
click at [494, 330] on span "edit" at bounding box center [492, 330] width 8 height 8
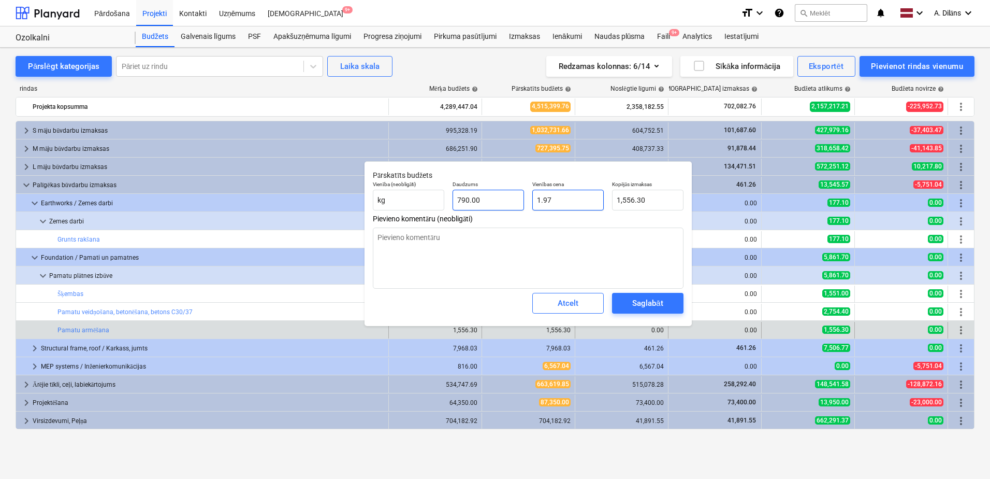
drag, startPoint x: 568, startPoint y: 203, endPoint x: 505, endPoint y: 204, distance: 62.1
click at [505, 204] on div "Vienība (neobligāti) kg Daudzums 790.00 Vienības cena 1.97 Kopējās izmaksas 1,5…" at bounding box center [528, 196] width 319 height 38
drag, startPoint x: 497, startPoint y: 198, endPoint x: 443, endPoint y: 196, distance: 53.9
click at [443, 196] on div "Vienība (neobligāti) kg Daudzums 790 Vienības cena 1.97 Kopējās izmaksas 1,556.…" at bounding box center [528, 196] width 319 height 38
click at [569, 301] on div "Atcelt" at bounding box center [568, 302] width 21 height 13
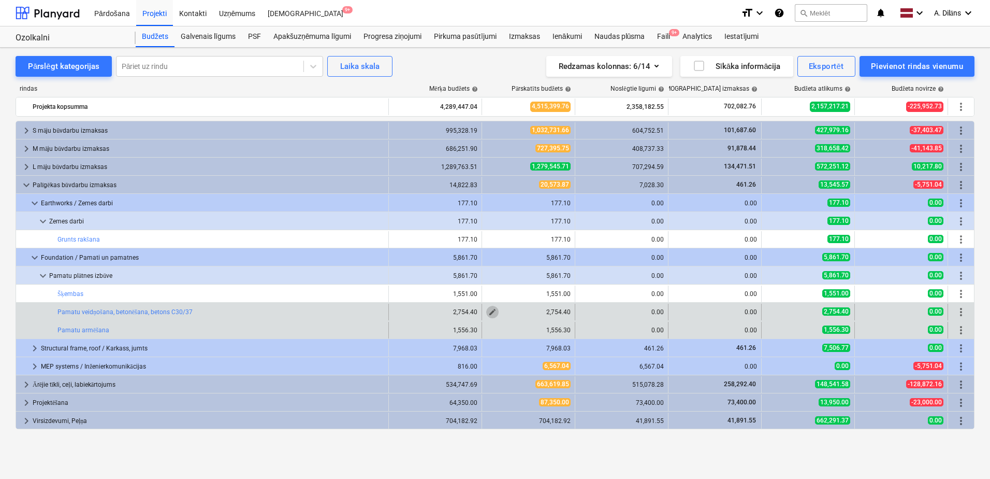
click at [490, 310] on span "edit" at bounding box center [492, 312] width 8 height 8
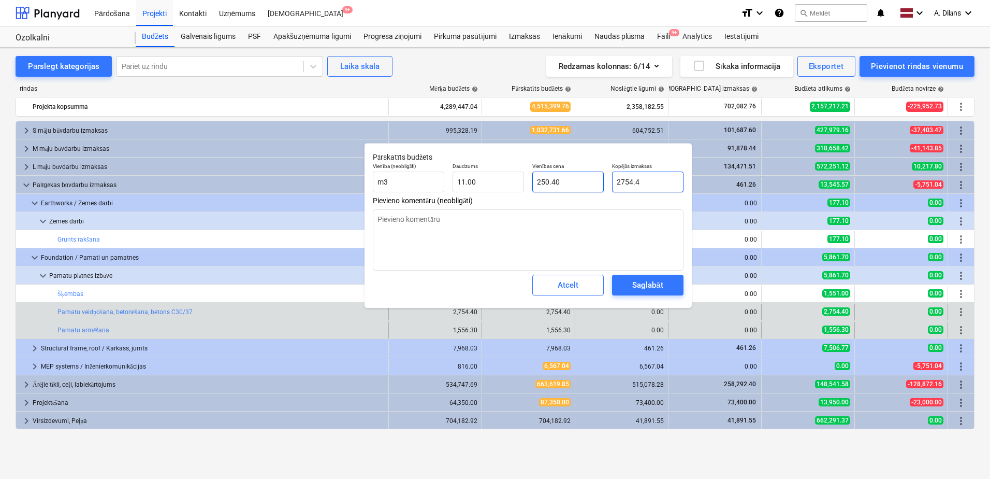
drag, startPoint x: 658, startPoint y: 180, endPoint x: 593, endPoint y: 185, distance: 65.5
click at [593, 185] on div "Vienība (neobligāti) m3 Daudzums 11.00 Vienības cena 250.40 Kopējās izmaksas 27…" at bounding box center [528, 177] width 319 height 38
click at [595, 220] on textarea at bounding box center [528, 239] width 311 height 61
click at [638, 283] on div "Saglabāt" at bounding box center [647, 284] width 31 height 13
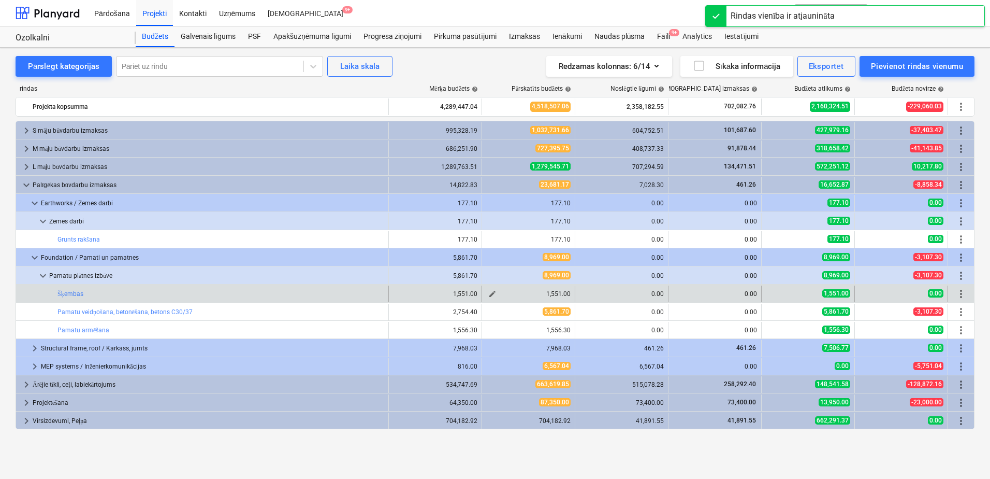
click at [494, 291] on span "edit" at bounding box center [492, 293] width 8 height 8
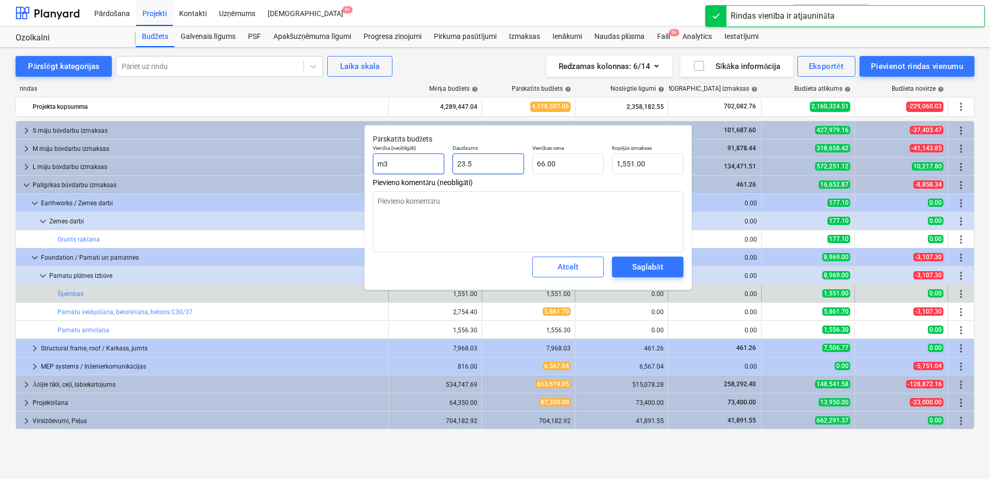
click at [414, 165] on div "Vienība (neobligāti) m3 Daudzums 23.5 Vienības cena 66.00 Kopējās izmaksas 1,55…" at bounding box center [528, 159] width 319 height 38
click at [490, 227] on textarea at bounding box center [528, 221] width 311 height 61
click at [654, 272] on div "Saglabāt" at bounding box center [647, 266] width 31 height 13
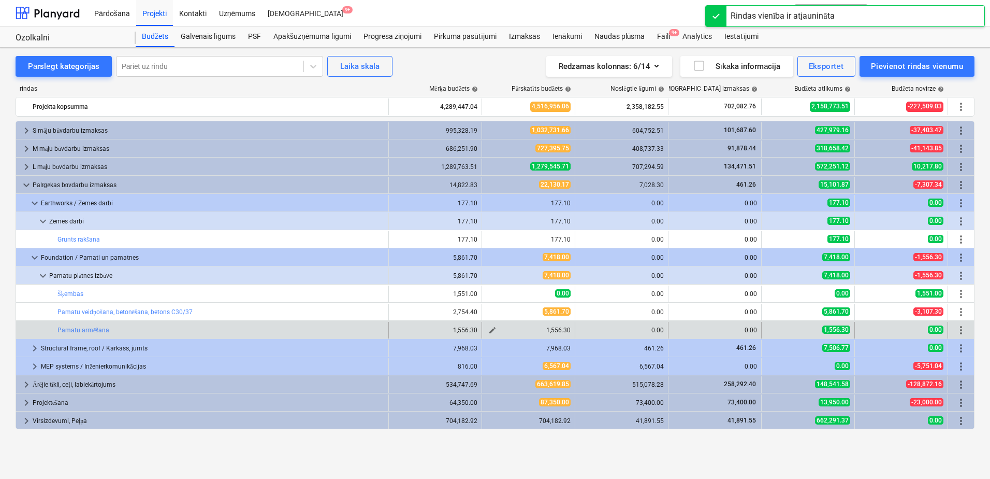
click at [493, 329] on span "edit" at bounding box center [492, 330] width 8 height 8
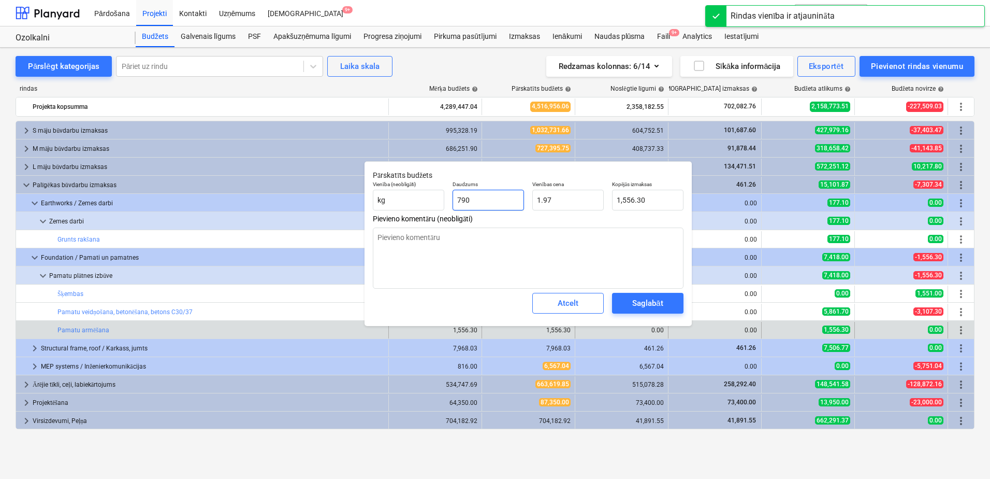
click at [481, 193] on input "790" at bounding box center [488, 200] width 71 height 21
drag, startPoint x: 491, startPoint y: 199, endPoint x: 441, endPoint y: 202, distance: 50.4
click at [441, 202] on div "Vienība (neobligāti) kg Daudzums 790 Vienības cena 1.97 Kopējās izmaksas 1,556.…" at bounding box center [528, 196] width 319 height 38
click at [652, 303] on div "Saglabāt" at bounding box center [647, 302] width 31 height 13
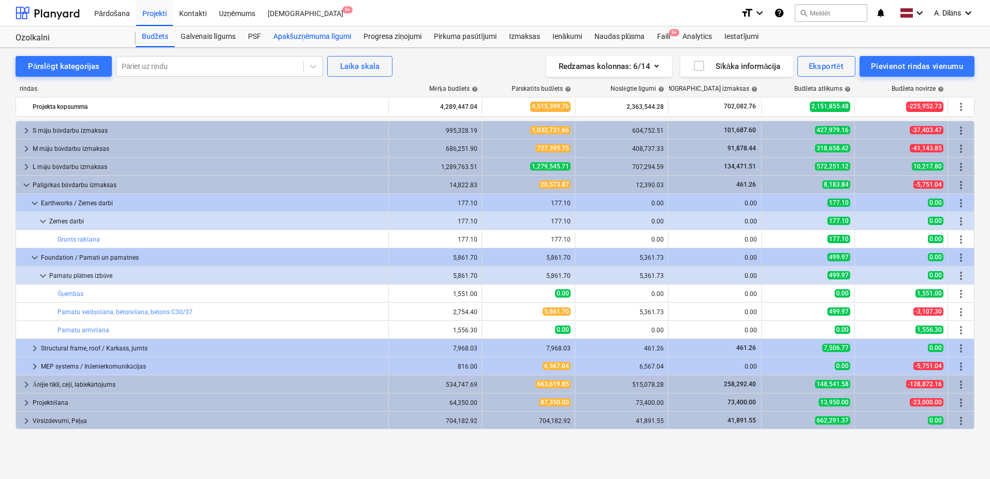
click at [313, 34] on div "Apakšuzņēmuma līgumi" at bounding box center [312, 36] width 90 height 21
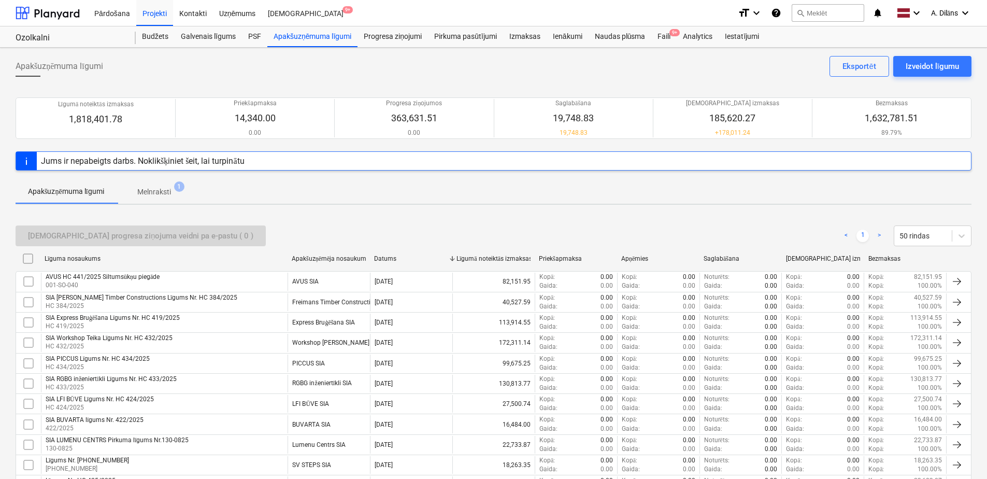
click at [155, 184] on span "Melnraksti 1" at bounding box center [154, 191] width 75 height 19
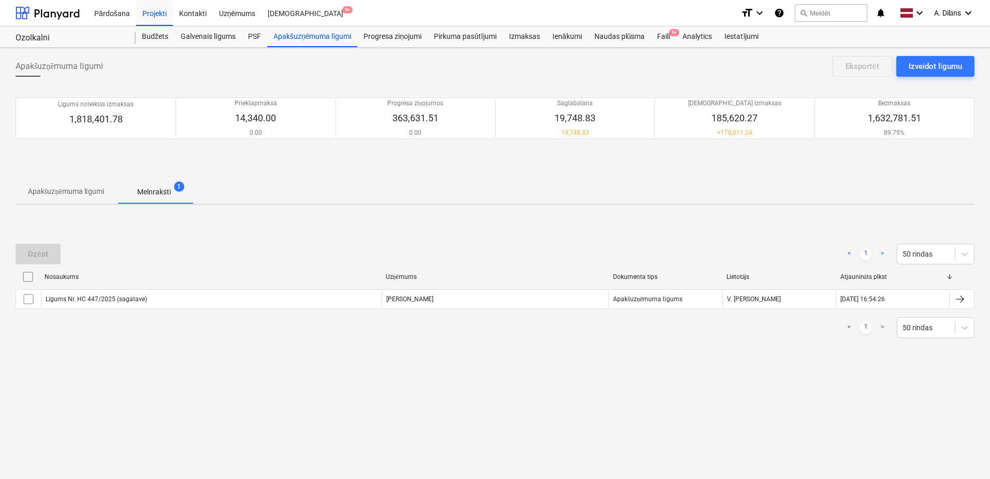
drag, startPoint x: 361, startPoint y: 234, endPoint x: 311, endPoint y: 228, distance: 50.0
click at [311, 228] on div "Dzēst < 1 > 50 rindas Nosaukums Uzņēmums Dokumenta tips Lietotājs Atjaunināts p…" at bounding box center [495, 290] width 959 height 155
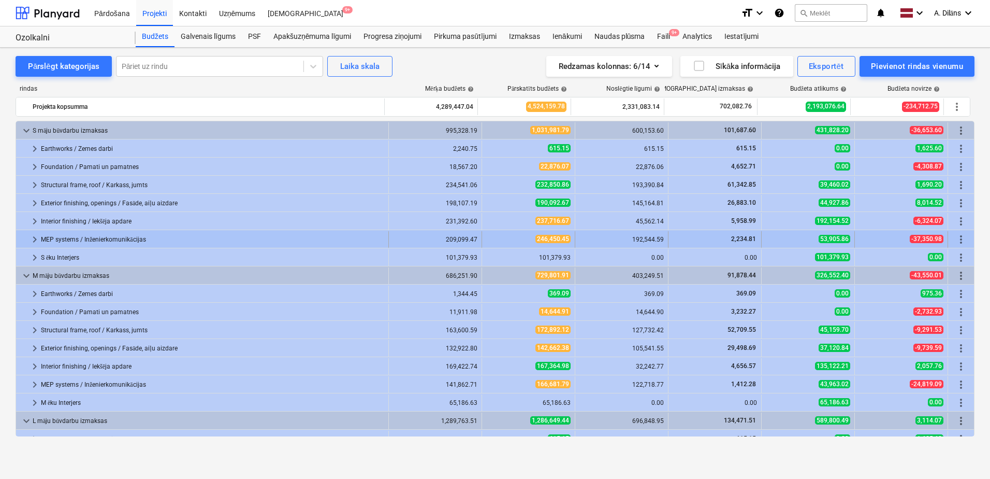
click at [33, 236] on span "keyboard_arrow_right" at bounding box center [34, 239] width 12 height 12
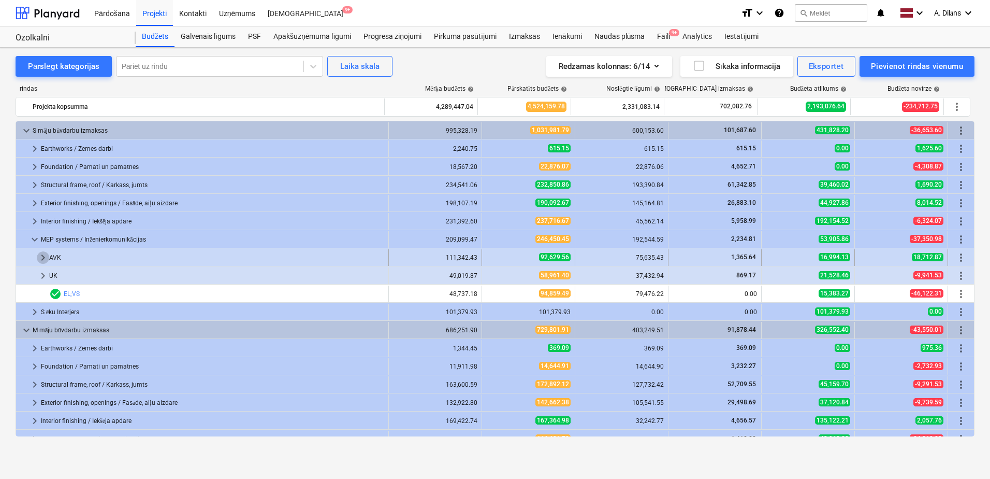
click at [43, 256] on span "keyboard_arrow_right" at bounding box center [43, 257] width 12 height 12
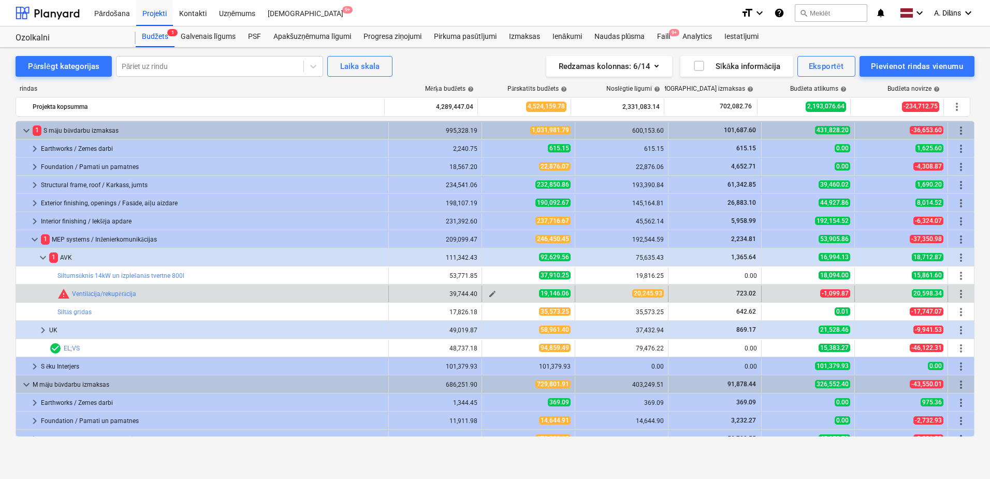
click at [490, 294] on span "edit" at bounding box center [492, 293] width 8 height 8
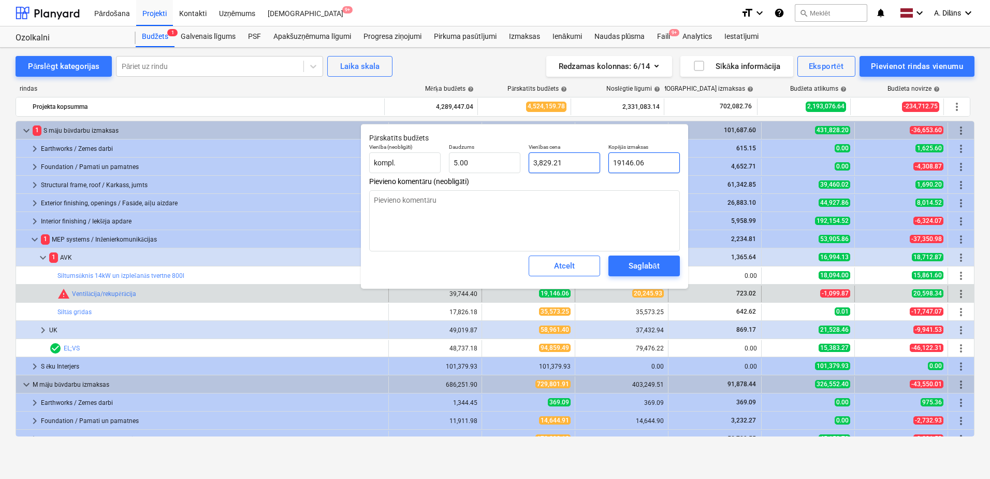
drag, startPoint x: 656, startPoint y: 163, endPoint x: 597, endPoint y: 163, distance: 59.0
click at [597, 163] on div "Vienība (neobligāti) kompl. Daudzums 5.00 Vienības cena 3,829.21 Kopējās izmaks…" at bounding box center [524, 158] width 319 height 38
type input "2"
type textarea "x"
type input "0.40"
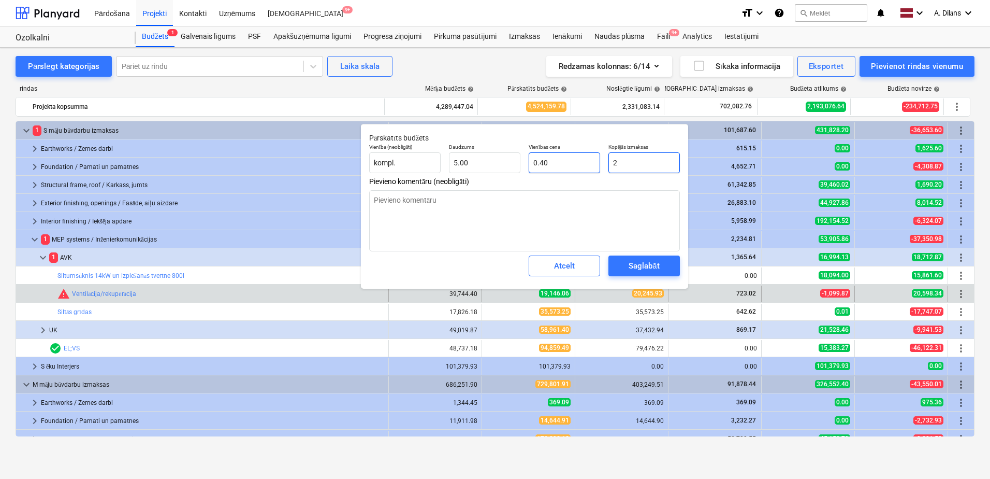
type input "20"
type textarea "x"
type input "4.00"
type input "202"
type textarea "x"
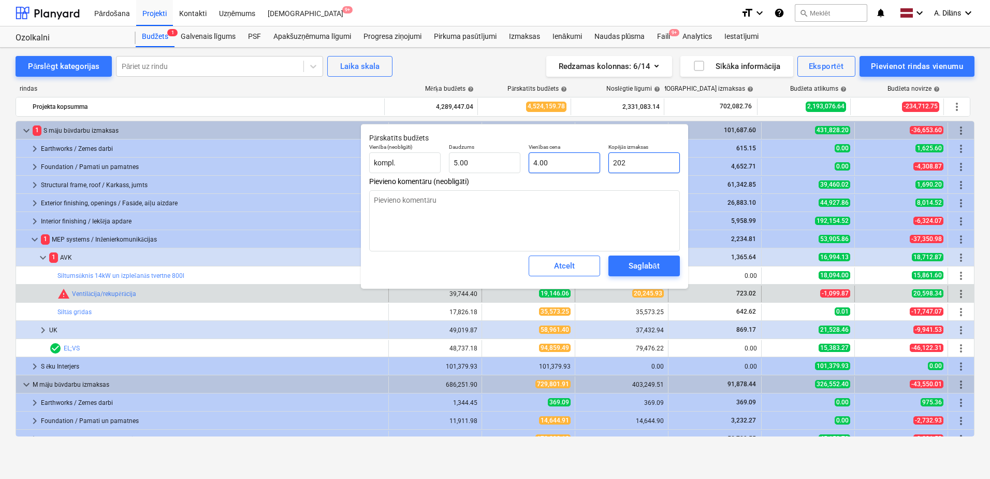
type input "40.40"
type input "2024"
type textarea "x"
type input "404.80"
type input "20245"
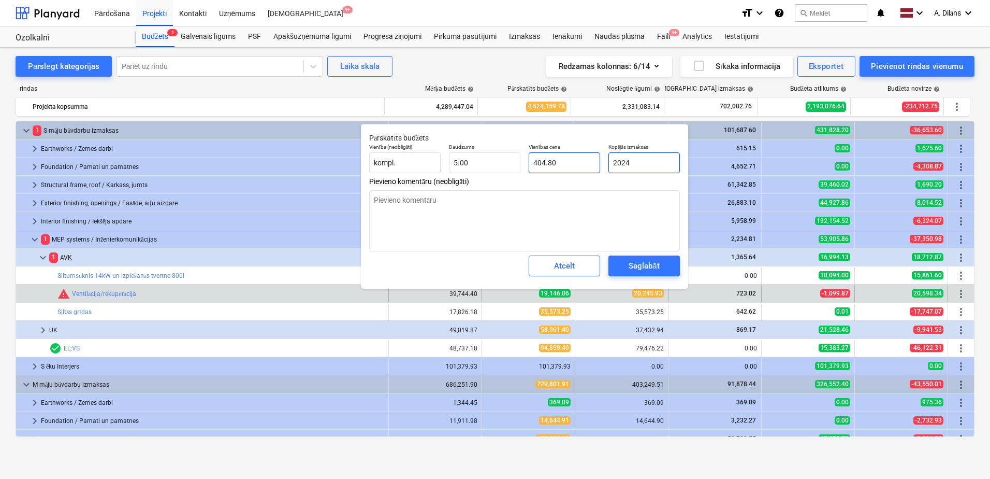
type textarea "x"
type input "4,049.00"
type input "20245."
type textarea "x"
type input "20245.9"
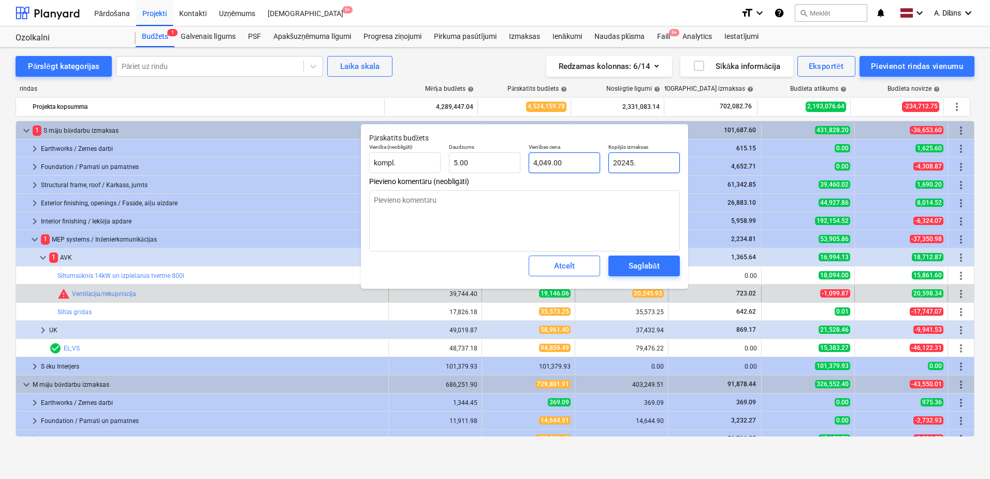
type textarea "x"
type input "4,049.18"
type input "20245.93"
type textarea "x"
type input "4,049.19"
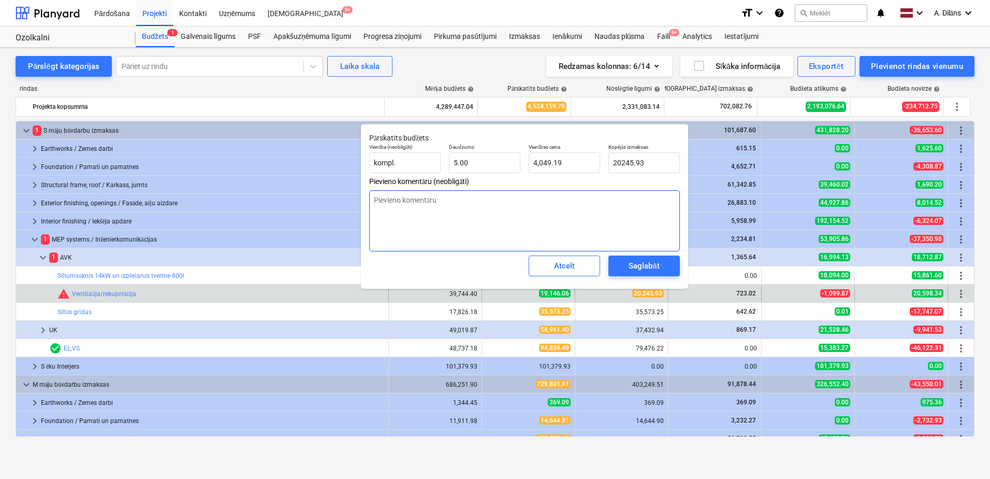
type input "20,245.93"
click at [578, 215] on textarea at bounding box center [524, 220] width 311 height 61
click at [650, 266] on div "Saglabāt" at bounding box center [644, 265] width 31 height 13
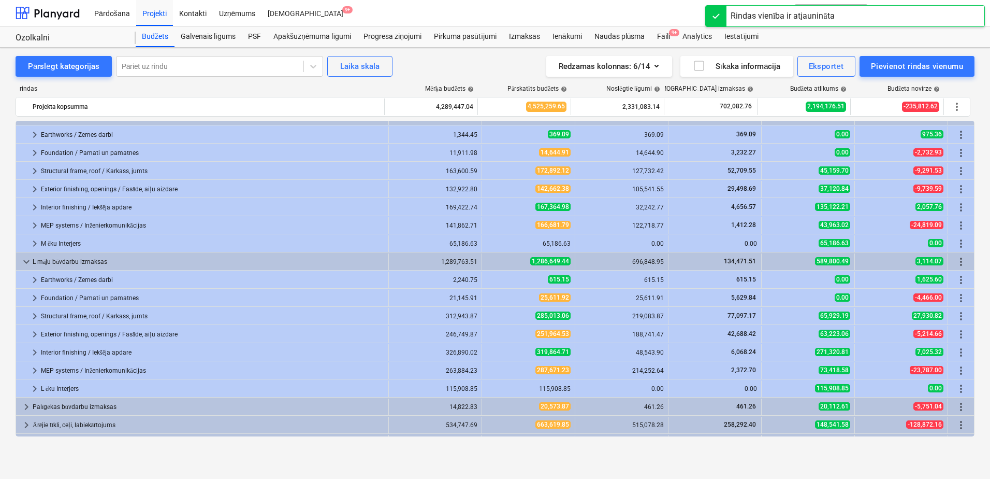
scroll to position [301, 0]
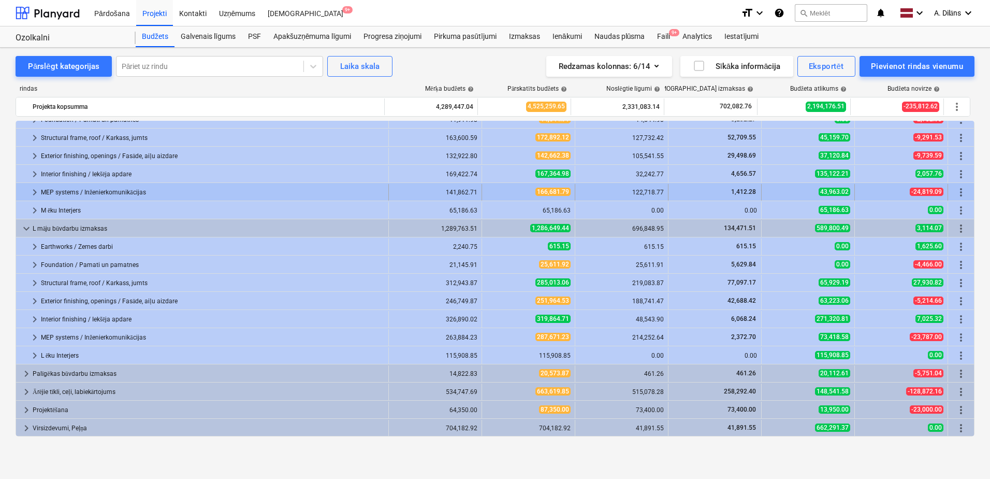
click at [30, 189] on span "keyboard_arrow_right" at bounding box center [34, 192] width 12 height 12
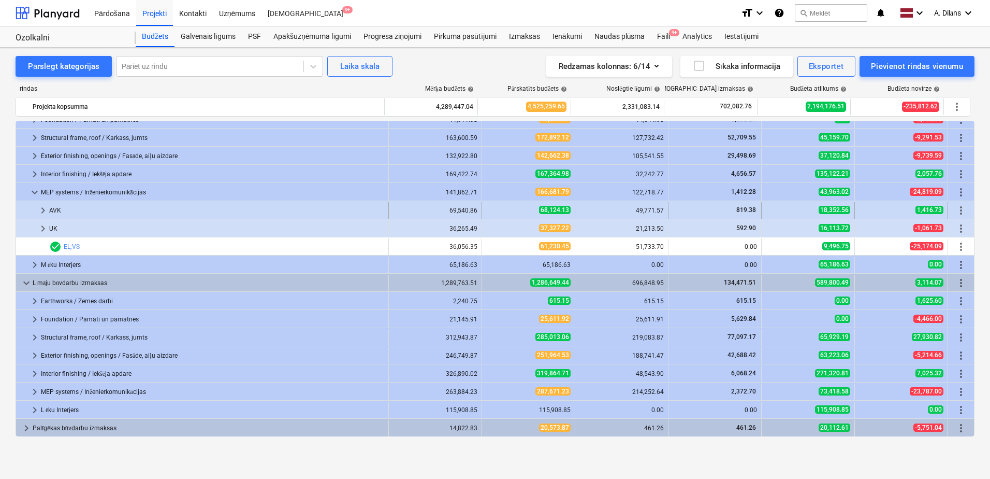
click at [42, 208] on span "keyboard_arrow_right" at bounding box center [43, 210] width 12 height 12
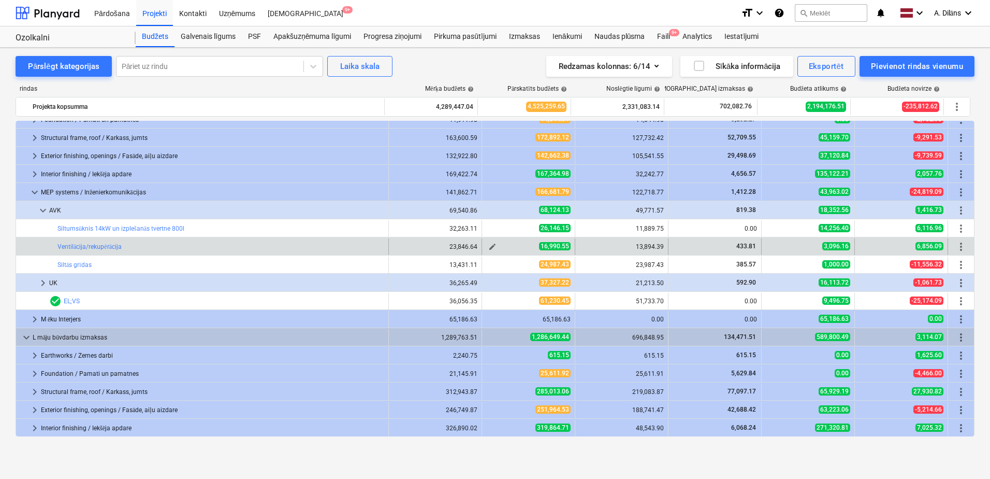
click at [488, 247] on span "edit" at bounding box center [492, 246] width 8 height 8
type textarea "x"
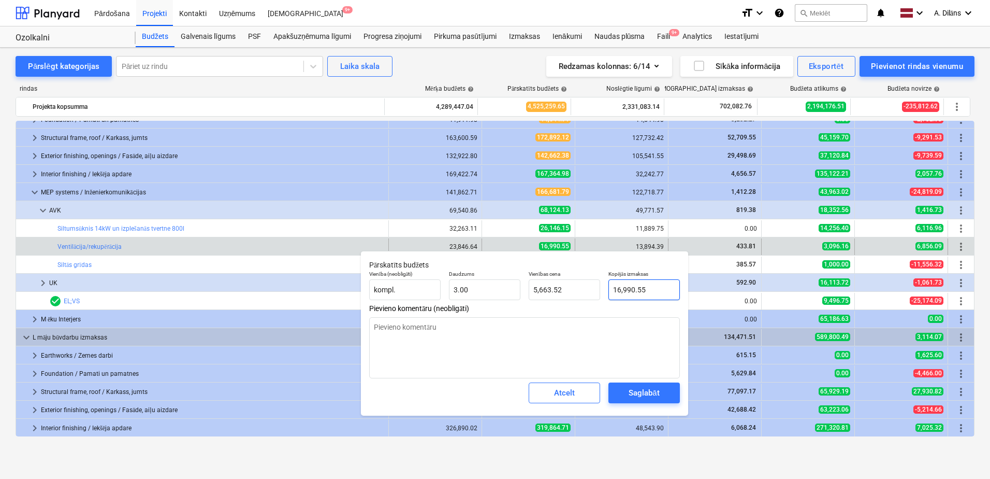
type input "16990.55"
drag, startPoint x: 659, startPoint y: 289, endPoint x: 607, endPoint y: 289, distance: 51.8
click at [607, 289] on div "Kopējās izmaksas 16990.55" at bounding box center [644, 285] width 80 height 38
type textarea "x"
type input "3"
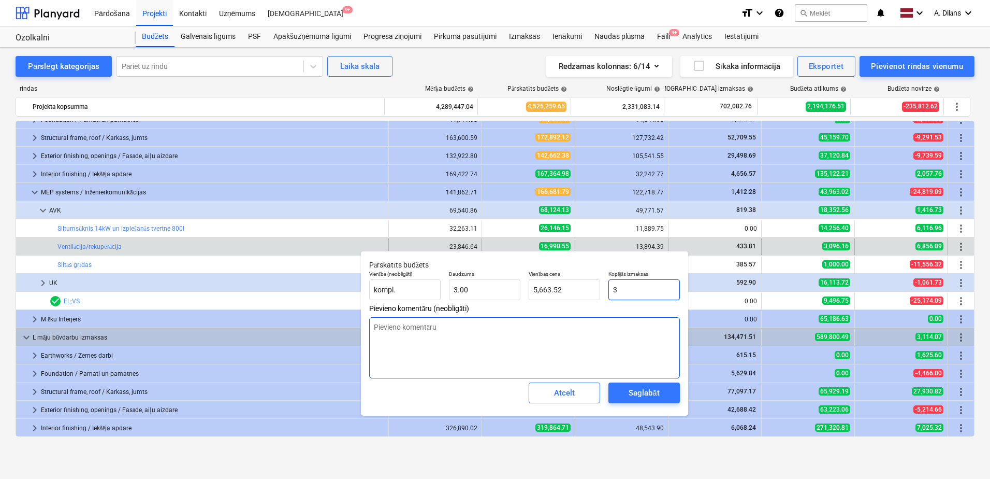
type input "1.00"
type textarea "x"
type input "30"
type input "10.00"
type textarea "x"
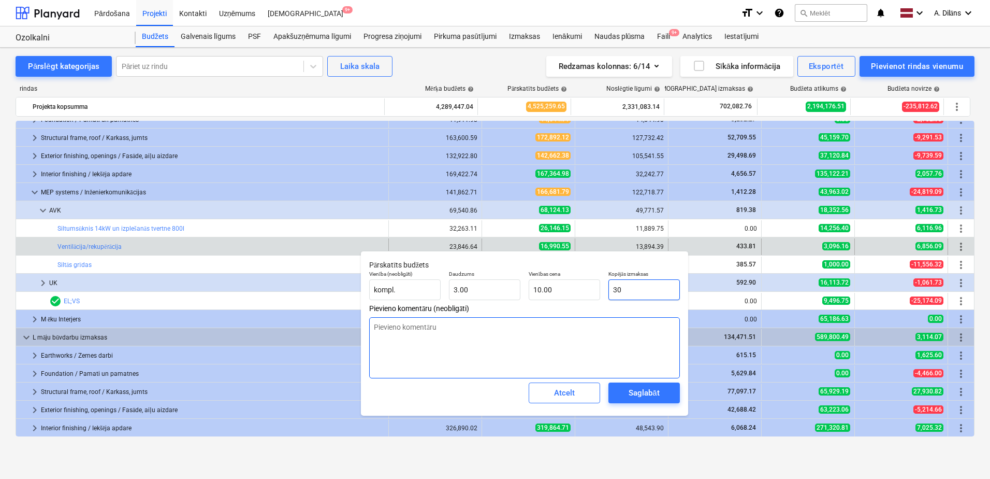
type input "309"
type input "103.00"
type textarea "x"
type input "3096"
type input "1,032.00"
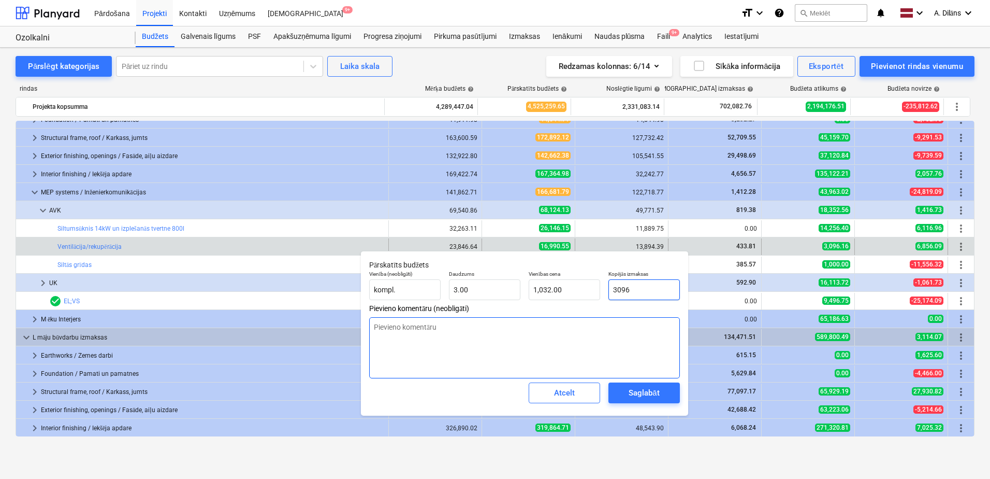
type textarea "x"
type input "3096."
type textarea "x"
type input "3096.1"
type input "1,032.03"
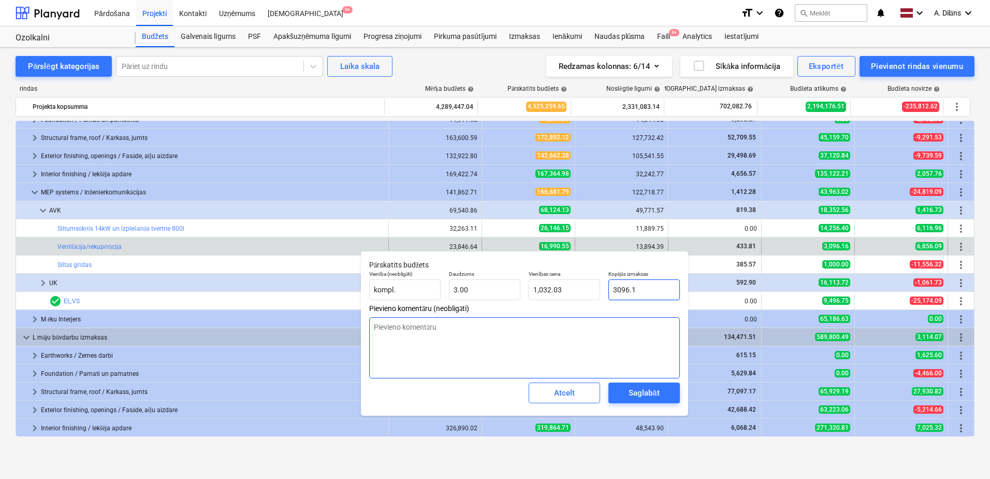
type textarea "x"
type input "3096.16"
type input "1,032.05"
drag, startPoint x: 653, startPoint y: 288, endPoint x: 597, endPoint y: 288, distance: 56.4
click at [597, 288] on div "Vienība (neobligāti) kompl. Daudzums 3.00 Vienības cena 1,032.05 Kopējās izmaks…" at bounding box center [524, 285] width 319 height 38
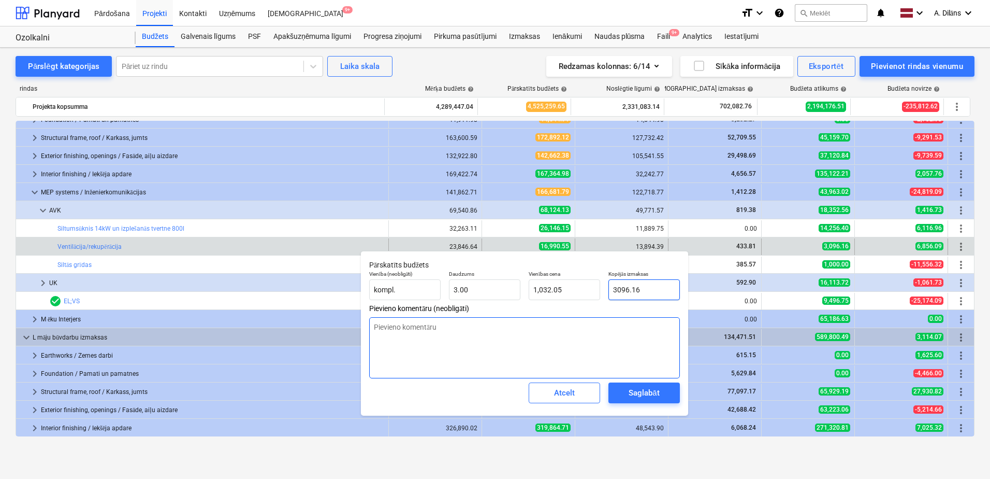
type textarea "x"
type input "1"
type input "0.33"
type textarea "x"
type input "13"
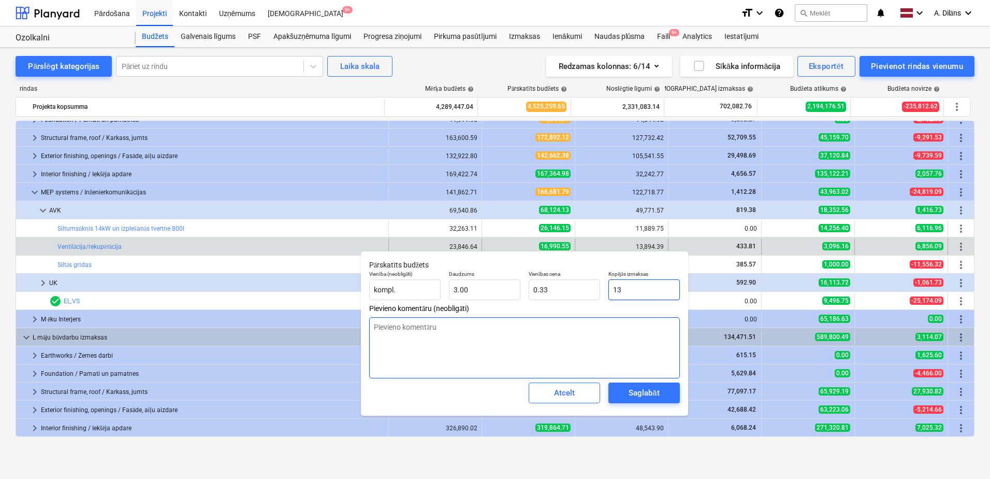
type input "4.33"
type textarea "x"
type input "139"
type input "46.33"
type textarea "x"
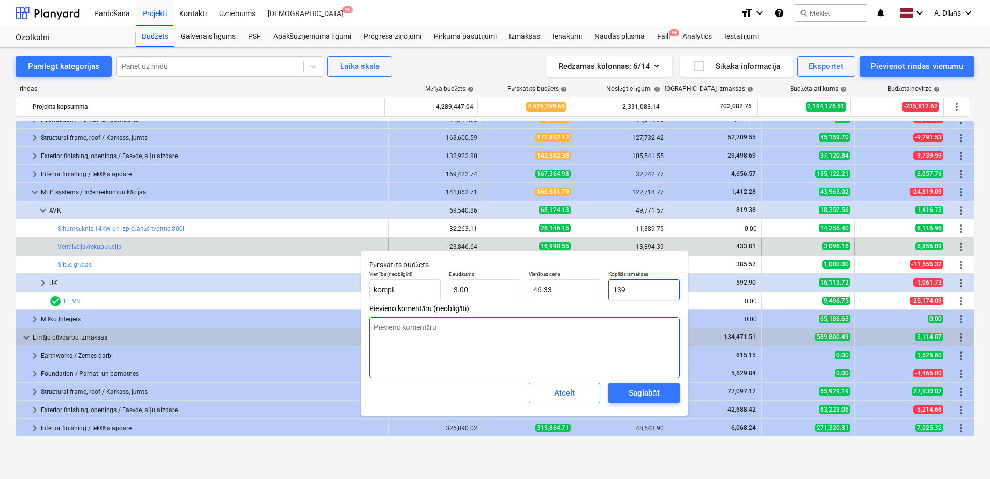
type input "1398"
type input "466.00"
type textarea "x"
type input "139"
type input "46.33"
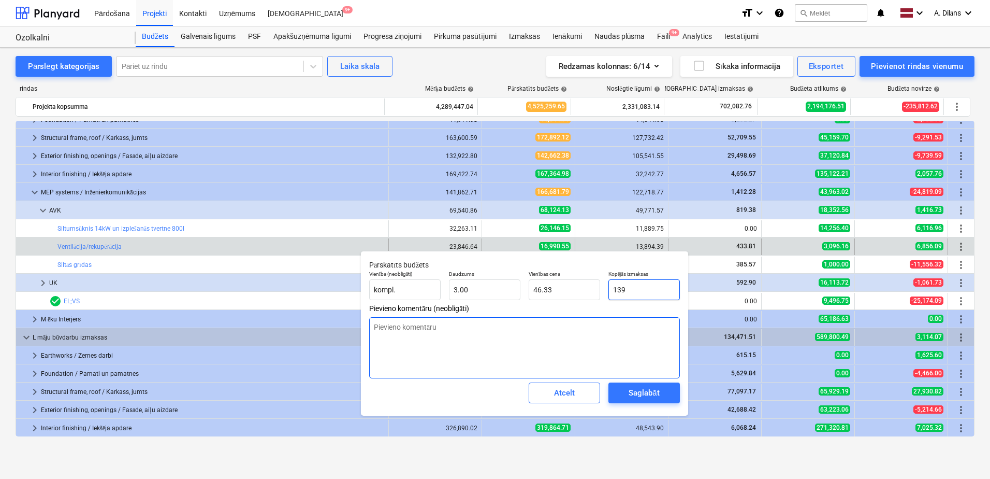
type textarea "x"
type input "13"
type input "4.33"
type textarea "x"
type input "138"
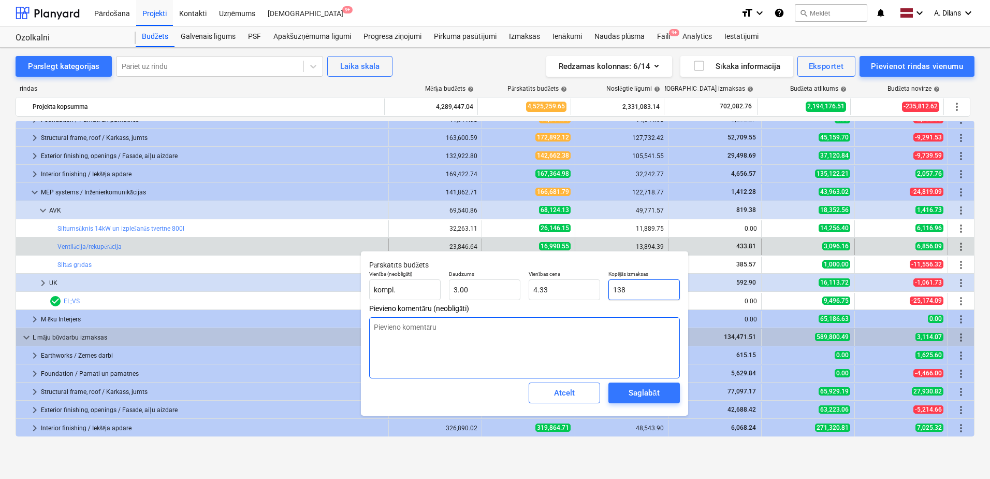
type input "46.00"
type textarea "x"
type input "1389"
type input "463.00"
type textarea "x"
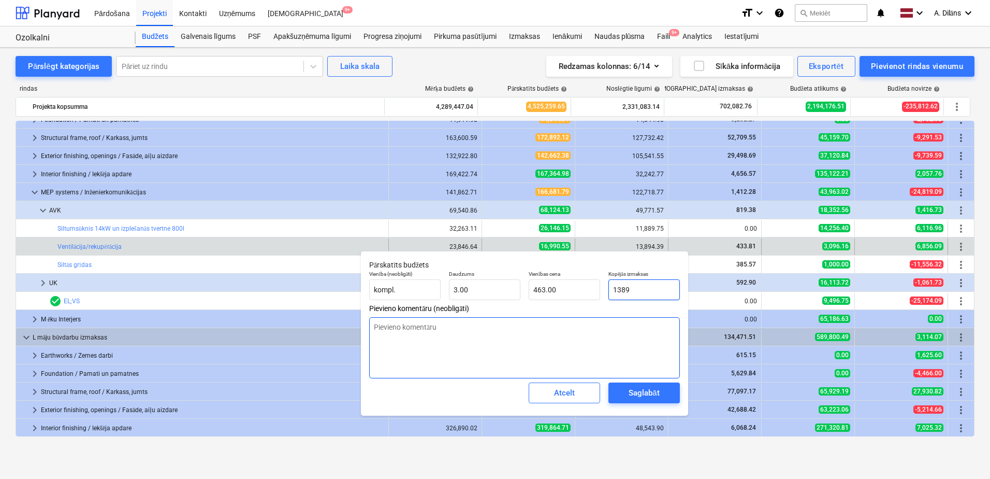
type input "13894"
type input "4,631.33"
type textarea "x"
type input "13894."
type textarea "x"
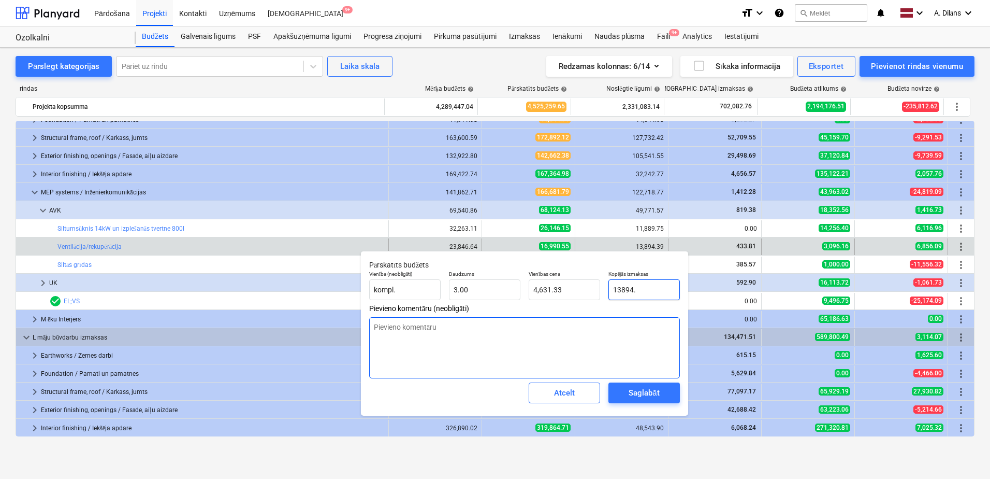
type input "13894.3"
type input "4,631.43"
type textarea "x"
type input "13894.39"
type input "4,631.46"
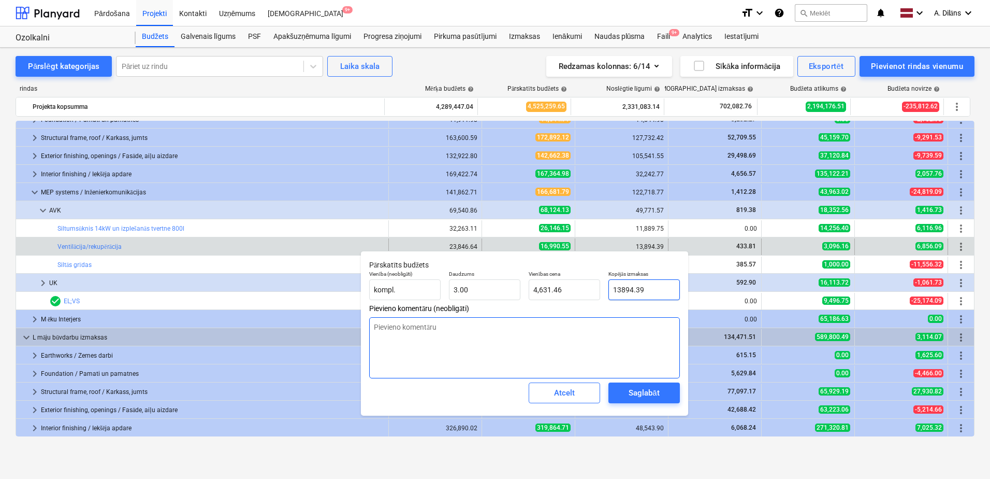
type input "13894.39"
type textarea "x"
type input "13,894.39"
click at [603, 332] on textarea at bounding box center [524, 347] width 311 height 61
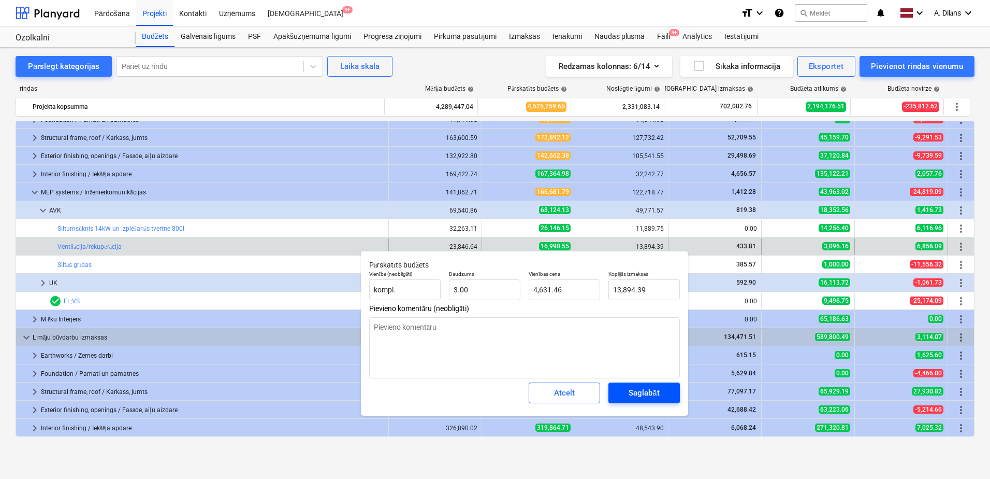
click at [644, 389] on div "Saglabāt" at bounding box center [644, 392] width 31 height 13
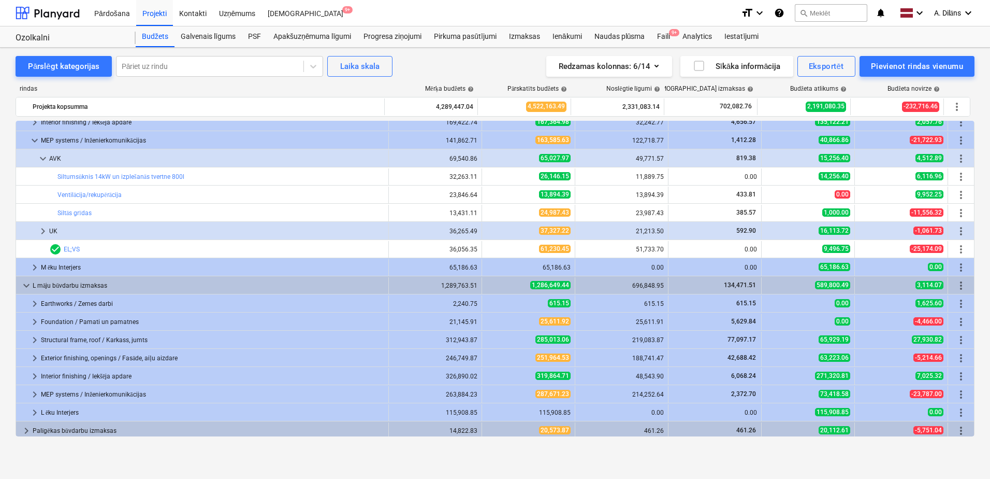
scroll to position [410, 0]
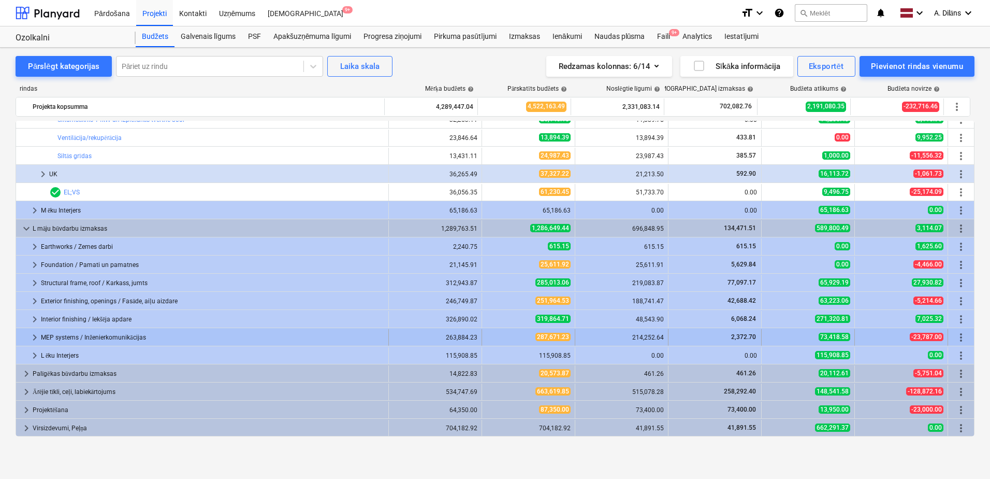
click at [35, 335] on span "keyboard_arrow_right" at bounding box center [34, 337] width 12 height 12
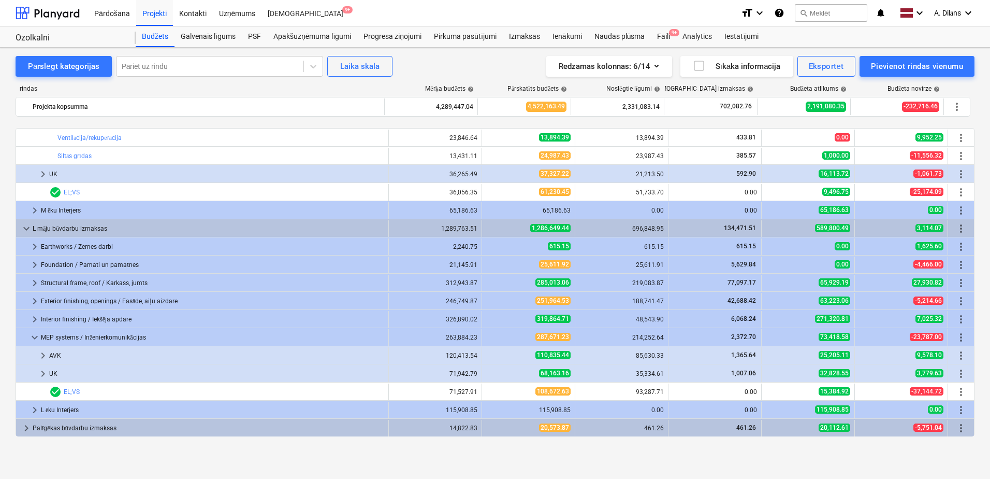
scroll to position [461, 0]
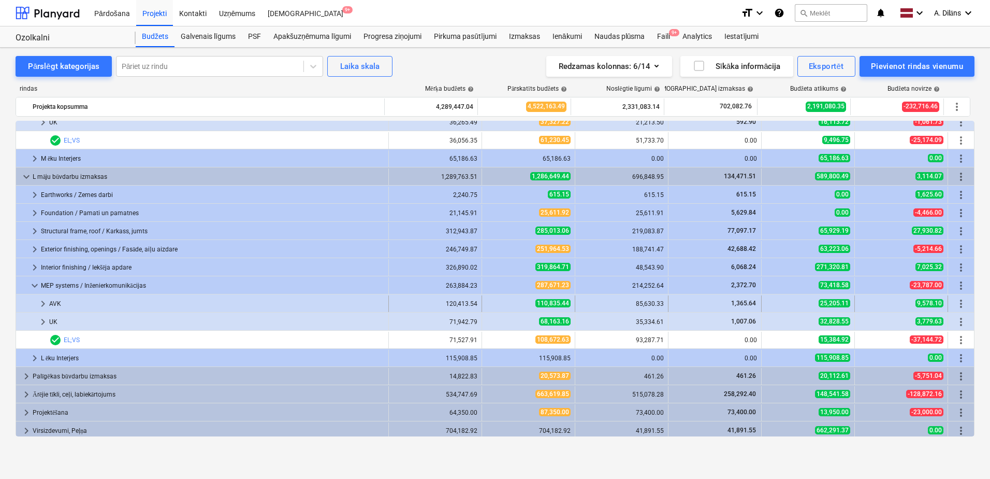
click at [43, 305] on span "keyboard_arrow_right" at bounding box center [43, 303] width 12 height 12
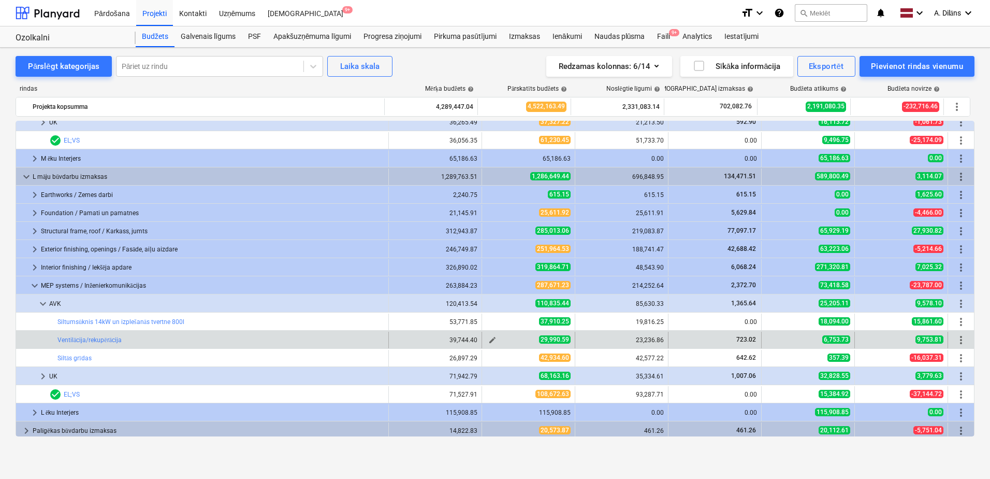
click at [488, 340] on span "edit" at bounding box center [492, 340] width 8 height 8
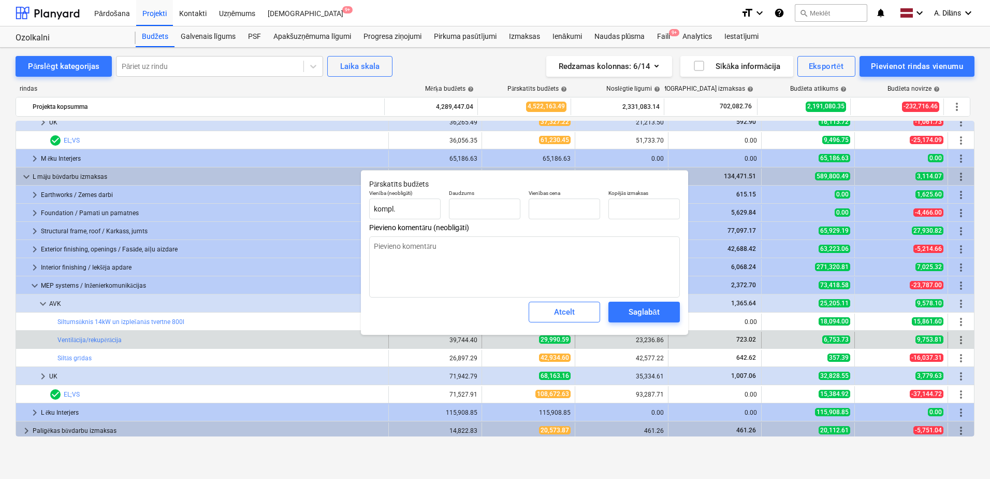
type textarea "x"
type input "5.00"
type input "5,998.12"
type input "29990.59"
drag, startPoint x: 651, startPoint y: 208, endPoint x: 598, endPoint y: 212, distance: 53.5
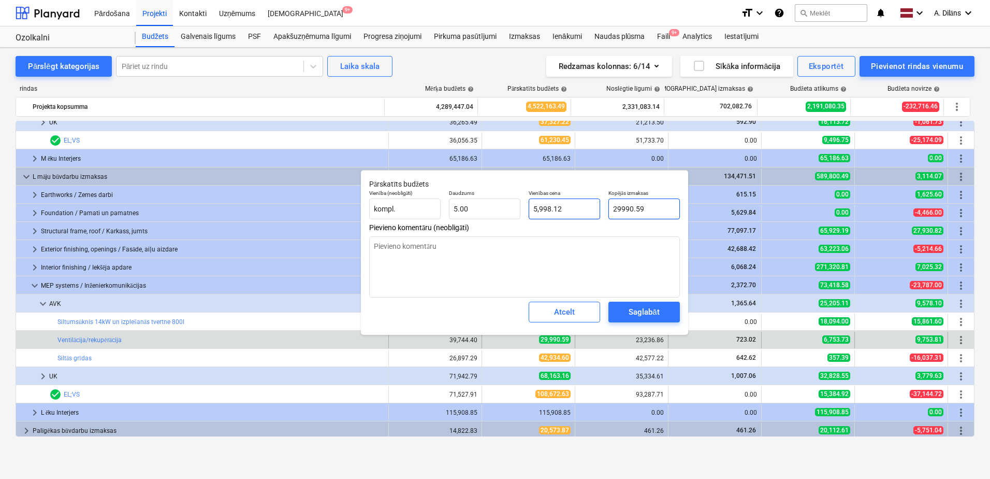
click at [598, 212] on div "Vienība (neobligāti) kompl. Daudzums 5.00 Vienības cena 5,998.12 Kopējās izmaks…" at bounding box center [524, 204] width 319 height 38
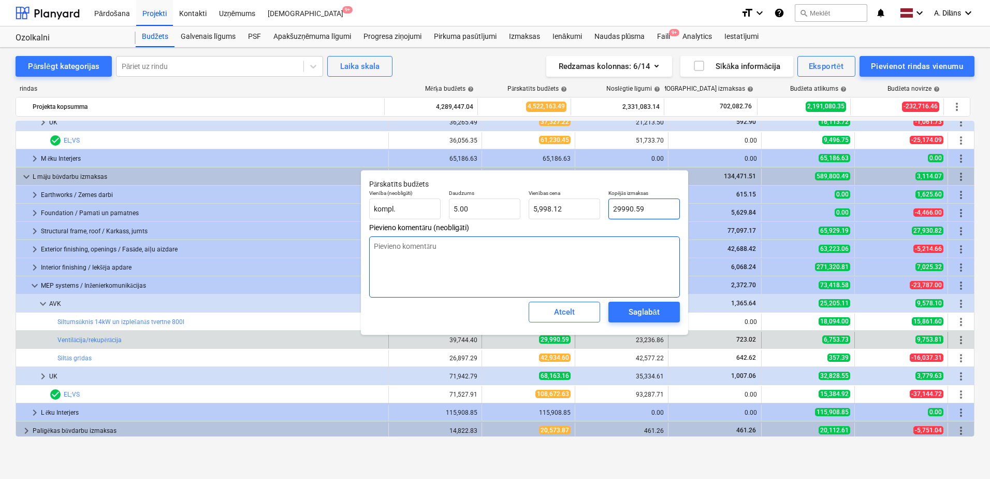
type textarea "x"
type input "2"
type input "0.40"
type textarea "x"
type input "23"
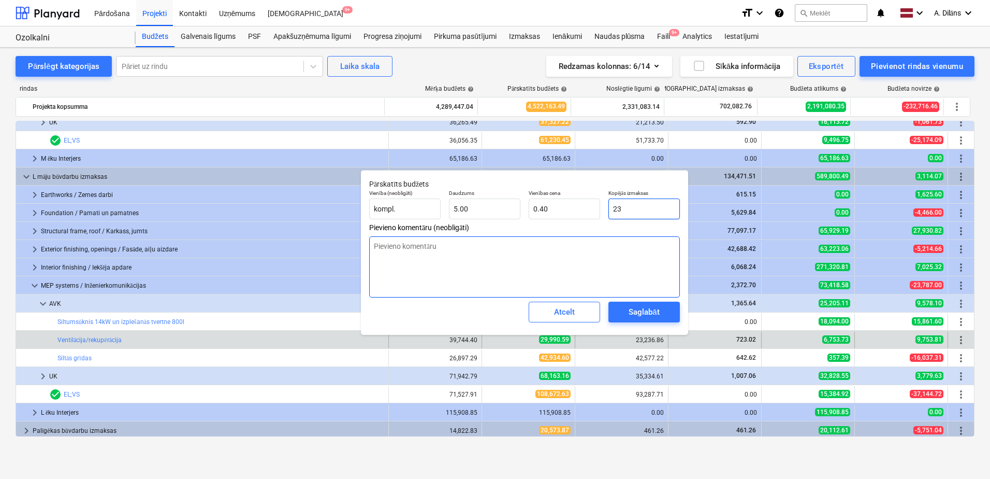
type input "4.60"
type textarea "x"
type input "232"
type input "46.40"
type textarea "x"
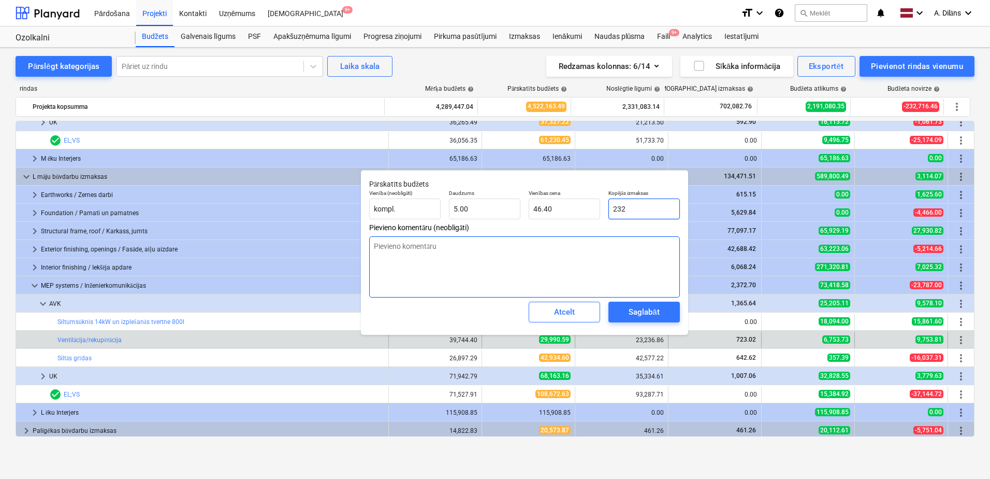
type input "2323"
type input "464.60"
type textarea "x"
type input "23236"
type input "4,647.20"
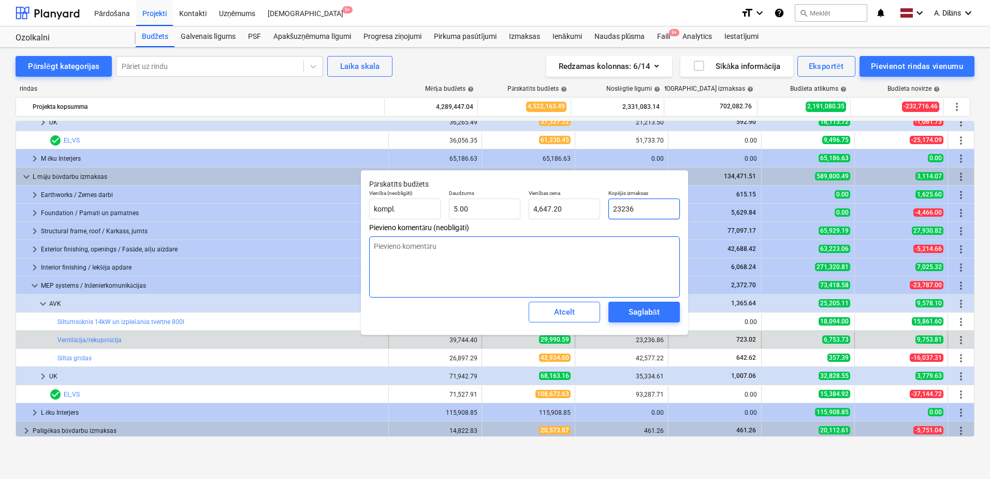
type textarea "x"
type input "23236."
type textarea "x"
type input "23236.8"
type input "4,647.36"
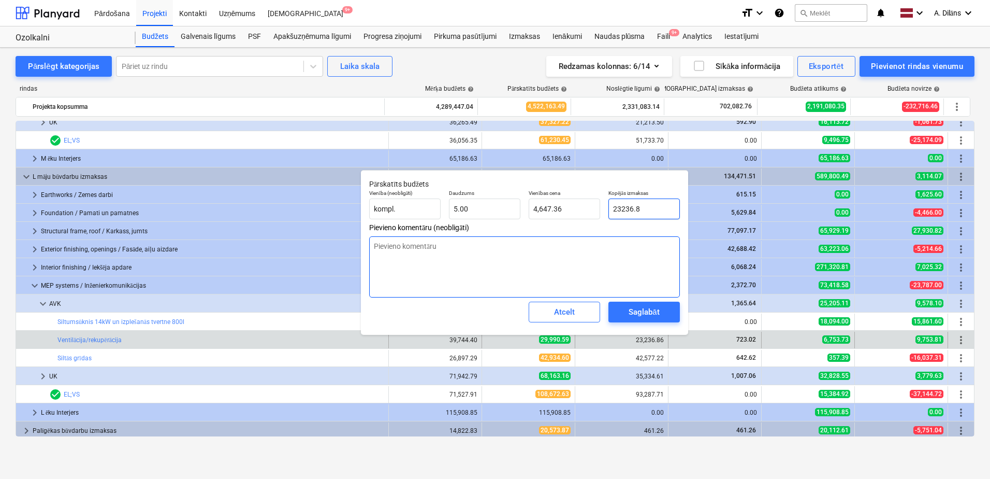
type textarea "x"
type input "23236.86"
type input "4,647.37"
type input "23236.86"
type textarea "x"
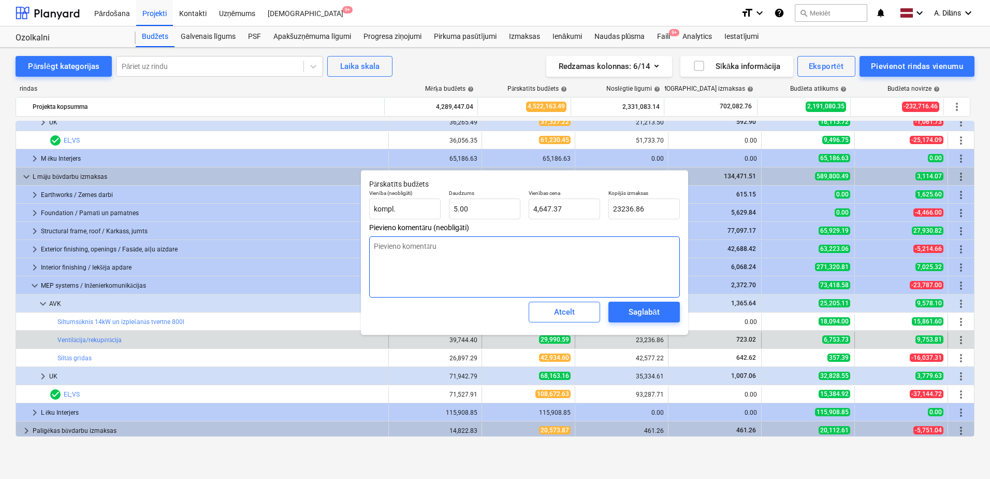
type input "23,236.86"
click at [620, 269] on textarea at bounding box center [524, 266] width 311 height 61
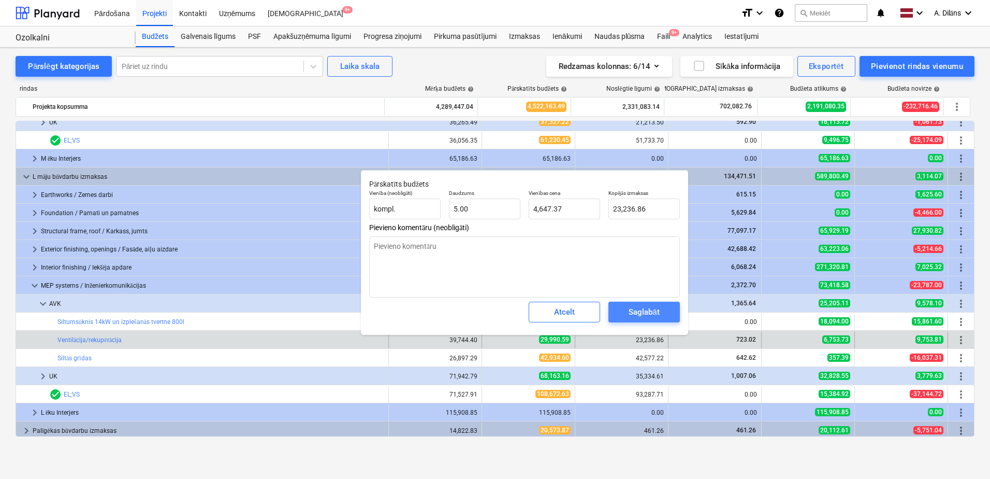
click at [646, 311] on div "Saglabāt" at bounding box center [644, 311] width 31 height 13
type textarea "x"
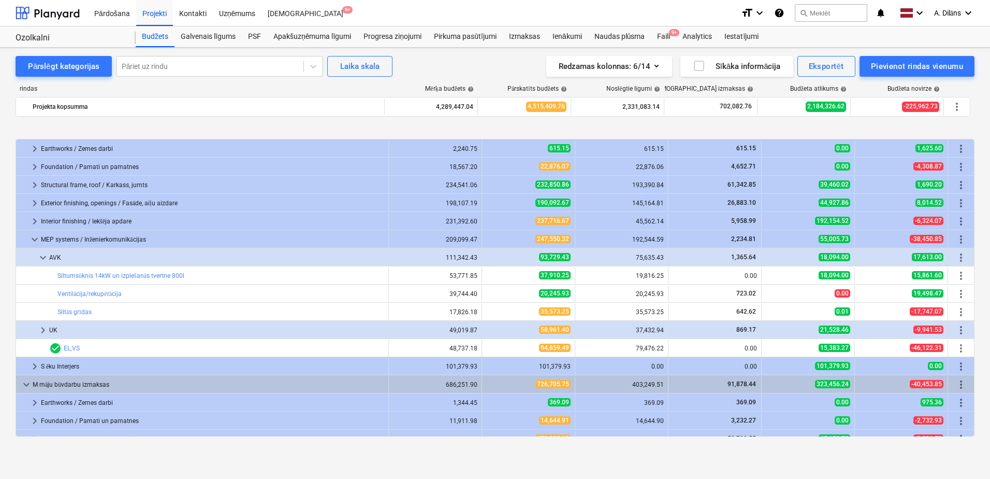
scroll to position [52, 0]
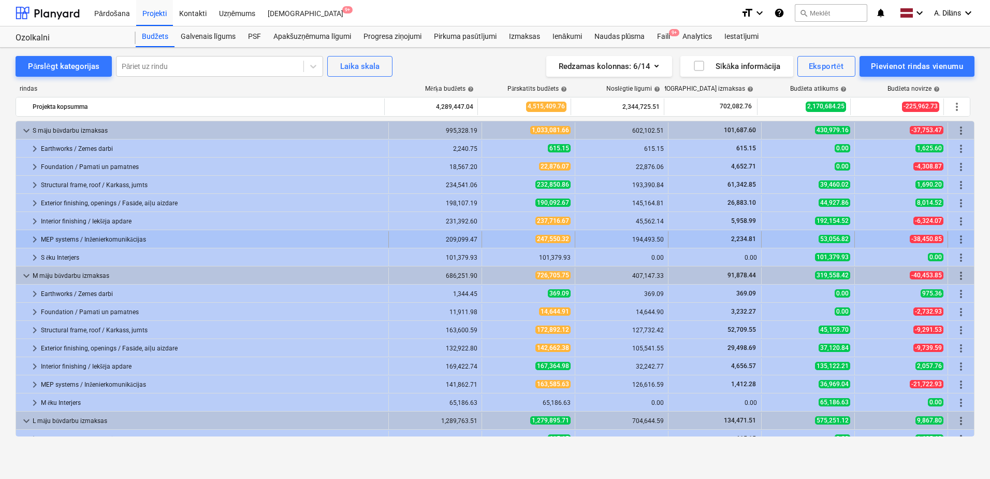
click at [35, 236] on span "keyboard_arrow_right" at bounding box center [34, 239] width 12 height 12
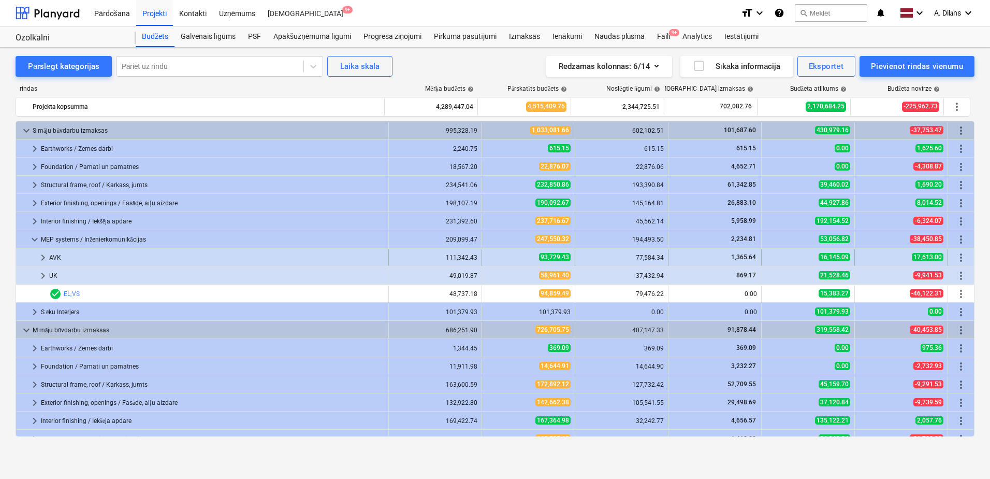
click at [42, 257] on span "keyboard_arrow_right" at bounding box center [43, 257] width 12 height 12
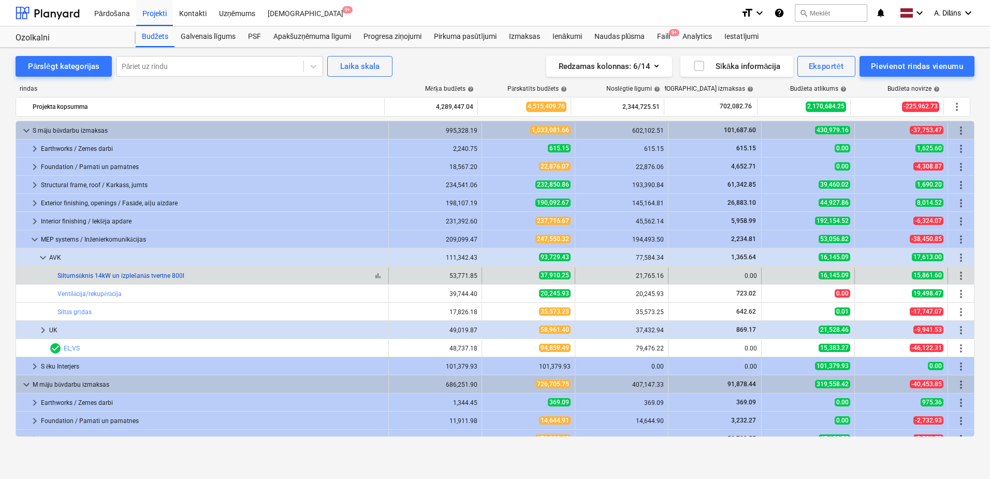
click at [150, 277] on link "Siltumsūknis 14kW un izplešanās tvertne 800l" at bounding box center [120, 275] width 127 height 7
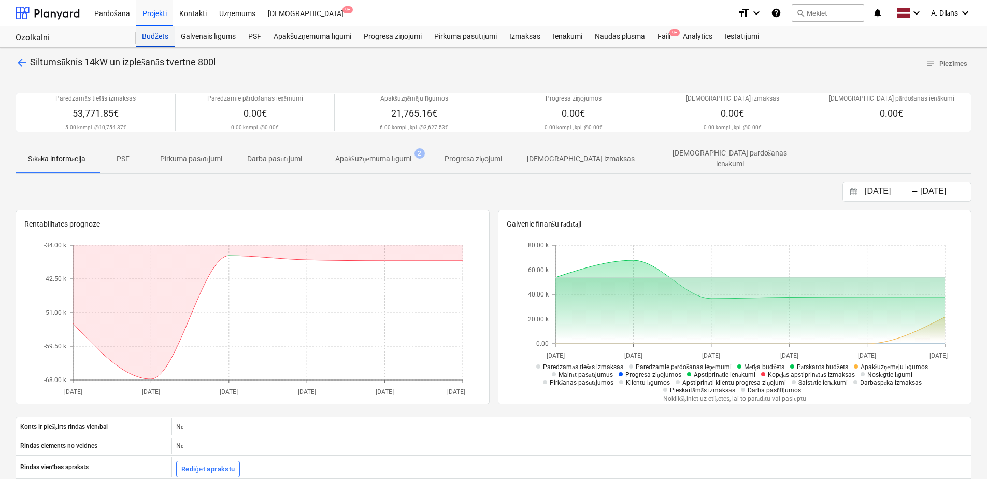
click at [151, 36] on div "Budžets" at bounding box center [155, 36] width 39 height 21
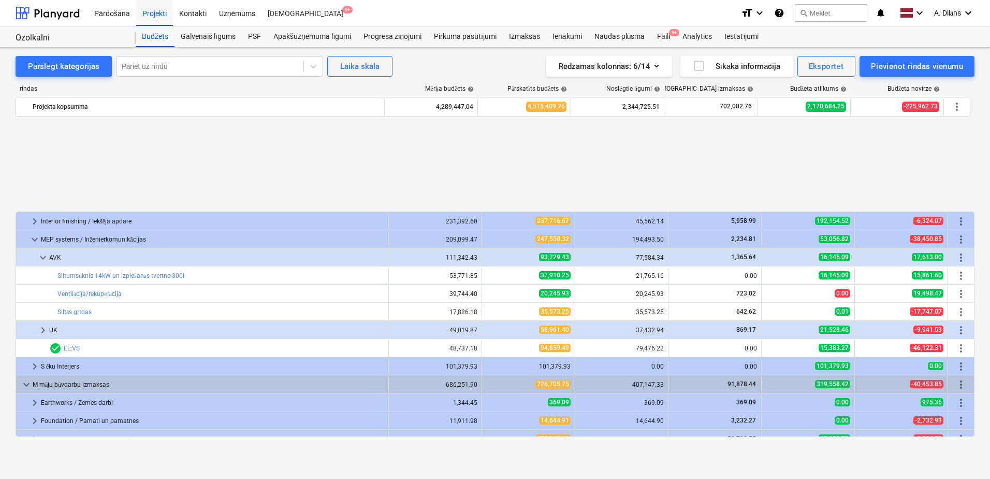
scroll to position [301, 0]
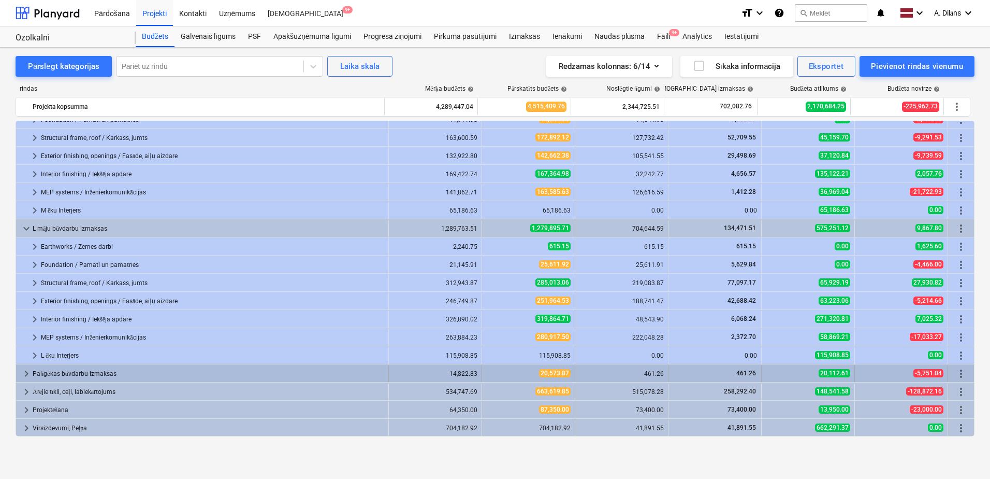
click at [26, 372] on span "keyboard_arrow_right" at bounding box center [26, 373] width 12 height 12
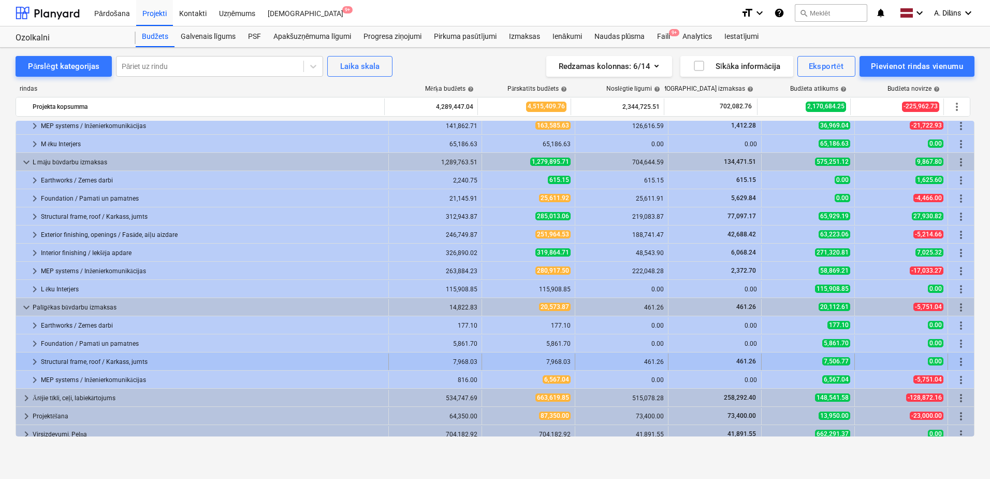
scroll to position [373, 0]
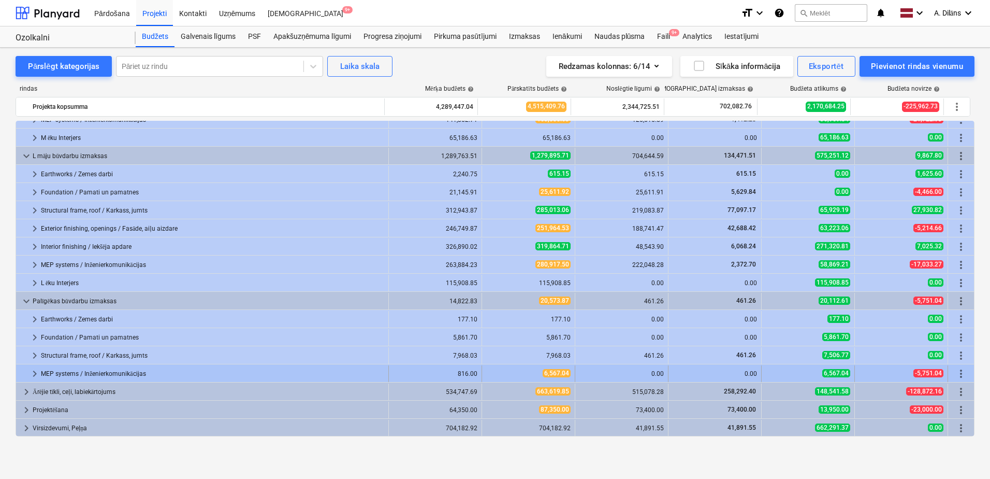
click at [32, 373] on span "keyboard_arrow_right" at bounding box center [34, 373] width 12 height 12
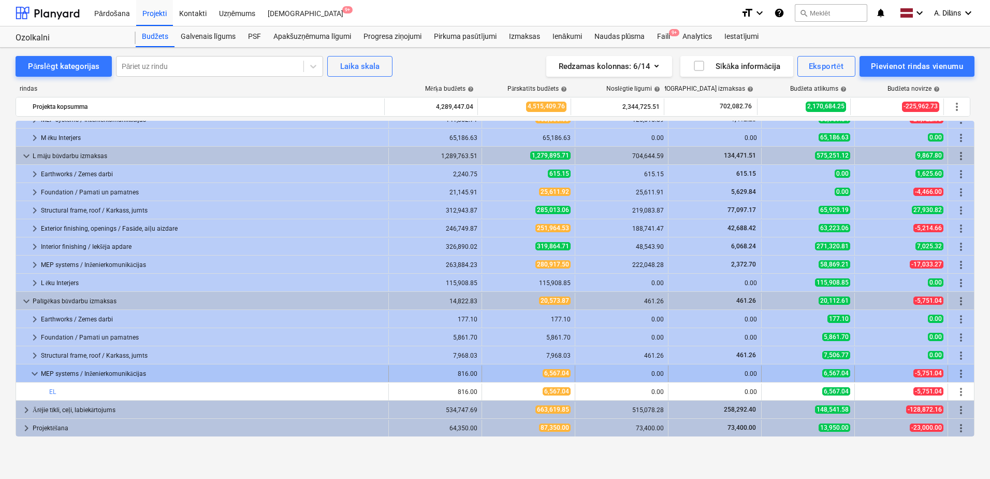
scroll to position [392, 0]
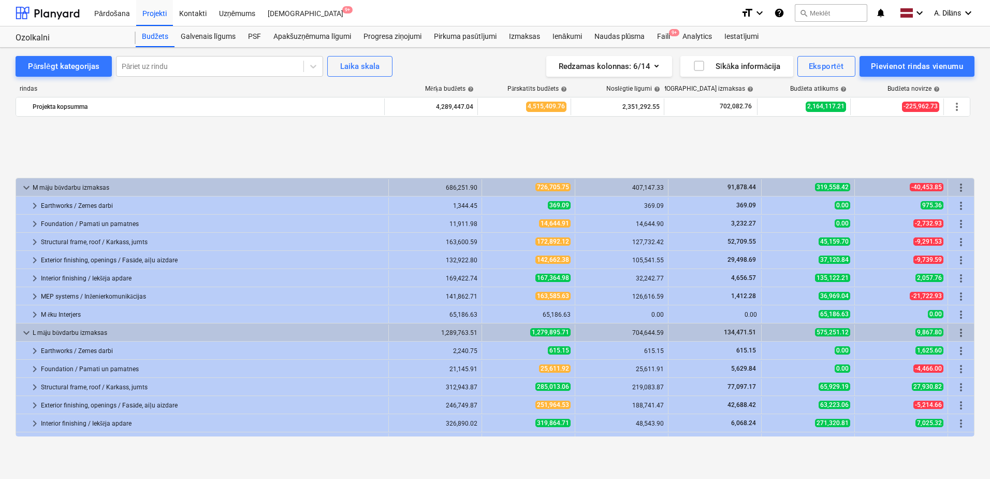
scroll to position [192, 0]
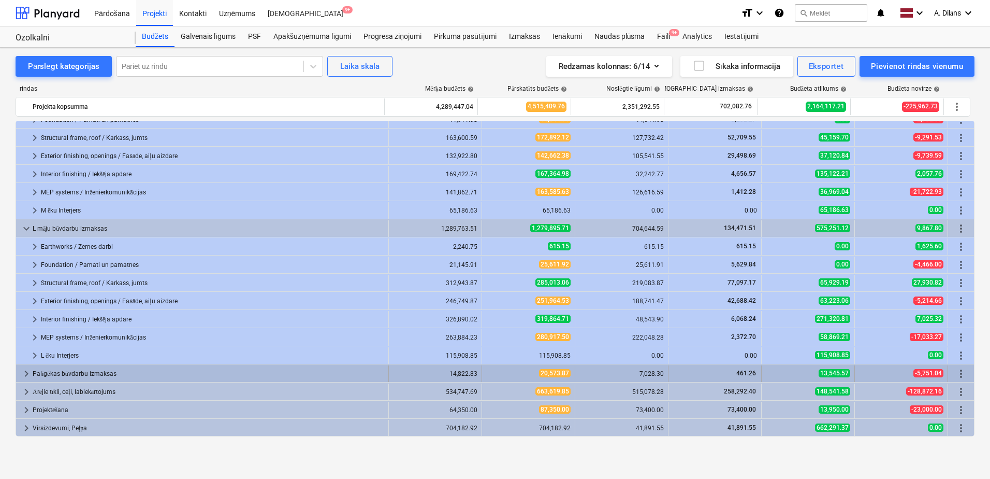
click at [28, 370] on span "keyboard_arrow_right" at bounding box center [26, 373] width 12 height 12
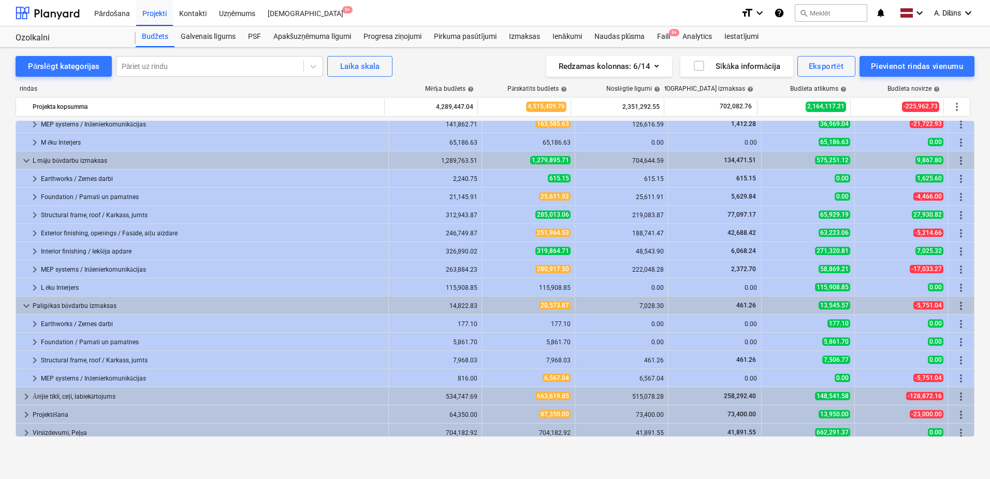
scroll to position [265, 0]
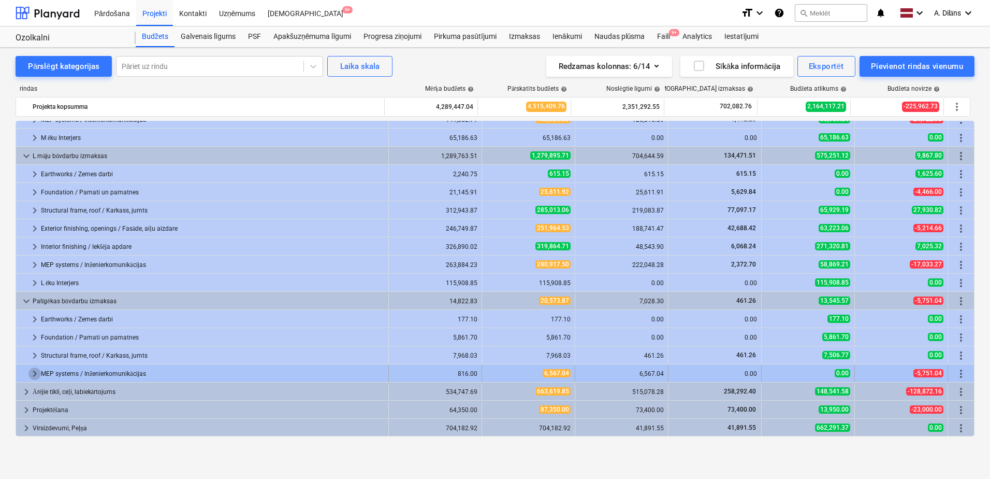
click at [33, 371] on span "keyboard_arrow_right" at bounding box center [34, 373] width 12 height 12
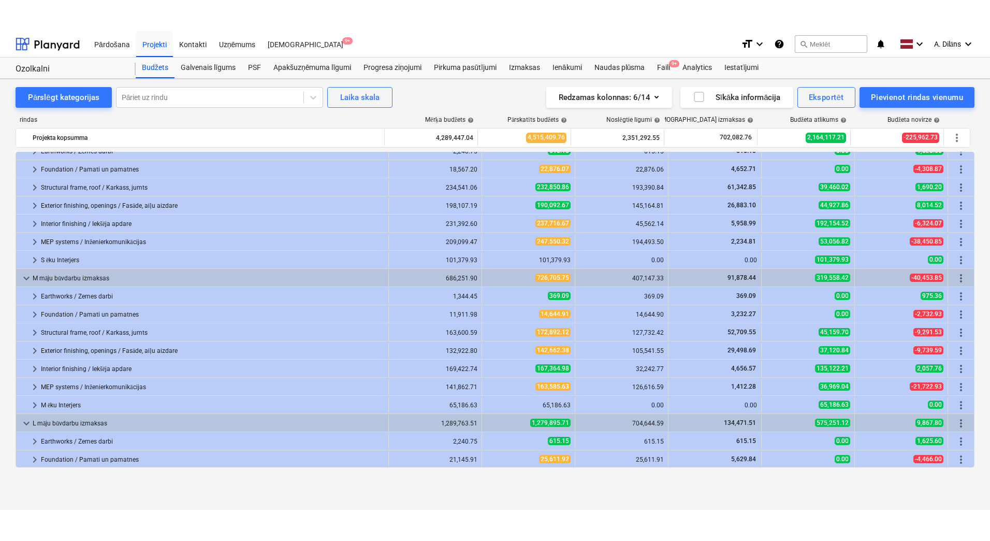
scroll to position [0, 0]
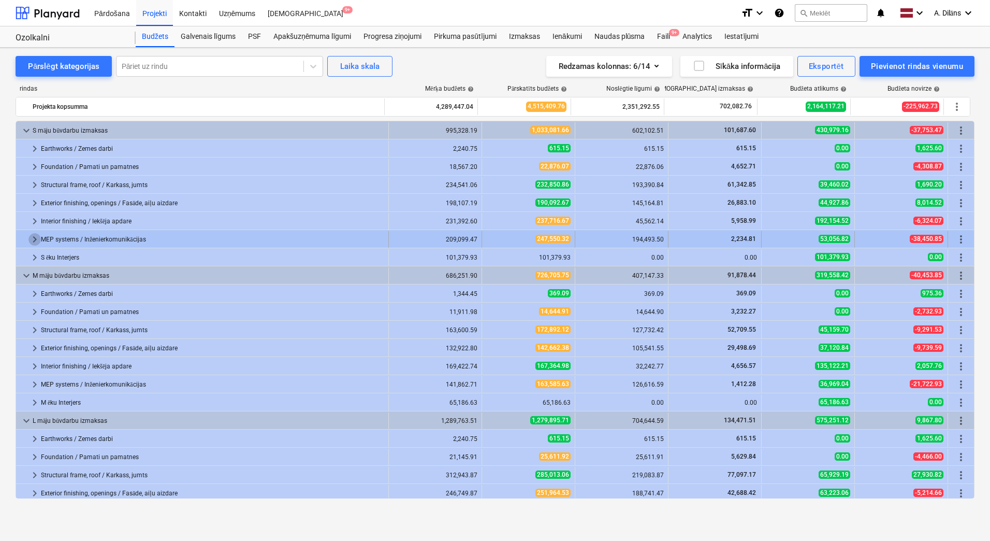
click at [33, 238] on span "keyboard_arrow_right" at bounding box center [34, 239] width 12 height 12
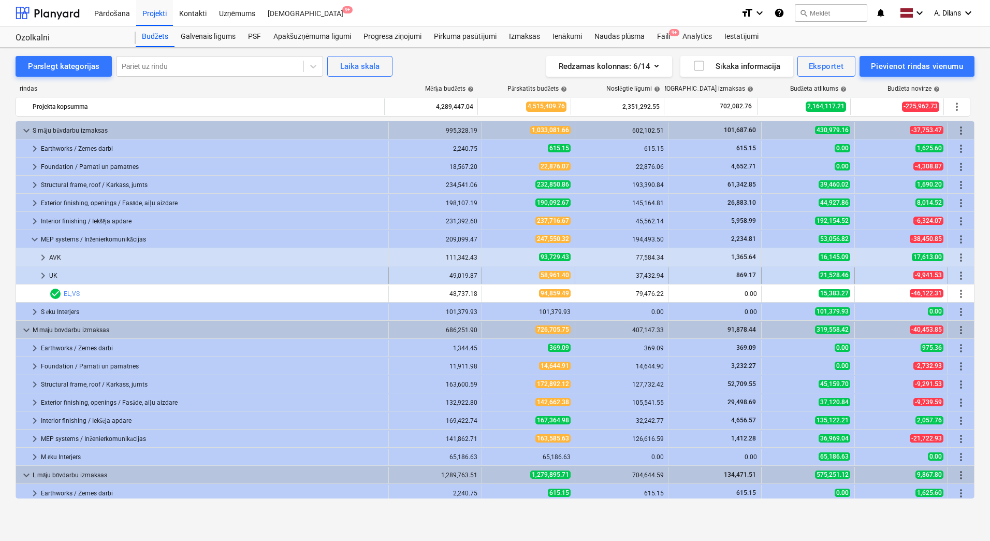
click at [42, 276] on span "keyboard_arrow_right" at bounding box center [43, 275] width 12 height 12
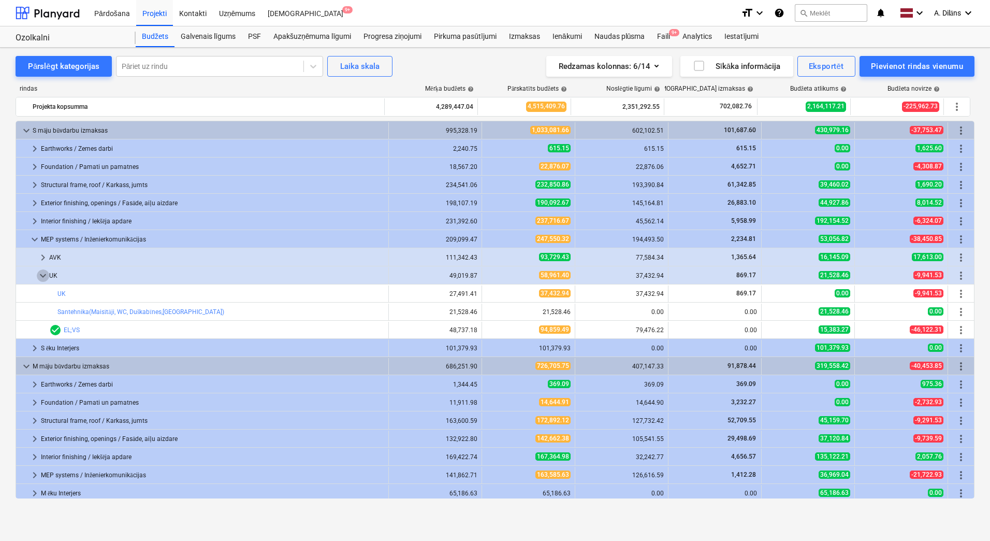
click at [42, 276] on span "keyboard_arrow_down" at bounding box center [43, 275] width 12 height 12
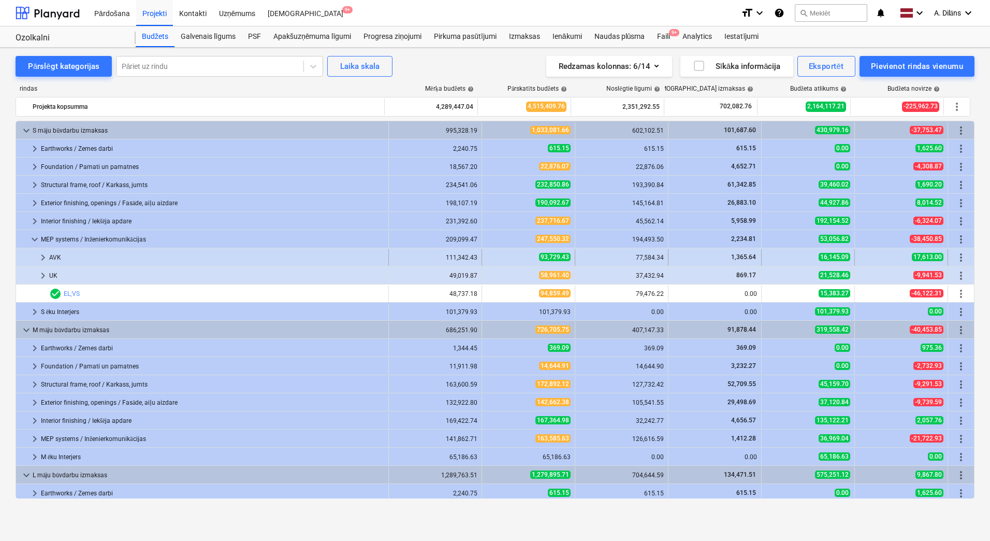
click at [41, 256] on span "keyboard_arrow_right" at bounding box center [43, 257] width 12 height 12
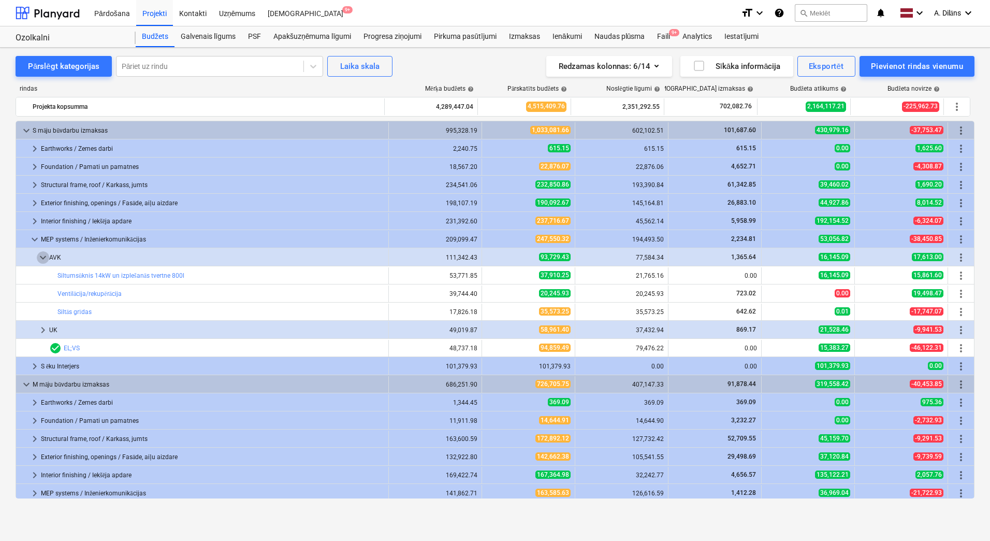
click at [41, 256] on span "keyboard_arrow_down" at bounding box center [43, 257] width 12 height 12
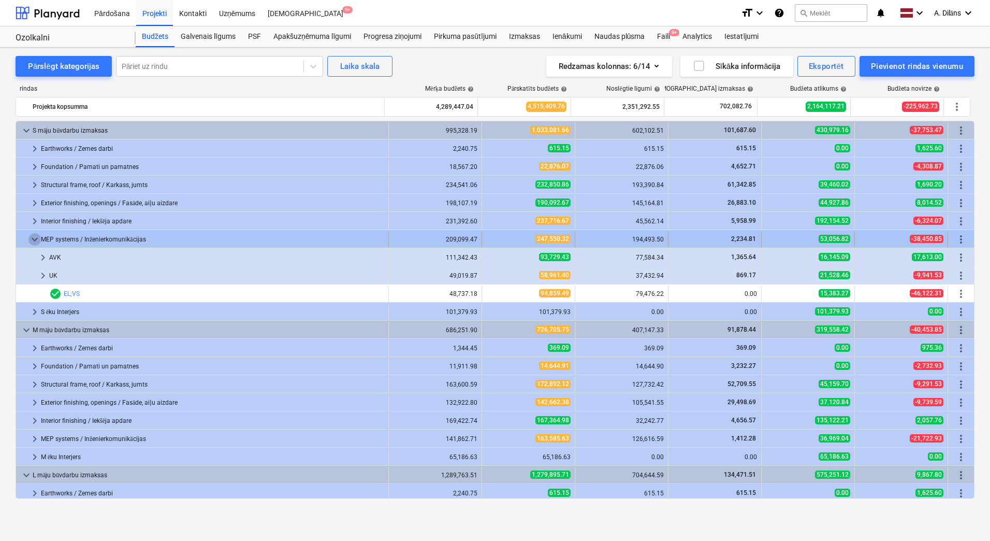
click at [33, 241] on span "keyboard_arrow_down" at bounding box center [34, 239] width 12 height 12
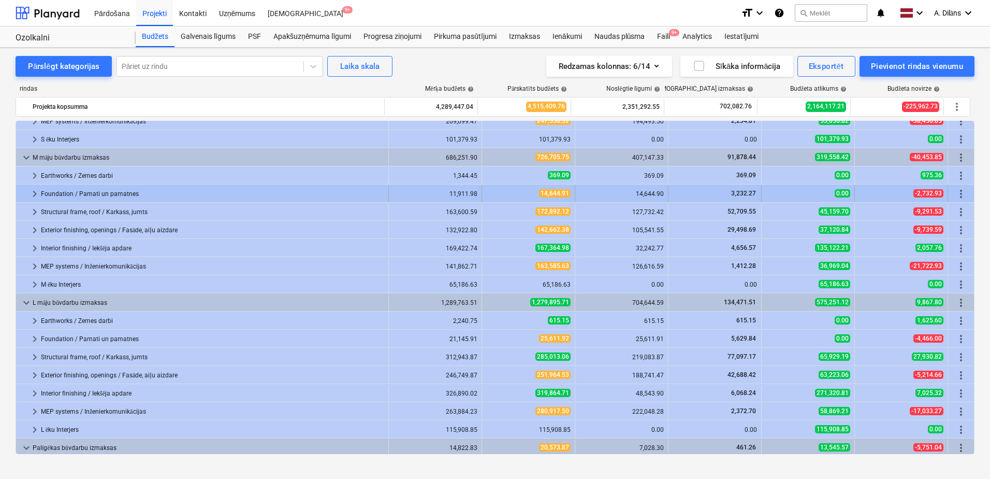
scroll to position [117, 0]
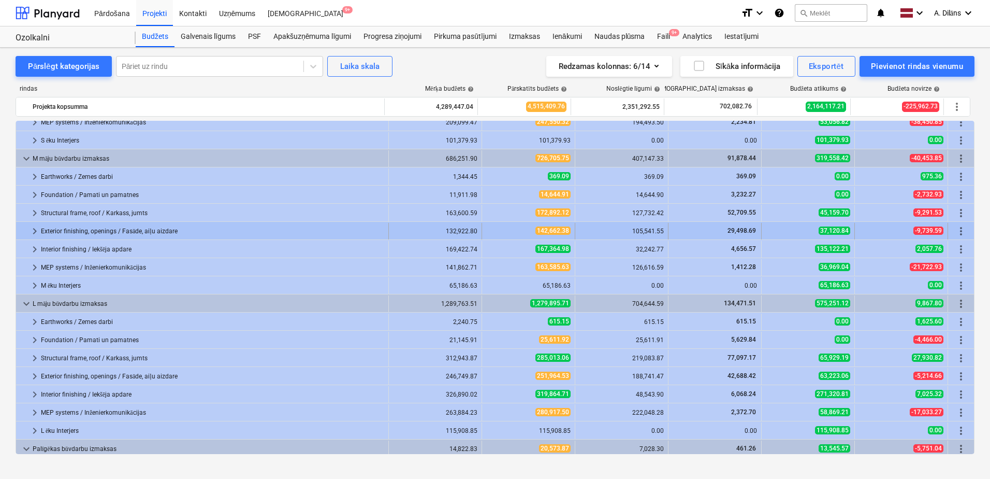
click at [30, 231] on span "keyboard_arrow_right" at bounding box center [34, 231] width 12 height 12
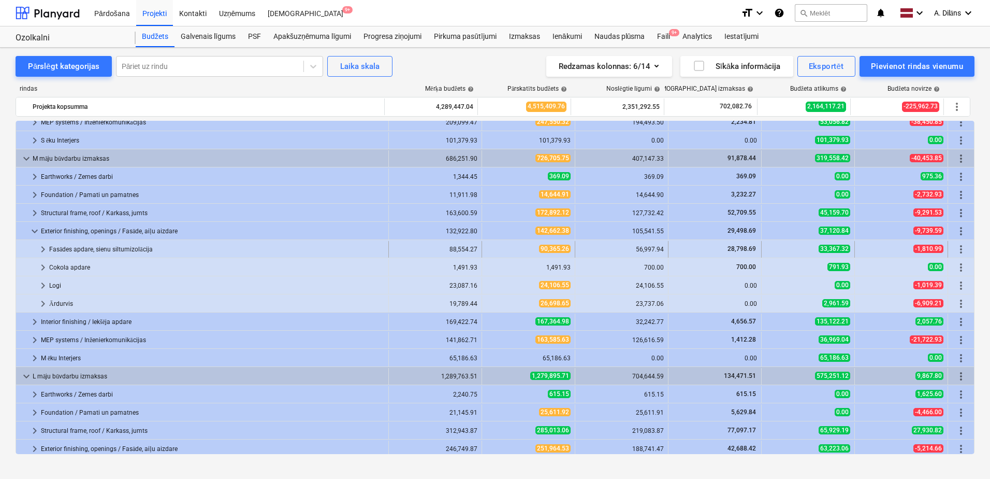
click at [41, 248] on span "keyboard_arrow_right" at bounding box center [43, 249] width 12 height 12
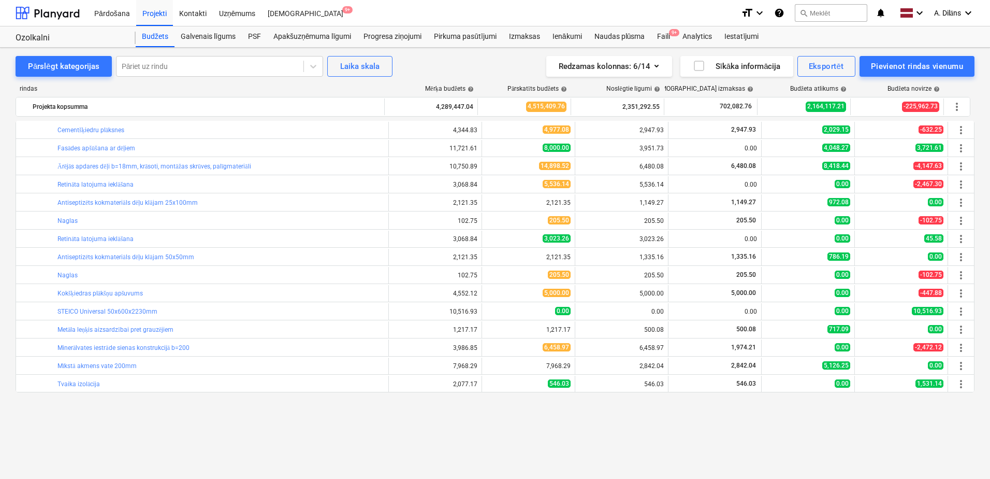
scroll to position [169, 0]
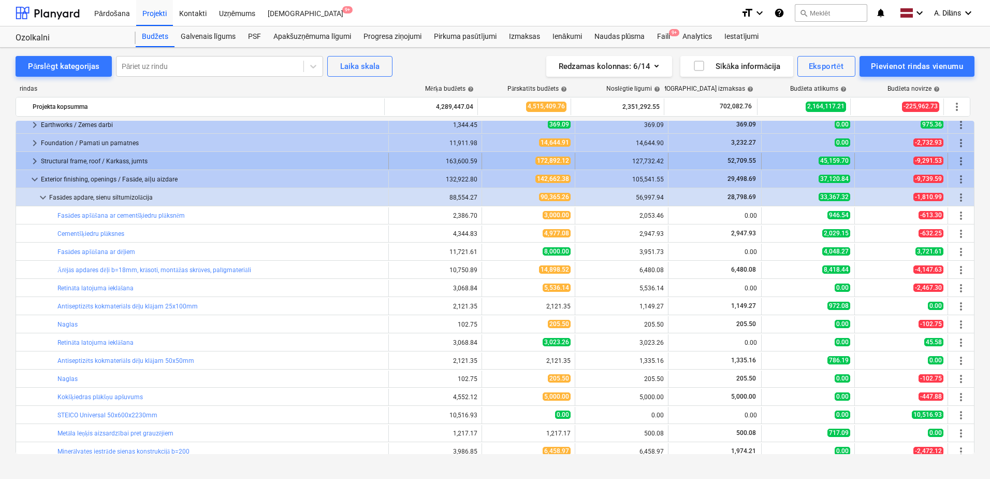
click at [32, 158] on span "keyboard_arrow_right" at bounding box center [34, 161] width 12 height 12
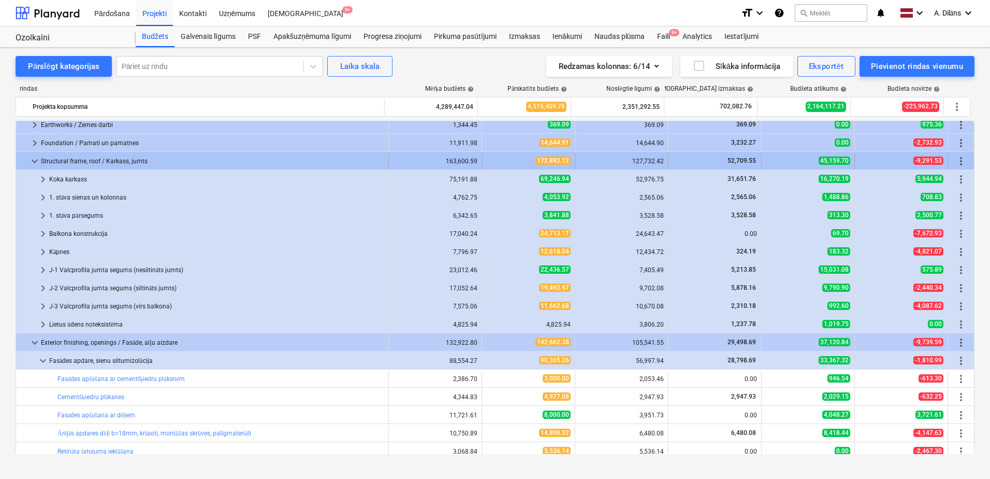
click at [34, 159] on span "keyboard_arrow_down" at bounding box center [34, 161] width 12 height 12
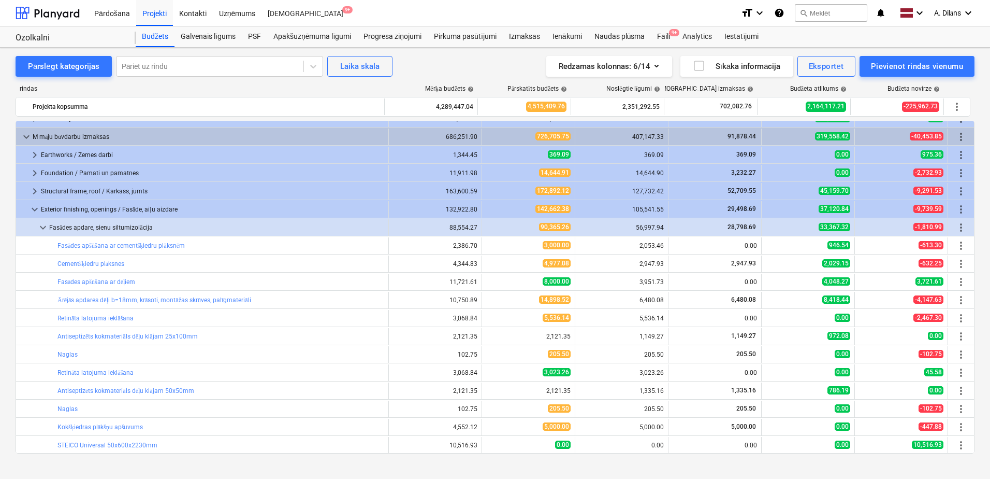
scroll to position [117, 0]
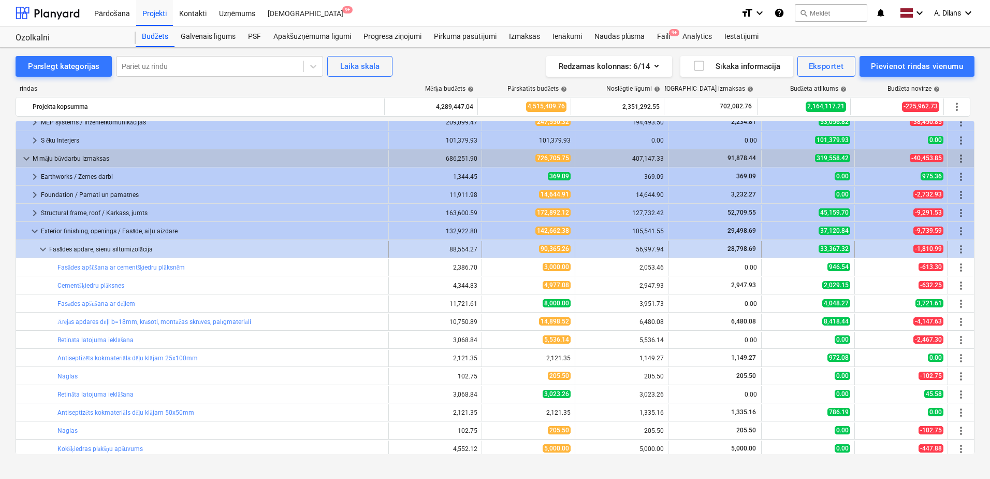
click at [44, 247] on span "keyboard_arrow_down" at bounding box center [43, 249] width 12 height 12
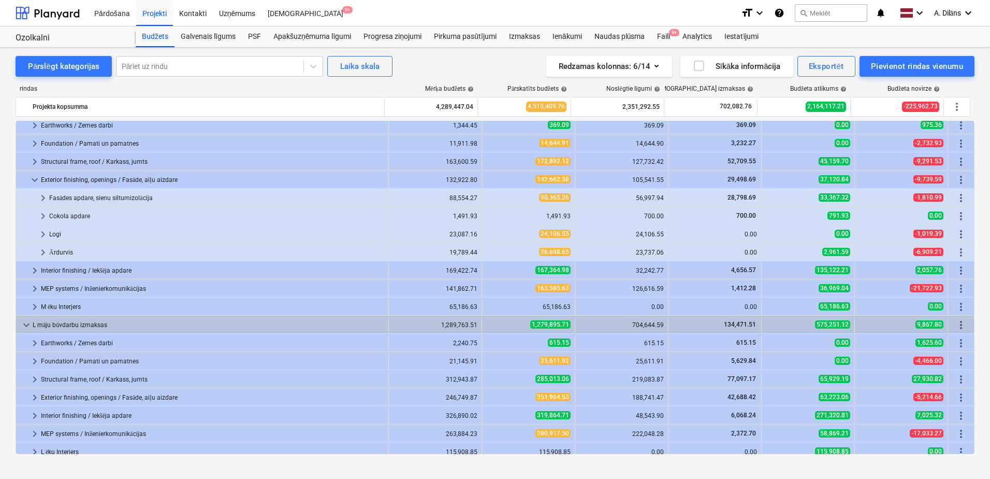
scroll to position [169, 0]
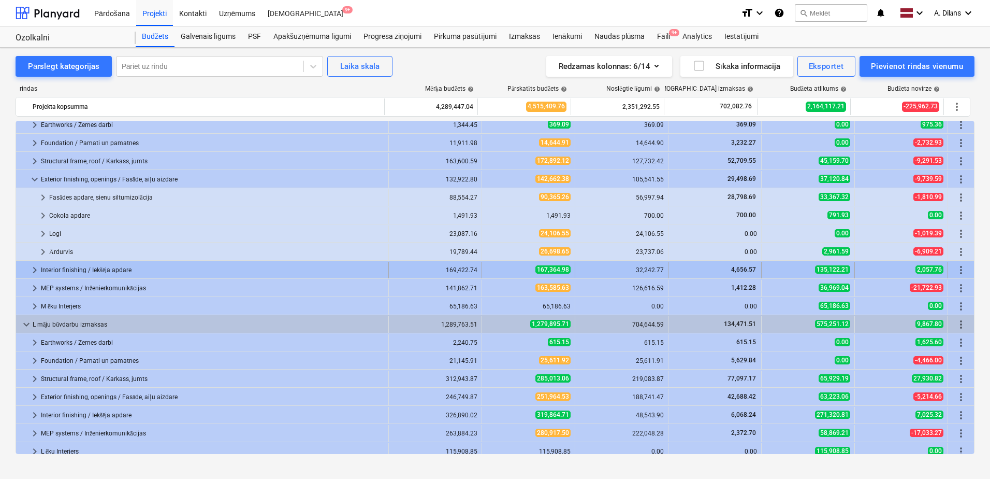
click at [32, 268] on span "keyboard_arrow_right" at bounding box center [34, 270] width 12 height 12
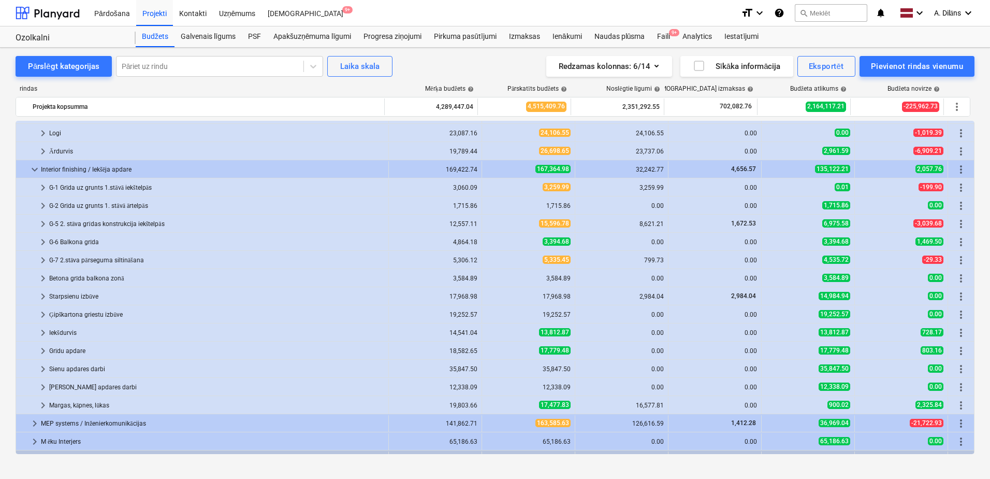
scroll to position [272, 0]
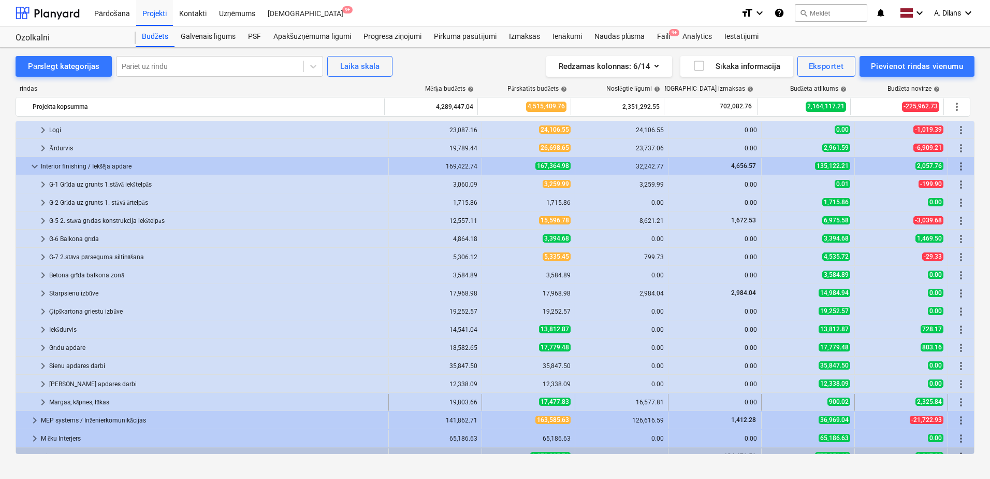
click at [44, 401] on span "keyboard_arrow_right" at bounding box center [43, 402] width 12 height 12
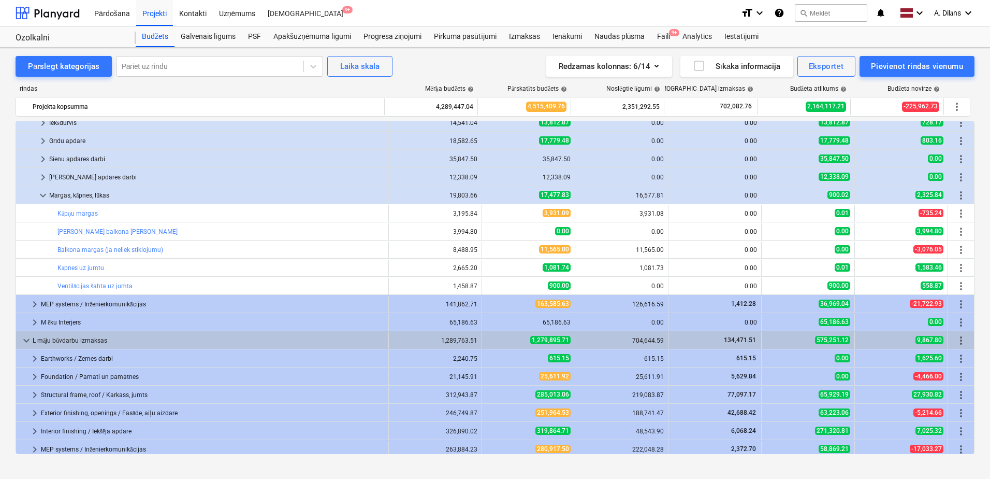
scroll to position [480, 0]
drag, startPoint x: 1, startPoint y: 273, endPoint x: 5, endPoint y: 309, distance: 36.5
click at [8, 313] on div "Pārslēgt kategorijas Pāriet uz rindu Laika [PERSON_NAME] Redzamas kolonnas : 6/…" at bounding box center [495, 261] width 990 height 427
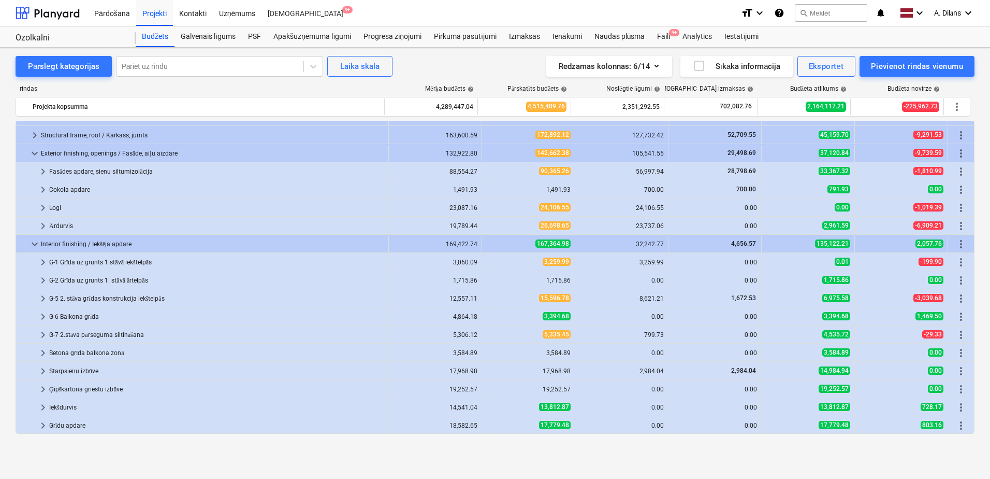
scroll to position [155, 0]
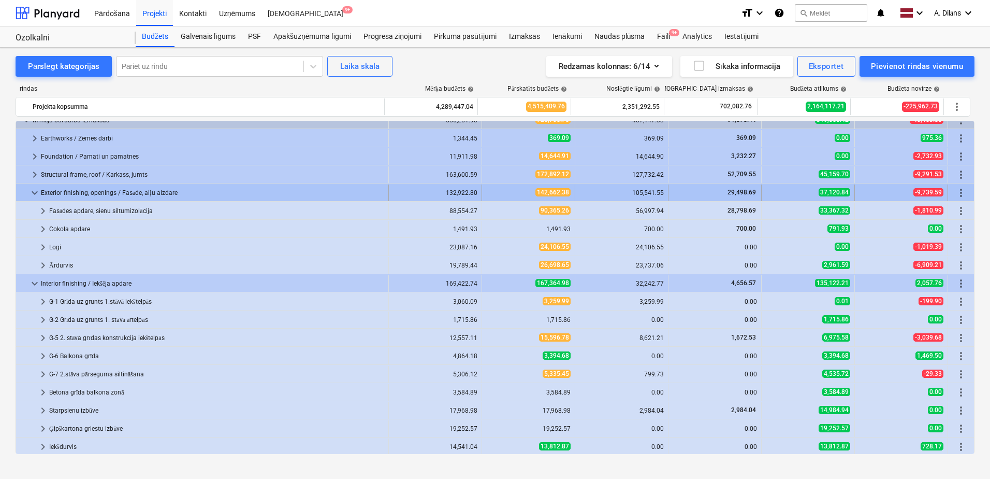
click at [37, 192] on span "keyboard_arrow_down" at bounding box center [34, 192] width 12 height 12
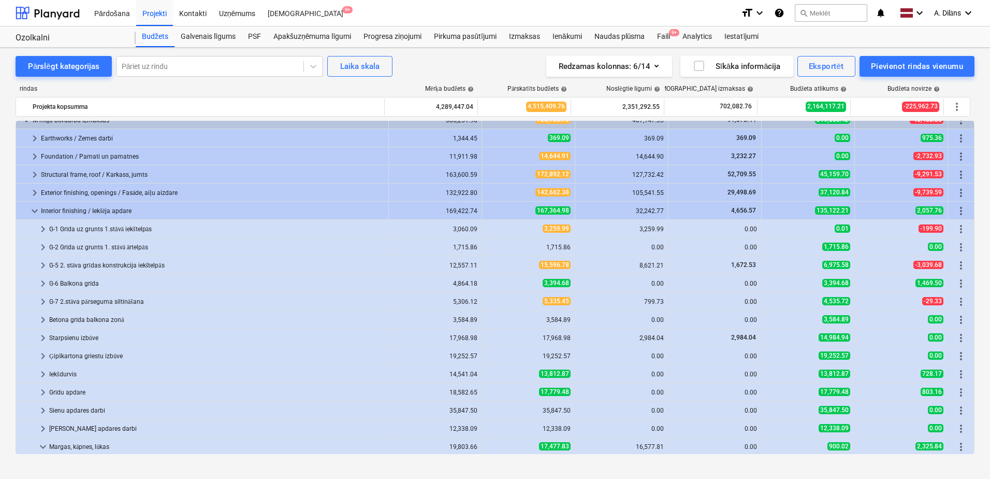
scroll to position [0, 0]
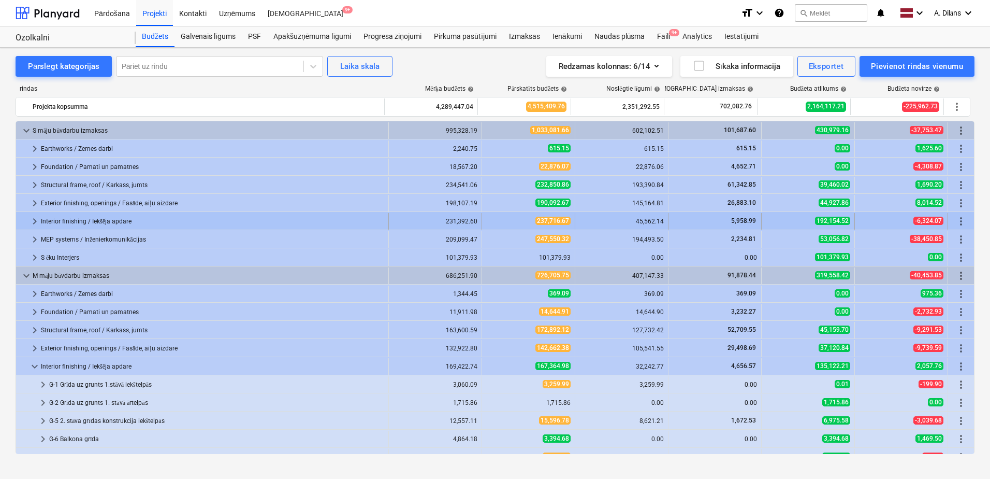
click at [31, 219] on span "keyboard_arrow_right" at bounding box center [34, 221] width 12 height 12
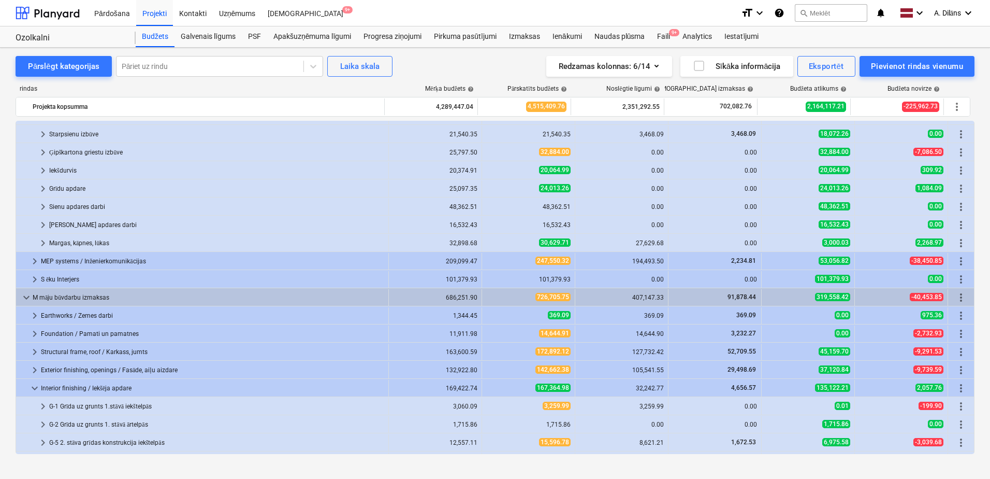
scroll to position [259, 0]
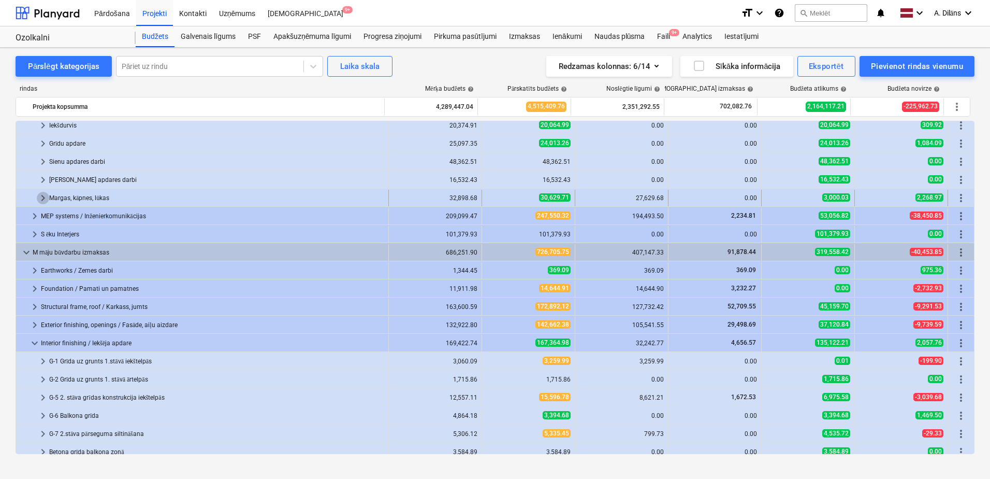
click at [41, 199] on span "keyboard_arrow_right" at bounding box center [43, 198] width 12 height 12
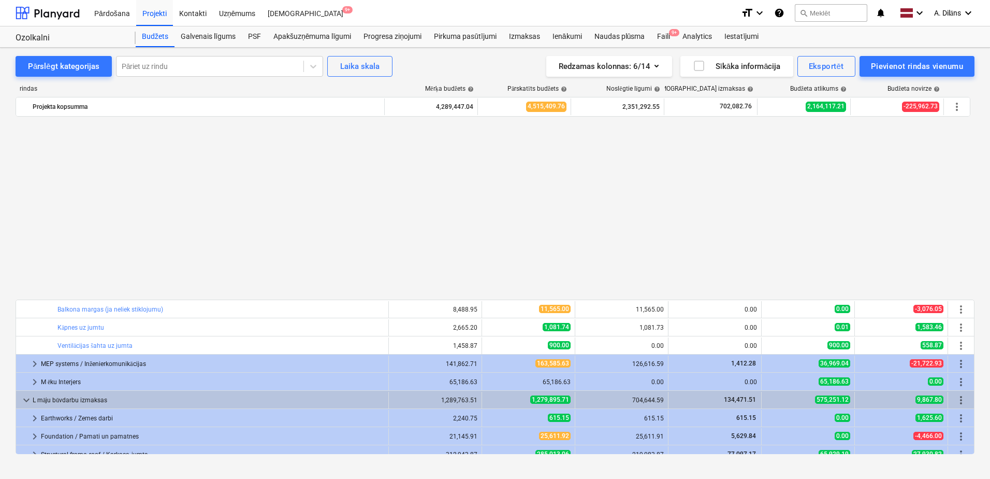
scroll to position [918, 0]
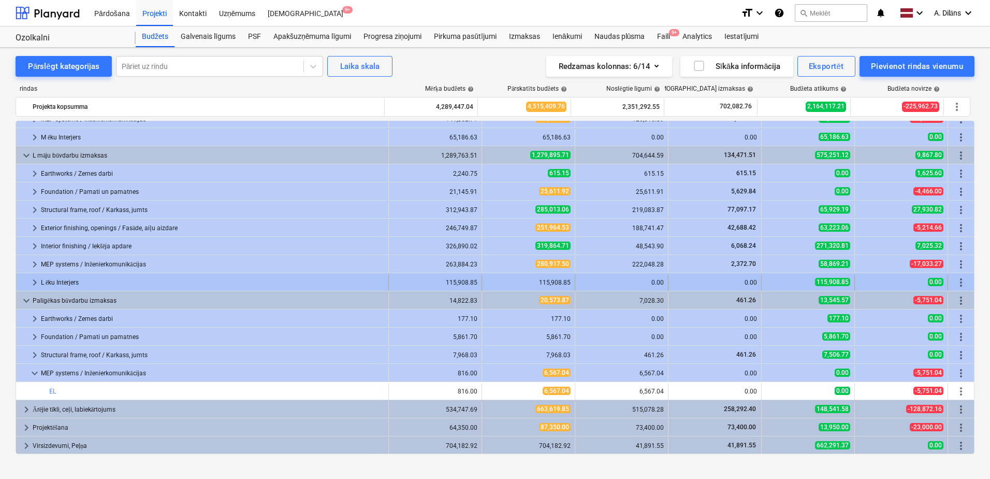
click at [26, 281] on div at bounding box center [24, 282] width 8 height 17
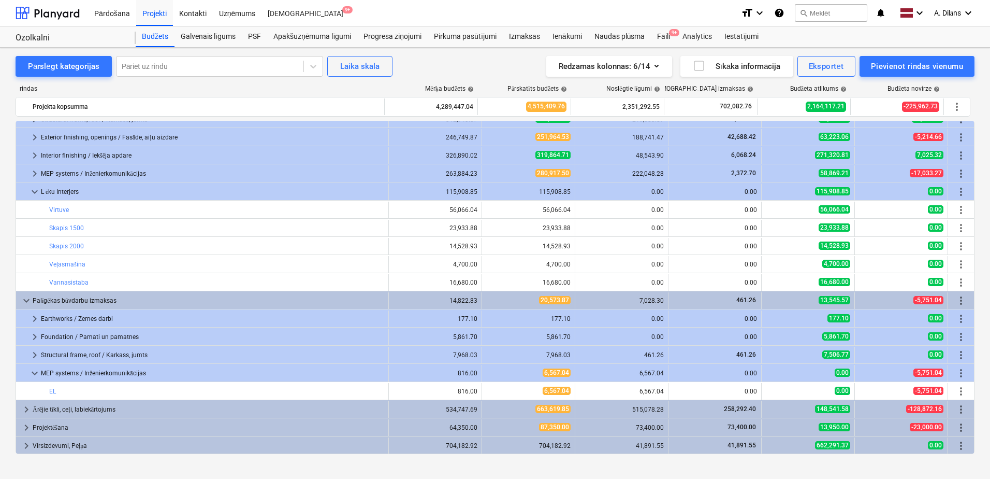
scroll to position [905, 0]
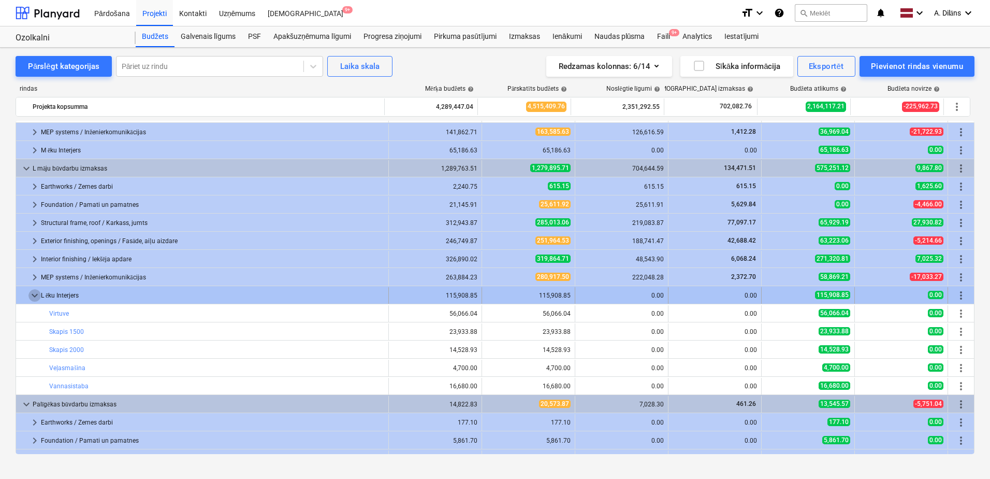
click at [33, 293] on span "keyboard_arrow_down" at bounding box center [34, 295] width 12 height 12
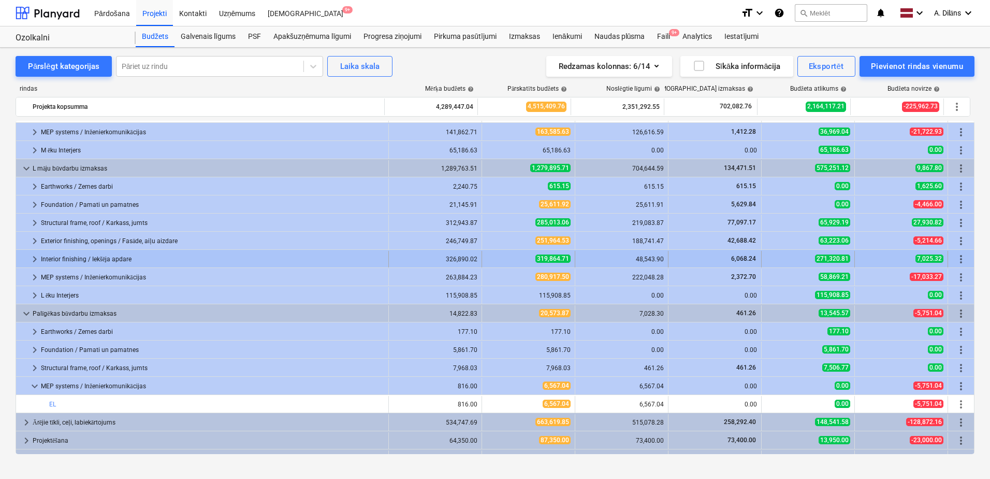
click at [37, 255] on span "keyboard_arrow_right" at bounding box center [34, 259] width 12 height 12
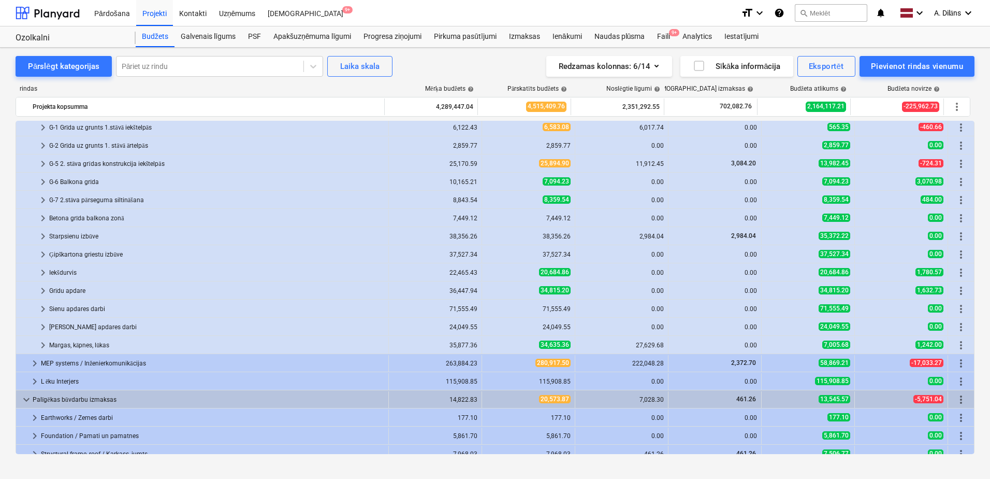
scroll to position [1060, 0]
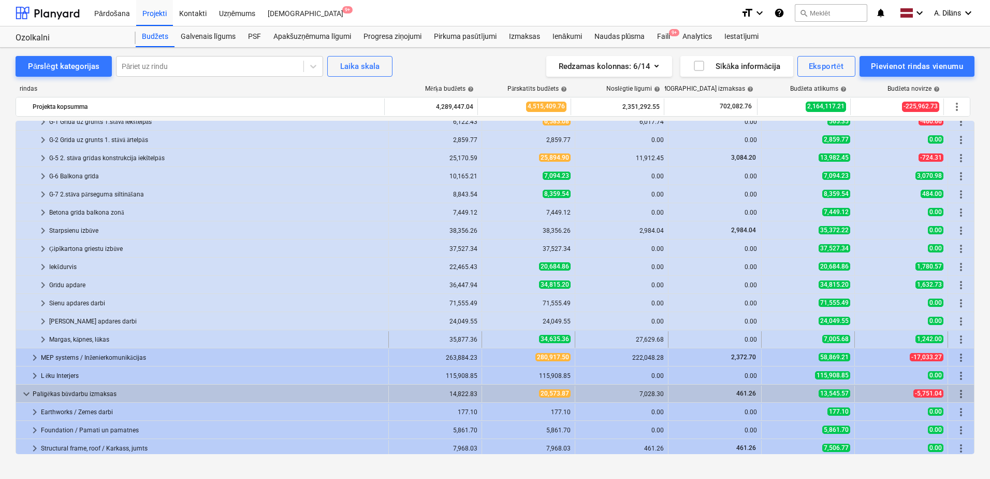
click at [44, 338] on span "keyboard_arrow_right" at bounding box center [43, 339] width 12 height 12
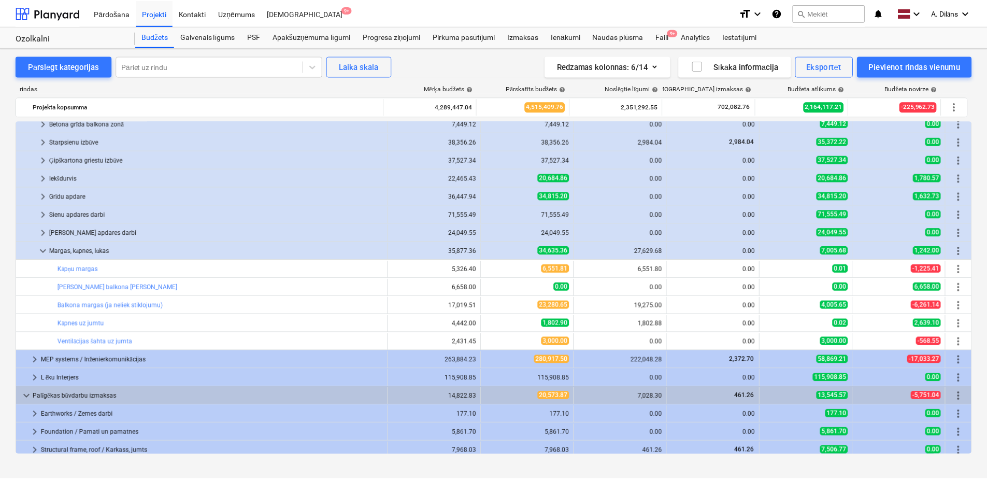
scroll to position [1164, 0]
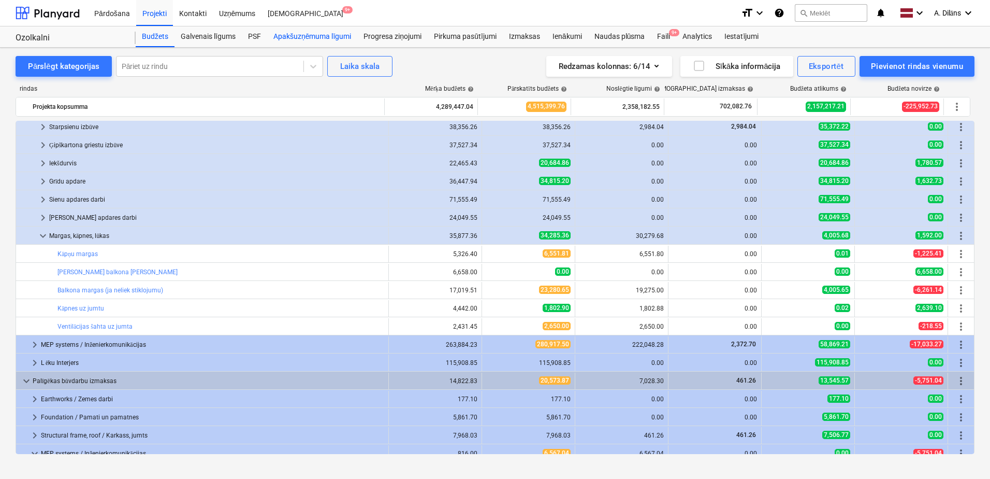
click at [315, 41] on div "Apakšuzņēmuma līgumi" at bounding box center [312, 36] width 90 height 21
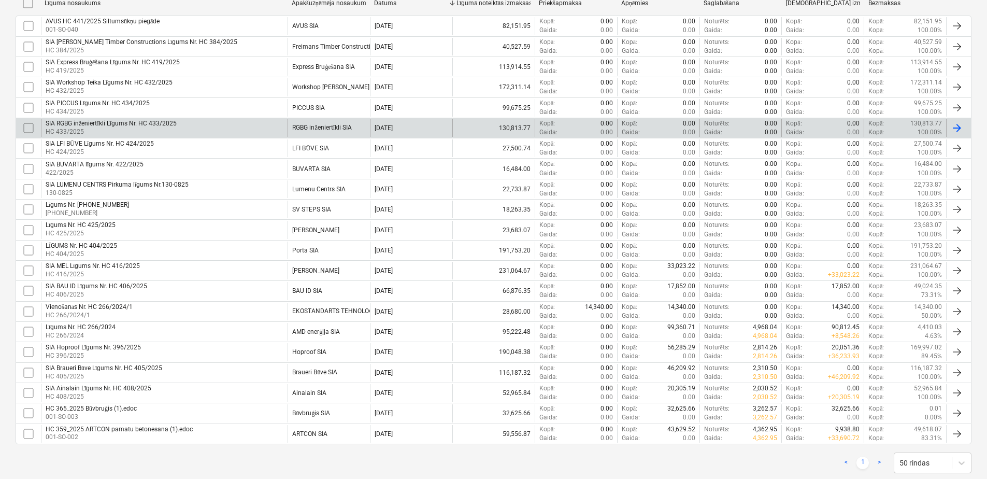
scroll to position [279, 0]
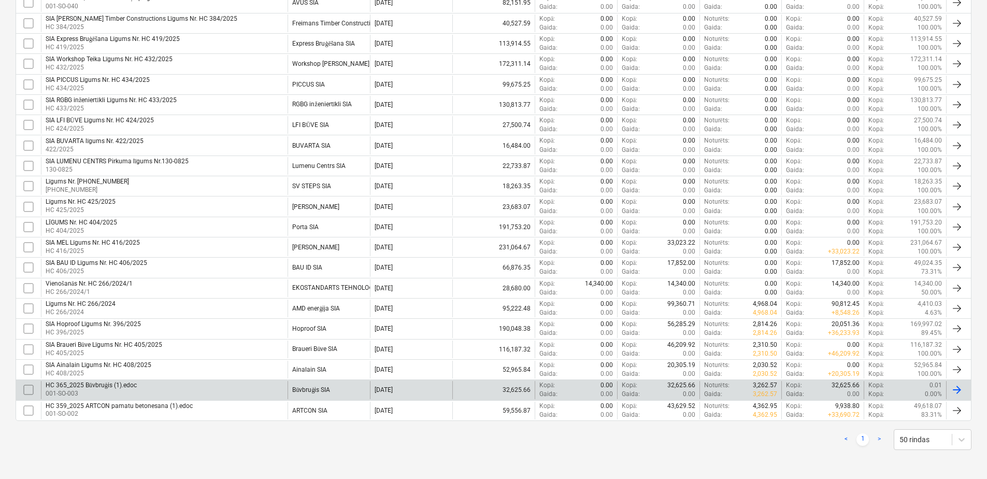
click at [251, 390] on div "HC 365_2025 Būvbruģis (1).edoc 001-SO-003" at bounding box center [164, 390] width 247 height 18
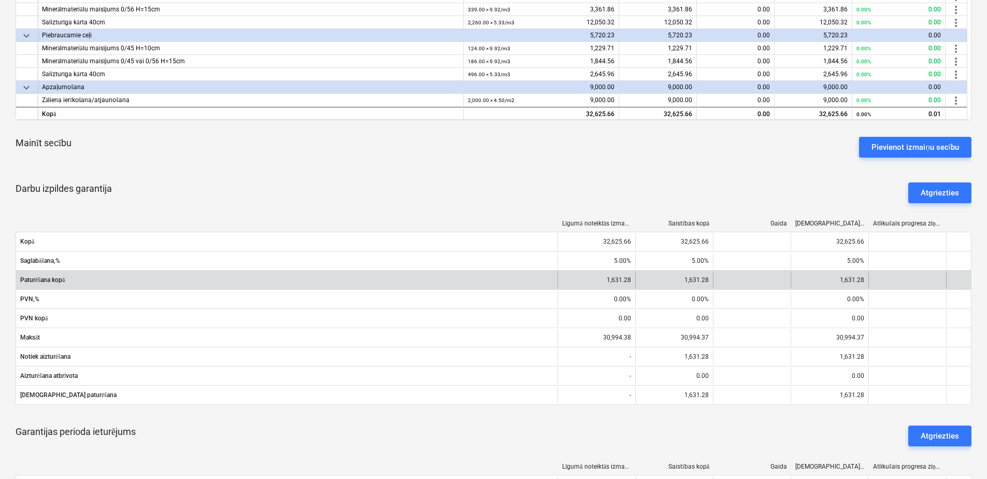
scroll to position [311, 0]
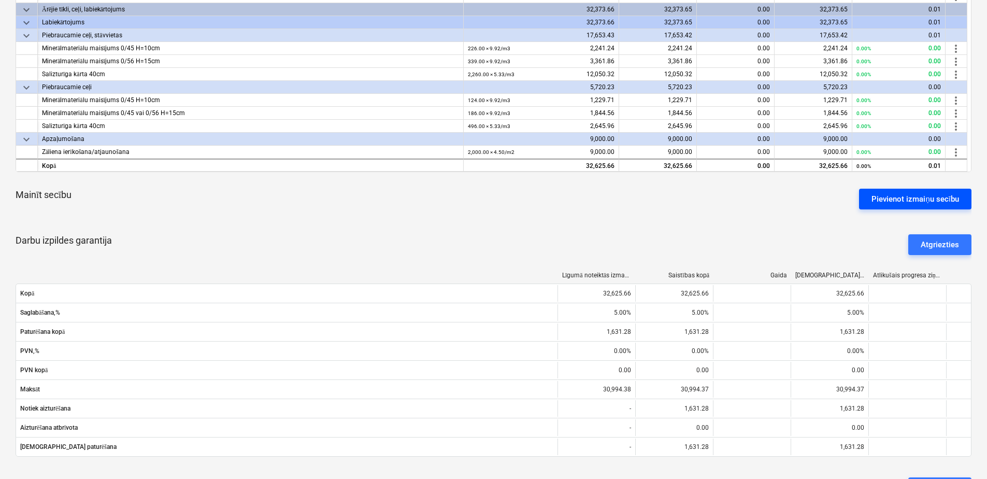
click at [907, 197] on div "Pievienot izmaiņu secību" at bounding box center [915, 198] width 88 height 13
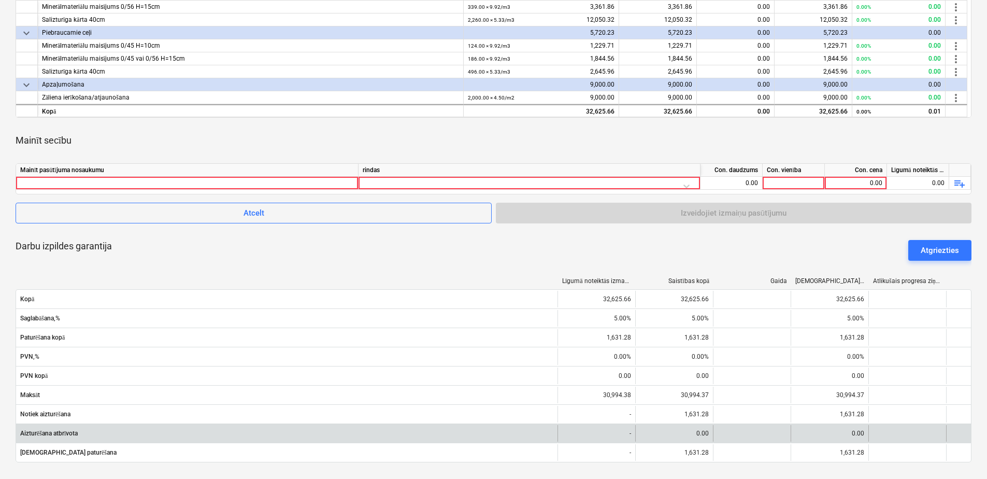
scroll to position [336, 0]
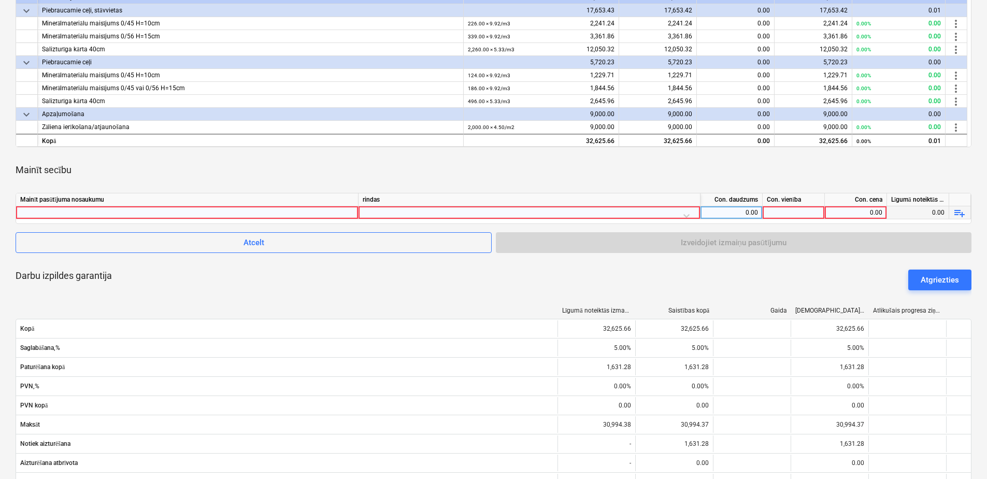
click at [206, 214] on div at bounding box center [187, 212] width 334 height 12
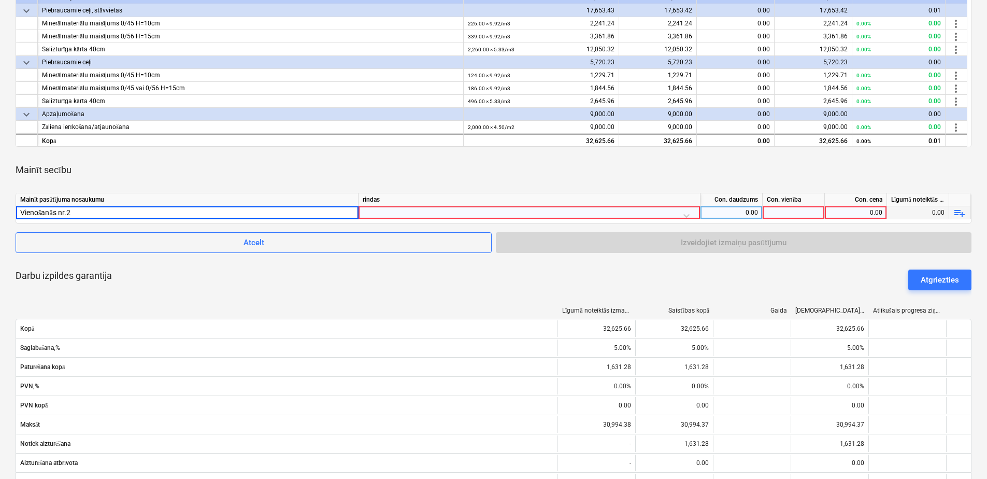
type input "Vienošanās nr.2."
click at [408, 209] on div at bounding box center [529, 215] width 333 height 18
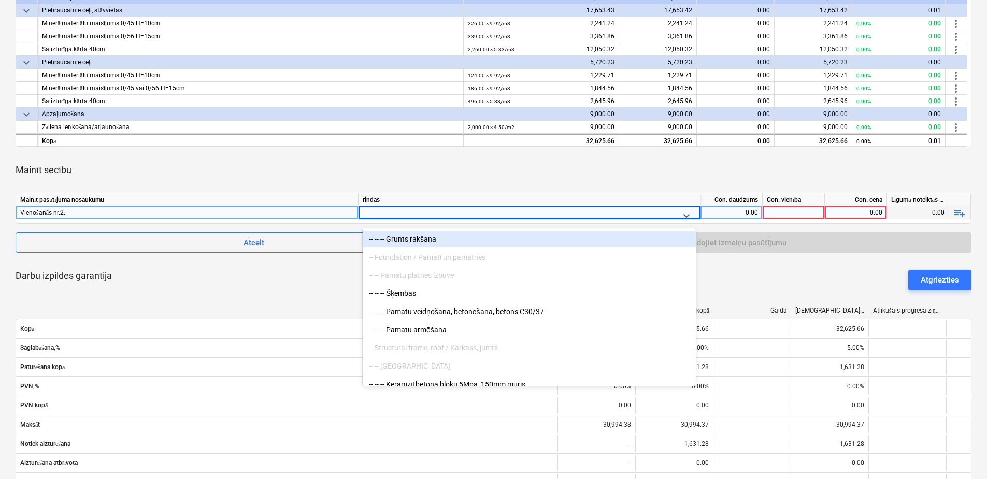
scroll to position [9643, 0]
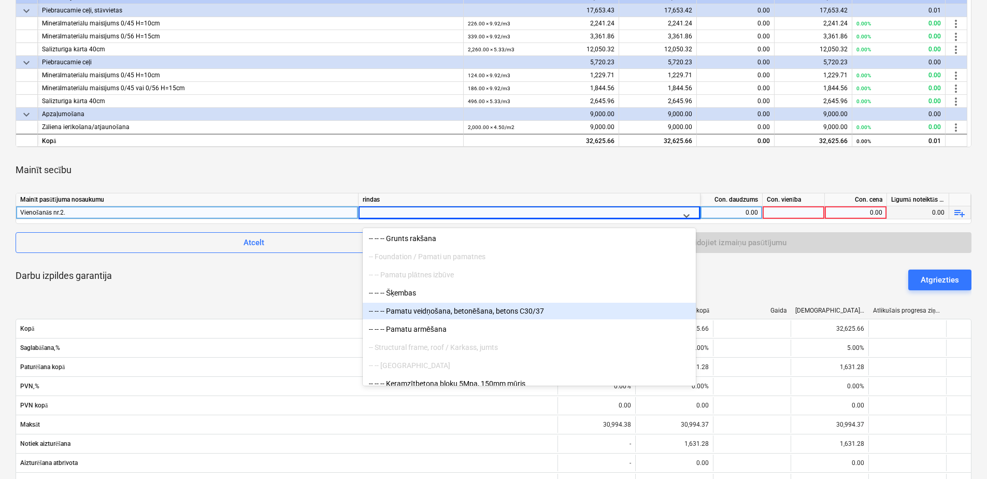
click at [498, 308] on div "-- -- -- Pamatu veidņošana, betonēšana, betons C30/37" at bounding box center [529, 310] width 333 height 17
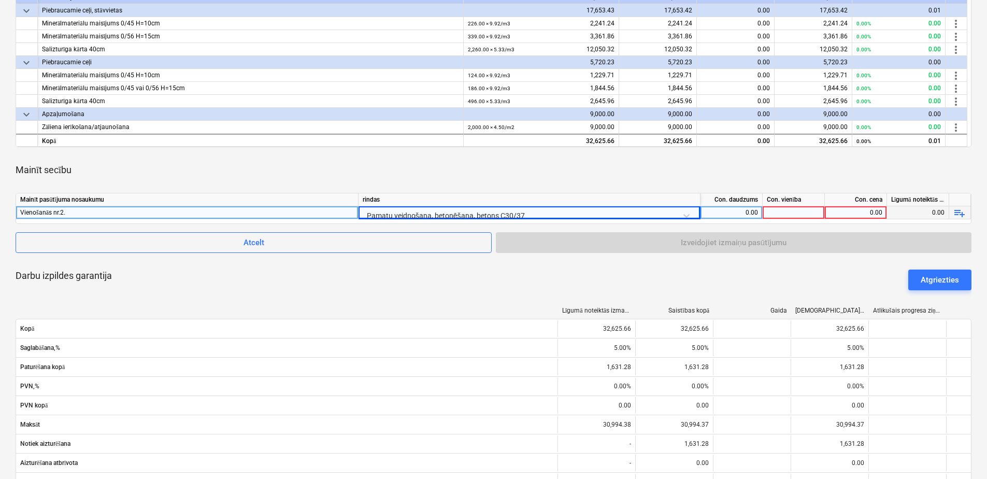
click at [743, 208] on div "0.00" at bounding box center [730, 212] width 53 height 13
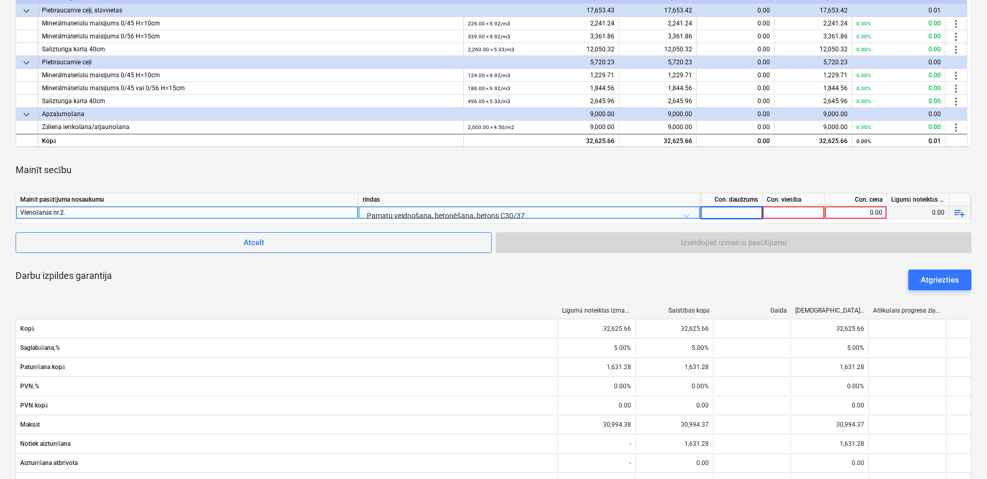
type input "1"
click at [767, 210] on div at bounding box center [793, 212] width 62 height 13
type input "kpl."
click at [865, 209] on div "0.00" at bounding box center [855, 212] width 53 height 13
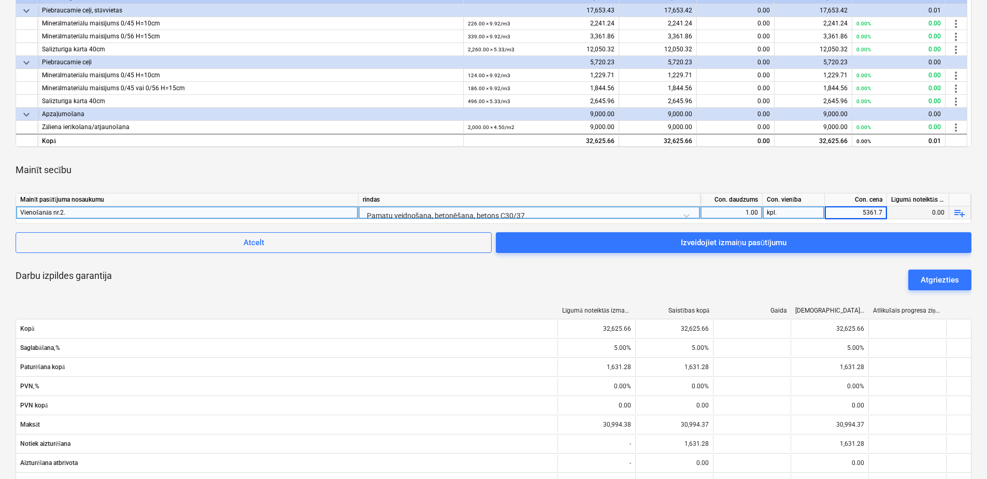
type input "5361.73"
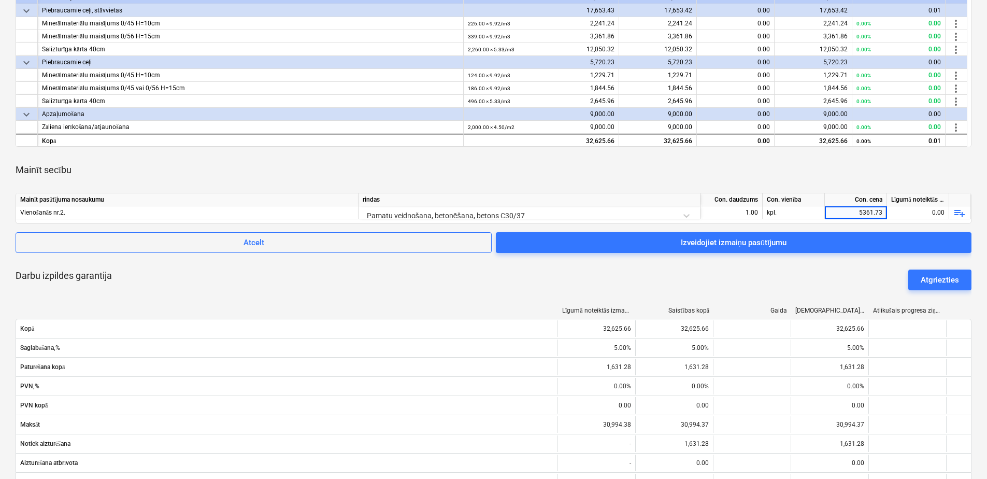
click at [840, 179] on div "Mainīt secību" at bounding box center [493, 169] width 955 height 29
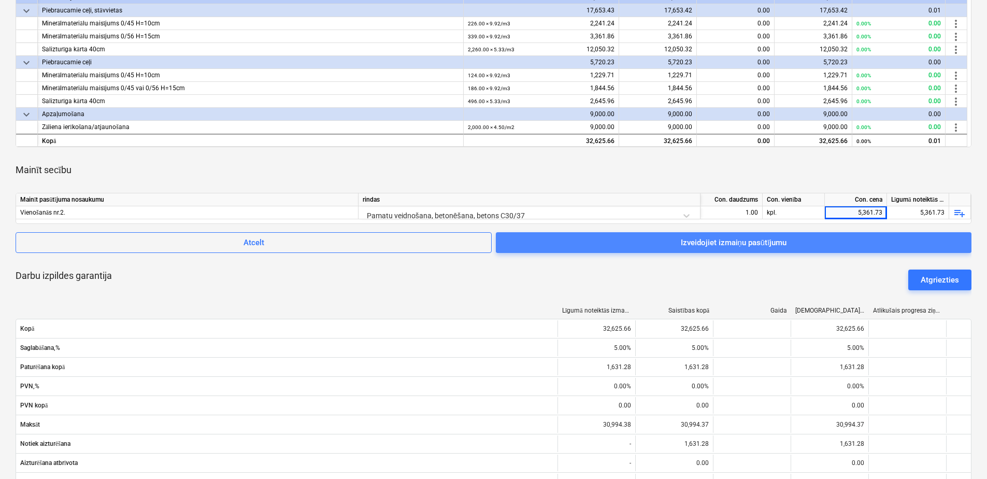
click at [801, 243] on span "Izveidojiet izmaiņu pasūtījumu" at bounding box center [733, 242] width 451 height 13
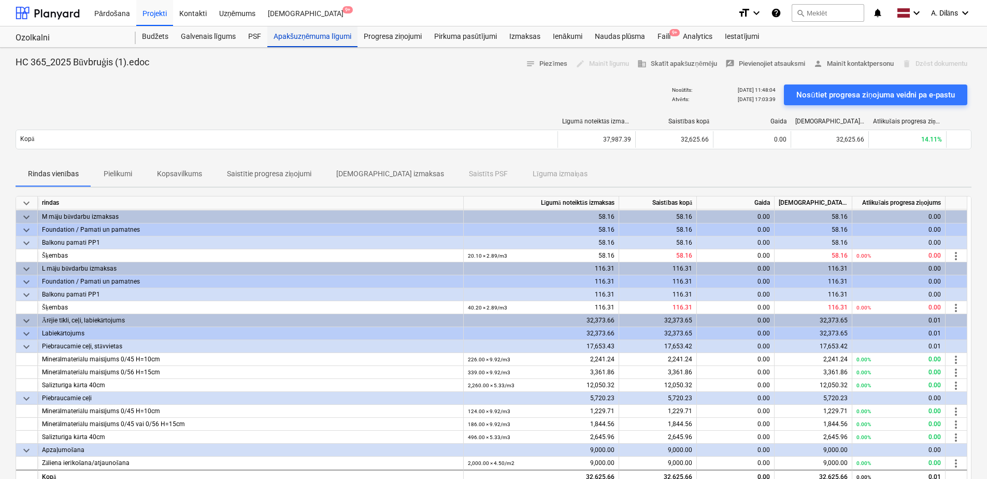
click at [308, 34] on div "Apakšuzņēmuma līgumi" at bounding box center [312, 36] width 90 height 21
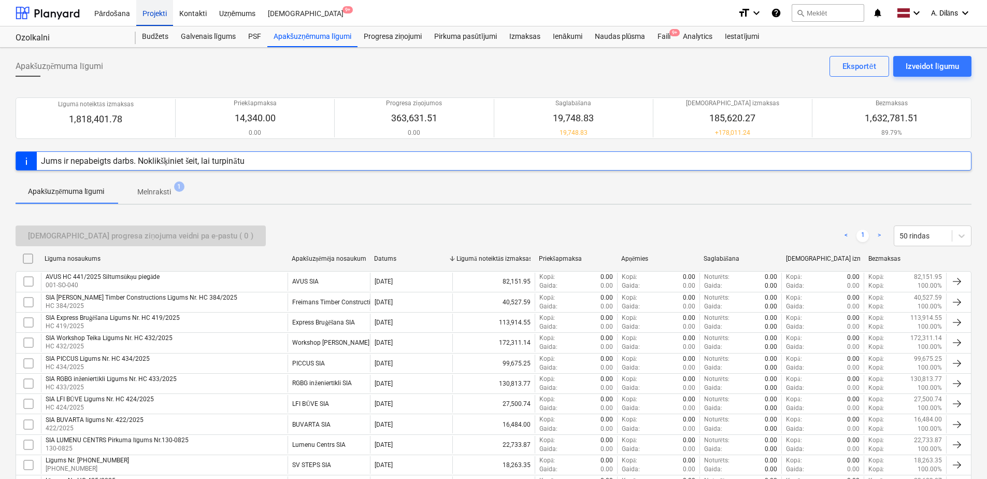
click at [151, 9] on div "Projekti" at bounding box center [154, 12] width 37 height 26
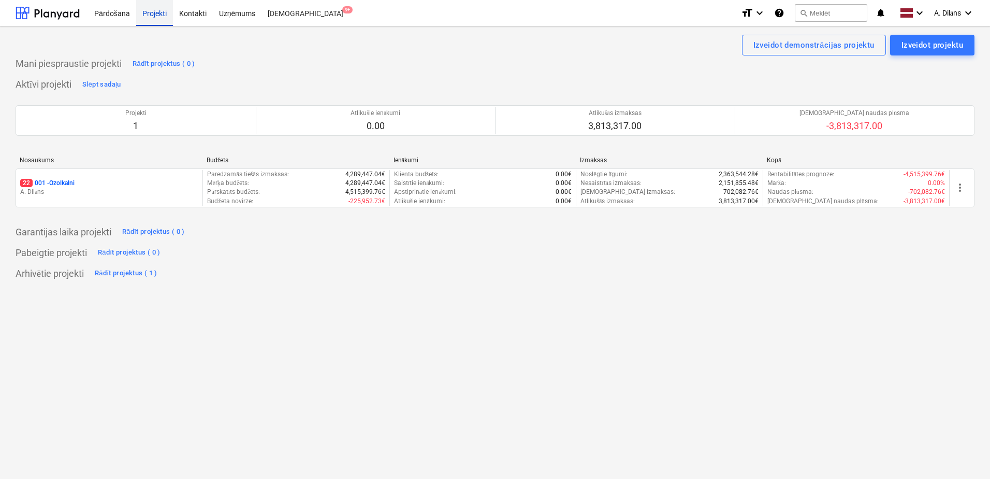
click at [154, 15] on div "Projekti" at bounding box center [154, 12] width 37 height 26
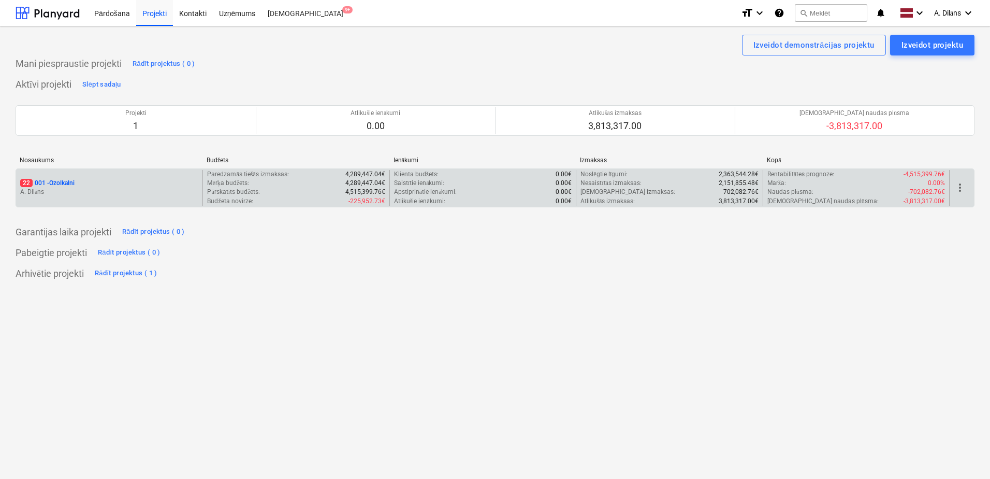
click at [107, 195] on p "A. Dilāns" at bounding box center [109, 191] width 178 height 9
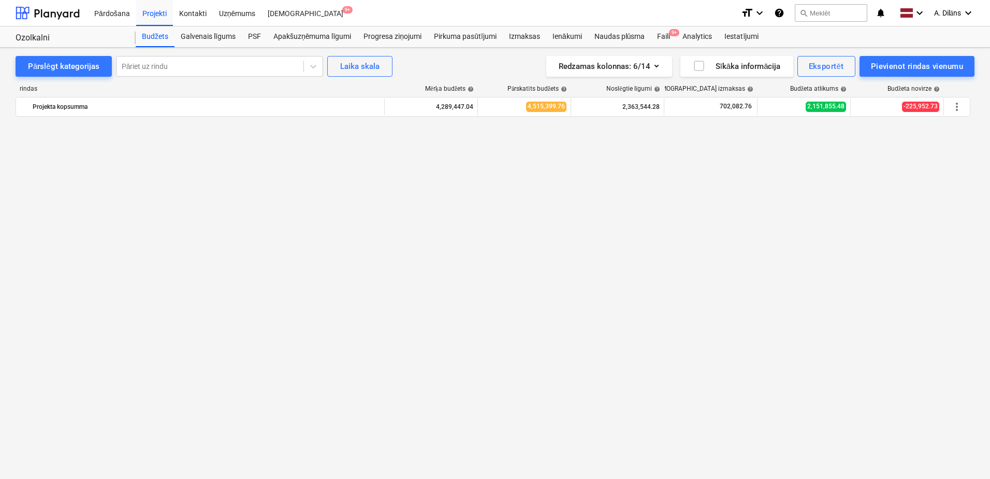
scroll to position [1164, 0]
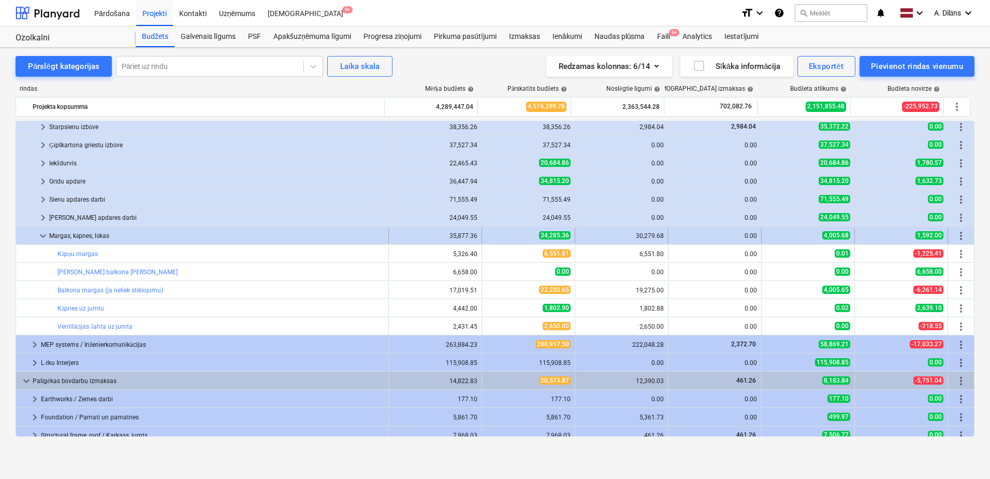
click at [66, 235] on div "Margas, kāpnes, lūkas" at bounding box center [216, 235] width 335 height 17
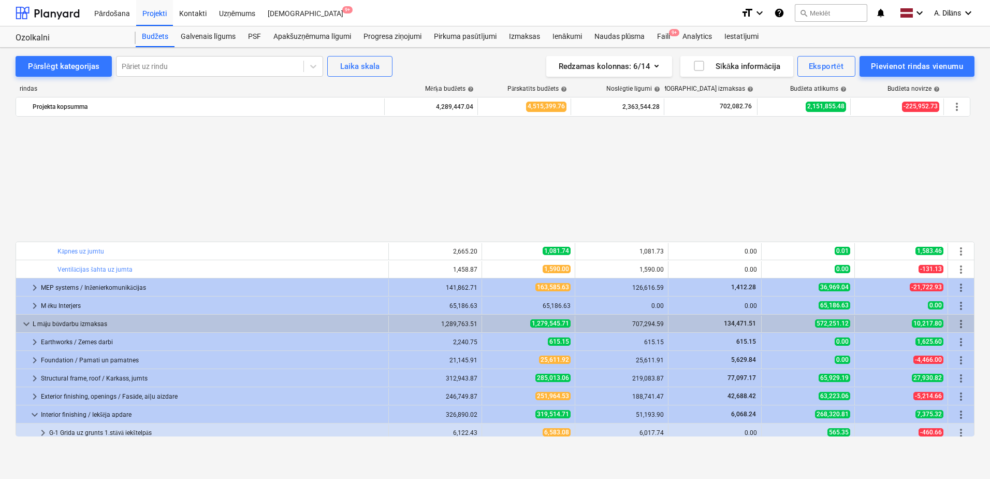
scroll to position [905, 0]
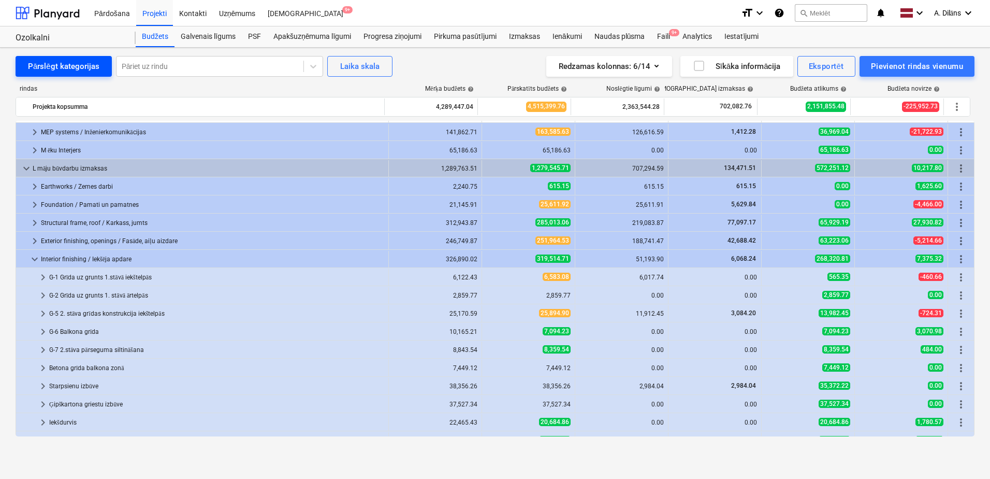
click at [68, 74] on button "Pārslēgt kategorijas" at bounding box center [64, 66] width 96 height 21
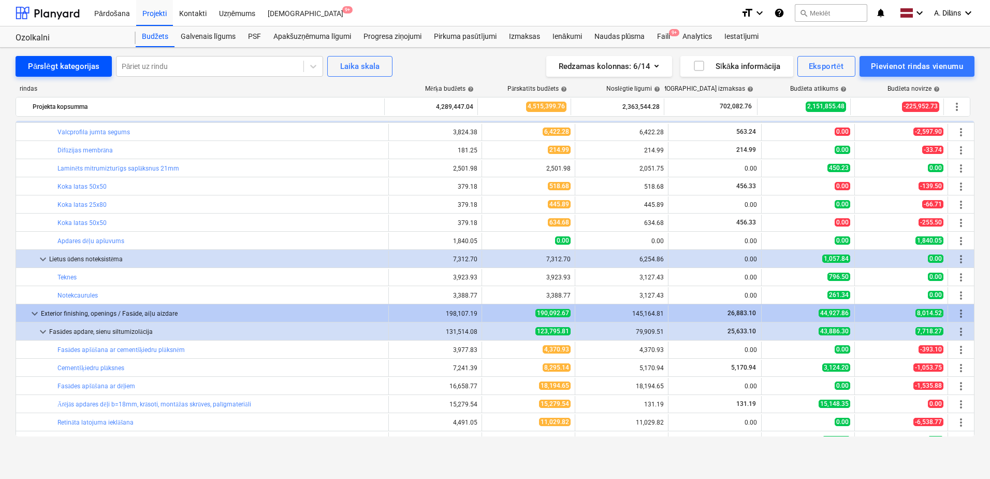
click at [67, 70] on div "Pārslēgt kategorijas" at bounding box center [63, 66] width 71 height 13
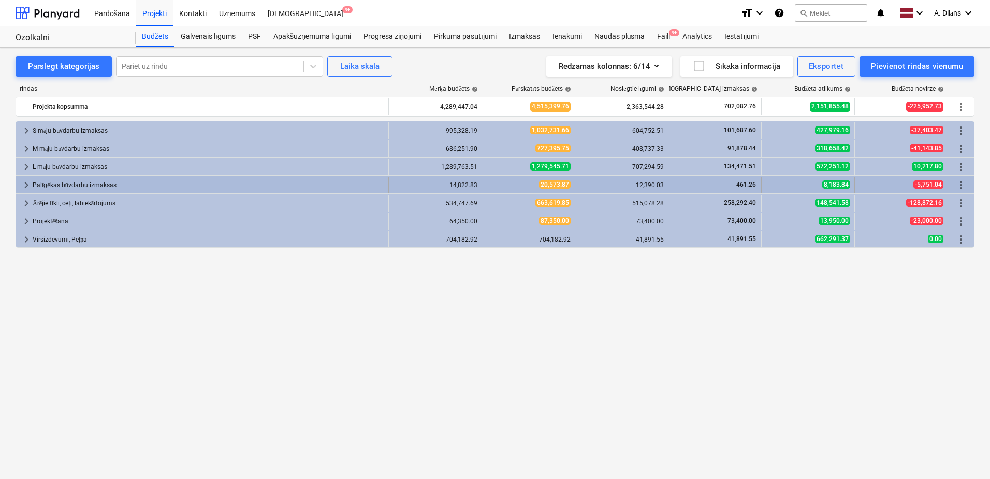
click at [82, 183] on div "Palīgēkas būvdarbu izmaksas" at bounding box center [209, 185] width 352 height 17
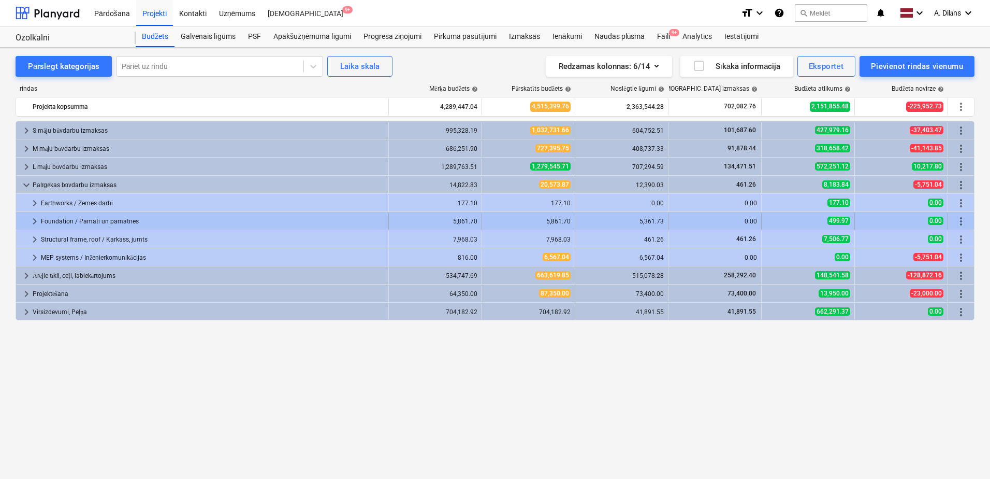
click at [56, 223] on div "Foundation / Pamati un pamatnes" at bounding box center [212, 221] width 343 height 17
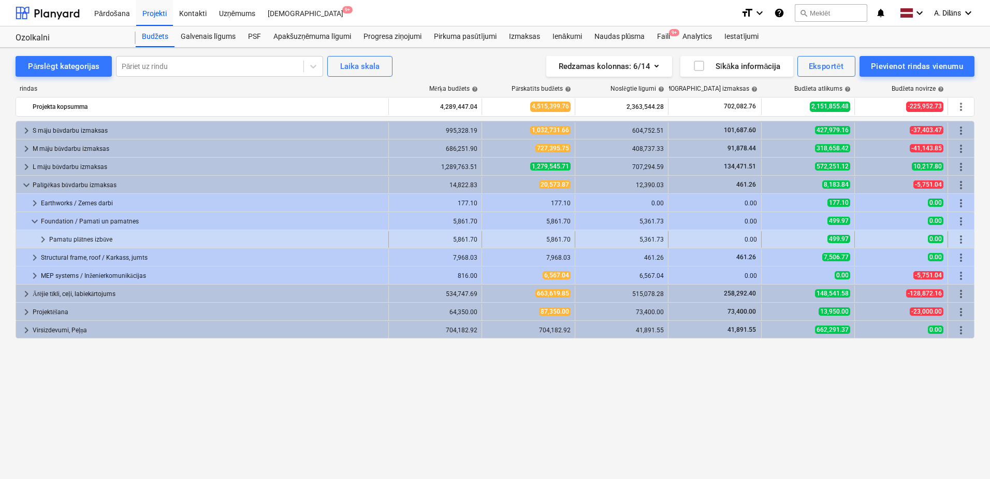
click at [102, 235] on div "Pamatu plātnes izbūve" at bounding box center [216, 239] width 335 height 17
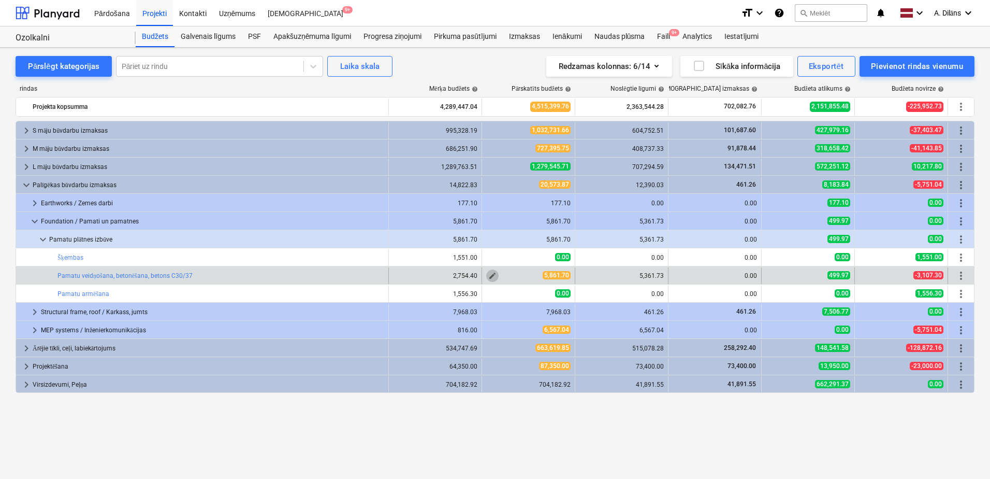
click at [496, 273] on span "edit" at bounding box center [492, 275] width 8 height 8
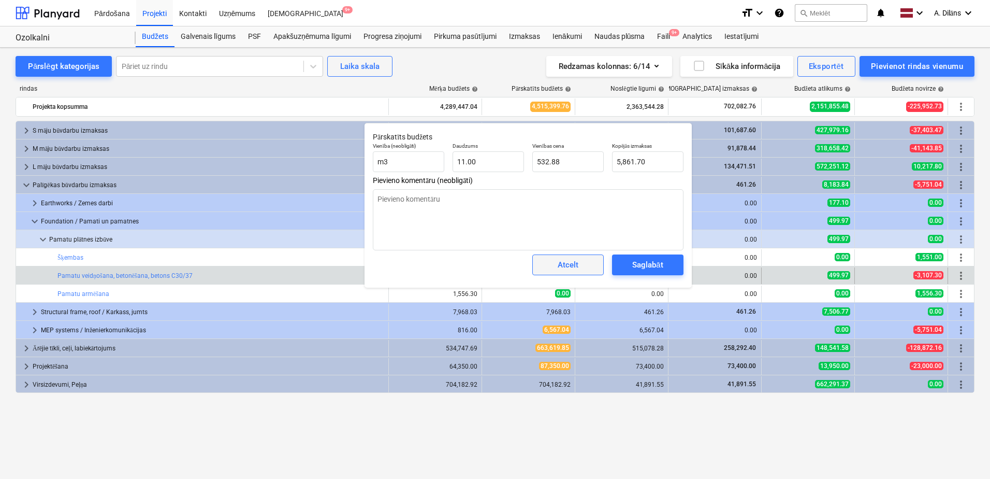
click at [582, 270] on span "Atcelt" at bounding box center [568, 264] width 46 height 13
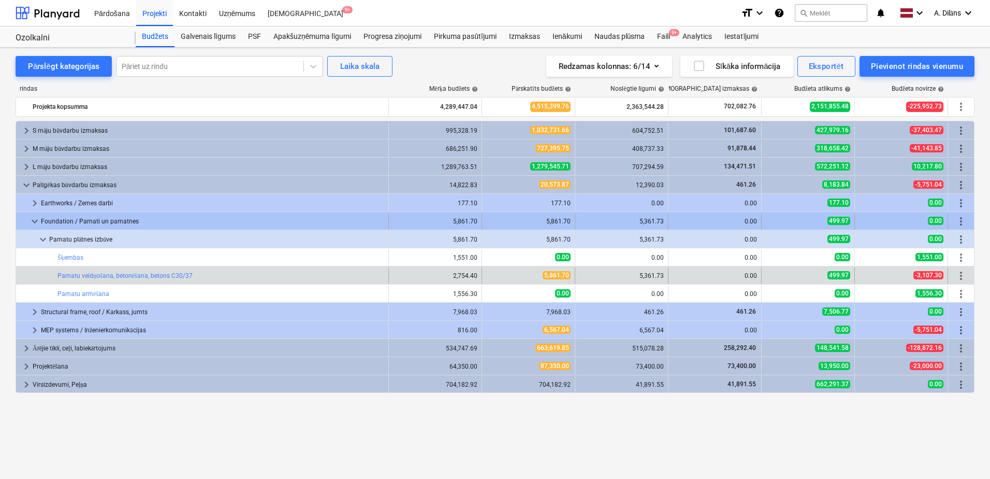
click at [32, 218] on span "keyboard_arrow_down" at bounding box center [34, 221] width 12 height 12
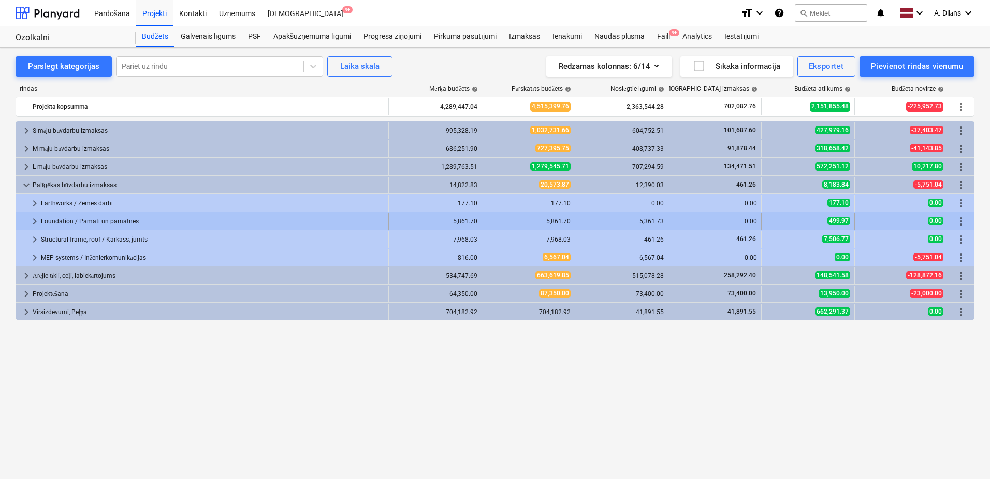
click at [33, 218] on span "keyboard_arrow_right" at bounding box center [34, 221] width 12 height 12
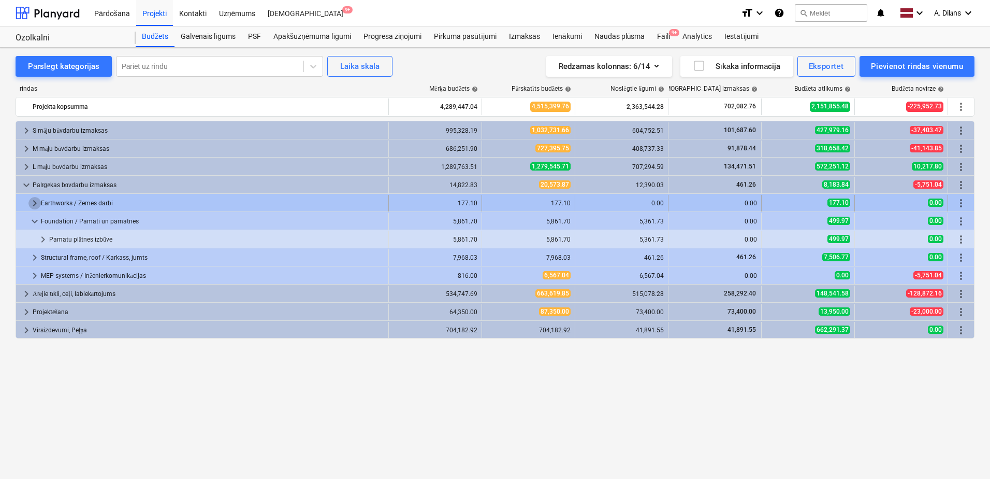
click at [33, 202] on span "keyboard_arrow_right" at bounding box center [34, 203] width 12 height 12
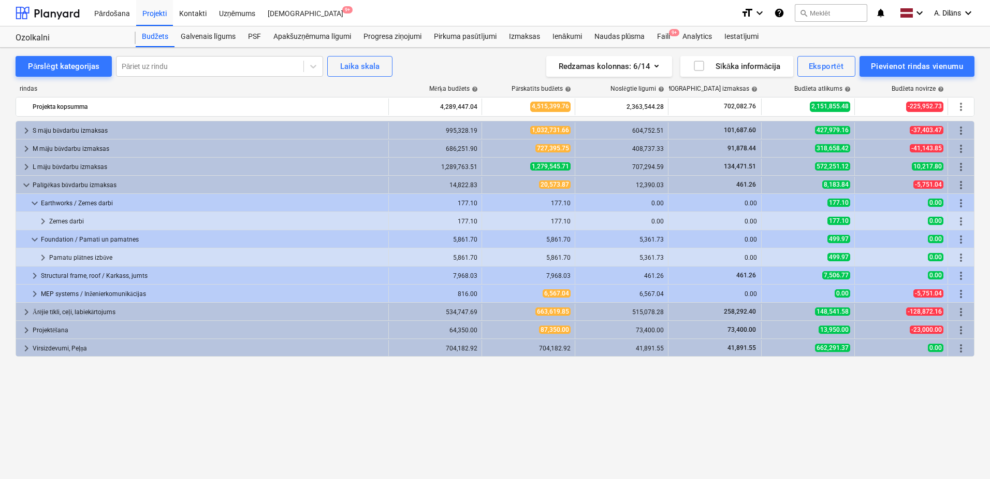
click at [33, 202] on span "keyboard_arrow_down" at bounding box center [34, 203] width 12 height 12
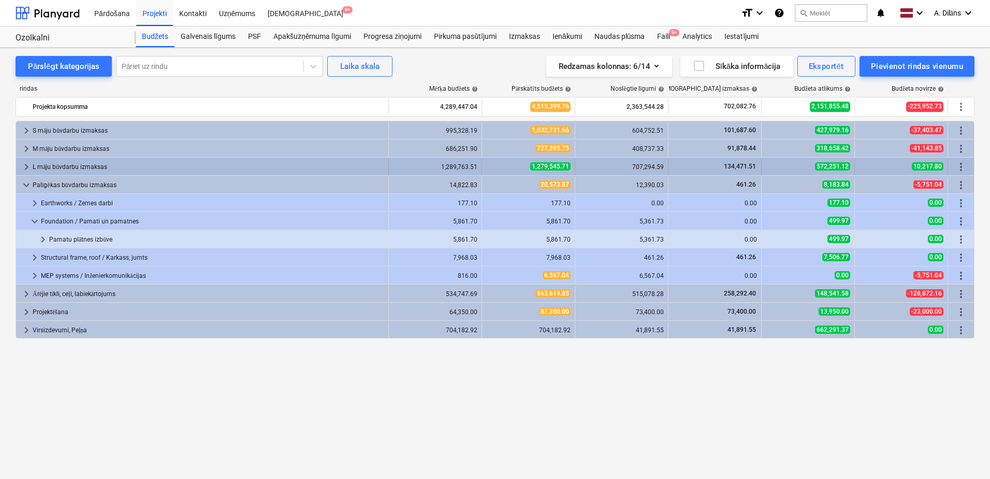
click at [26, 166] on span "keyboard_arrow_right" at bounding box center [26, 167] width 12 height 12
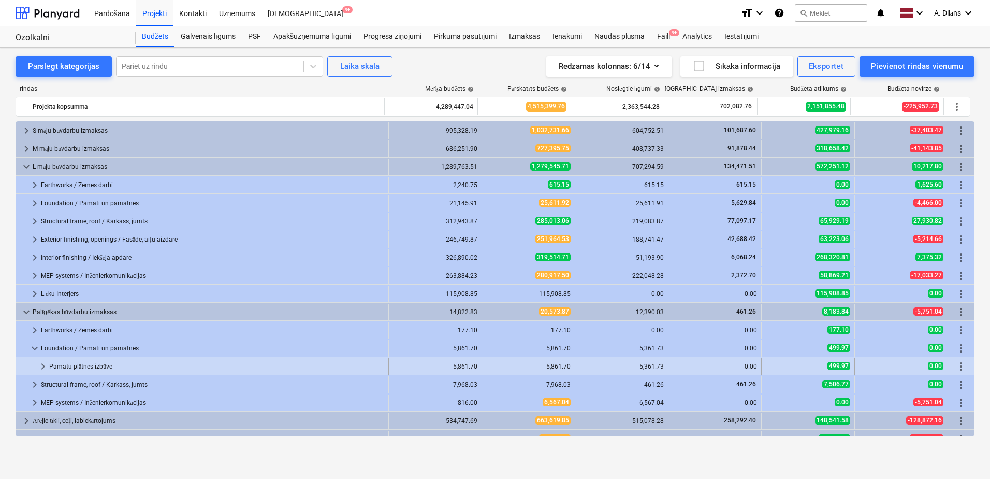
click at [42, 363] on span "keyboard_arrow_right" at bounding box center [43, 366] width 12 height 12
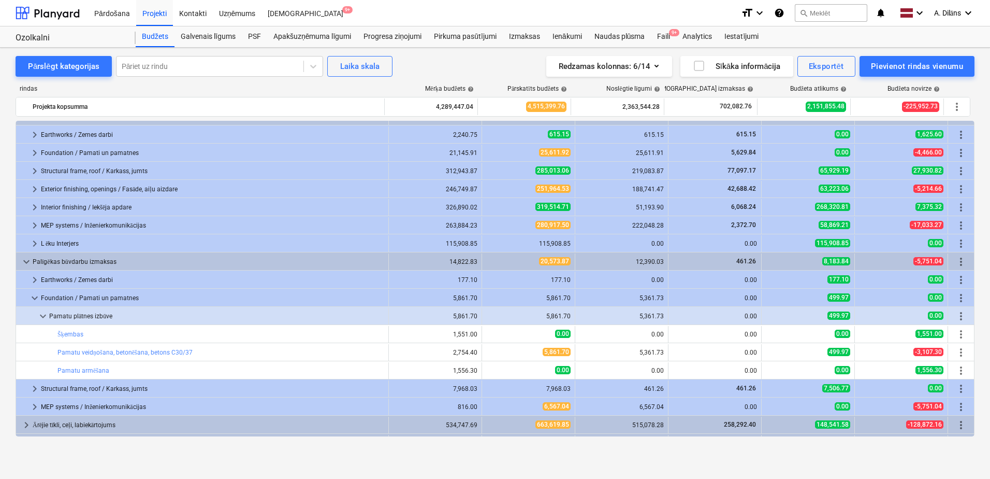
scroll to position [52, 0]
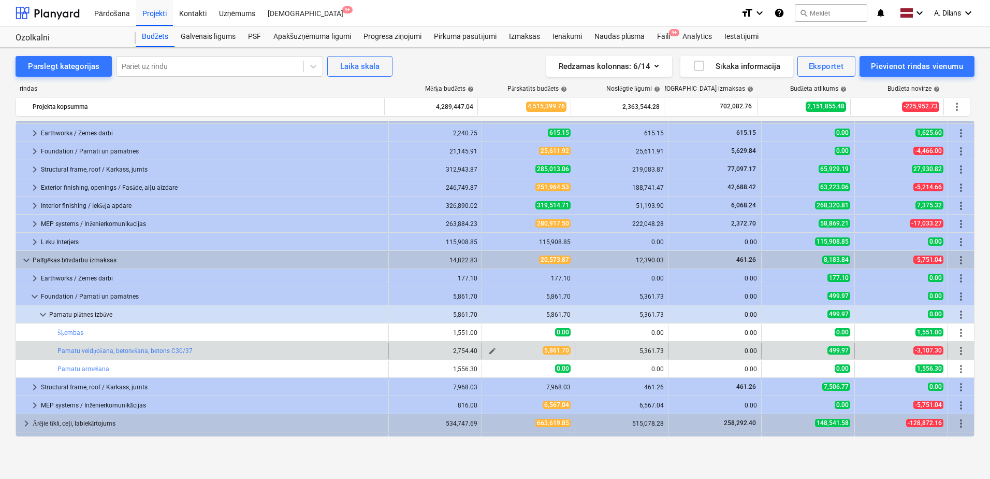
click at [488, 351] on span "edit" at bounding box center [492, 350] width 8 height 8
type textarea "x"
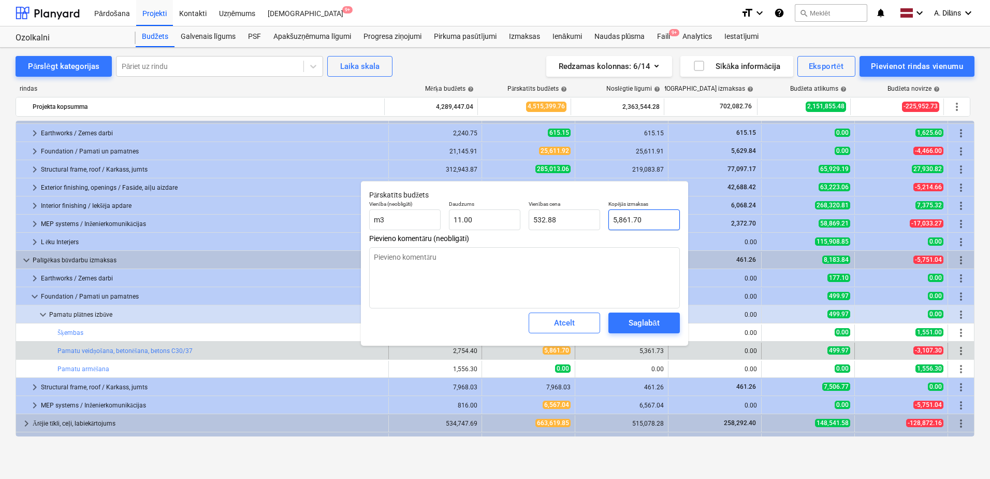
type input "5861.7"
drag, startPoint x: 646, startPoint y: 217, endPoint x: 597, endPoint y: 219, distance: 49.2
click at [597, 219] on div "Vienība (neobligāti) m3 Daudzums 11.00 Vienības cena 532.88 Kopējās izmaksas 58…" at bounding box center [524, 215] width 319 height 38
type textarea "x"
type input "5"
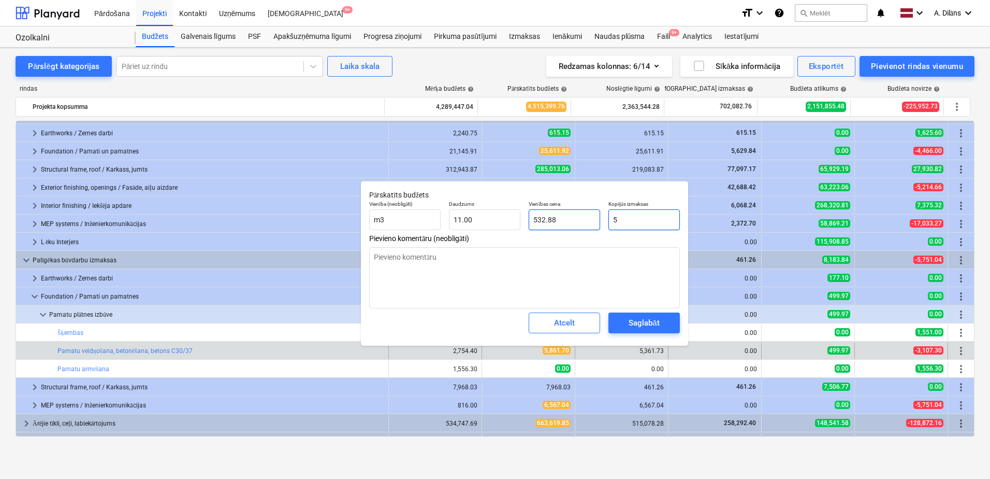
type input "0.45"
type textarea "x"
type input "53"
type input "4.82"
type textarea "x"
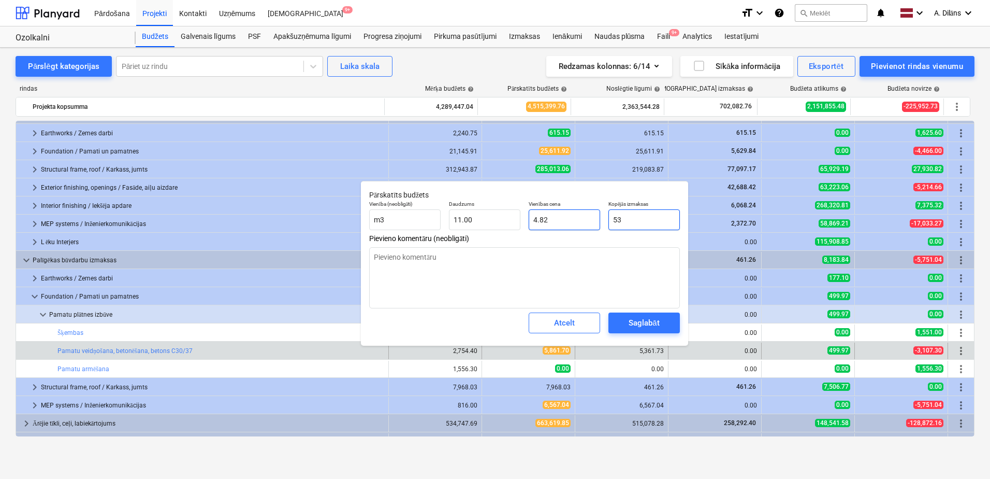
type input "536"
type input "48.73"
type textarea "x"
type input "5361"
type input "487.36"
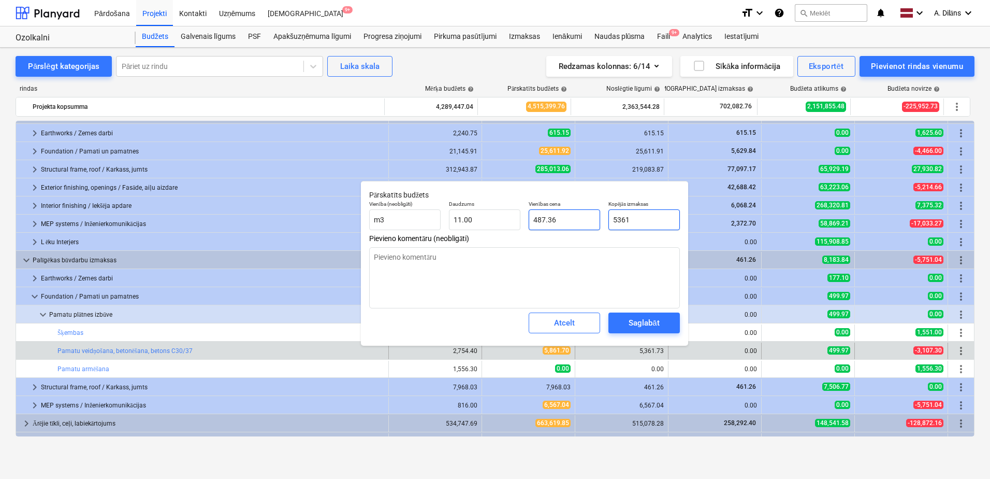
type textarea "x"
type input "5361."
type textarea "x"
type input "5361.7"
type input "487.43"
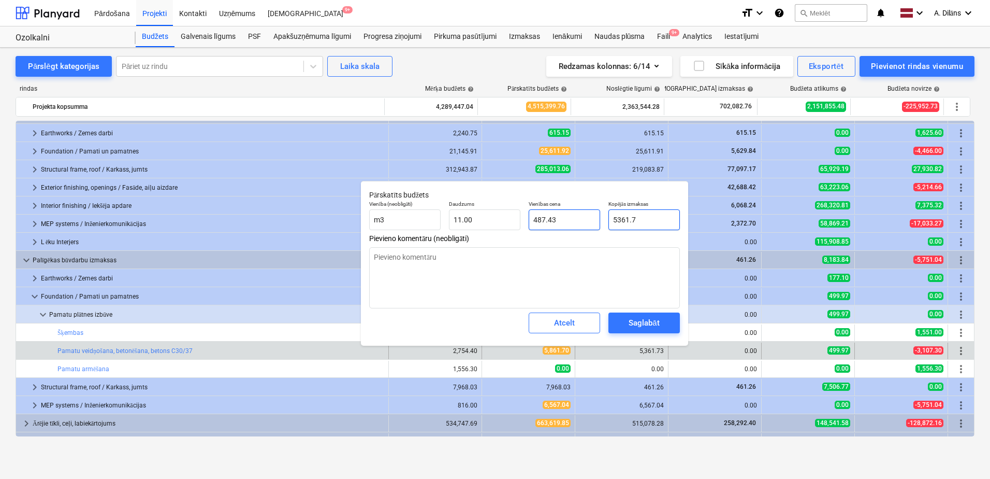
type textarea "x"
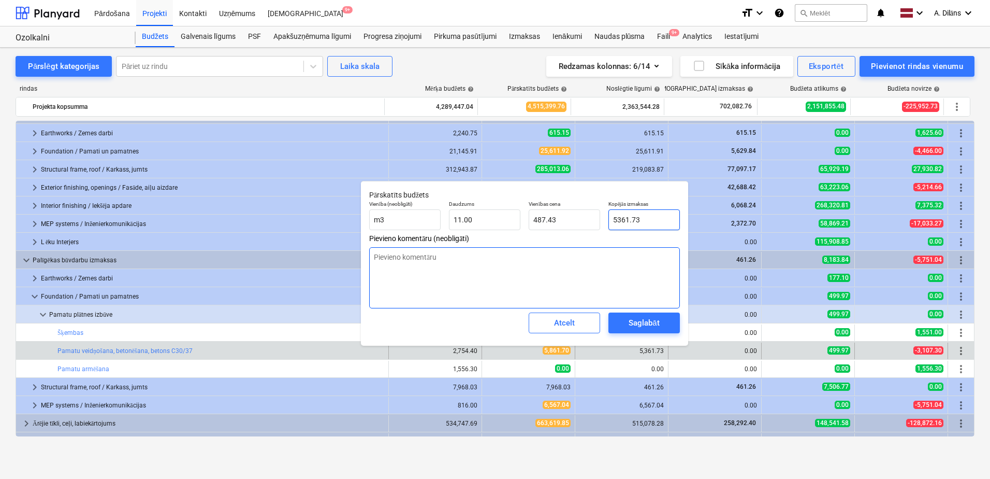
type input "5361.73"
type textarea "x"
type input "5,361.73"
click at [592, 257] on textarea at bounding box center [524, 277] width 311 height 61
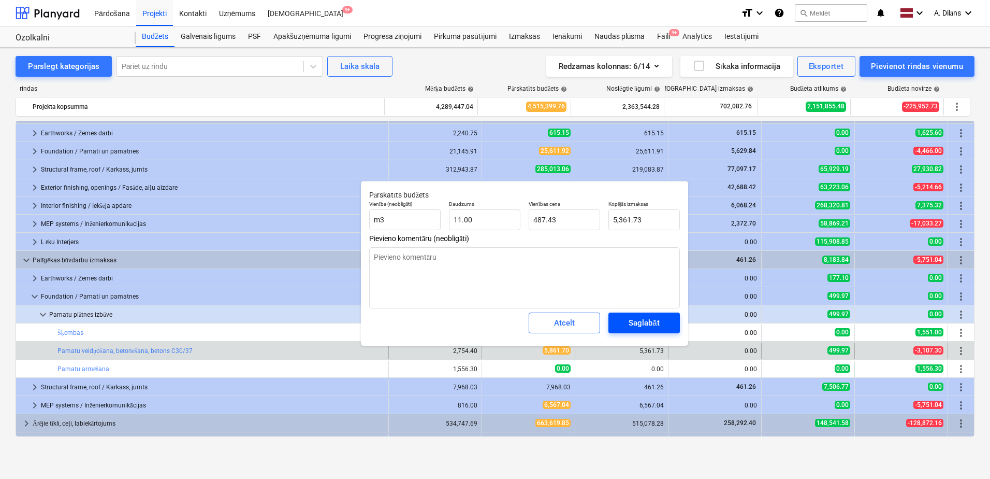
click at [637, 318] on div "Saglabāt" at bounding box center [644, 322] width 31 height 13
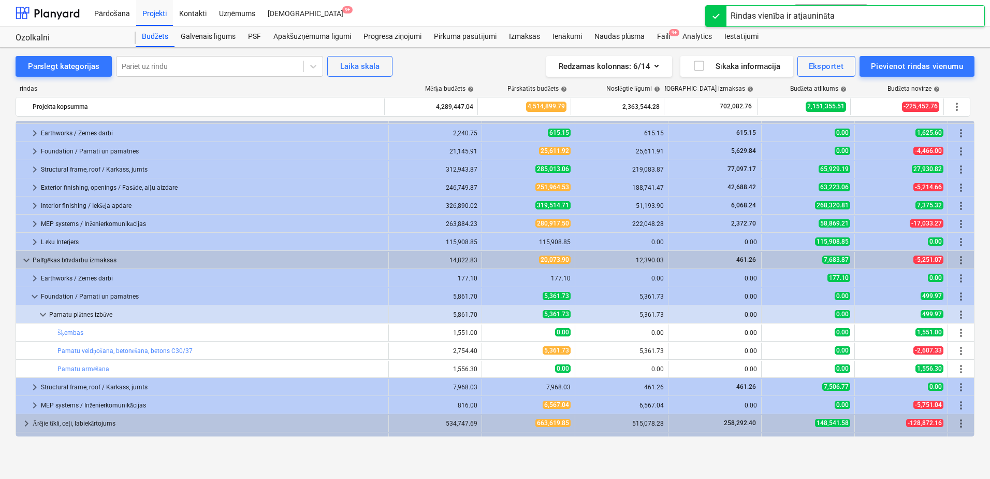
click at [43, 316] on span "keyboard_arrow_down" at bounding box center [43, 314] width 12 height 12
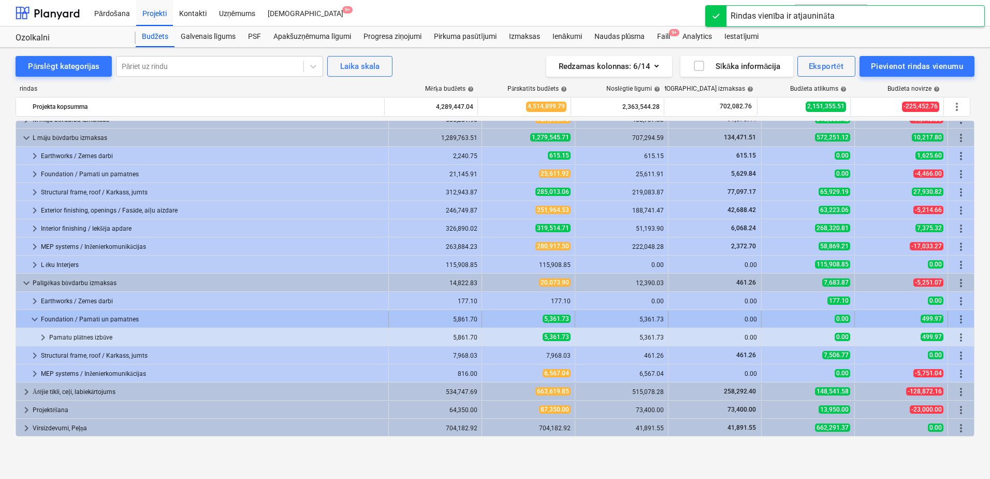
click at [33, 318] on span "keyboard_arrow_down" at bounding box center [34, 319] width 12 height 12
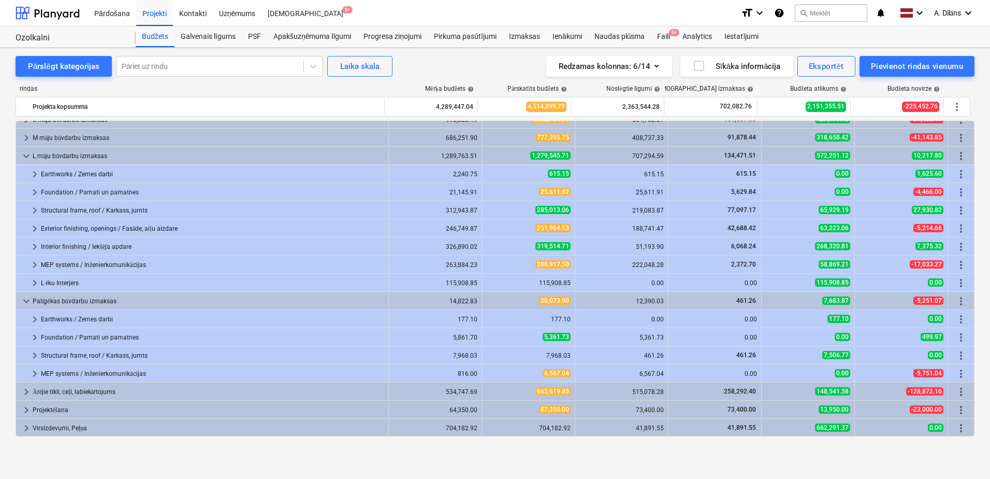
scroll to position [0, 0]
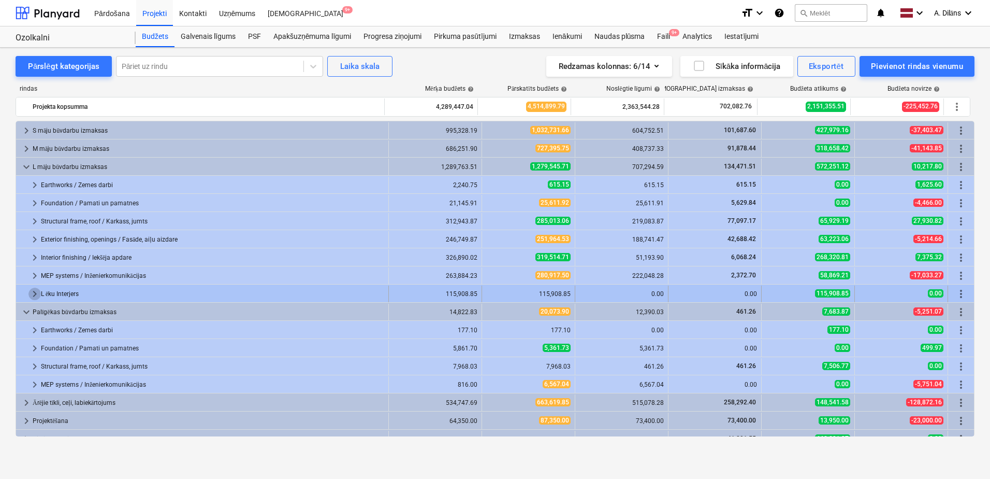
click at [32, 288] on span "keyboard_arrow_right" at bounding box center [34, 293] width 12 height 12
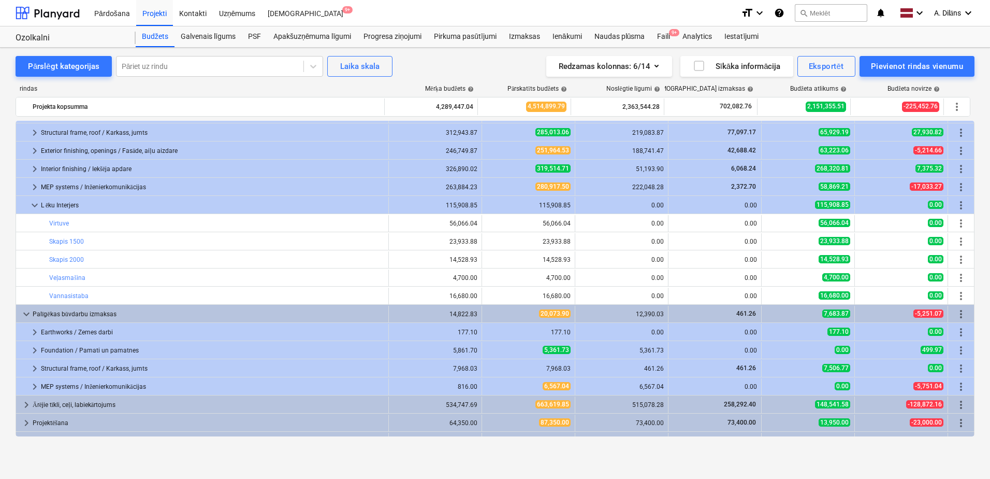
scroll to position [102, 0]
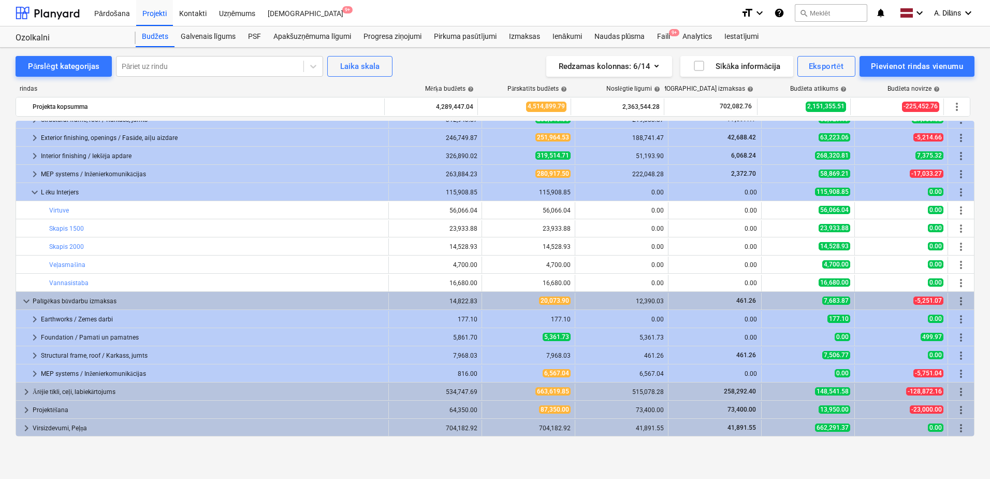
click at [29, 193] on span "keyboard_arrow_down" at bounding box center [34, 192] width 12 height 12
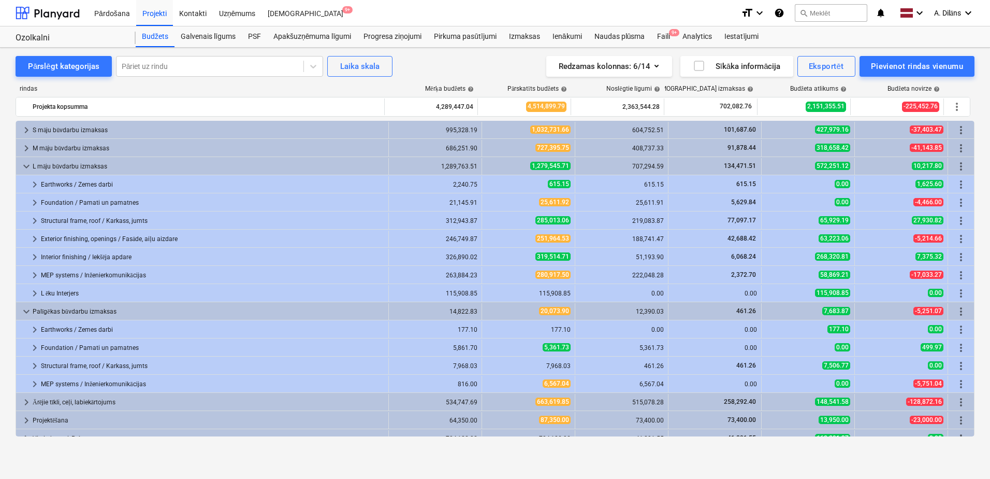
scroll to position [0, 0]
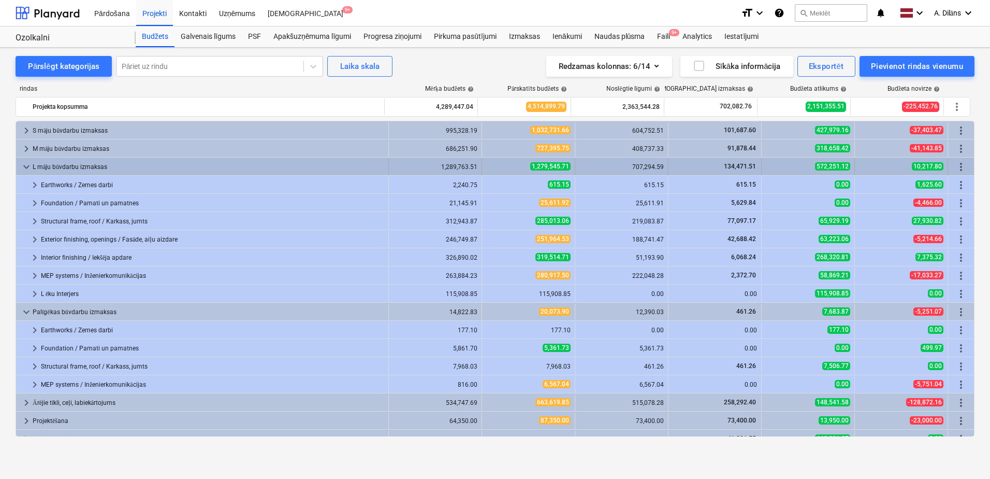
click at [23, 168] on span "keyboard_arrow_down" at bounding box center [26, 167] width 12 height 12
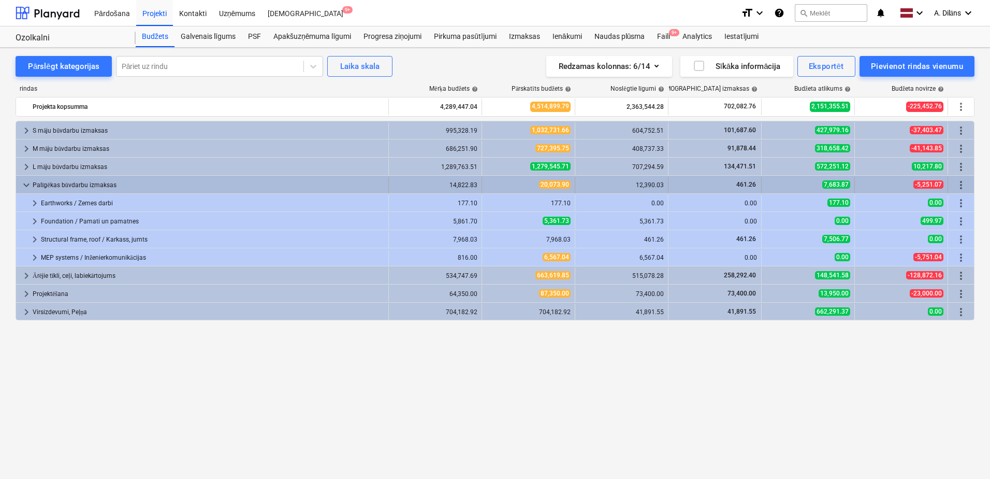
click at [27, 184] on span "keyboard_arrow_down" at bounding box center [26, 185] width 12 height 12
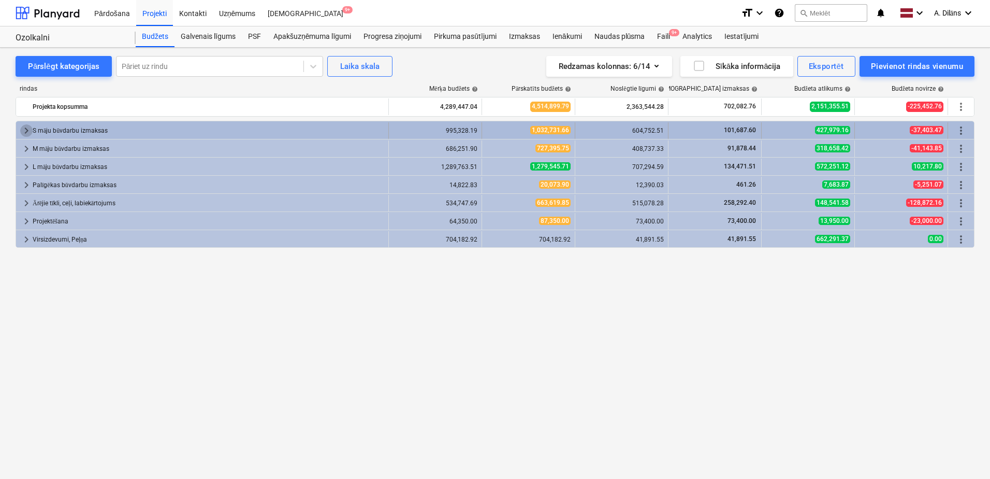
click at [25, 131] on span "keyboard_arrow_right" at bounding box center [26, 130] width 12 height 12
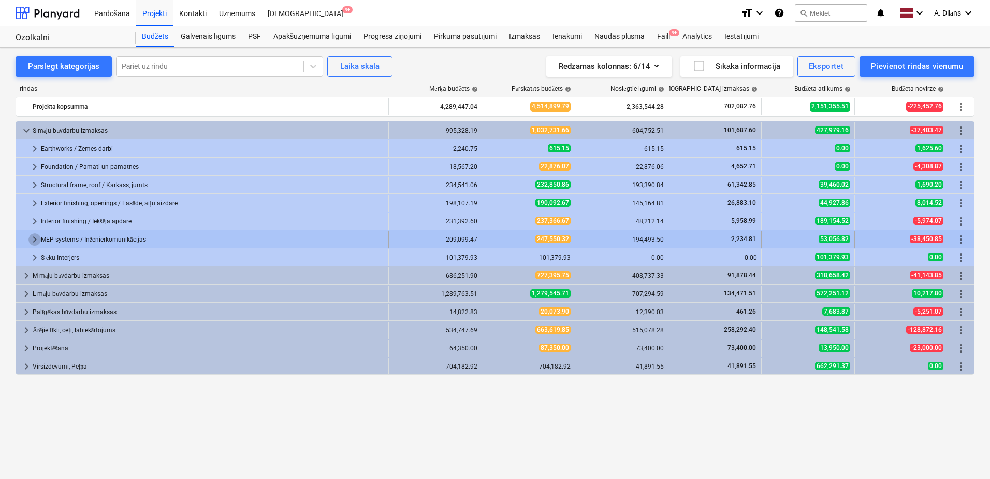
click at [35, 238] on span "keyboard_arrow_right" at bounding box center [34, 239] width 12 height 12
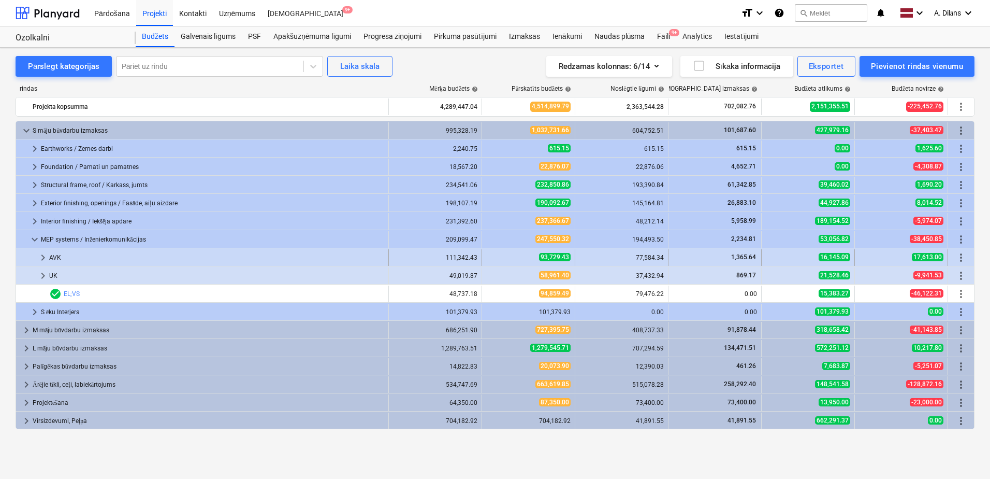
click at [42, 254] on span "keyboard_arrow_right" at bounding box center [43, 257] width 12 height 12
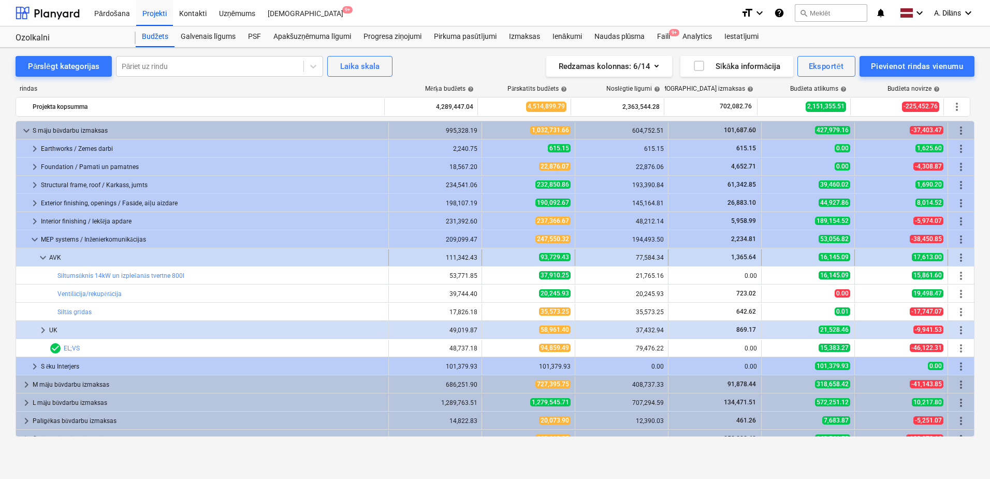
click at [39, 260] on span "keyboard_arrow_down" at bounding box center [43, 257] width 12 height 12
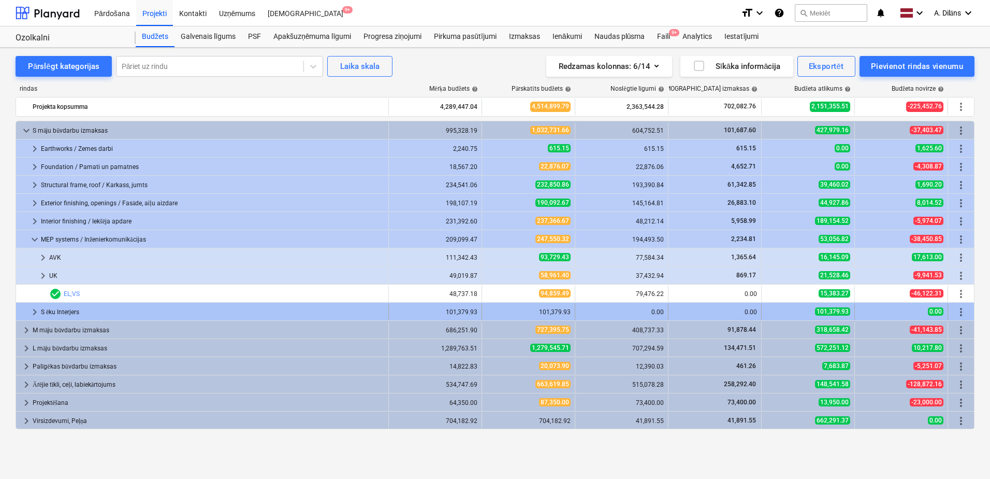
click at [34, 312] on span "keyboard_arrow_right" at bounding box center [34, 312] width 12 height 12
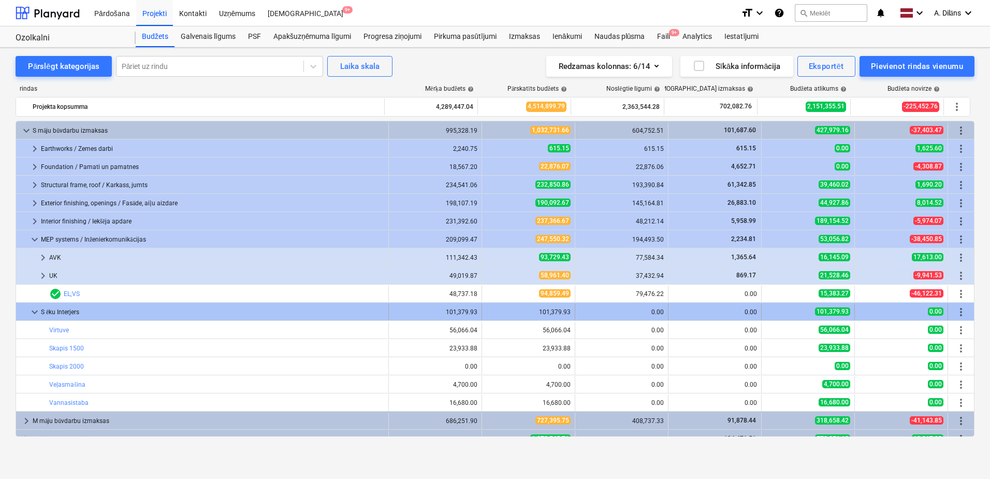
click at [34, 311] on span "keyboard_arrow_down" at bounding box center [34, 312] width 12 height 12
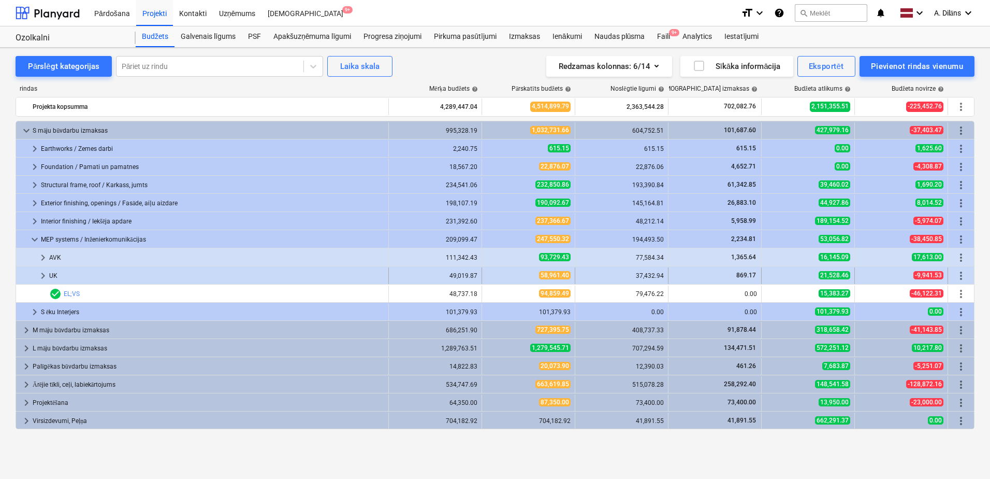
click at [42, 277] on span "keyboard_arrow_right" at bounding box center [43, 275] width 12 height 12
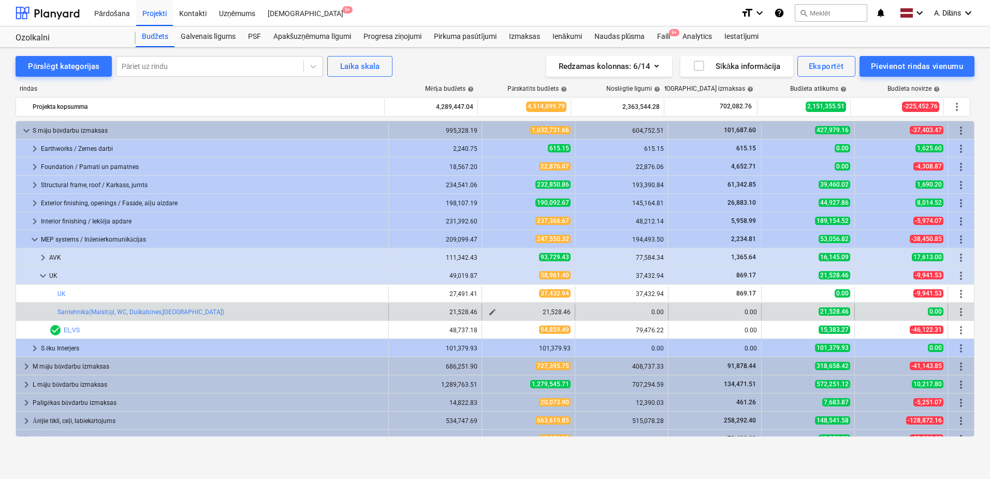
click at [492, 311] on span "edit" at bounding box center [492, 312] width 8 height 8
type textarea "x"
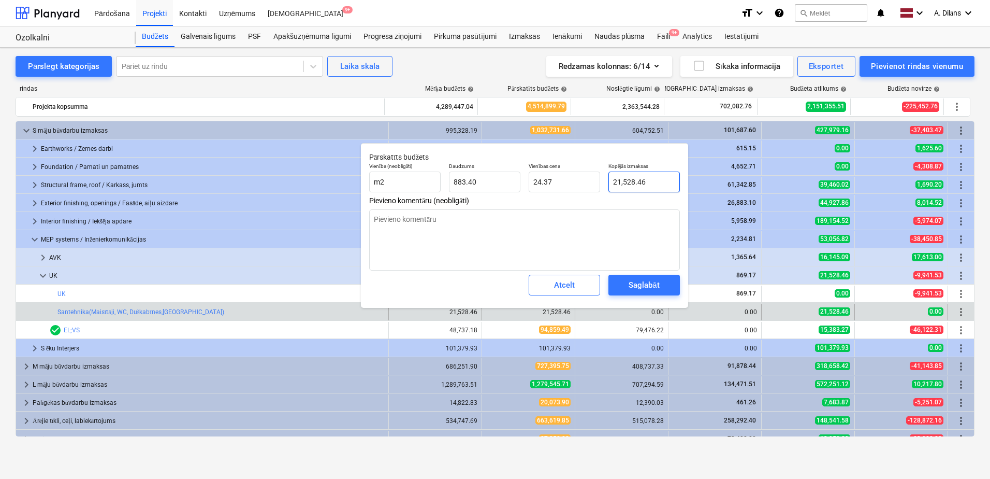
type input "21528.458"
drag, startPoint x: 654, startPoint y: 180, endPoint x: 603, endPoint y: 180, distance: 51.3
click at [603, 180] on div "Vienība (neobligāti) m2 Daudzums 883.40 Vienības cena 24.37 Kopējās izmaksas 21…" at bounding box center [524, 177] width 319 height 38
type textarea "x"
type input "1"
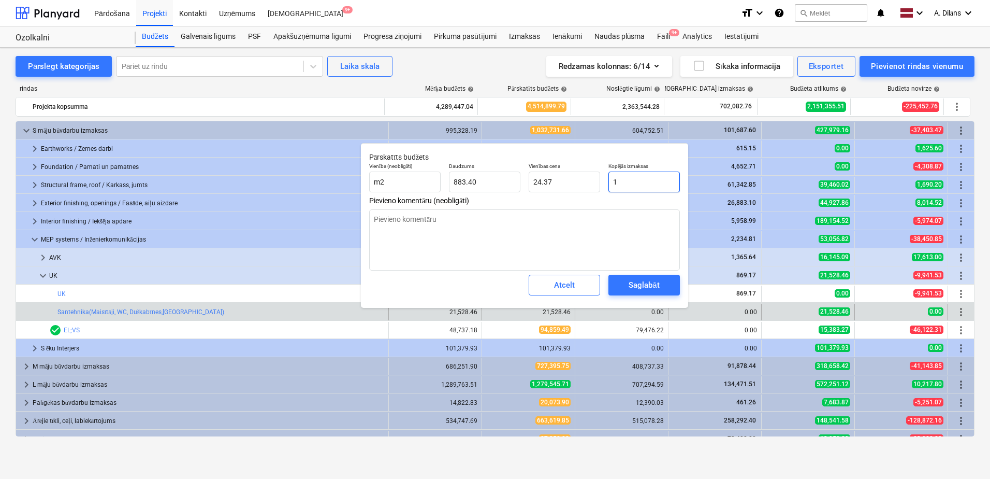
type input "0.00"
type textarea "x"
type input "15"
type input "0.02"
type textarea "x"
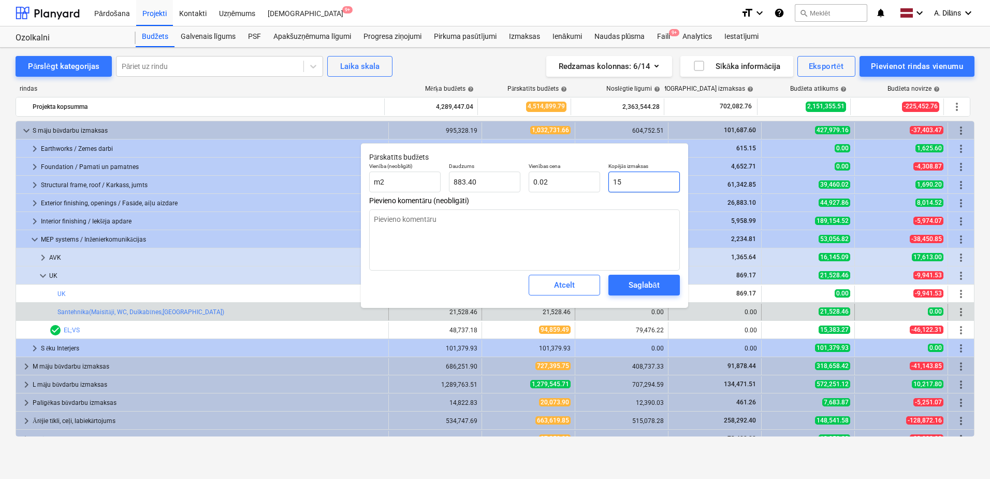
type input "150"
type input "0.17"
type textarea "x"
type input "1500"
type input "1.70"
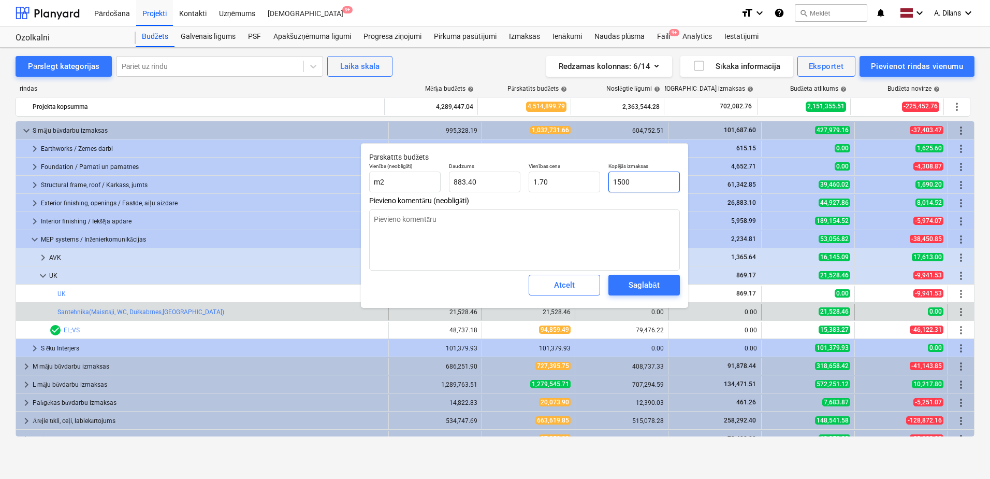
type input "15000"
type textarea "x"
type input "16.98"
type textarea "x"
type input "150000"
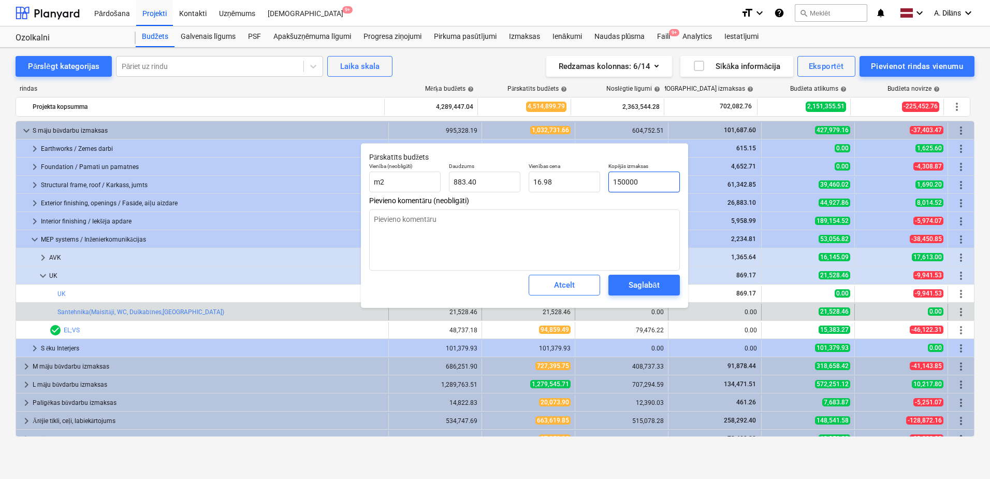
type input "169.80"
type textarea "x"
type input "15000"
type input "16.98"
type input "15000"
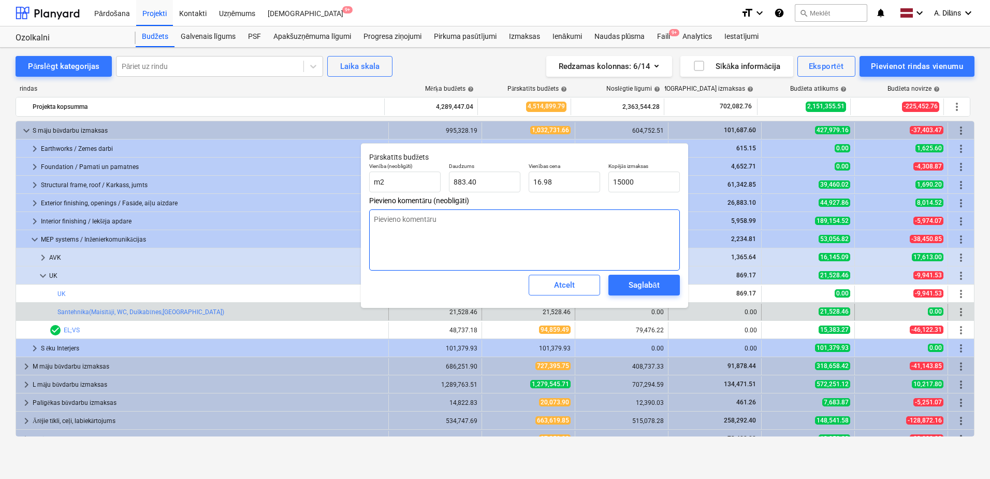
type textarea "x"
type input "15,000.00"
click at [595, 231] on textarea at bounding box center [524, 239] width 311 height 61
click at [645, 286] on div "Saglabāt" at bounding box center [644, 284] width 31 height 13
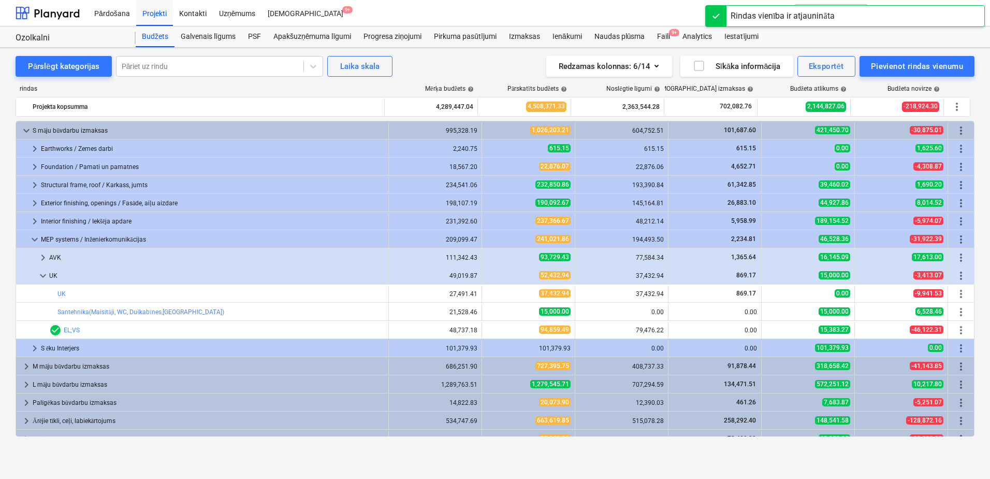
scroll to position [29, 0]
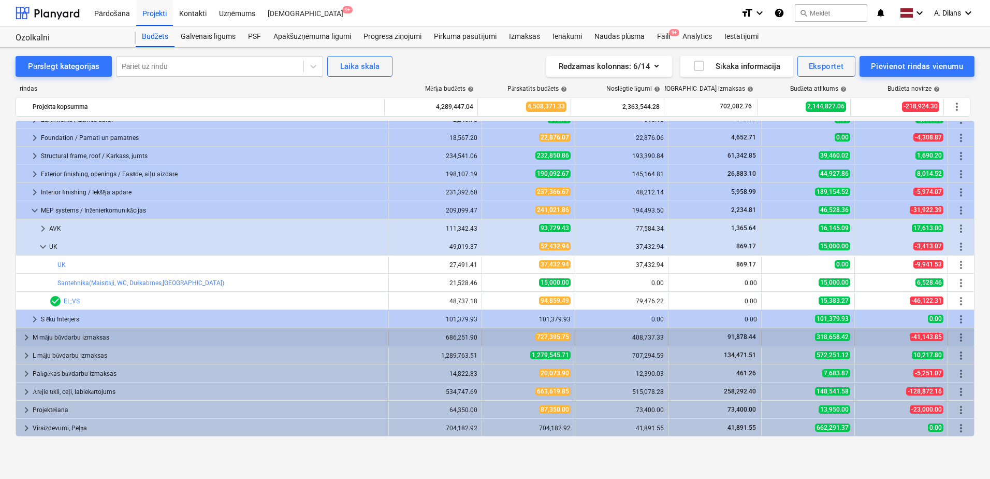
click at [30, 335] on span "keyboard_arrow_right" at bounding box center [26, 337] width 12 height 12
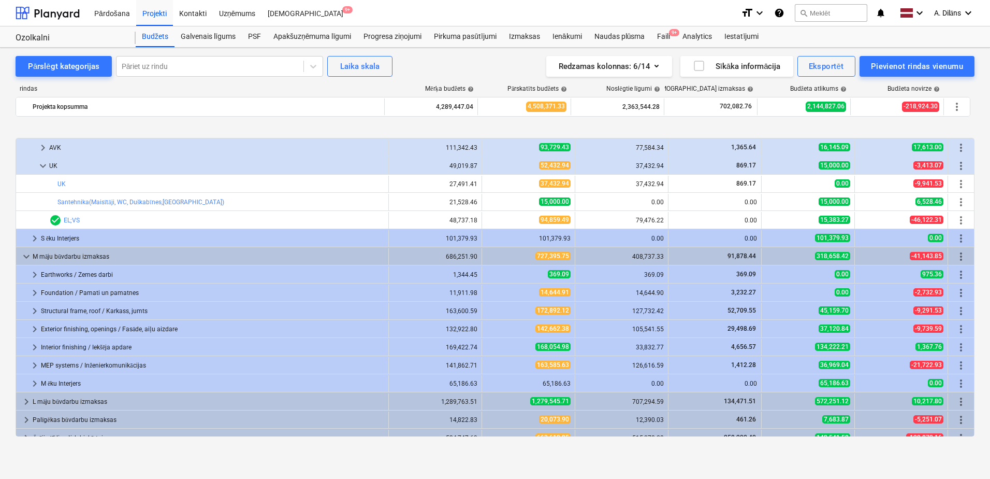
scroll to position [156, 0]
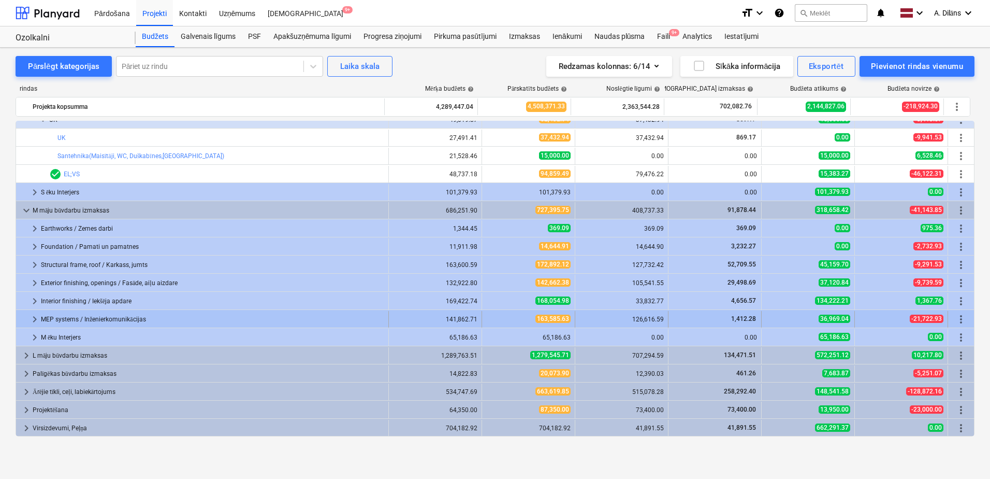
click at [36, 322] on span "keyboard_arrow_right" at bounding box center [34, 319] width 12 height 12
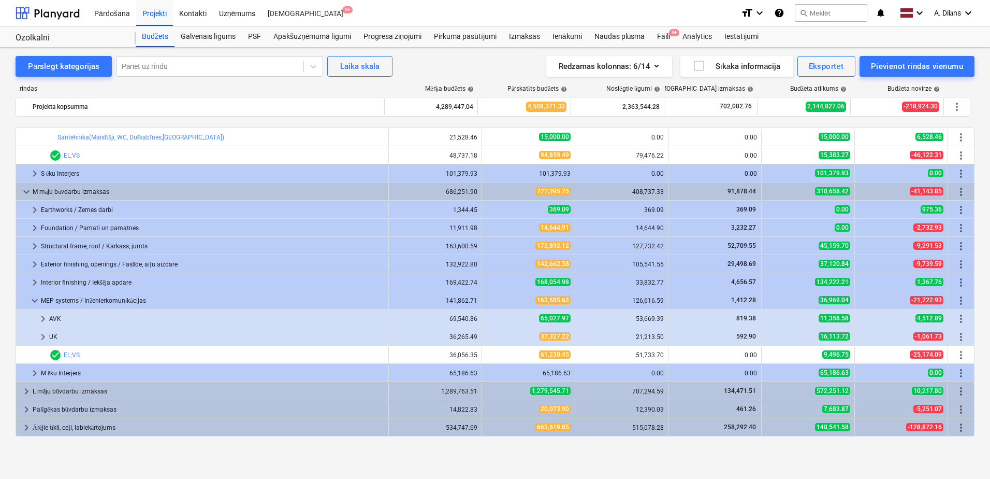
scroll to position [208, 0]
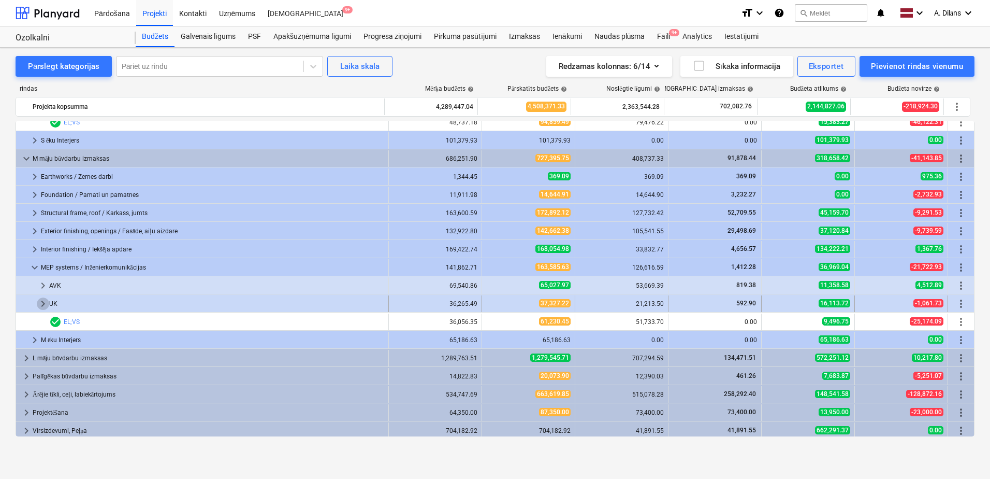
click at [44, 307] on span "keyboard_arrow_right" at bounding box center [43, 303] width 12 height 12
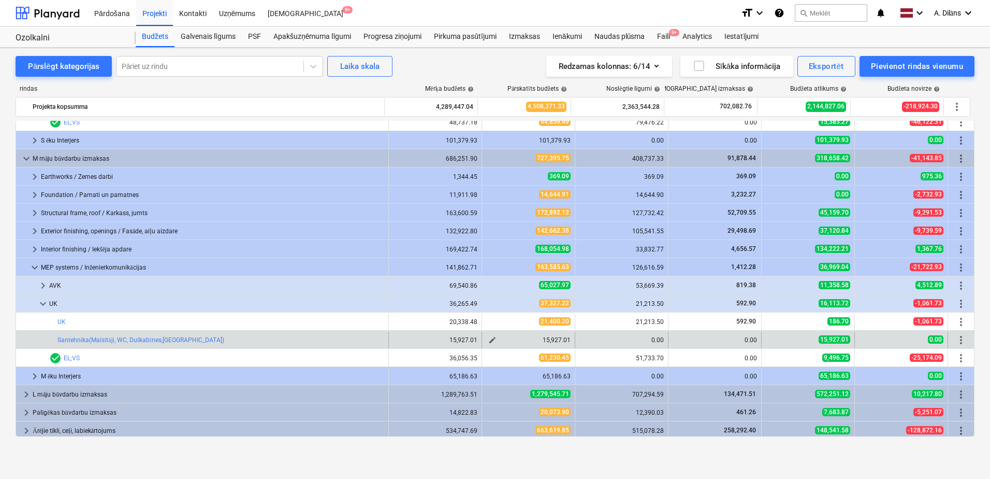
click at [488, 340] on span "edit" at bounding box center [492, 340] width 8 height 8
type textarea "x"
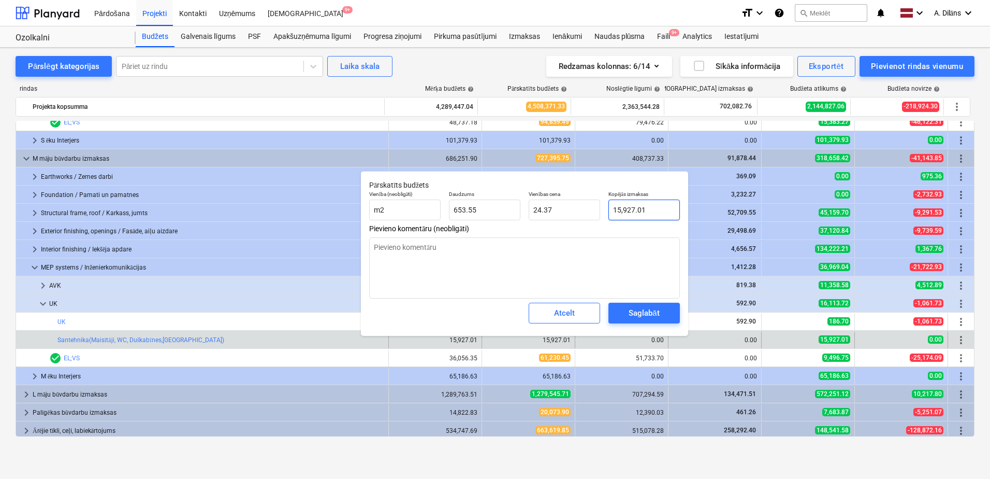
type input "15927.0135"
drag, startPoint x: 654, startPoint y: 209, endPoint x: 613, endPoint y: 208, distance: 40.9
click at [613, 208] on input "15927.0135" at bounding box center [643, 209] width 71 height 21
type textarea "x"
type input "1"
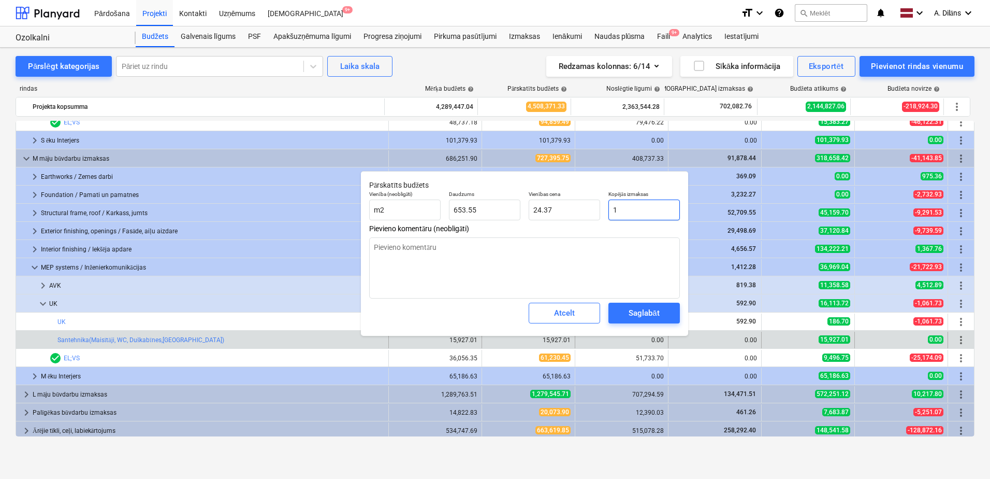
type input "0.00"
type textarea "x"
type input "10"
type input "0.02"
type textarea "x"
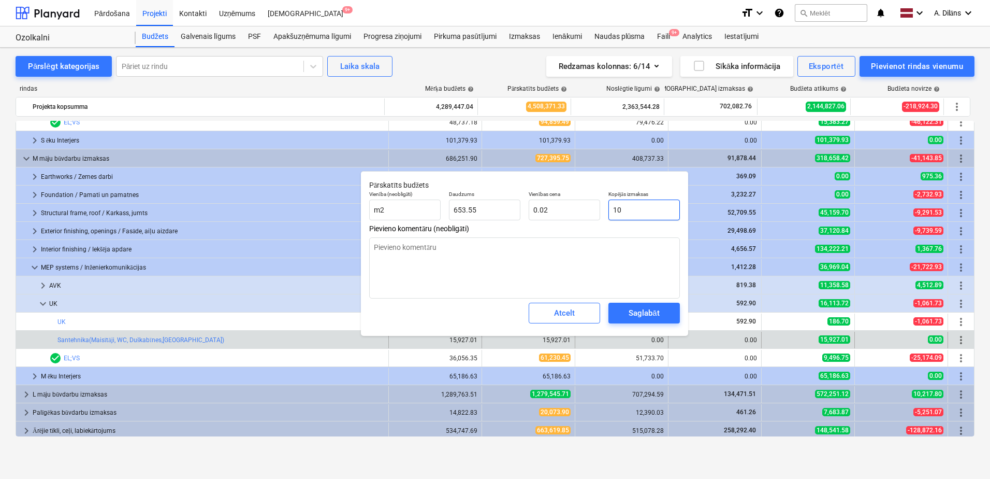
type input "100"
type input "0.15"
type textarea "x"
type input "1000"
type input "1.53"
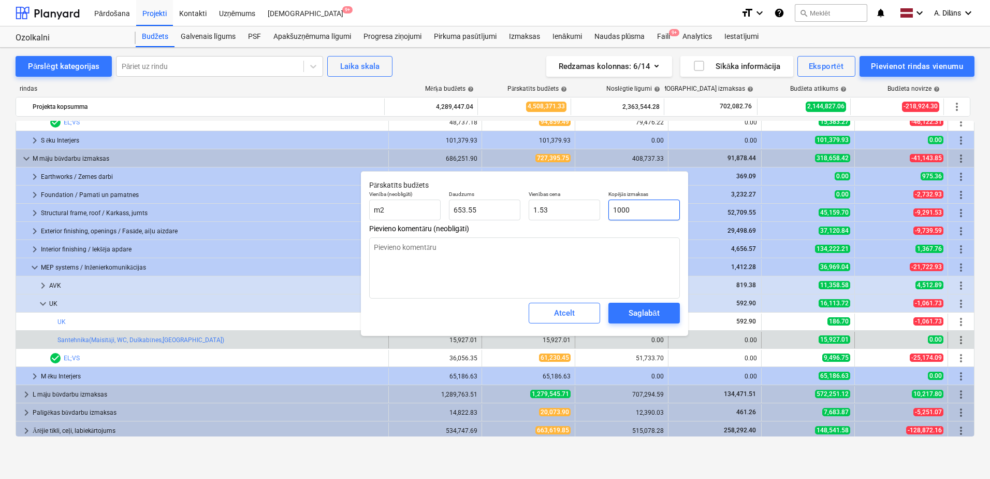
type textarea "x"
type input "10000"
type input "15.30"
type input "10000"
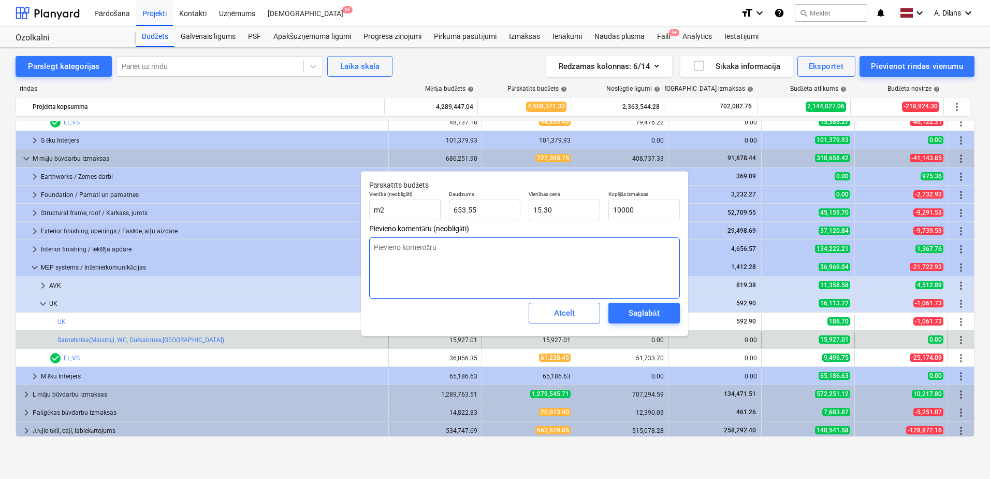
type textarea "x"
type input "10,000.00"
click at [616, 249] on textarea at bounding box center [524, 267] width 311 height 61
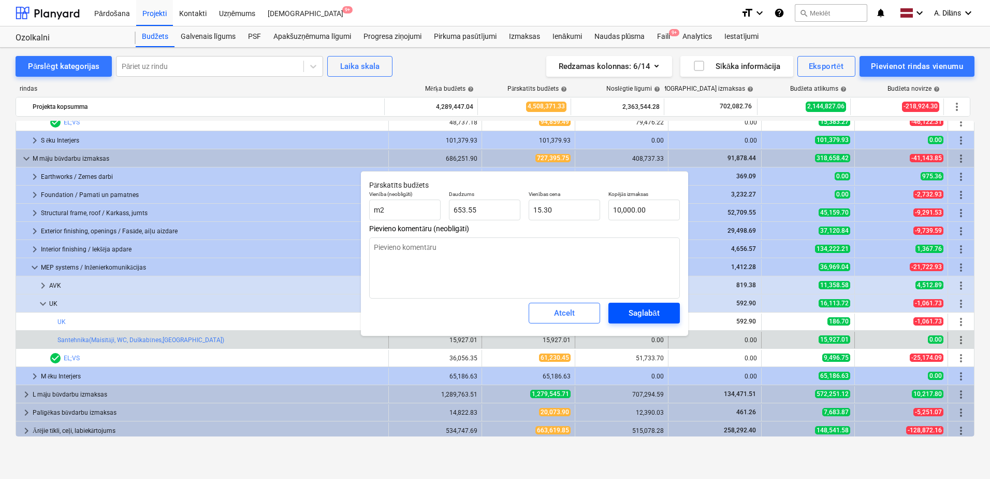
click at [649, 310] on div "Saglabāt" at bounding box center [644, 312] width 31 height 13
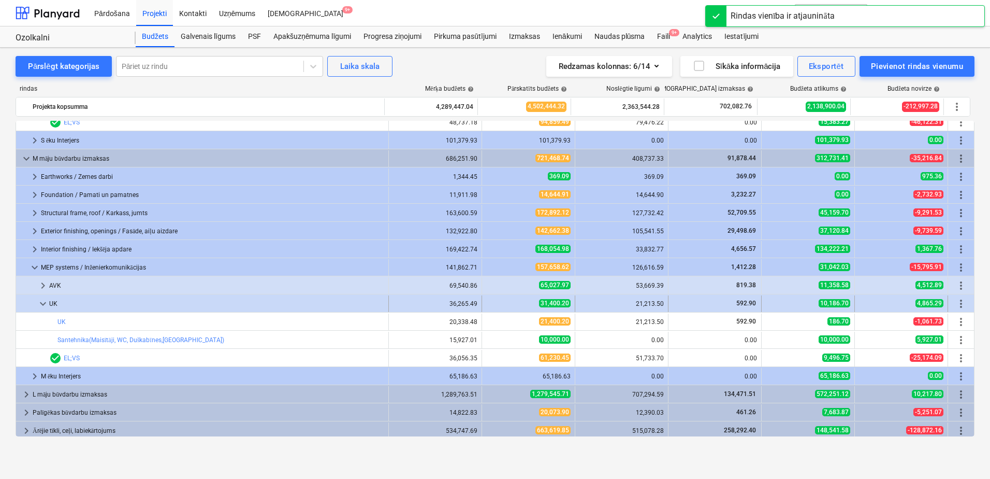
click at [45, 304] on span "keyboard_arrow_down" at bounding box center [43, 303] width 12 height 12
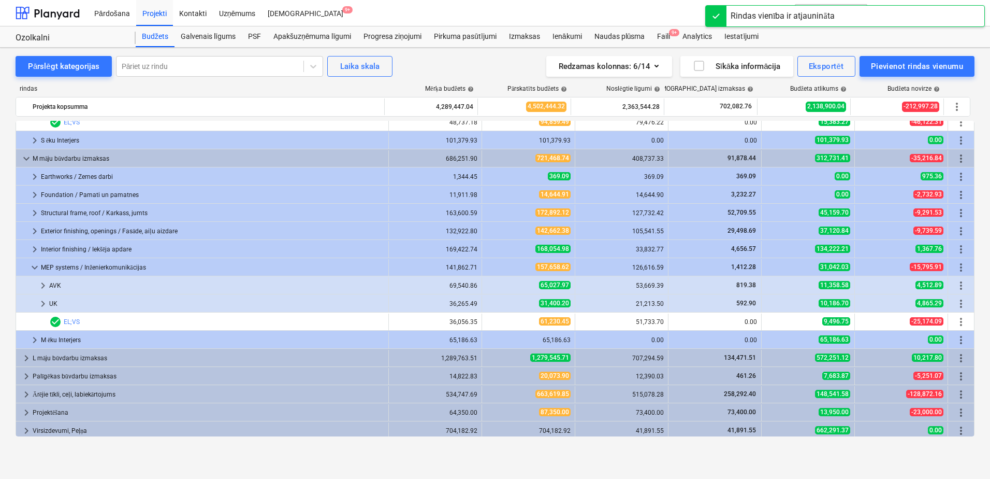
scroll to position [210, 0]
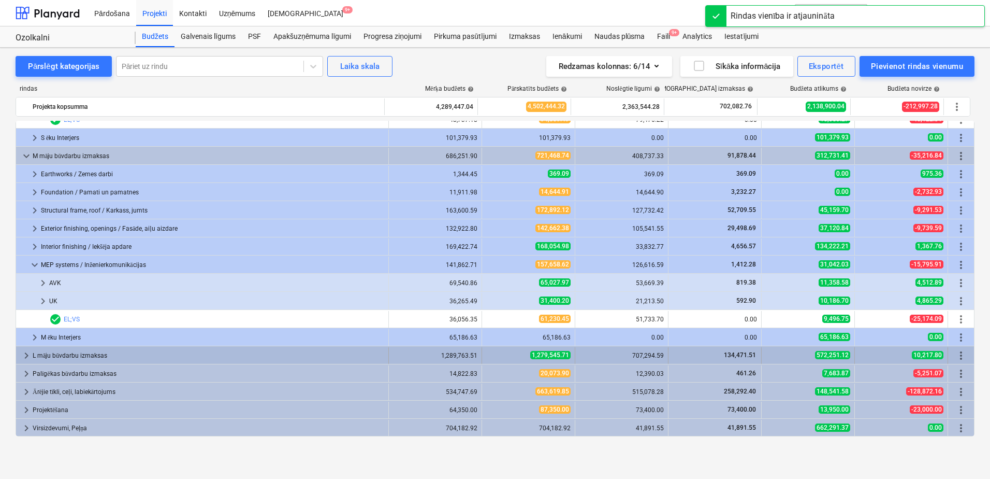
click at [28, 352] on span "keyboard_arrow_right" at bounding box center [26, 355] width 12 height 12
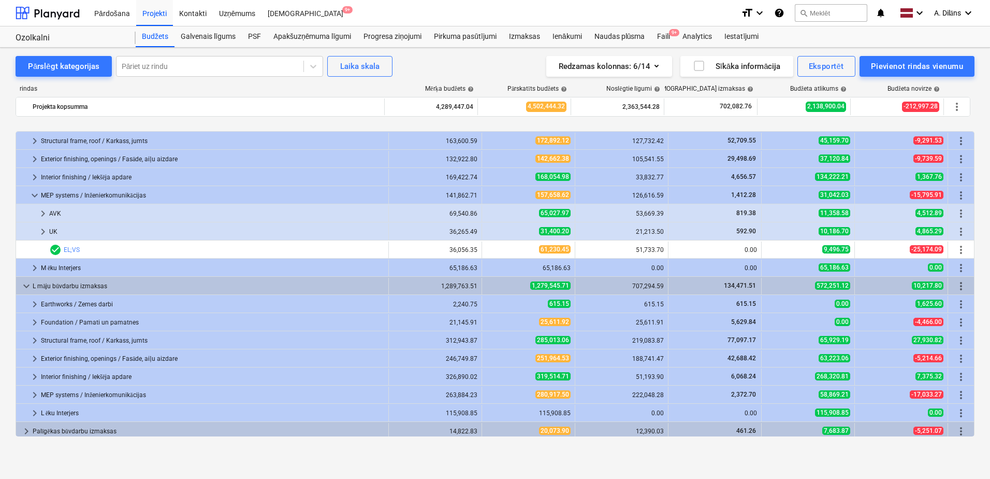
scroll to position [337, 0]
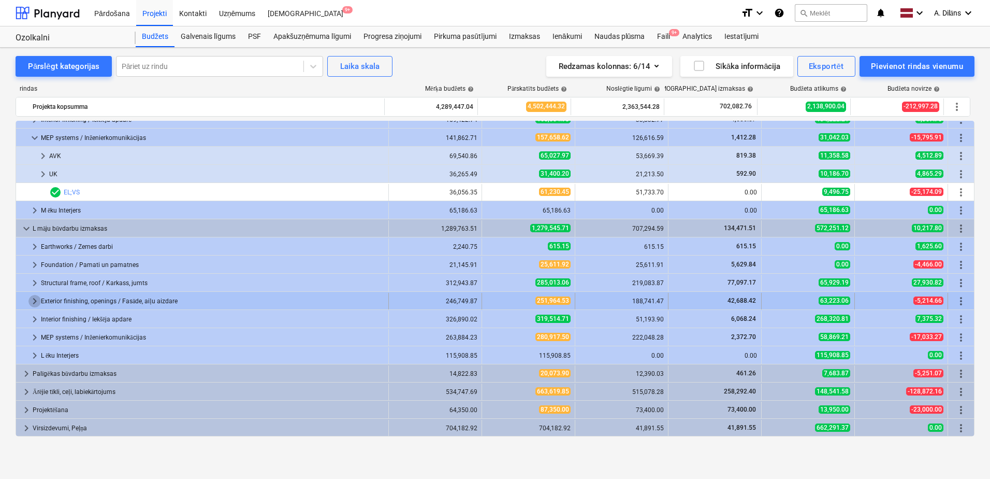
click at [33, 299] on span "keyboard_arrow_right" at bounding box center [34, 301] width 12 height 12
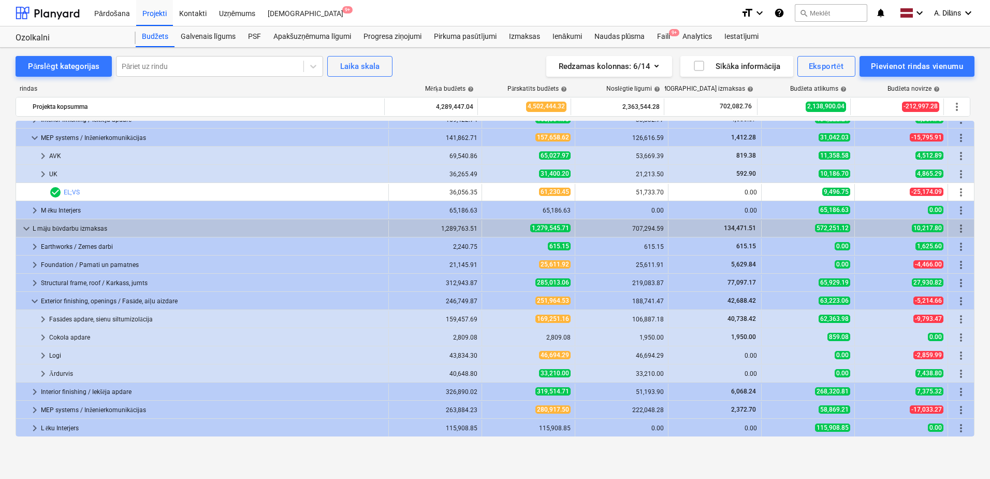
click at [33, 299] on span "keyboard_arrow_down" at bounding box center [34, 301] width 12 height 12
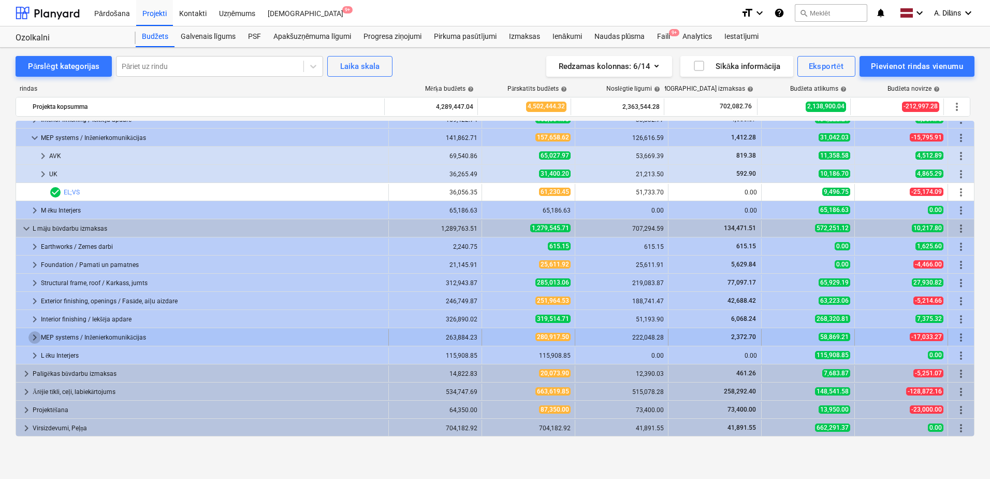
click at [34, 337] on span "keyboard_arrow_right" at bounding box center [34, 337] width 12 height 12
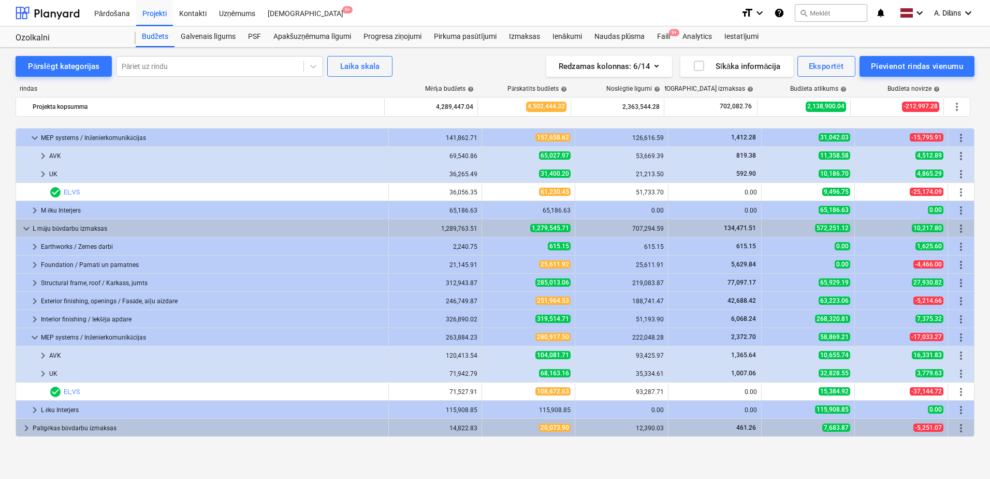
scroll to position [389, 0]
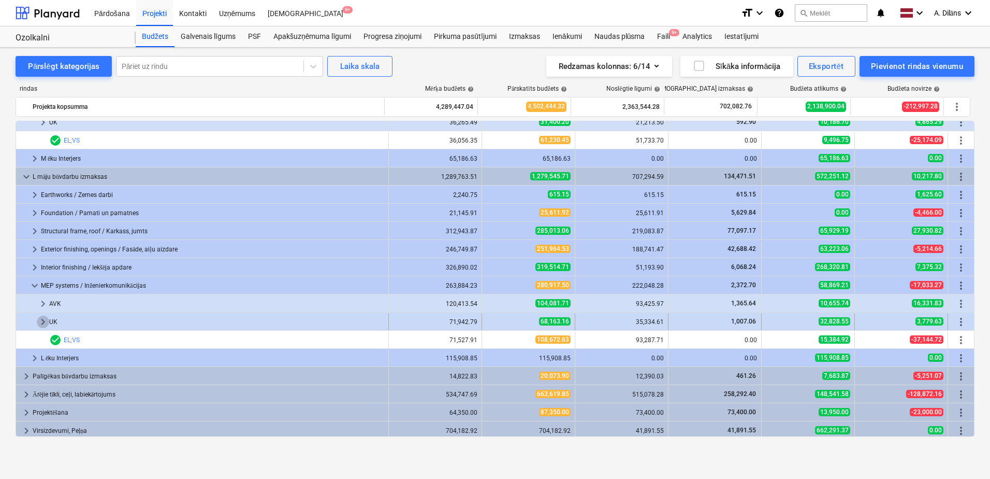
click at [42, 315] on span "keyboard_arrow_right" at bounding box center [43, 321] width 12 height 12
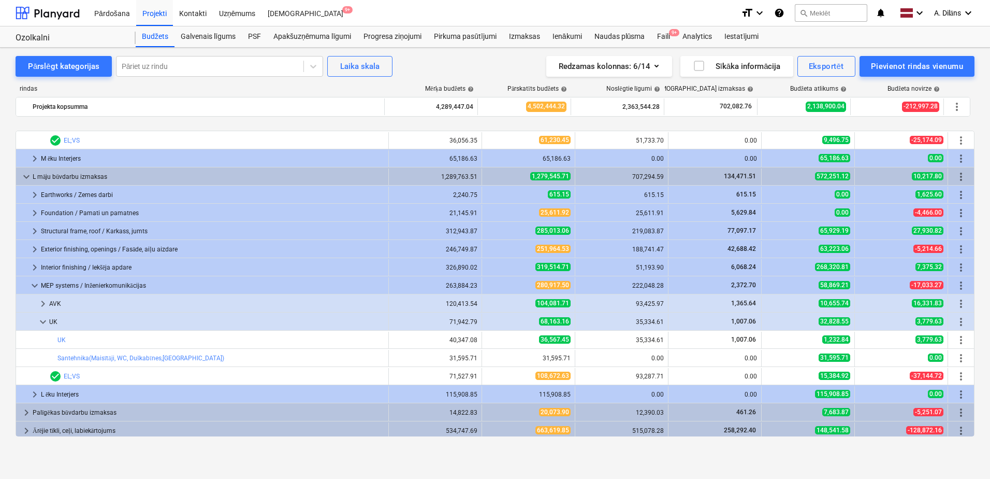
scroll to position [428, 0]
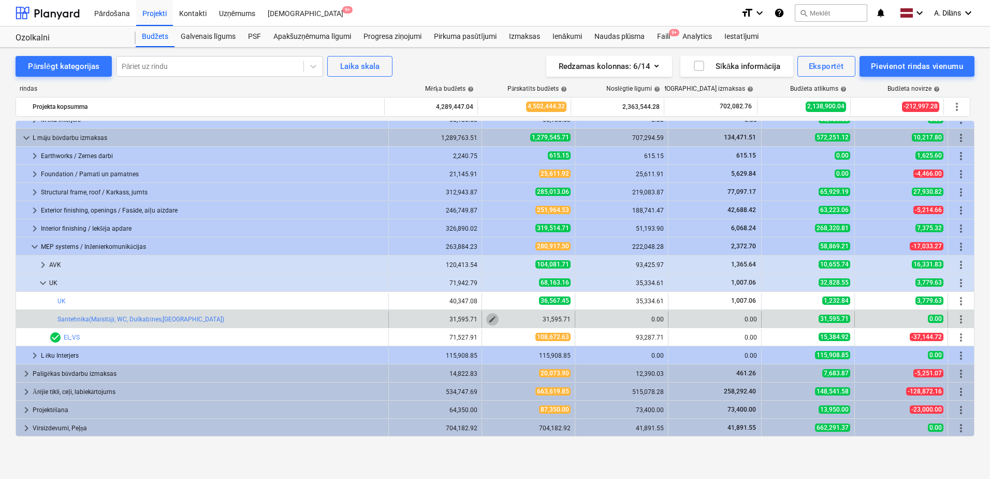
click at [489, 319] on span "edit" at bounding box center [492, 319] width 8 height 8
type textarea "x"
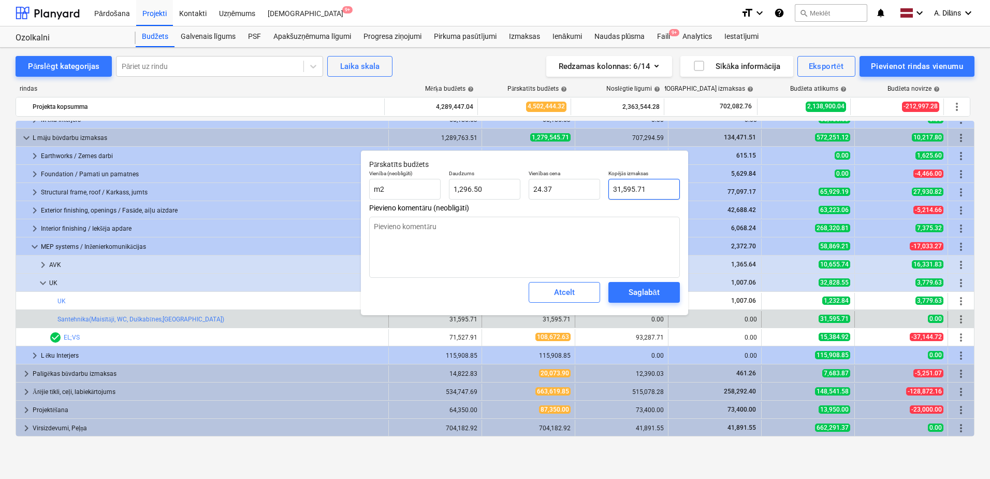
type input "31595.705"
drag, startPoint x: 651, startPoint y: 189, endPoint x: 606, endPoint y: 187, distance: 45.1
click at [606, 187] on div "Kopējās izmaksas 31595.705" at bounding box center [644, 185] width 80 height 38
type textarea "x"
type input "1"
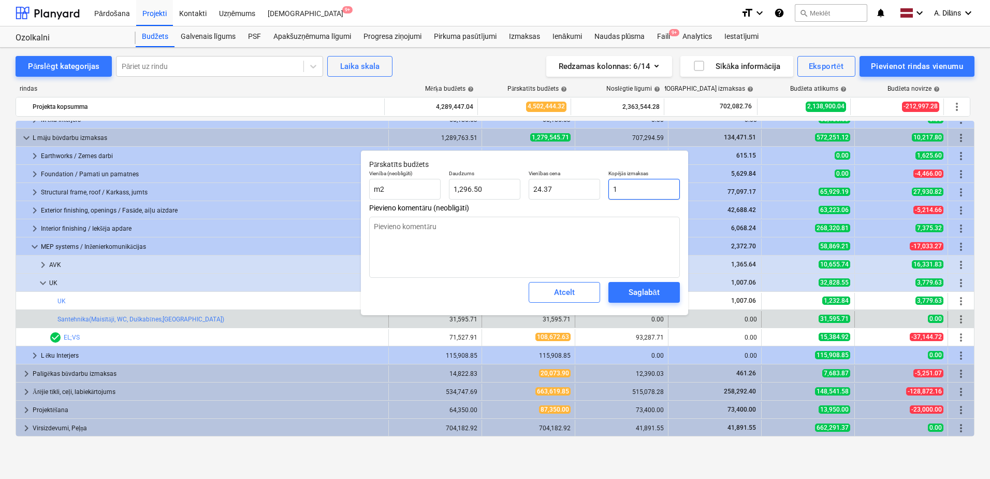
type input "0.00"
type textarea "x"
type input "15"
type input "0.01"
type textarea "x"
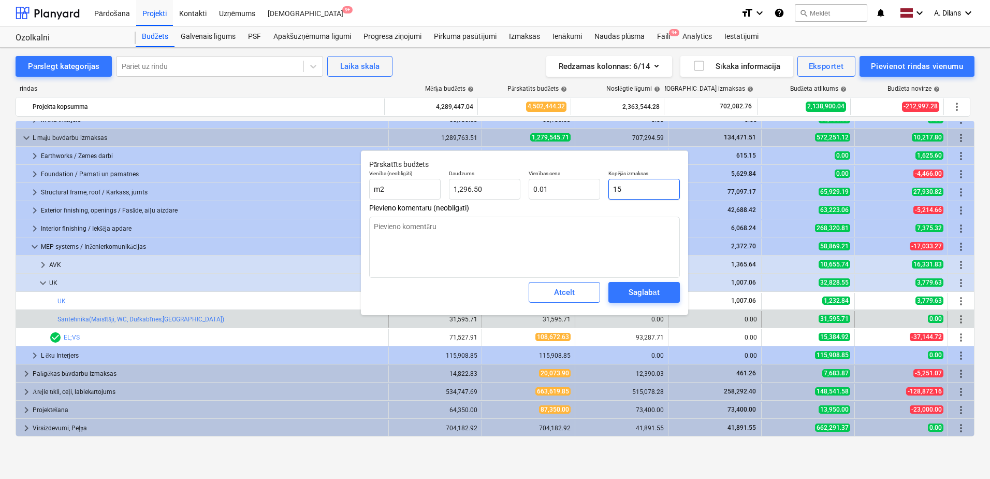
type input "150"
type input "0.12"
type textarea "x"
type input "1500"
type input "1.16"
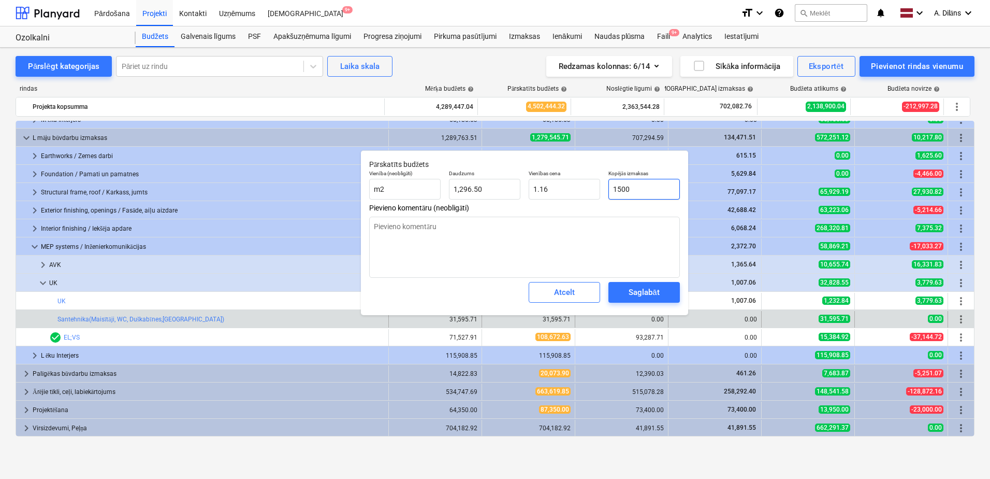
type textarea "x"
type input "15000"
type input "11.57"
type input "15000"
type textarea "x"
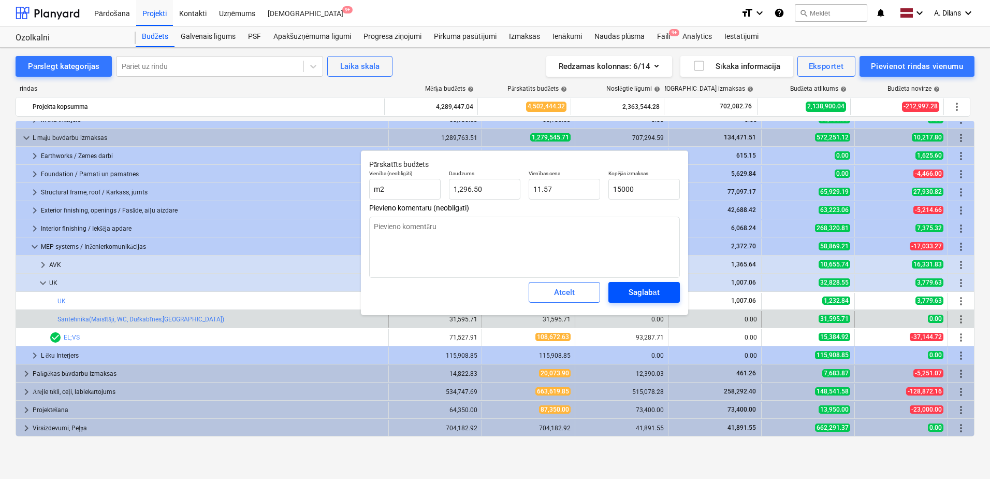
type input "15,000.00"
click at [642, 289] on div "Saglabāt" at bounding box center [644, 291] width 31 height 13
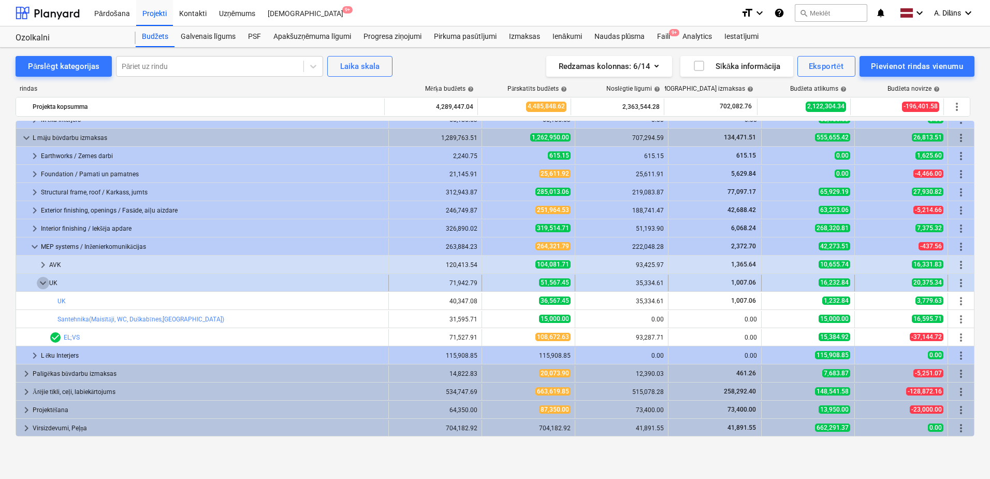
click at [40, 281] on span "keyboard_arrow_down" at bounding box center [43, 283] width 12 height 12
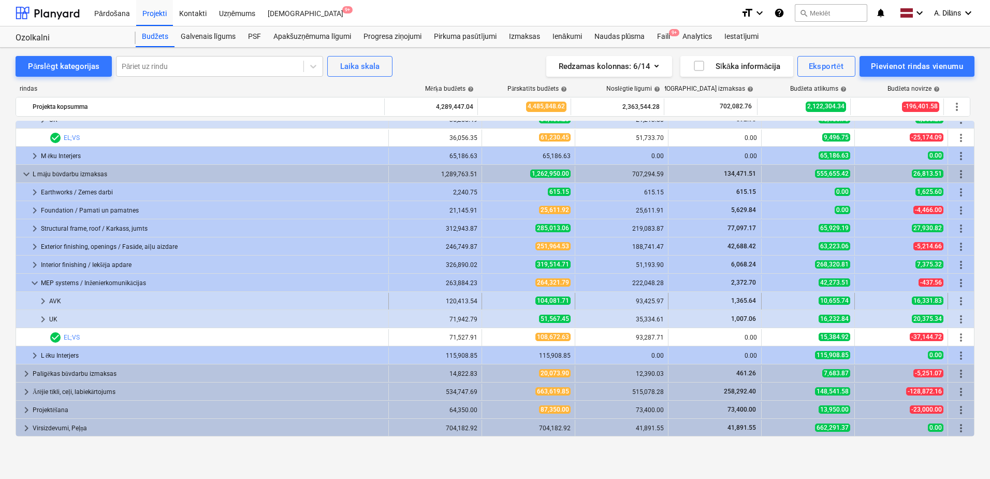
click at [46, 302] on span "keyboard_arrow_right" at bounding box center [43, 301] width 12 height 12
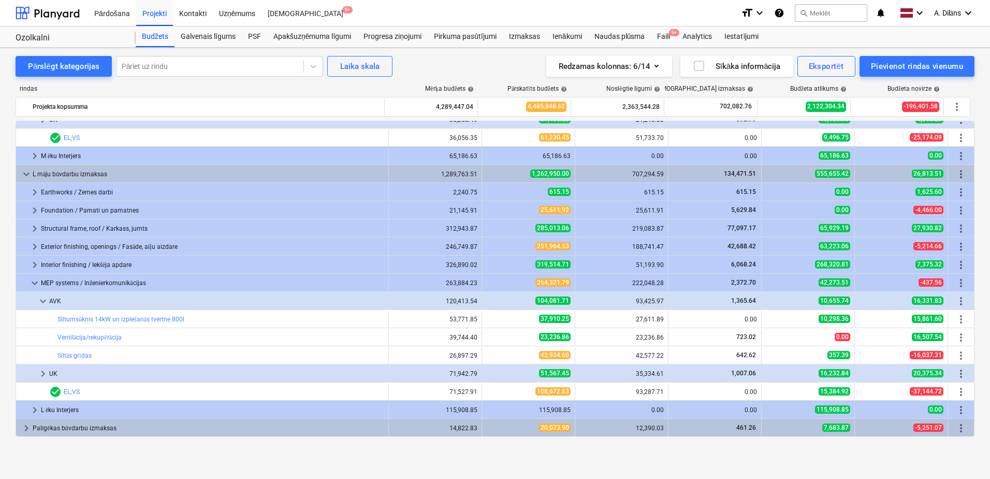
click at [46, 302] on span "keyboard_arrow_down" at bounding box center [43, 301] width 12 height 12
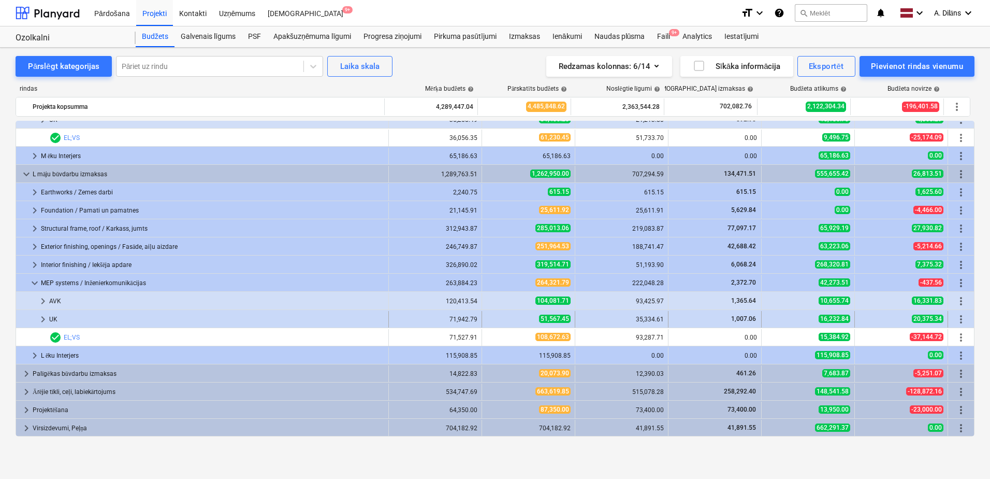
click at [46, 320] on span "keyboard_arrow_right" at bounding box center [43, 319] width 12 height 12
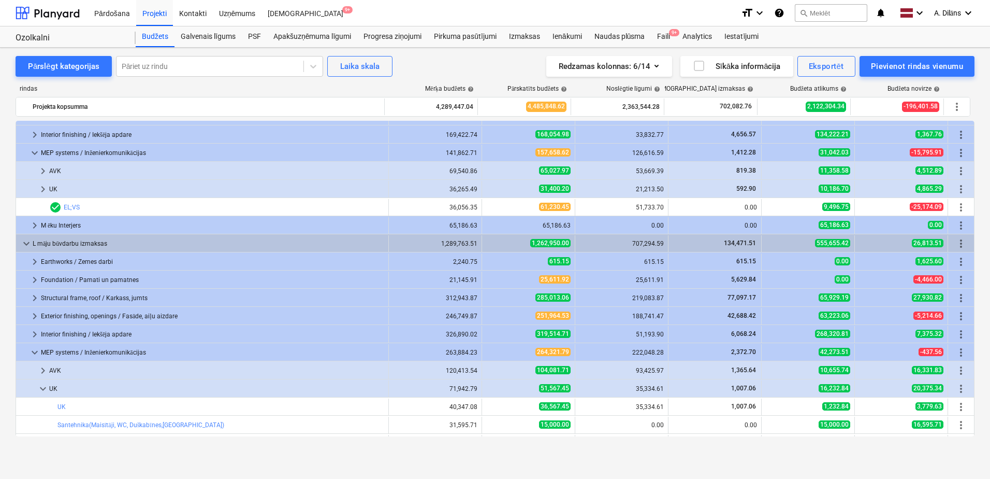
scroll to position [340, 0]
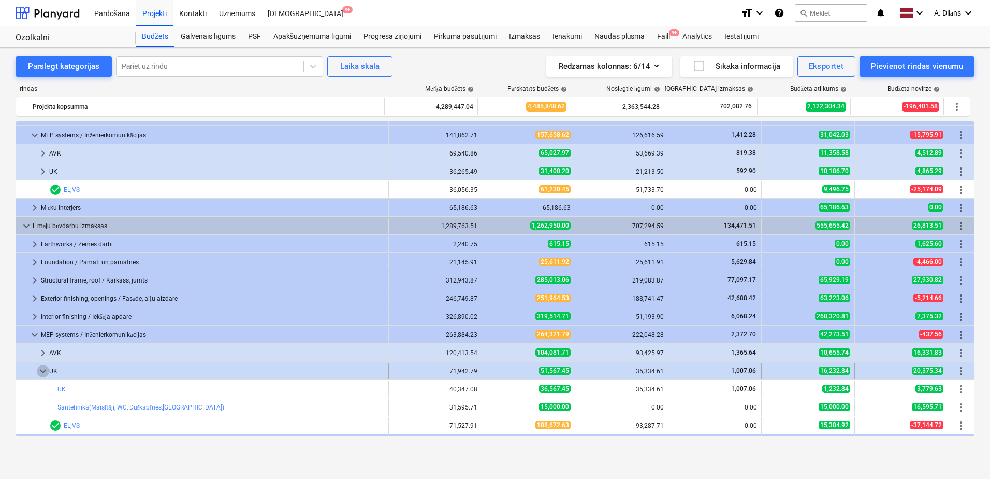
click at [37, 369] on span "keyboard_arrow_down" at bounding box center [43, 371] width 12 height 12
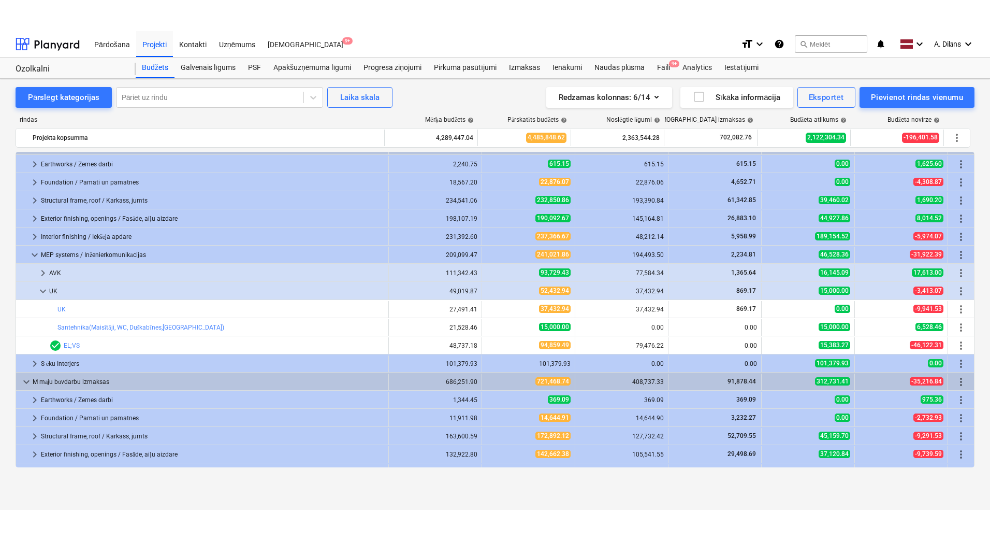
scroll to position [0, 0]
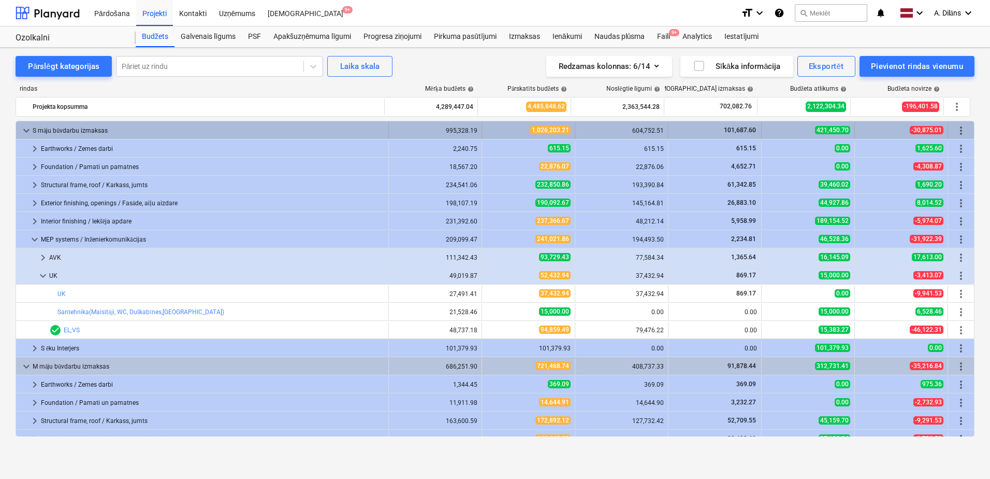
click at [44, 127] on div "S māju būvdarbu izmaksas" at bounding box center [209, 130] width 352 height 17
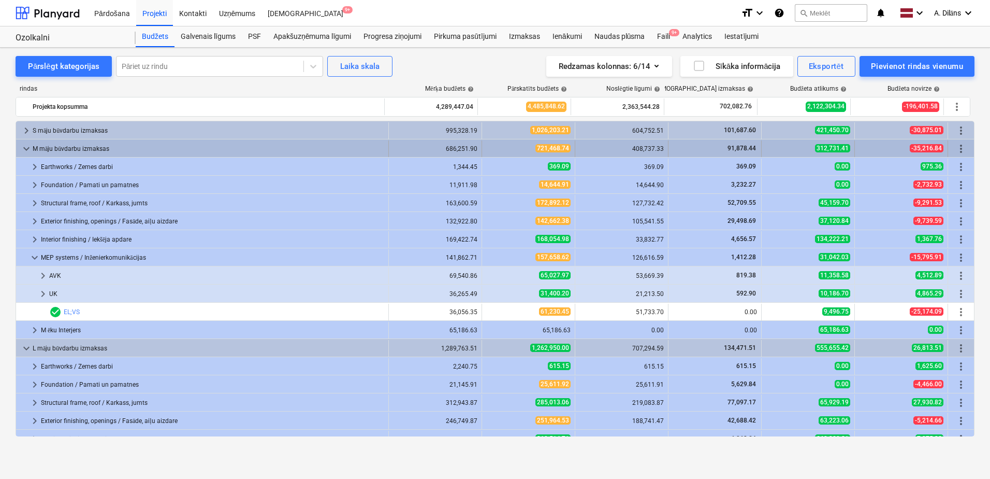
click at [37, 143] on div "M māju būvdarbu izmaksas" at bounding box center [209, 148] width 352 height 17
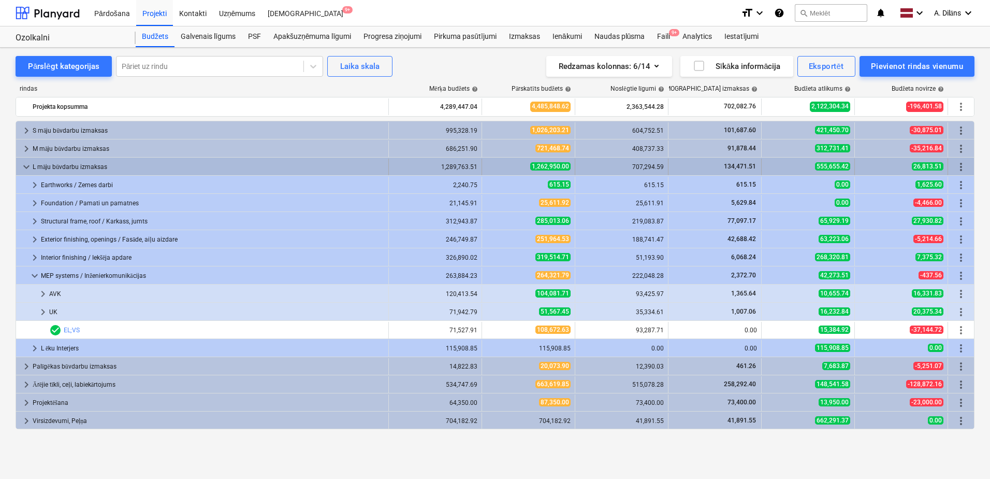
click at [37, 169] on div "L māju būvdarbu izmaksas" at bounding box center [209, 166] width 352 height 17
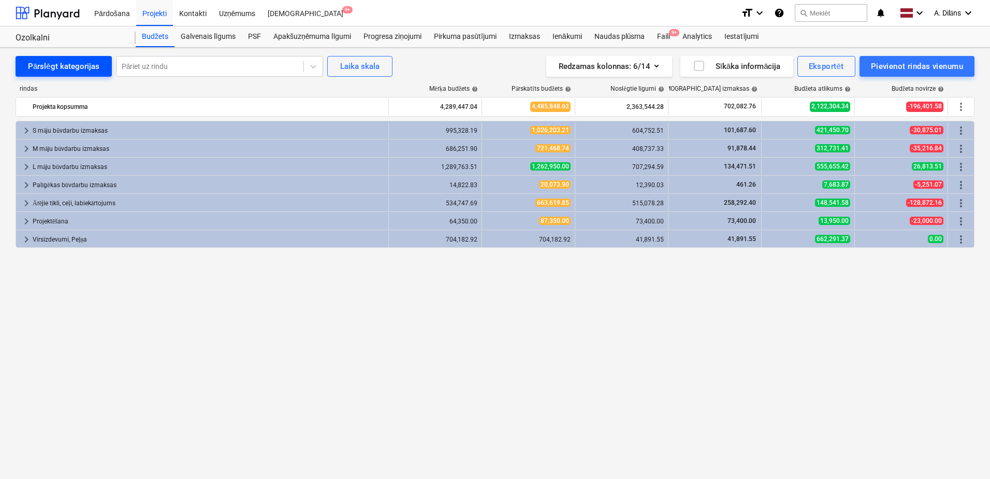
click at [59, 64] on div "Pārslēgt kategorijas" at bounding box center [63, 66] width 71 height 13
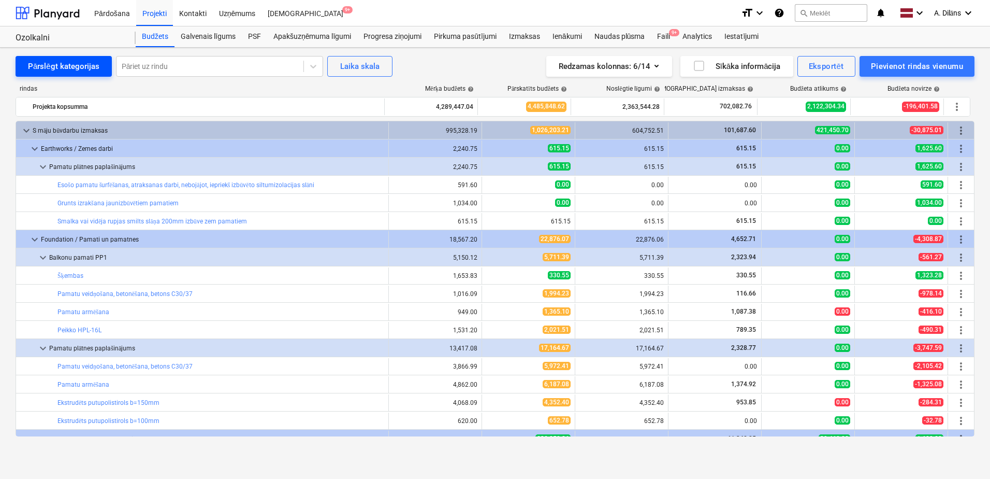
click at [59, 64] on div "Pārslēgt kategorijas" at bounding box center [63, 66] width 71 height 13
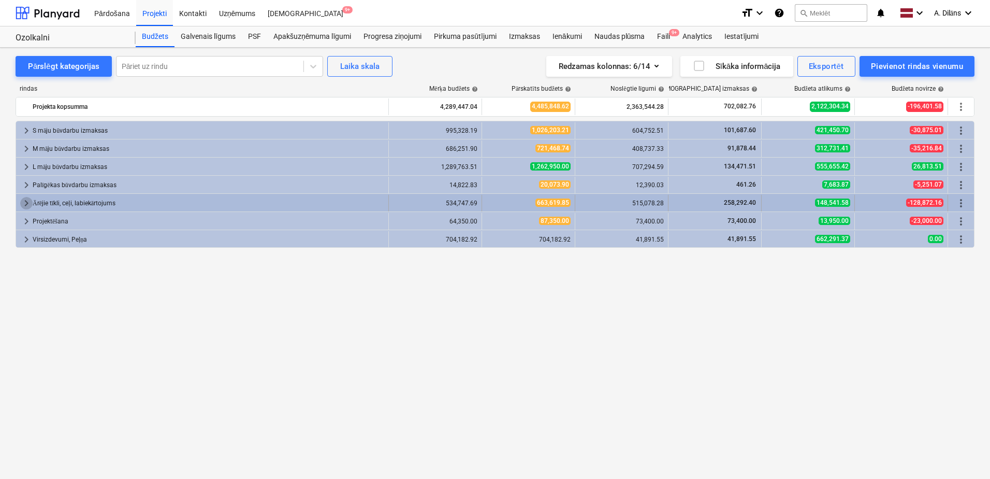
click at [26, 203] on span "keyboard_arrow_right" at bounding box center [26, 203] width 12 height 12
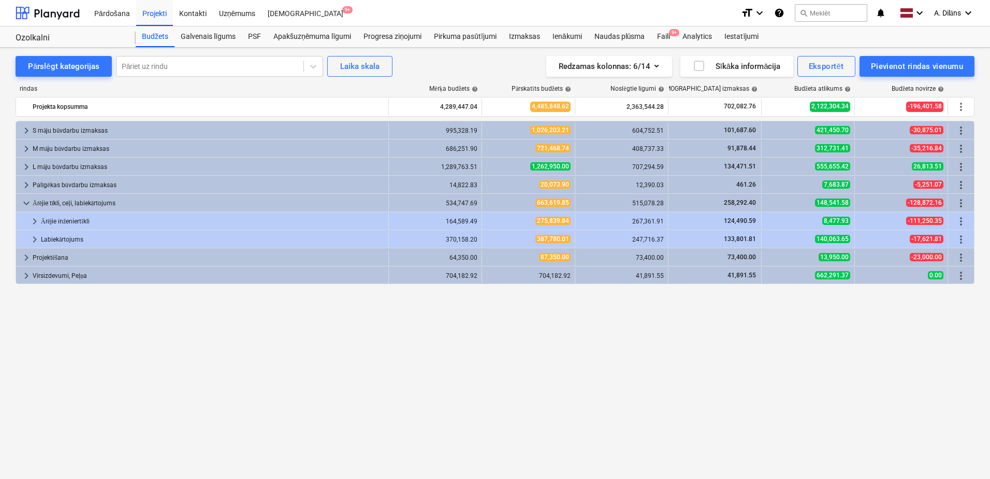
click at [26, 203] on span "keyboard_arrow_down" at bounding box center [26, 203] width 12 height 12
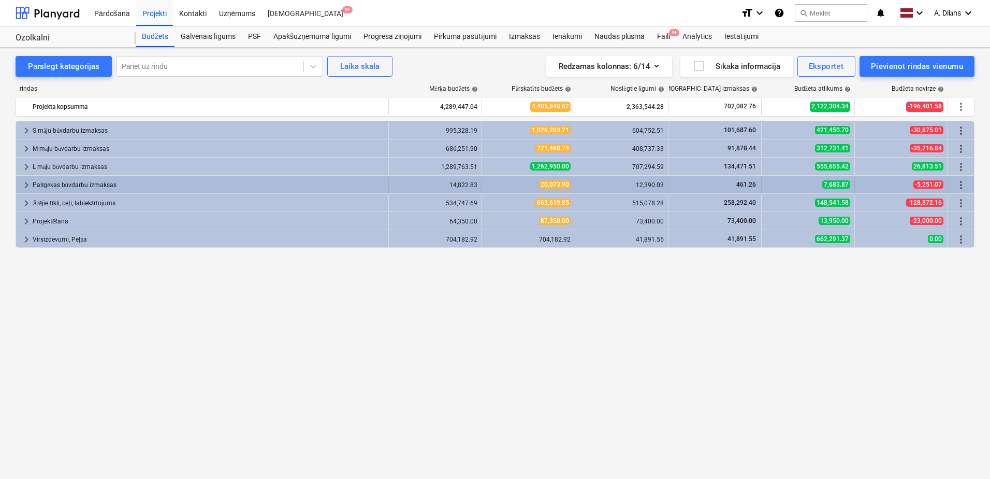
click at [25, 184] on span "keyboard_arrow_right" at bounding box center [26, 185] width 12 height 12
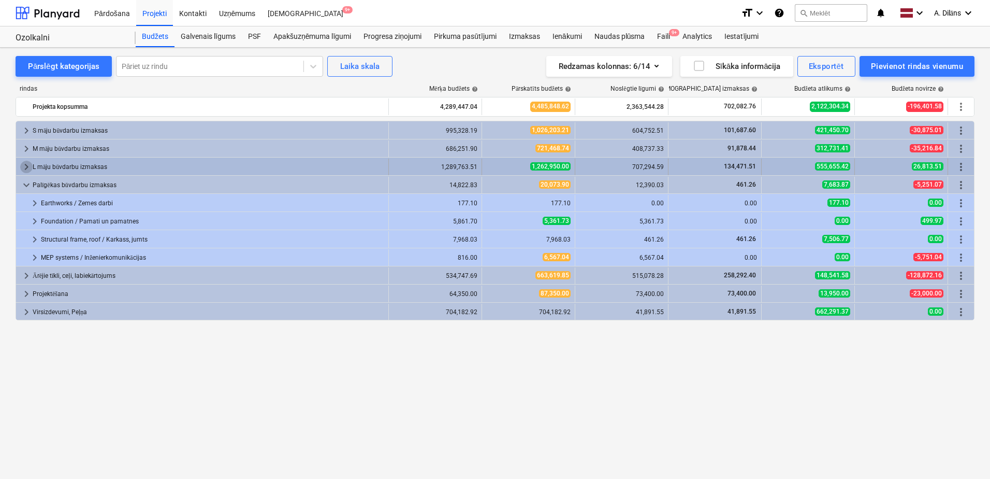
click at [26, 165] on span "keyboard_arrow_right" at bounding box center [26, 167] width 12 height 12
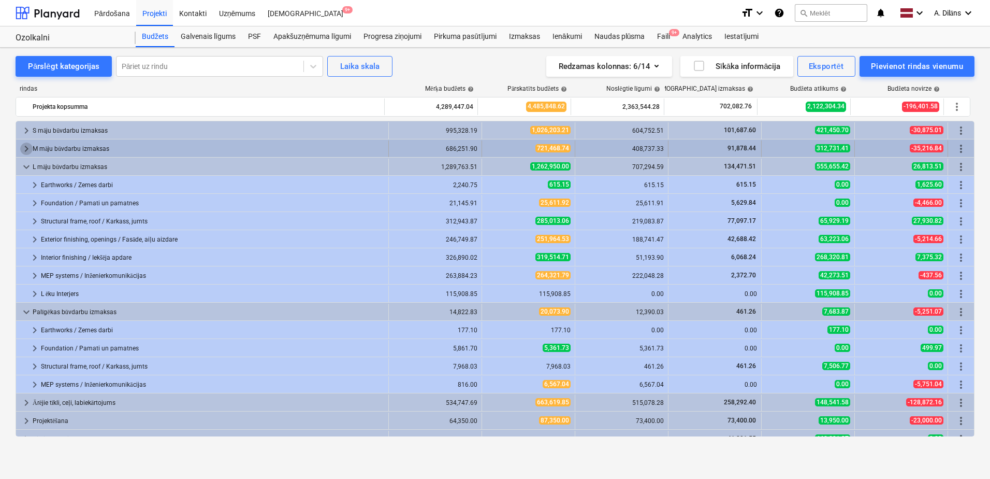
click at [25, 152] on span "keyboard_arrow_right" at bounding box center [26, 148] width 12 height 12
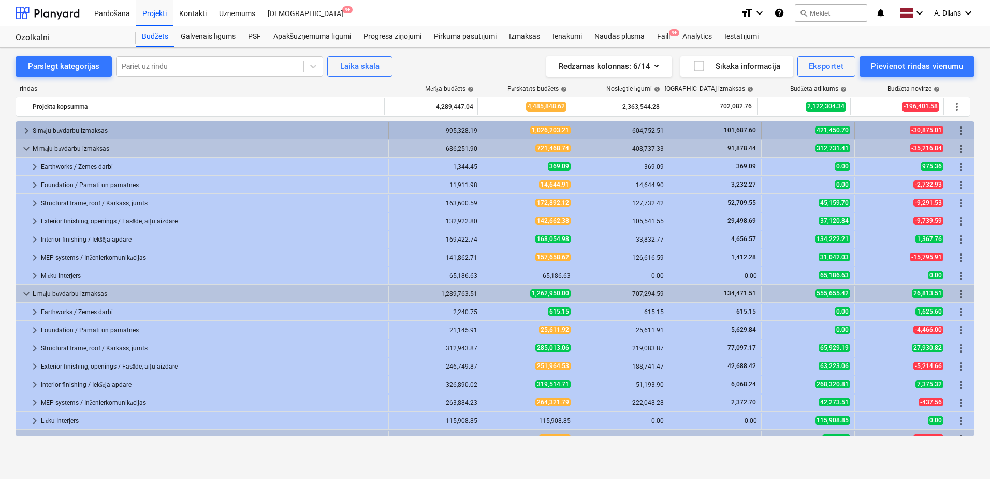
click at [25, 130] on span "keyboard_arrow_right" at bounding box center [26, 130] width 12 height 12
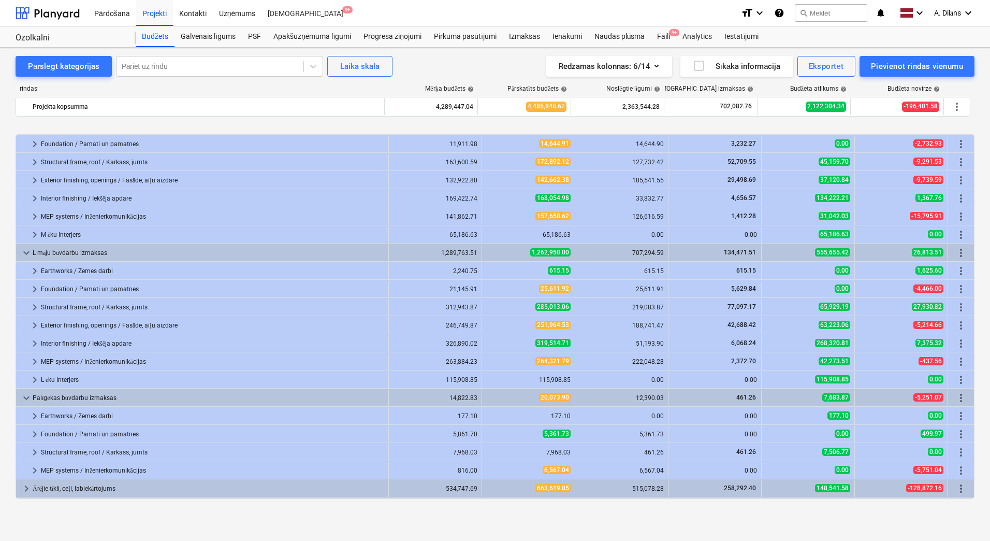
scroll to position [202, 0]
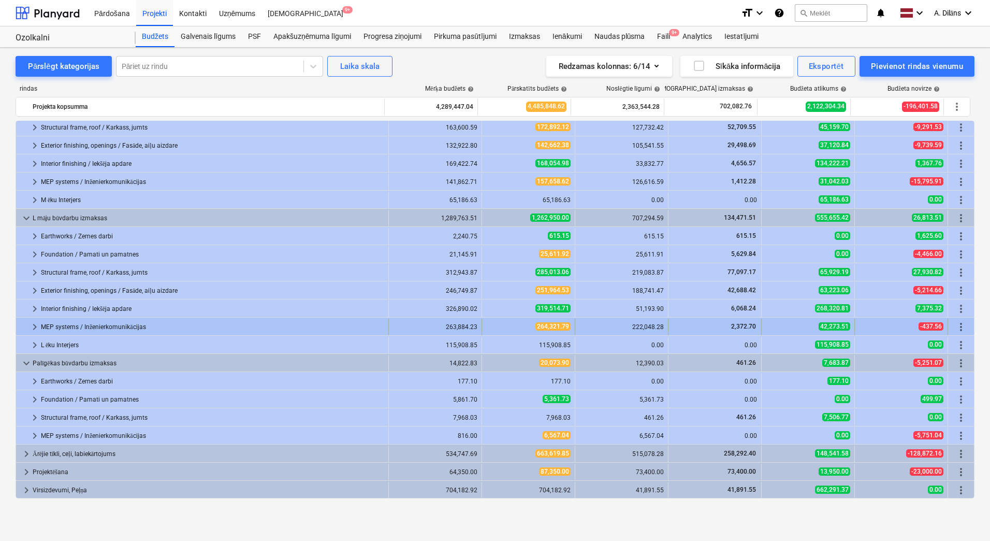
click at [36, 326] on span "keyboard_arrow_right" at bounding box center [34, 327] width 12 height 12
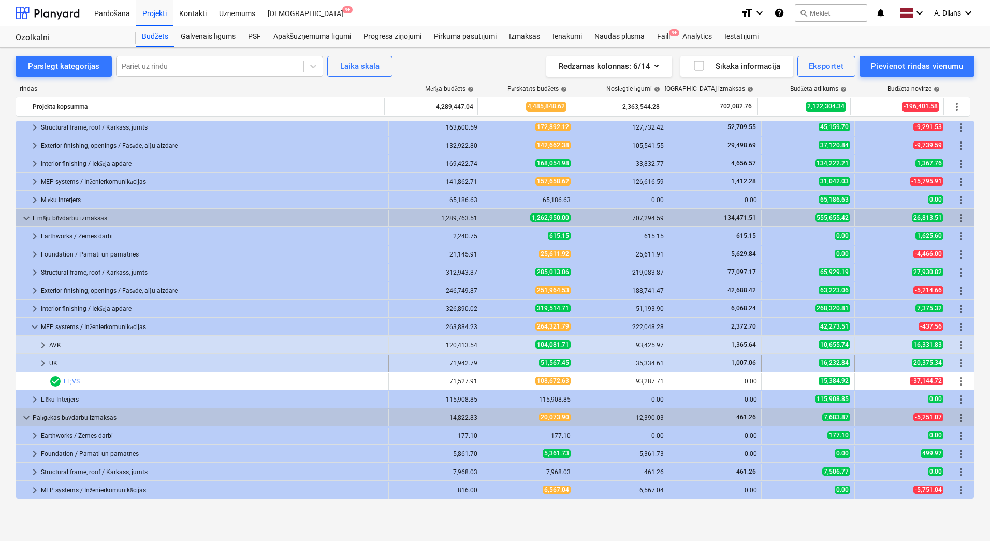
click at [41, 361] on span "keyboard_arrow_right" at bounding box center [43, 363] width 12 height 12
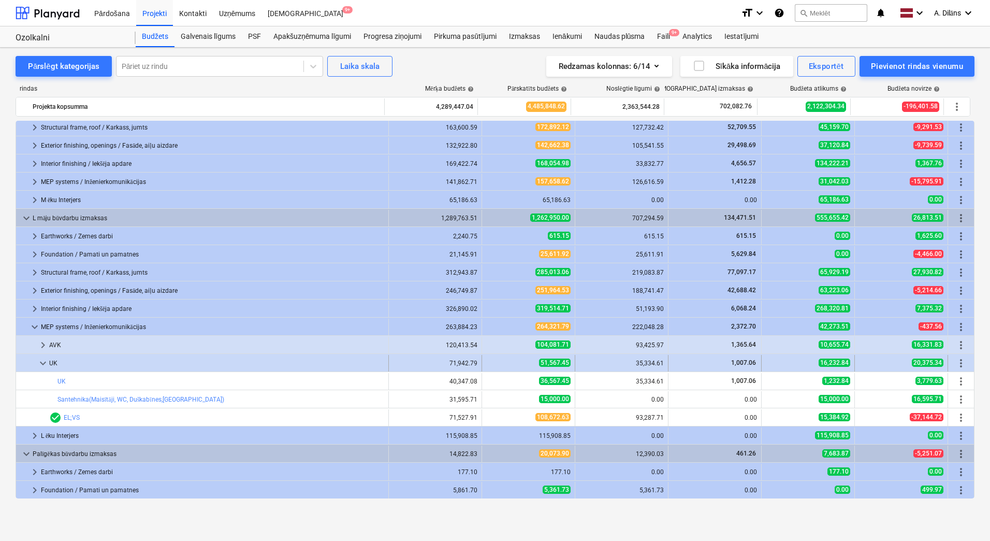
click at [42, 360] on span "keyboard_arrow_down" at bounding box center [43, 363] width 12 height 12
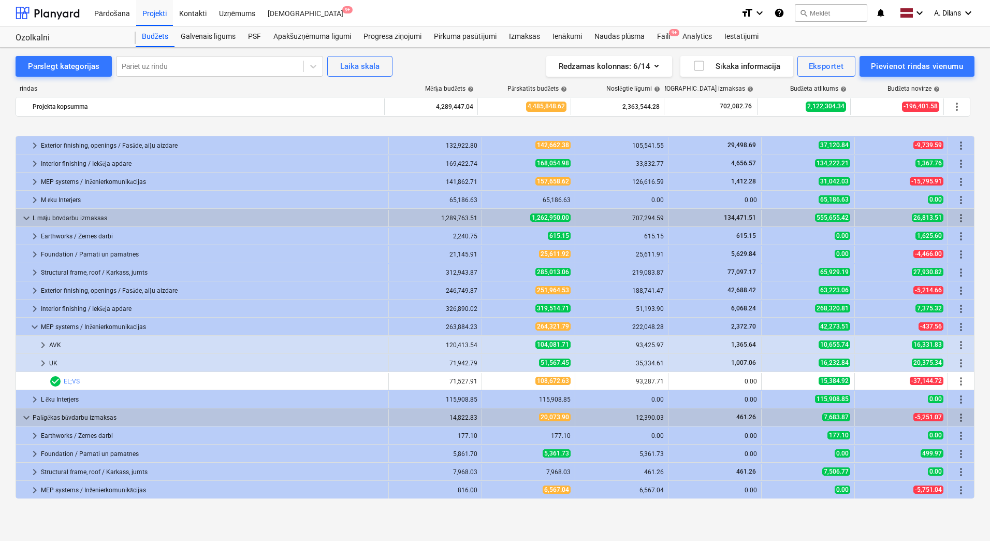
scroll to position [254, 0]
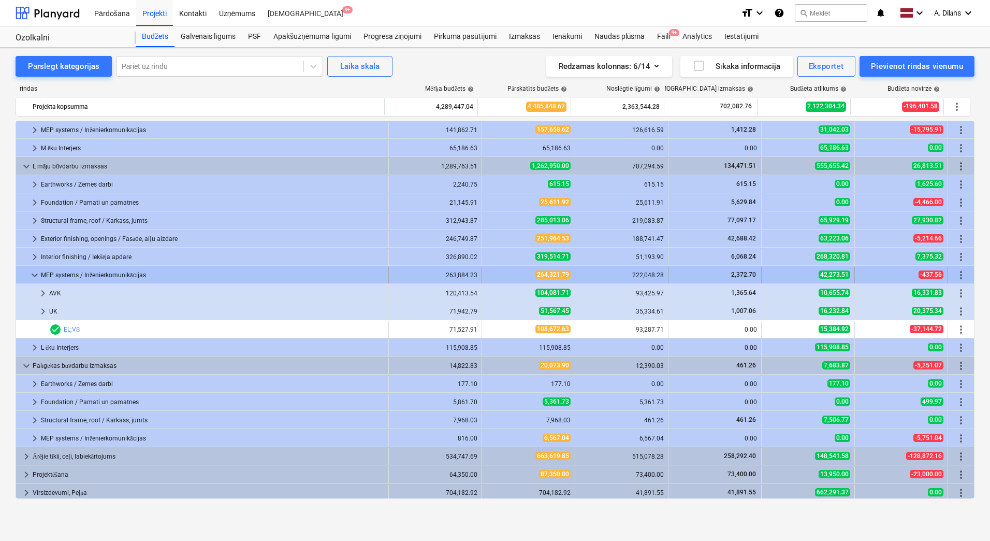
click at [36, 280] on span "keyboard_arrow_down" at bounding box center [34, 275] width 12 height 12
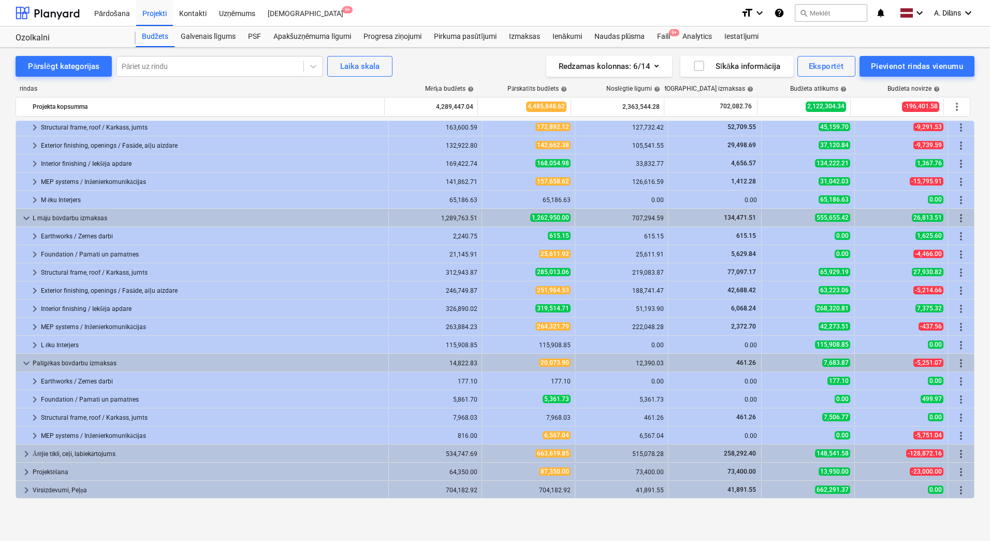
scroll to position [202, 0]
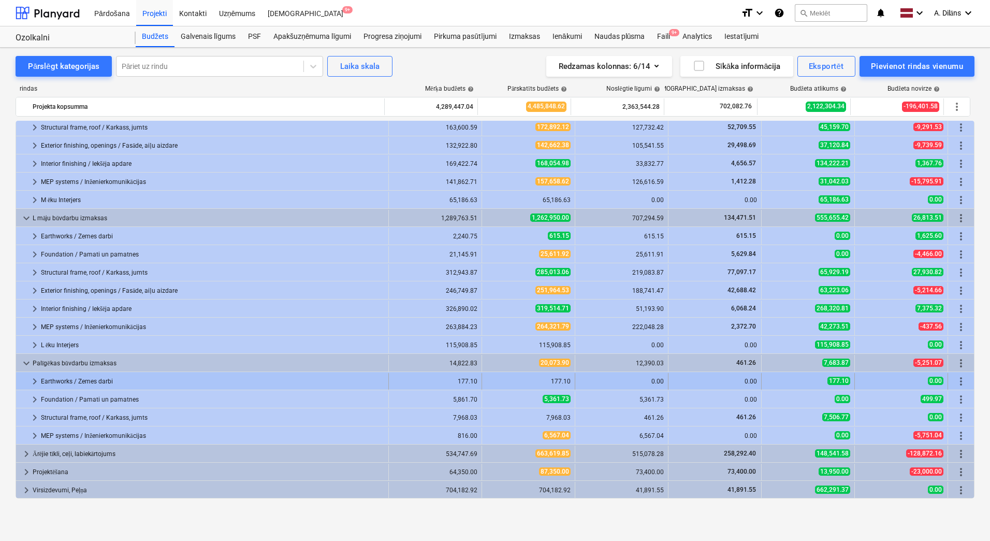
click at [33, 381] on span "keyboard_arrow_right" at bounding box center [34, 381] width 12 height 12
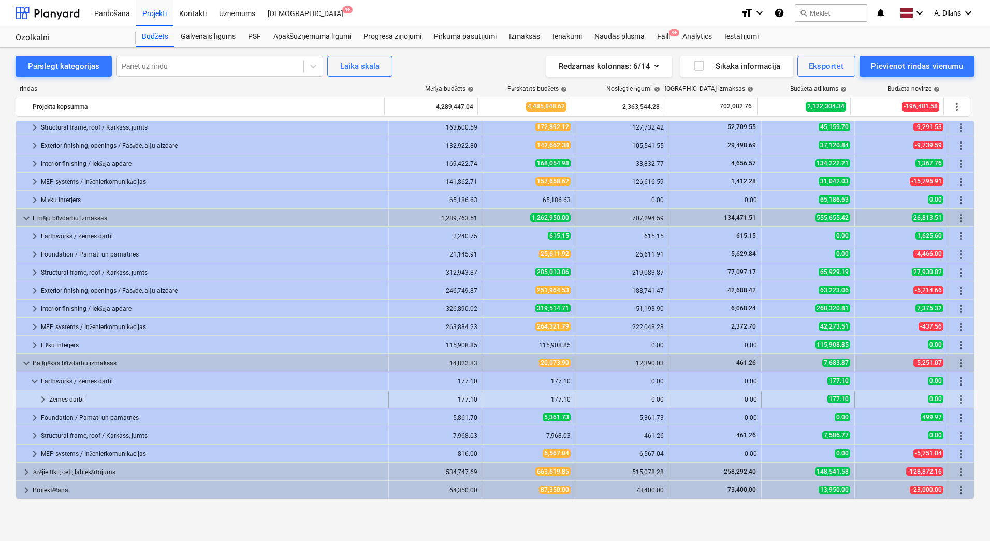
click at [492, 397] on div "177.10" at bounding box center [528, 399] width 84 height 7
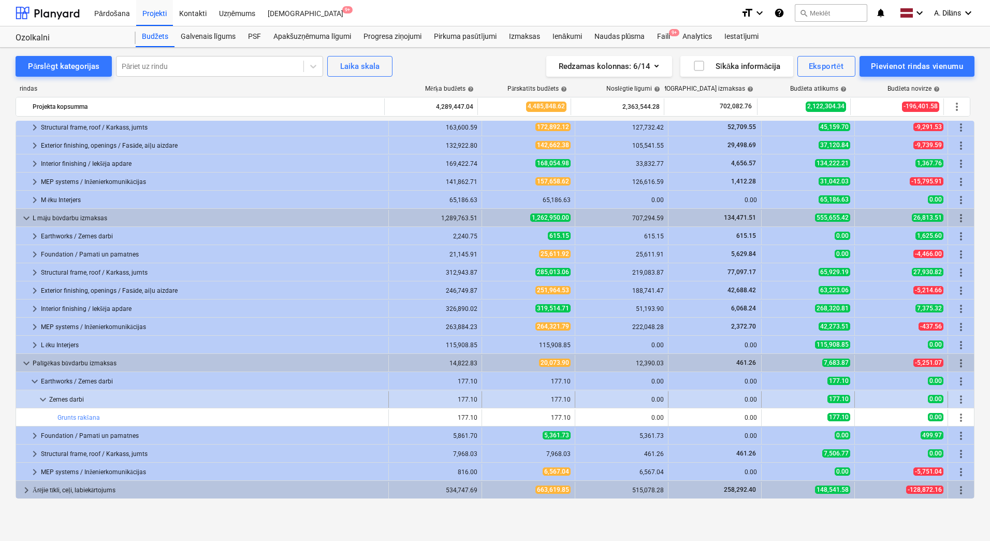
click at [517, 397] on div "177.10" at bounding box center [528, 399] width 84 height 7
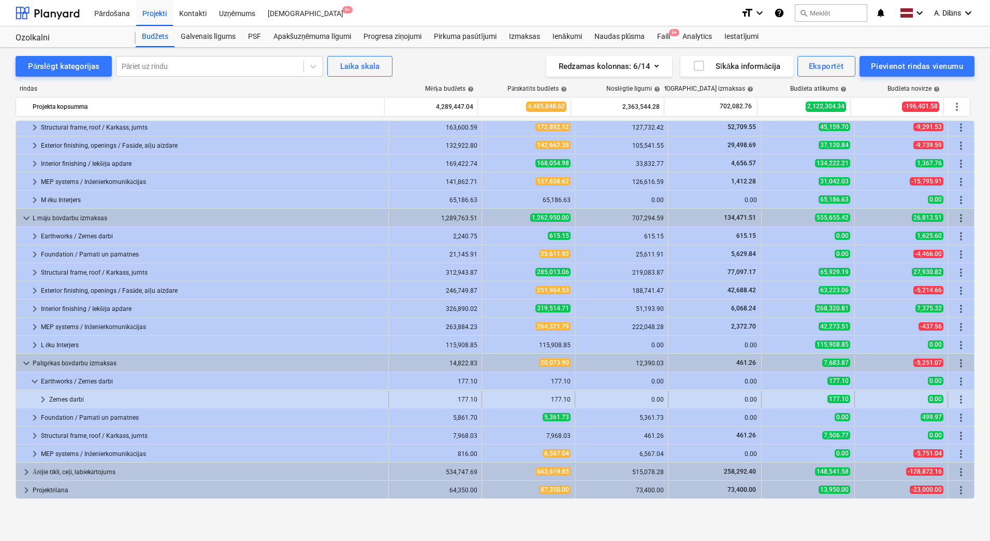
click at [517, 397] on div "177.10" at bounding box center [528, 399] width 84 height 7
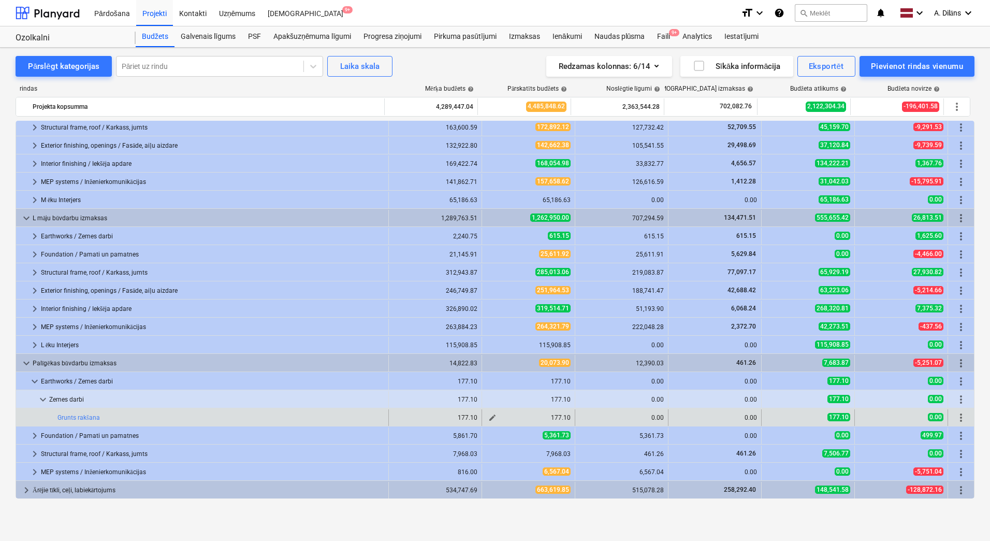
click at [490, 418] on span "edit" at bounding box center [492, 417] width 8 height 8
type textarea "x"
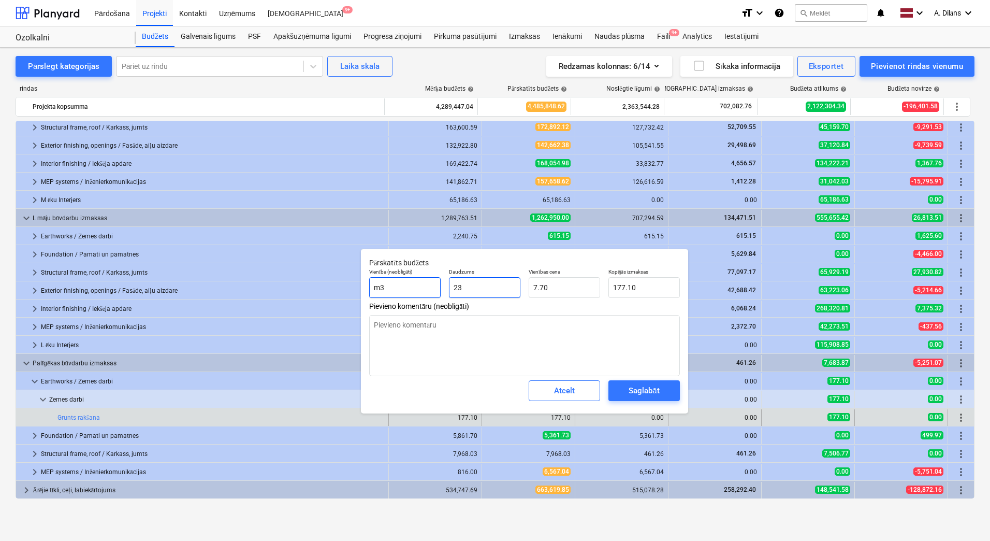
drag, startPoint x: 498, startPoint y: 284, endPoint x: 429, endPoint y: 292, distance: 69.3
click at [429, 292] on div "Vienība (neobligāti) m3 Daudzums 23 Vienības cena 7.70 Kopējās izmaksas 177.10" at bounding box center [524, 283] width 319 height 38
type input "0"
type textarea "x"
type input "0.00"
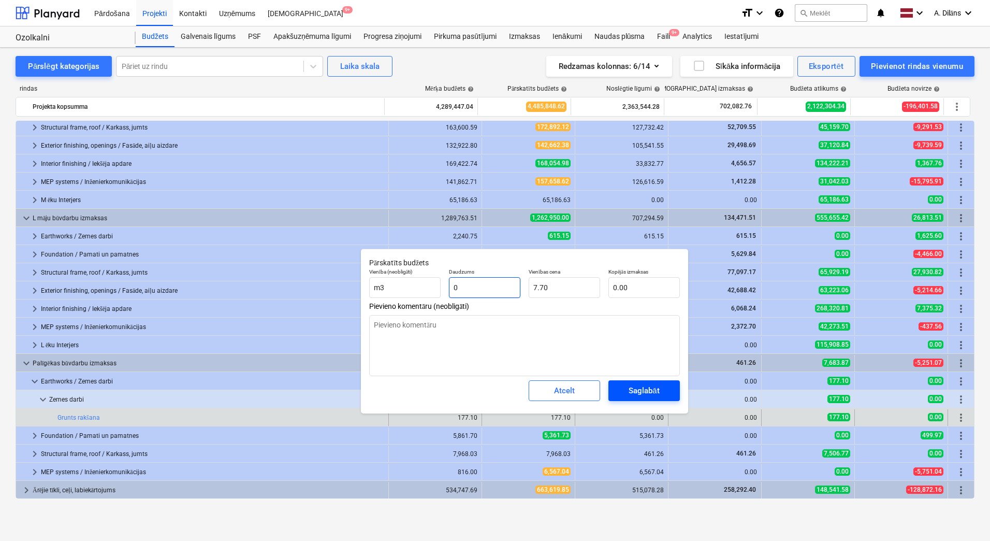
type input "0"
type textarea "x"
type input "0.00"
click at [639, 385] on div "Saglabāt" at bounding box center [644, 390] width 31 height 13
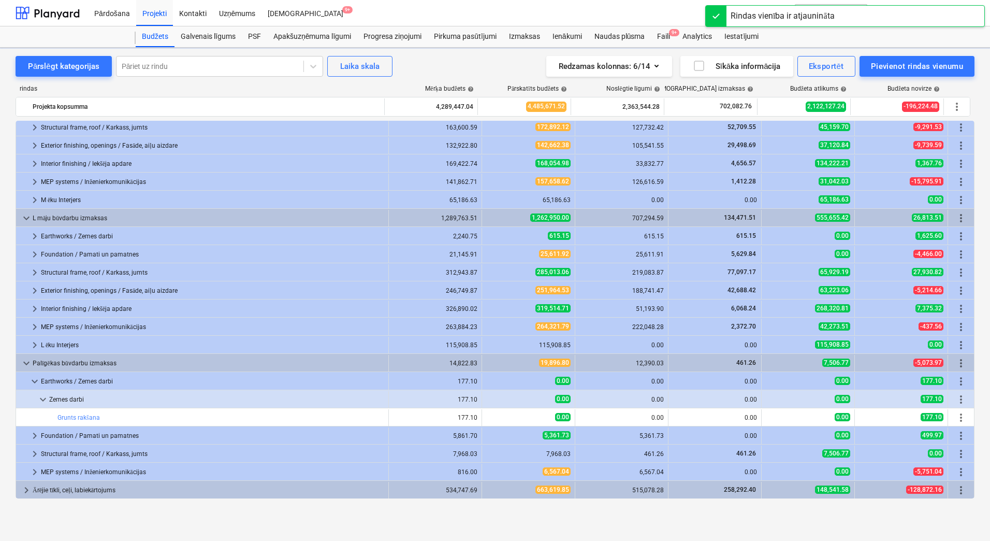
scroll to position [239, 0]
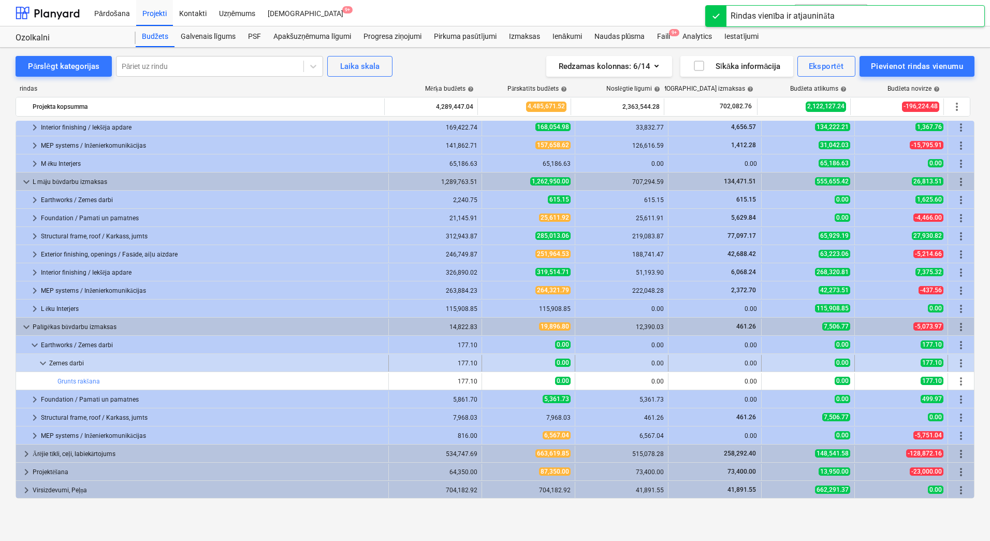
click at [44, 362] on span "keyboard_arrow_down" at bounding box center [43, 363] width 12 height 12
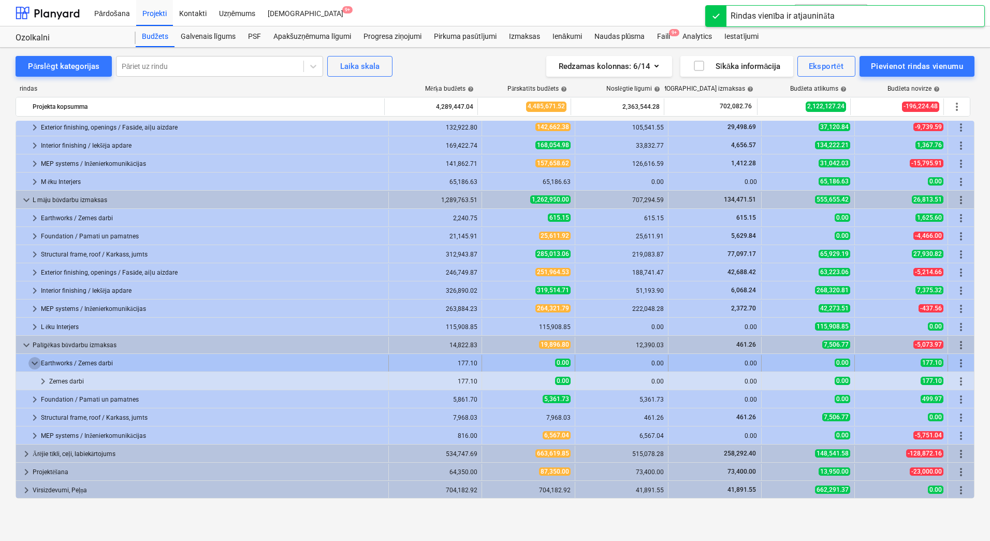
click at [32, 364] on span "keyboard_arrow_down" at bounding box center [34, 363] width 12 height 12
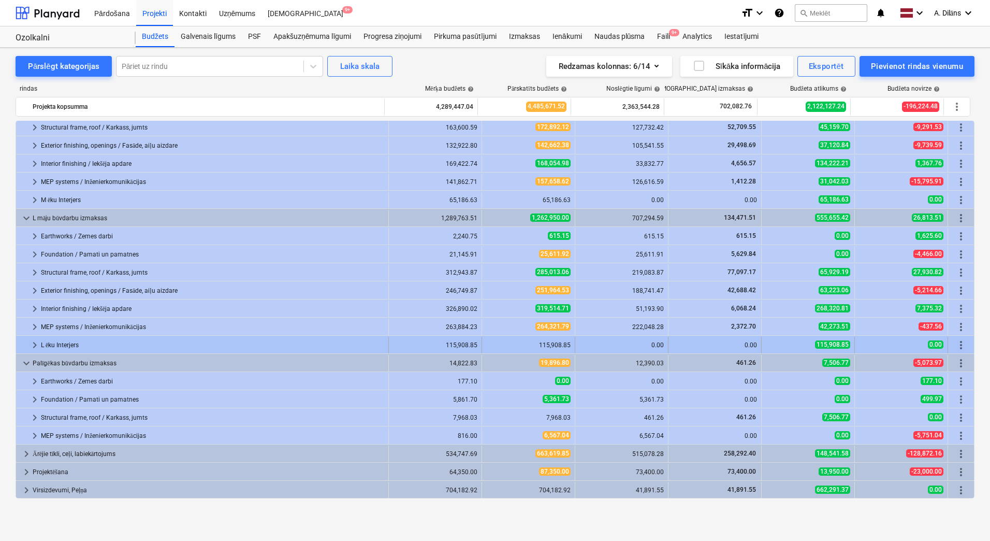
click at [31, 344] on span "keyboard_arrow_right" at bounding box center [34, 345] width 12 height 12
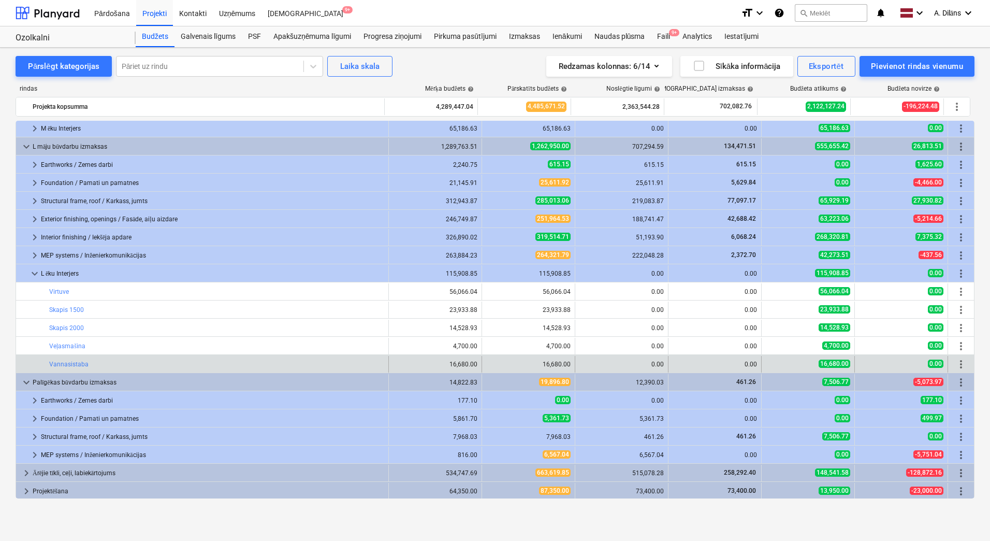
scroll to position [293, 0]
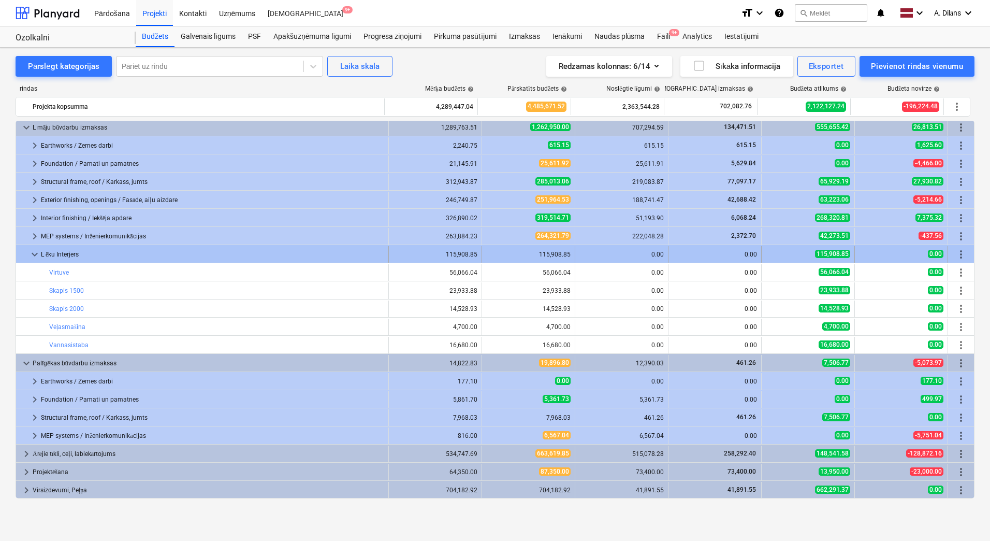
click at [28, 254] on div at bounding box center [24, 254] width 8 height 17
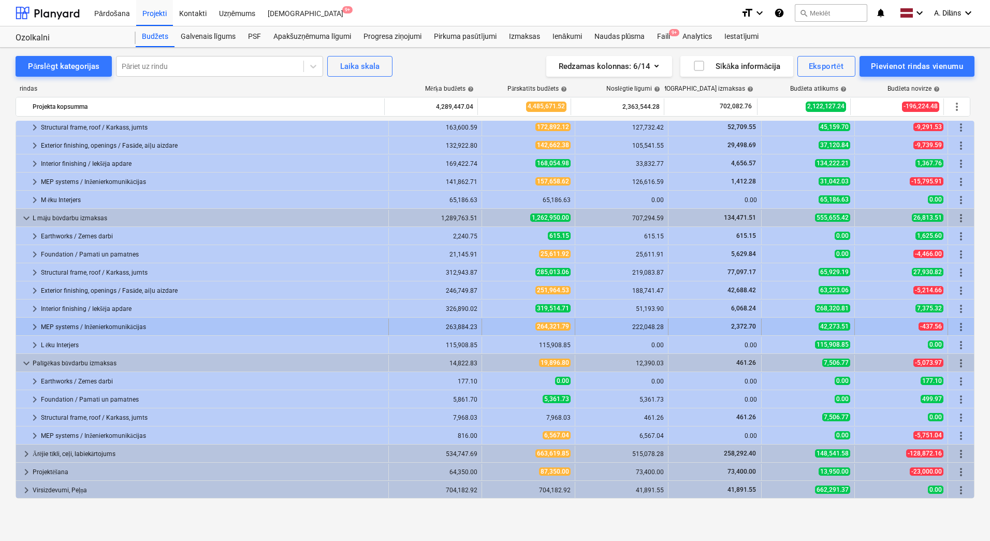
click at [36, 324] on span "keyboard_arrow_right" at bounding box center [34, 327] width 12 height 12
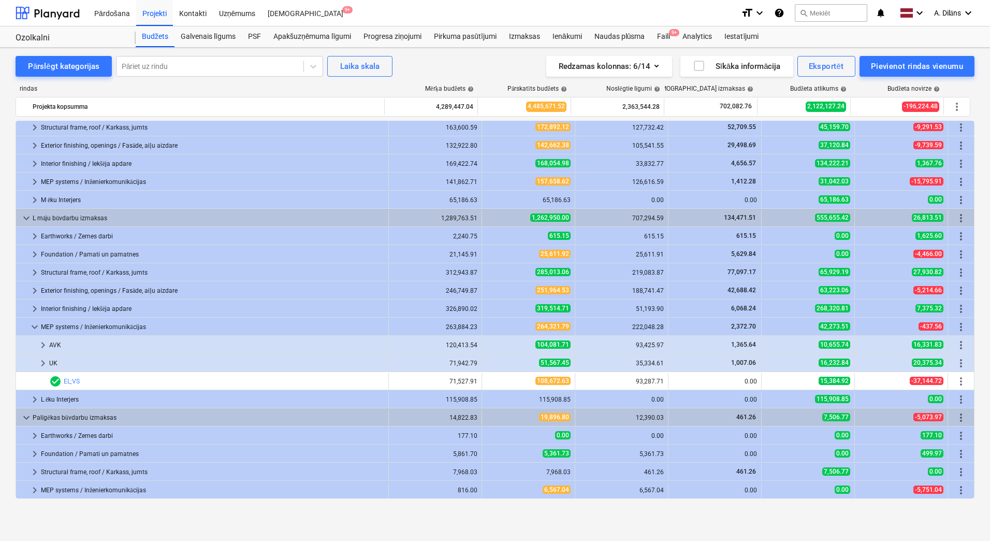
click at [36, 324] on span "keyboard_arrow_down" at bounding box center [34, 327] width 12 height 12
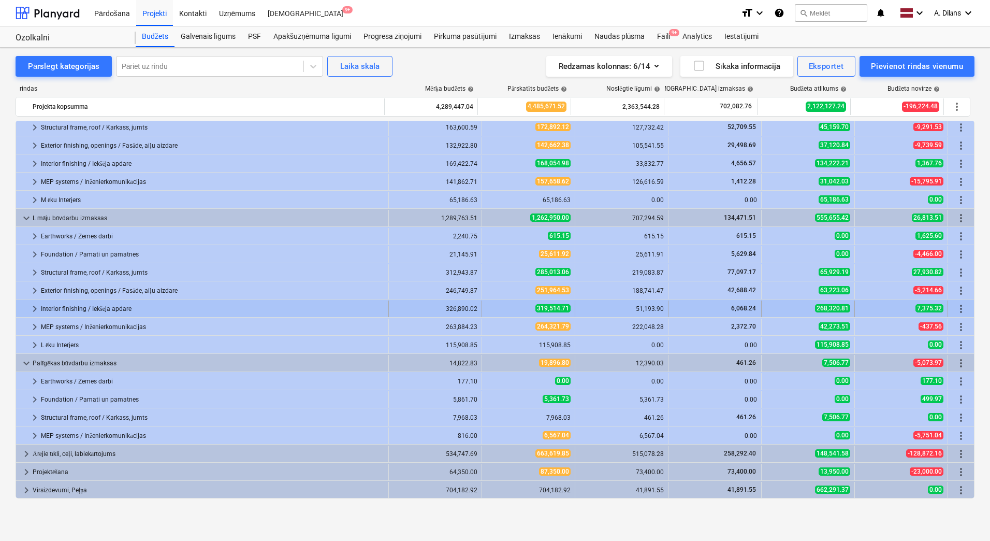
click at [36, 309] on span "keyboard_arrow_right" at bounding box center [34, 308] width 12 height 12
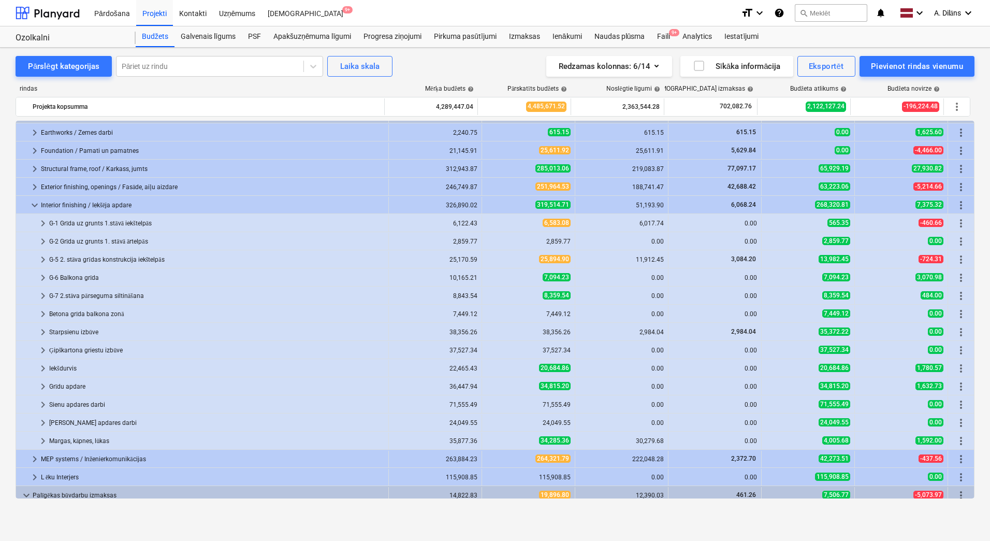
scroll to position [254, 0]
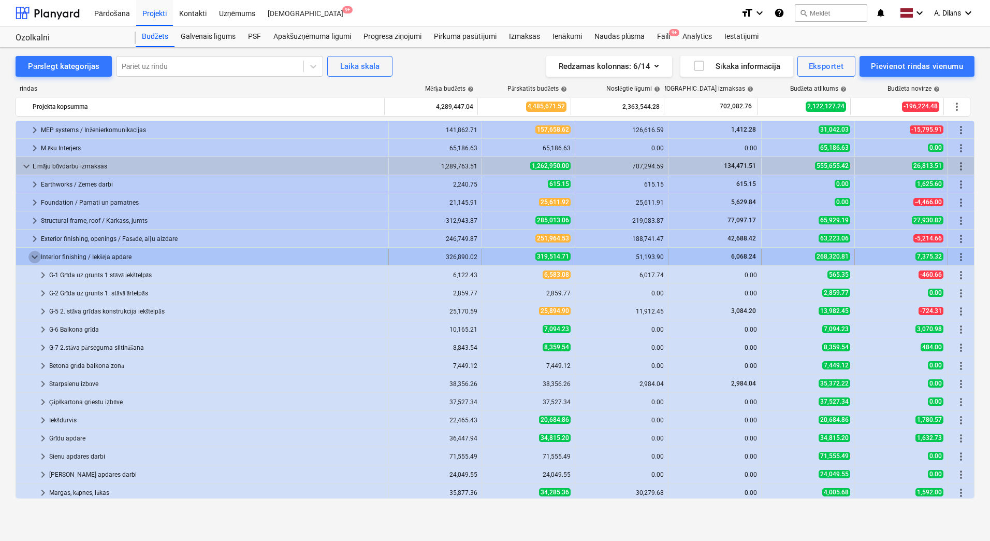
click at [37, 260] on span "keyboard_arrow_down" at bounding box center [34, 257] width 12 height 12
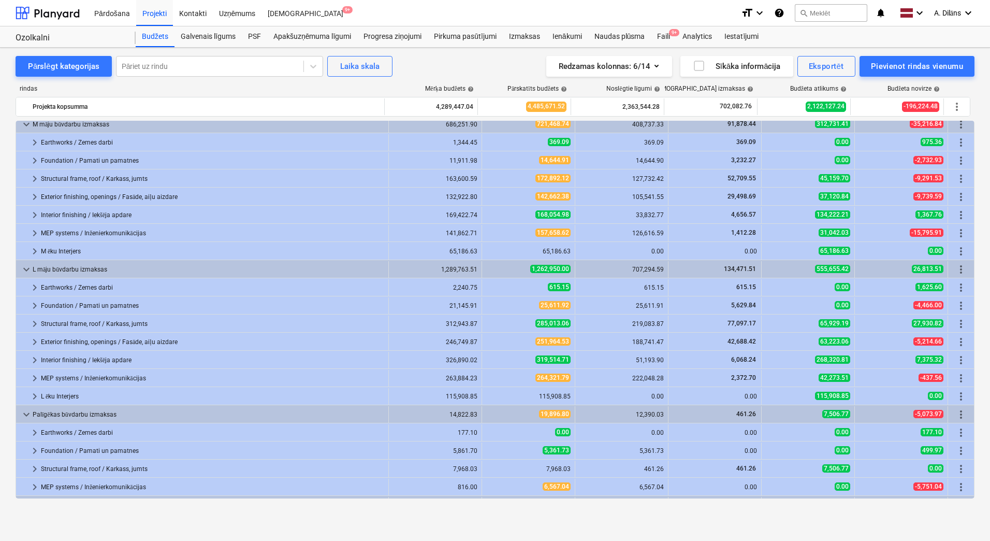
scroll to position [151, 0]
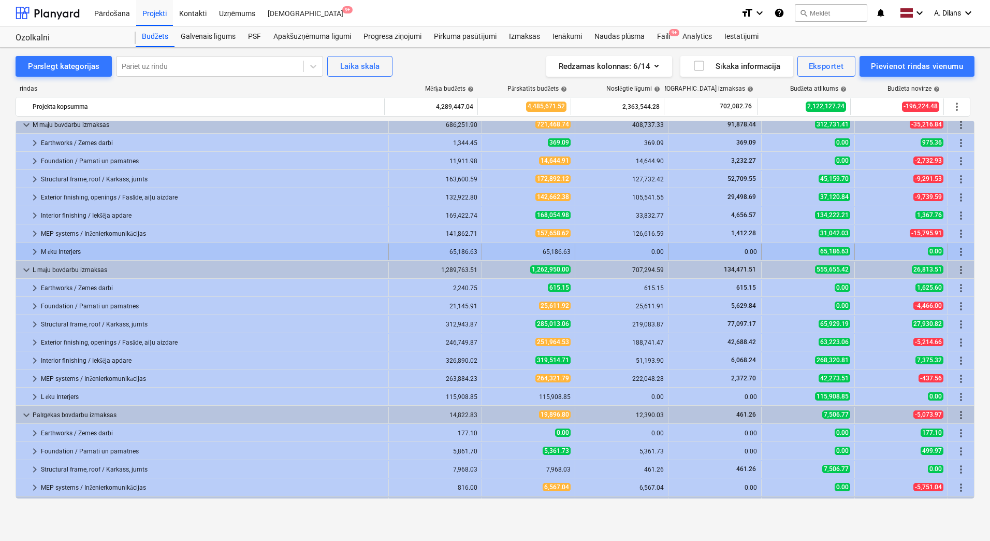
click at [34, 254] on span "keyboard_arrow_right" at bounding box center [34, 251] width 12 height 12
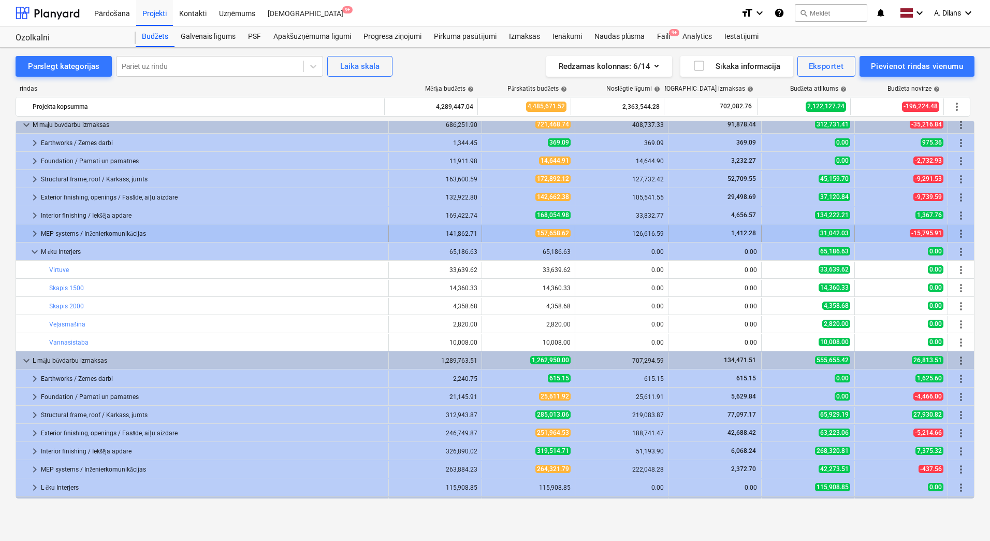
click at [35, 235] on span "keyboard_arrow_right" at bounding box center [34, 233] width 12 height 12
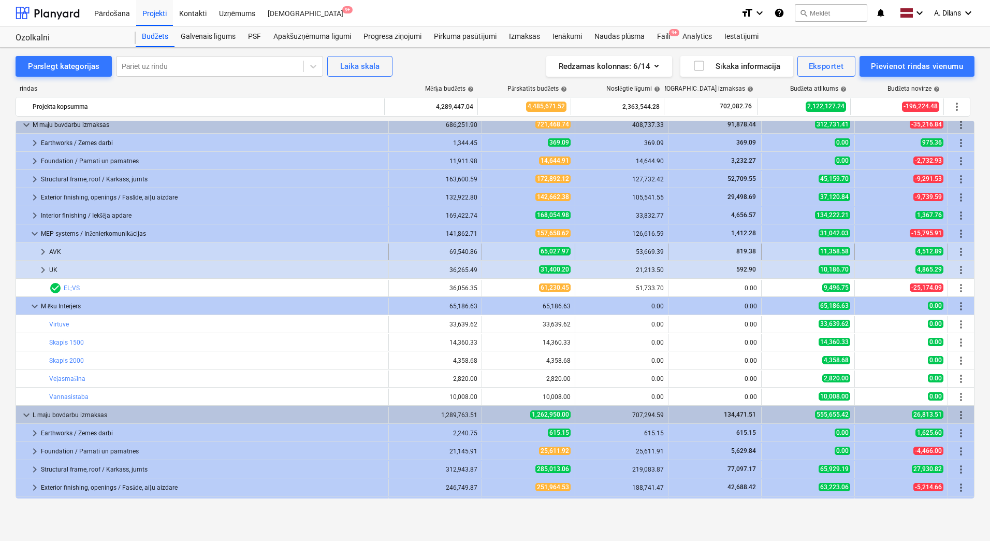
click at [39, 245] on span "keyboard_arrow_right" at bounding box center [43, 251] width 12 height 12
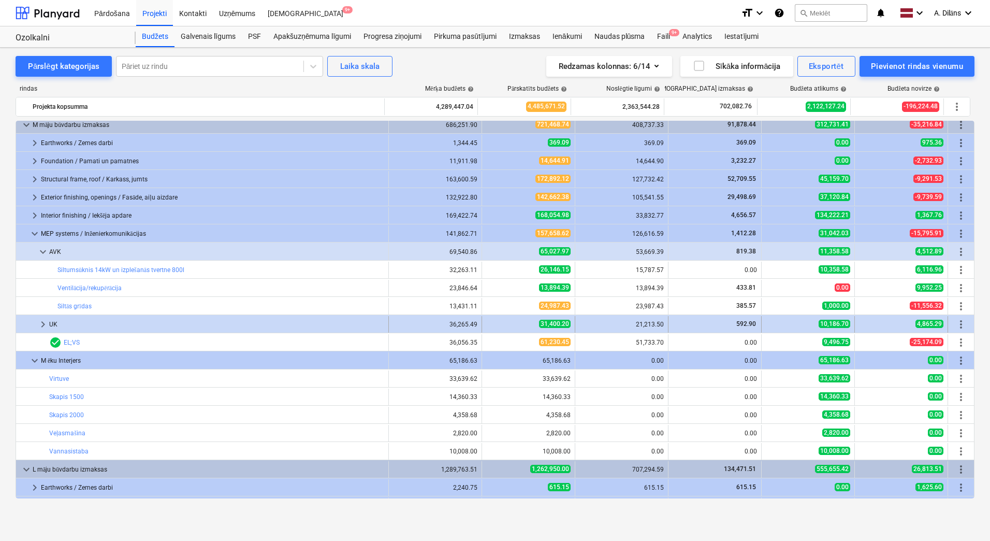
click at [45, 323] on span "keyboard_arrow_right" at bounding box center [43, 324] width 12 height 12
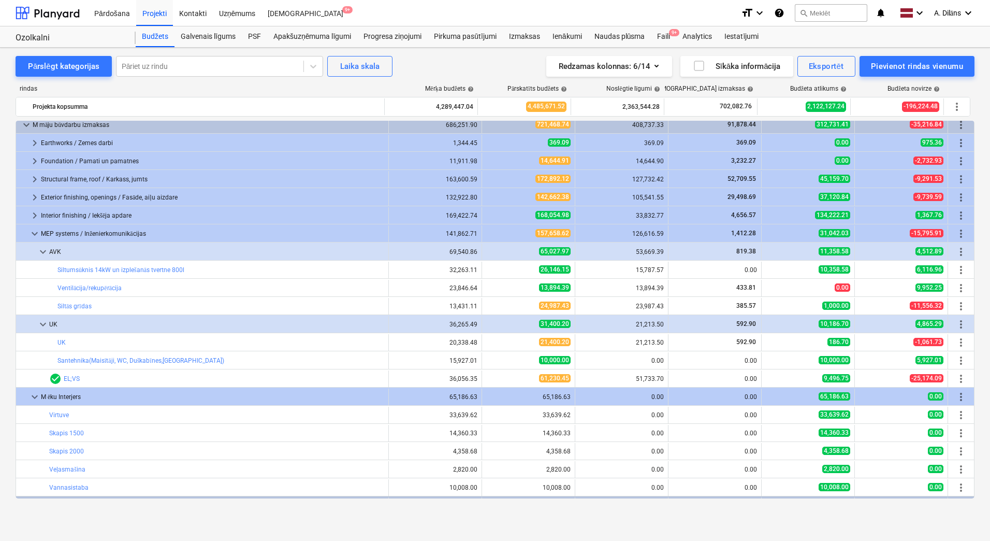
click at [45, 323] on span "keyboard_arrow_down" at bounding box center [43, 324] width 12 height 12
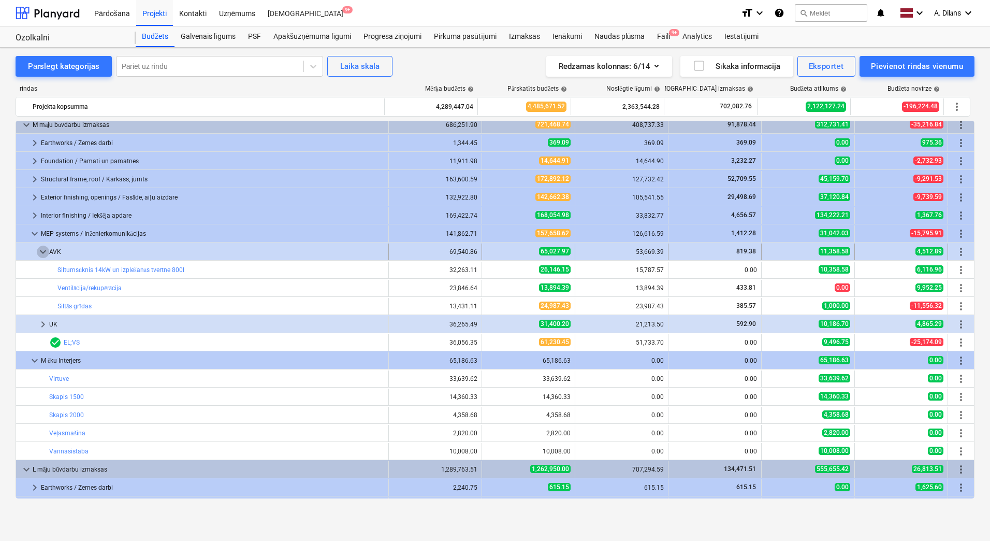
click at [46, 249] on span "keyboard_arrow_down" at bounding box center [43, 251] width 12 height 12
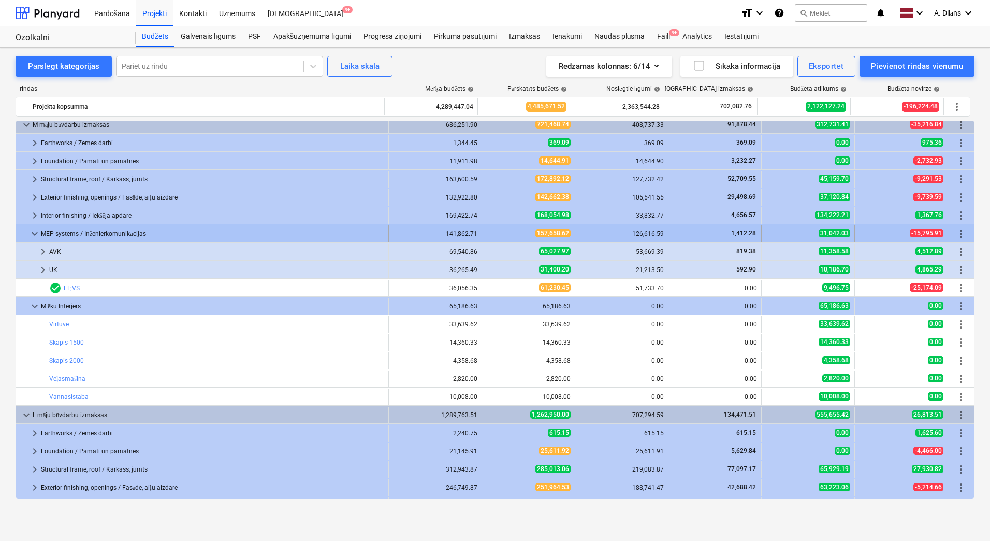
click at [36, 234] on span "keyboard_arrow_down" at bounding box center [34, 233] width 12 height 12
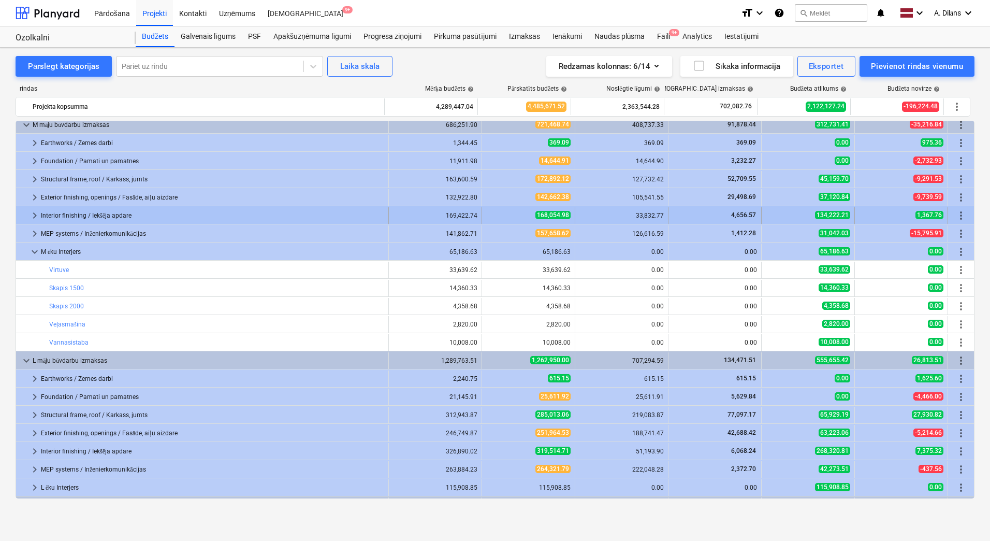
click at [33, 215] on span "keyboard_arrow_right" at bounding box center [34, 215] width 12 height 12
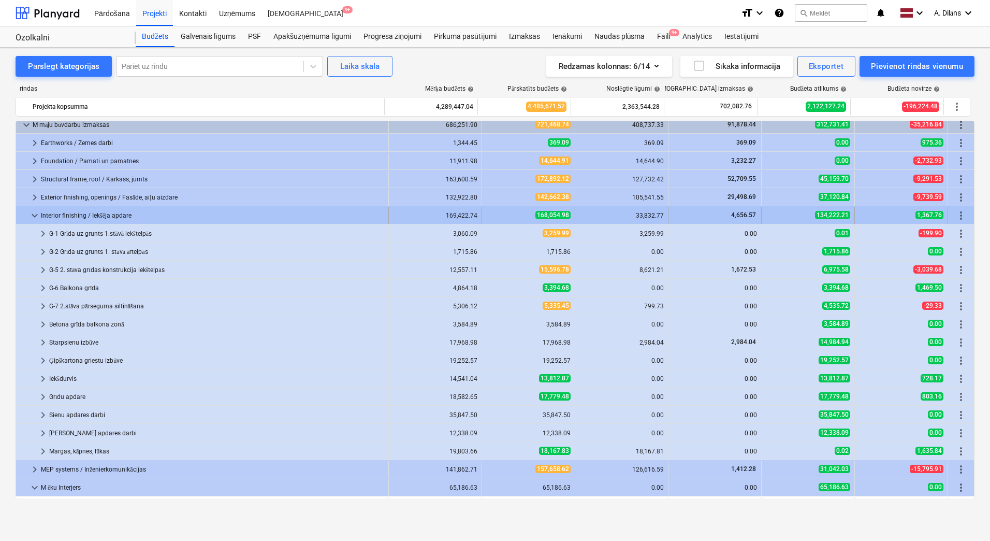
click at [32, 216] on span "keyboard_arrow_down" at bounding box center [34, 215] width 12 height 12
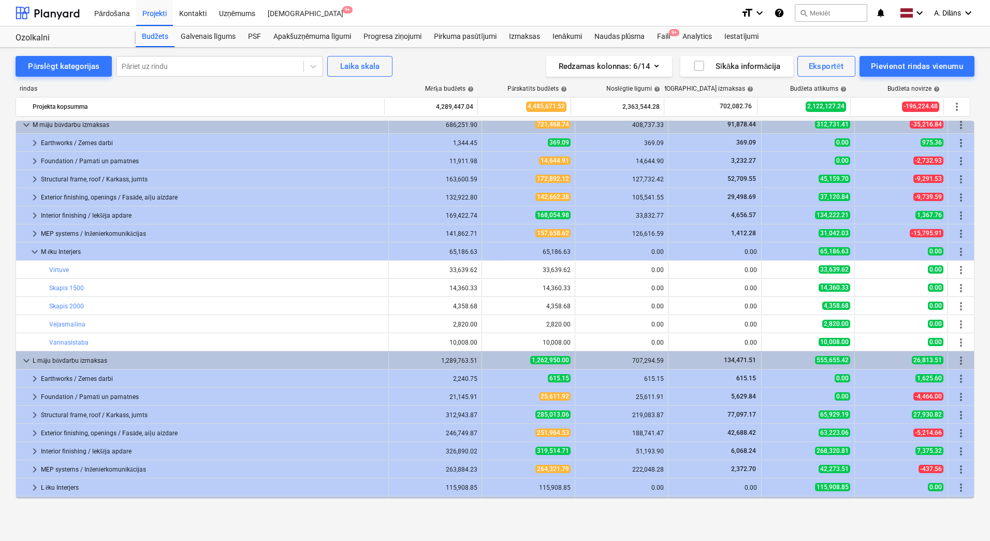
click at [32, 216] on span "keyboard_arrow_right" at bounding box center [34, 215] width 12 height 12
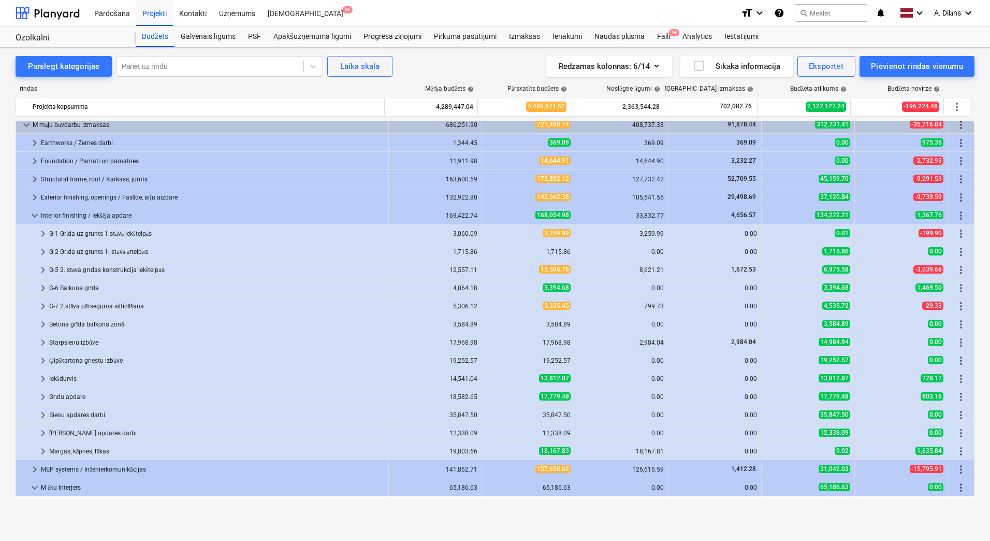
scroll to position [202, 0]
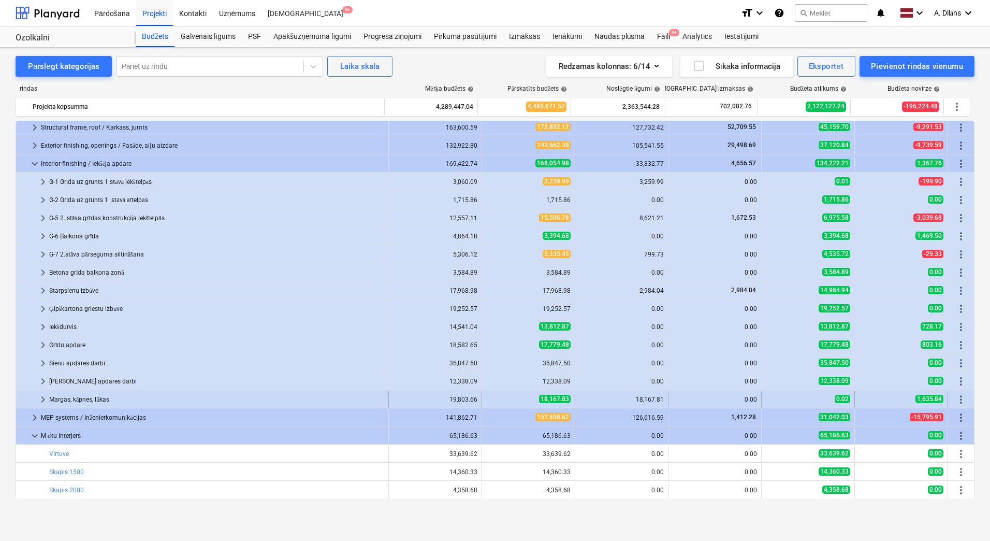
click at [42, 402] on span "keyboard_arrow_right" at bounding box center [43, 399] width 12 height 12
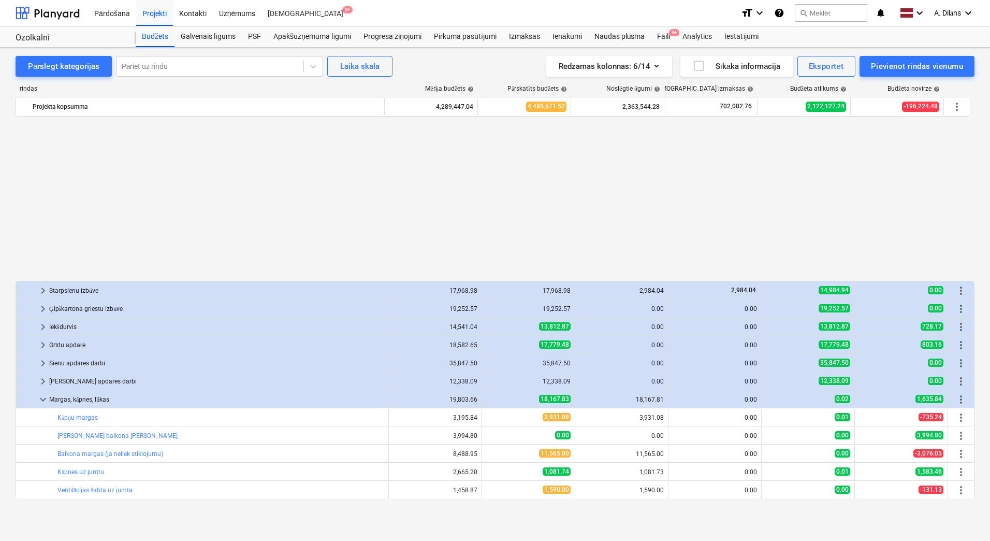
scroll to position [410, 0]
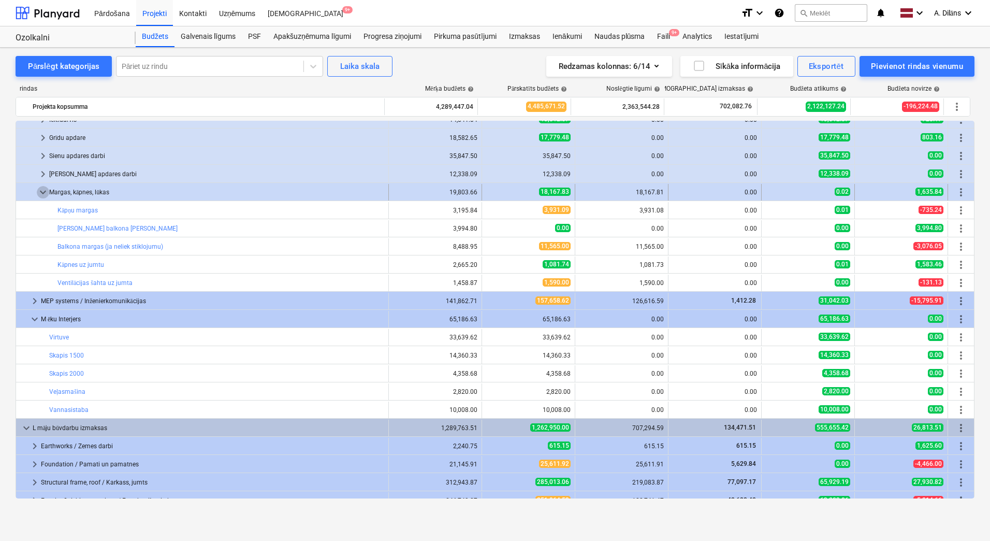
click at [42, 192] on span "keyboard_arrow_down" at bounding box center [43, 192] width 12 height 12
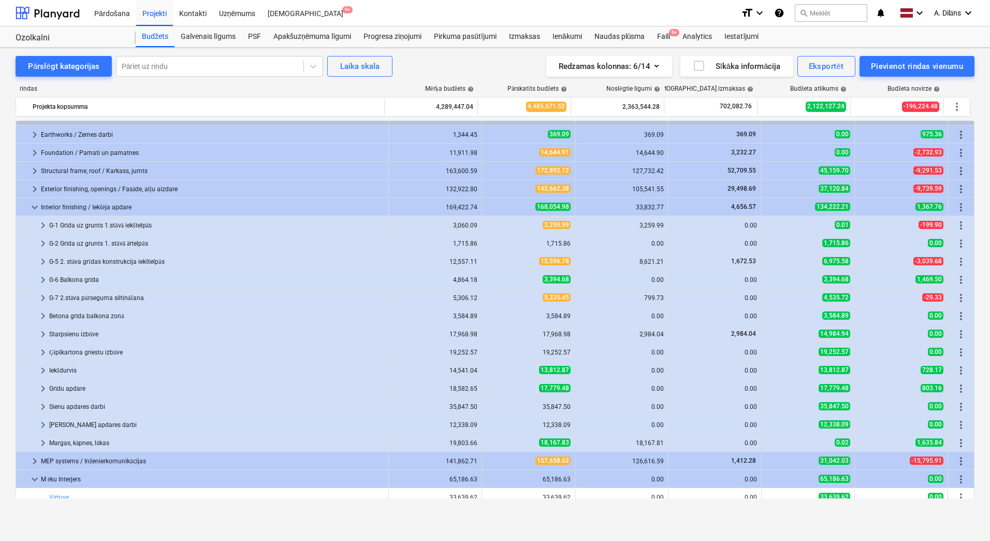
scroll to position [151, 0]
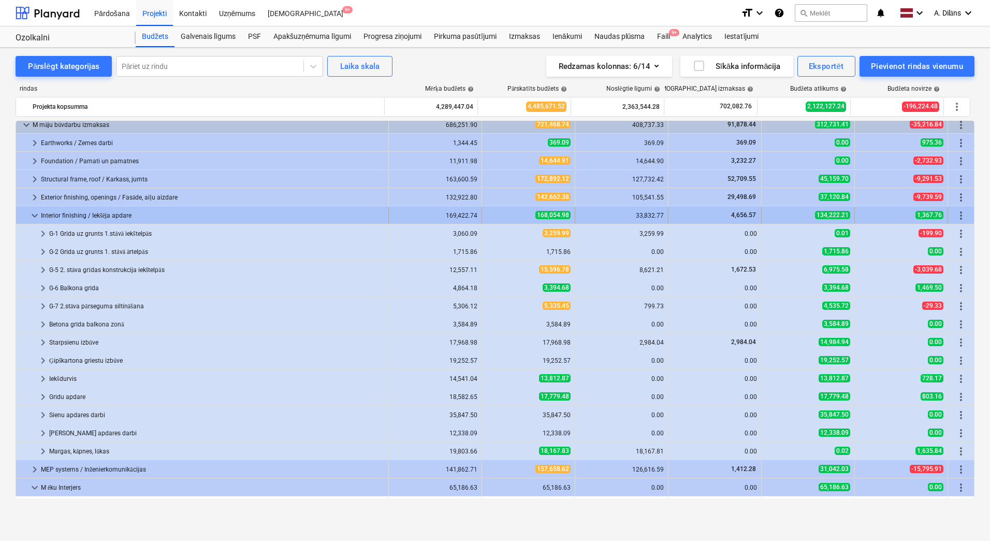
click at [38, 214] on span "keyboard_arrow_down" at bounding box center [34, 215] width 12 height 12
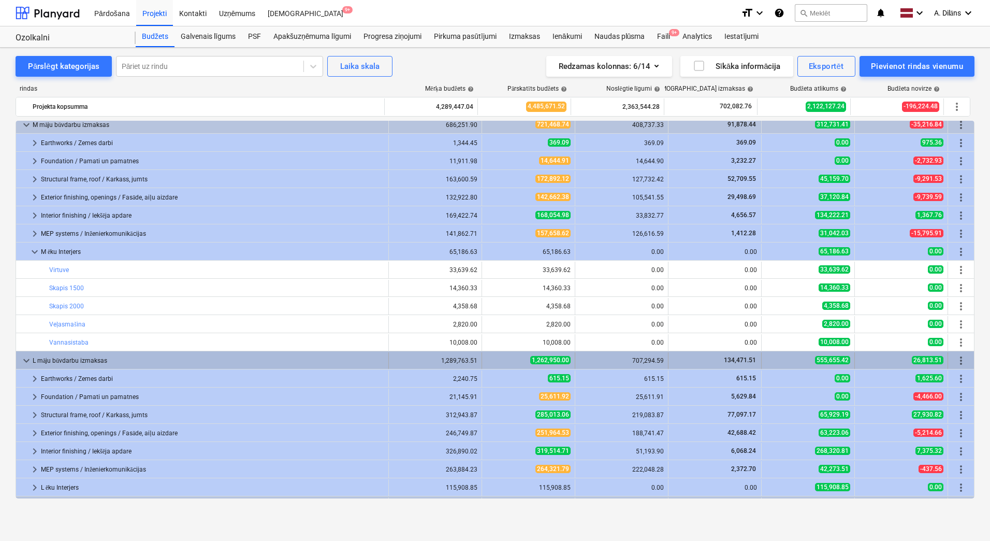
click at [24, 364] on span "keyboard_arrow_down" at bounding box center [26, 360] width 12 height 12
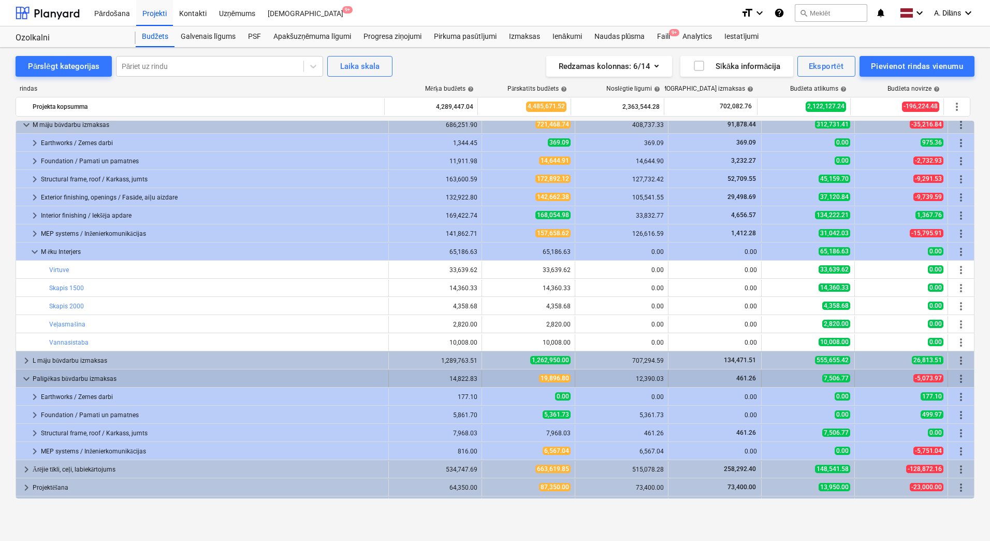
click at [27, 378] on span "keyboard_arrow_down" at bounding box center [26, 378] width 12 height 12
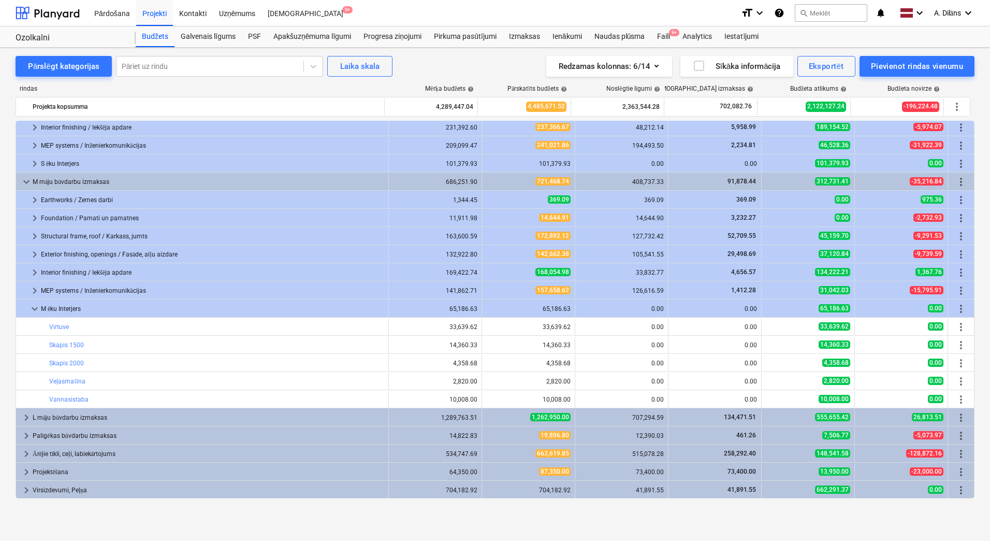
scroll to position [94, 0]
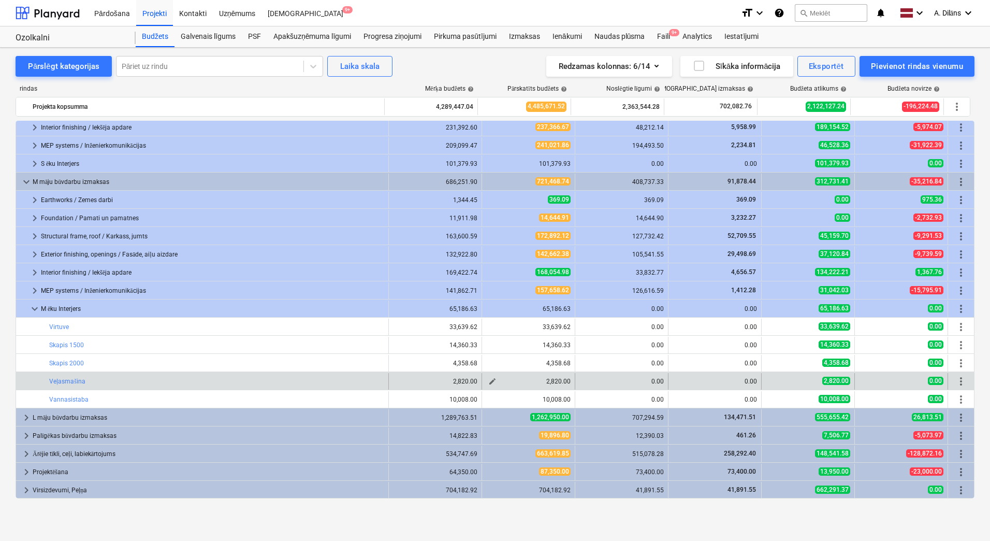
click at [490, 381] on span "edit" at bounding box center [492, 381] width 8 height 8
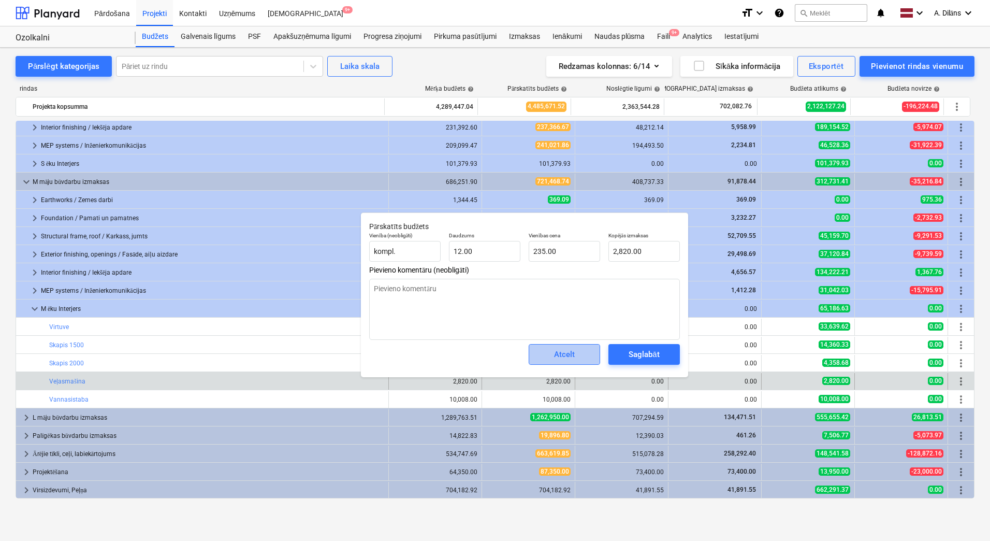
click at [570, 358] on div "Atcelt" at bounding box center [564, 353] width 21 height 13
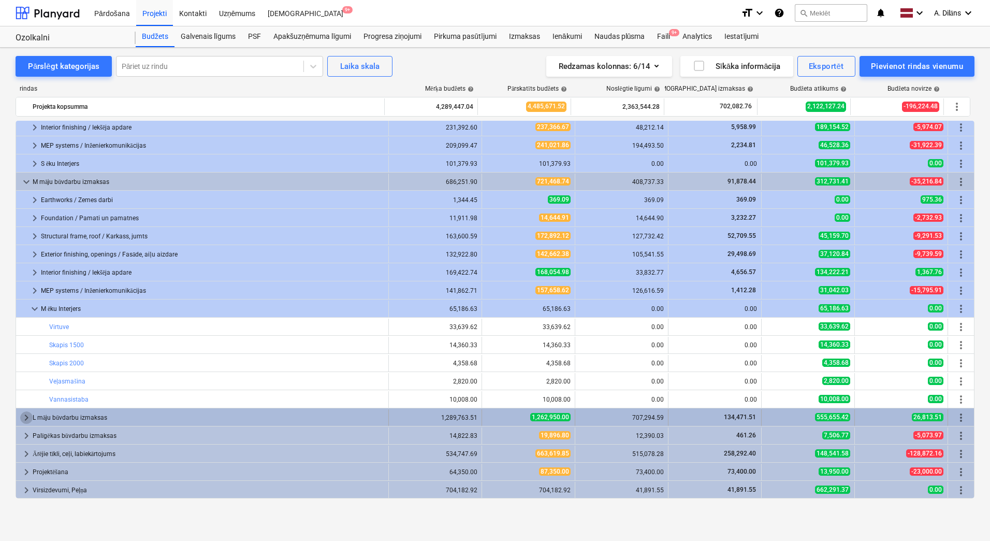
click at [25, 414] on span "keyboard_arrow_right" at bounding box center [26, 417] width 12 height 12
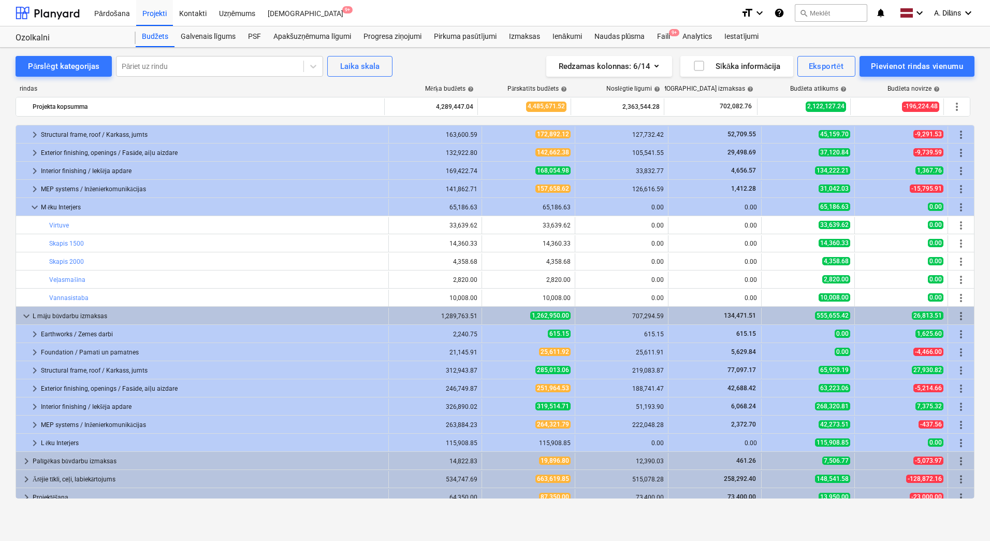
scroll to position [221, 0]
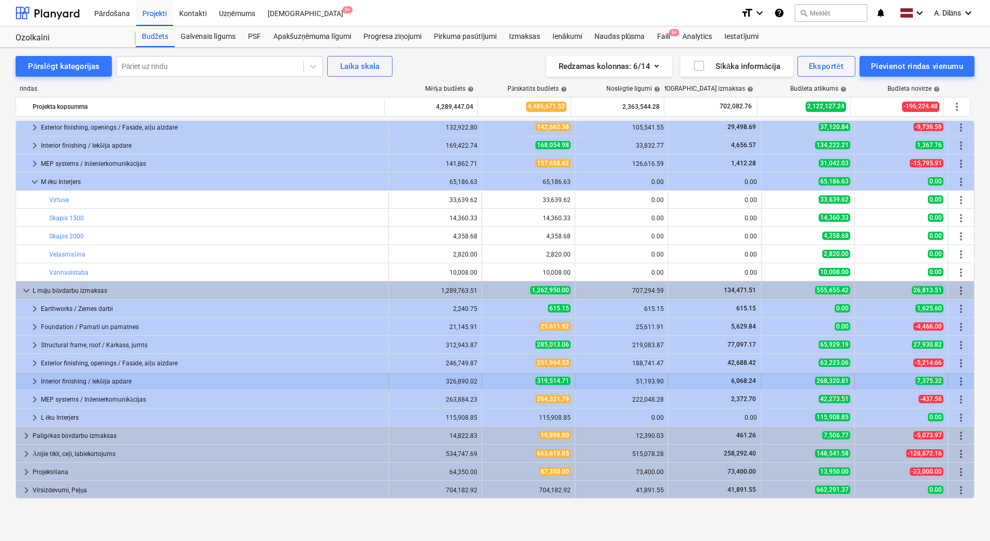
click at [32, 380] on span "keyboard_arrow_right" at bounding box center [34, 381] width 12 height 12
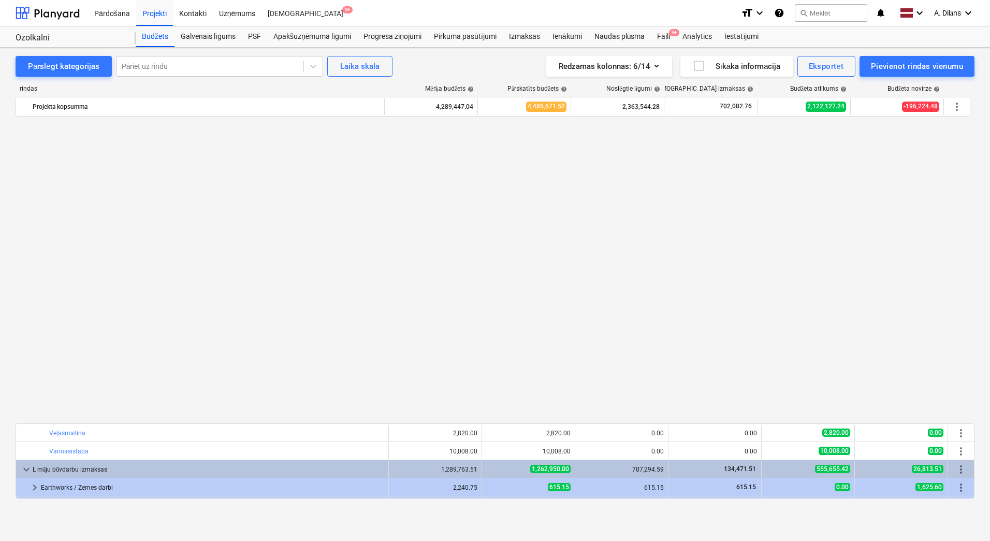
scroll to position [404, 0]
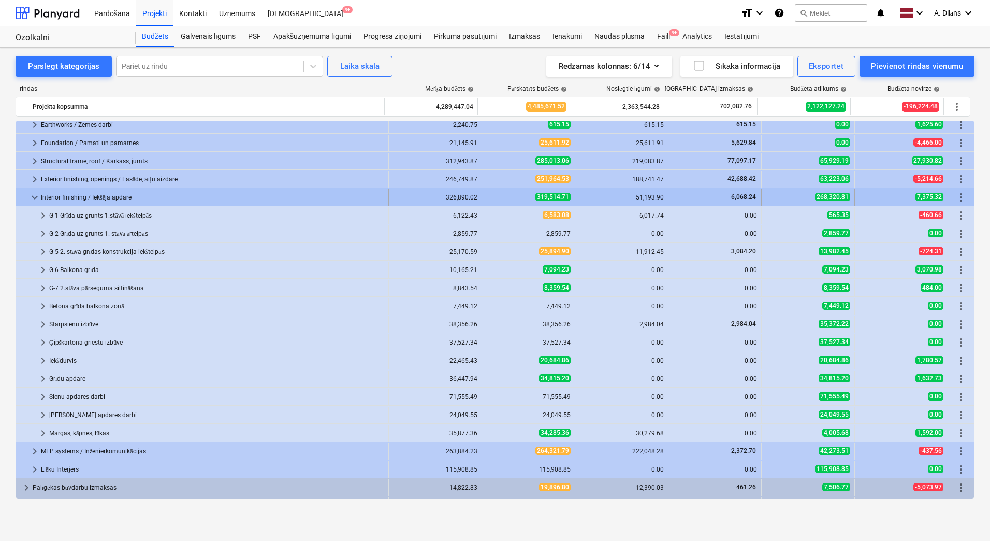
click at [33, 197] on span "keyboard_arrow_down" at bounding box center [34, 197] width 12 height 12
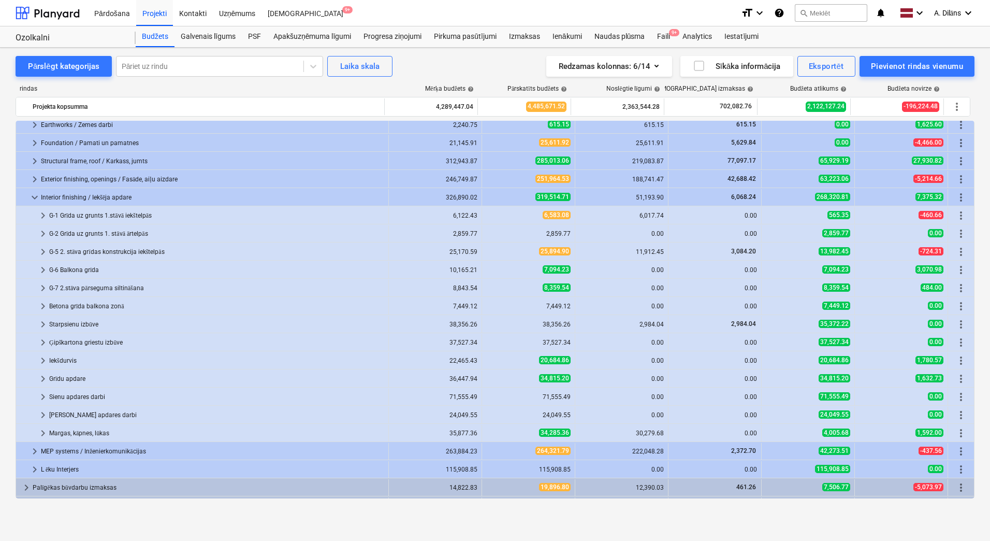
scroll to position [221, 0]
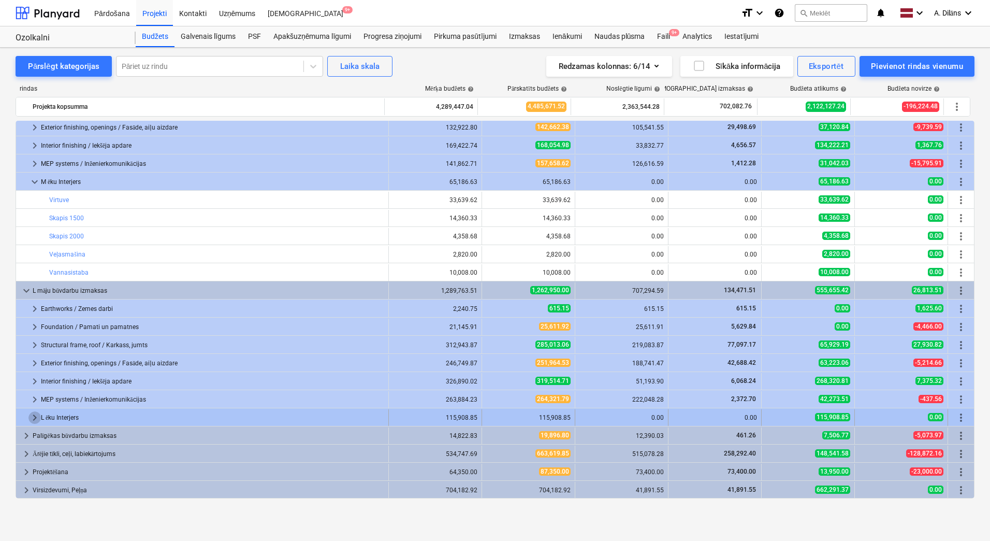
click at [35, 418] on span "keyboard_arrow_right" at bounding box center [34, 417] width 12 height 12
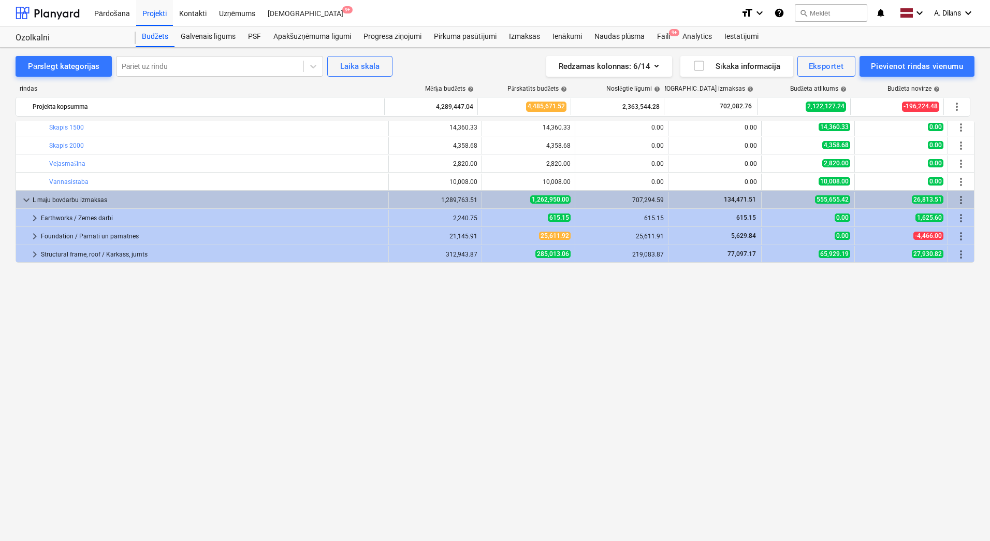
scroll to position [0, 0]
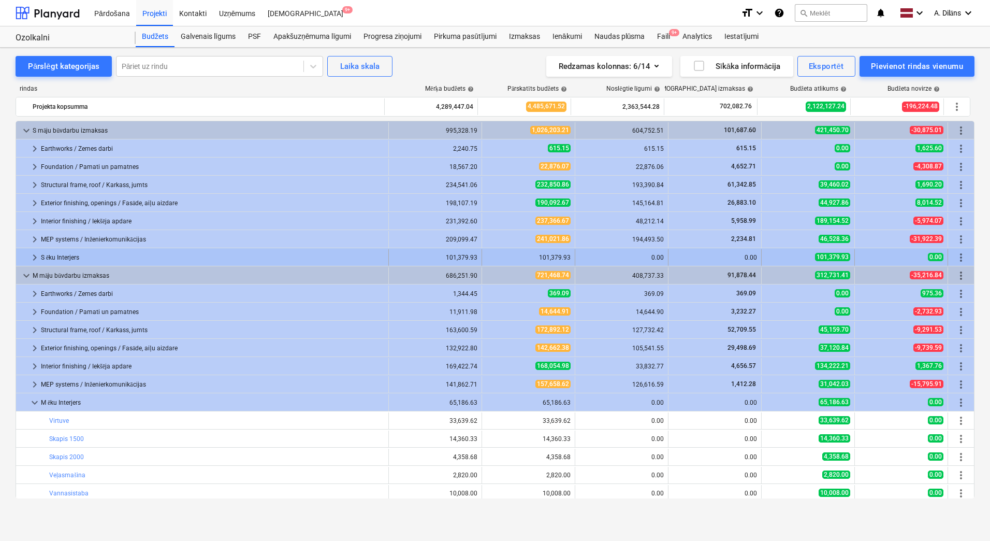
click at [34, 254] on span "keyboard_arrow_right" at bounding box center [34, 257] width 12 height 12
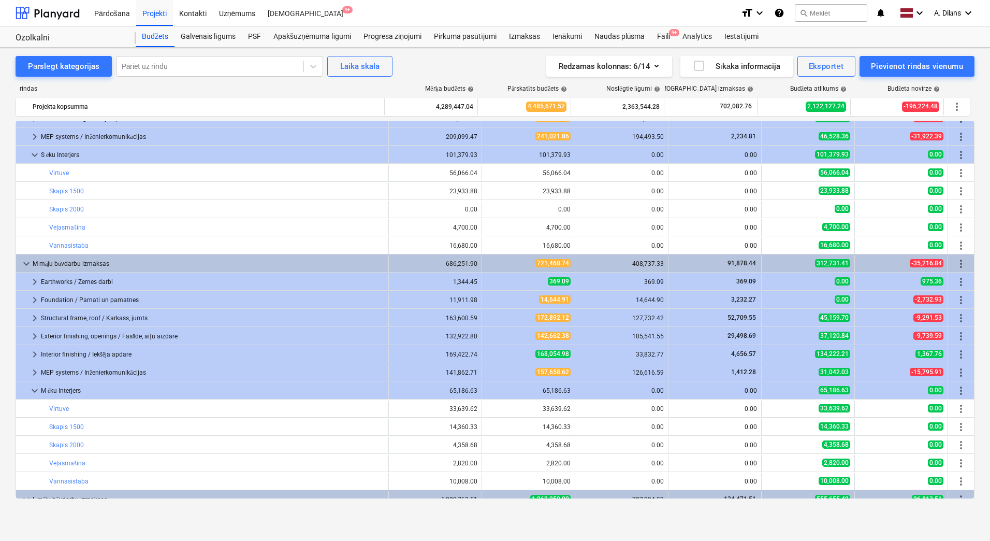
scroll to position [104, 0]
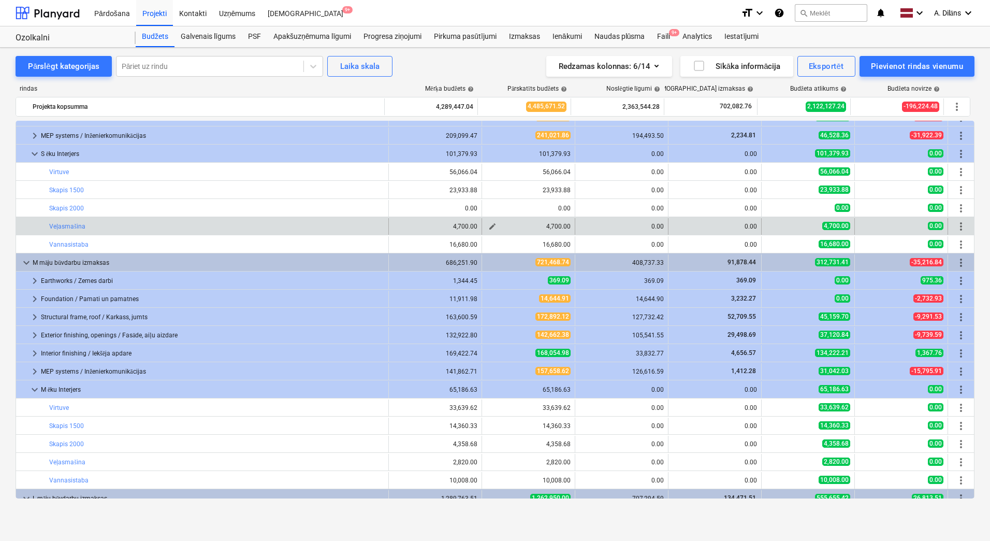
type textarea "x"
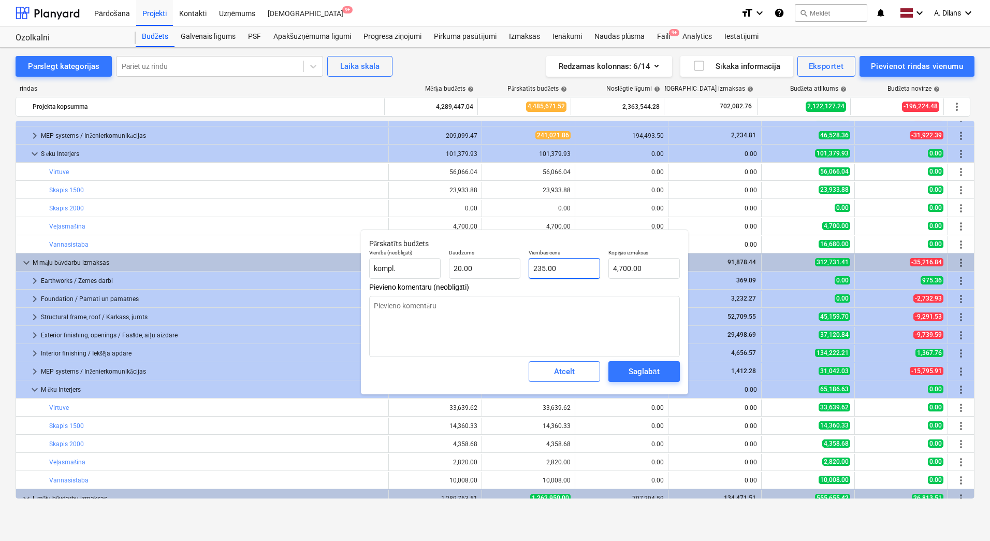
type input "235"
drag, startPoint x: 563, startPoint y: 267, endPoint x: 510, endPoint y: 260, distance: 53.8
click at [510, 260] on div "Vienība (neobligāti) kompl. Daudzums 20.00 Vienības cena 235 Kopējās izmaksas 4…" at bounding box center [524, 264] width 319 height 38
type textarea "x"
drag, startPoint x: 565, startPoint y: 264, endPoint x: 521, endPoint y: 272, distance: 44.7
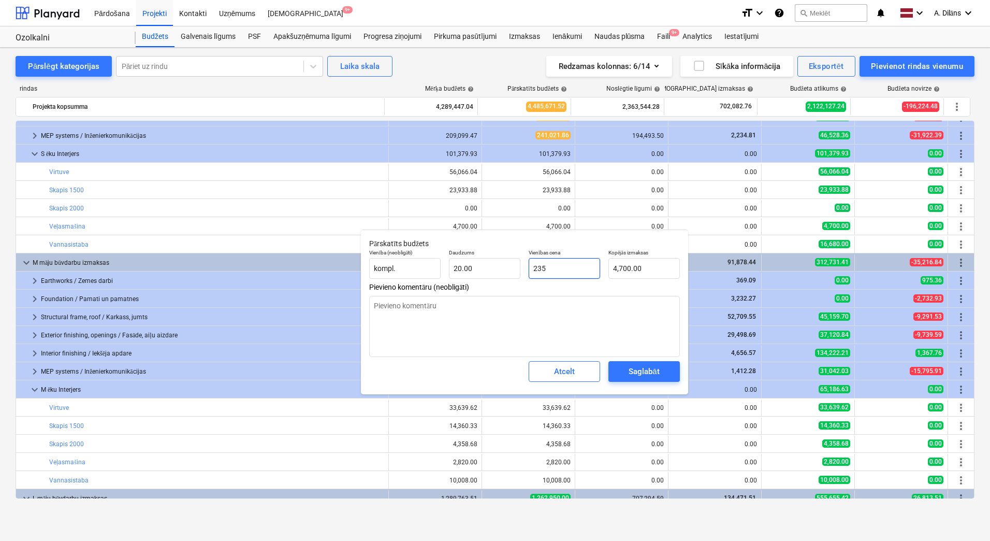
click at [521, 272] on div "Vienība (neobligāti) kompl. Daudzums 20.00 Vienības cena 235 Kopējās izmaksas 4…" at bounding box center [524, 264] width 319 height 38
type input "3"
type textarea "x"
type input "60.00"
type textarea "x"
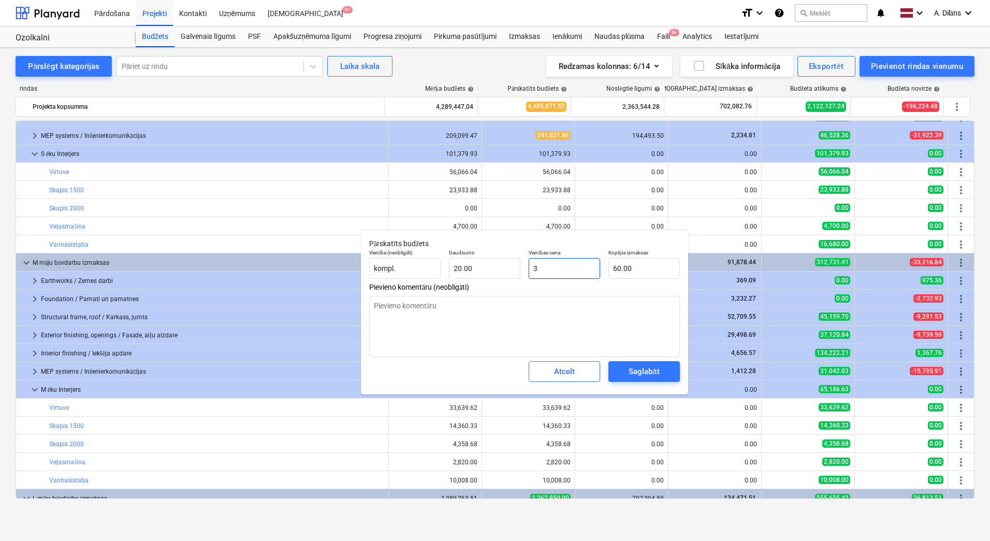
type input "30"
type input "600.00"
type textarea "x"
type input "300"
type input "6,000.00"
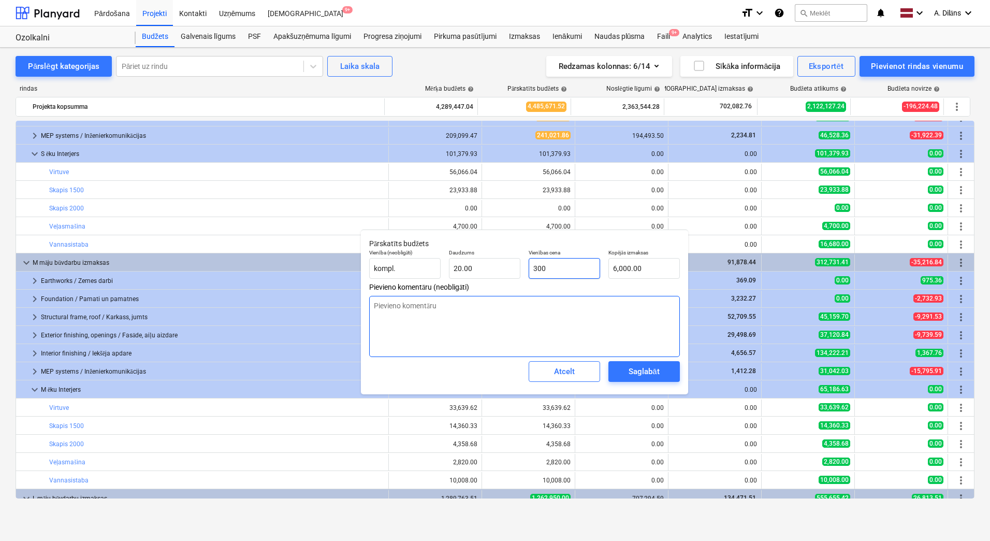
type input "300"
type textarea "x"
type input "300.00"
click at [603, 323] on textarea at bounding box center [524, 326] width 311 height 61
click at [651, 371] on div "Saglabāt" at bounding box center [644, 371] width 31 height 13
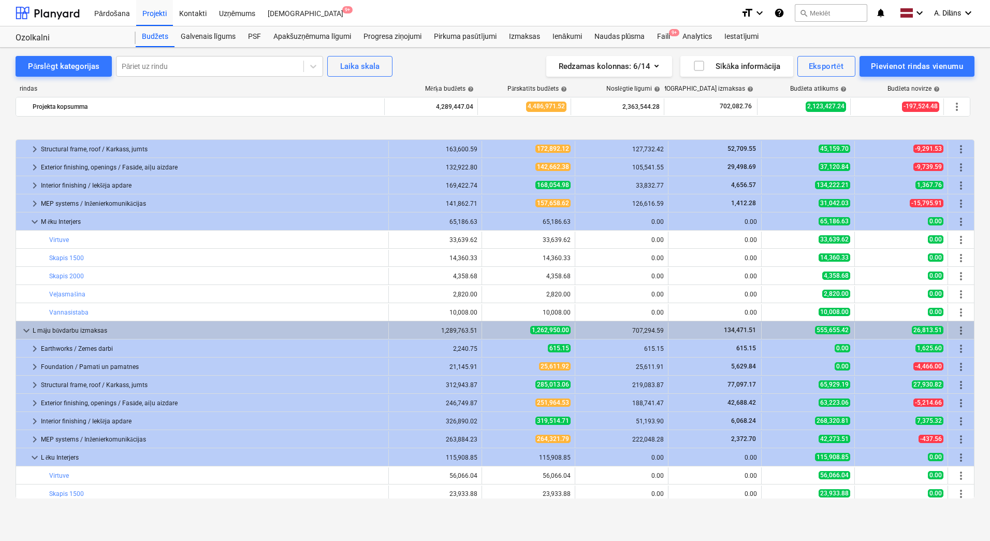
scroll to position [311, 0]
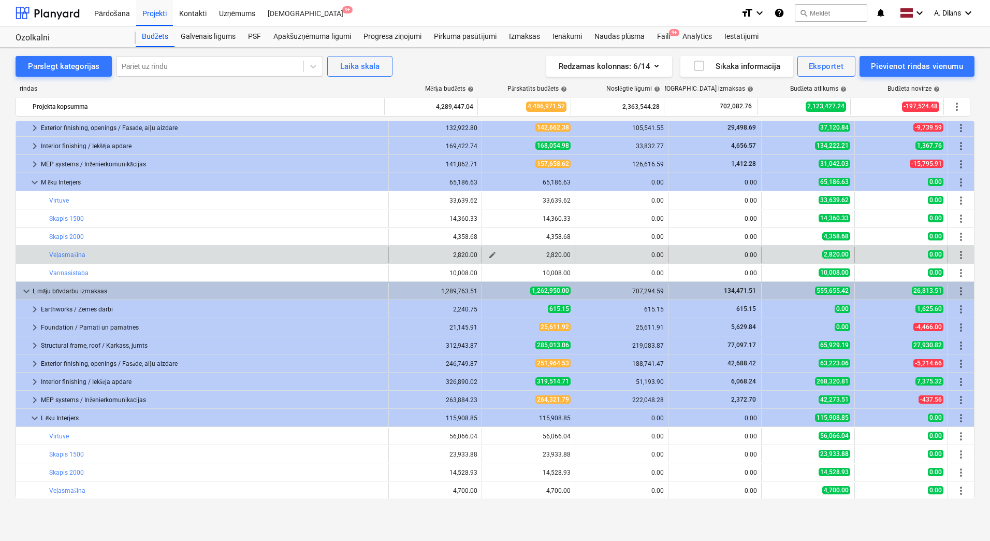
click at [488, 254] on span "edit" at bounding box center [492, 255] width 8 height 8
type textarea "x"
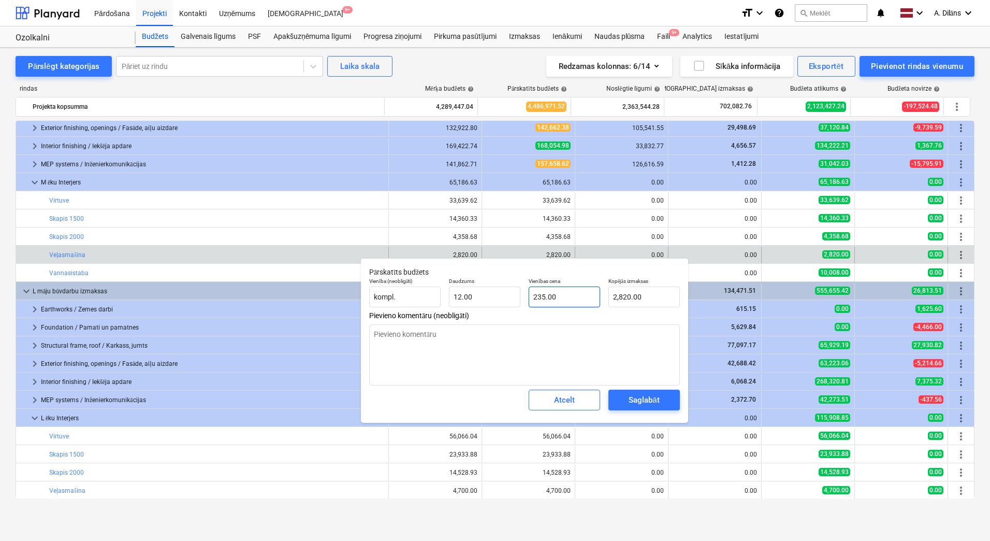
type input "235"
drag, startPoint x: 579, startPoint y: 296, endPoint x: 509, endPoint y: 297, distance: 70.4
click at [509, 297] on div "Vienība (neobligāti) kompl. Daudzums 12.00 Vienības cena 235 Kopējās izmaksas 2…" at bounding box center [524, 292] width 319 height 38
type textarea "x"
type input "3"
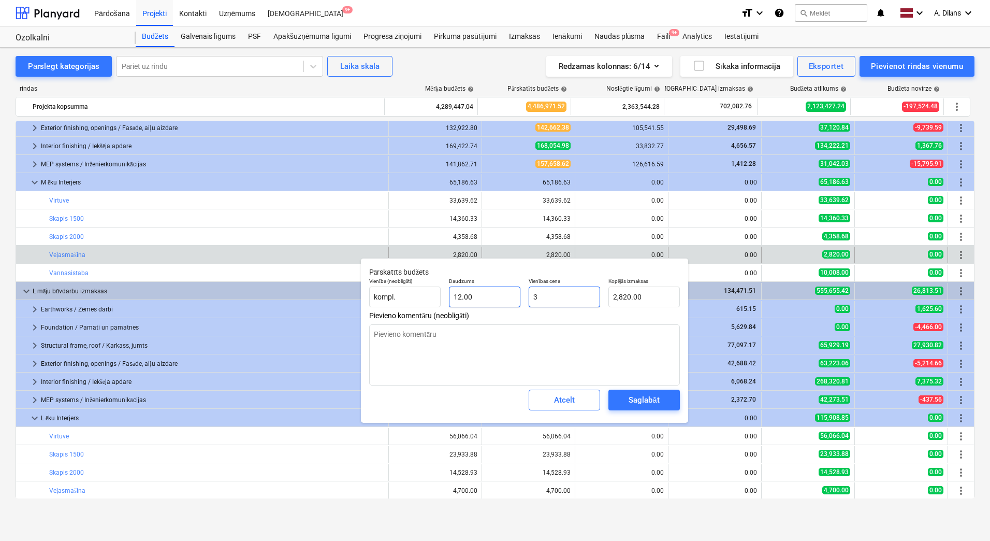
type input "36.00"
type textarea "x"
type input "30"
type input "360.00"
type textarea "x"
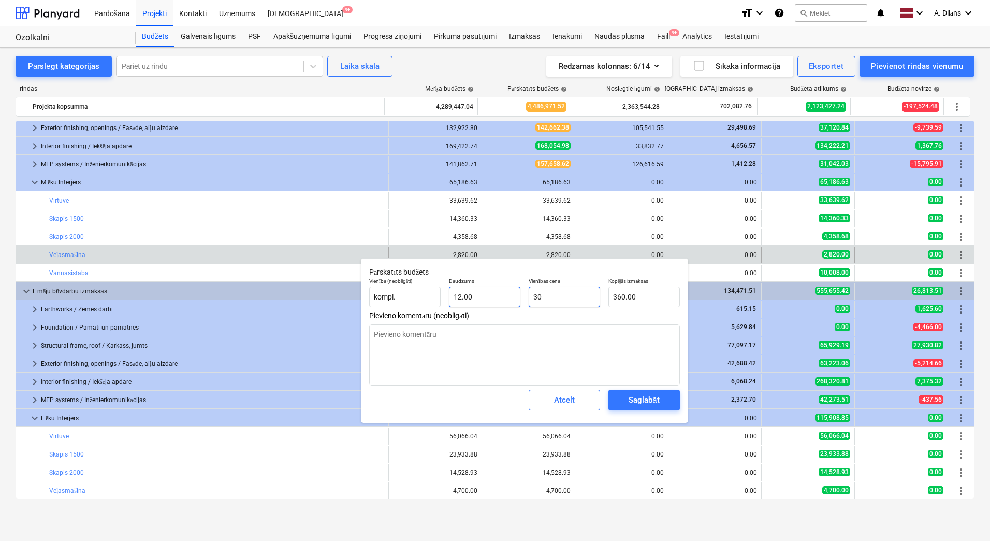
type input "300"
type input "3,600.00"
type input "300"
type textarea "x"
type input "300.00"
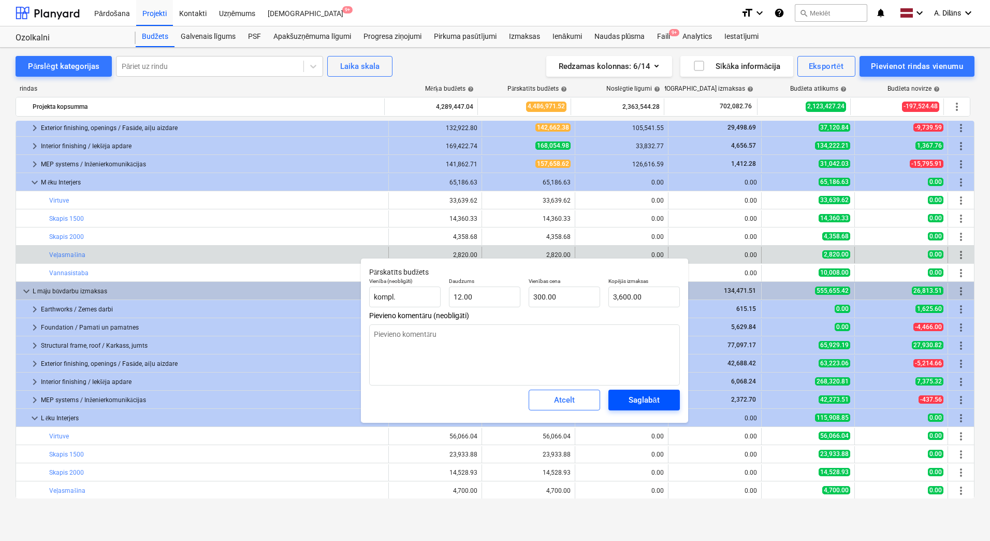
click at [645, 404] on div "Saglabāt" at bounding box center [644, 399] width 31 height 13
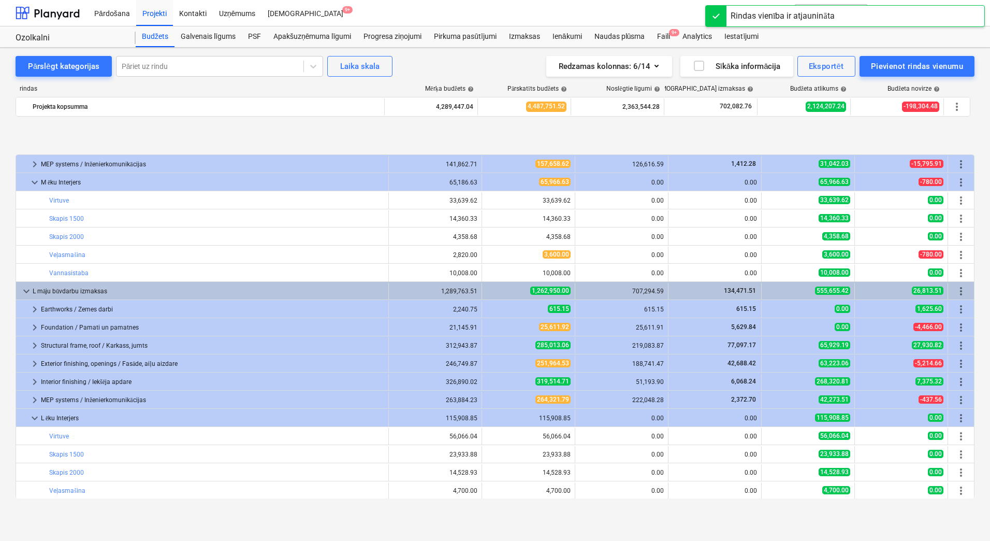
scroll to position [402, 0]
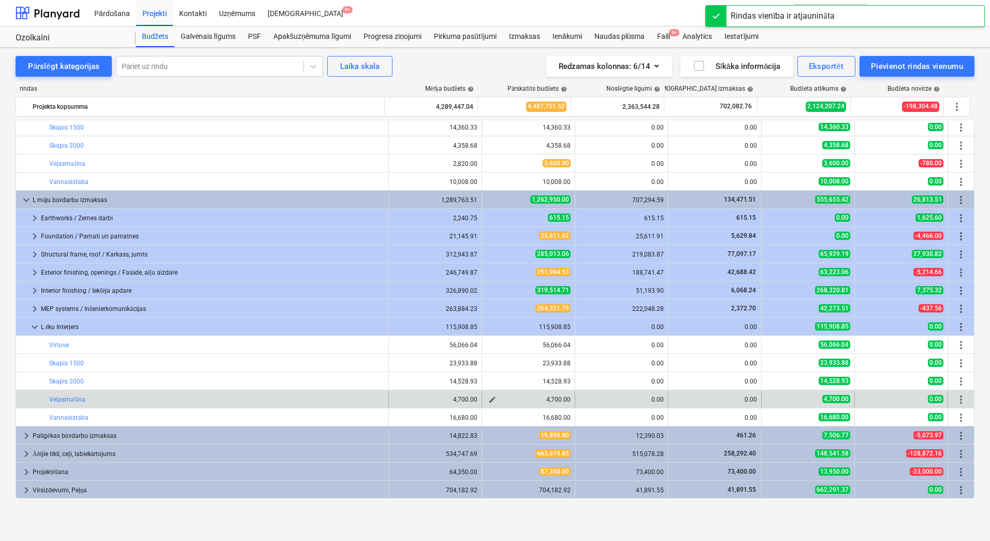
click at [488, 398] on span "edit" at bounding box center [492, 399] width 8 height 8
type textarea "x"
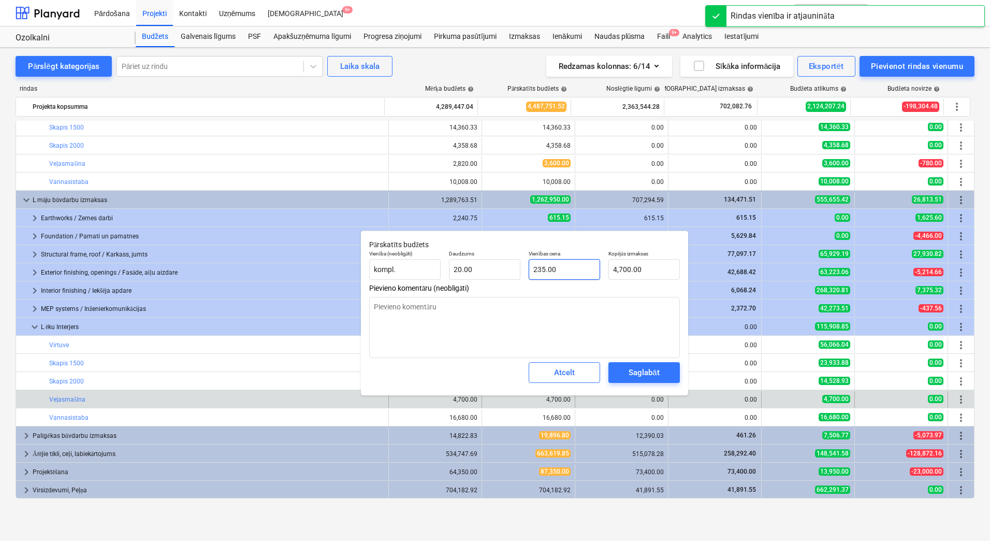
type input "235"
drag, startPoint x: 584, startPoint y: 270, endPoint x: 528, endPoint y: 278, distance: 57.0
click at [528, 278] on div "Vienības cena 235" at bounding box center [565, 265] width 80 height 38
type textarea "x"
type input "3"
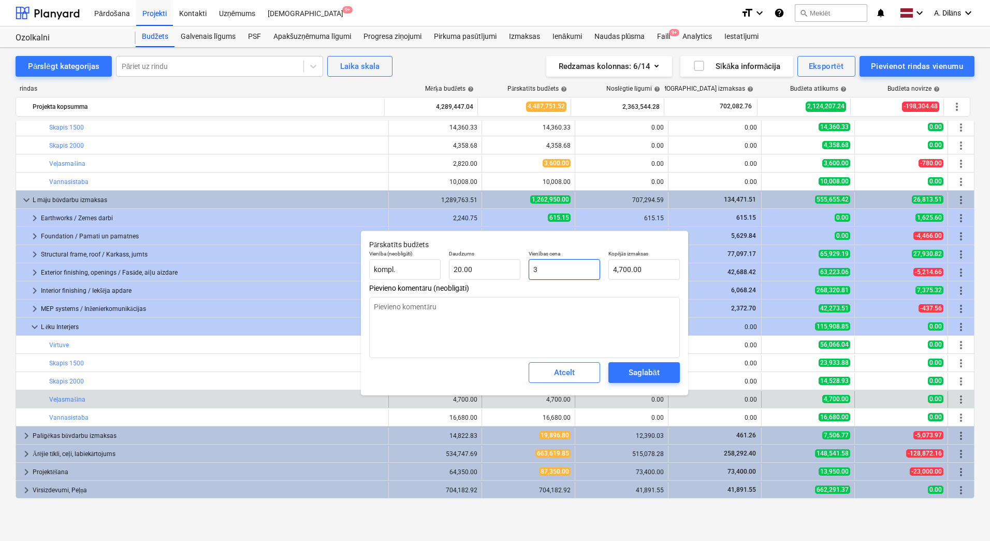
type input "60.00"
type textarea "x"
type input "30"
type input "600.00"
type textarea "x"
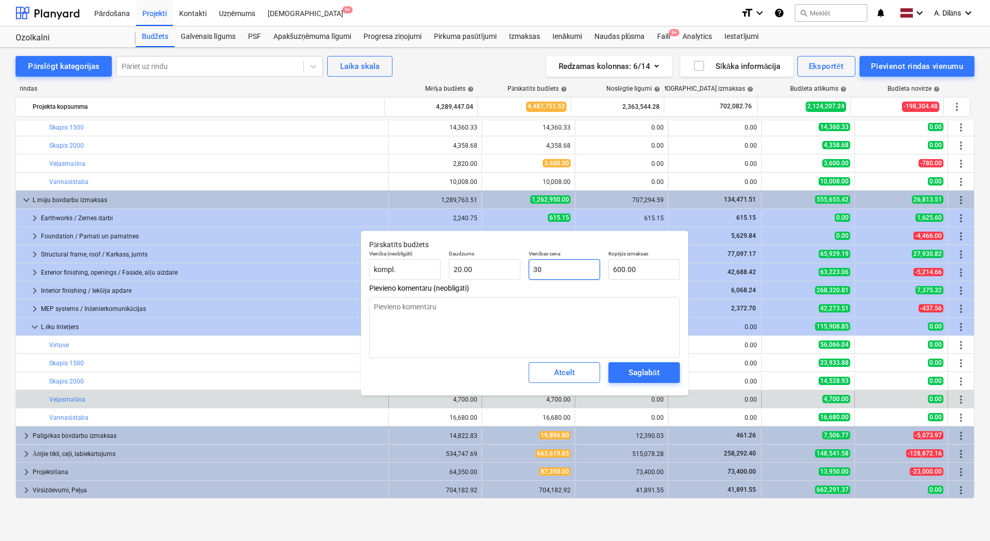
type input "300"
type input "6,000.00"
type input "300"
type textarea "x"
type input "300.00"
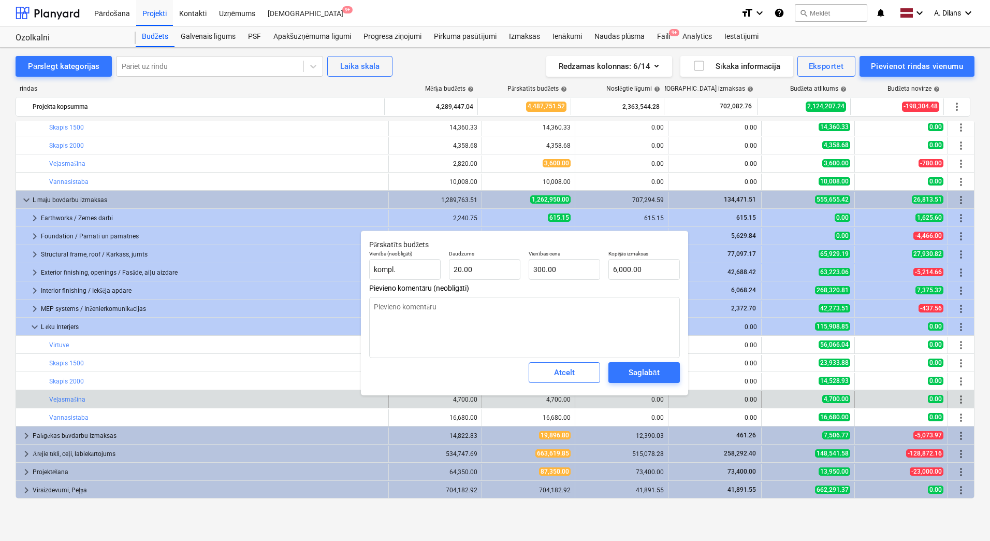
click at [517, 243] on p "Pārskatīts budžets" at bounding box center [524, 244] width 311 height 11
click at [644, 376] on div "Saglabāt" at bounding box center [644, 372] width 31 height 13
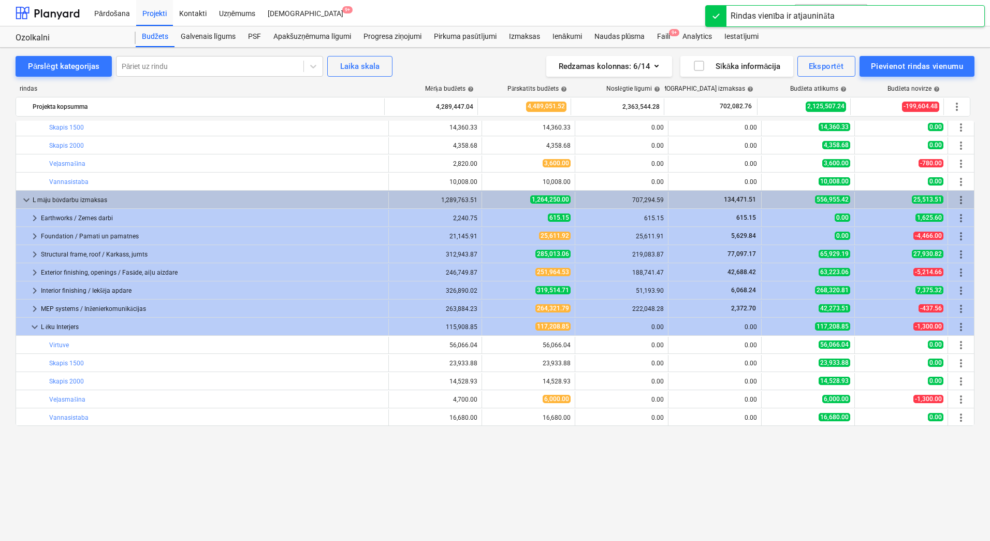
scroll to position [298, 0]
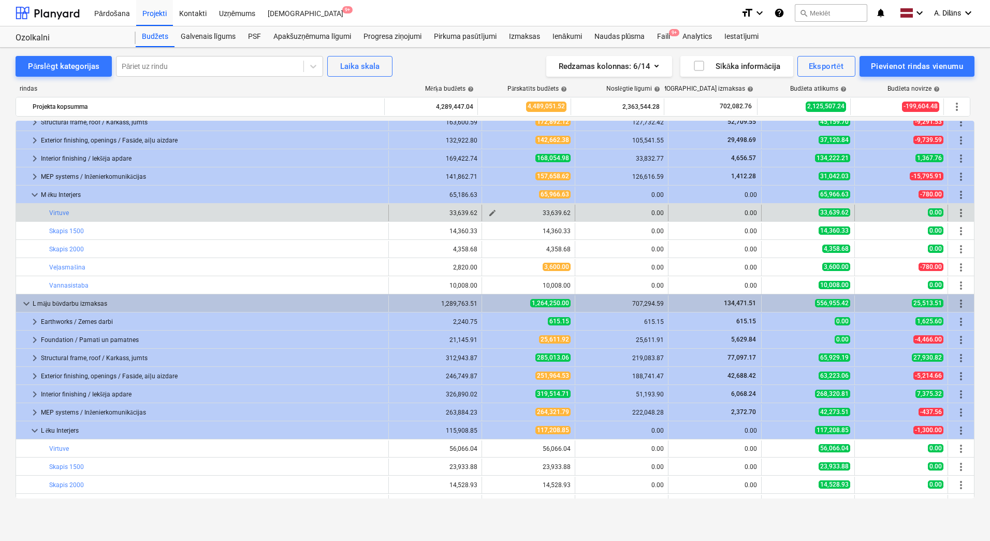
click at [490, 209] on span "edit" at bounding box center [492, 213] width 8 height 8
type textarea "x"
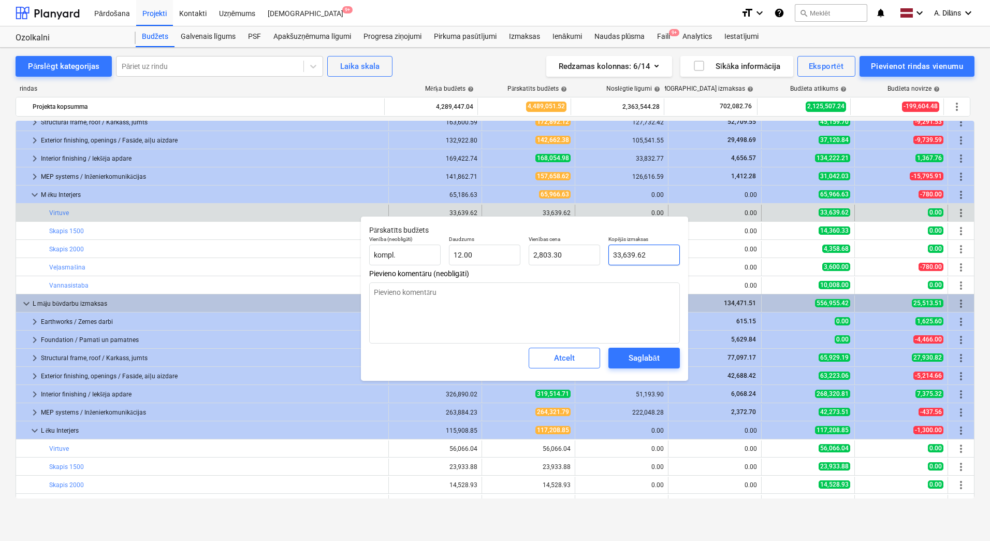
type input "33639.6248"
drag, startPoint x: 656, startPoint y: 255, endPoint x: 599, endPoint y: 257, distance: 57.5
click at [599, 257] on div "Vienība (neobligāti) kompl. Daudzums 12.00 Vienības cena 2,803.30 Kopējās izmak…" at bounding box center [524, 250] width 319 height 38
type textarea "x"
type input "3"
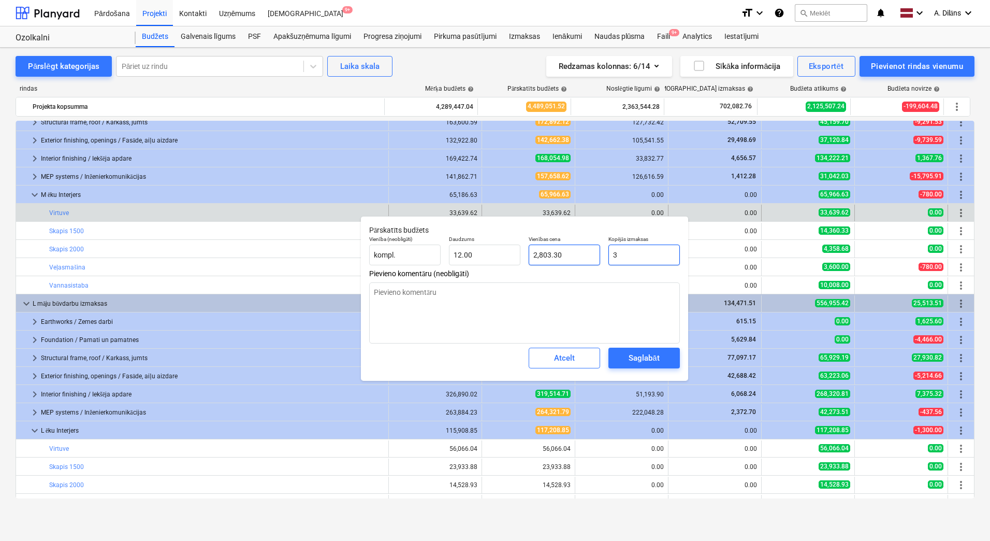
type input "0.25"
type textarea "x"
type input "39"
type input "3.25"
type textarea "x"
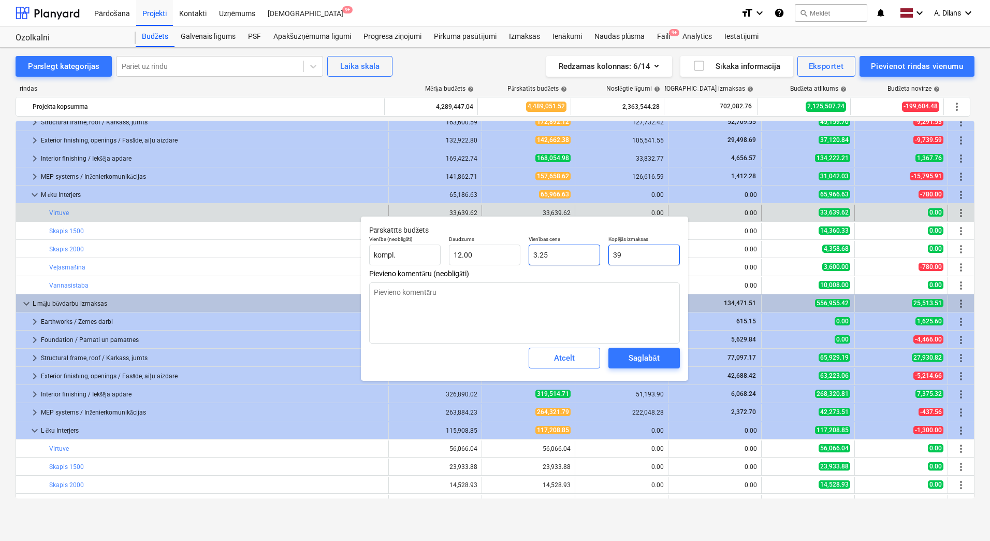
type input "396"
type input "33.00"
type textarea "x"
type input "3963"
type input "330.25"
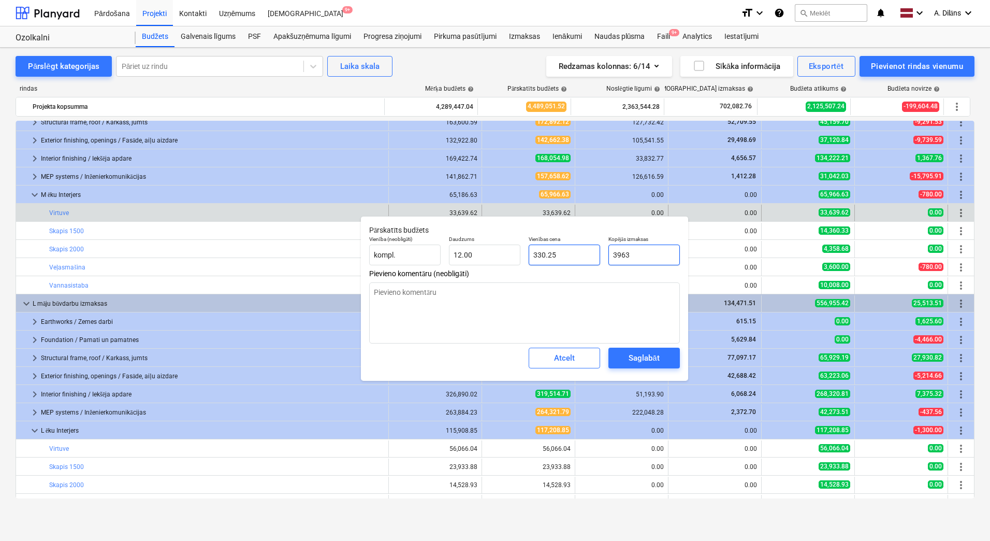
type textarea "x"
type input "39639"
type input "3,303.25"
type textarea "x"
type input "39639."
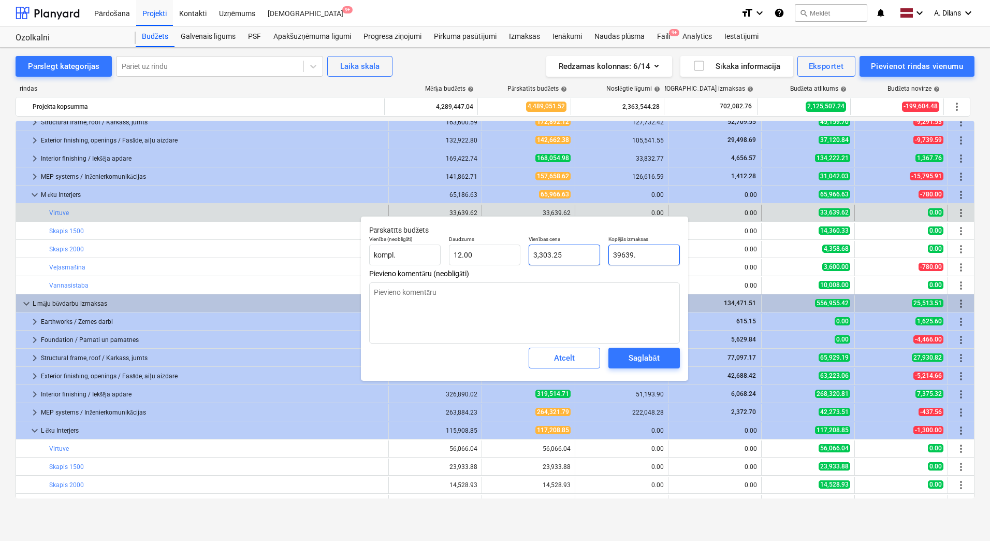
type textarea "x"
type input "39639.6"
type input "3,303.30"
type textarea "x"
type input "39639.62"
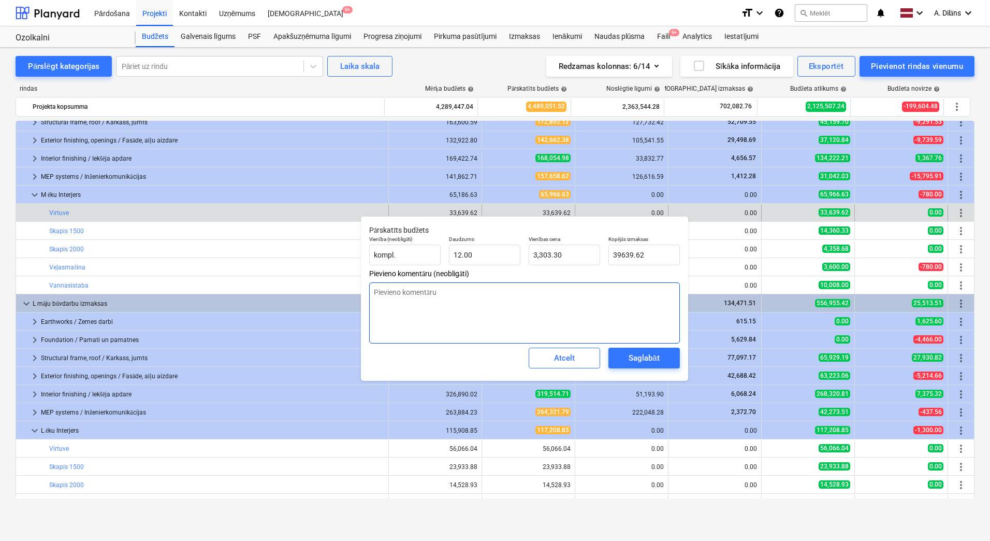
type textarea "x"
type input "39,639.62"
click at [620, 323] on textarea at bounding box center [524, 312] width 311 height 61
click at [657, 355] on div "Saglabāt" at bounding box center [644, 357] width 31 height 13
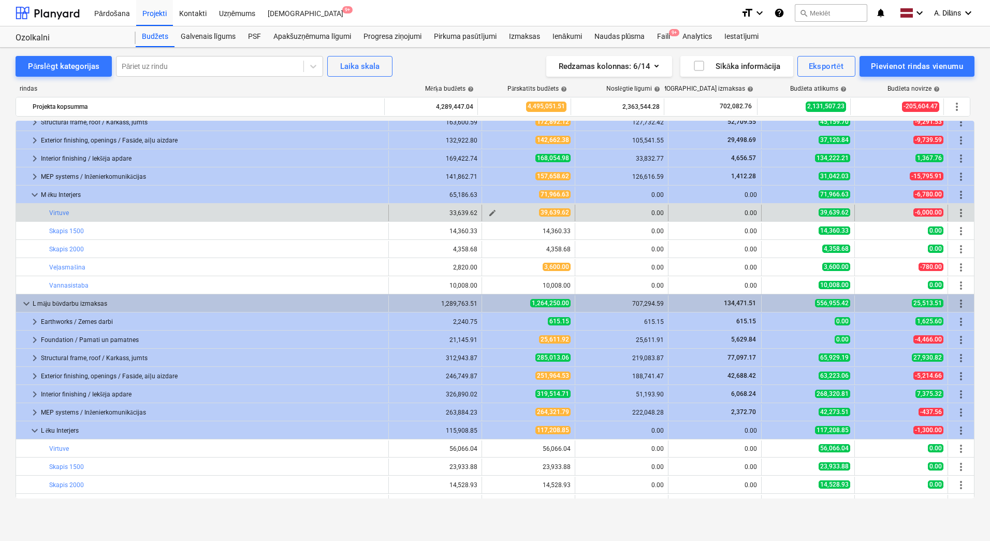
click at [489, 214] on span "edit" at bounding box center [492, 213] width 8 height 8
type textarea "x"
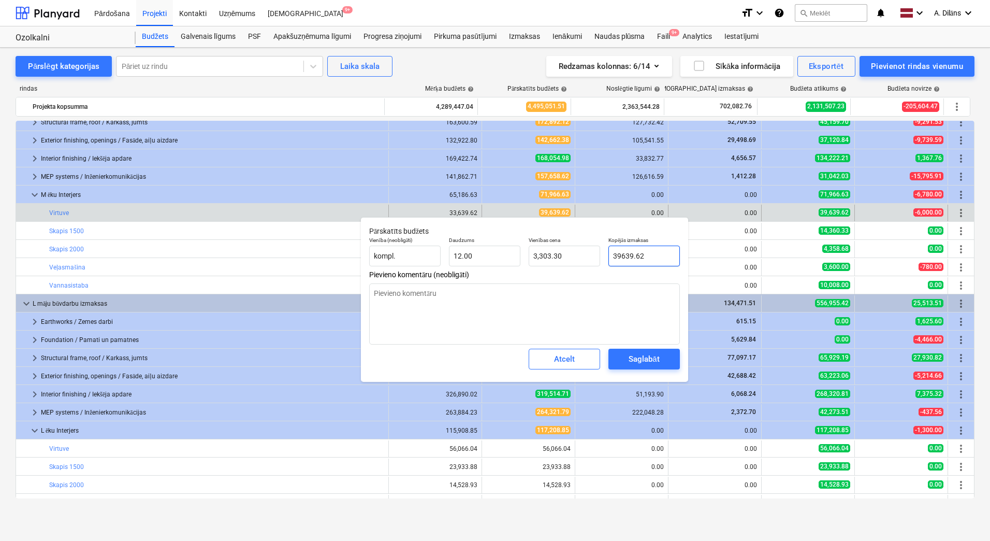
drag, startPoint x: 660, startPoint y: 256, endPoint x: 602, endPoint y: 258, distance: 58.0
click at [602, 258] on div "Vienība (neobligāti) kompl. Daudzums 12.00 Vienības cena 3,303.30 Kopējās izmak…" at bounding box center [524, 252] width 319 height 38
type input "4"
type textarea "x"
type input "0.33"
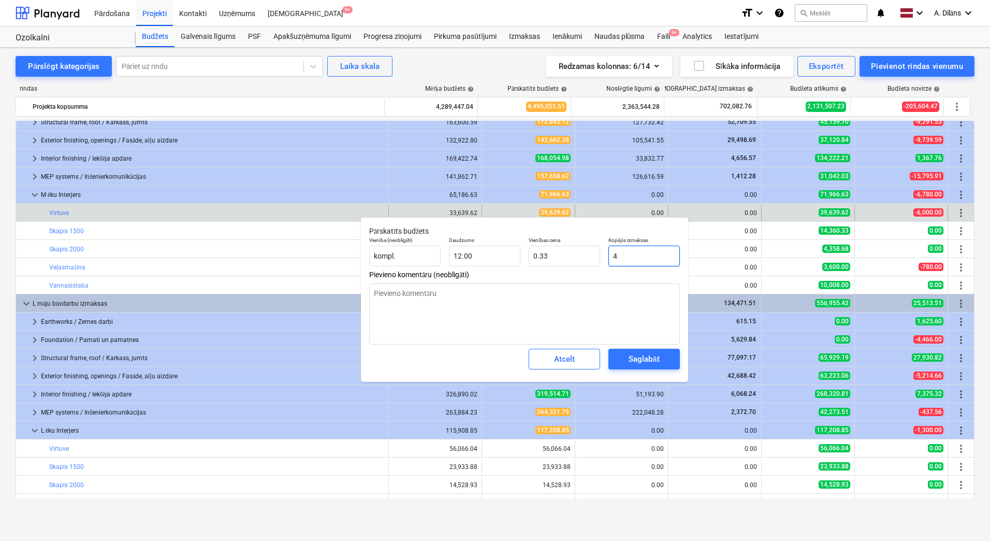
type textarea "x"
type input "48"
type input "4.00"
type textarea "x"
type input "484"
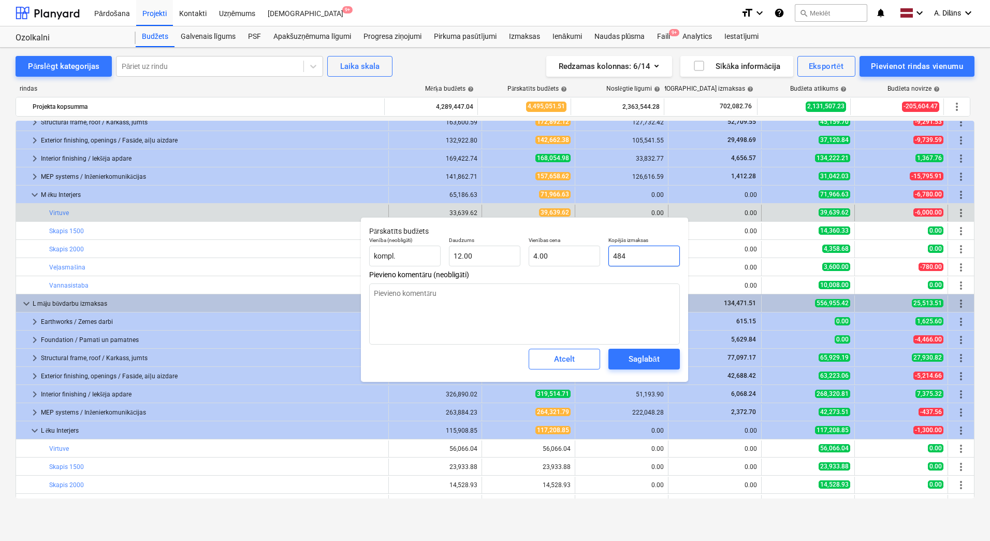
type input "40.33"
type textarea "x"
type input "4840"
type input "403.33"
type textarea "x"
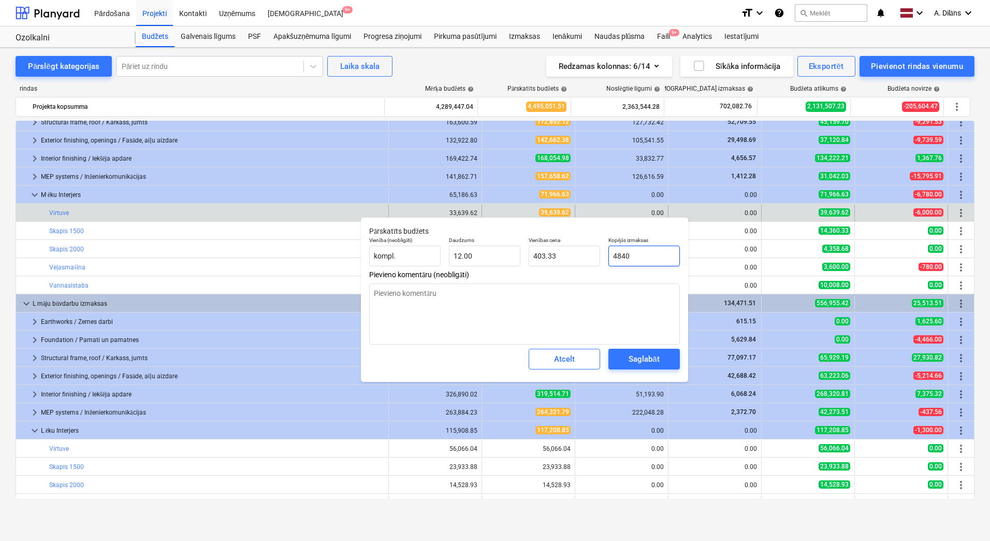
type input "48400"
type input "4,033.33"
type input "48400"
type textarea "x"
type input "48,400.00"
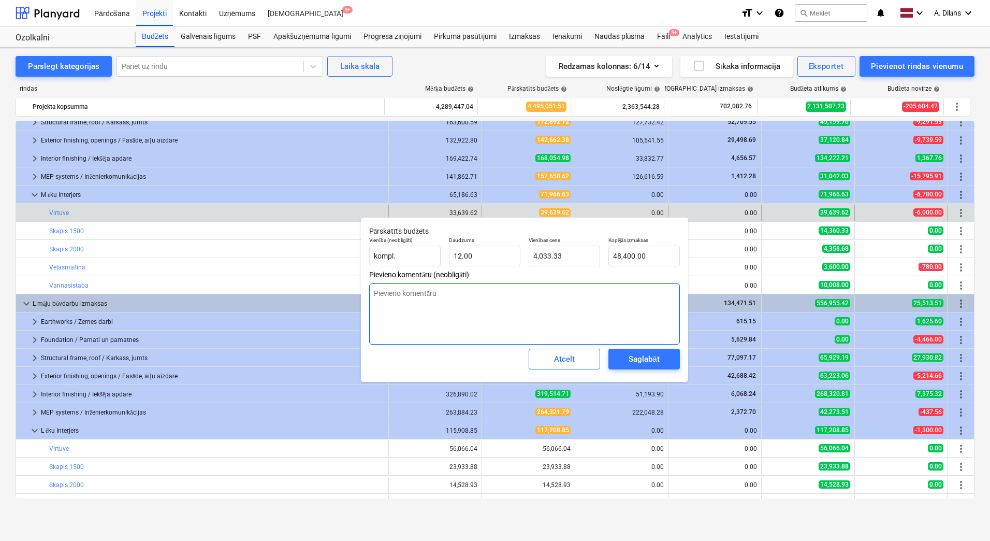
click at [641, 309] on textarea at bounding box center [524, 313] width 311 height 61
click at [648, 364] on div "Saglabāt" at bounding box center [644, 358] width 31 height 13
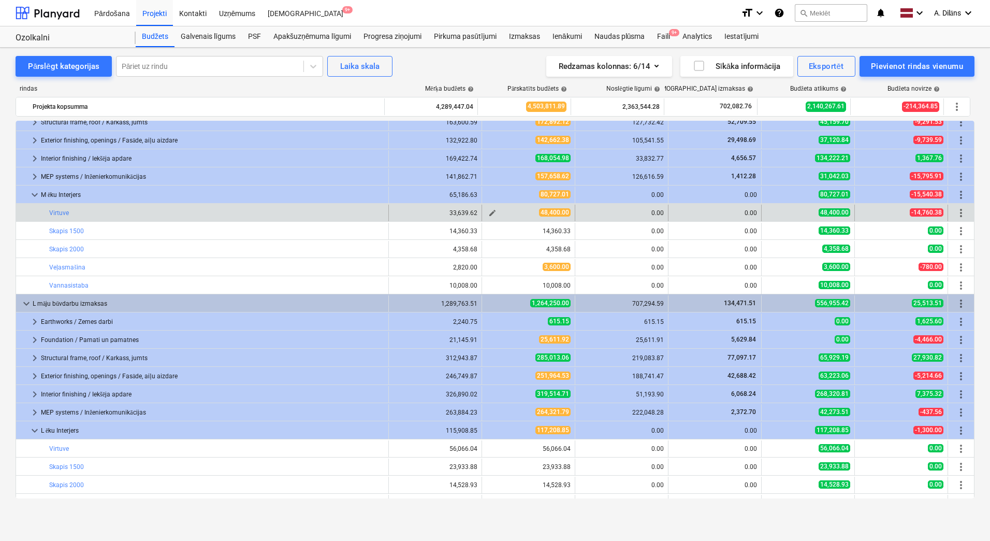
click at [489, 214] on span "edit" at bounding box center [492, 213] width 8 height 8
type textarea "x"
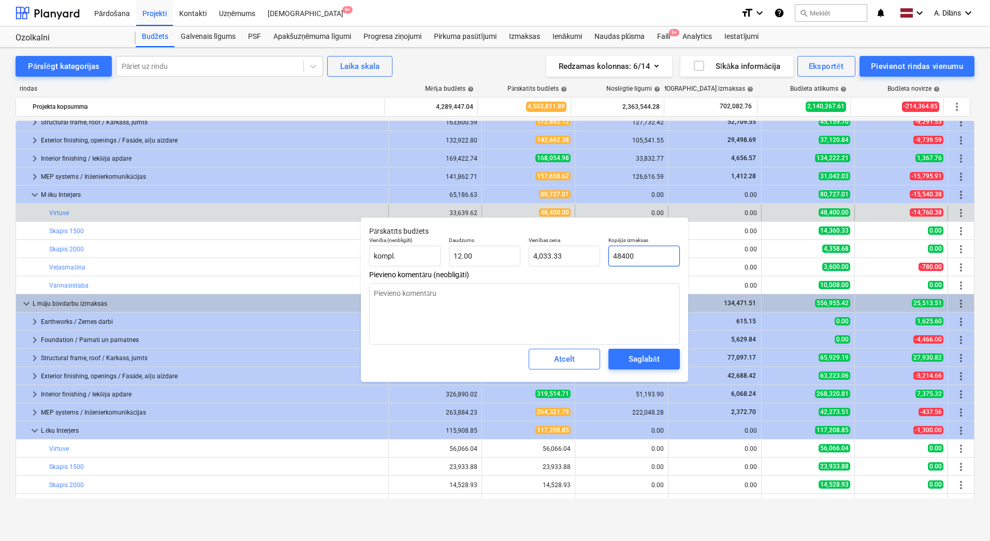
drag, startPoint x: 653, startPoint y: 253, endPoint x: 600, endPoint y: 254, distance: 52.3
click at [600, 254] on div "Vienība (neobligāti) kompl. Daudzums 12.00 Vienības cena 4,033.33 Kopējās izmak…" at bounding box center [524, 252] width 319 height 38
type input "4"
type textarea "x"
type input "0.33"
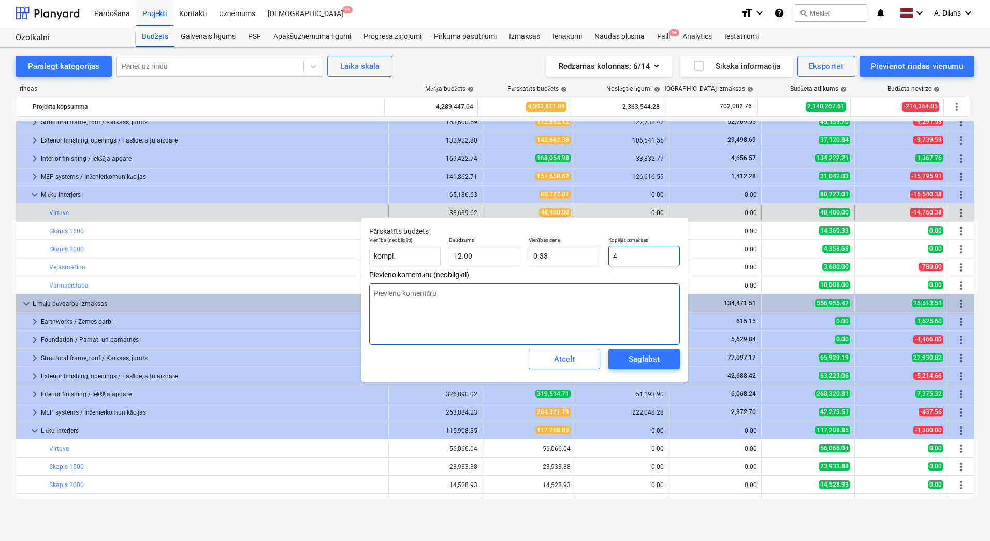
type textarea "x"
type input "48"
type input "4.00"
type textarea "x"
type input "480"
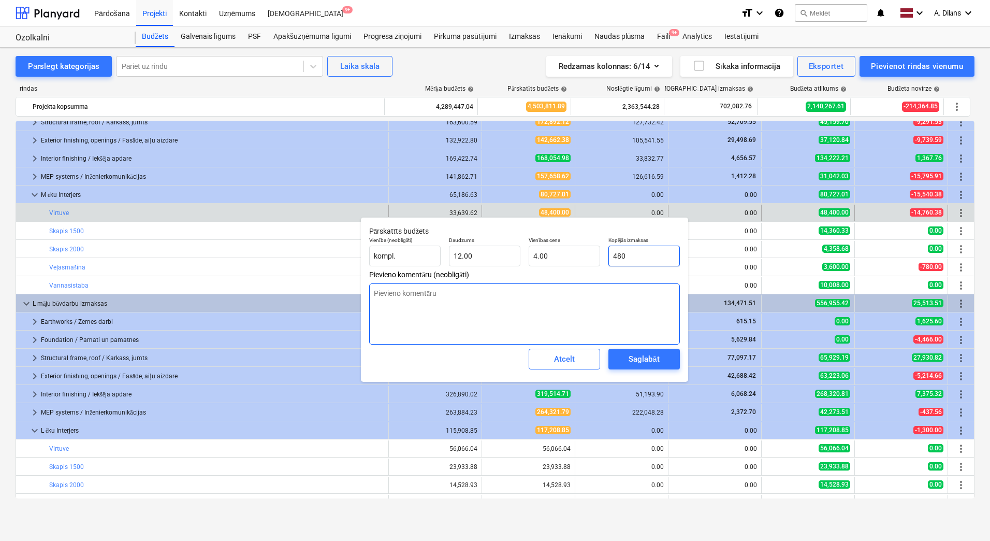
type input "40.00"
type textarea "x"
type input "4809"
click at [647, 362] on div "Saglabāt" at bounding box center [644, 358] width 31 height 13
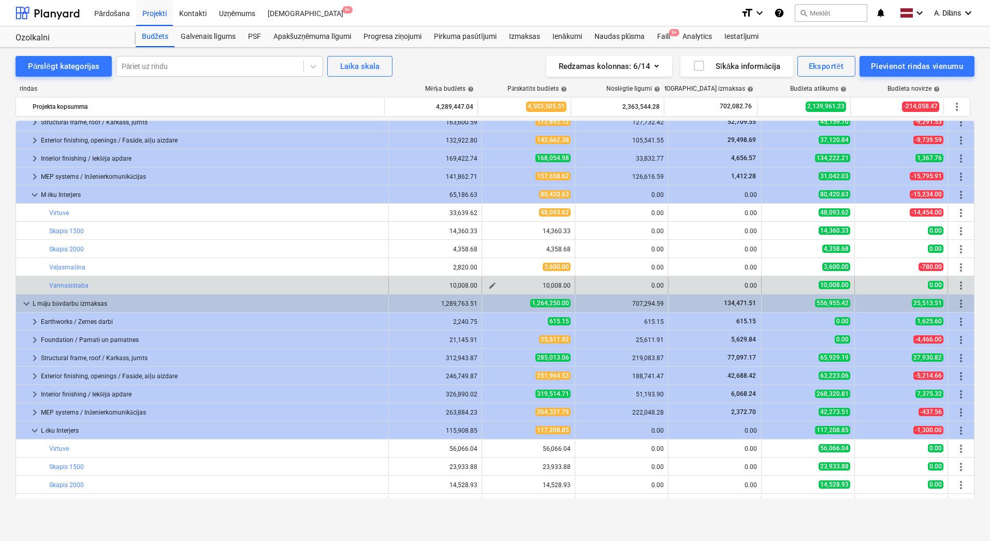
click at [488, 286] on span "edit" at bounding box center [492, 285] width 8 height 8
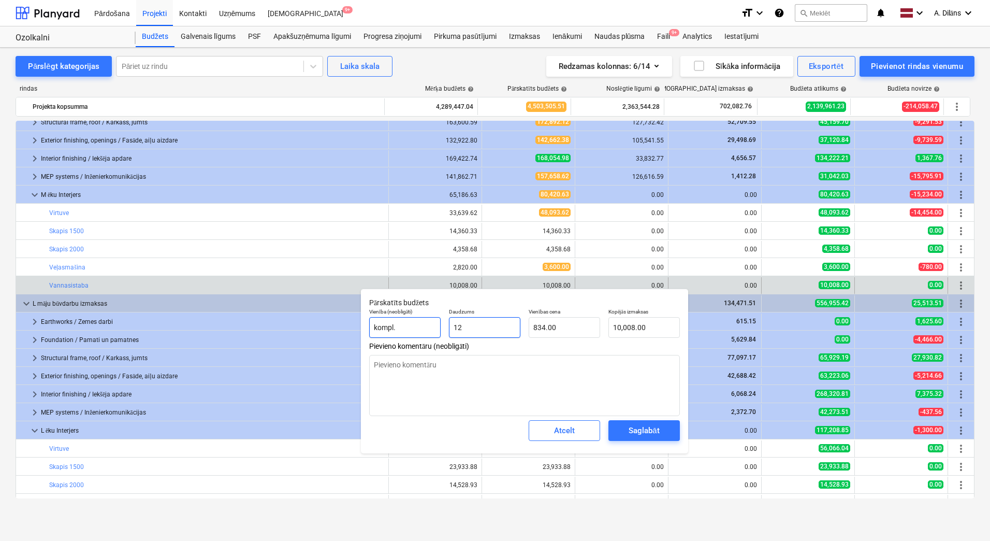
drag, startPoint x: 485, startPoint y: 330, endPoint x: 428, endPoint y: 329, distance: 57.0
click at [428, 329] on div "Vienība (neobligāti) kompl. Daudzums 12 Vienības cena 834.00 Kopējās izmaksas 1…" at bounding box center [524, 323] width 319 height 38
click at [454, 371] on textarea at bounding box center [524, 385] width 311 height 61
click at [623, 430] on span "Saglabāt" at bounding box center [644, 430] width 47 height 13
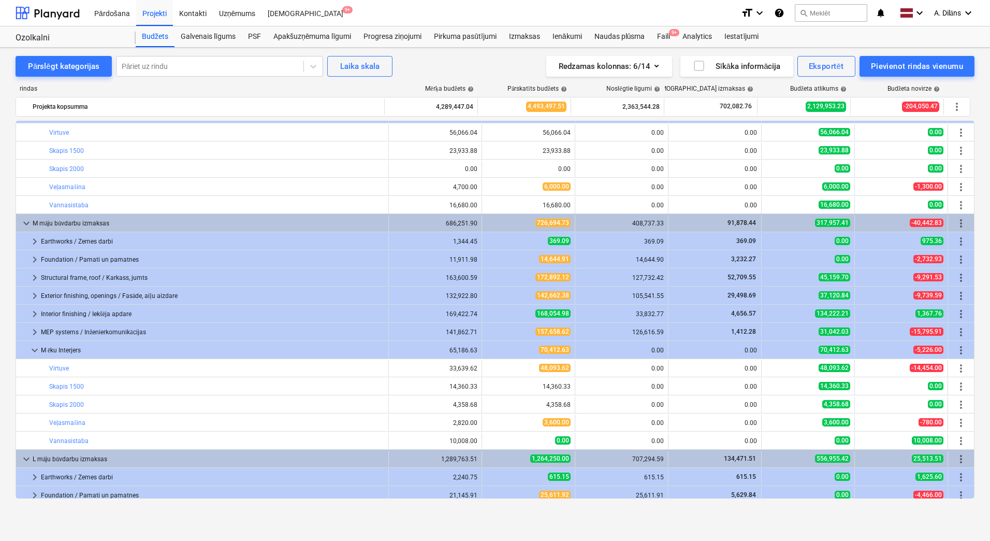
scroll to position [91, 0]
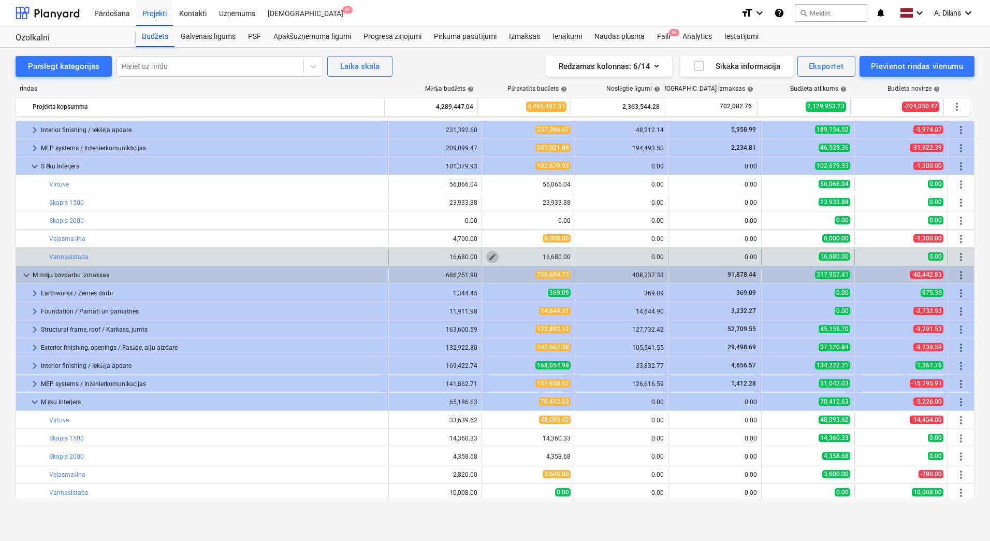
click at [493, 256] on button "edit" at bounding box center [492, 257] width 12 height 12
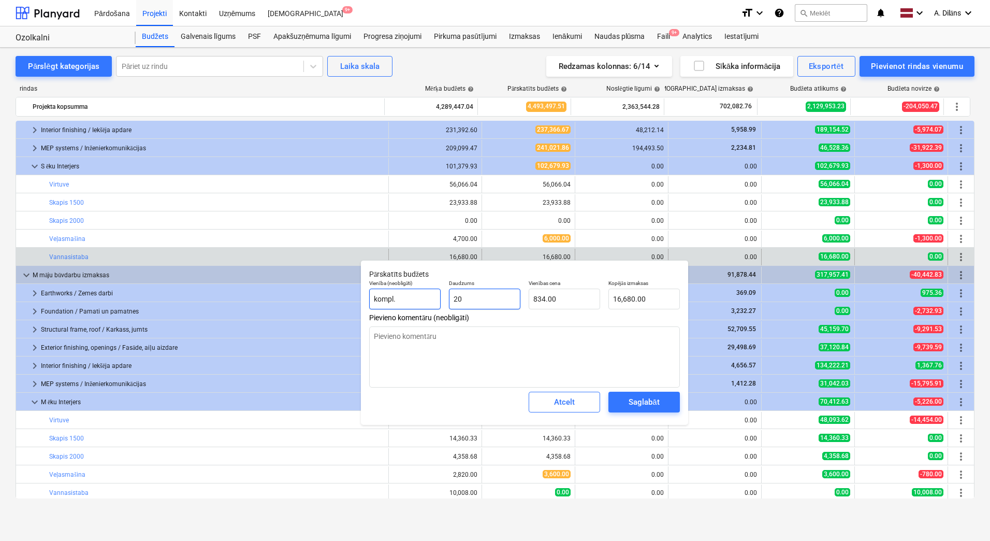
drag, startPoint x: 481, startPoint y: 300, endPoint x: 444, endPoint y: 299, distance: 36.8
click at [439, 301] on div "Vienība (neobligāti) kompl. Daudzums 20 Vienības cena 834.00 Kopējās izmaksas 1…" at bounding box center [524, 295] width 319 height 38
click at [492, 346] on textarea at bounding box center [524, 356] width 311 height 61
click at [630, 404] on div "Saglabāt" at bounding box center [644, 401] width 31 height 13
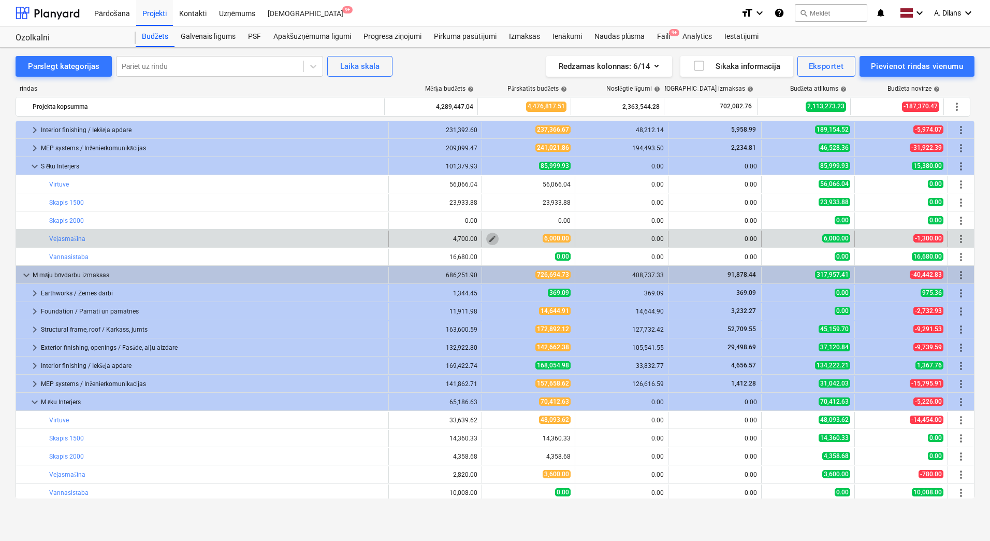
click at [488, 237] on span "edit" at bounding box center [492, 239] width 8 height 8
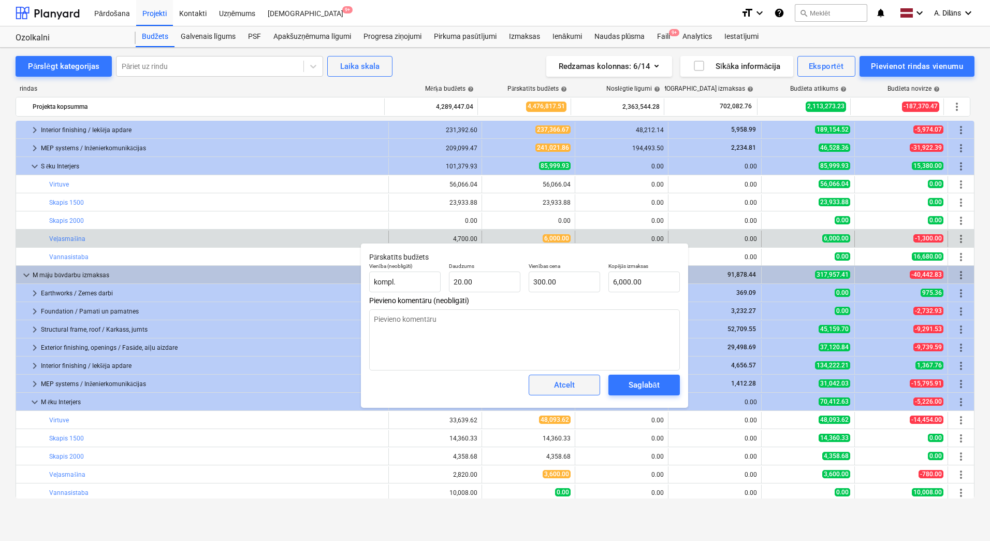
click at [562, 389] on div "Atcelt" at bounding box center [564, 384] width 21 height 13
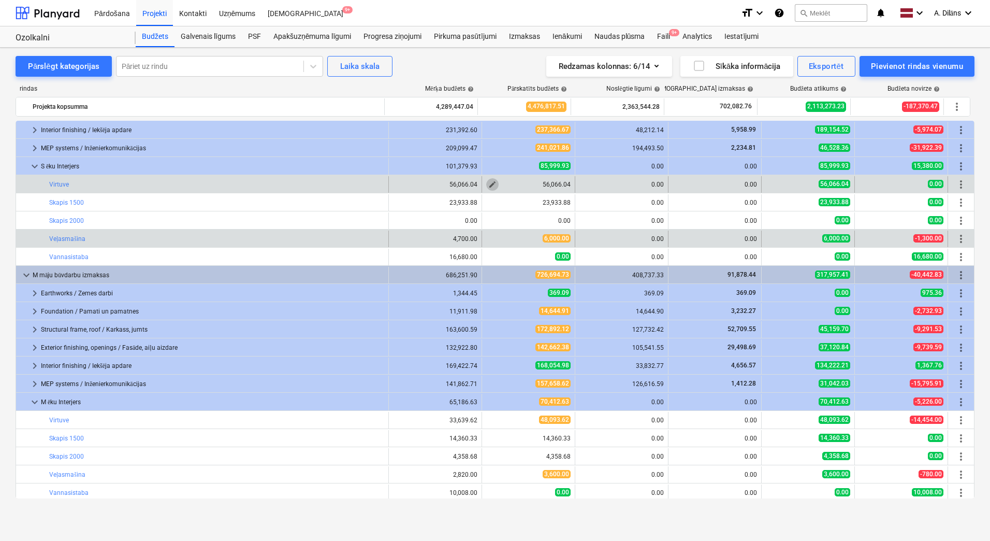
click at [488, 184] on span "edit" at bounding box center [492, 184] width 8 height 8
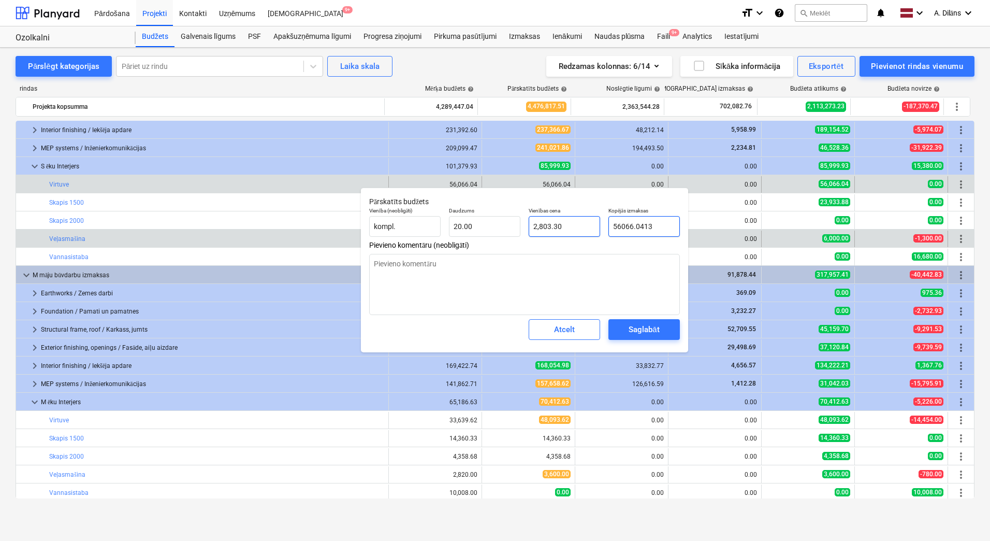
drag, startPoint x: 654, startPoint y: 227, endPoint x: 588, endPoint y: 226, distance: 65.8
click at [588, 226] on div "Vienība (neobligāti) kompl. Daudzums 20.00 Vienības cena 2,803.30 Kopējās izmak…" at bounding box center [524, 222] width 319 height 38
click at [617, 287] on textarea at bounding box center [524, 284] width 311 height 61
click at [644, 329] on div "Saglabāt" at bounding box center [644, 329] width 31 height 13
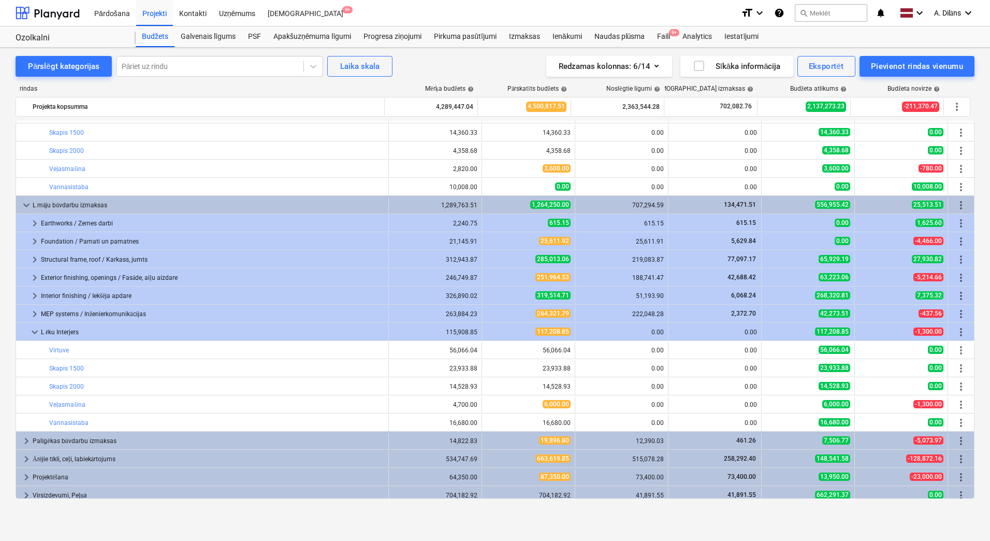
scroll to position [402, 0]
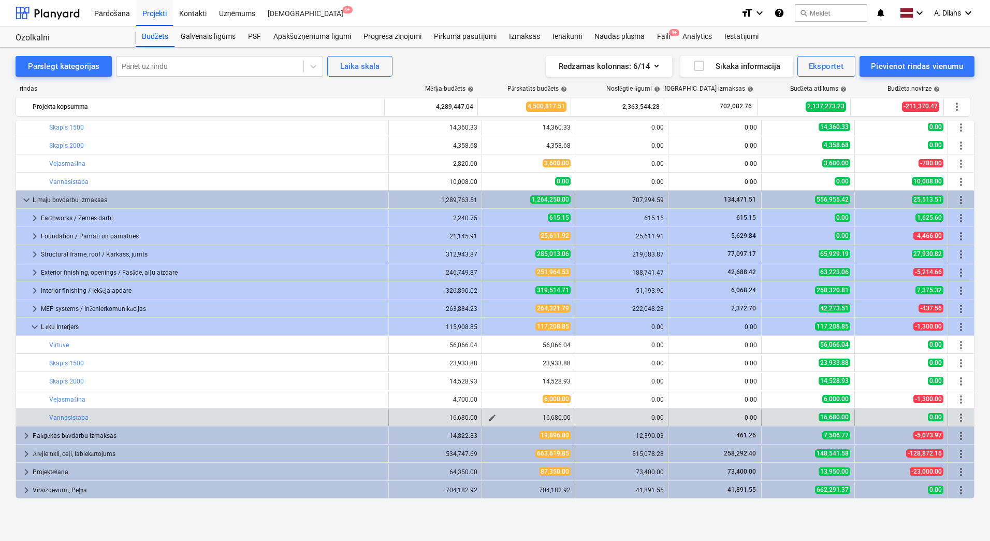
click at [488, 416] on span "edit" at bounding box center [492, 417] width 8 height 8
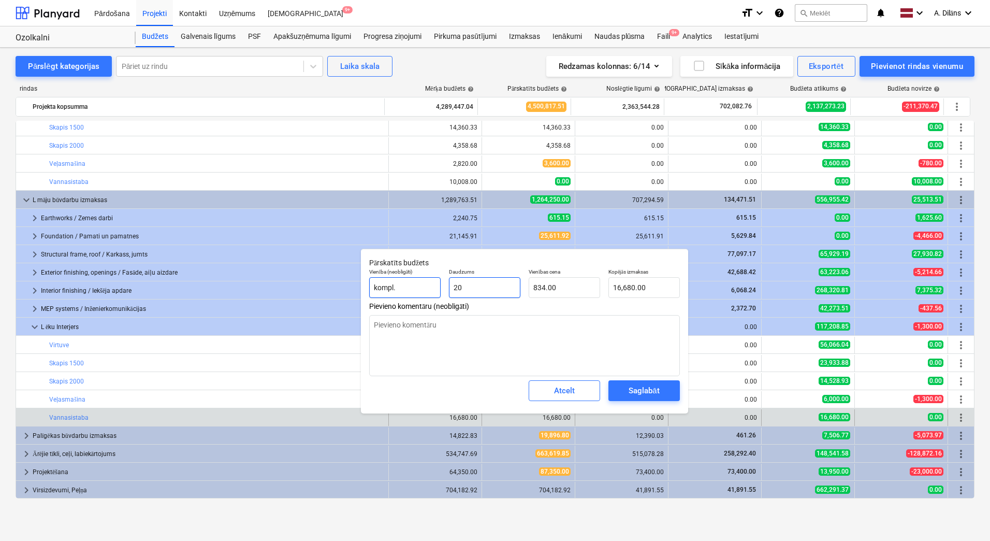
drag, startPoint x: 504, startPoint y: 287, endPoint x: 431, endPoint y: 286, distance: 73.5
click at [431, 286] on div "Vienība (neobligāti) kompl. Daudzums 20 Vienības cena 834.00 Kopējās izmaksas 1…" at bounding box center [524, 283] width 319 height 38
click at [527, 343] on textarea at bounding box center [524, 345] width 311 height 61
click at [629, 387] on div "Saglabāt" at bounding box center [644, 390] width 31 height 13
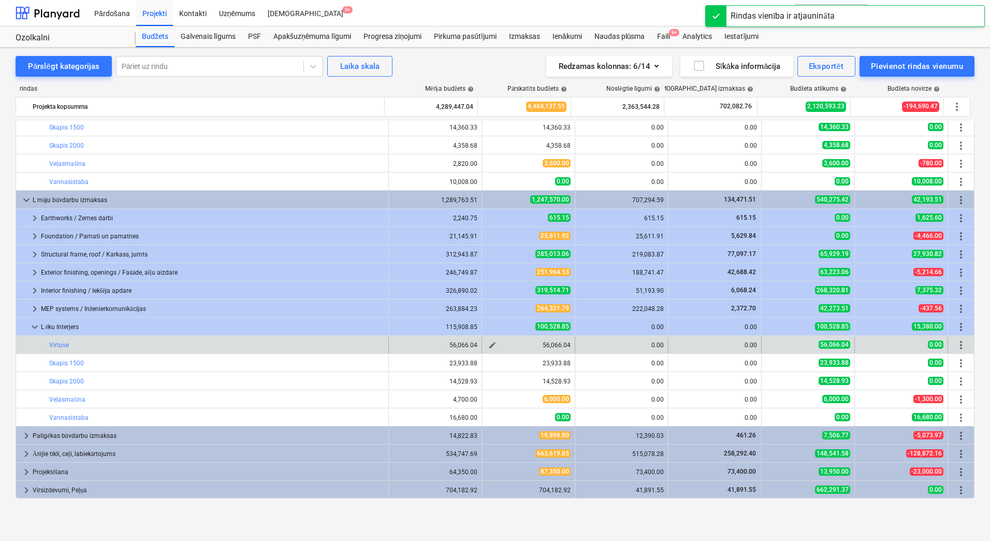
click at [489, 344] on span "edit" at bounding box center [492, 345] width 8 height 8
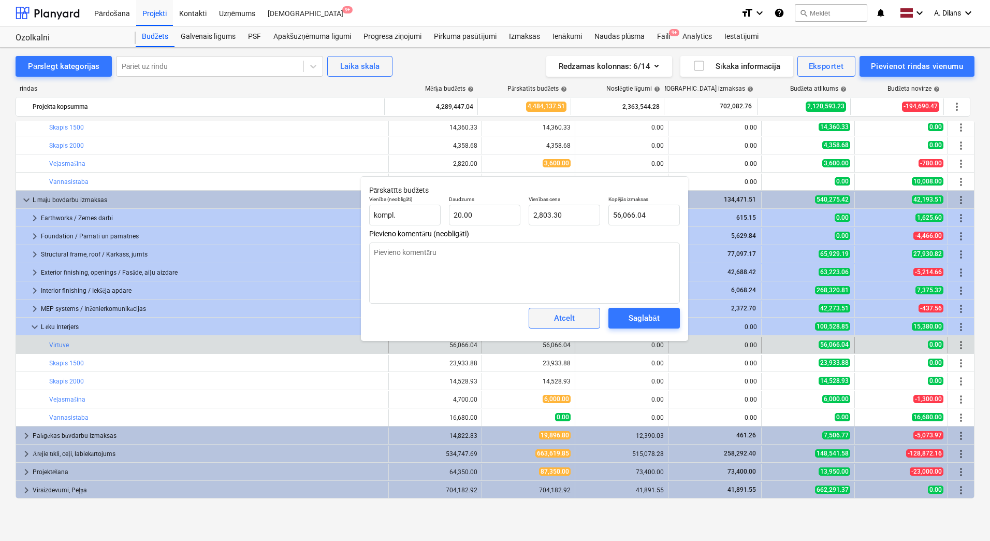
click at [569, 322] on div "Atcelt" at bounding box center [564, 317] width 21 height 13
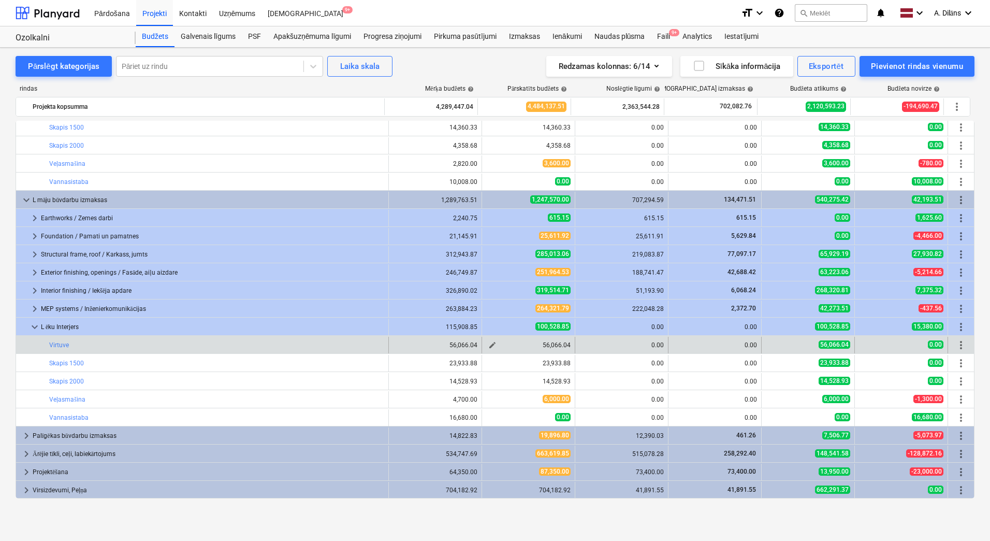
click at [489, 341] on span "edit" at bounding box center [492, 345] width 8 height 8
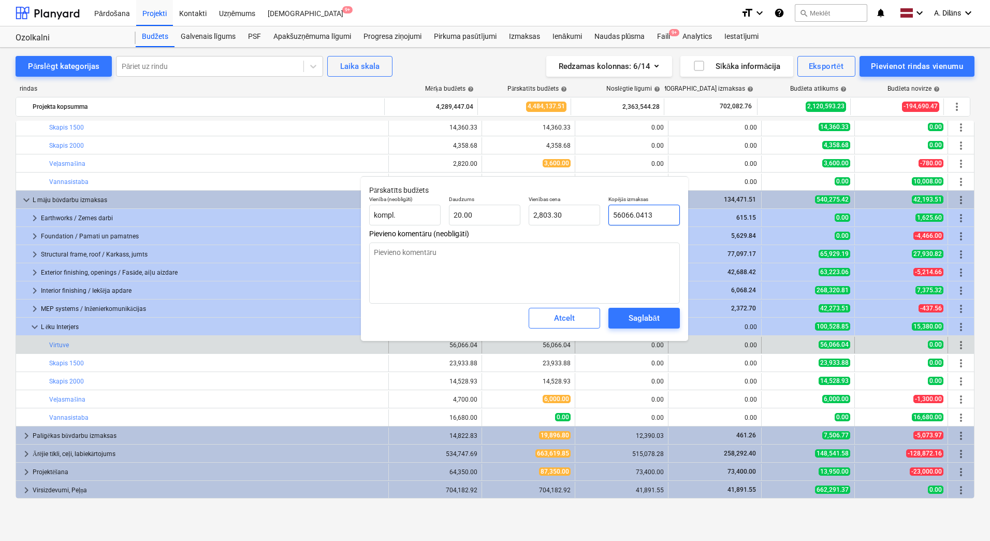
drag, startPoint x: 664, startPoint y: 211, endPoint x: 603, endPoint y: 215, distance: 60.7
click at [603, 215] on div "Vienība (neobligāti) kompl. Daudzums 20.00 Vienības cena 2,803.30 Kopējās izmak…" at bounding box center [524, 211] width 319 height 38
click at [618, 257] on textarea at bounding box center [524, 272] width 311 height 61
click at [648, 324] on div "Saglabāt" at bounding box center [644, 317] width 31 height 13
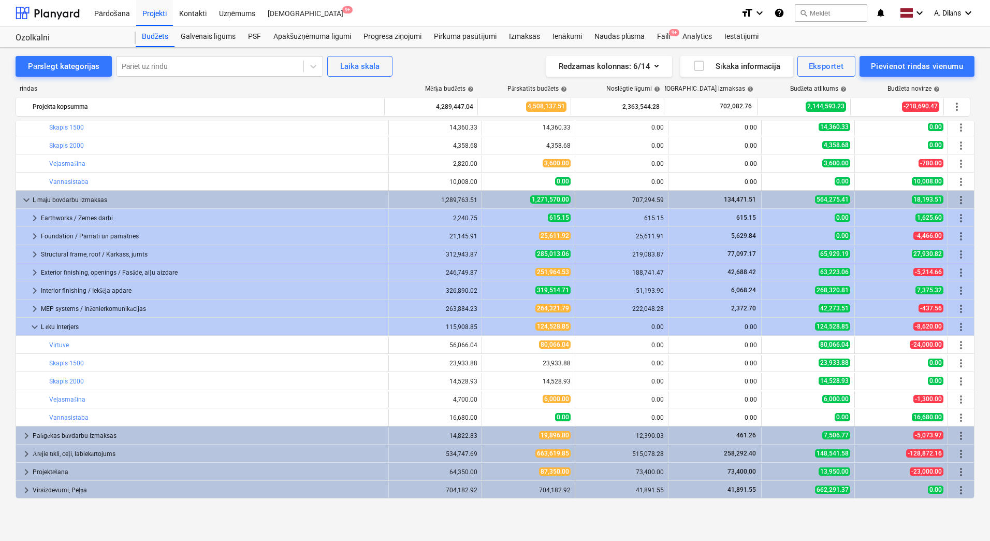
click at [23, 198] on span "keyboard_arrow_down" at bounding box center [26, 200] width 12 height 12
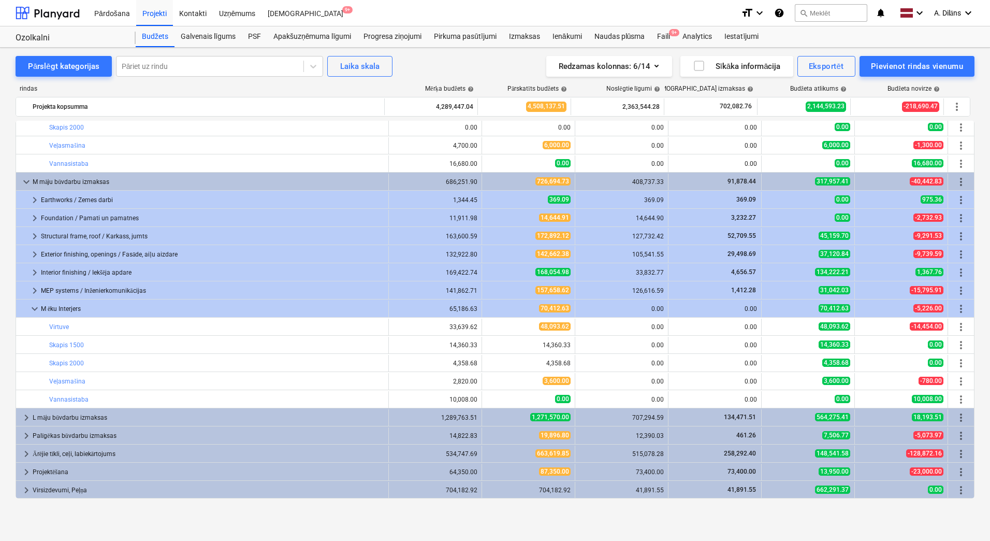
scroll to position [0, 0]
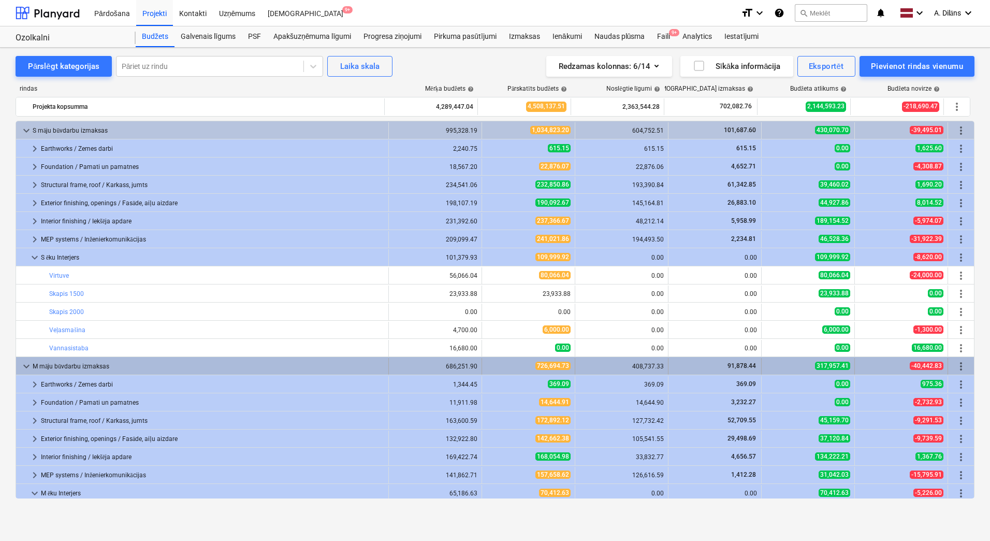
click at [28, 366] on span "keyboard_arrow_down" at bounding box center [26, 366] width 12 height 12
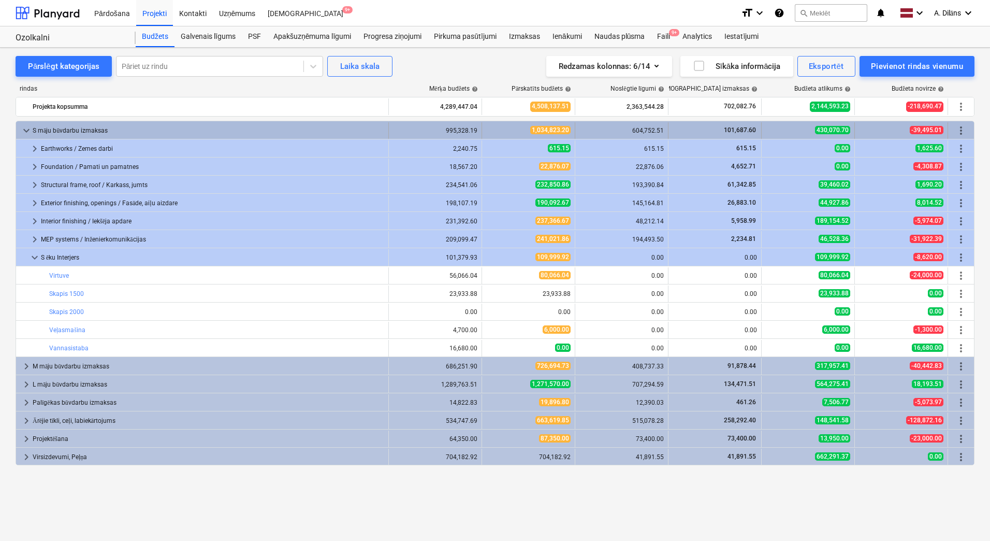
click at [26, 131] on span "keyboard_arrow_down" at bounding box center [26, 130] width 12 height 12
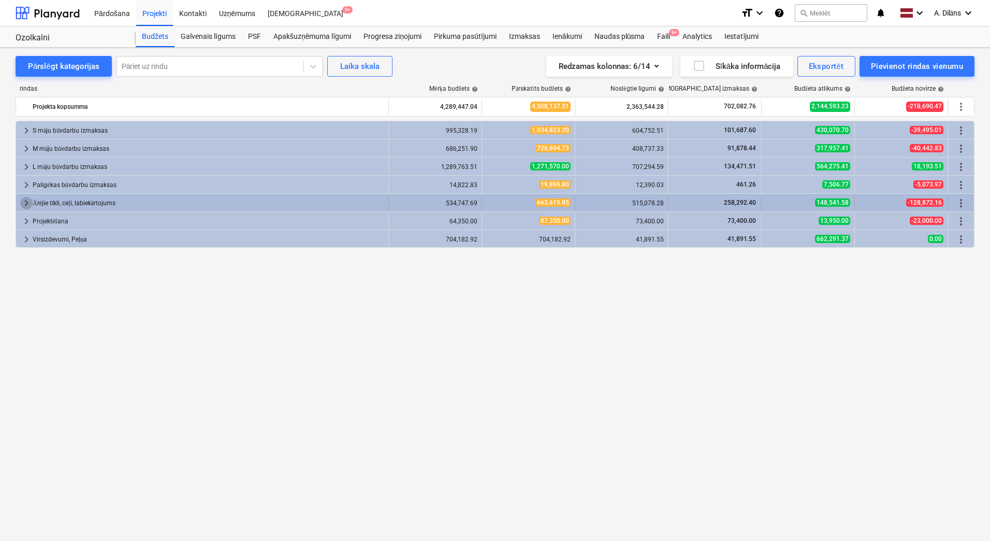
click at [26, 200] on span "keyboard_arrow_right" at bounding box center [26, 203] width 12 height 12
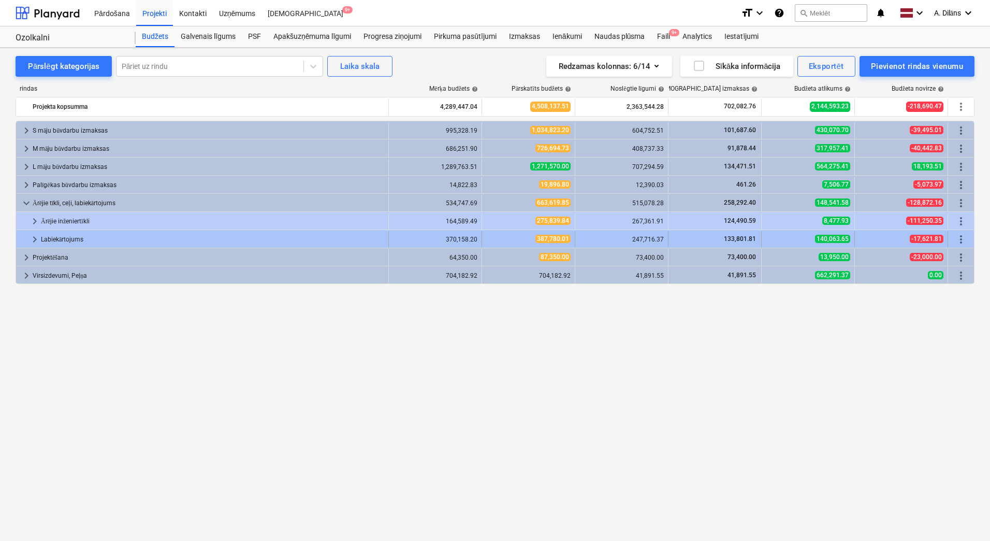
click at [34, 240] on span "keyboard_arrow_right" at bounding box center [34, 239] width 12 height 12
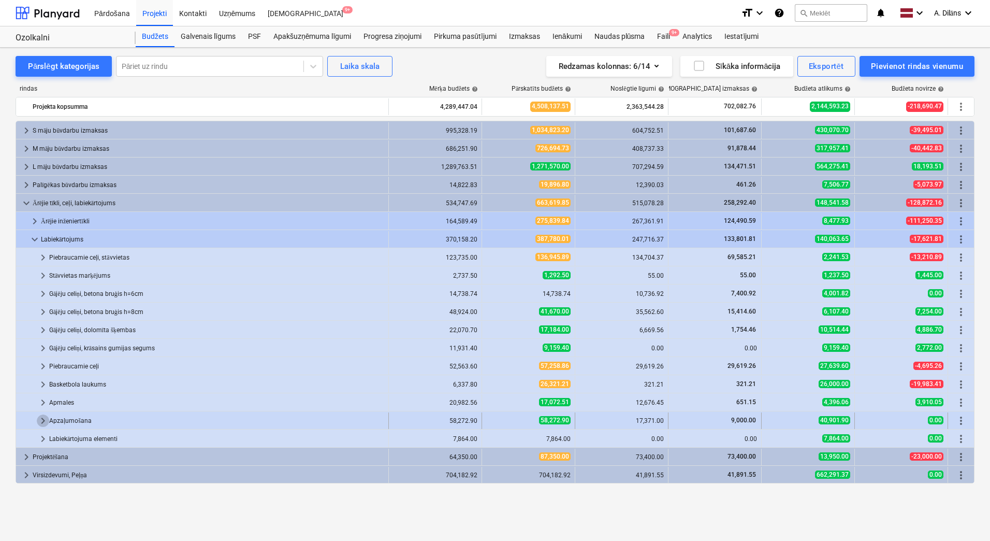
click at [45, 420] on span "keyboard_arrow_right" at bounding box center [43, 420] width 12 height 12
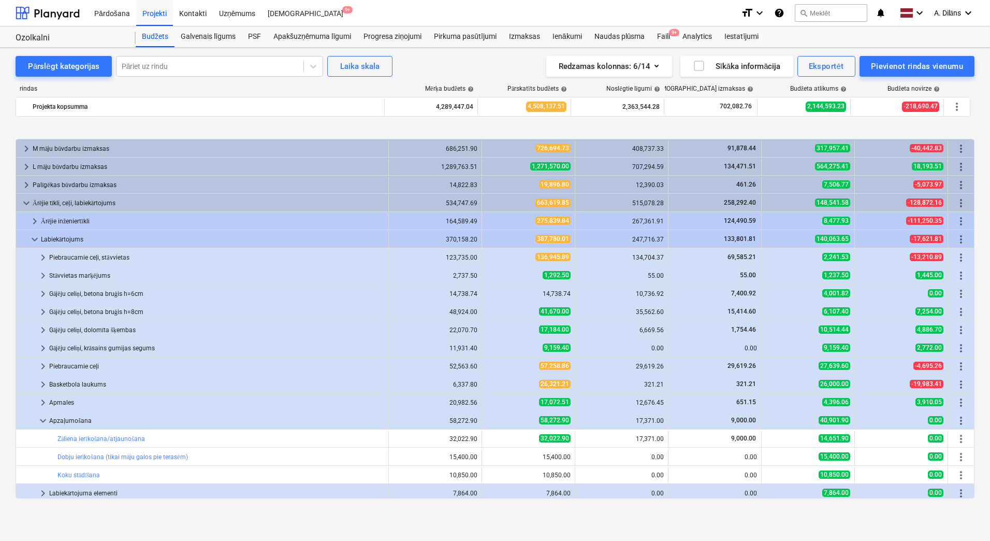
scroll to position [39, 0]
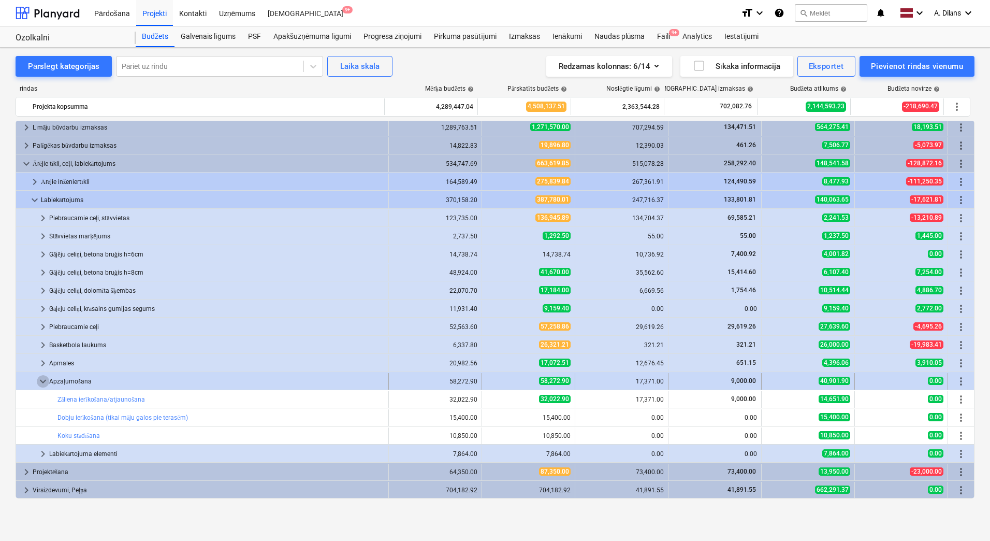
click at [46, 378] on span "keyboard_arrow_down" at bounding box center [43, 381] width 12 height 12
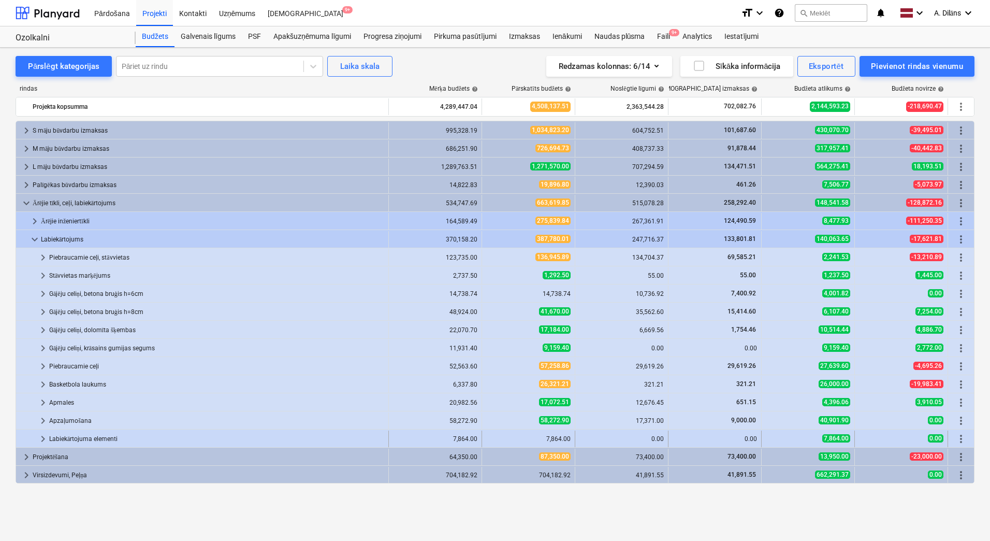
click at [44, 437] on span "keyboard_arrow_right" at bounding box center [43, 438] width 12 height 12
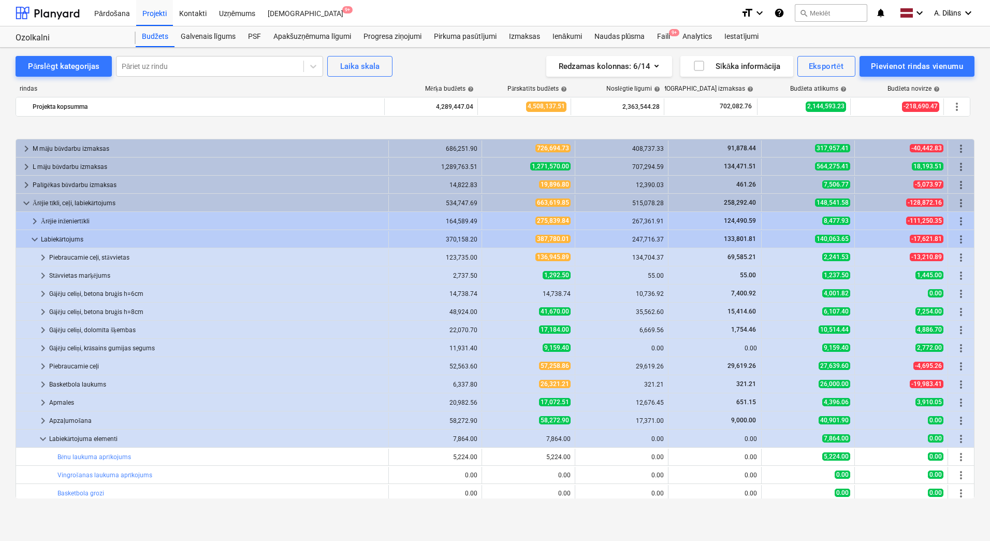
scroll to position [57, 0]
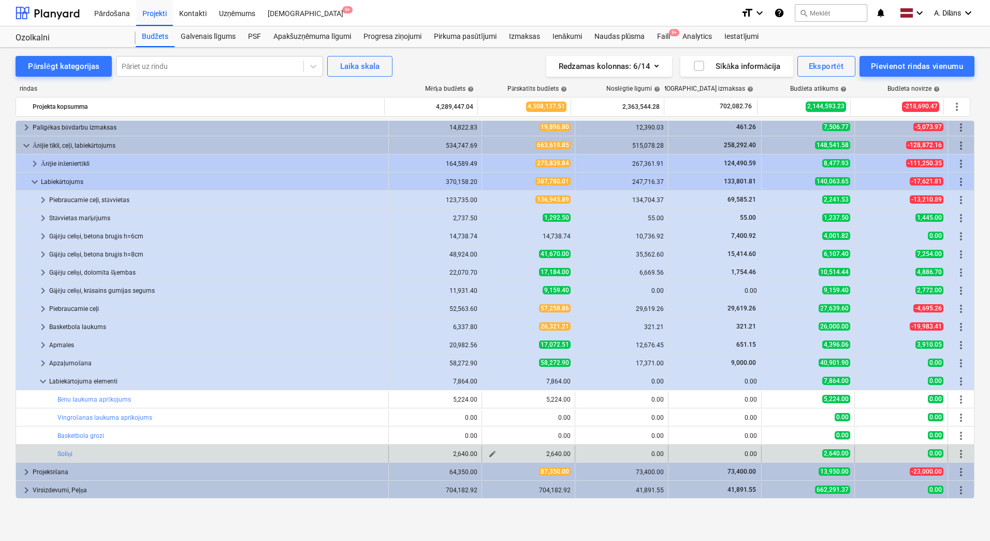
click at [488, 453] on span "edit" at bounding box center [492, 454] width 8 height 8
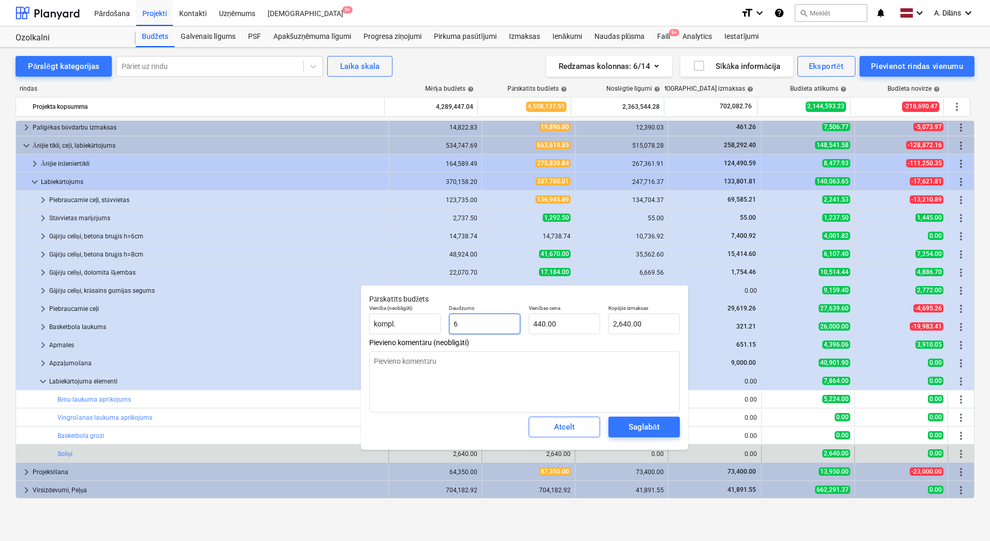
drag, startPoint x: 475, startPoint y: 324, endPoint x: 446, endPoint y: 323, distance: 29.0
click at [446, 323] on div "Daudzums 6" at bounding box center [485, 319] width 80 height 38
click at [563, 325] on input "440" at bounding box center [564, 323] width 71 height 21
drag, startPoint x: 573, startPoint y: 322, endPoint x: 527, endPoint y: 322, distance: 45.6
click at [527, 322] on div "Vienības cena 440" at bounding box center [565, 319] width 80 height 38
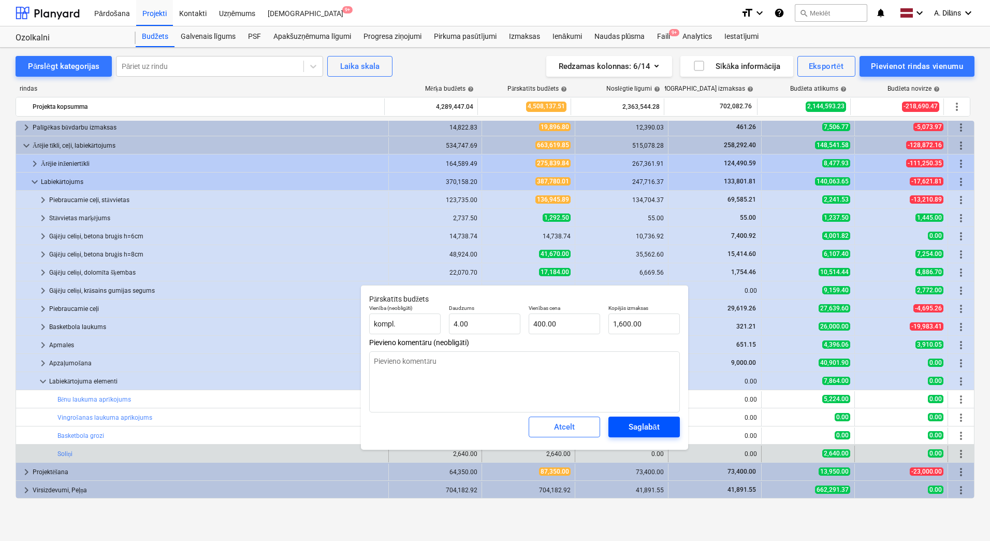
click at [646, 424] on div "Saglabāt" at bounding box center [644, 426] width 31 height 13
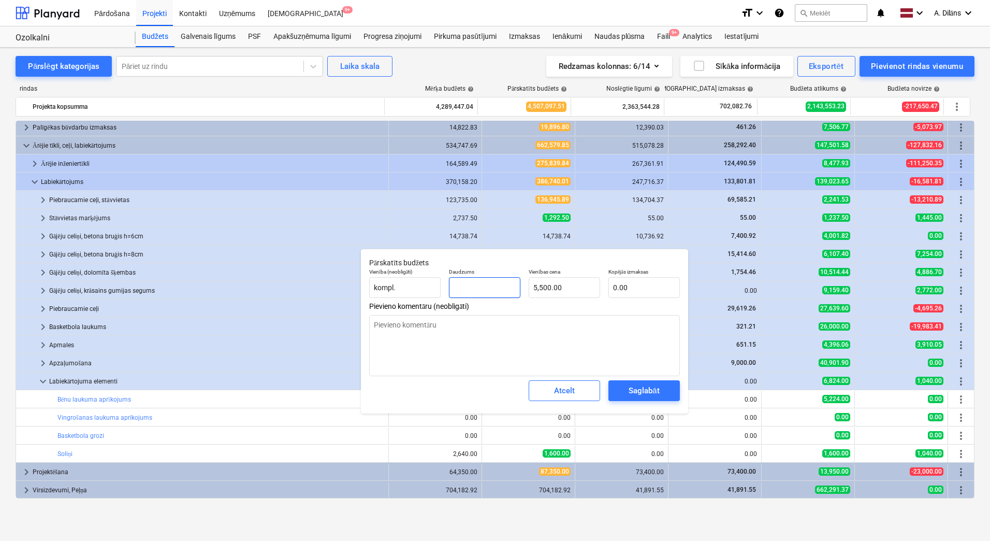
click at [490, 289] on input "text" at bounding box center [484, 287] width 71 height 21
drag, startPoint x: 564, startPoint y: 283, endPoint x: 531, endPoint y: 283, distance: 33.1
click at [531, 283] on input "5500" at bounding box center [564, 287] width 71 height 21
paste input "1565"
click at [652, 393] on div "Saglabāt" at bounding box center [644, 390] width 31 height 13
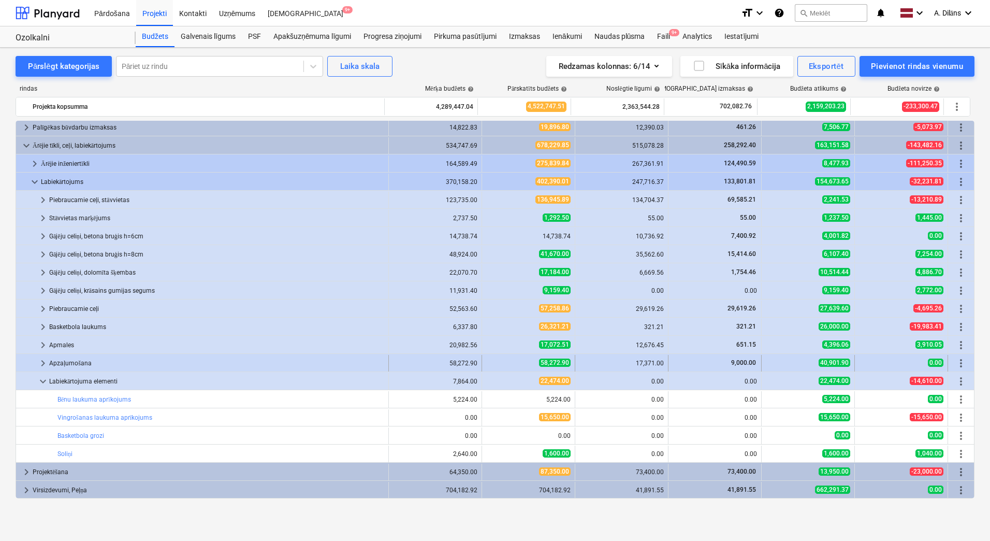
click at [42, 363] on span "keyboard_arrow_right" at bounding box center [43, 363] width 12 height 12
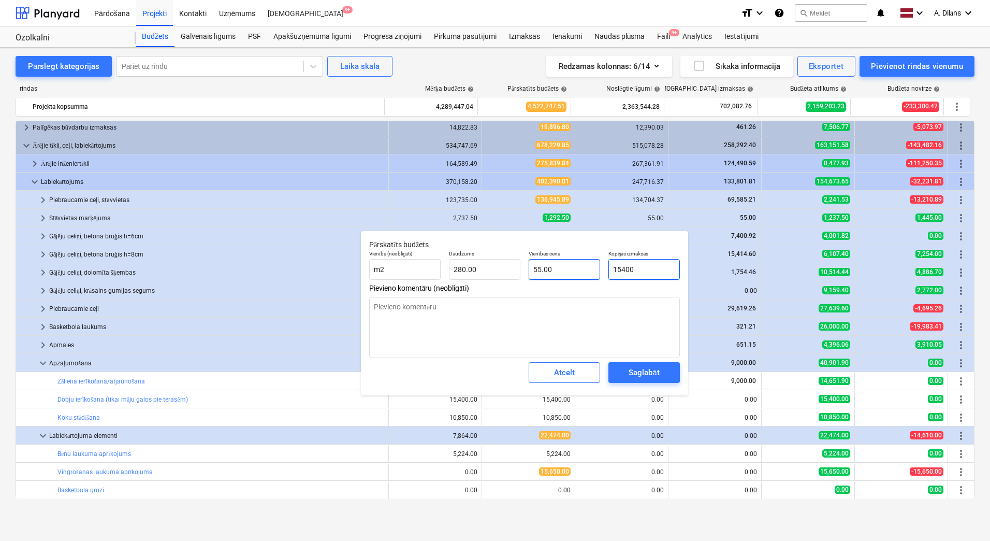
drag, startPoint x: 651, startPoint y: 266, endPoint x: 591, endPoint y: 274, distance: 60.2
click at [591, 274] on div "Vienība (neobligāti) m2 Daudzums 280.00 Vienības cena 55.00 Kopējās izmaksas 15…" at bounding box center [524, 265] width 319 height 38
click at [655, 369] on div "Saglabāt" at bounding box center [644, 372] width 31 height 13
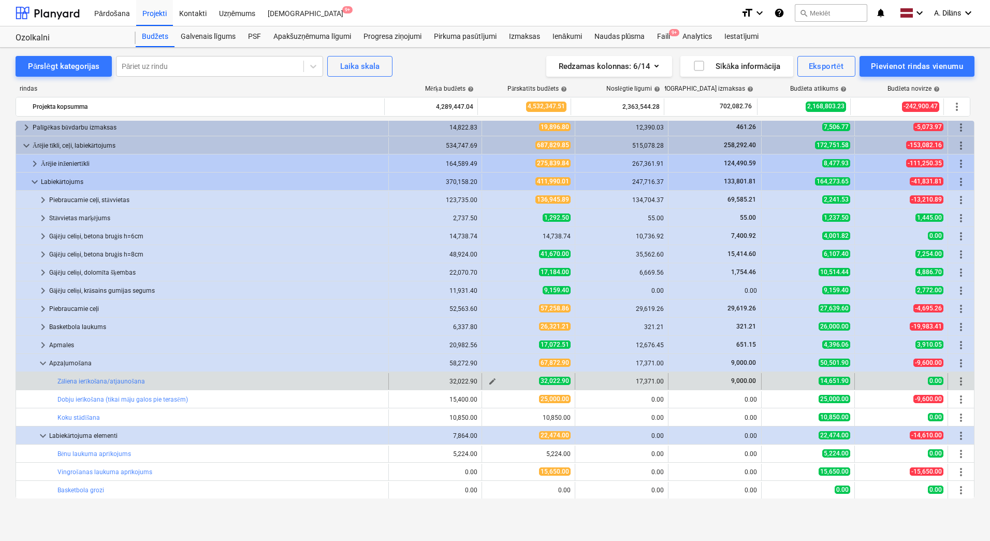
click at [491, 380] on span "edit" at bounding box center [492, 381] width 8 height 8
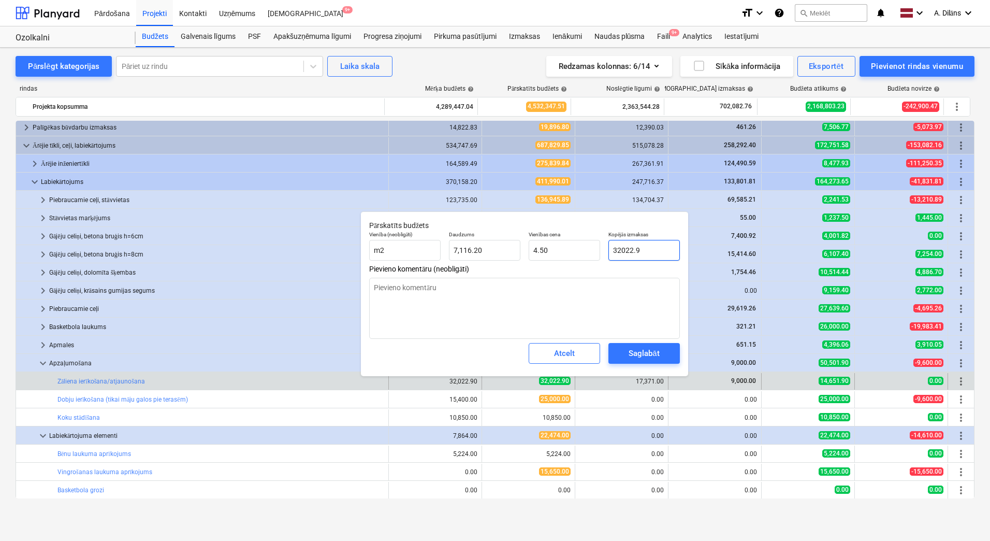
drag, startPoint x: 662, startPoint y: 248, endPoint x: 601, endPoint y: 250, distance: 61.1
click at [601, 250] on div "Vienība (neobligāti) m2 Daudzums 7,116.20 Vienības cena 4.50 Kopējās izmaksas 3…" at bounding box center [524, 246] width 319 height 38
click at [641, 350] on div "Saglabāt" at bounding box center [644, 352] width 31 height 13
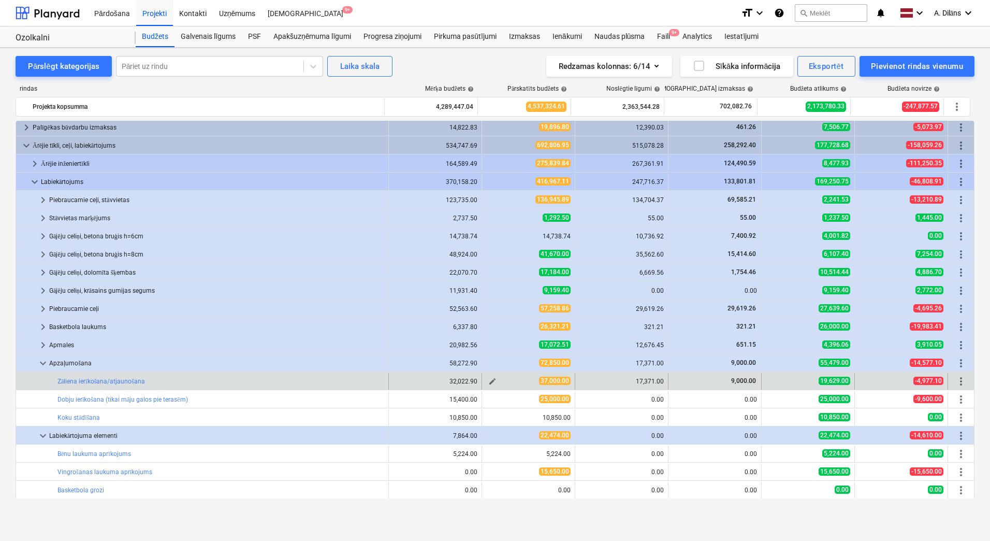
click at [489, 382] on span "edit" at bounding box center [492, 381] width 8 height 8
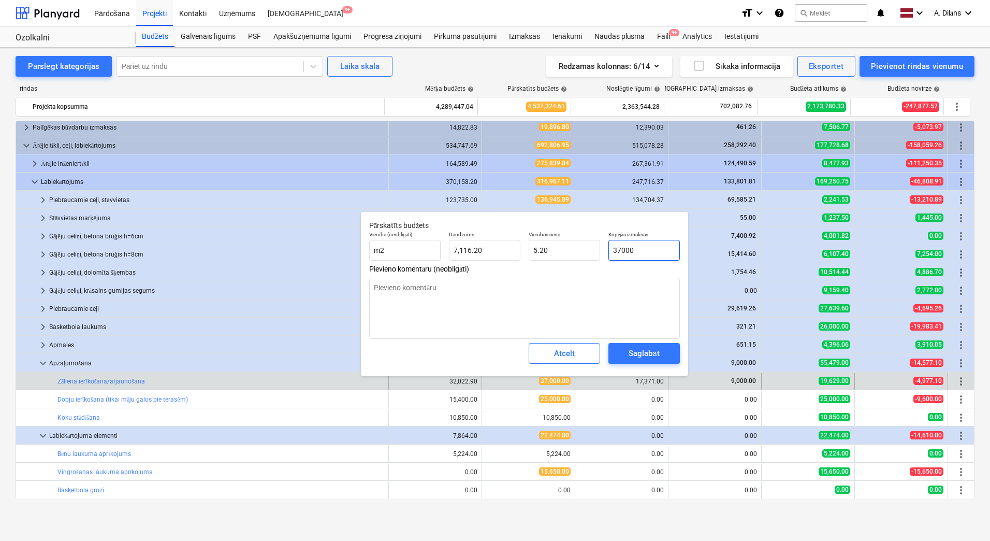
drag, startPoint x: 652, startPoint y: 248, endPoint x: 606, endPoint y: 247, distance: 46.1
click at [606, 247] on div "Kopējās izmaksas 37000" at bounding box center [644, 246] width 80 height 38
click at [649, 353] on div "Saglabāt" at bounding box center [644, 352] width 31 height 13
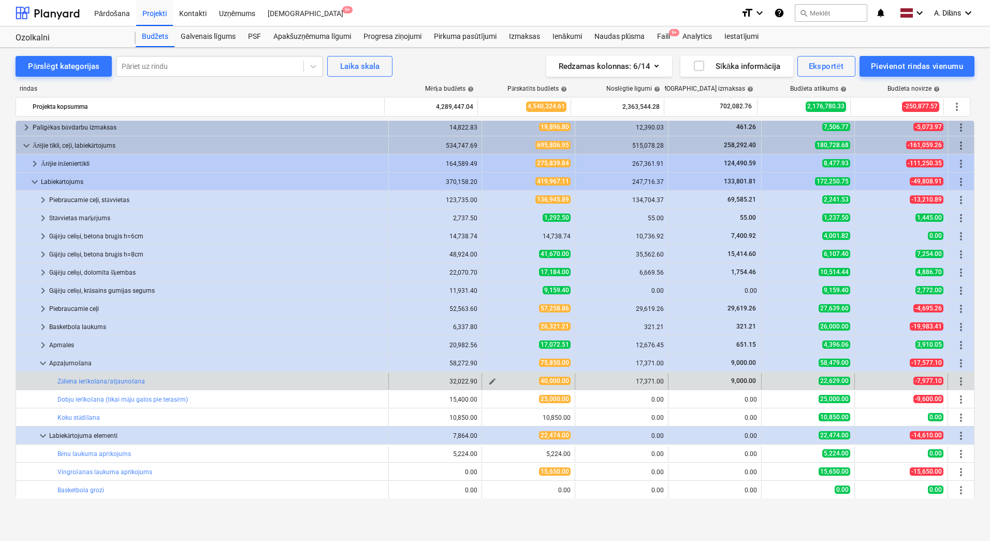
click at [490, 380] on span "edit" at bounding box center [492, 381] width 8 height 8
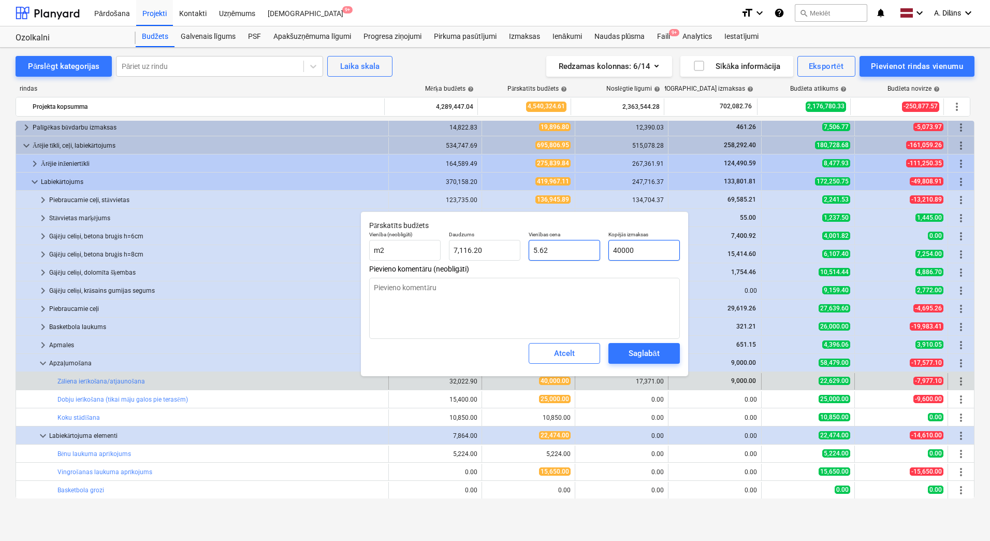
drag, startPoint x: 662, startPoint y: 245, endPoint x: 589, endPoint y: 256, distance: 74.3
click at [589, 256] on div "Vienība (neobligāti) m2 Daudzums 7,116.20 Vienības cena 5.62 Kopējās izmaksas 4…" at bounding box center [524, 246] width 319 height 38
click at [643, 353] on div "Saglabāt" at bounding box center [644, 352] width 31 height 13
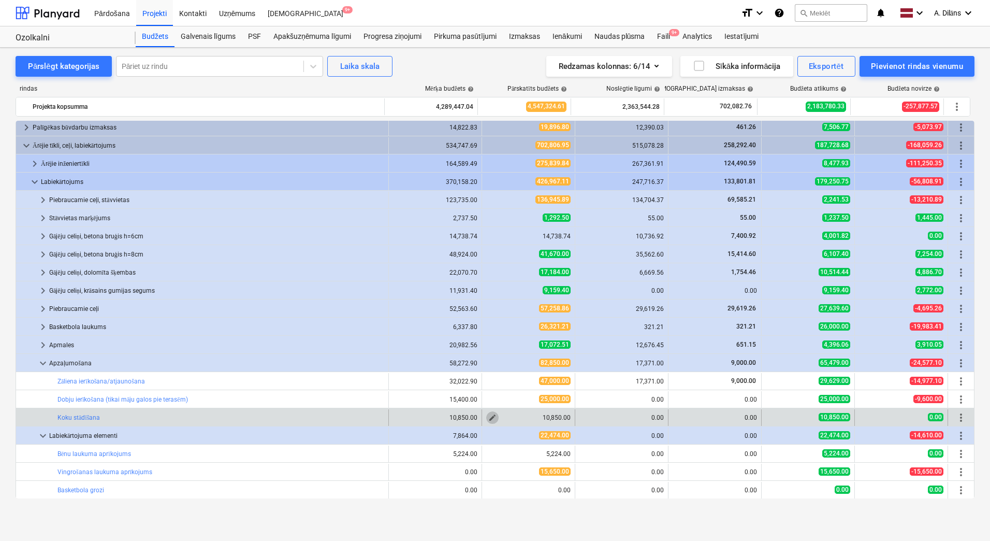
click at [490, 418] on span "edit" at bounding box center [492, 417] width 8 height 8
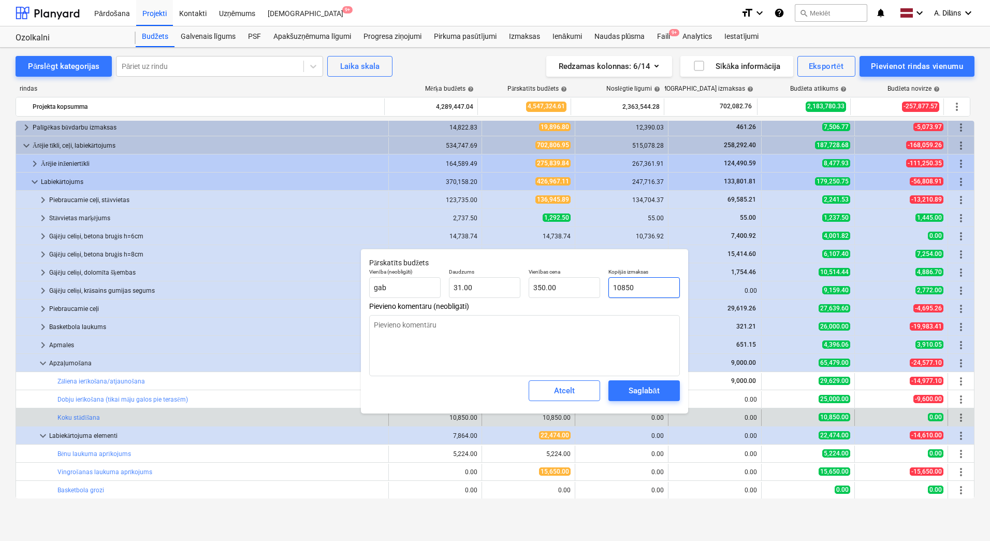
drag, startPoint x: 658, startPoint y: 287, endPoint x: 601, endPoint y: 287, distance: 57.5
click at [601, 287] on div "Vienība (neobligāti) gab [PERSON_NAME] 31.00 Vienības cena 350.00 Kopējās izmak…" at bounding box center [524, 283] width 319 height 38
click at [608, 349] on textarea at bounding box center [524, 345] width 311 height 61
click at [644, 391] on div "Saglabāt" at bounding box center [644, 390] width 31 height 13
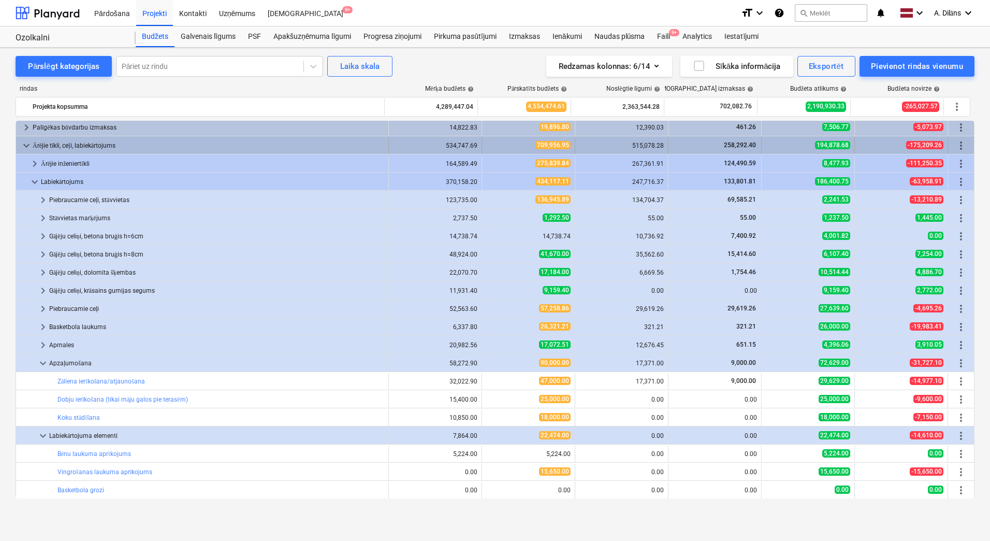
click at [26, 148] on span "keyboard_arrow_down" at bounding box center [26, 145] width 12 height 12
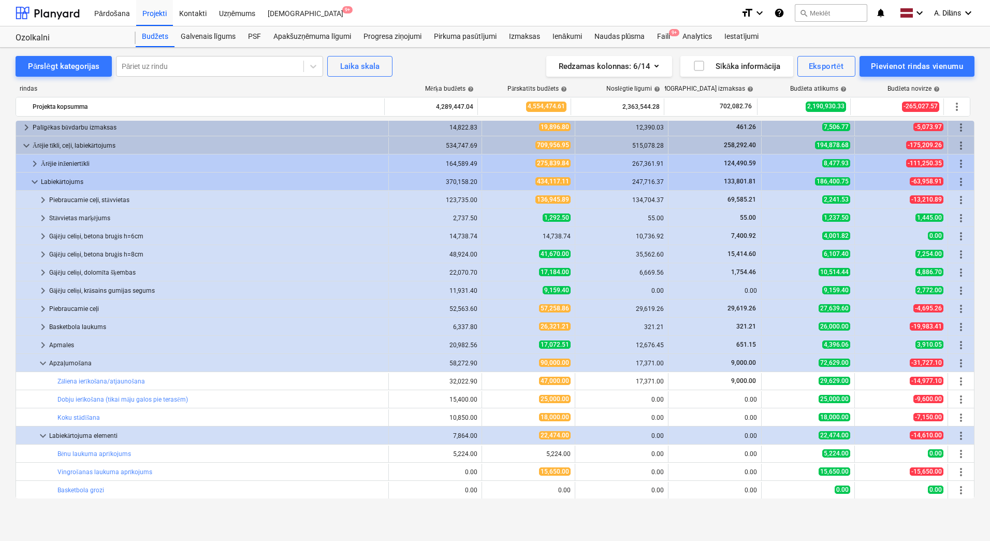
scroll to position [0, 0]
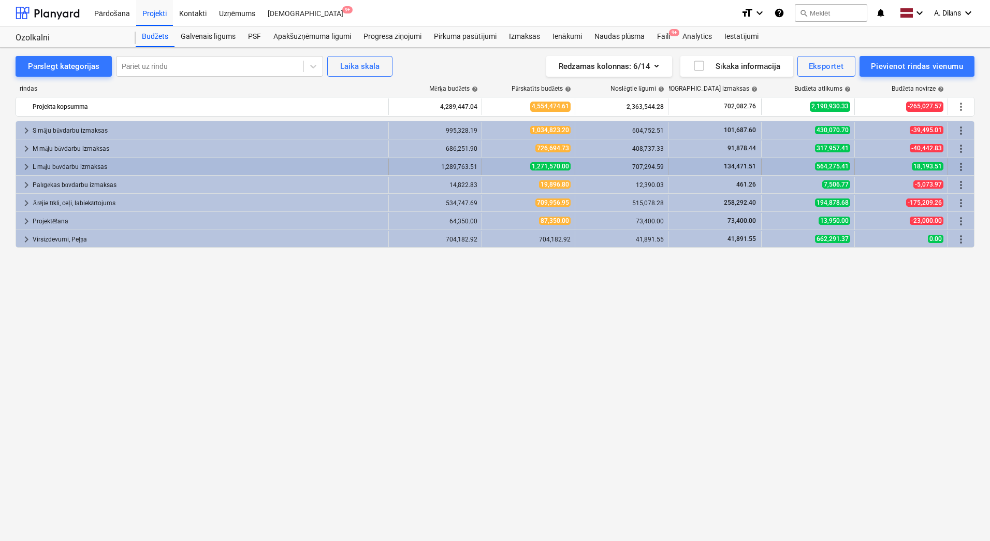
click at [30, 162] on span "keyboard_arrow_right" at bounding box center [26, 167] width 12 height 12
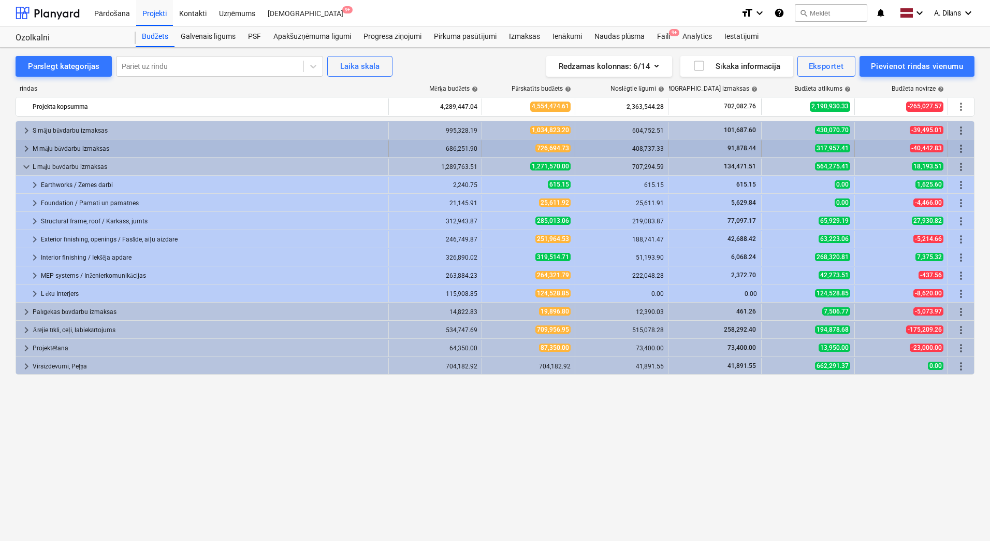
click at [28, 149] on span "keyboard_arrow_right" at bounding box center [26, 148] width 12 height 12
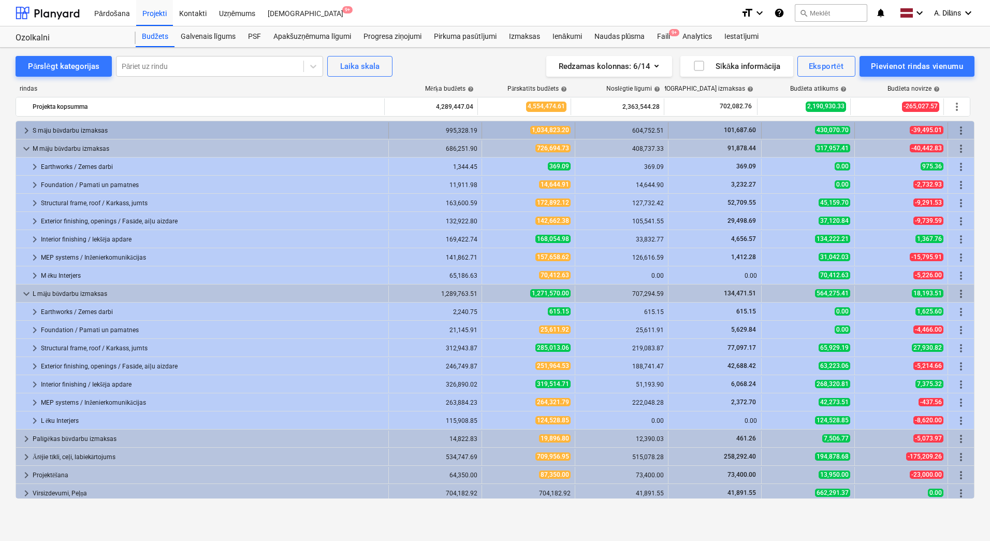
click at [24, 132] on span "keyboard_arrow_right" at bounding box center [26, 130] width 12 height 12
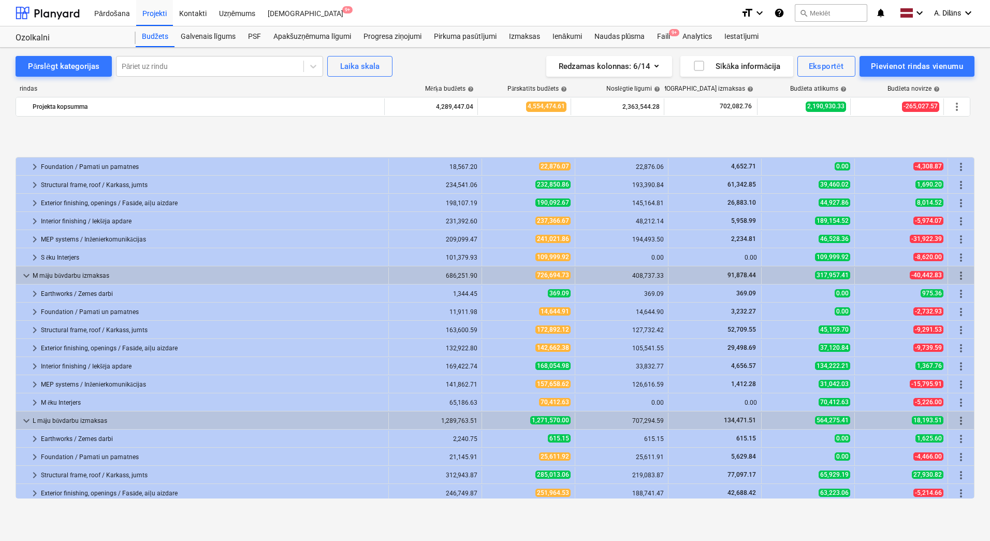
scroll to position [130, 0]
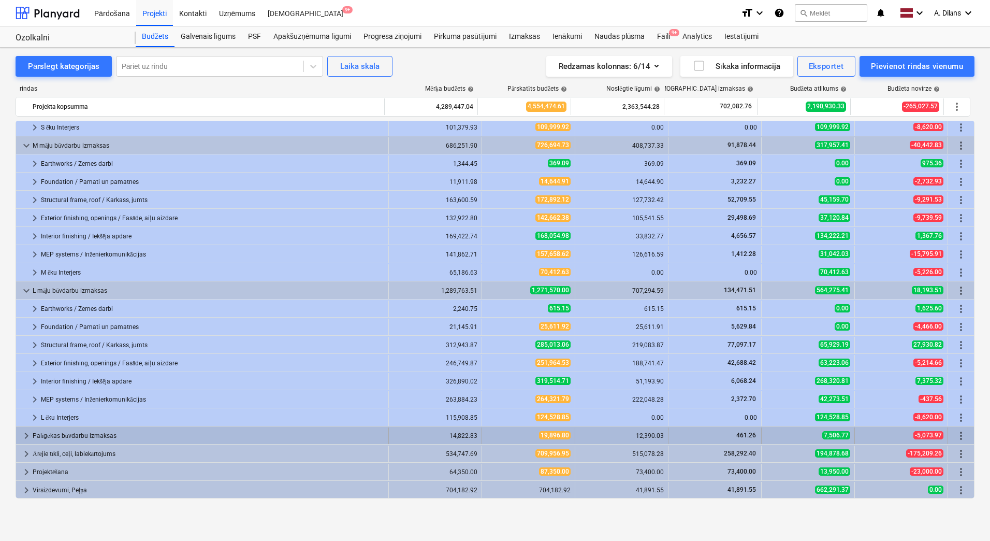
click at [28, 432] on span "keyboard_arrow_right" at bounding box center [26, 435] width 12 height 12
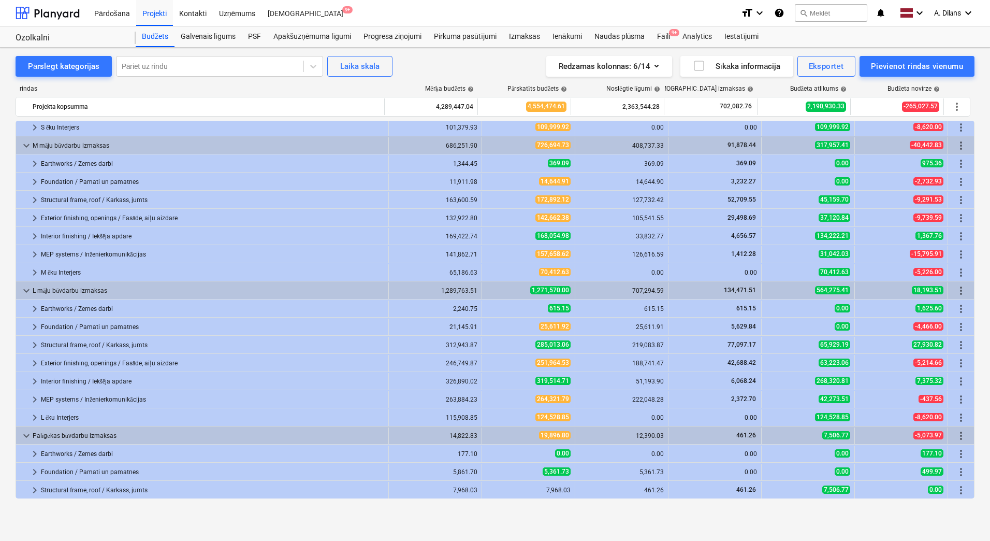
scroll to position [202, 0]
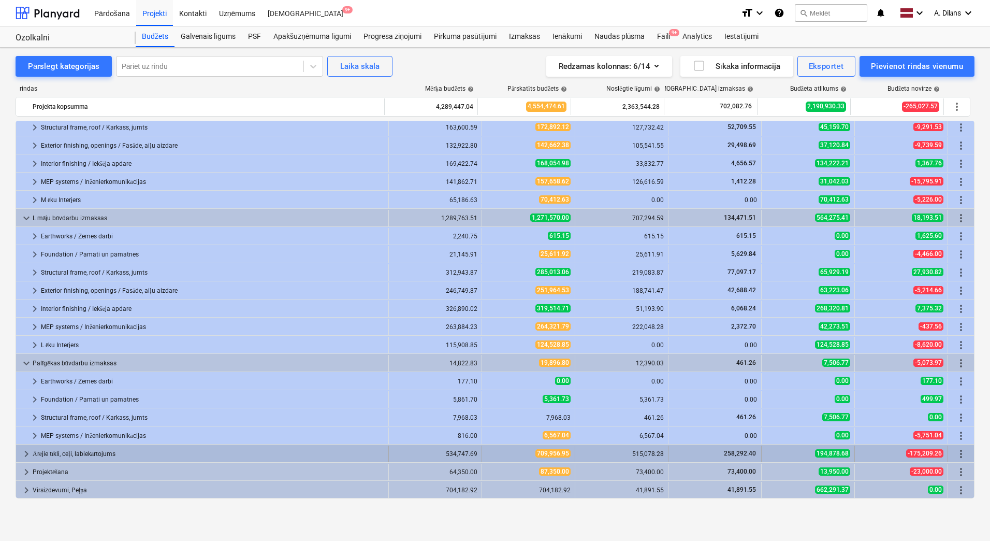
click at [27, 451] on span "keyboard_arrow_right" at bounding box center [26, 453] width 12 height 12
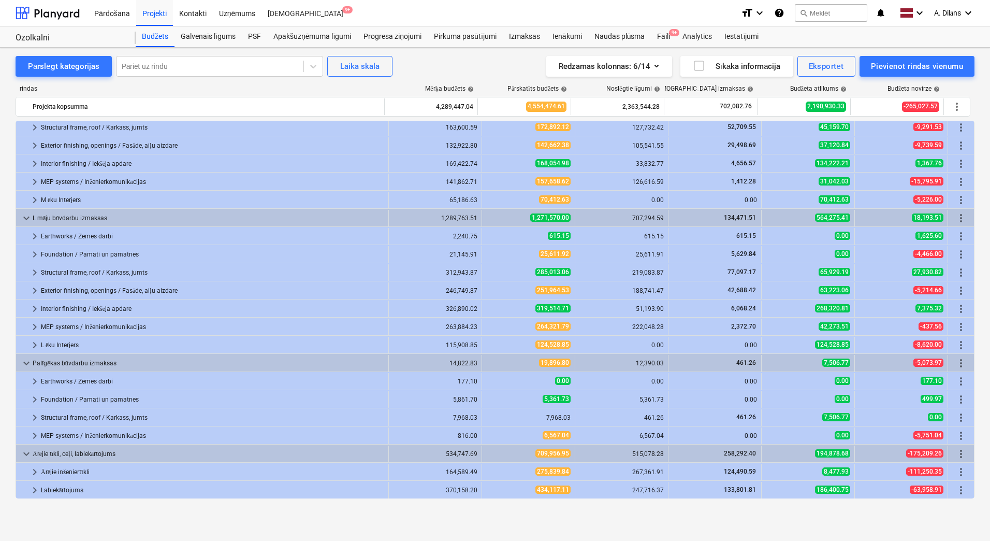
scroll to position [239, 0]
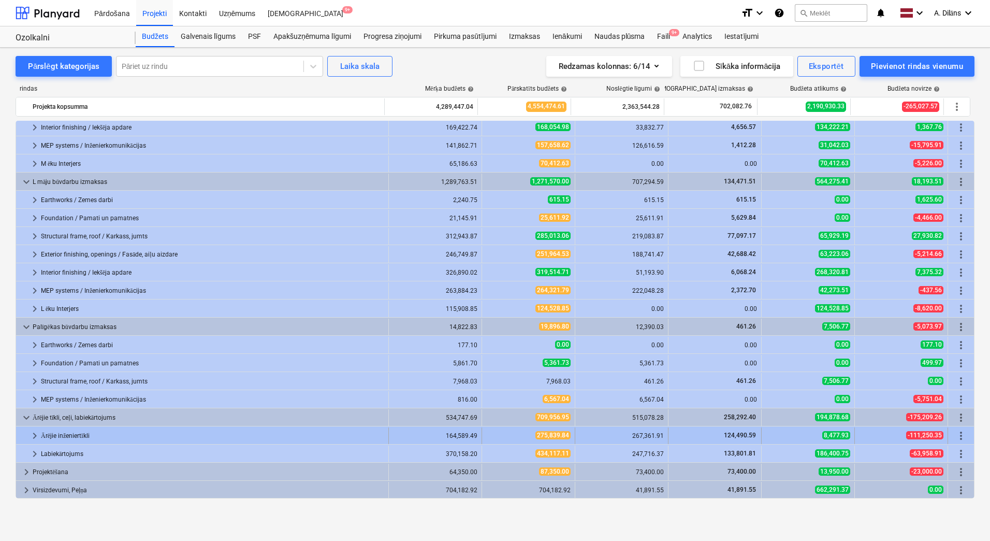
click at [32, 437] on span "keyboard_arrow_right" at bounding box center [34, 435] width 12 height 12
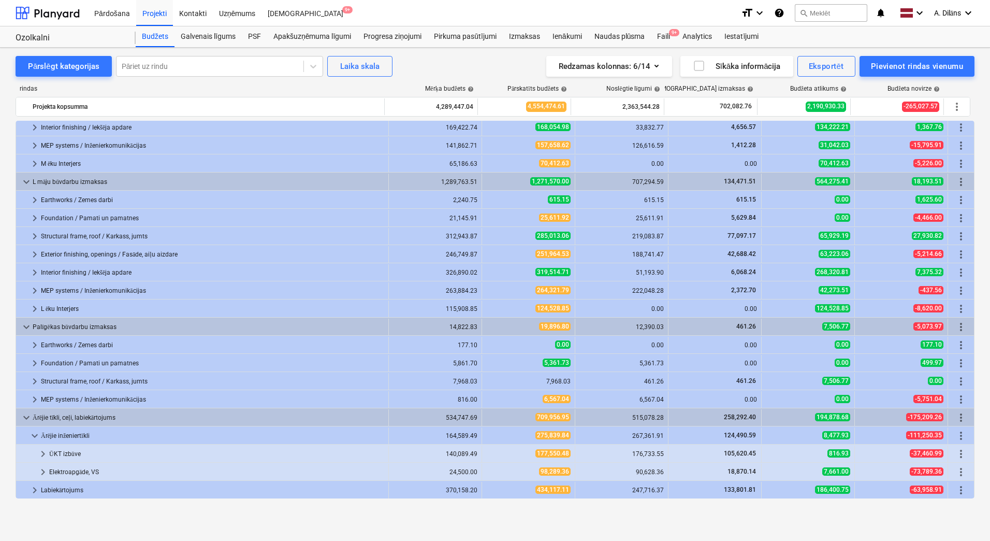
scroll to position [275, 0]
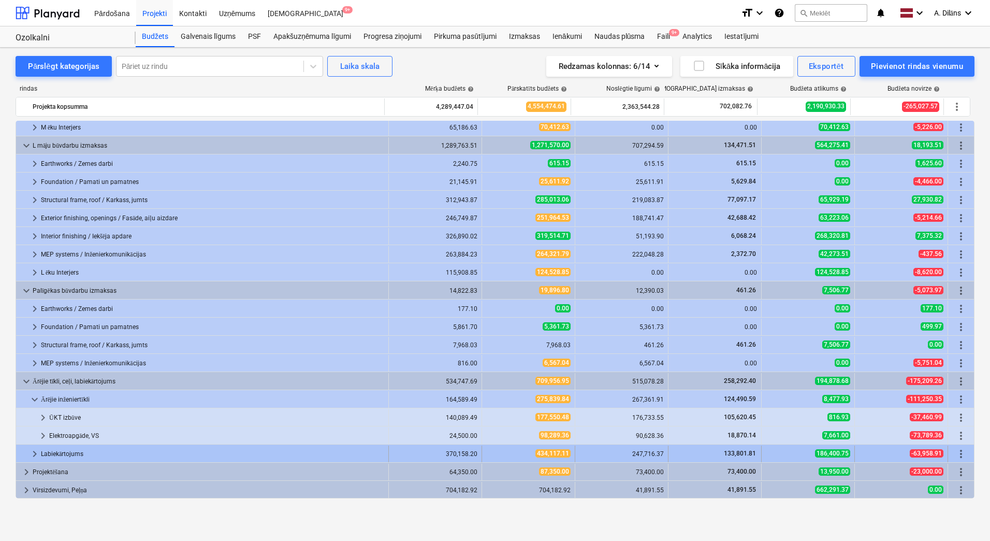
click at [37, 452] on span "keyboard_arrow_right" at bounding box center [34, 453] width 12 height 12
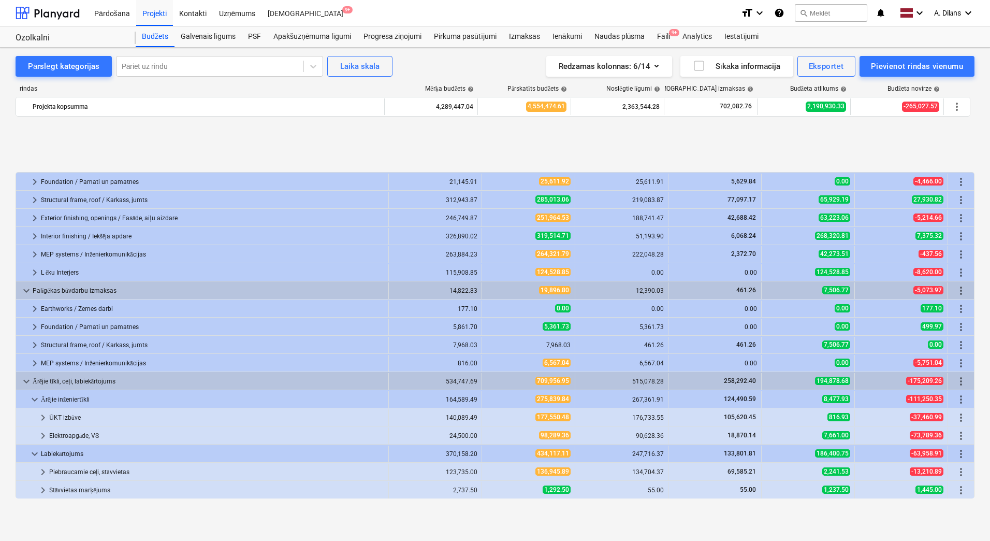
scroll to position [474, 0]
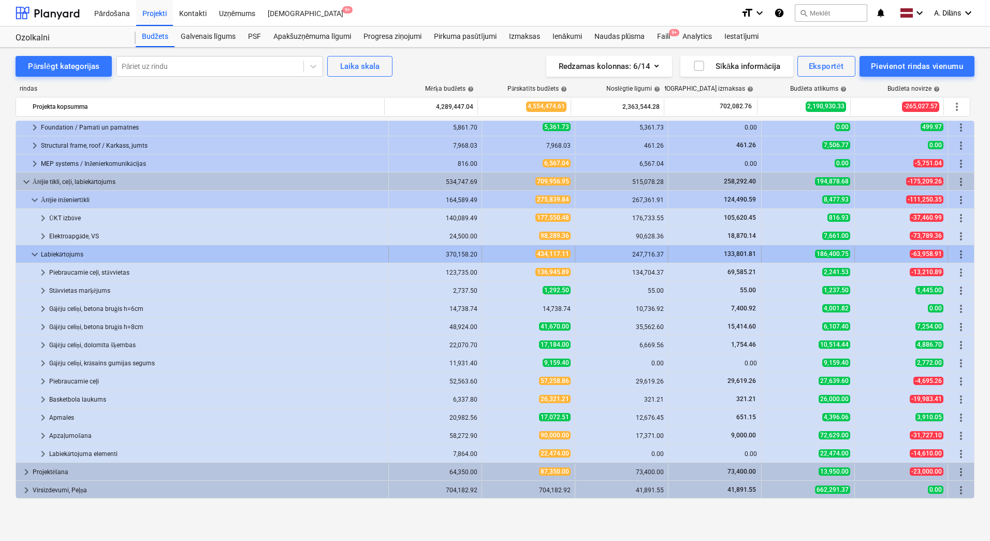
click at [32, 253] on span "keyboard_arrow_down" at bounding box center [34, 254] width 12 height 12
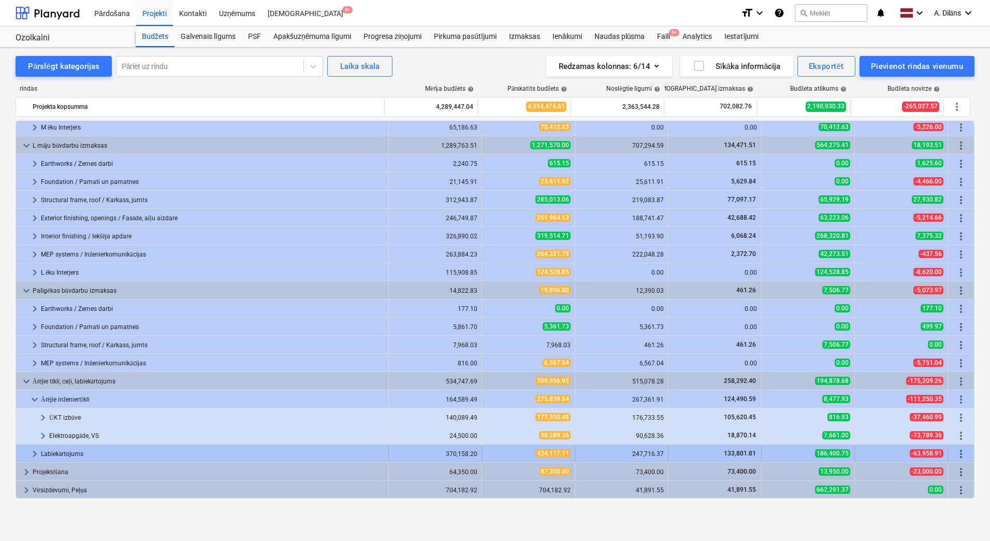
click at [36, 452] on span "keyboard_arrow_right" at bounding box center [34, 453] width 12 height 12
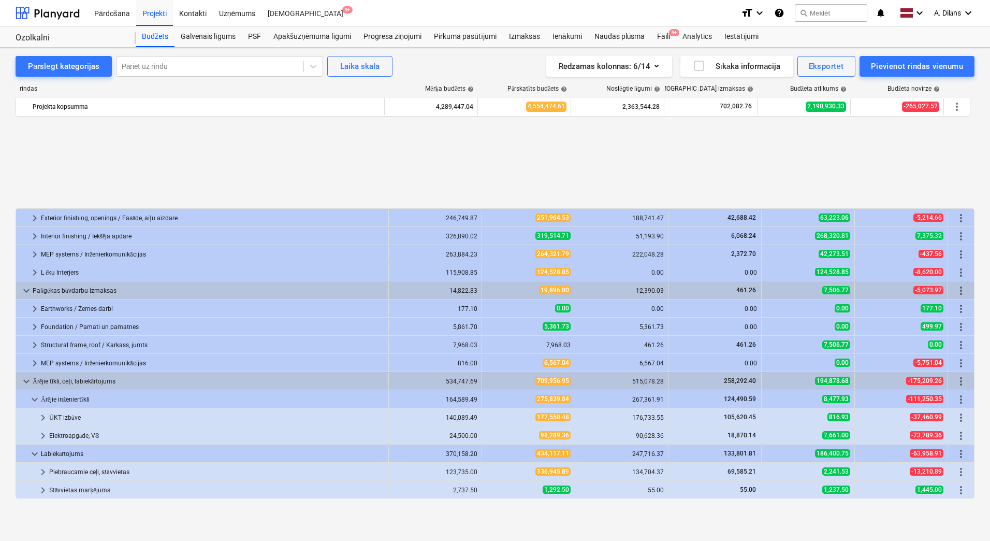
scroll to position [474, 0]
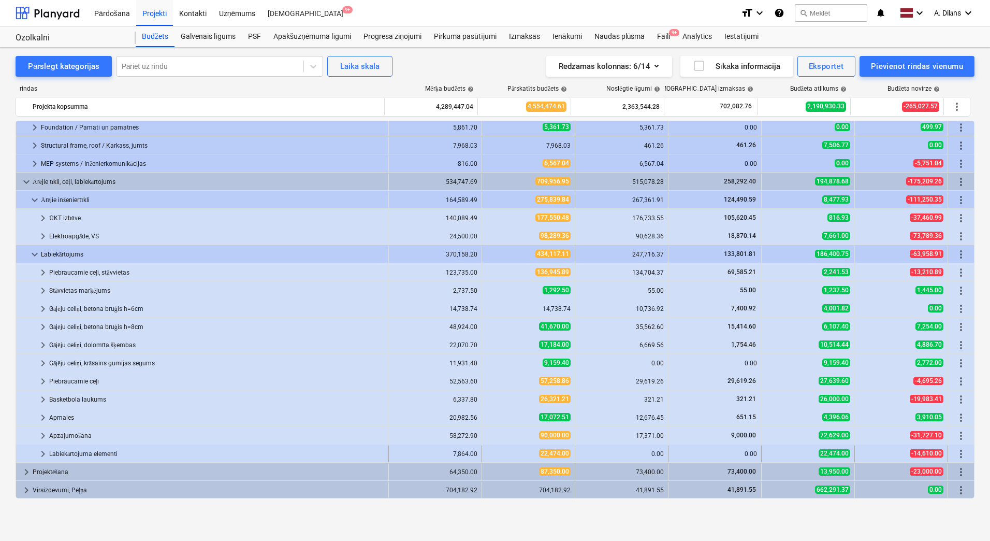
click at [39, 453] on span "keyboard_arrow_right" at bounding box center [43, 453] width 12 height 12
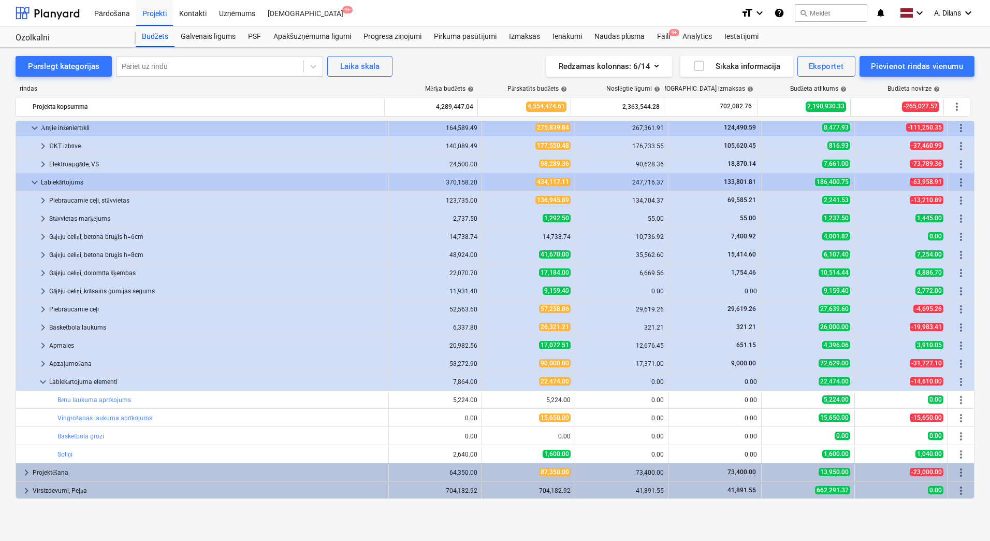
scroll to position [547, 0]
click at [41, 360] on span "keyboard_arrow_right" at bounding box center [43, 363] width 12 height 12
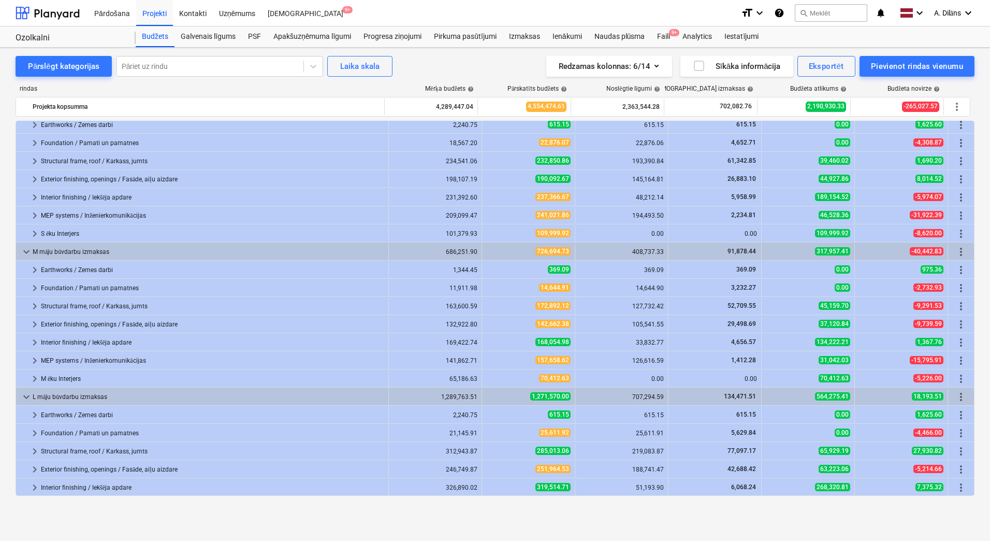
scroll to position [0, 0]
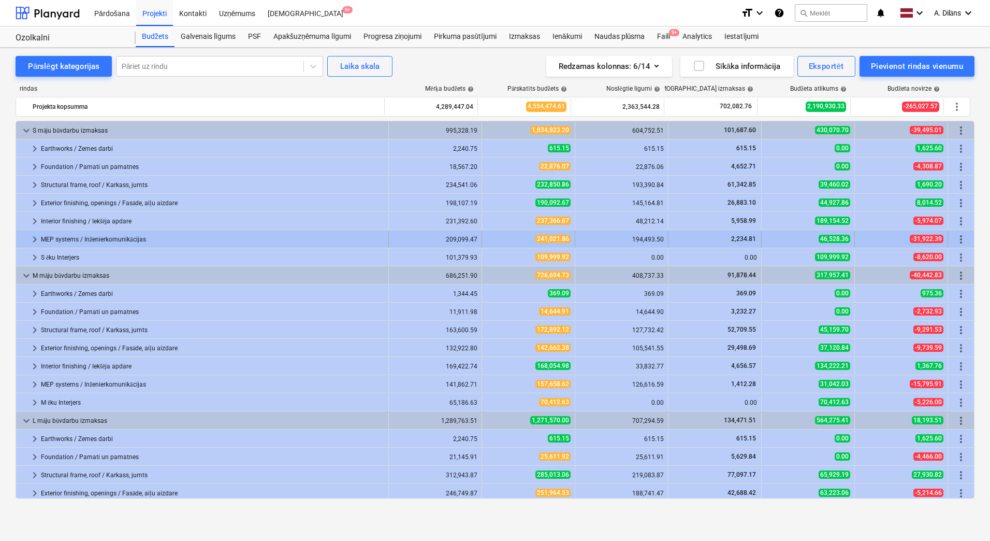
click at [35, 238] on span "keyboard_arrow_right" at bounding box center [34, 239] width 12 height 12
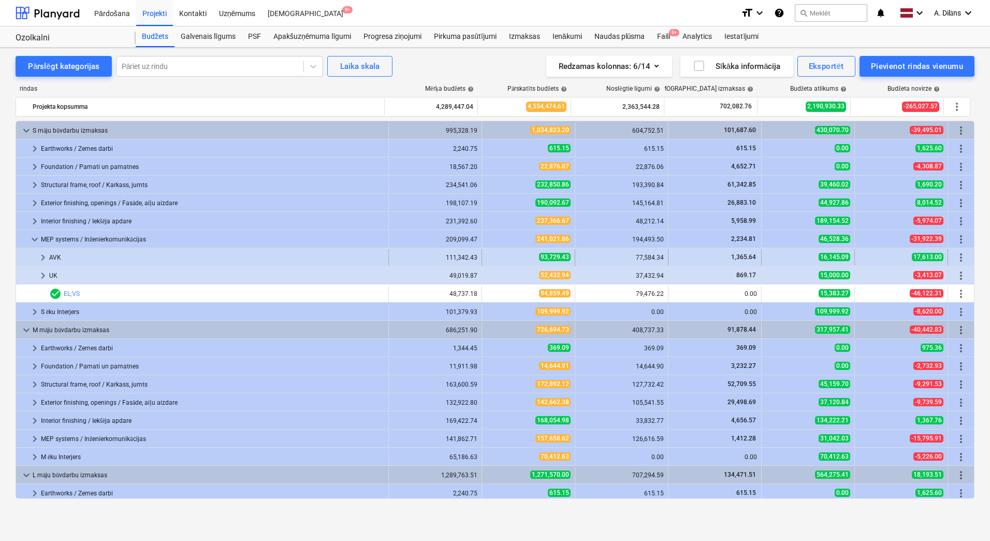
click at [42, 255] on span "keyboard_arrow_right" at bounding box center [43, 257] width 12 height 12
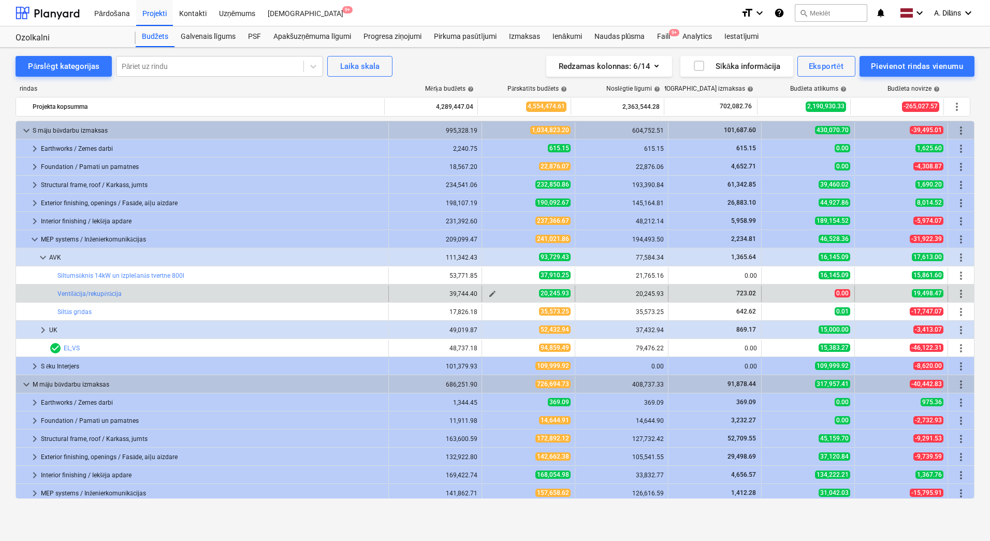
click at [489, 294] on span "edit" at bounding box center [492, 293] width 8 height 8
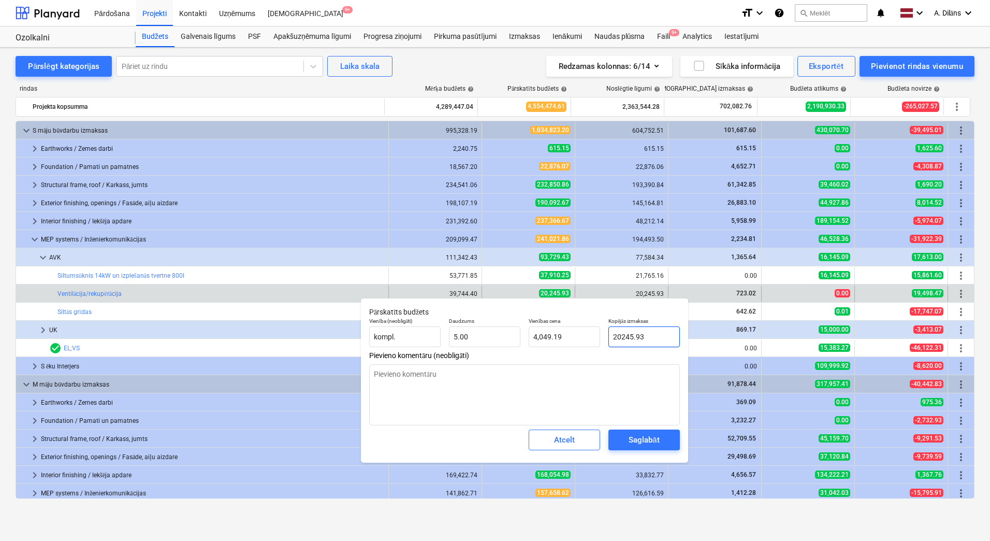
drag, startPoint x: 652, startPoint y: 337, endPoint x: 605, endPoint y: 336, distance: 46.6
click at [605, 336] on div "Kopējās izmaksas 20245.93" at bounding box center [644, 332] width 80 height 38
click at [632, 382] on textarea at bounding box center [524, 394] width 311 height 61
click at [654, 438] on div "Saglabāt" at bounding box center [644, 439] width 31 height 13
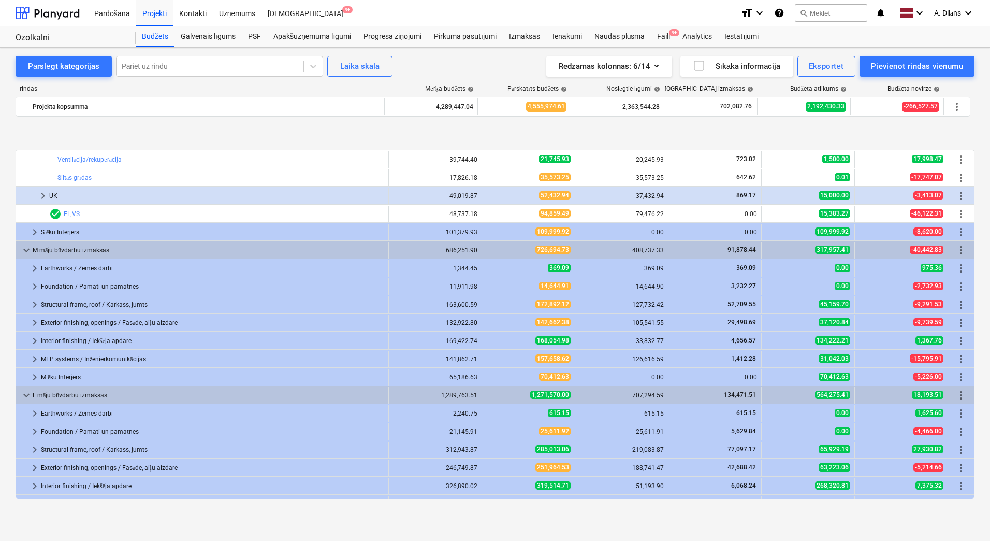
scroll to position [207, 0]
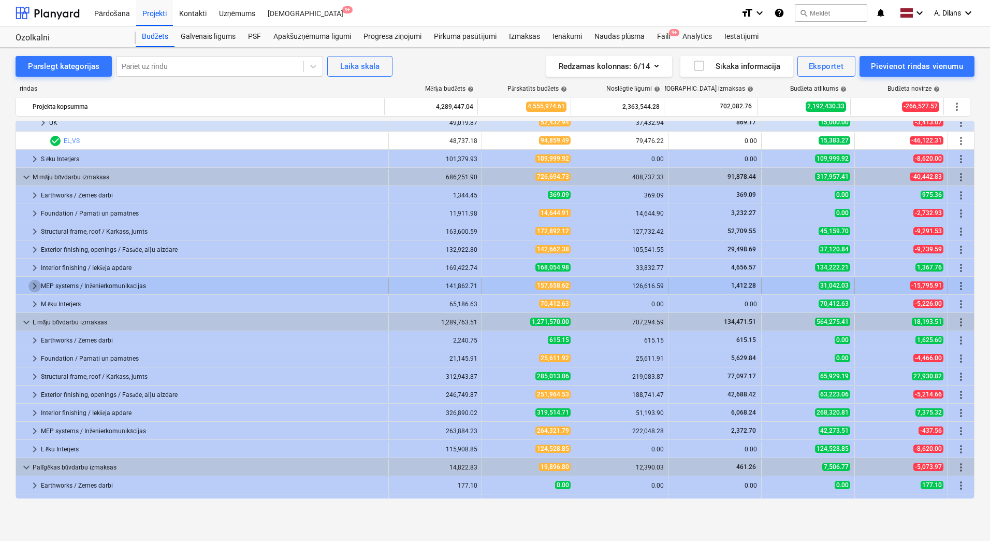
click at [34, 286] on span "keyboard_arrow_right" at bounding box center [34, 286] width 12 height 12
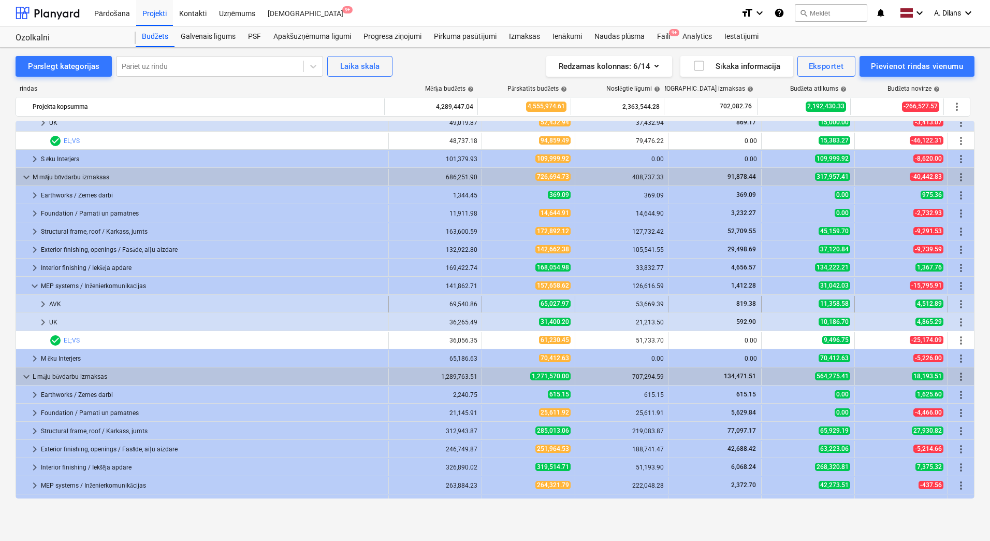
click at [41, 301] on span "keyboard_arrow_right" at bounding box center [43, 304] width 12 height 12
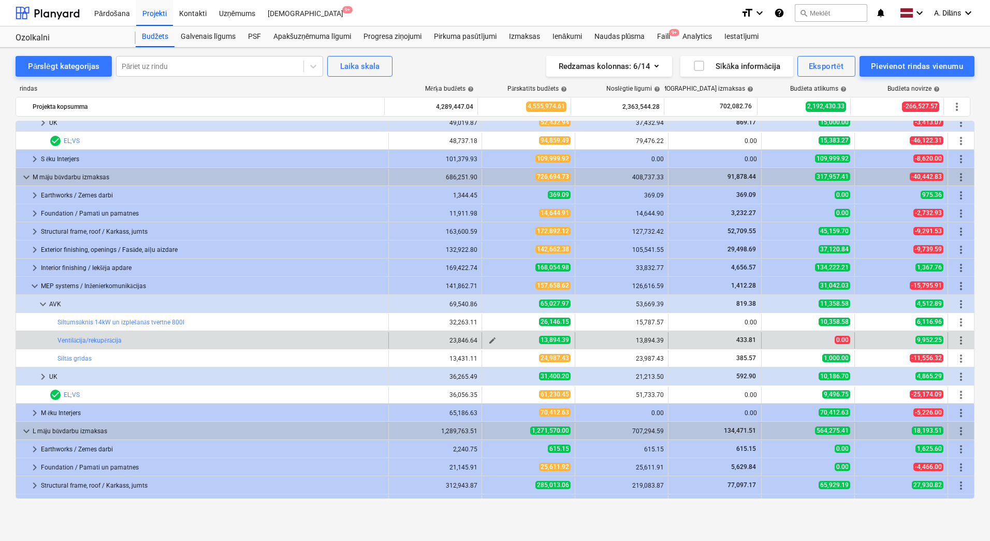
click at [490, 342] on span "edit" at bounding box center [492, 340] width 8 height 8
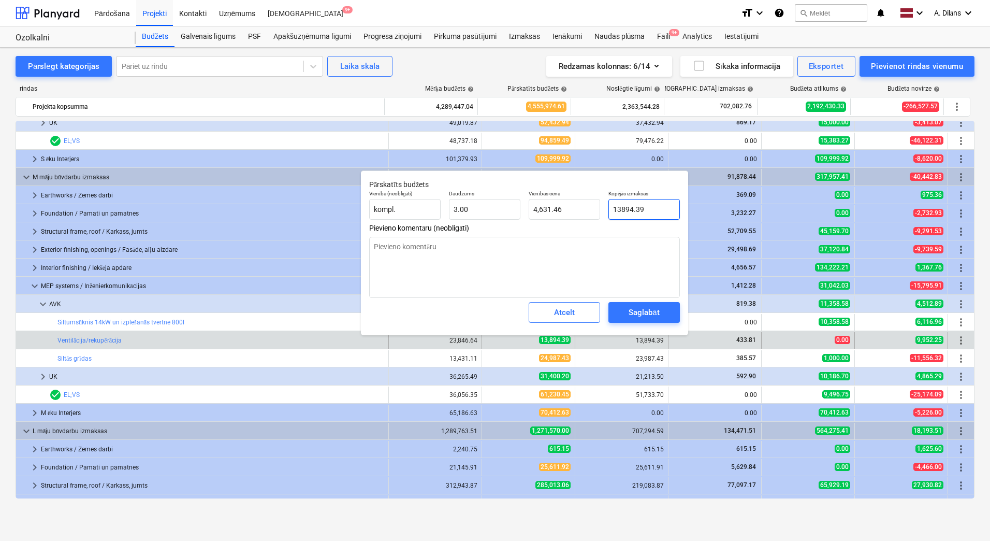
drag, startPoint x: 658, startPoint y: 211, endPoint x: 607, endPoint y: 213, distance: 51.3
click at [607, 213] on div "Kopējās izmaksas 13894.39" at bounding box center [644, 205] width 80 height 38
click at [655, 314] on div "Saglabāt" at bounding box center [644, 312] width 31 height 13
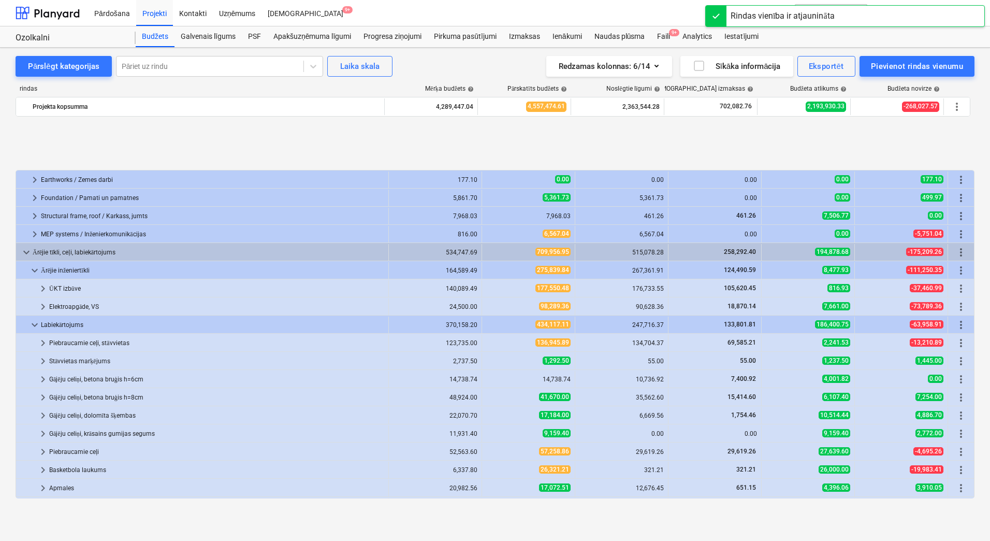
scroll to position [725, 0]
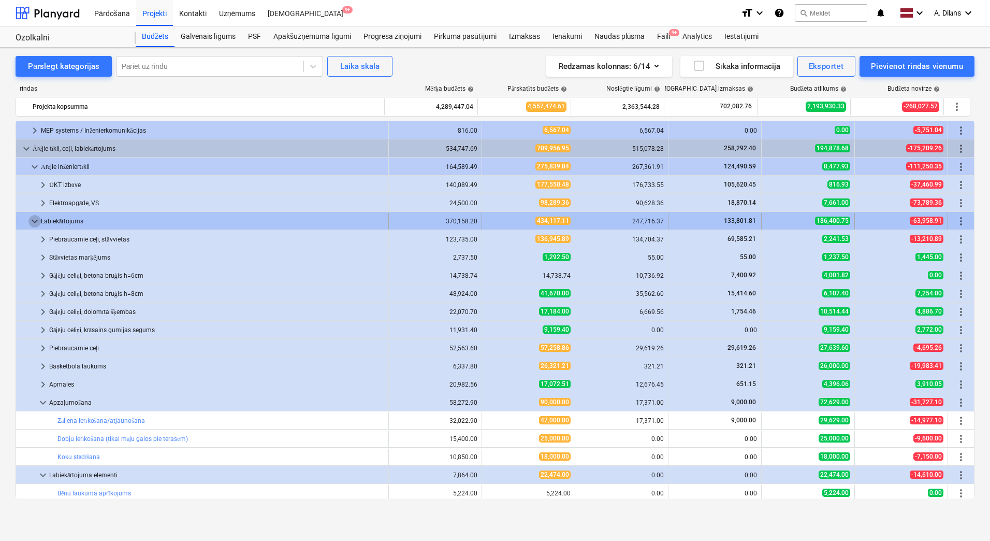
click at [31, 223] on span "keyboard_arrow_down" at bounding box center [34, 221] width 12 height 12
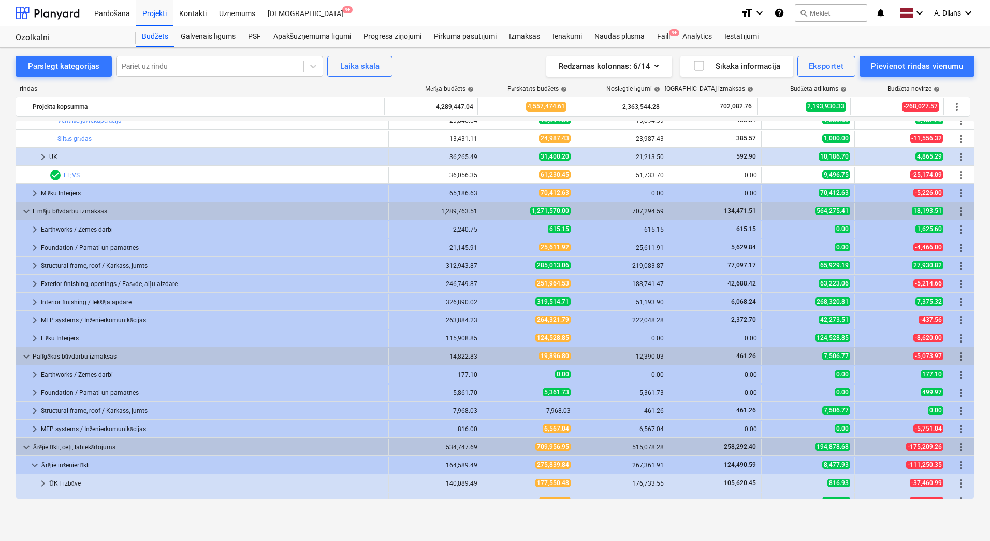
scroll to position [441, 0]
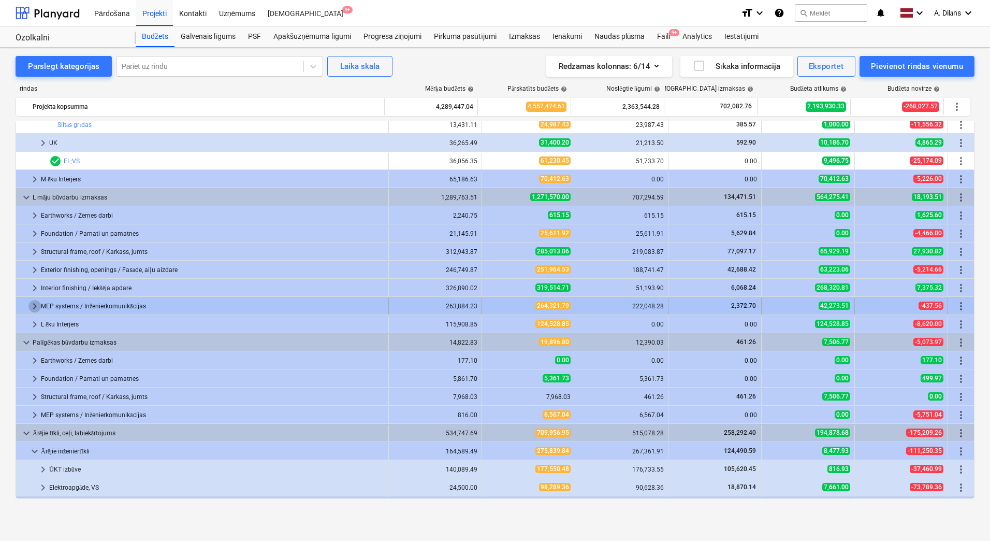
click at [31, 308] on span "keyboard_arrow_right" at bounding box center [34, 306] width 12 height 12
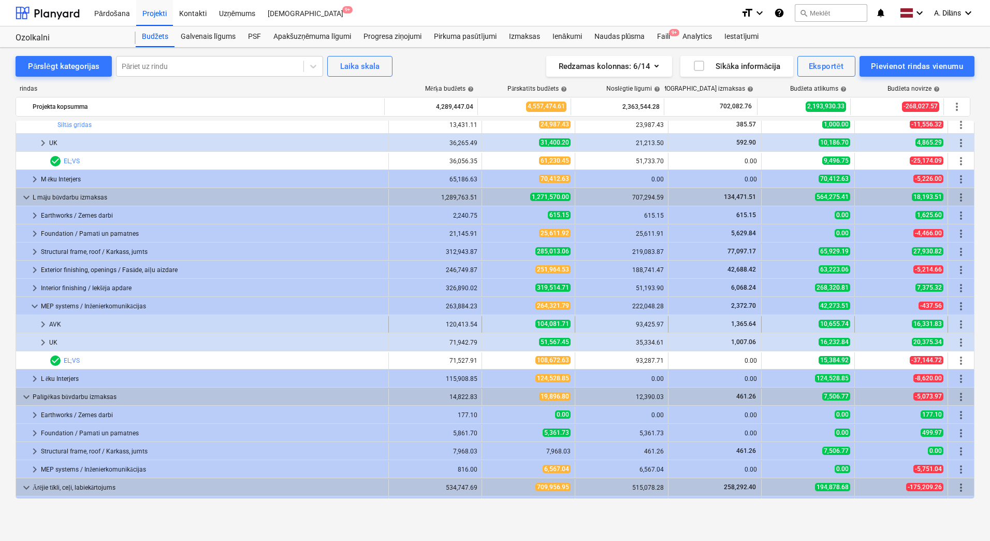
click at [41, 327] on span "keyboard_arrow_right" at bounding box center [43, 324] width 12 height 12
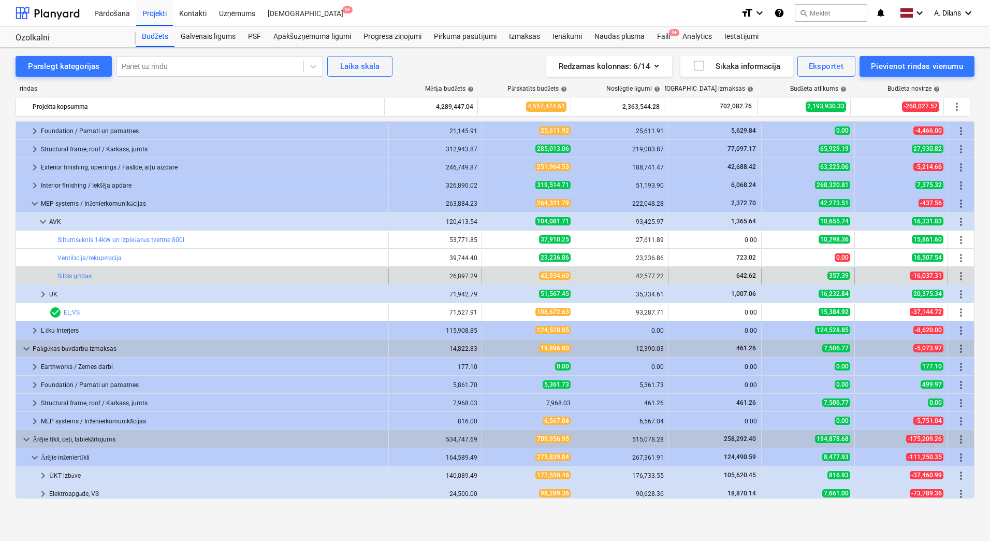
scroll to position [544, 0]
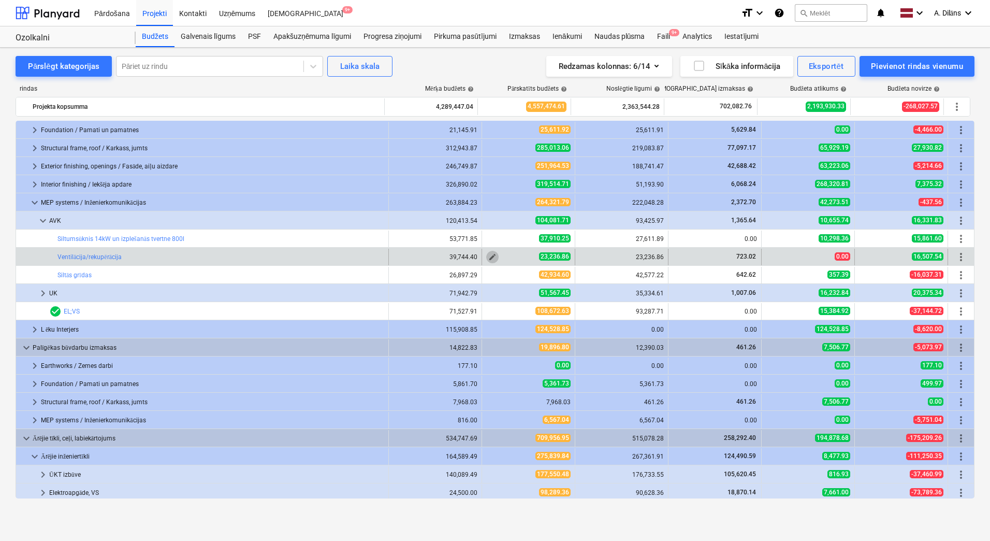
click at [490, 256] on span "edit" at bounding box center [492, 257] width 8 height 8
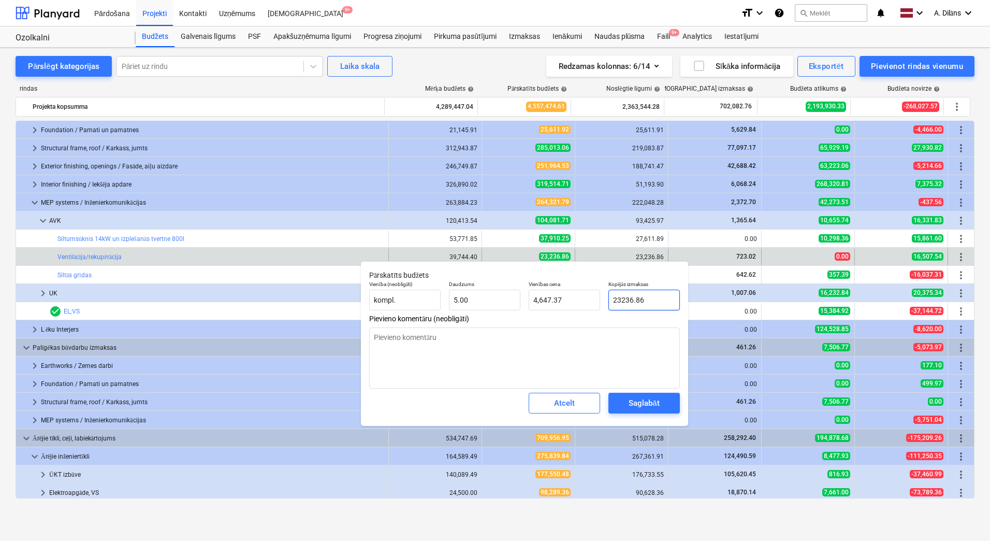
drag, startPoint x: 668, startPoint y: 299, endPoint x: 609, endPoint y: 307, distance: 59.5
click at [609, 301] on input "23236.86" at bounding box center [643, 299] width 71 height 21
click at [631, 345] on textarea at bounding box center [524, 357] width 311 height 61
click at [651, 405] on div "Saglabāt" at bounding box center [644, 402] width 31 height 13
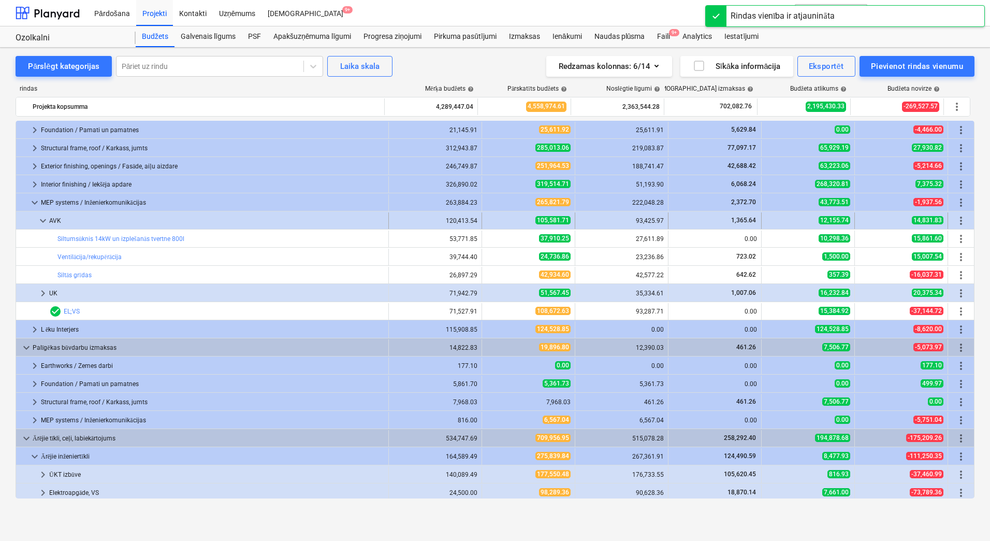
click at [45, 221] on span "keyboard_arrow_down" at bounding box center [43, 220] width 12 height 12
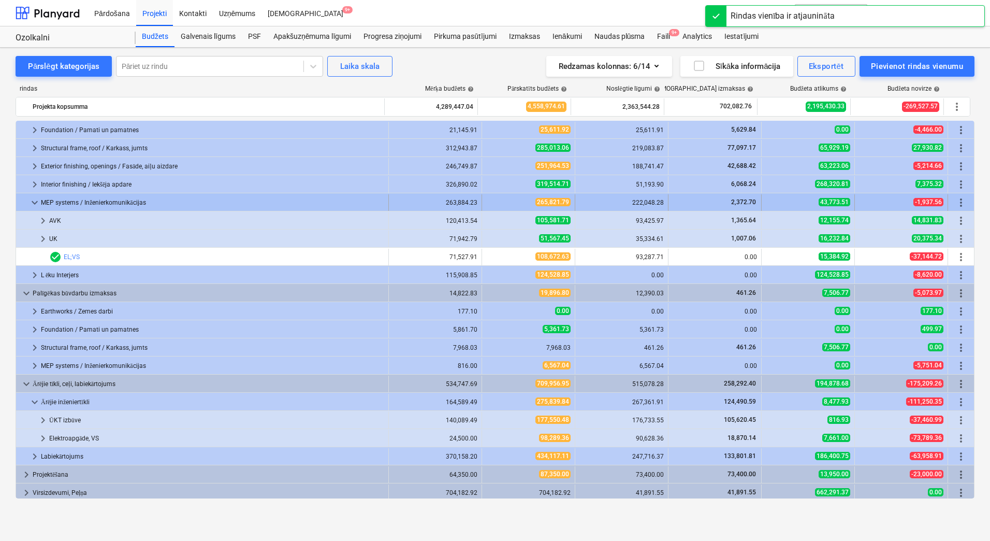
click at [35, 207] on span "keyboard_arrow_down" at bounding box center [34, 202] width 12 height 12
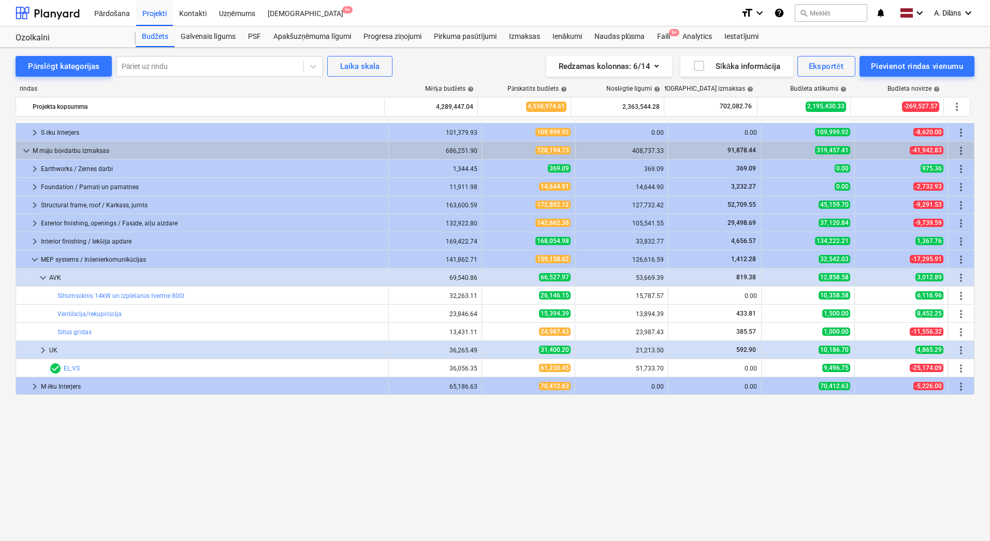
scroll to position [26, 0]
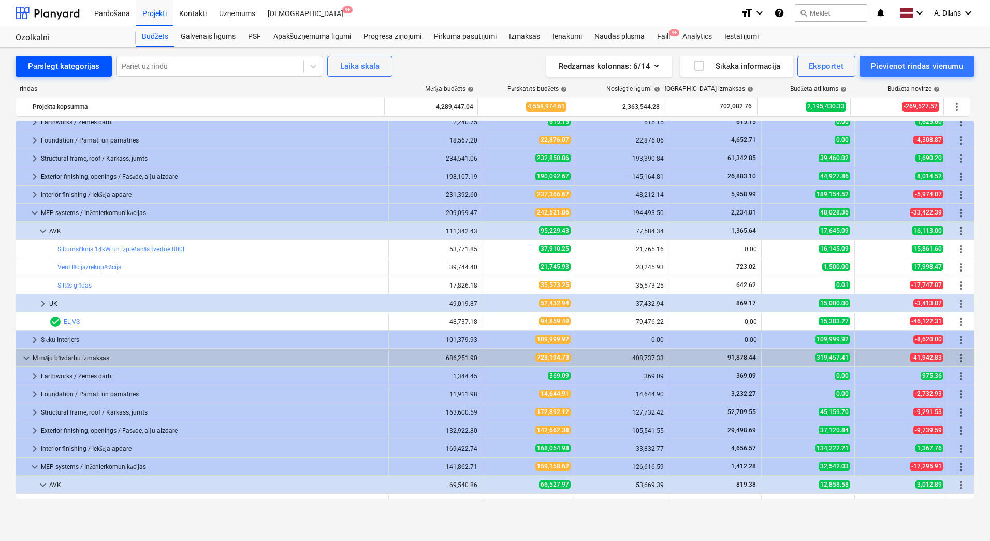
click at [52, 66] on div "Pārslēgt kategorijas" at bounding box center [63, 66] width 71 height 13
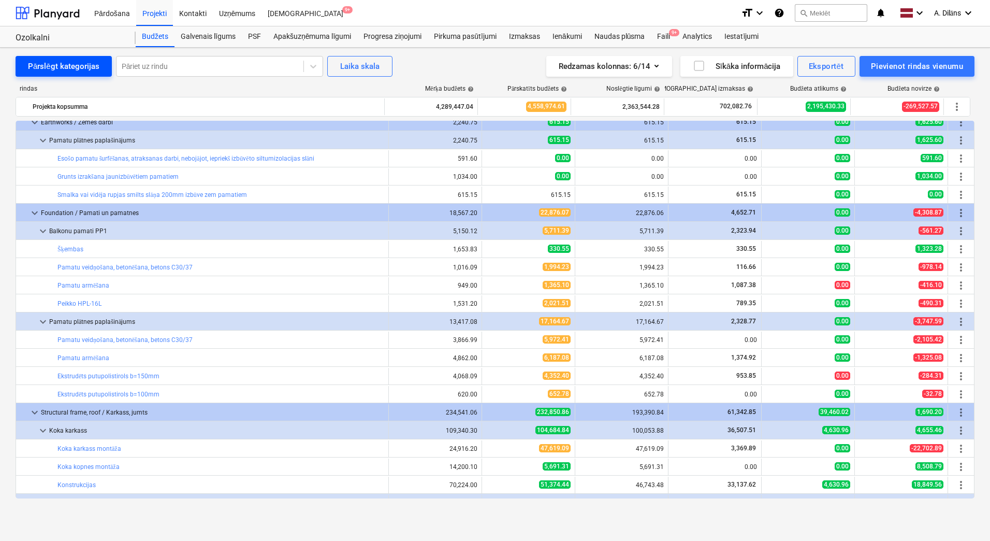
click at [53, 66] on div "Pārslēgt kategorijas" at bounding box center [63, 66] width 71 height 13
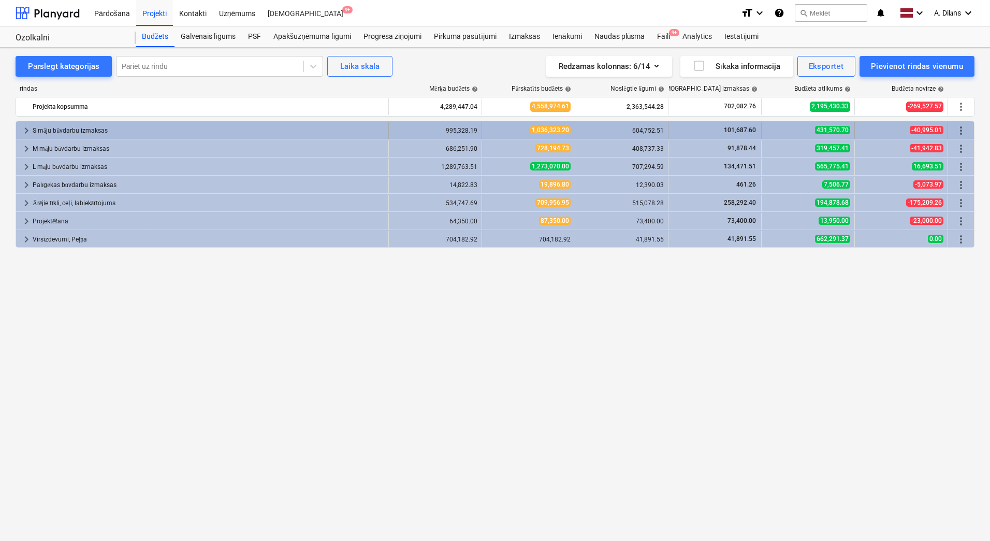
click at [42, 129] on div "S māju būvdarbu izmaksas" at bounding box center [209, 130] width 352 height 17
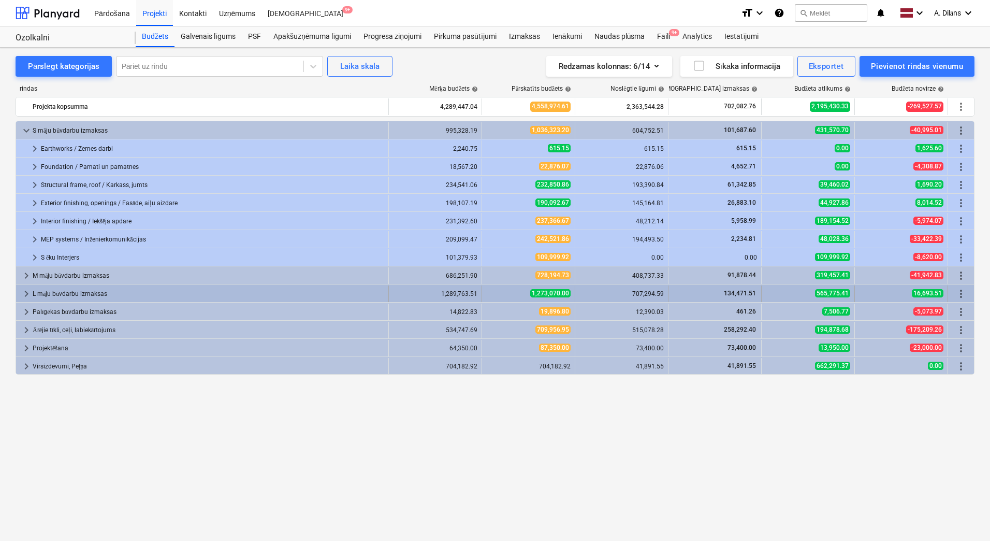
click at [57, 292] on div "L māju būvdarbu izmaksas" at bounding box center [209, 293] width 352 height 17
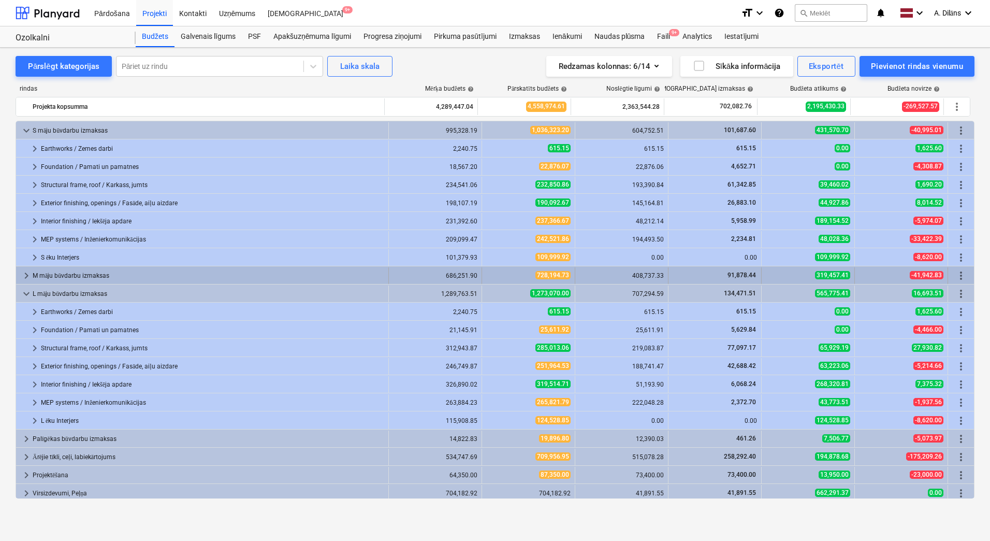
click at [64, 276] on div "M māju būvdarbu izmaksas" at bounding box center [209, 275] width 352 height 17
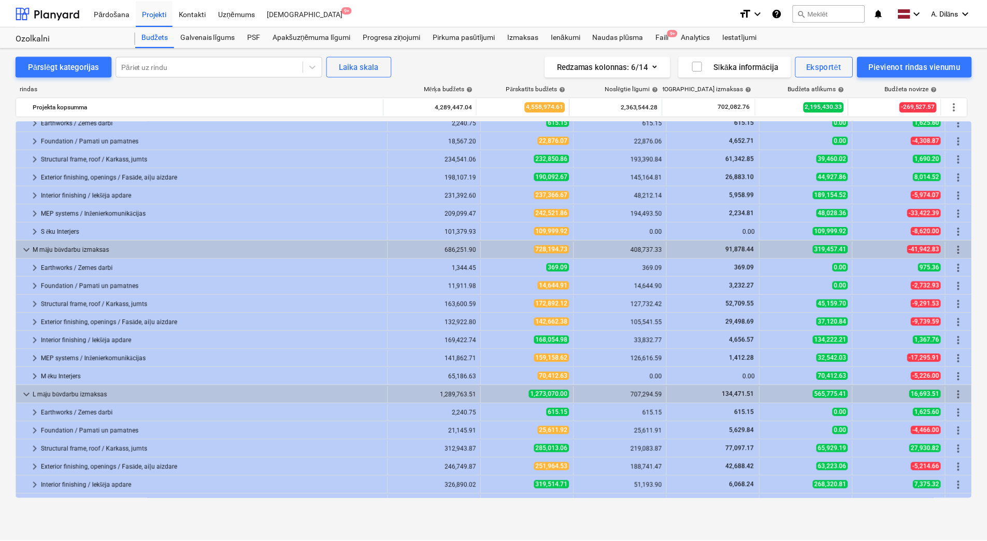
scroll to position [0, 0]
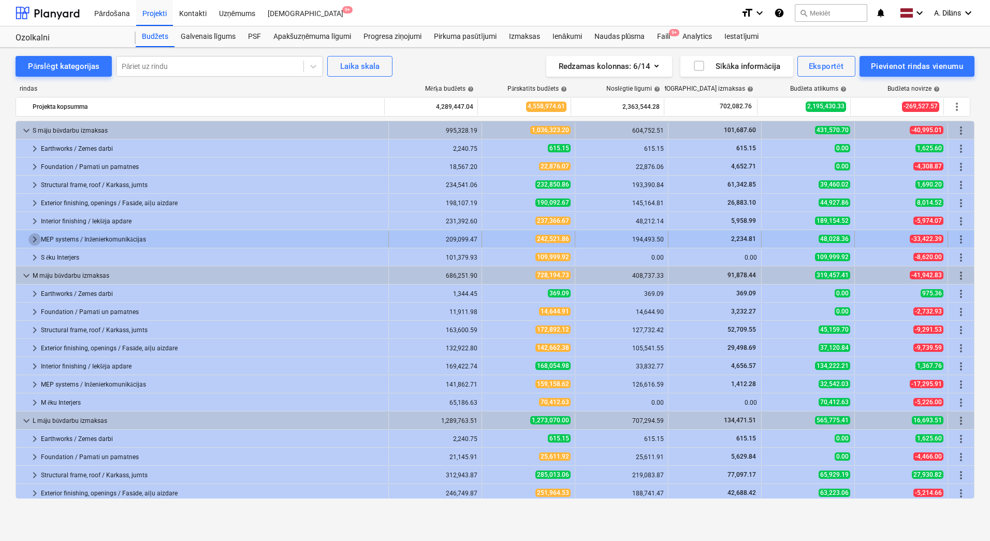
click at [33, 239] on span "keyboard_arrow_right" at bounding box center [34, 239] width 12 height 12
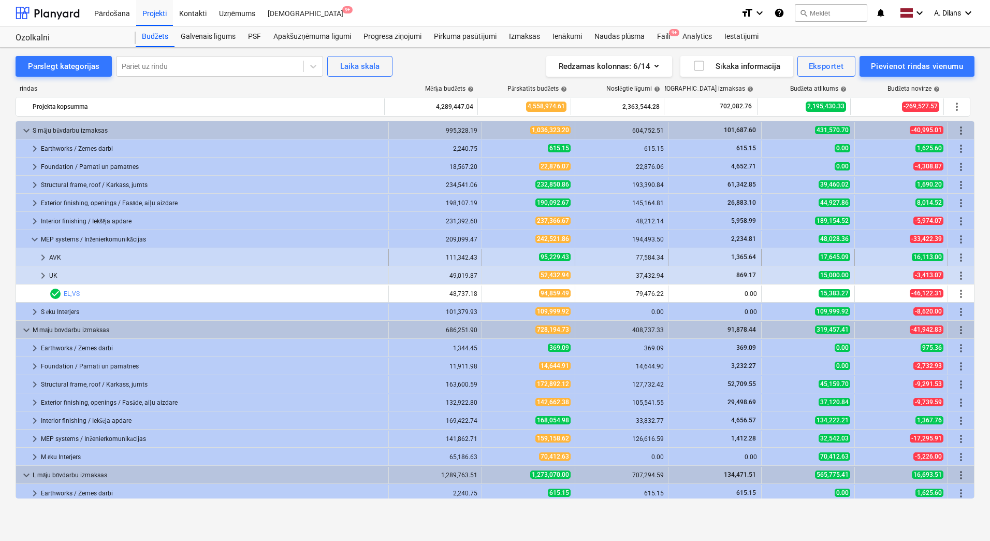
click at [43, 257] on span "keyboard_arrow_right" at bounding box center [43, 257] width 12 height 12
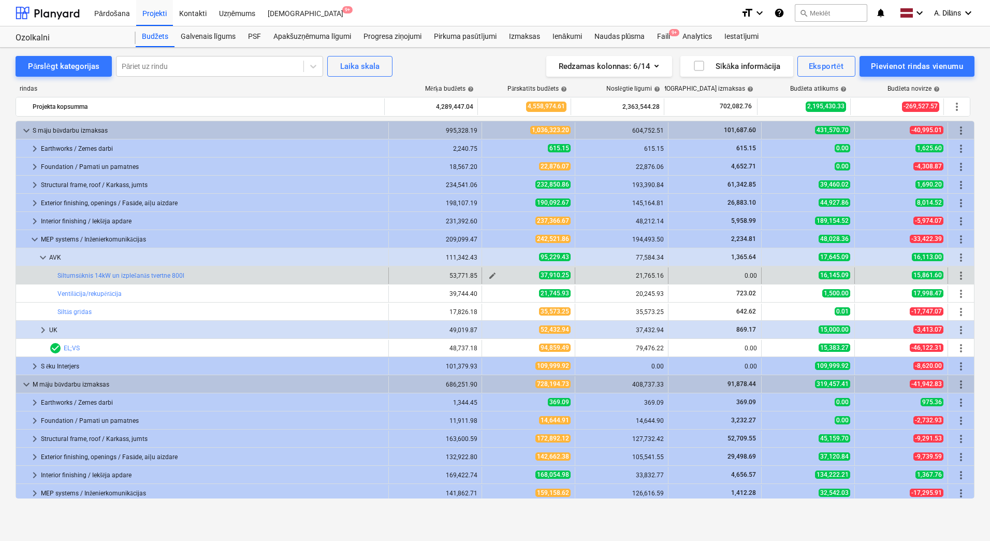
click at [492, 275] on span "edit" at bounding box center [492, 275] width 8 height 8
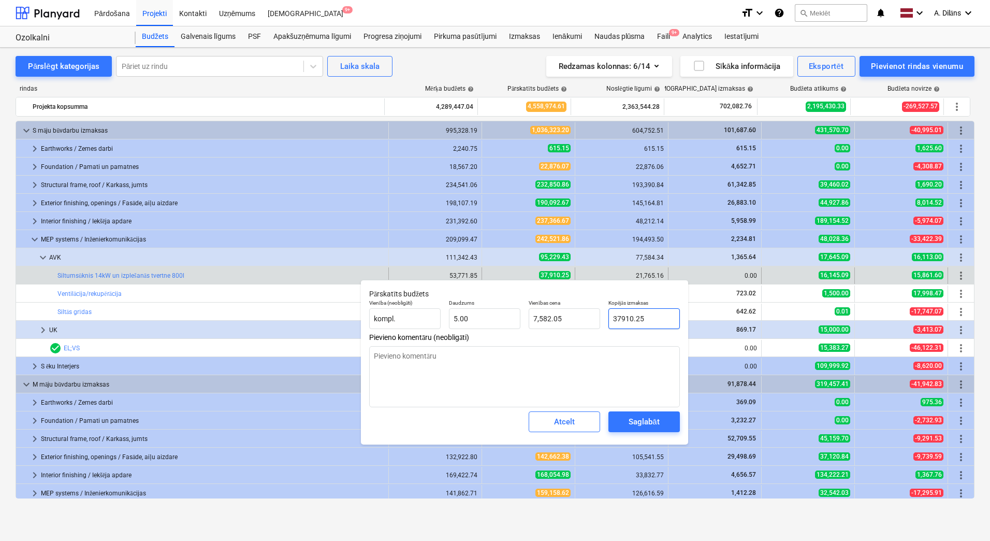
click at [620, 318] on input "37910.25" at bounding box center [643, 318] width 71 height 21
click at [627, 365] on textarea at bounding box center [524, 376] width 311 height 61
click at [645, 418] on div "Saglabāt" at bounding box center [644, 421] width 31 height 13
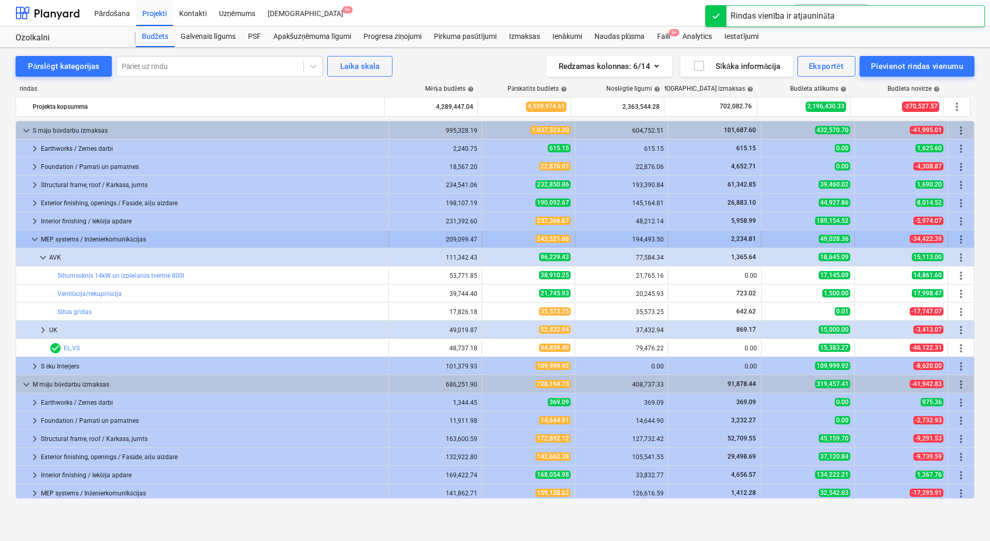
click at [35, 241] on span "keyboard_arrow_down" at bounding box center [34, 239] width 12 height 12
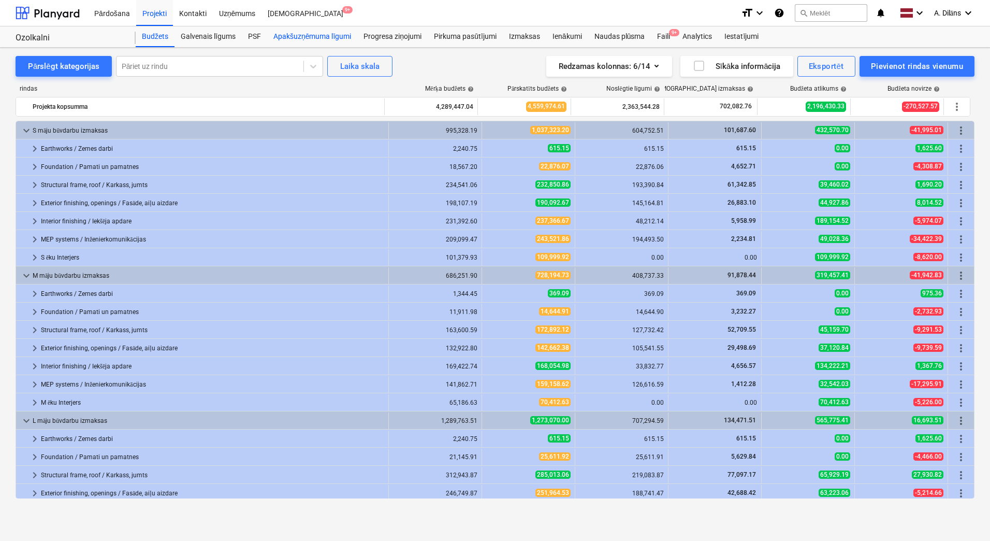
click at [299, 38] on div "Apakšuzņēmuma līgumi" at bounding box center [312, 36] width 90 height 21
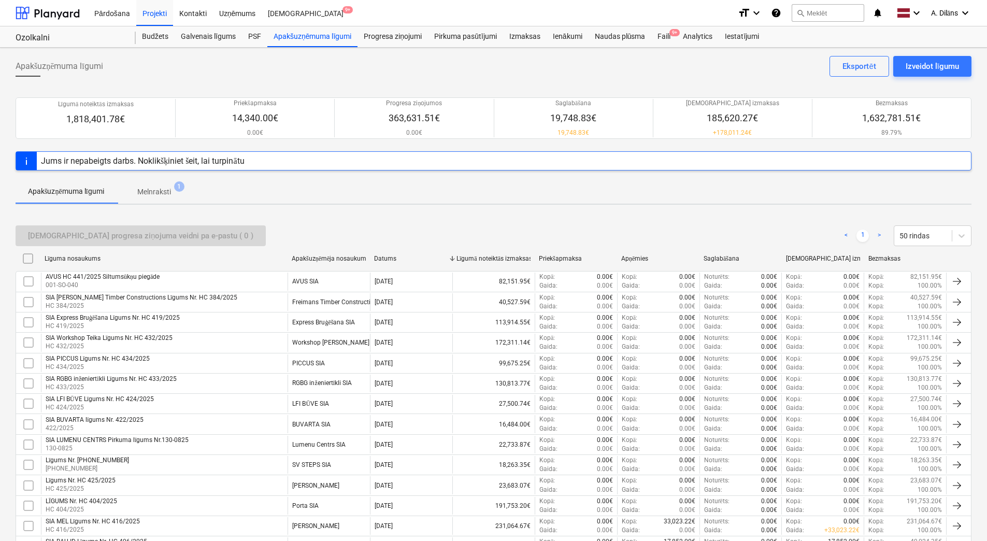
click at [152, 192] on p "Melnraksti" at bounding box center [154, 191] width 34 height 11
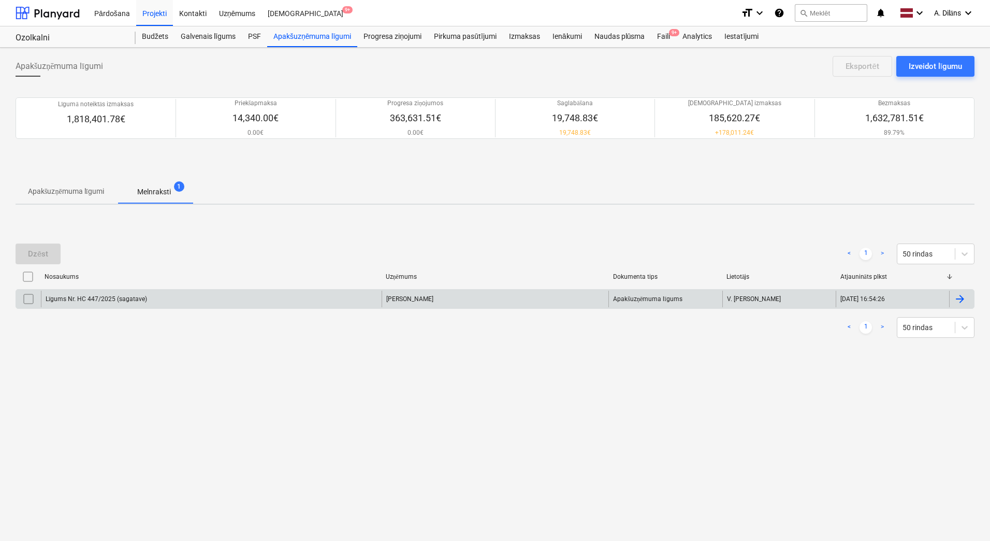
click at [296, 297] on div "Līgums Nr. HC 447/2025 (sagatave)" at bounding box center [211, 299] width 341 height 17
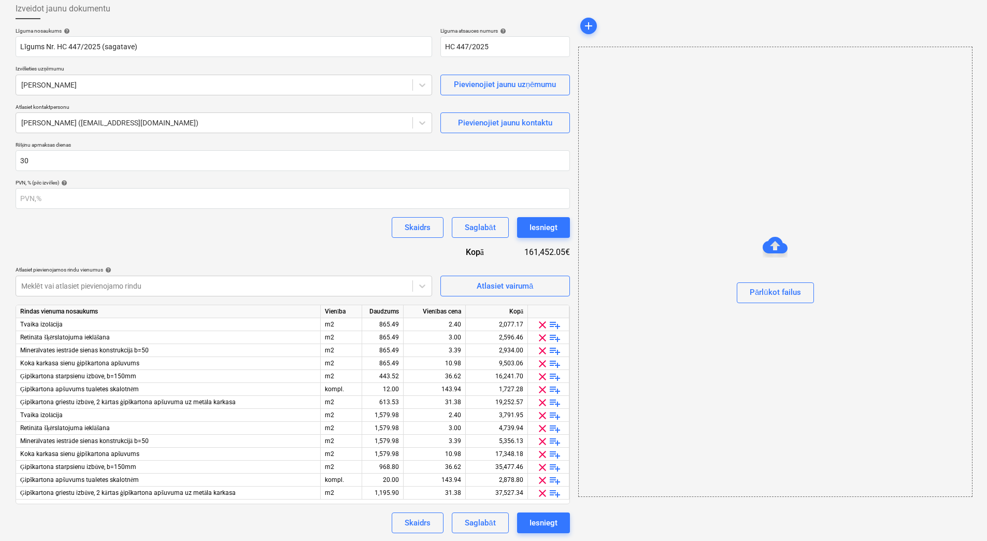
scroll to position [58, 0]
drag, startPoint x: 358, startPoint y: 240, endPoint x: 327, endPoint y: 235, distance: 31.1
drag, startPoint x: 327, startPoint y: 235, endPoint x: 315, endPoint y: 235, distance: 12.4
click at [315, 235] on div "Skaidrs Saglabāt Iesniegt" at bounding box center [293, 226] width 554 height 21
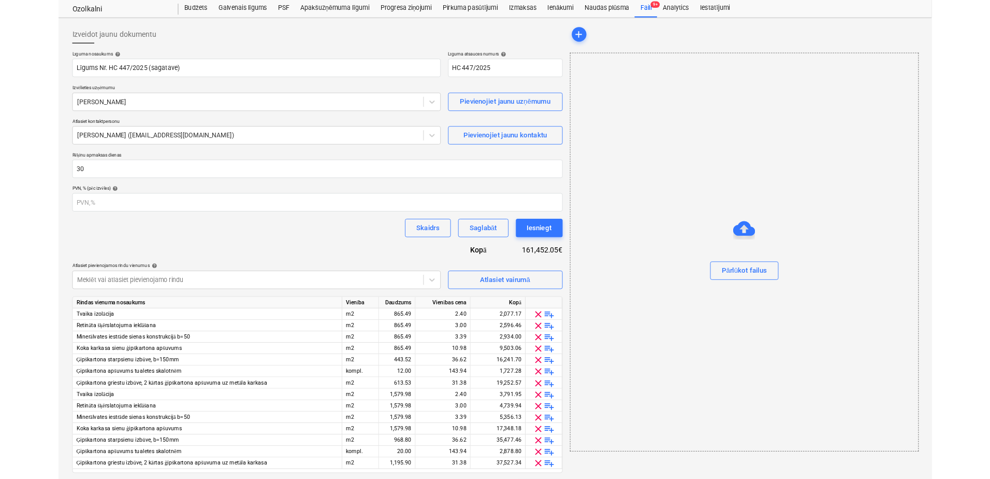
scroll to position [0, 0]
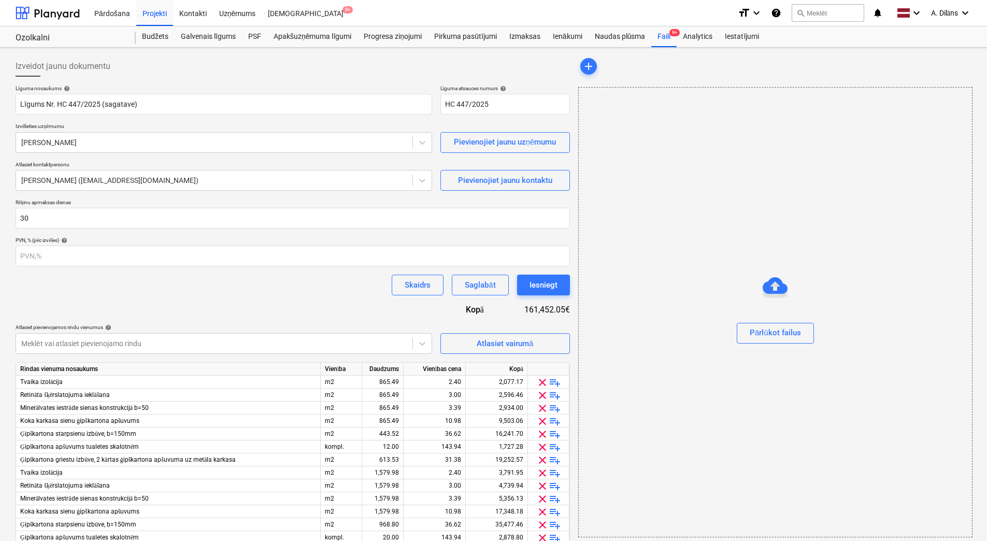
drag, startPoint x: 374, startPoint y: 269, endPoint x: 354, endPoint y: 276, distance: 21.5
click at [354, 275] on div "Skaidrs Saglabāt Iesniegt" at bounding box center [293, 284] width 554 height 21
click at [316, 39] on div "Apakšuzņēmuma līgumi" at bounding box center [312, 36] width 90 height 21
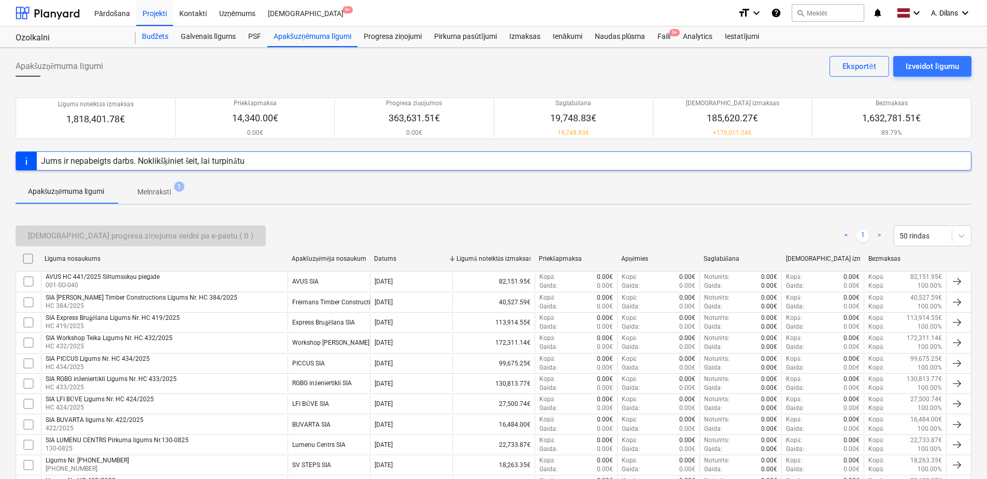
click at [161, 39] on div "Budžets" at bounding box center [155, 36] width 39 height 21
